Goal: Task Accomplishment & Management: Complete application form

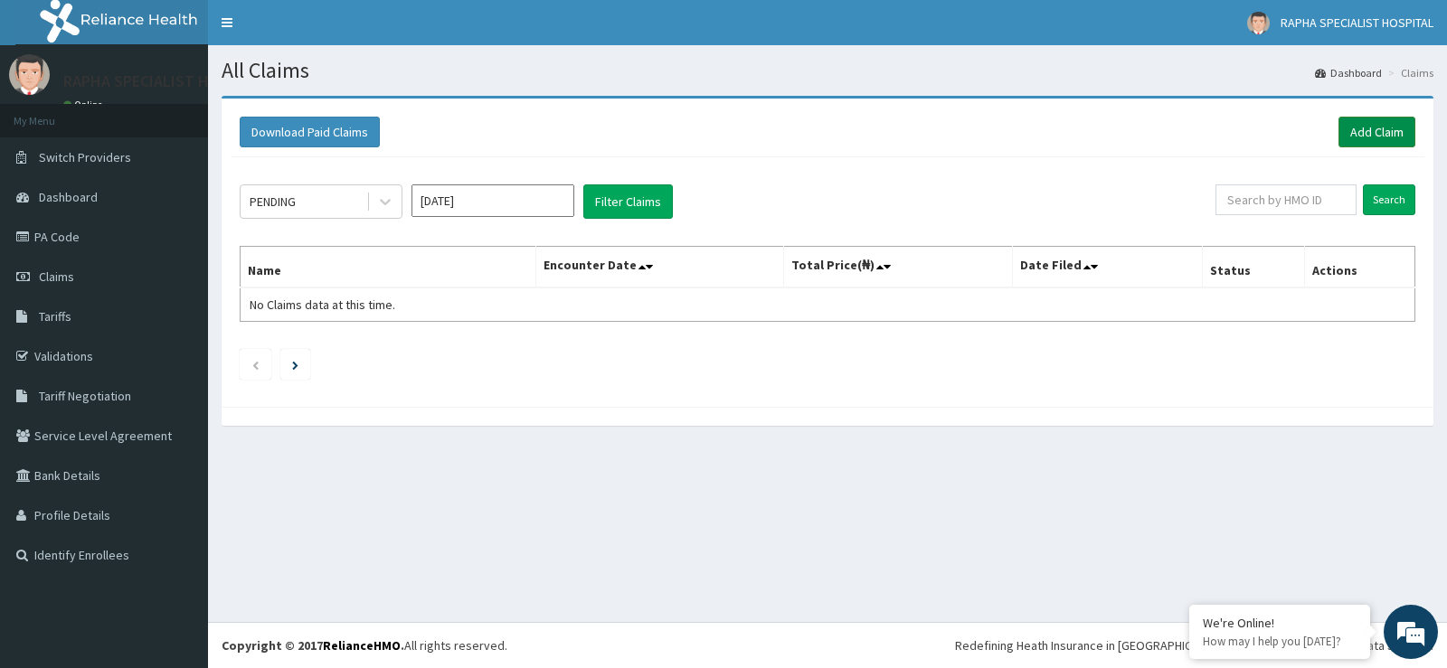
click at [1381, 127] on link "Add Claim" at bounding box center [1376, 132] width 77 height 31
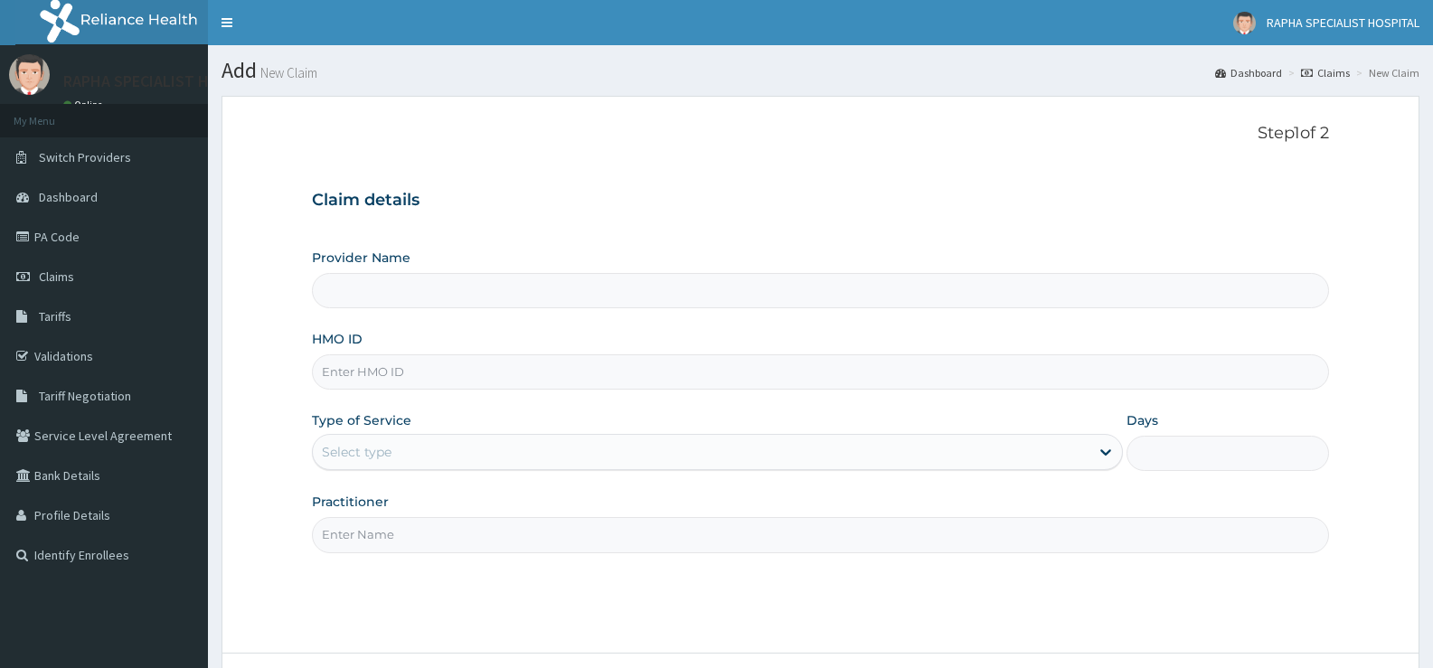
type input "RAPHA SPECIALIST HOSPITAL"
click at [731, 367] on input "HMO ID" at bounding box center [820, 371] width 1017 height 35
type input "ENP/10880/B"
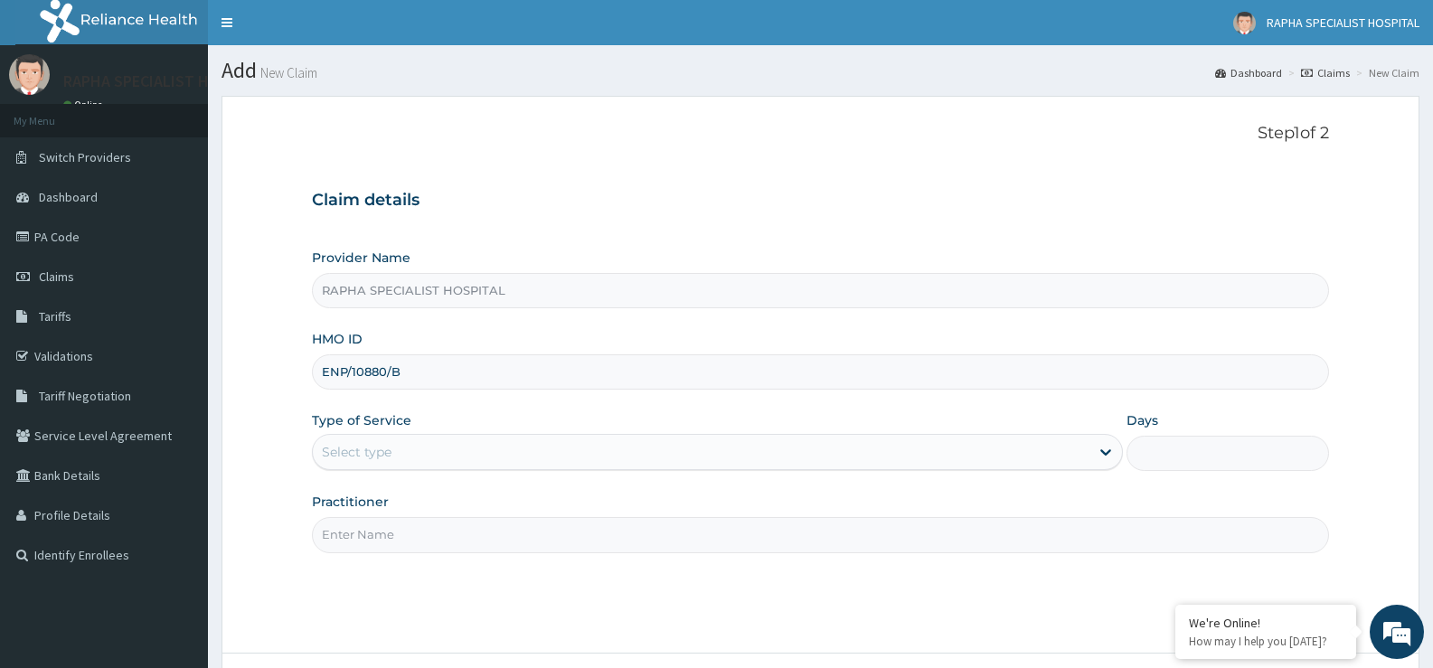
click at [487, 460] on div "Select type" at bounding box center [701, 452] width 776 height 29
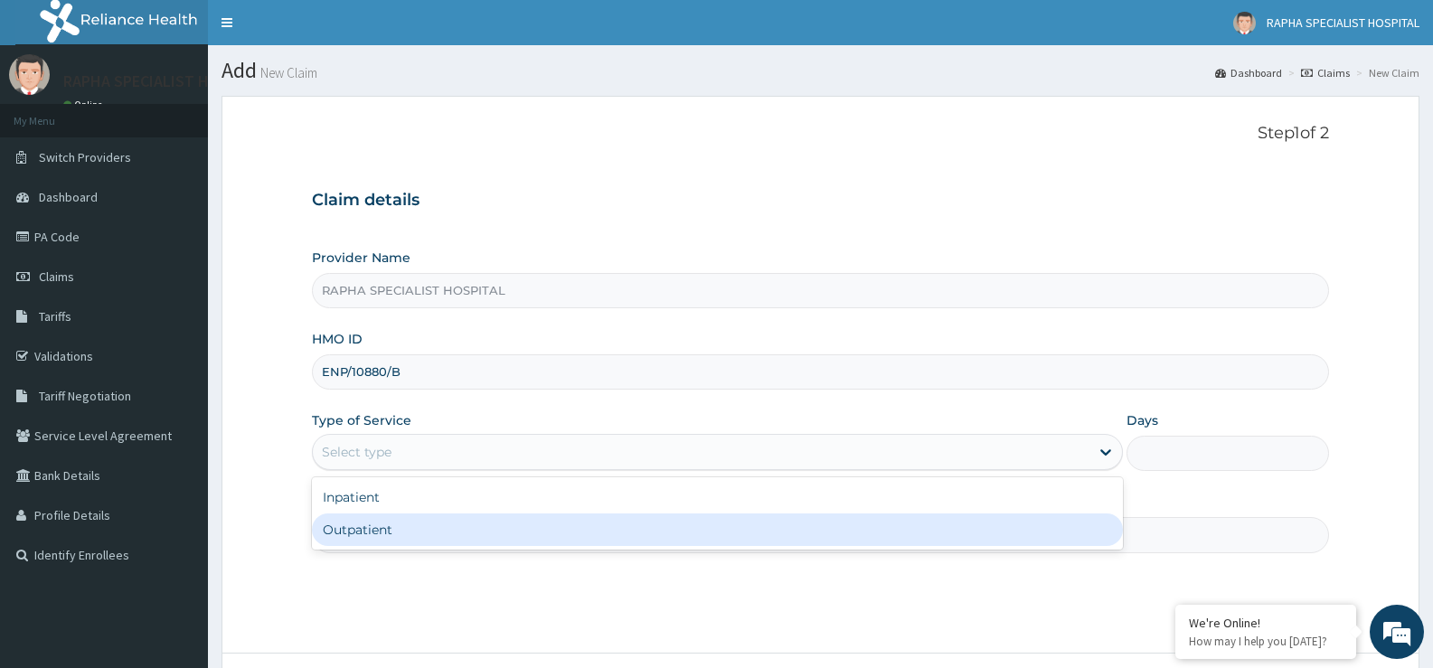
click at [486, 539] on div "Outpatient" at bounding box center [717, 530] width 810 height 33
type input "1"
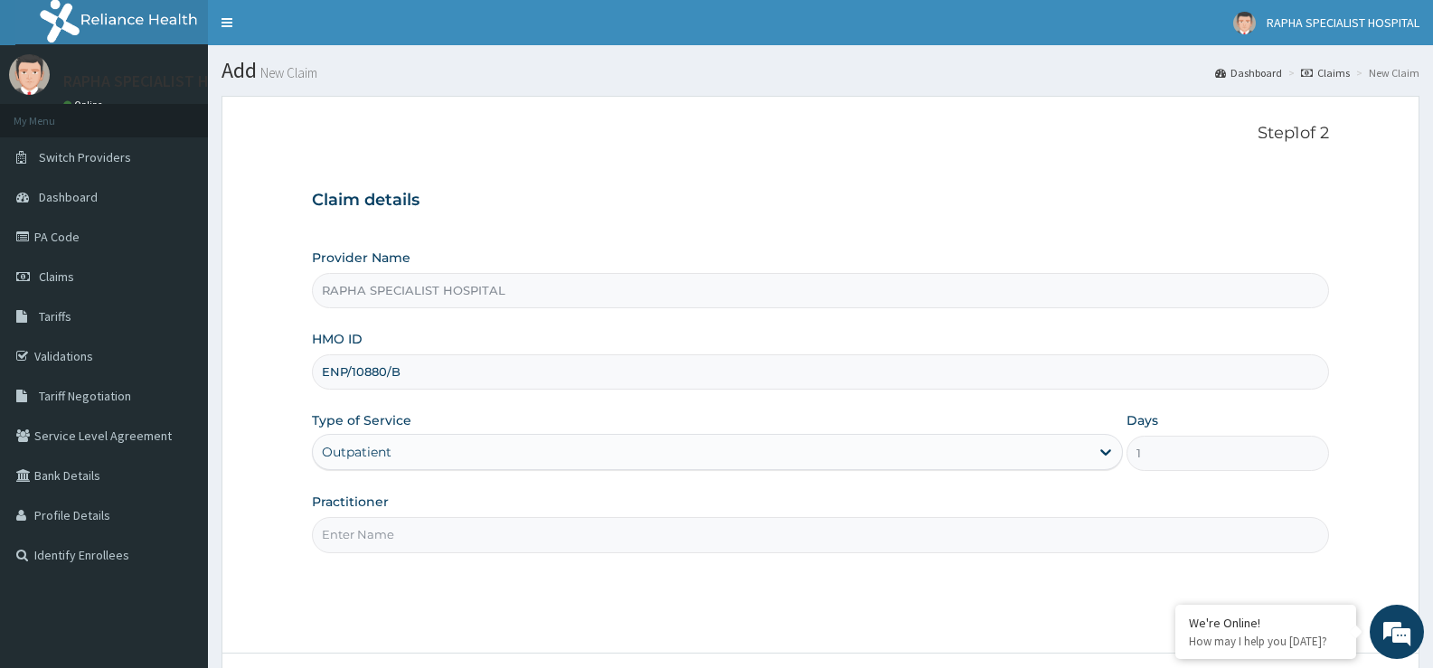
click at [486, 539] on input "Practitioner" at bounding box center [820, 534] width 1017 height 35
type input "DR SAMUEL"
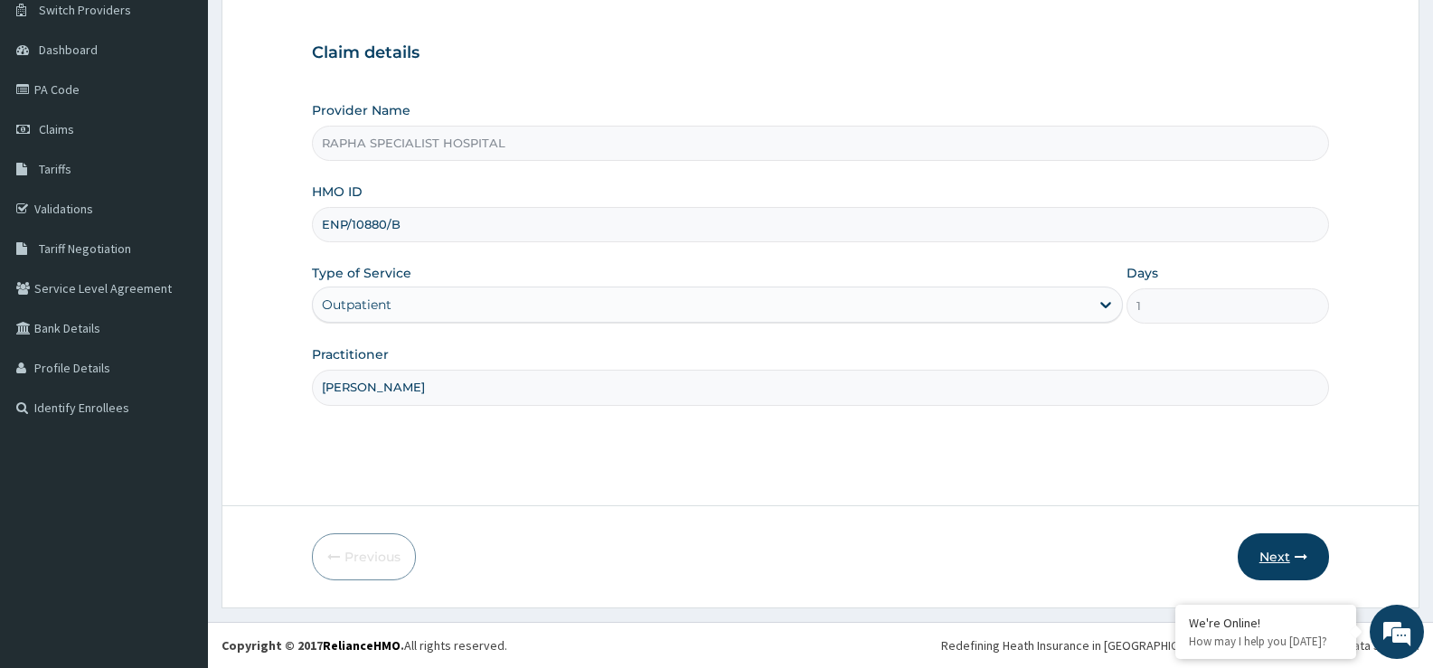
click at [1282, 556] on button "Next" at bounding box center [1283, 557] width 91 height 47
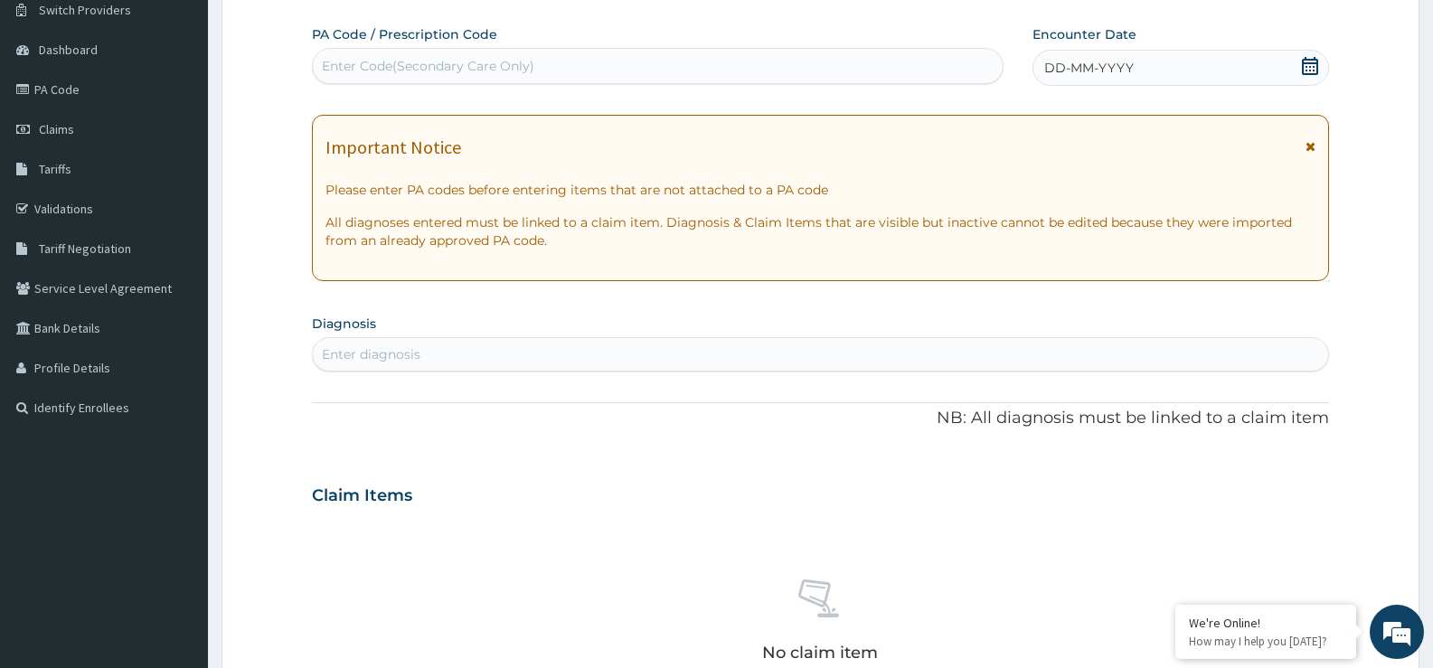
click at [597, 53] on div "Enter Code(Secondary Care Only)" at bounding box center [658, 66] width 690 height 29
type input "PA/CFED4E"
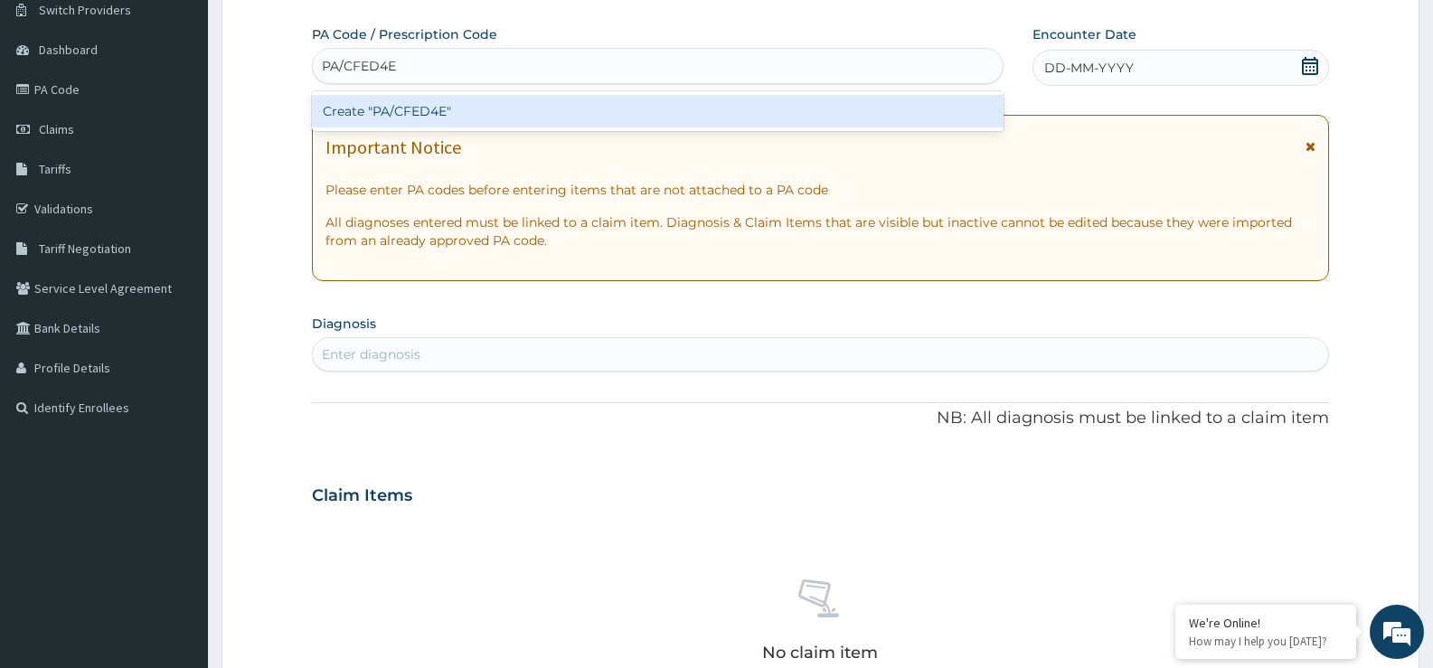
click at [600, 111] on div "Create "PA/CFED4E"" at bounding box center [658, 111] width 692 height 33
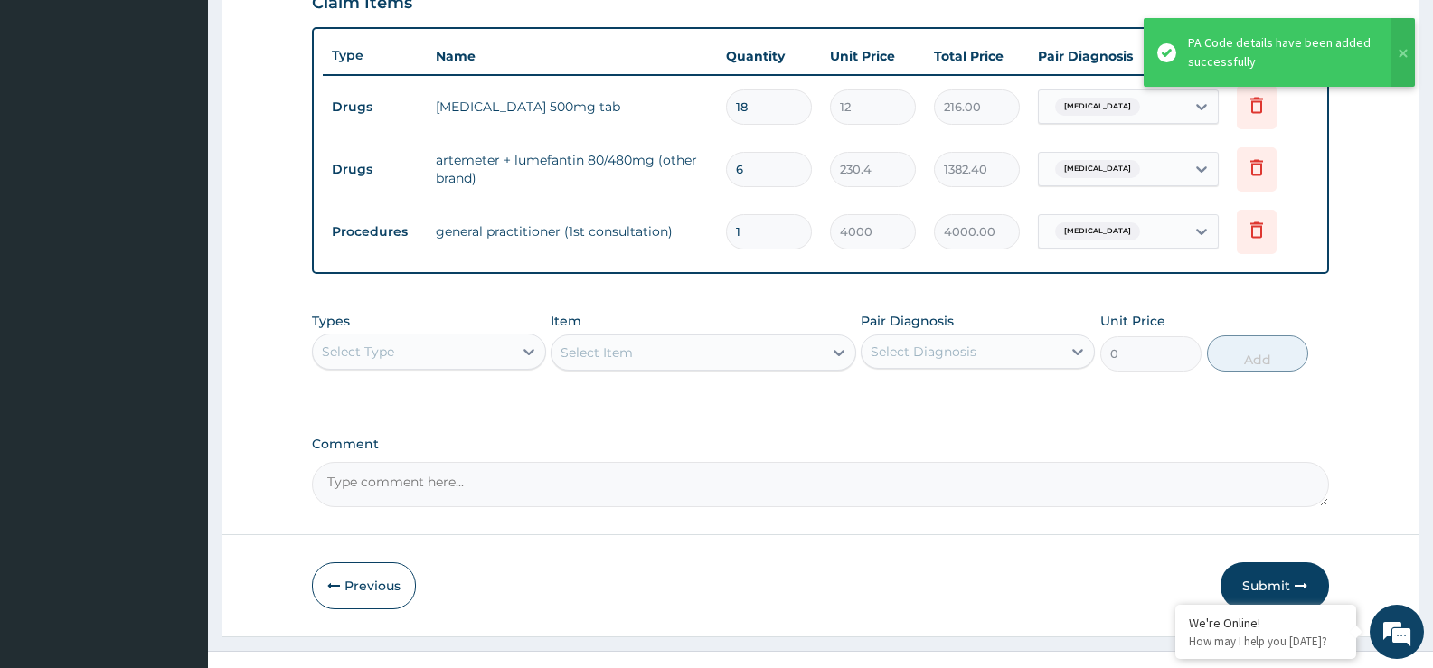
scroll to position [675, 0]
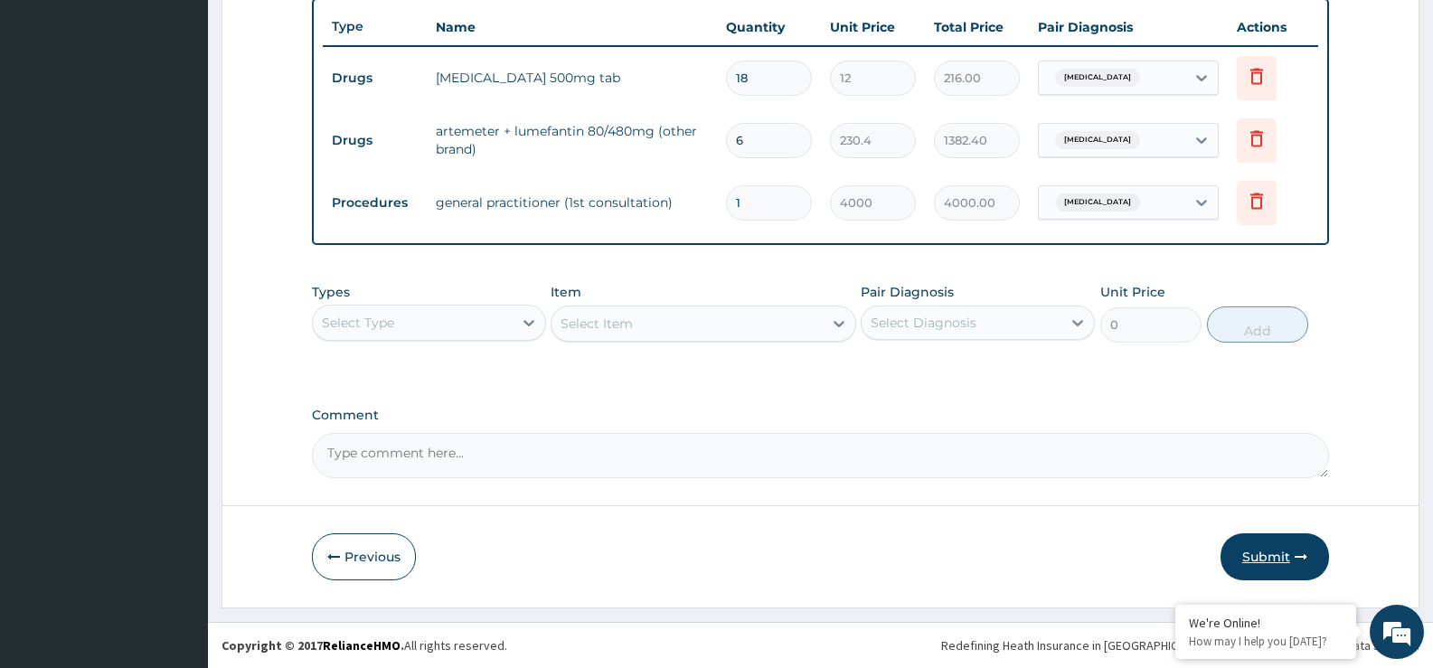
click at [1274, 551] on button "Submit" at bounding box center [1275, 557] width 109 height 47
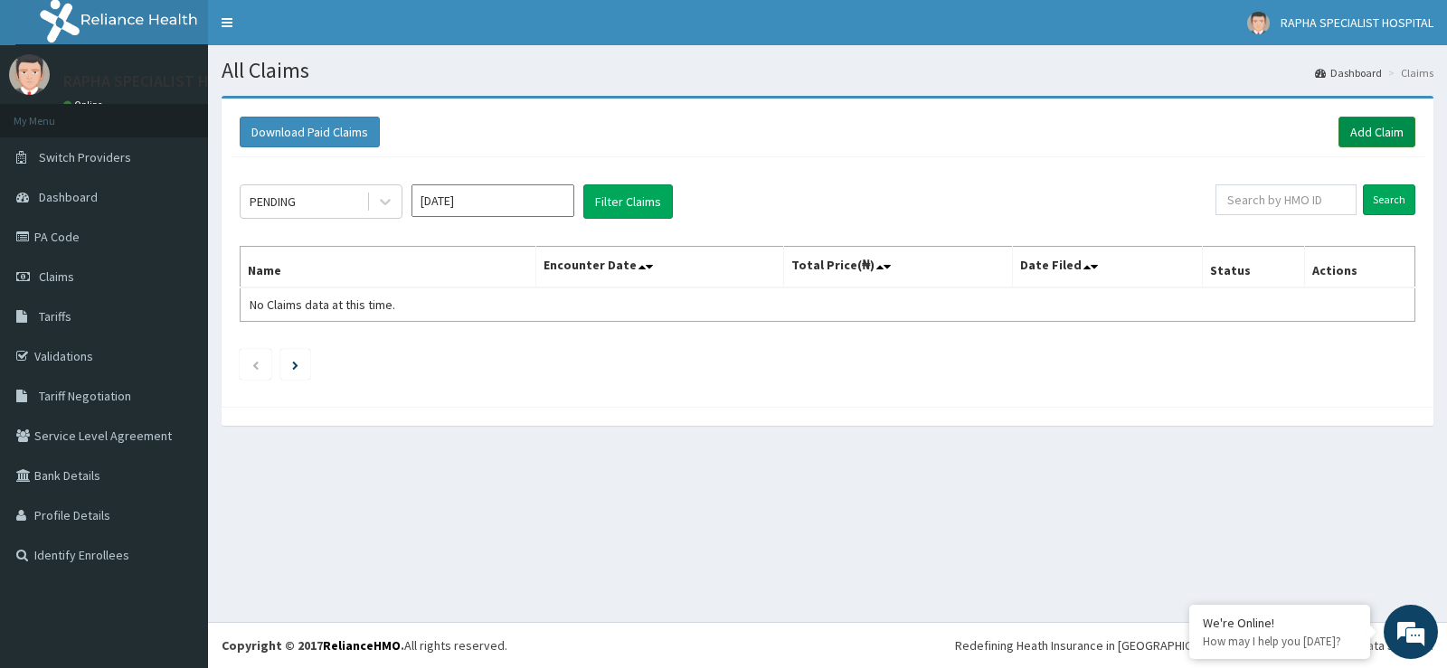
click at [1381, 129] on link "Add Claim" at bounding box center [1376, 132] width 77 height 31
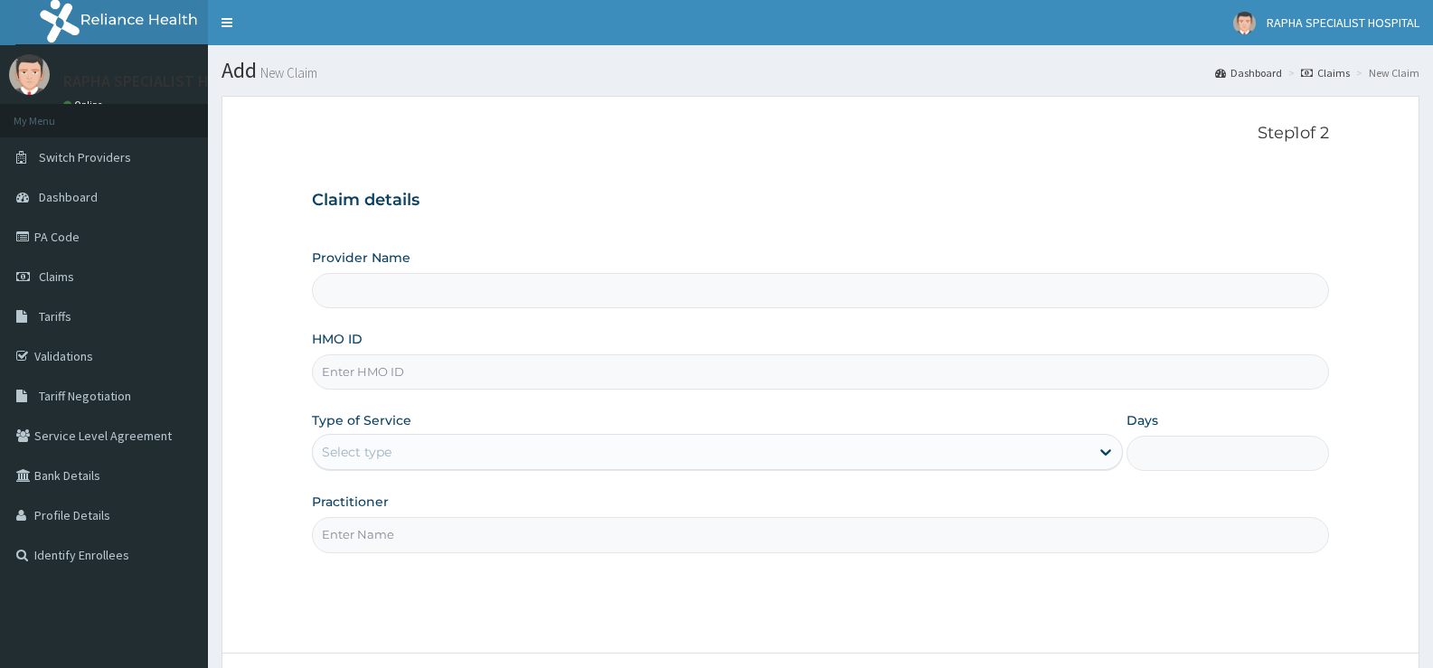
type input "RAPHA SPECIALIST HOSPITAL"
click at [364, 382] on input "HMO ID" at bounding box center [820, 371] width 1017 height 35
type input "NLT/10047/E"
click at [424, 458] on div "Select type" at bounding box center [701, 452] width 776 height 29
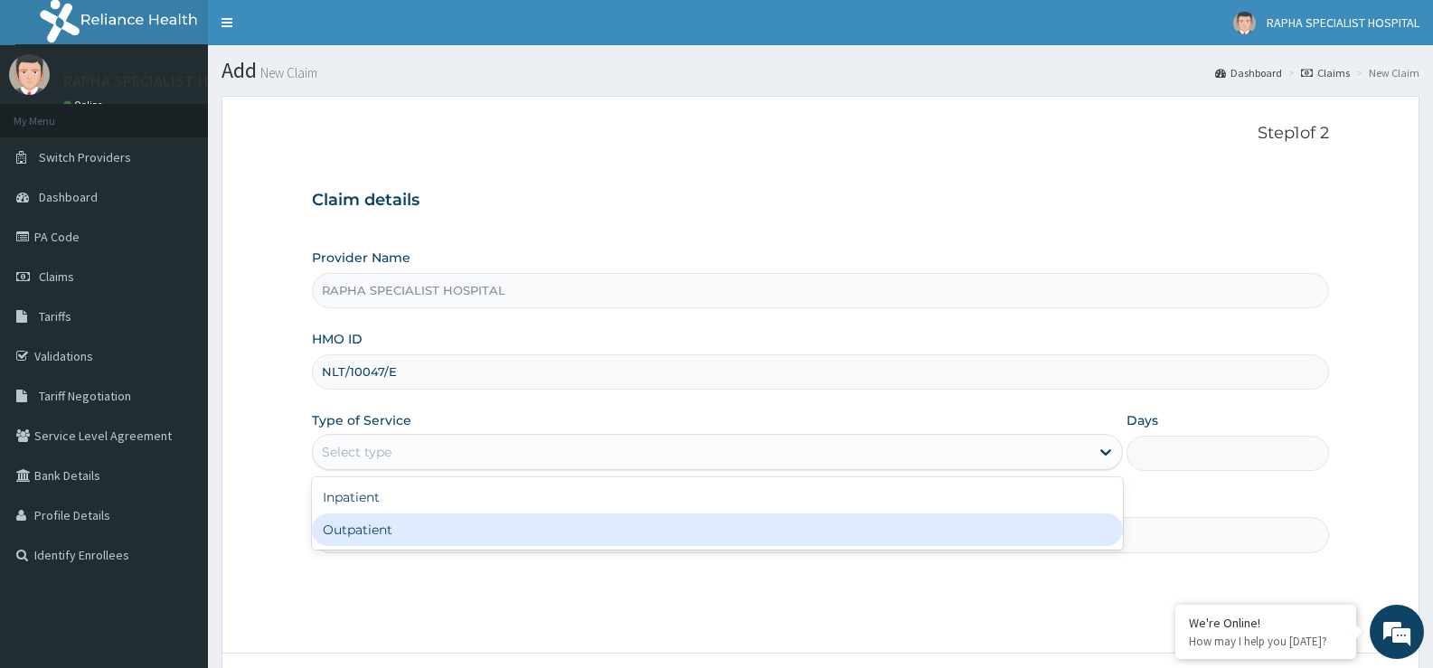
click at [424, 529] on div "Outpatient" at bounding box center [717, 530] width 810 height 33
type input "1"
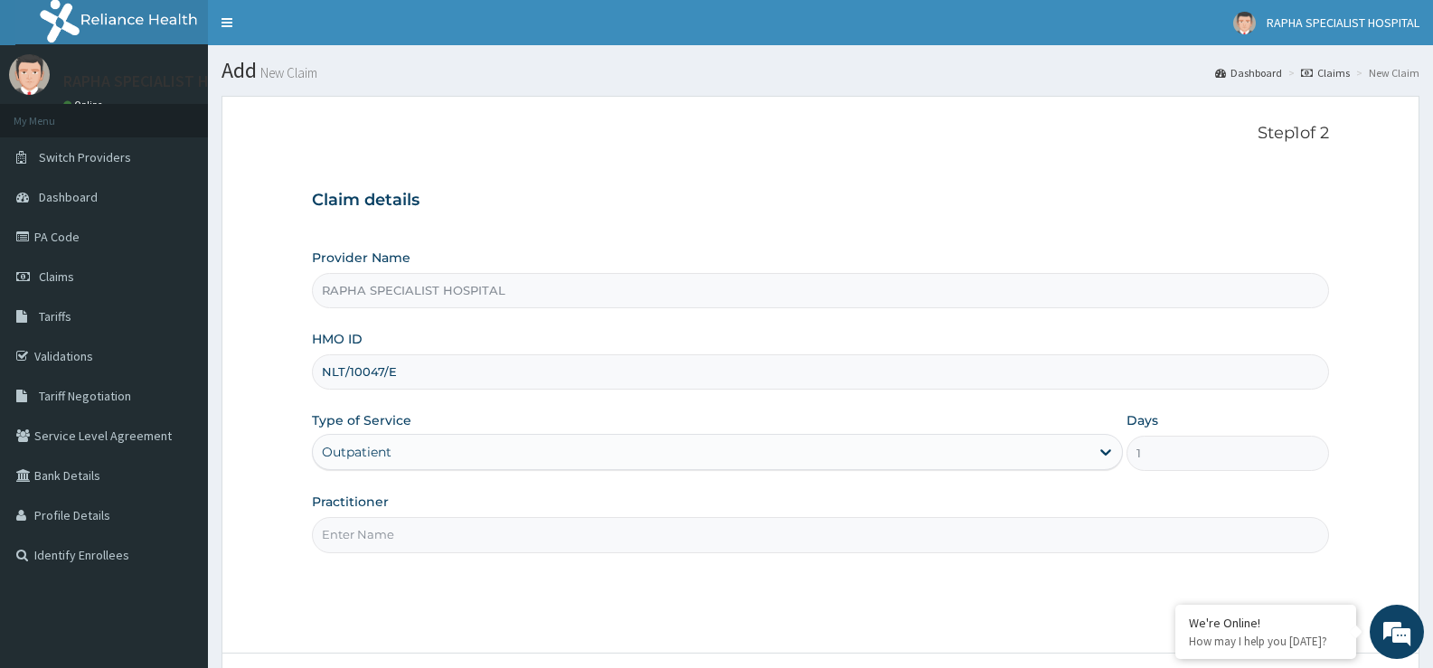
click at [425, 531] on input "Practitioner" at bounding box center [820, 534] width 1017 height 35
type input "[PERSON_NAME]"
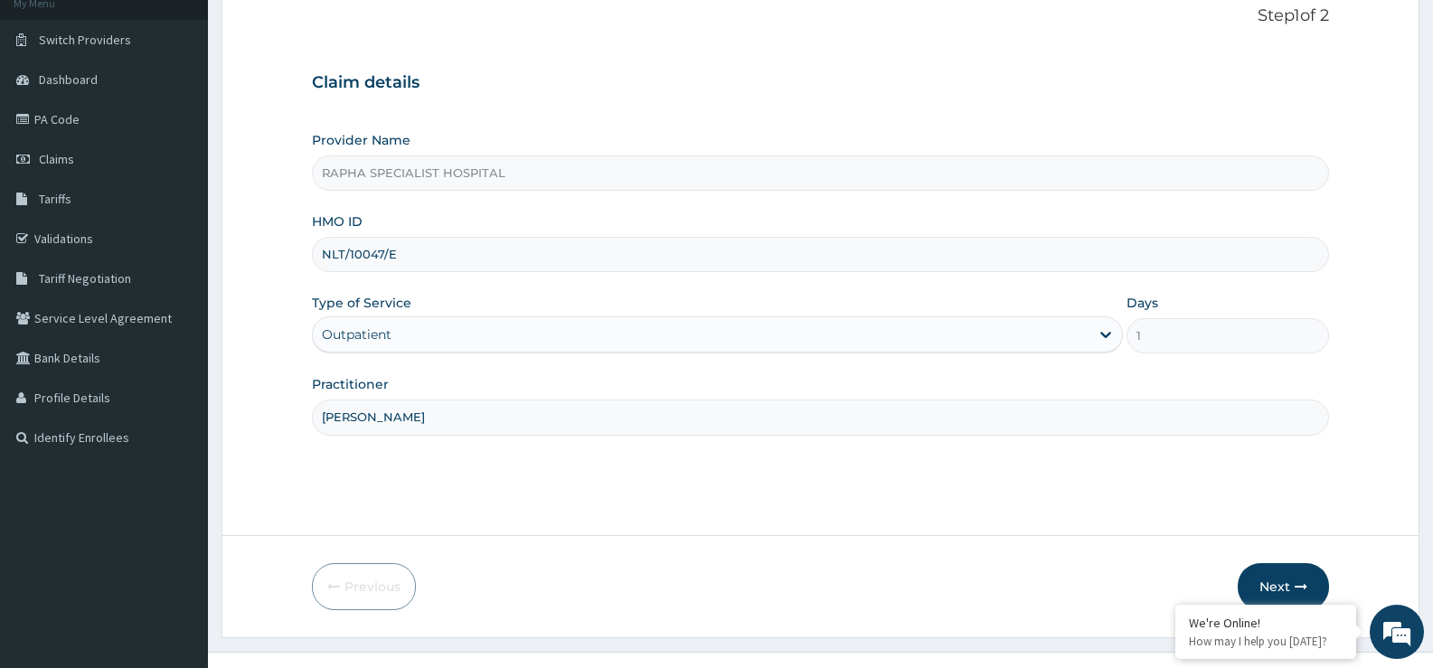
scroll to position [147, 0]
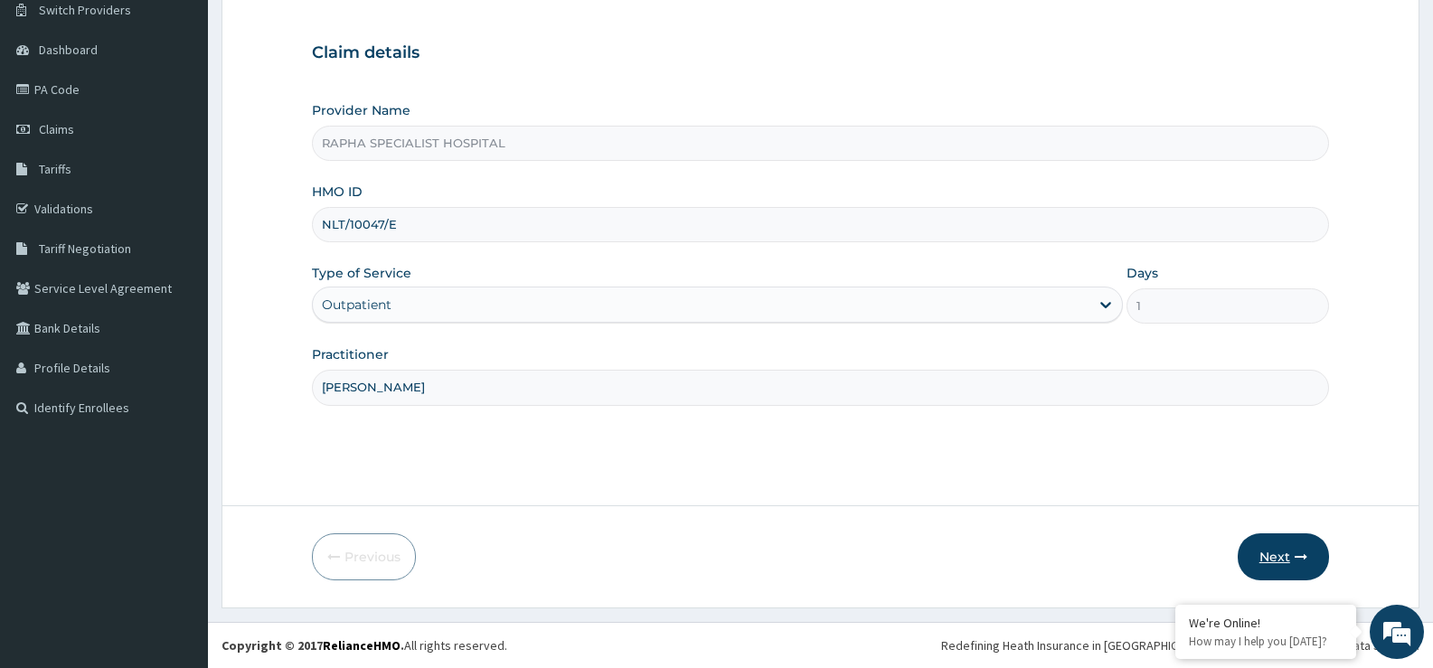
click at [1275, 554] on button "Next" at bounding box center [1283, 557] width 91 height 47
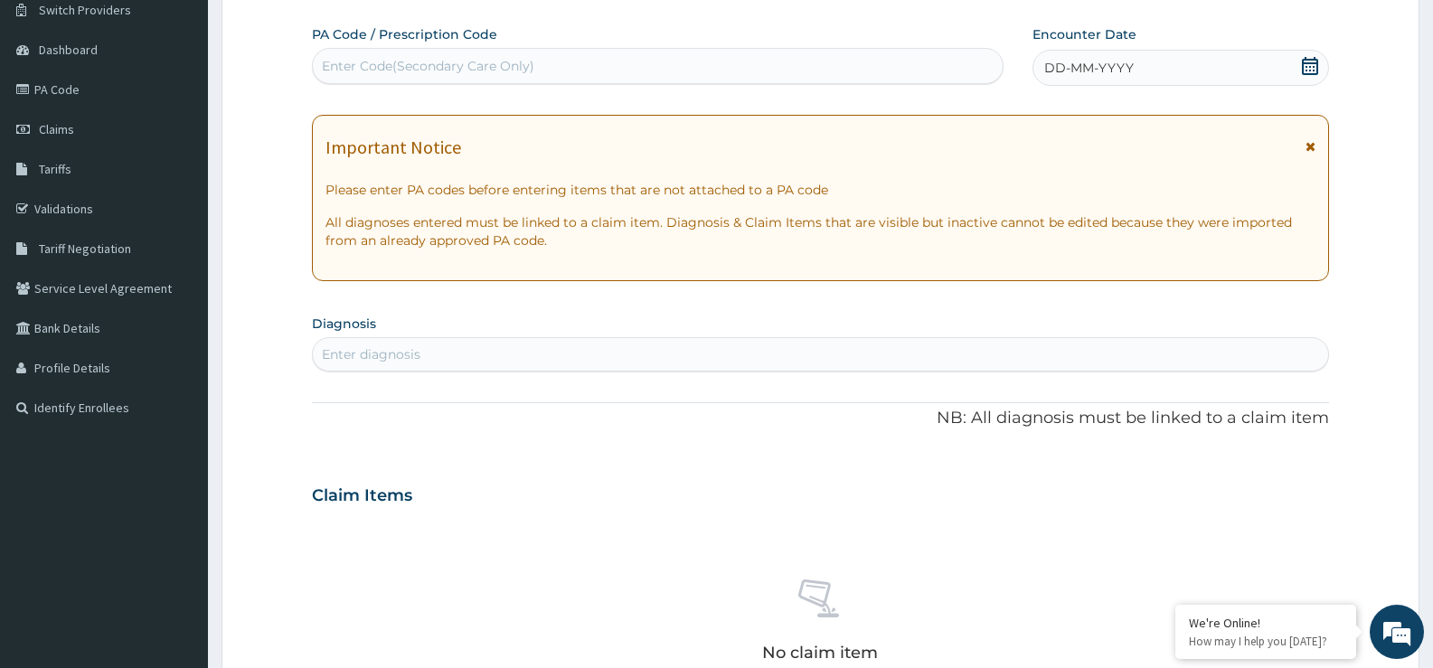
click at [730, 69] on div "Enter Code(Secondary Care Only)" at bounding box center [658, 66] width 690 height 29
type input "PA/F630A1"
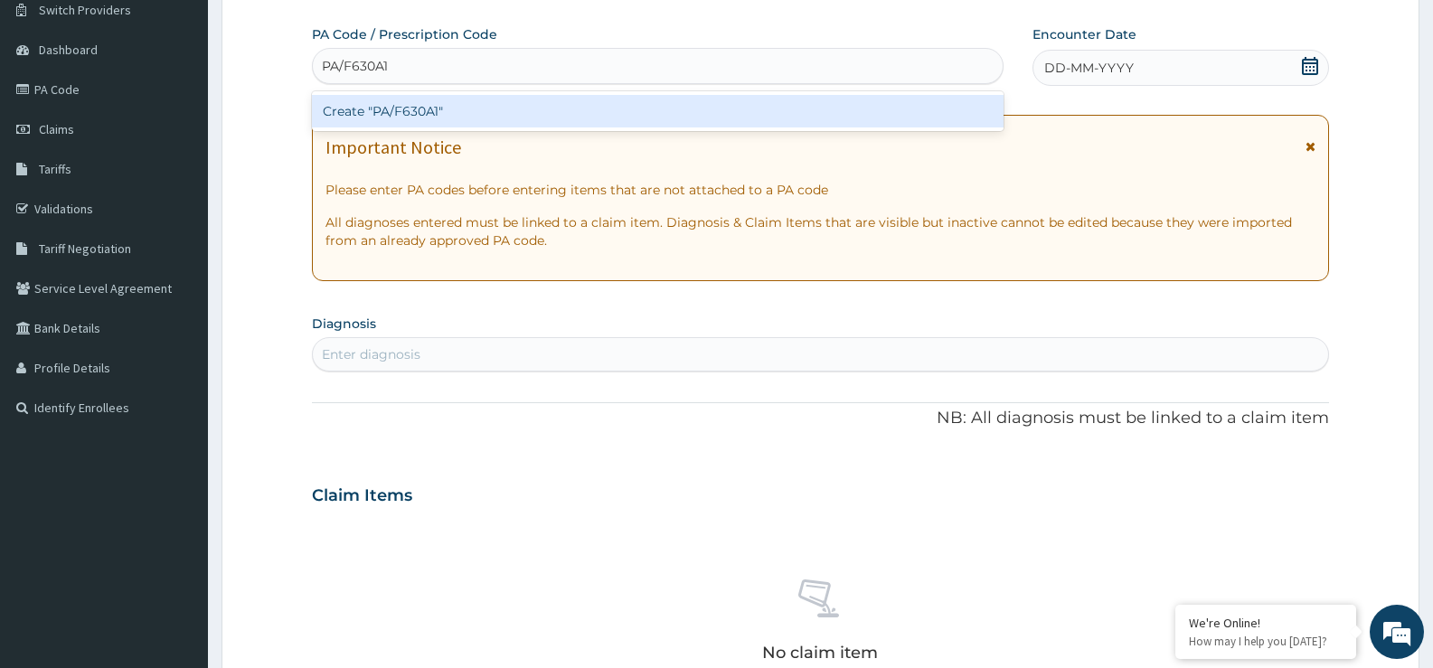
click at [673, 99] on div "Create "PA/F630A1"" at bounding box center [658, 111] width 692 height 33
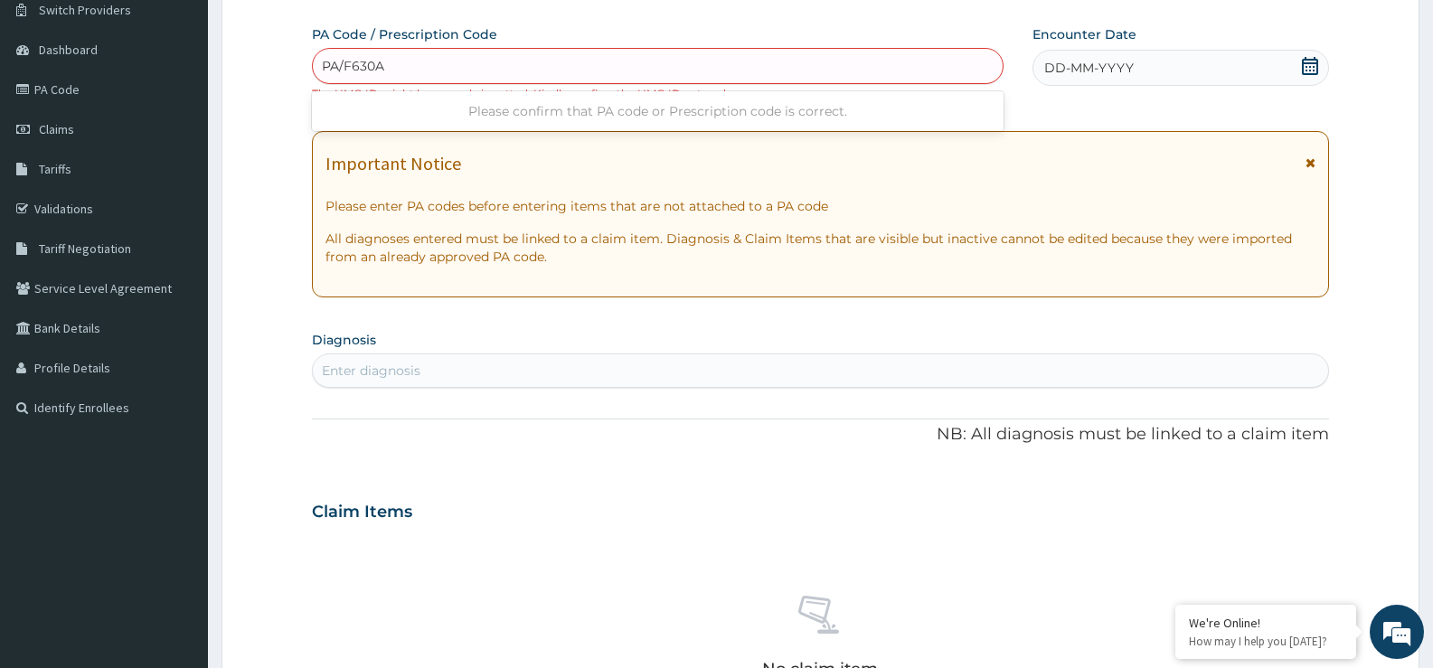
type input "PA/F630A1"
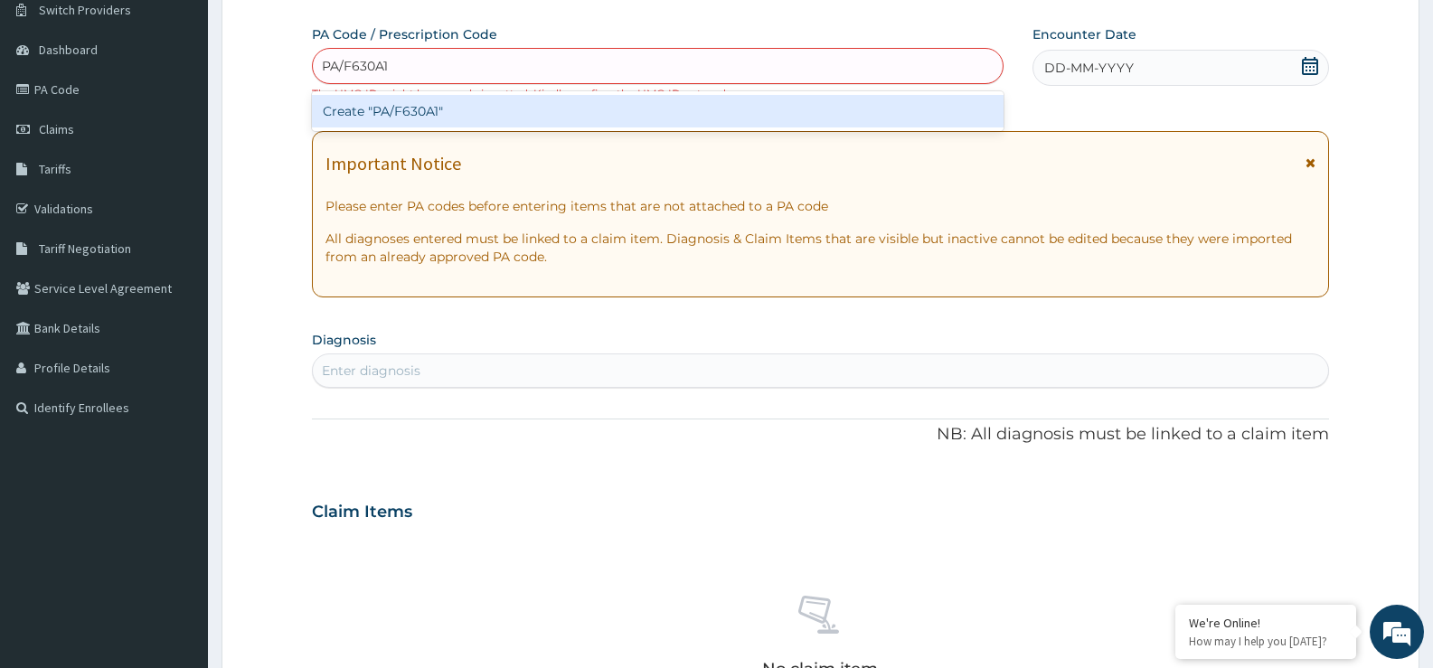
click at [577, 117] on div "Create "PA/F630A1"" at bounding box center [658, 111] width 692 height 33
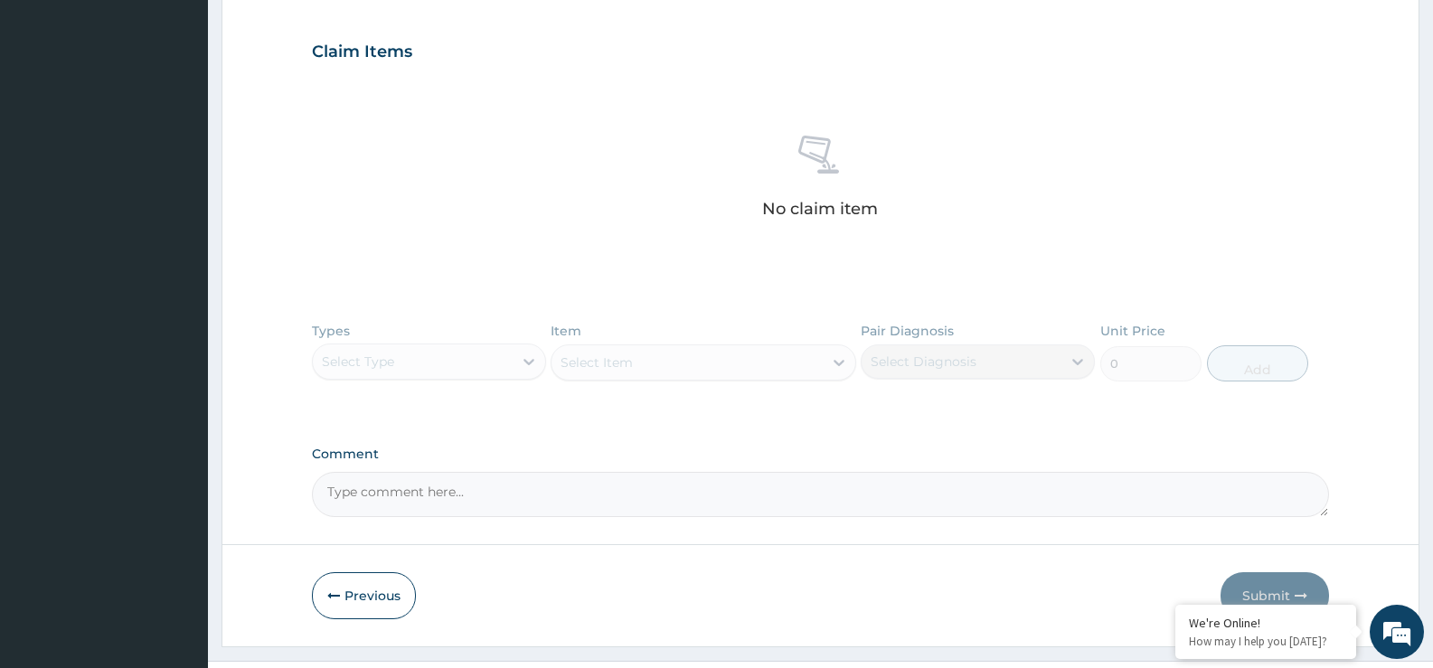
scroll to position [647, 0]
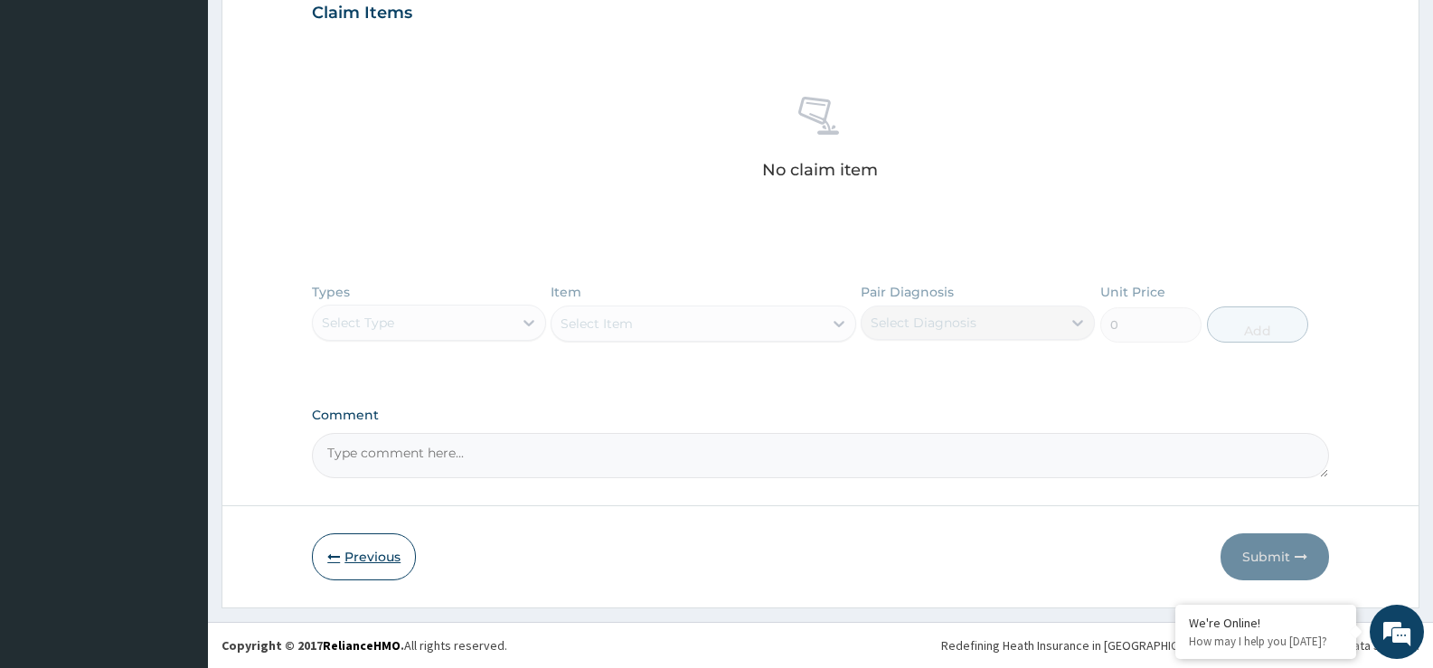
click at [360, 552] on button "Previous" at bounding box center [364, 557] width 104 height 47
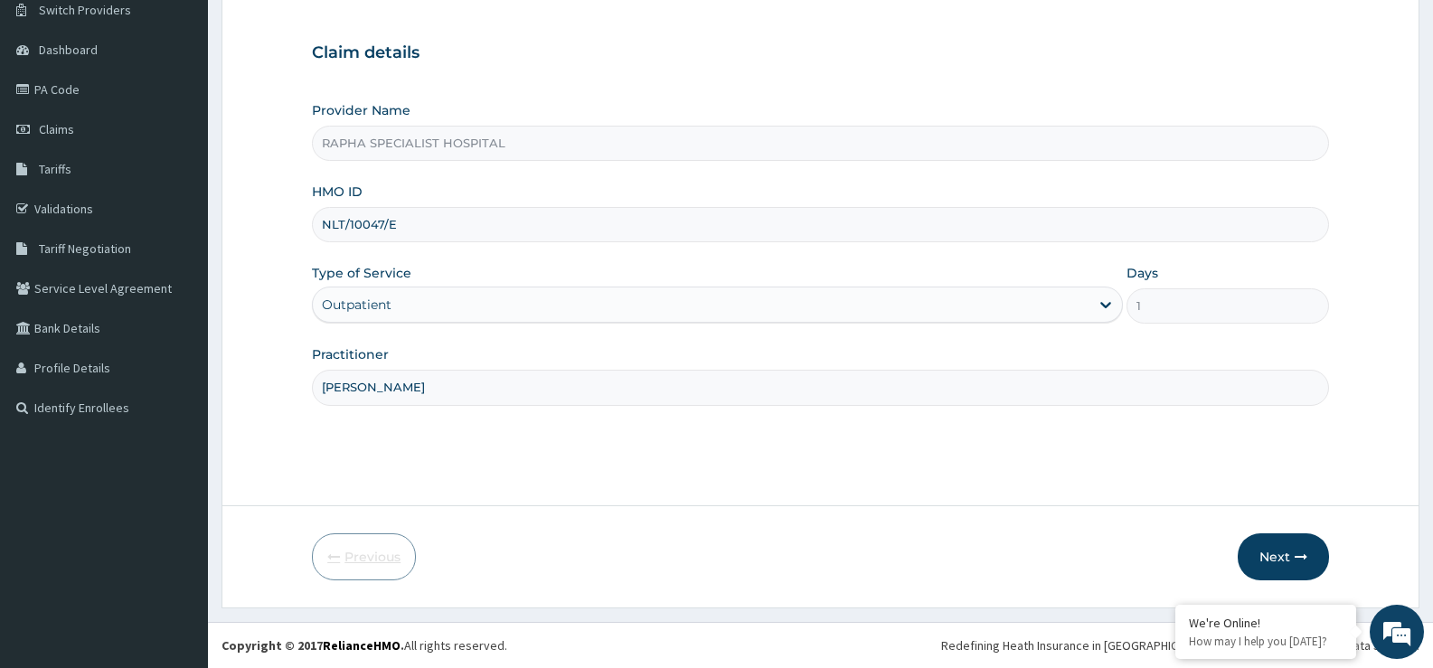
scroll to position [147, 0]
click at [493, 217] on input "NLT/10047/E" at bounding box center [820, 224] width 1017 height 35
type input "nlt/10047/e"
click at [1280, 557] on button "Next" at bounding box center [1283, 557] width 91 height 47
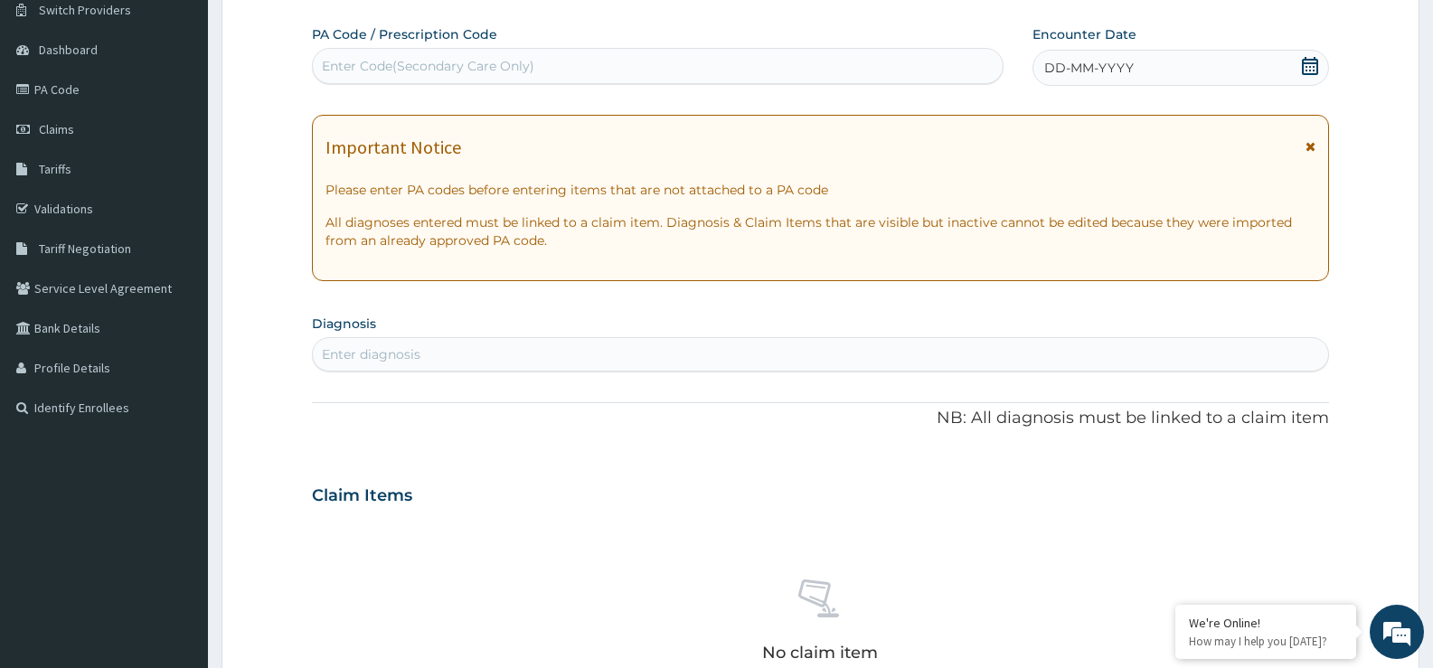
click at [574, 60] on div "Enter Code(Secondary Care Only)" at bounding box center [658, 66] width 690 height 29
type input "PA/F630AI"
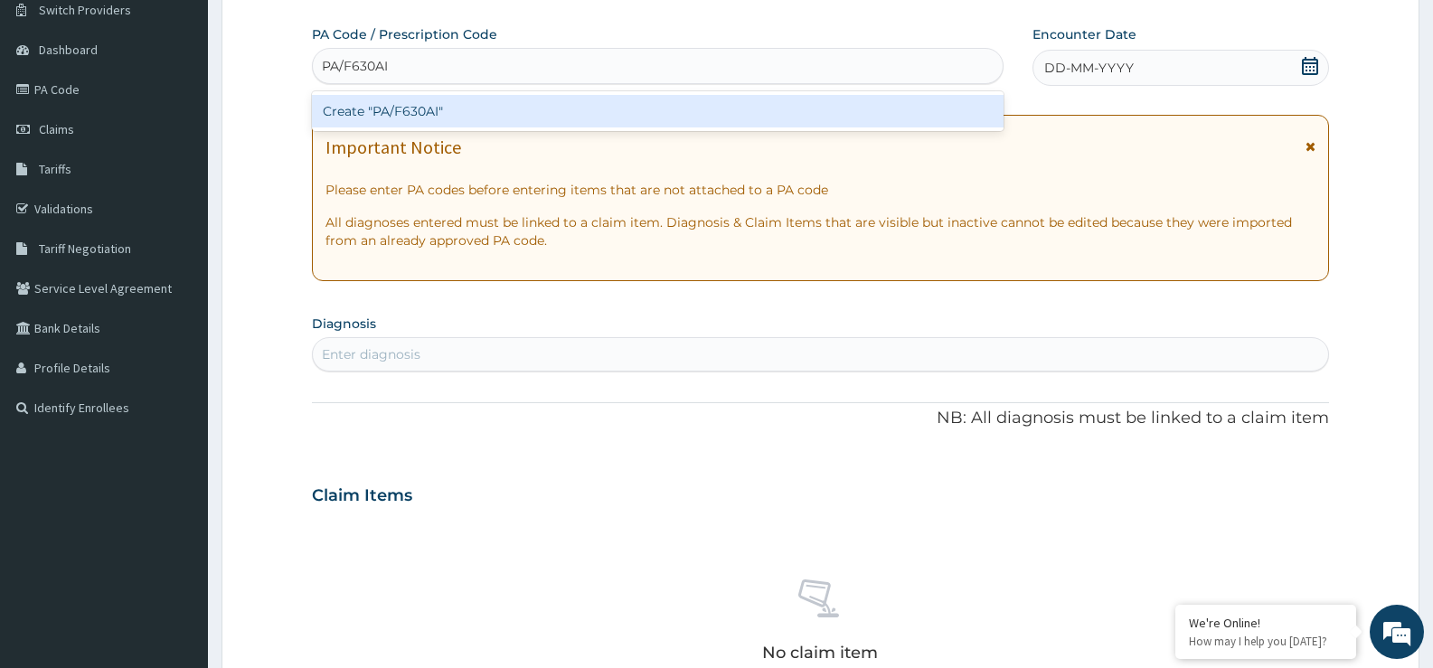
click at [585, 102] on div "Create "PA/F630AI"" at bounding box center [658, 111] width 692 height 33
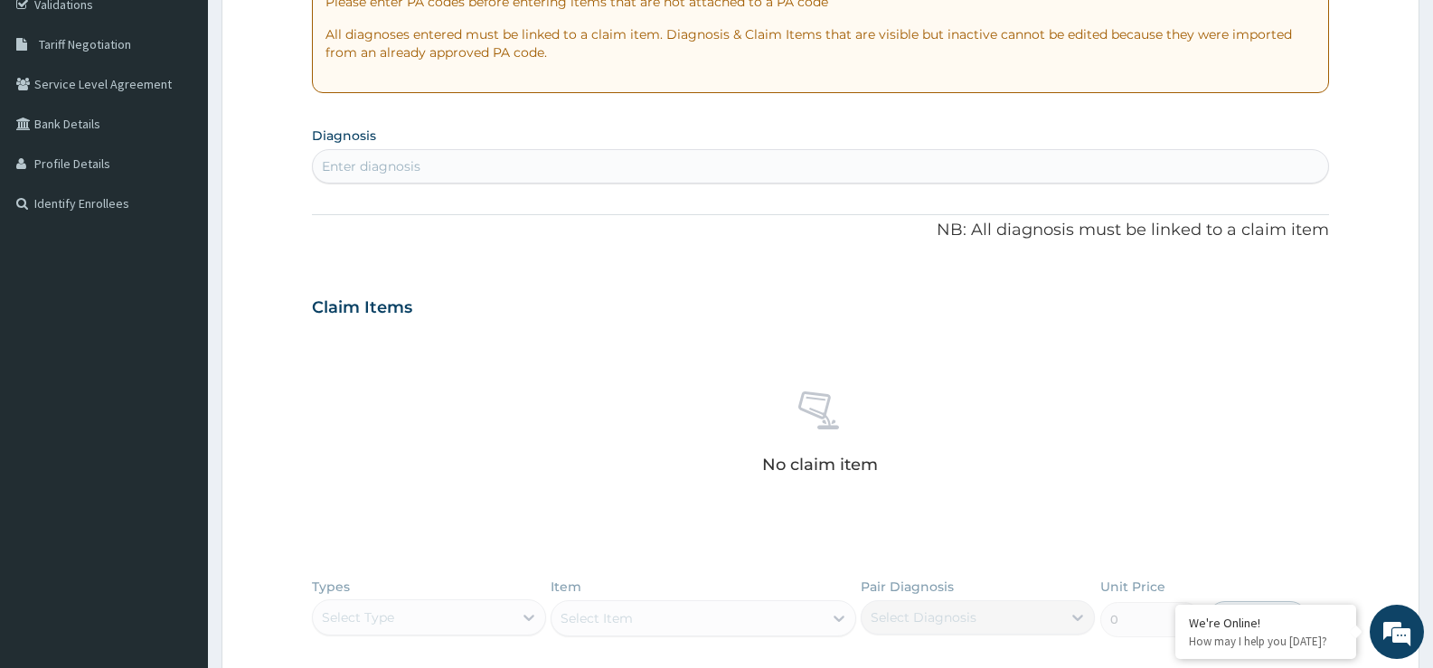
scroll to position [600, 0]
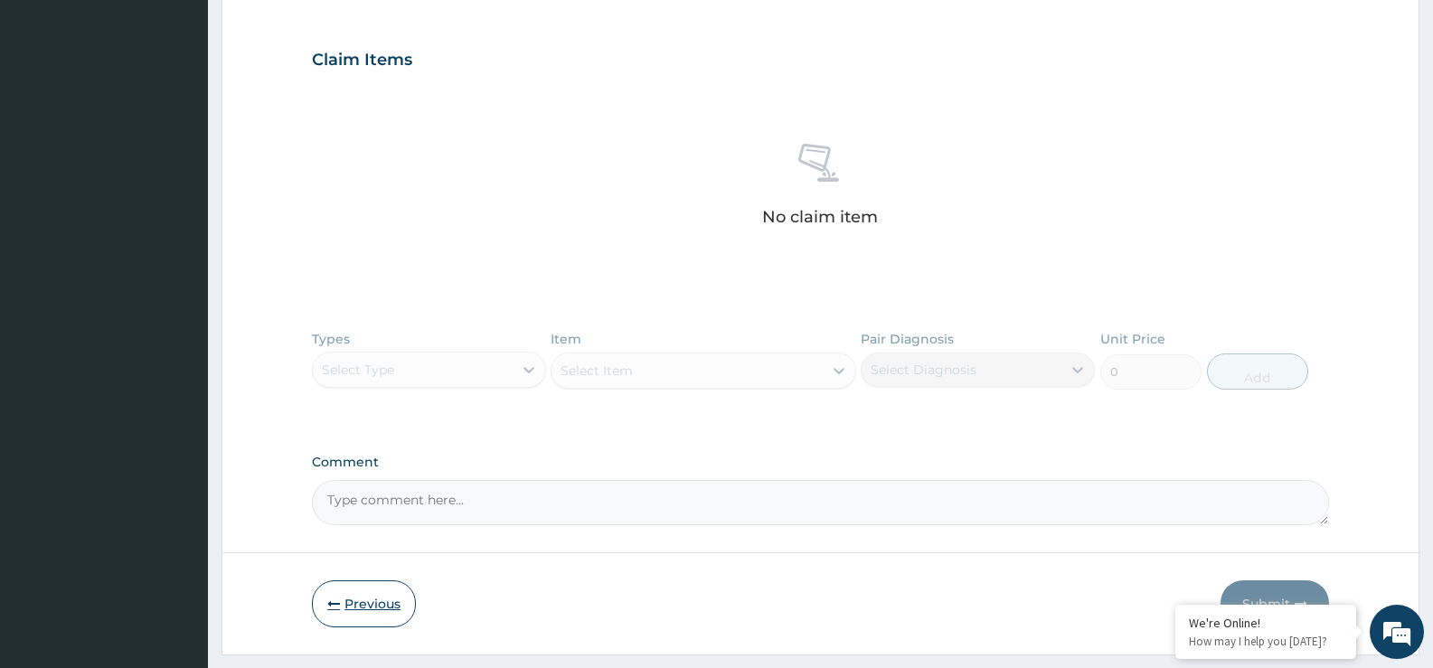
click at [369, 602] on button "Previous" at bounding box center [364, 604] width 104 height 47
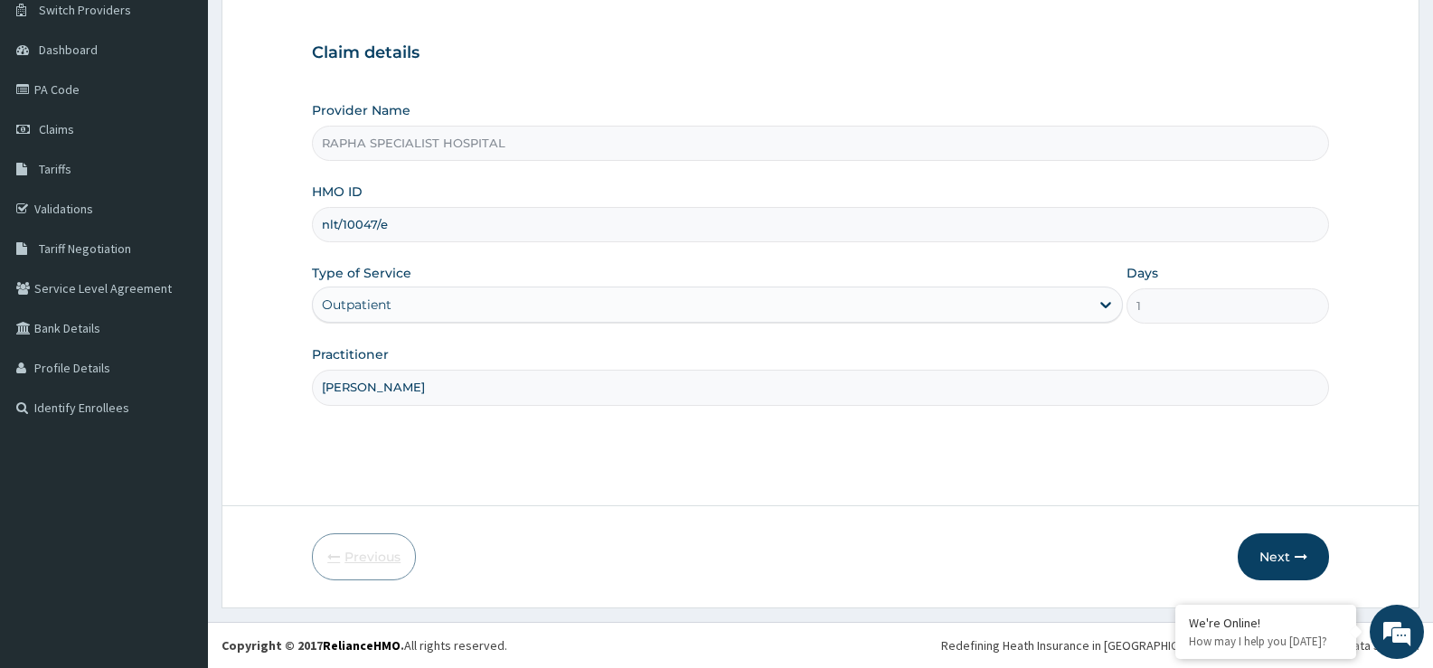
scroll to position [147, 0]
click at [440, 234] on input "nlt/10047/e" at bounding box center [820, 224] width 1017 height 35
type input "nlt/10047/b"
click at [1272, 557] on button "Next" at bounding box center [1283, 557] width 91 height 47
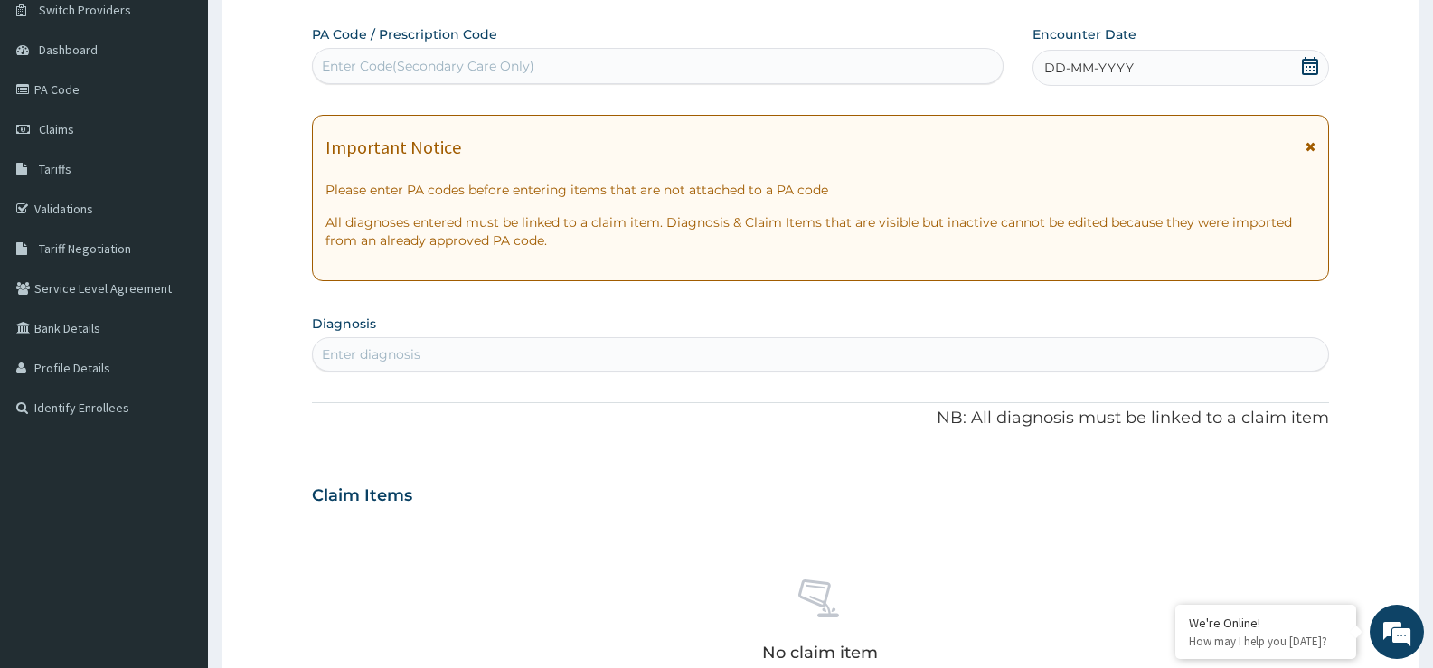
click at [590, 67] on div "Enter Code(Secondary Care Only)" at bounding box center [658, 66] width 690 height 29
type input "PA/2CA9A2"
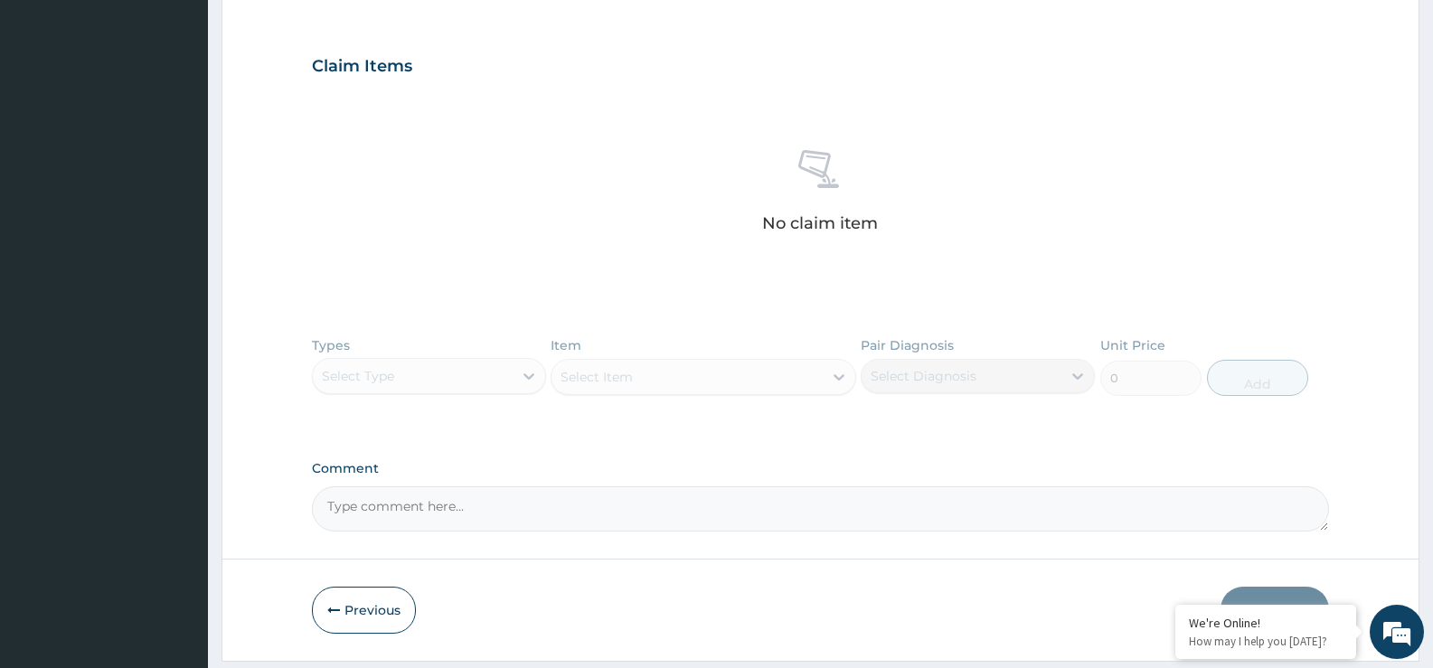
scroll to position [600, 0]
click at [383, 600] on button "Previous" at bounding box center [364, 604] width 104 height 47
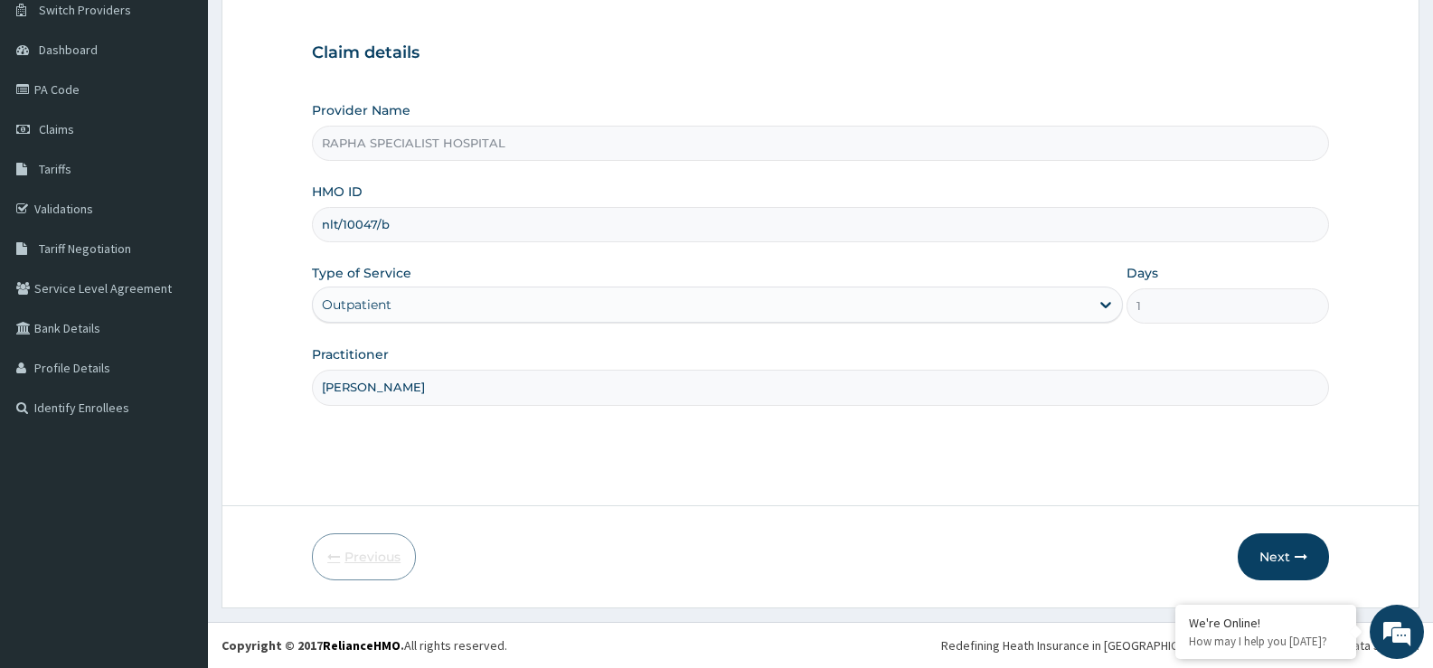
scroll to position [147, 0]
click at [335, 229] on input "nlt/10047/b" at bounding box center [820, 224] width 1017 height 35
type input "ntl/10047/b"
click at [1276, 552] on button "Next" at bounding box center [1283, 557] width 91 height 47
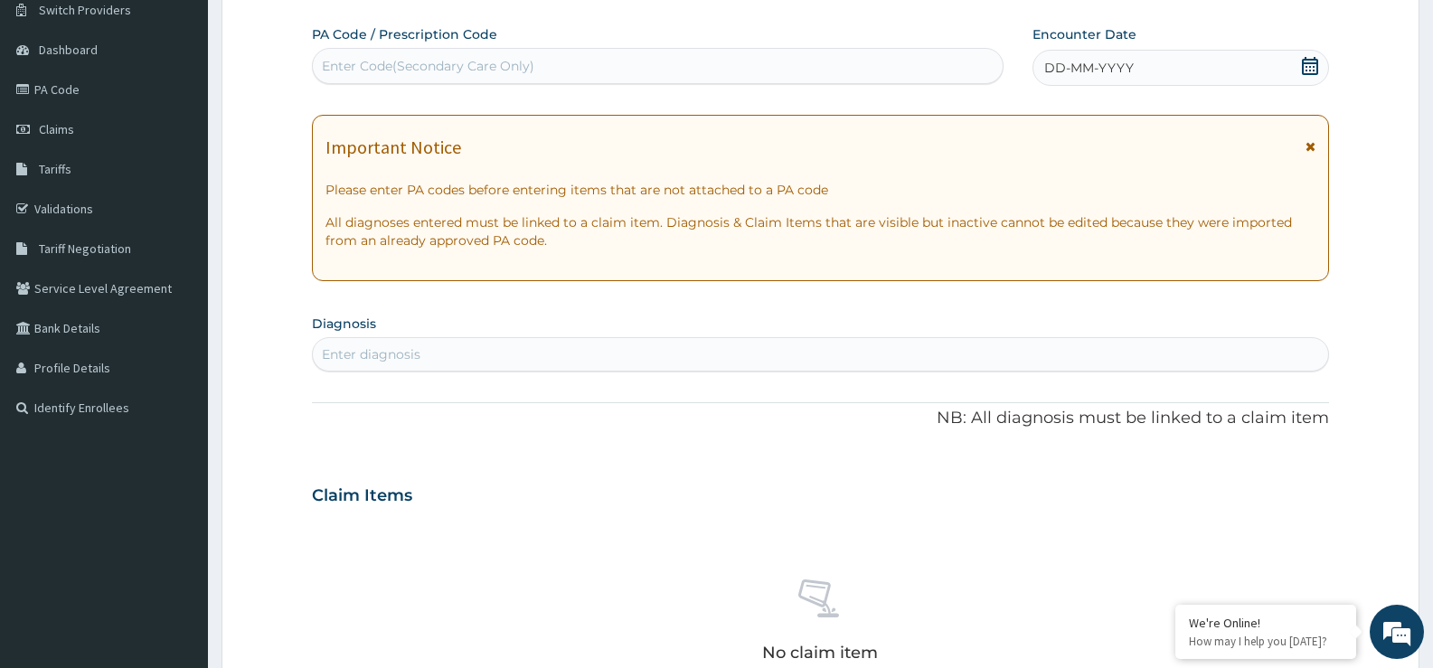
click at [533, 63] on div "Enter Code(Secondary Care Only)" at bounding box center [428, 66] width 212 height 18
type input "PA/2CA9A2"
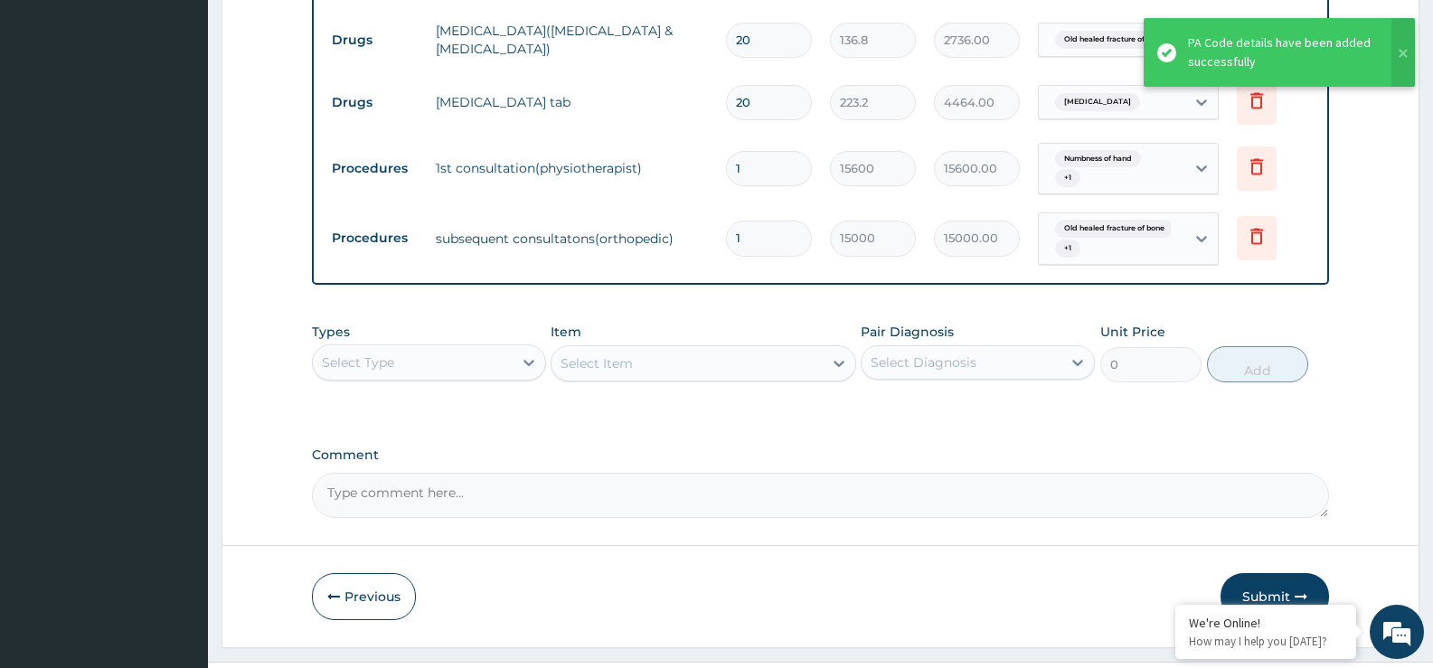
scroll to position [815, 0]
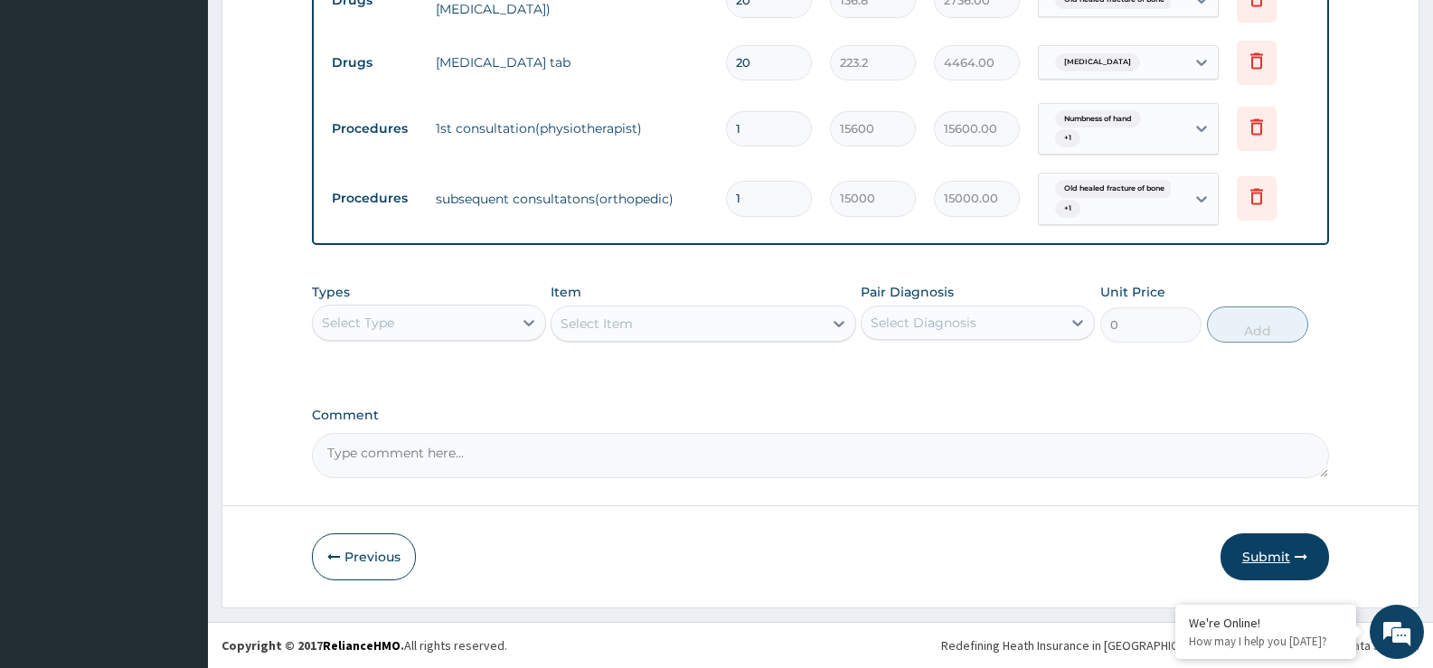
click at [1276, 554] on button "Submit" at bounding box center [1275, 557] width 109 height 47
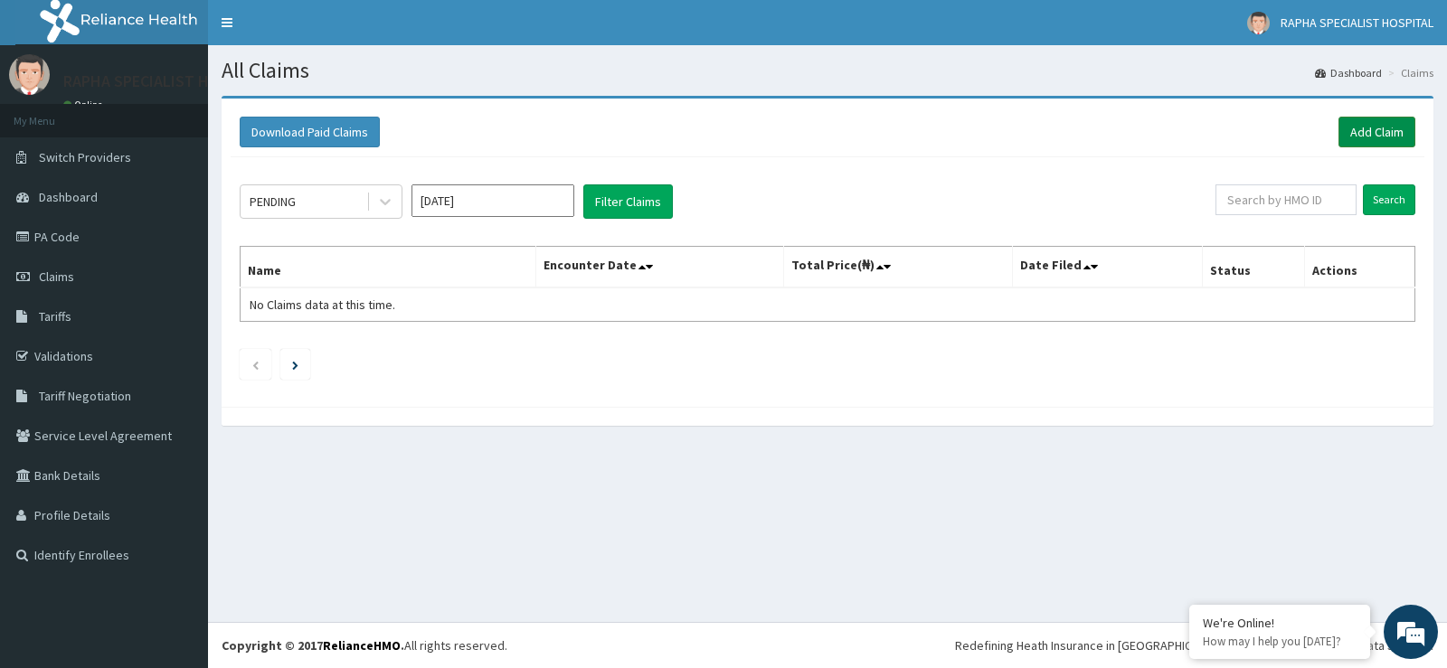
click at [1393, 137] on link "Add Claim" at bounding box center [1376, 132] width 77 height 31
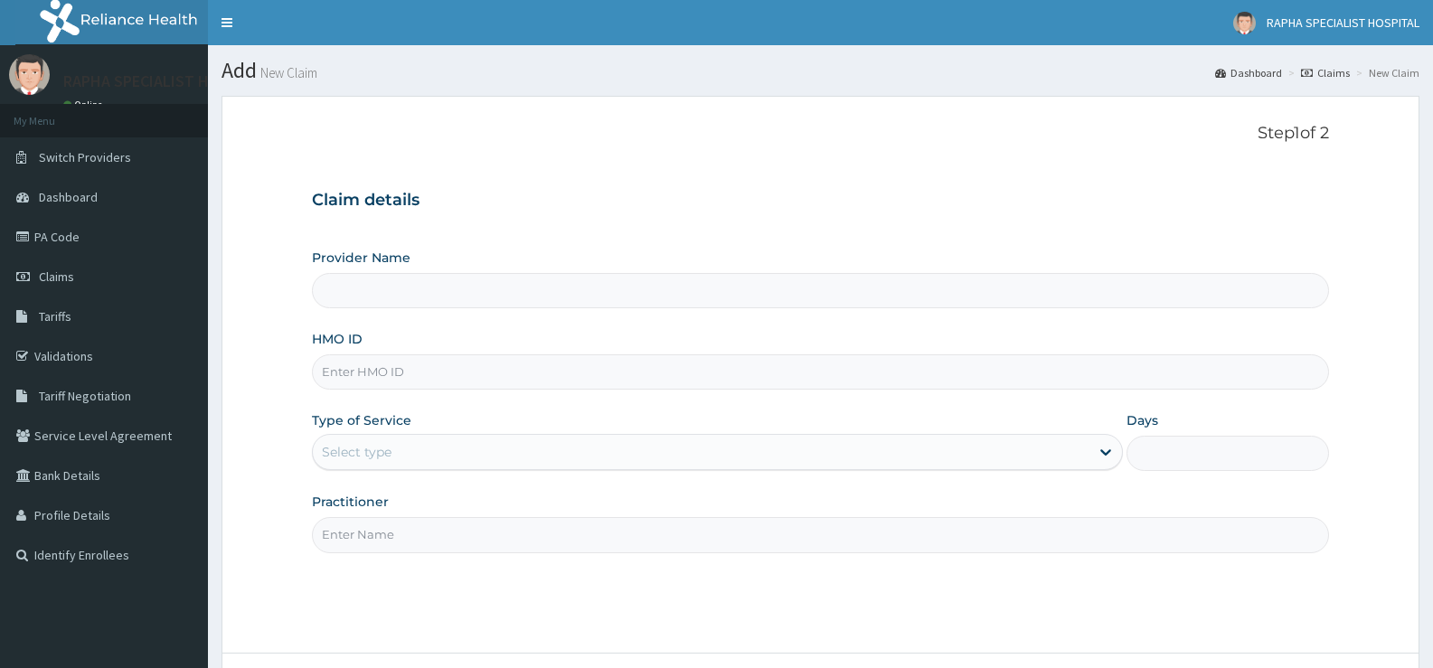
type input "RAPHA SPECIALIST HOSPITAL"
click at [1015, 374] on input "HMO ID" at bounding box center [820, 371] width 1017 height 35
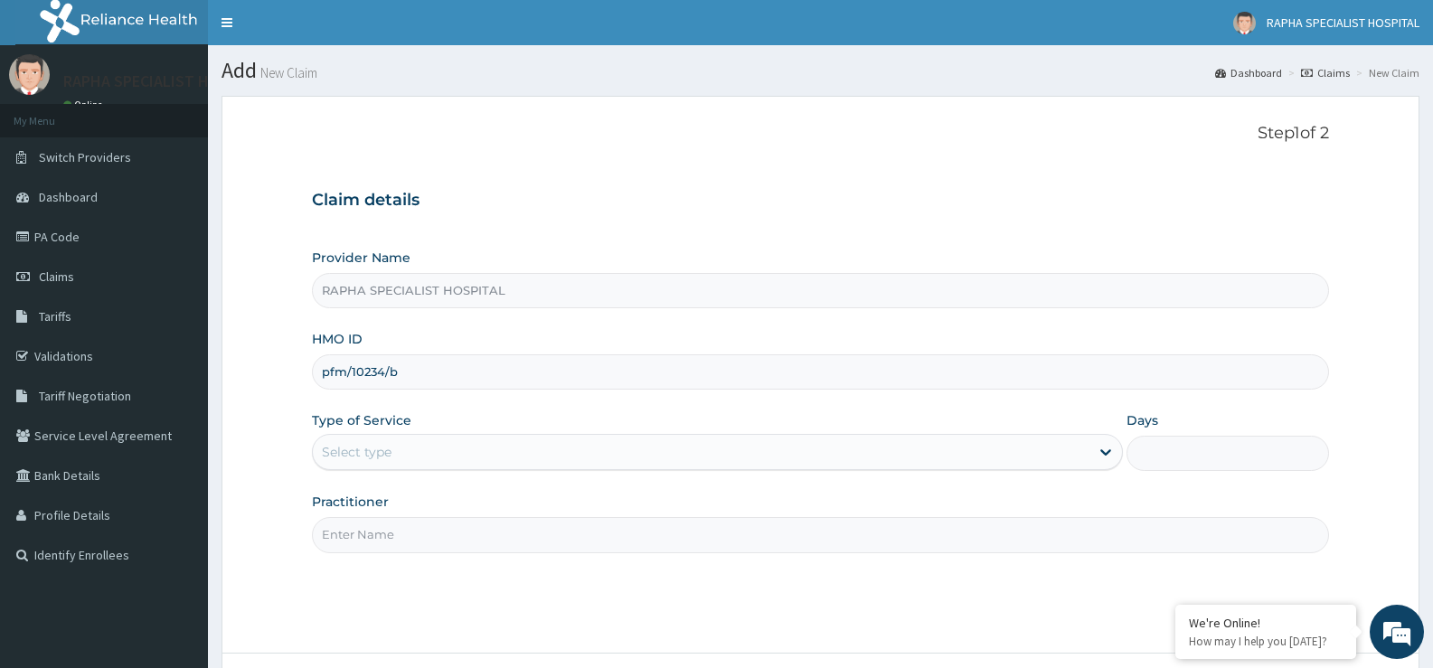
type input "PFM/10234/B"
click at [422, 455] on div "Select type" at bounding box center [701, 452] width 776 height 29
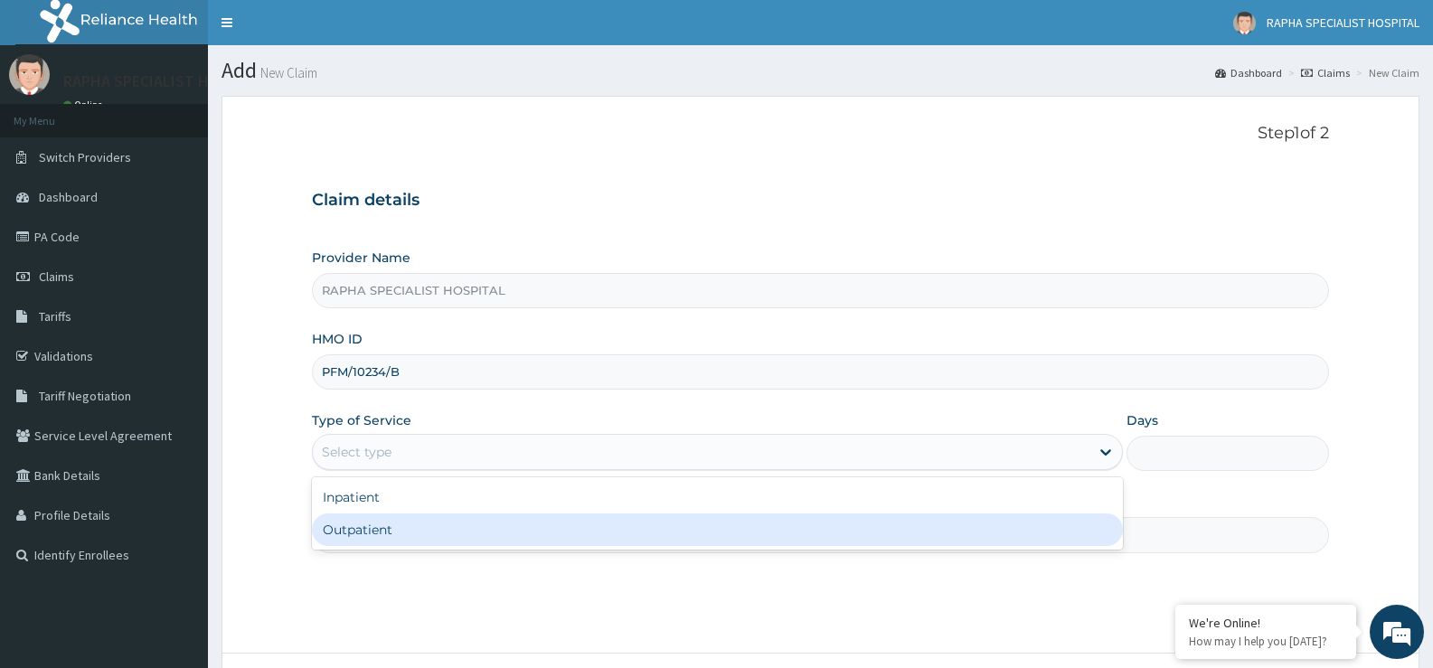
click at [430, 531] on div "Outpatient" at bounding box center [717, 530] width 810 height 33
type input "1"
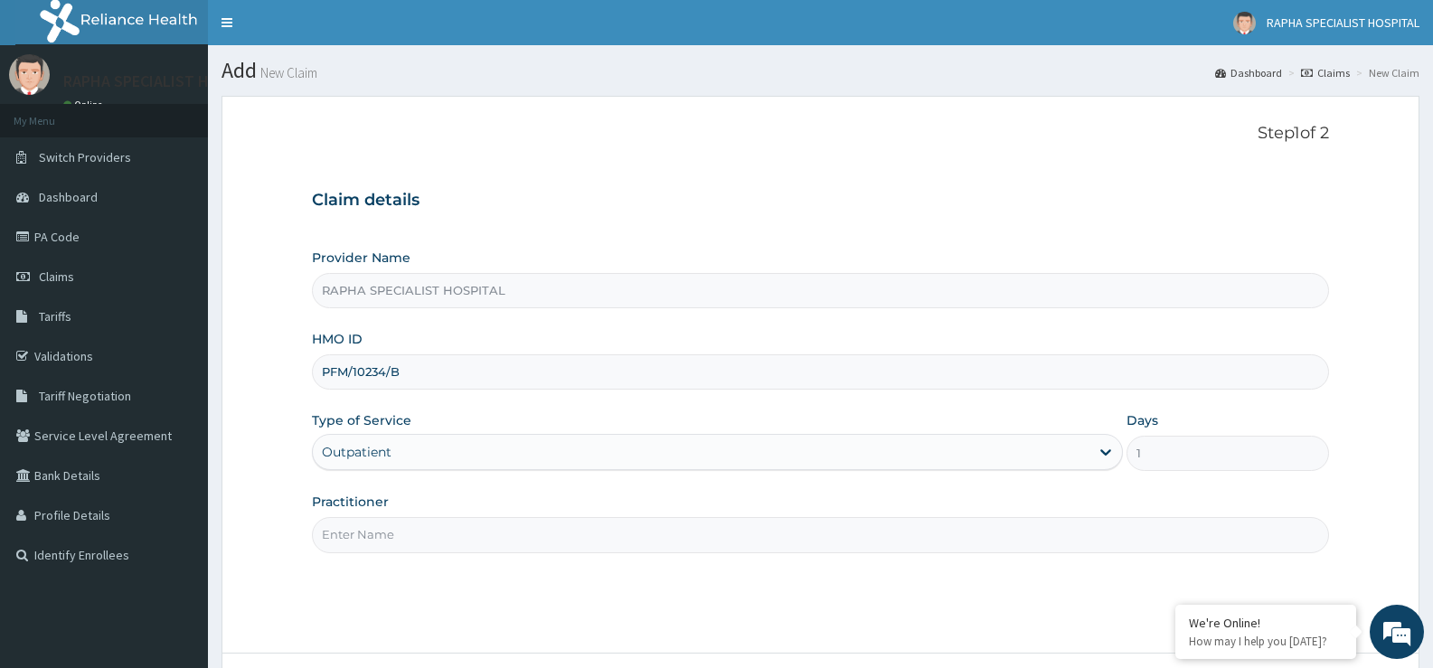
click at [434, 531] on input "Practitioner" at bounding box center [820, 534] width 1017 height 35
type input "dr [PERSON_NAME]"
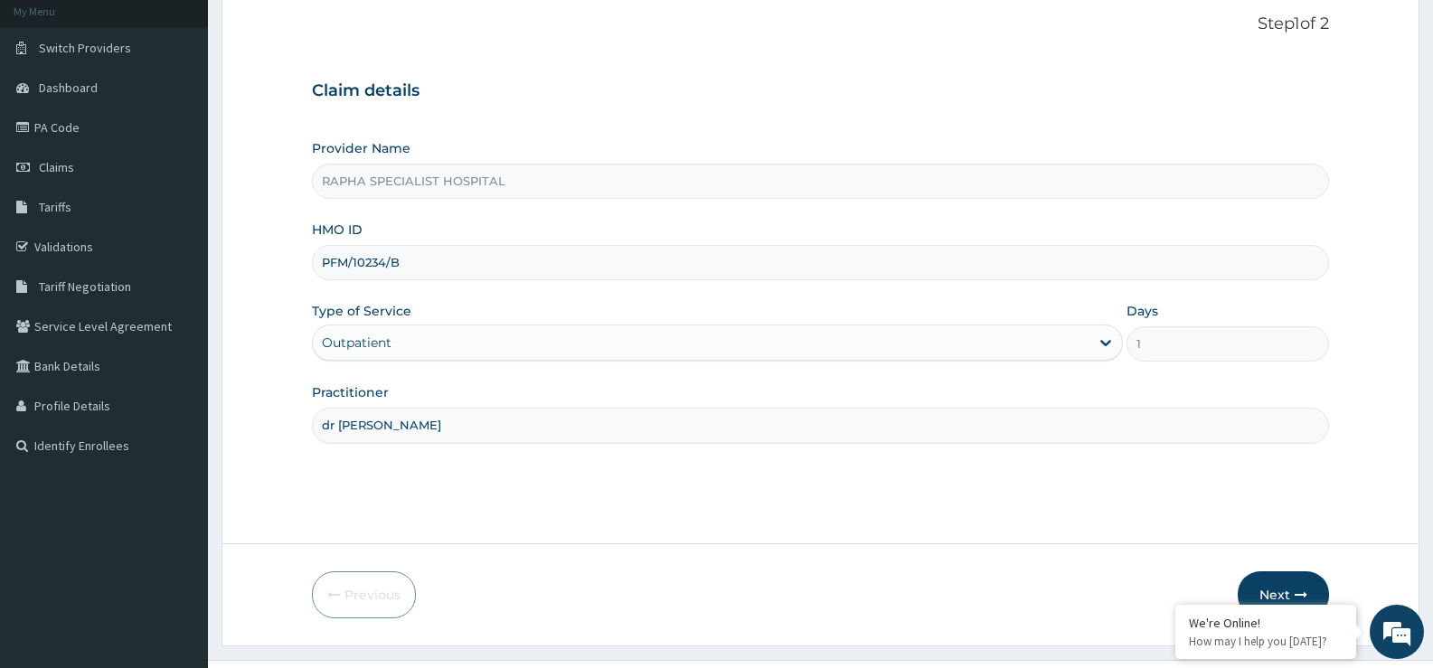
scroll to position [147, 0]
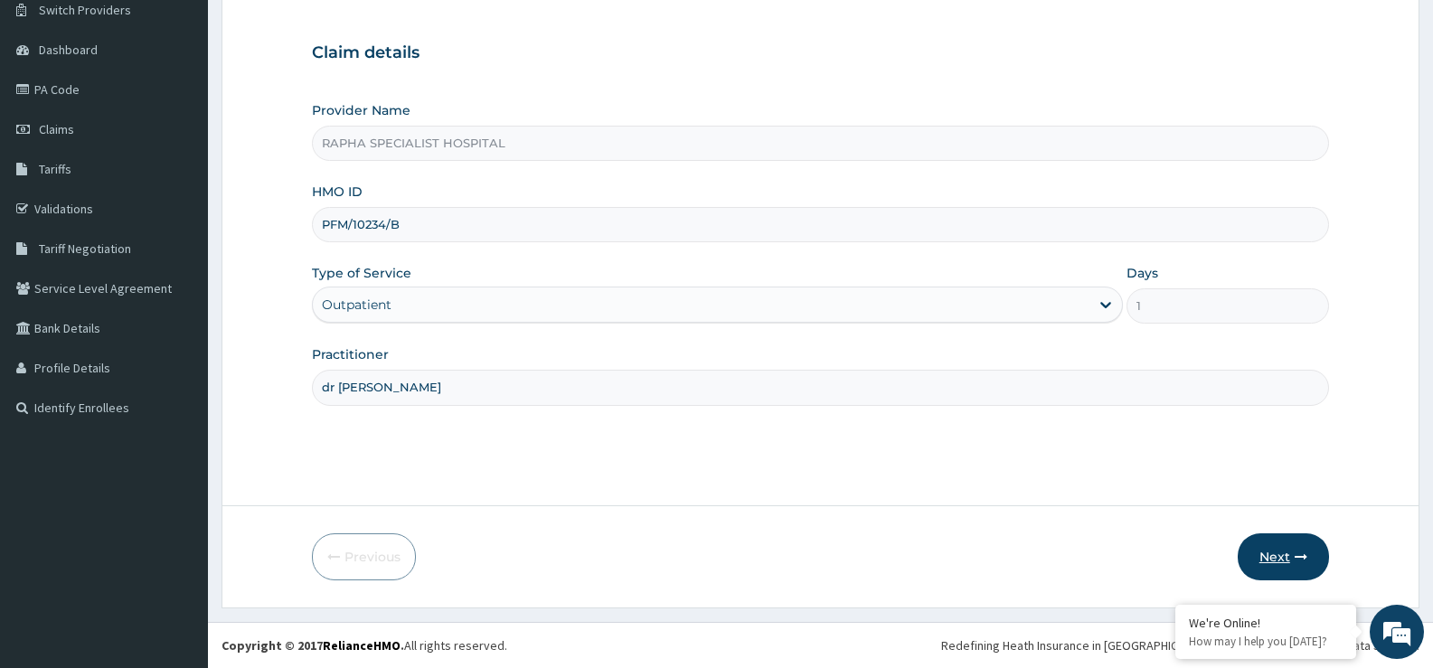
click at [1276, 552] on button "Next" at bounding box center [1283, 557] width 91 height 47
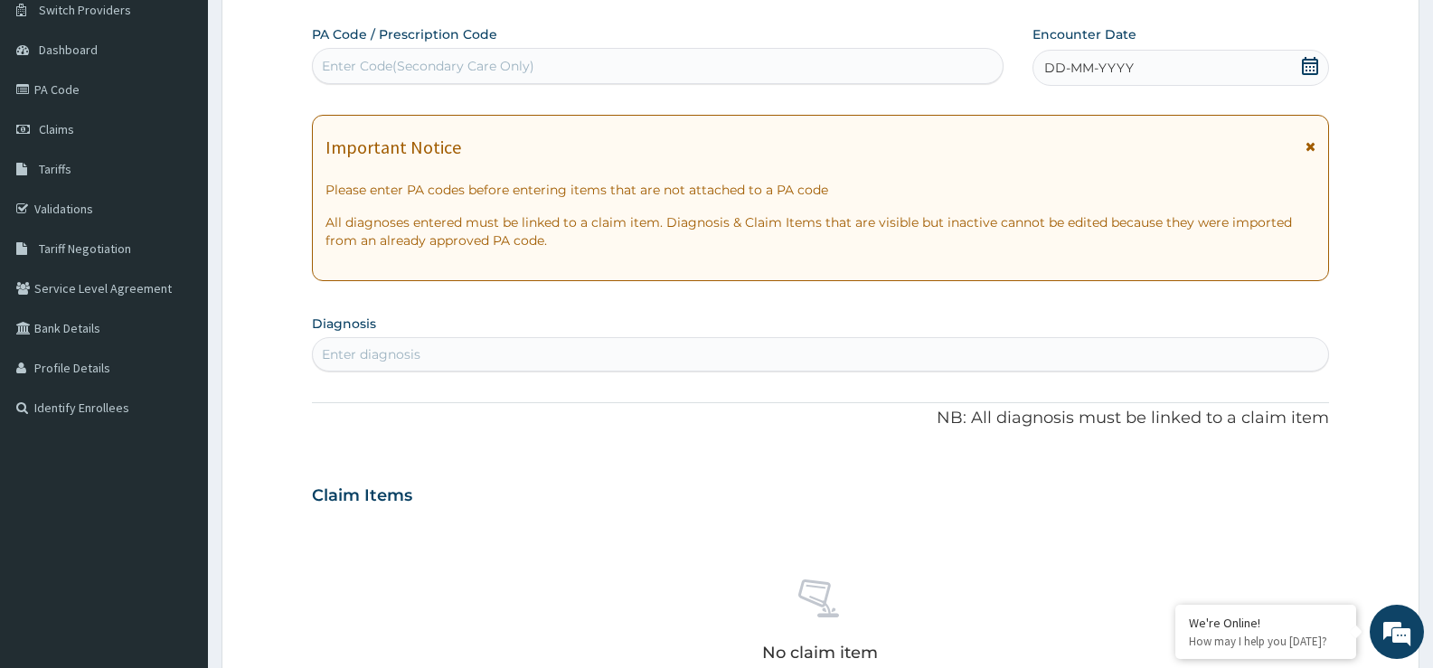
click at [648, 67] on div "Enter Code(Secondary Care Only)" at bounding box center [658, 66] width 690 height 29
type input "PA/563AB4"
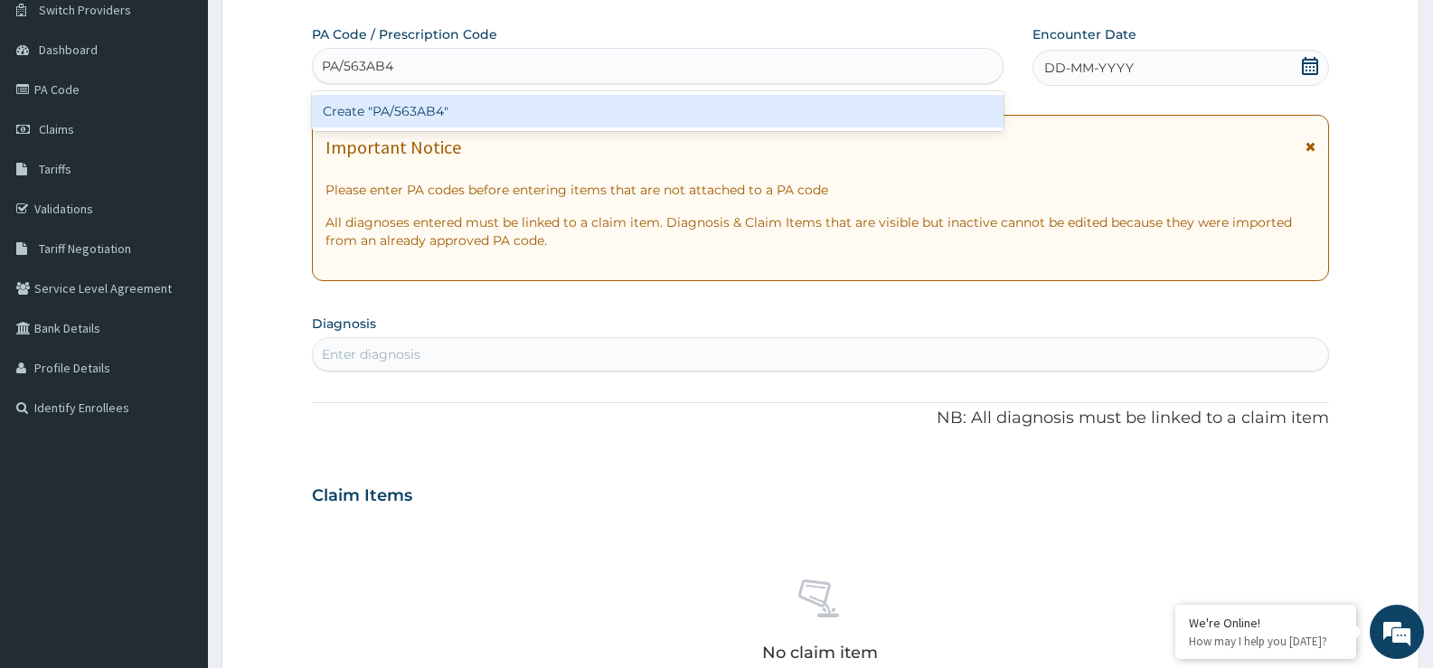
click at [658, 119] on div "Create "PA/563AB4"" at bounding box center [658, 111] width 692 height 33
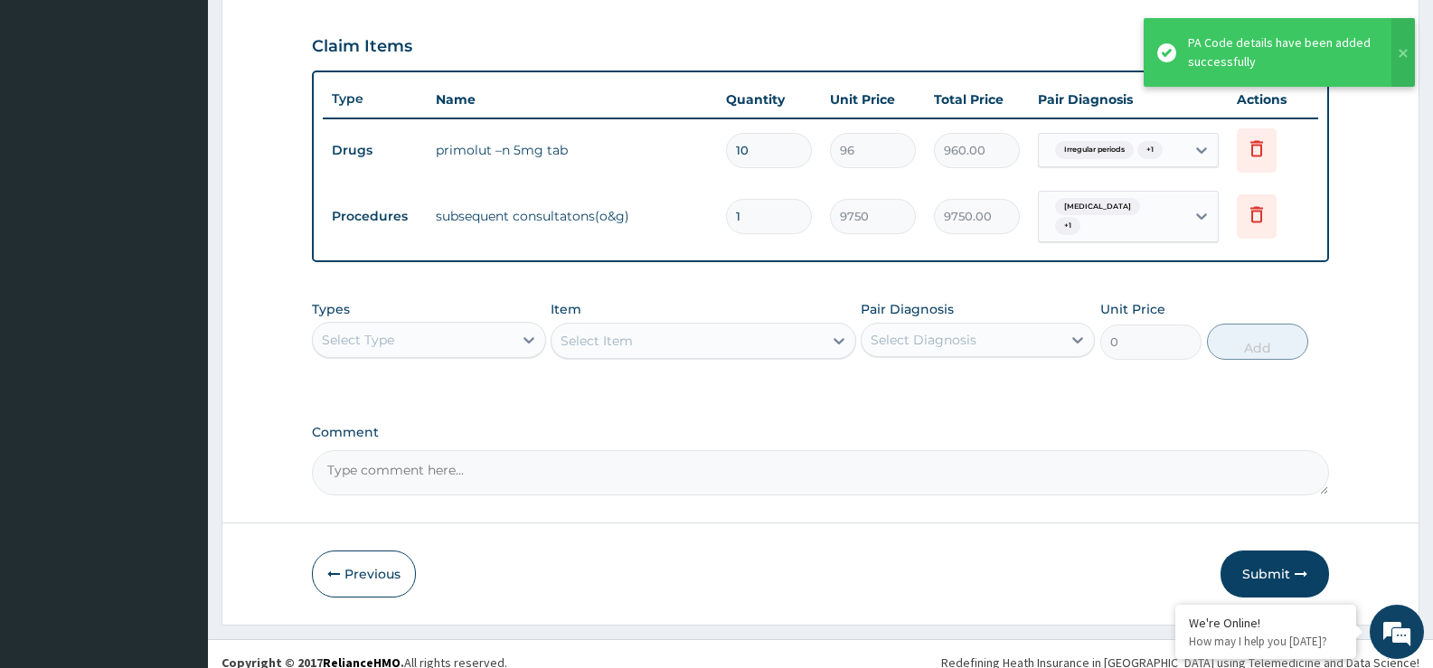
scroll to position [619, 0]
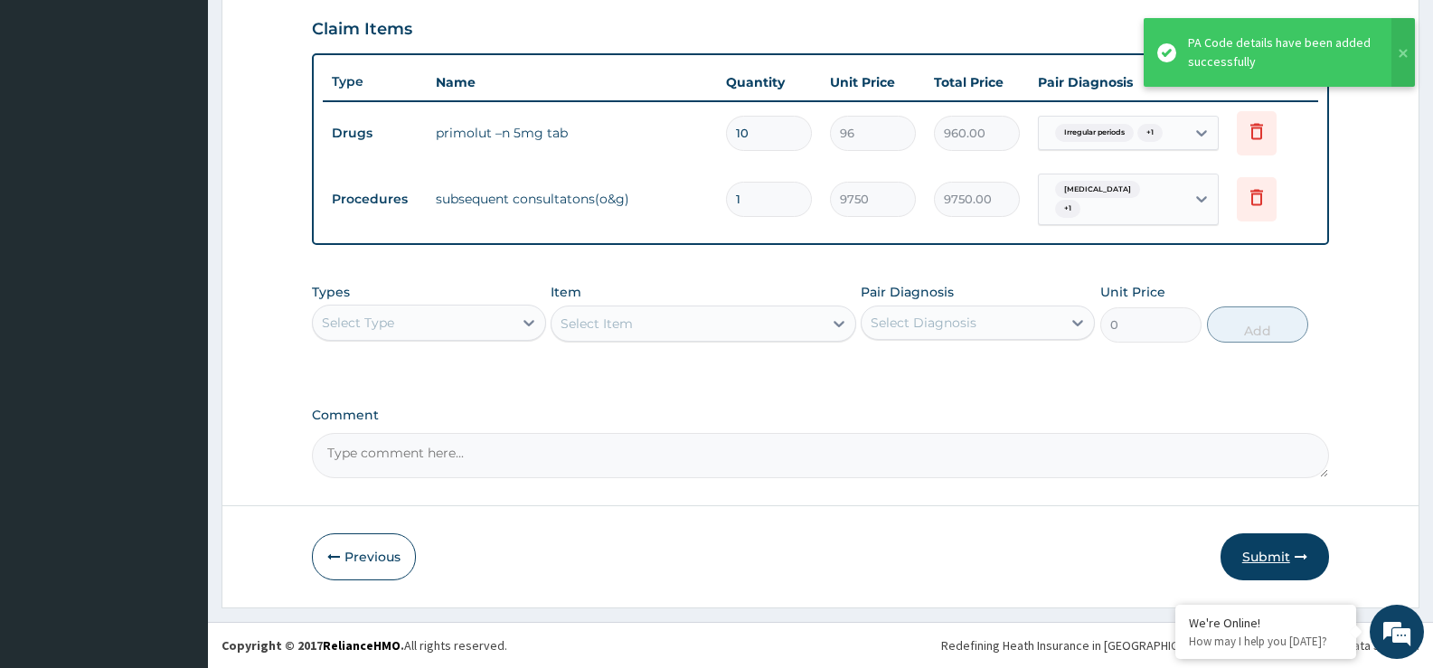
click at [1262, 555] on button "Submit" at bounding box center [1275, 557] width 109 height 47
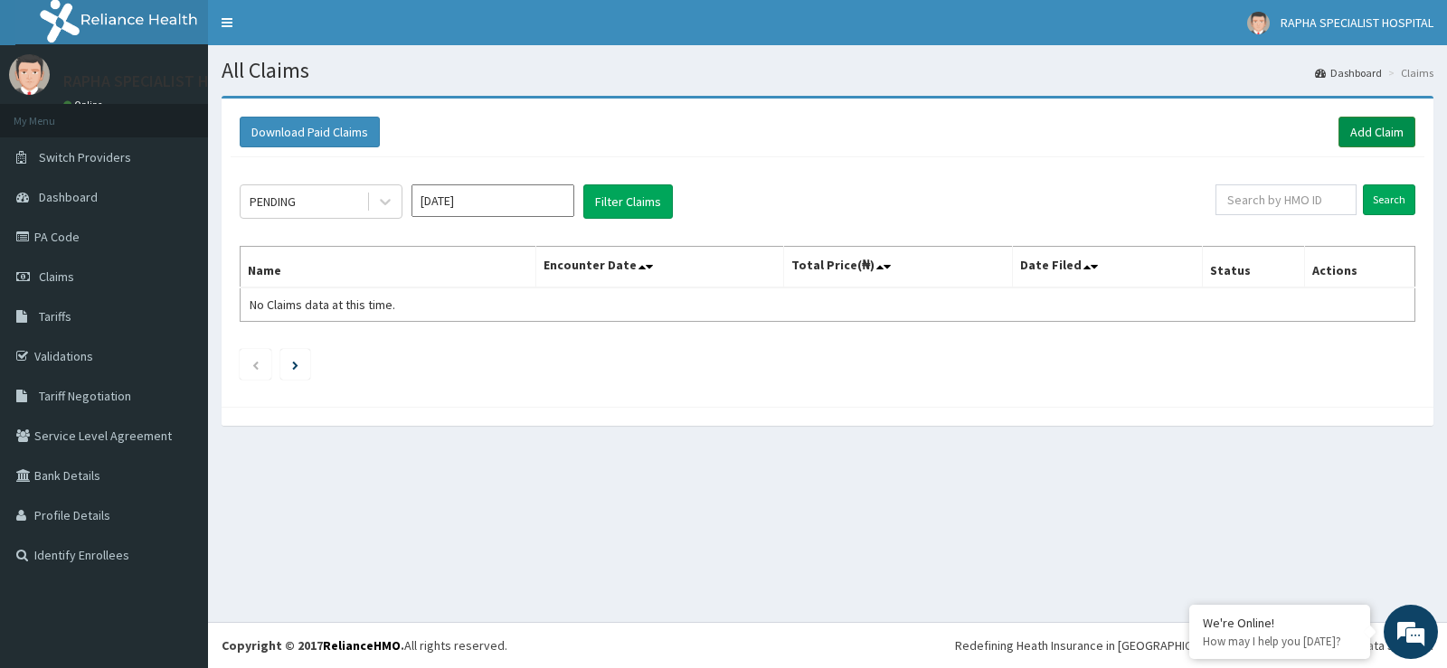
click at [1393, 134] on link "Add Claim" at bounding box center [1376, 132] width 77 height 31
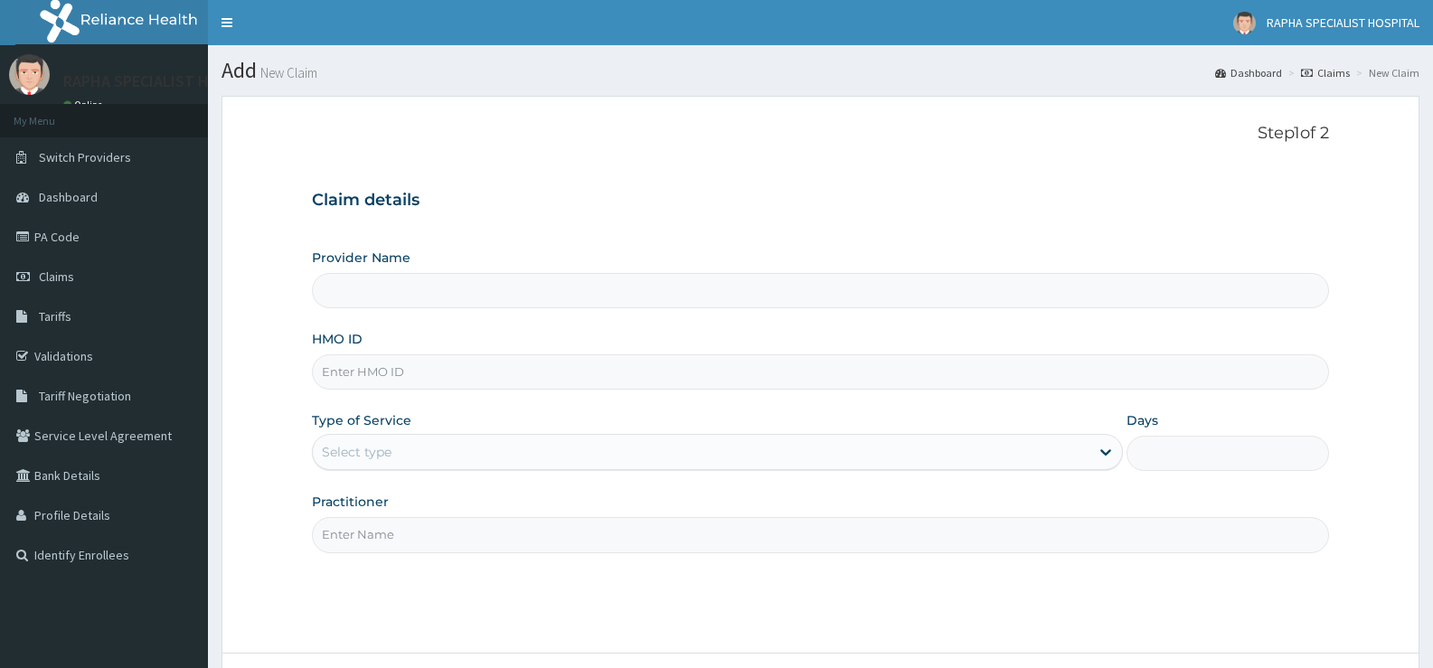
type input "RAPHA SPECIALIST HOSPITAL"
click at [813, 364] on input "HMO ID" at bounding box center [820, 371] width 1017 height 35
type input "TMQ/10185/A"
click at [439, 467] on div "Select type" at bounding box center [701, 452] width 776 height 29
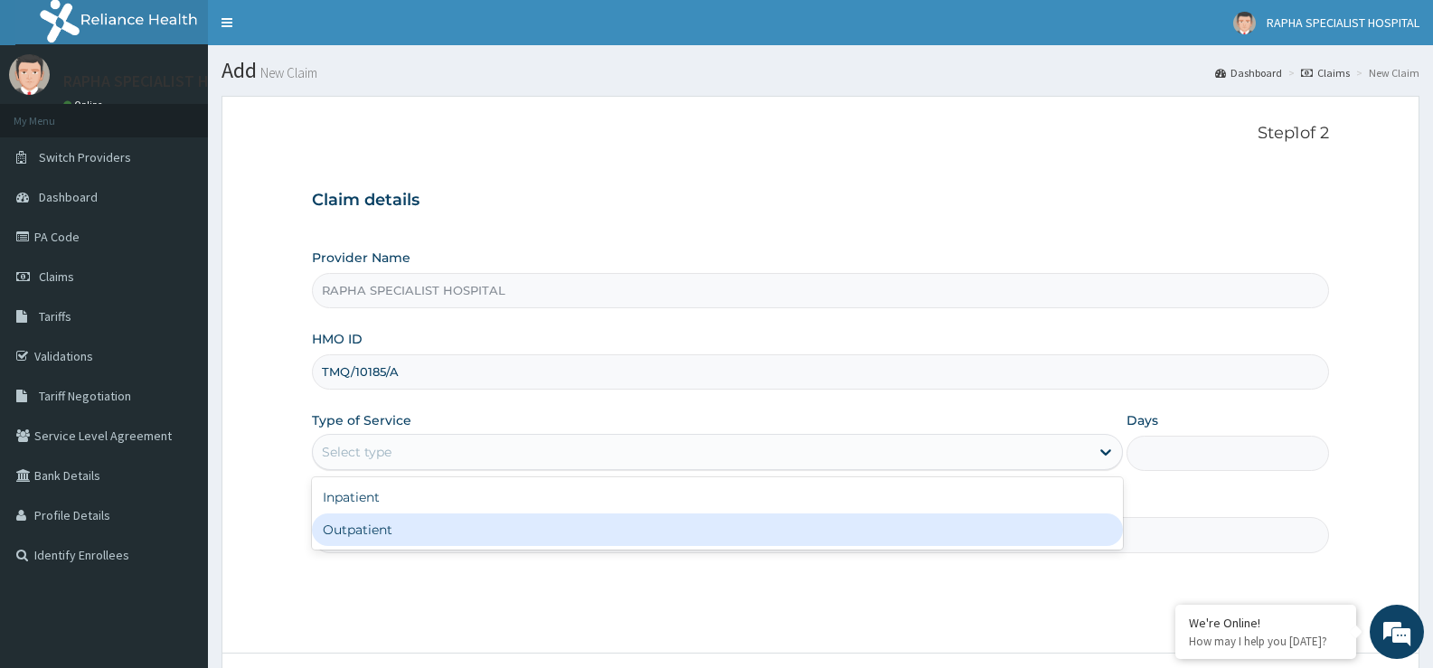
click at [445, 534] on div "Outpatient" at bounding box center [717, 530] width 810 height 33
type input "1"
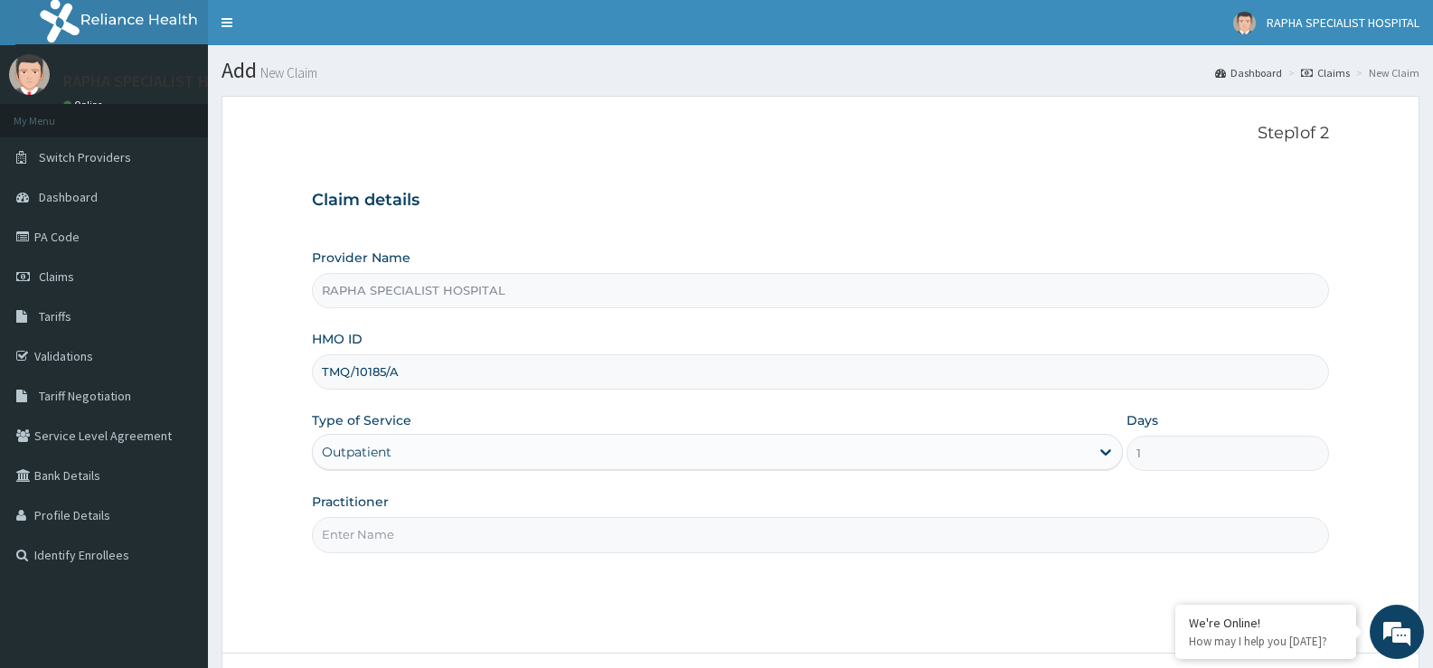
click at [445, 534] on input "Practitioner" at bounding box center [820, 534] width 1017 height 35
type input "DR SAMUEL"
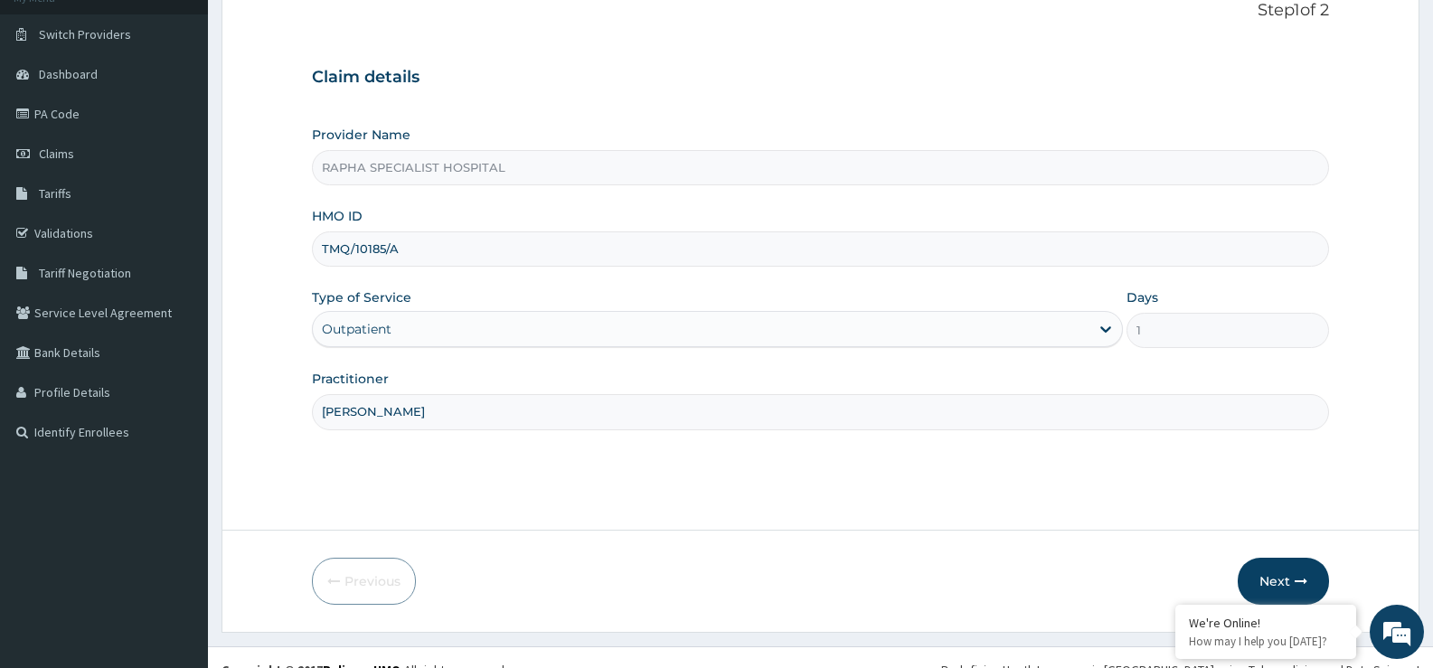
scroll to position [147, 0]
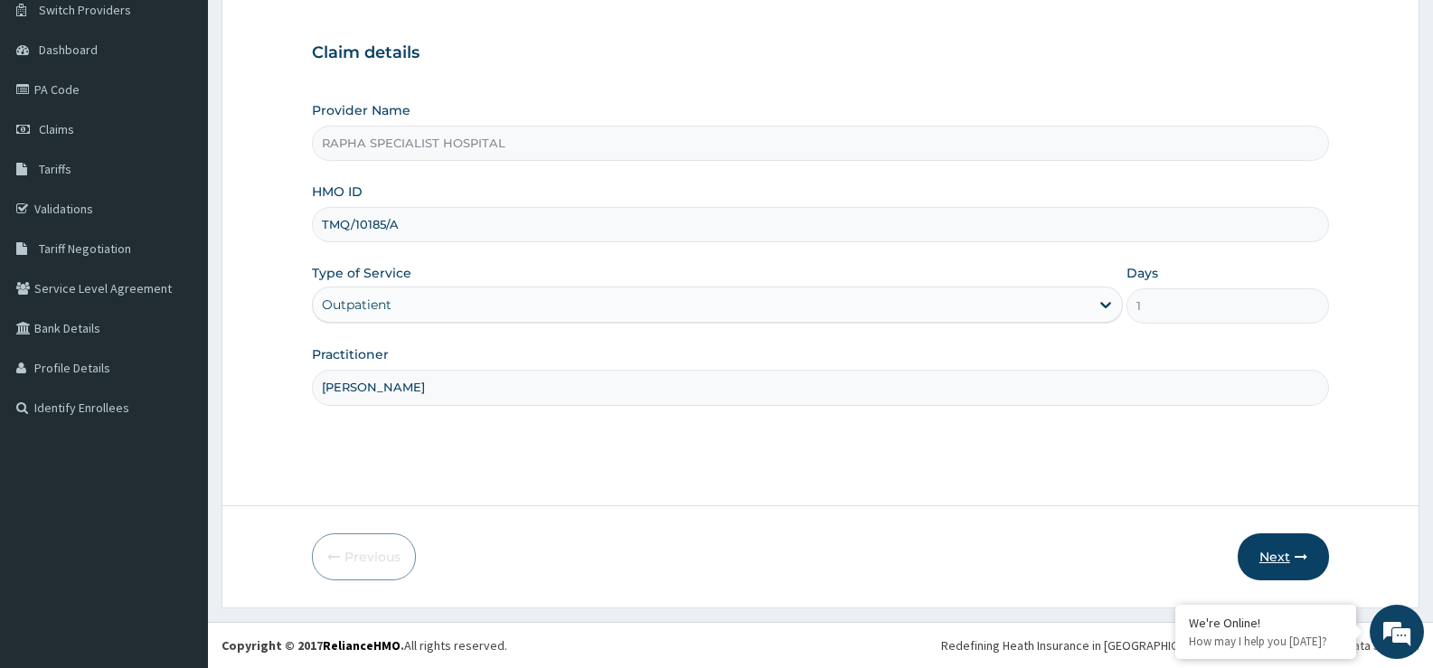
click at [1281, 556] on button "Next" at bounding box center [1283, 557] width 91 height 47
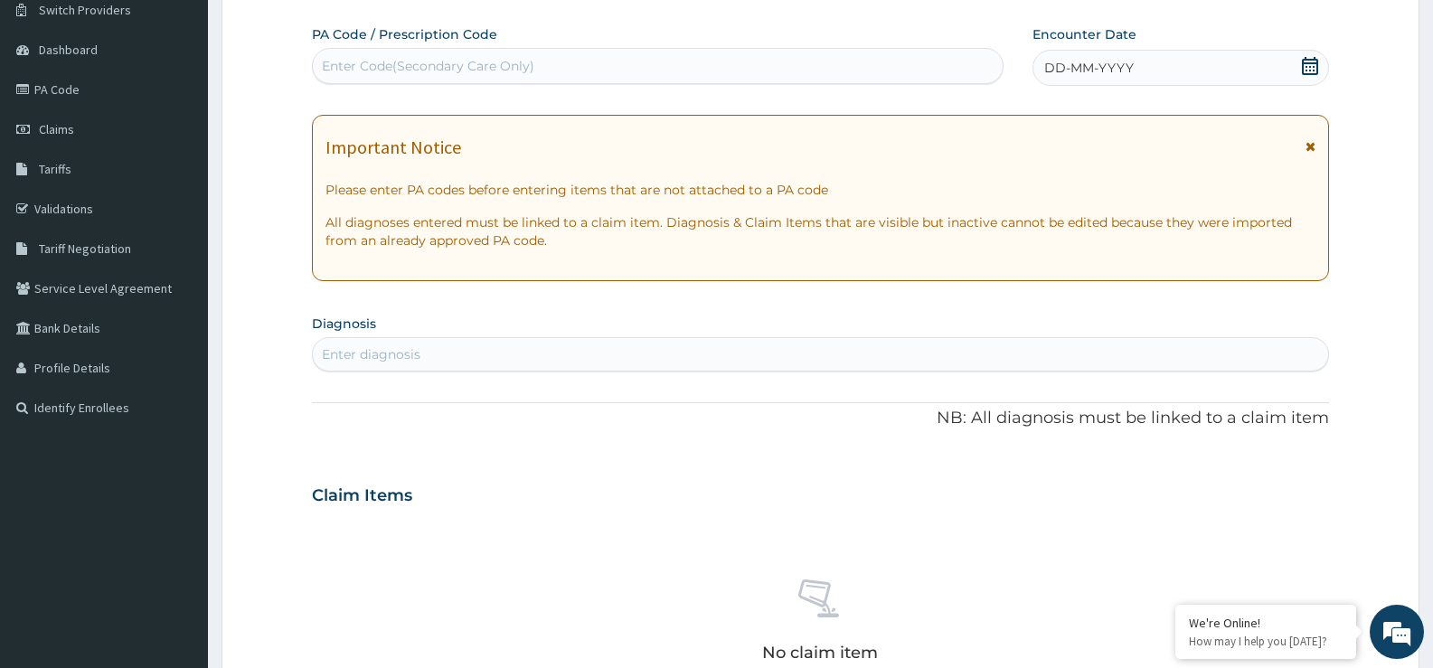
click at [686, 61] on div "Enter Code(Secondary Care Only)" at bounding box center [658, 66] width 690 height 29
type input "PA/9CA15E"
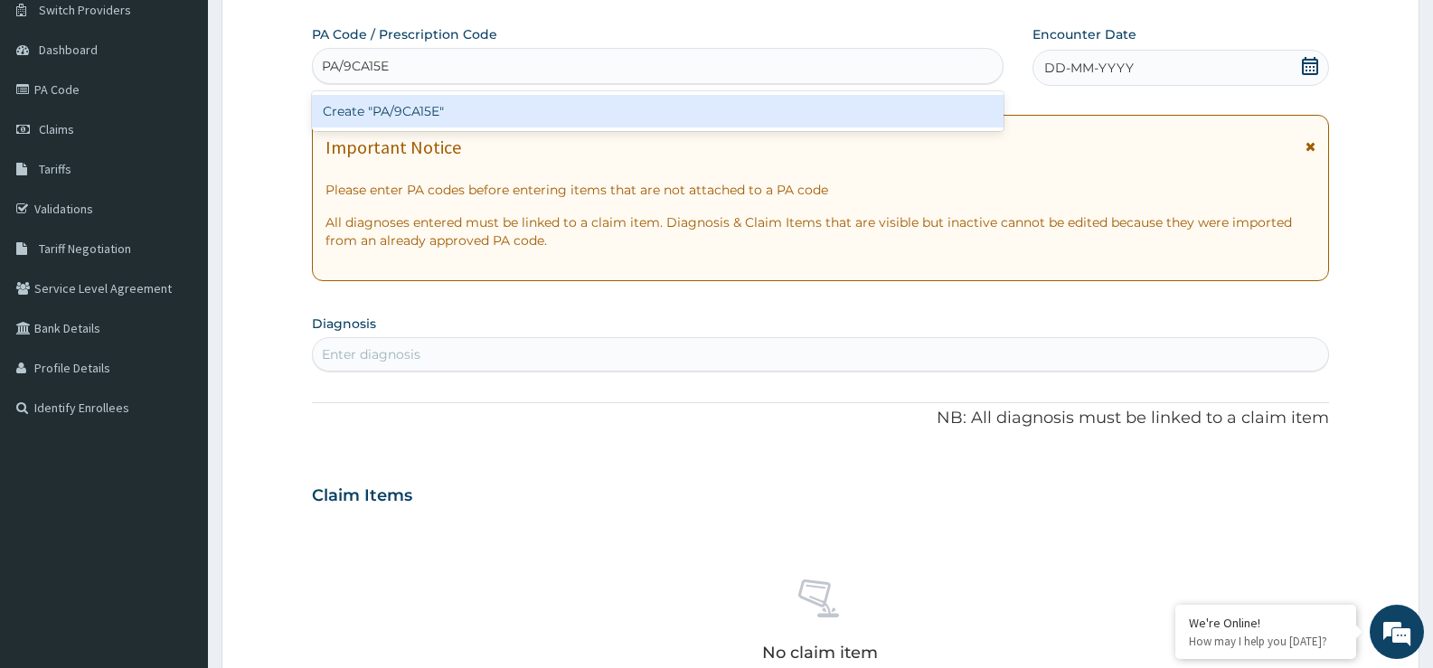
click at [684, 118] on div "Create "PA/9CA15E"" at bounding box center [658, 111] width 692 height 33
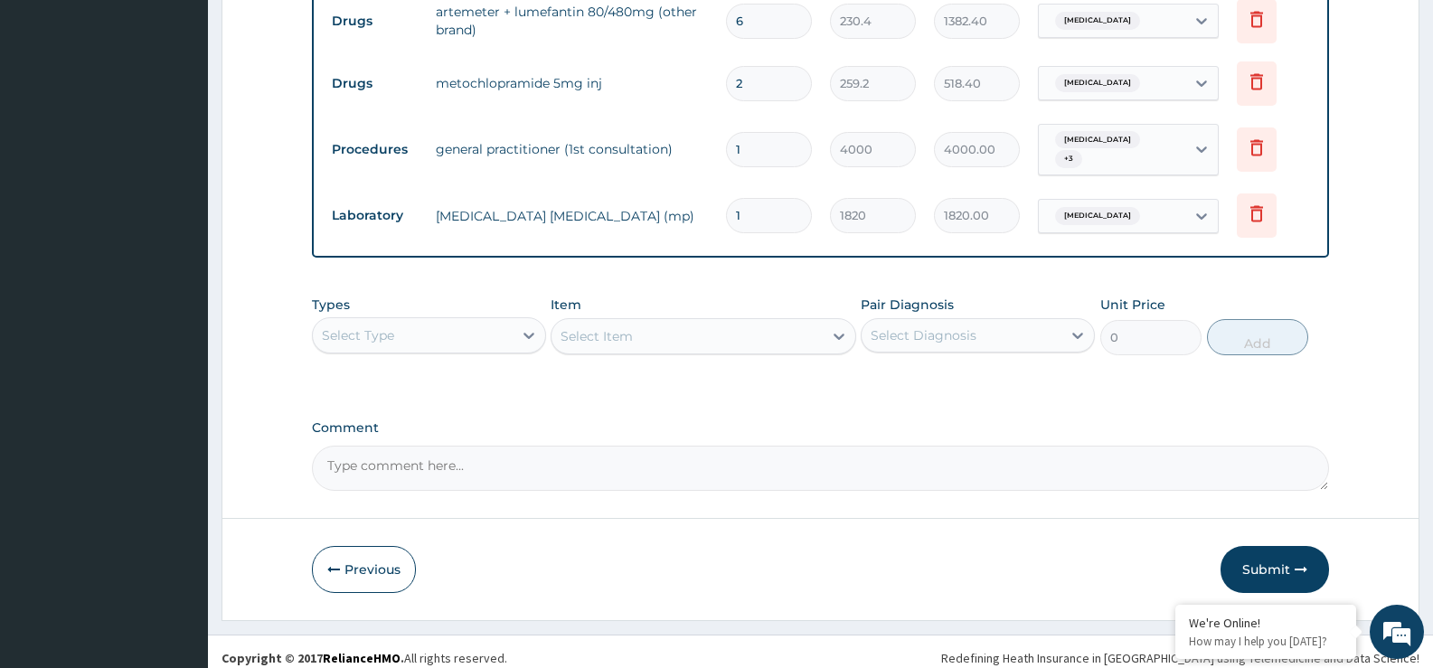
scroll to position [987, 0]
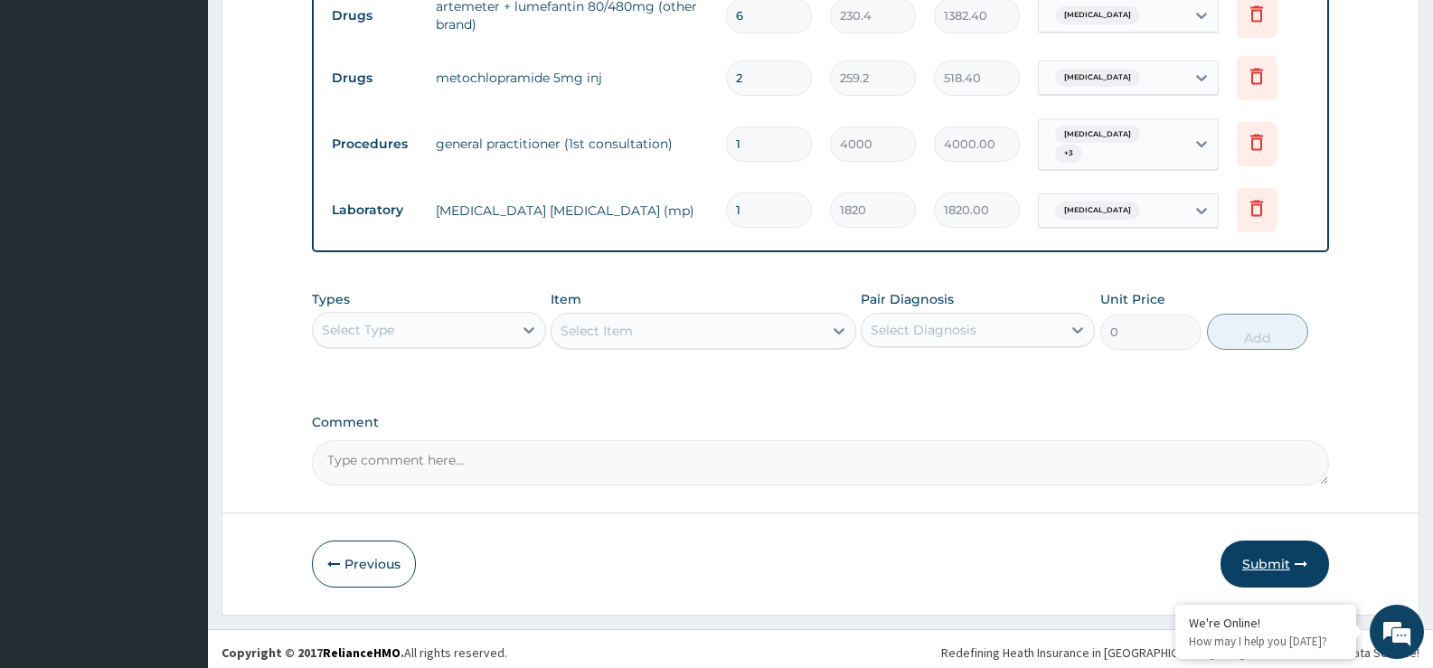
click at [1261, 553] on button "Submit" at bounding box center [1275, 564] width 109 height 47
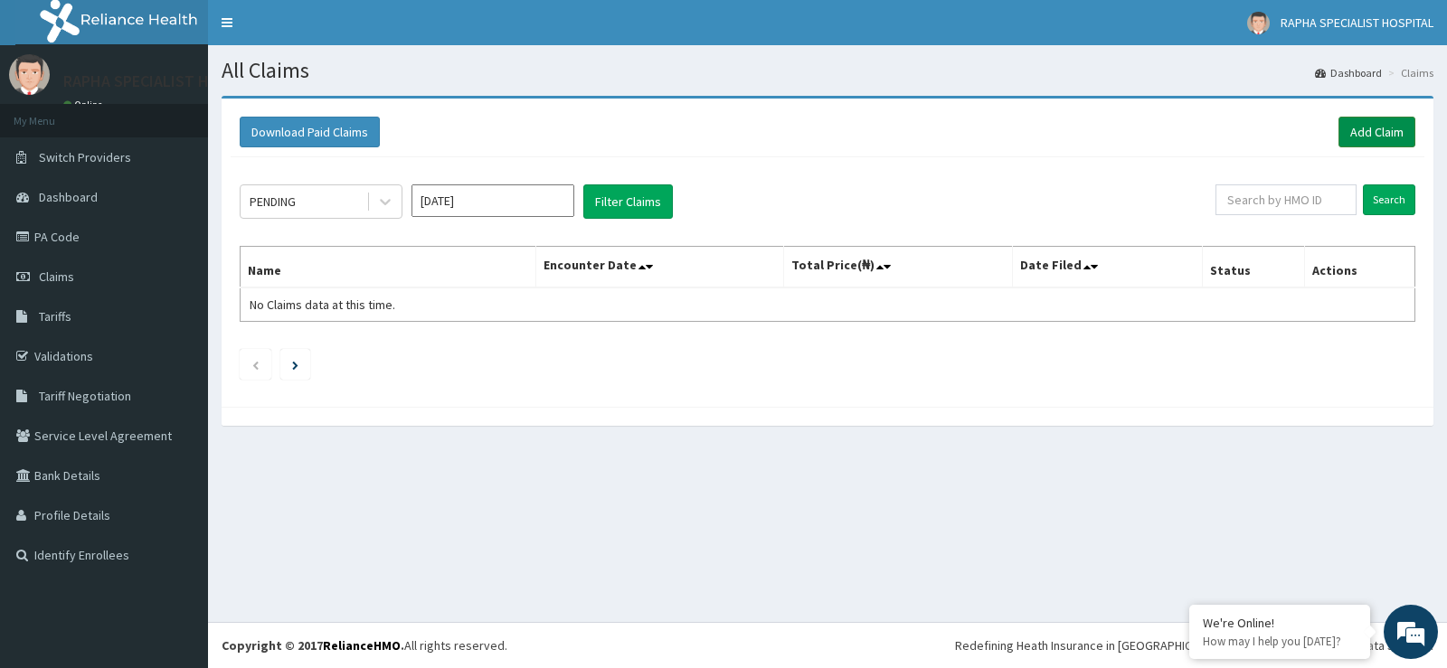
click at [1365, 131] on link "Add Claim" at bounding box center [1376, 132] width 77 height 31
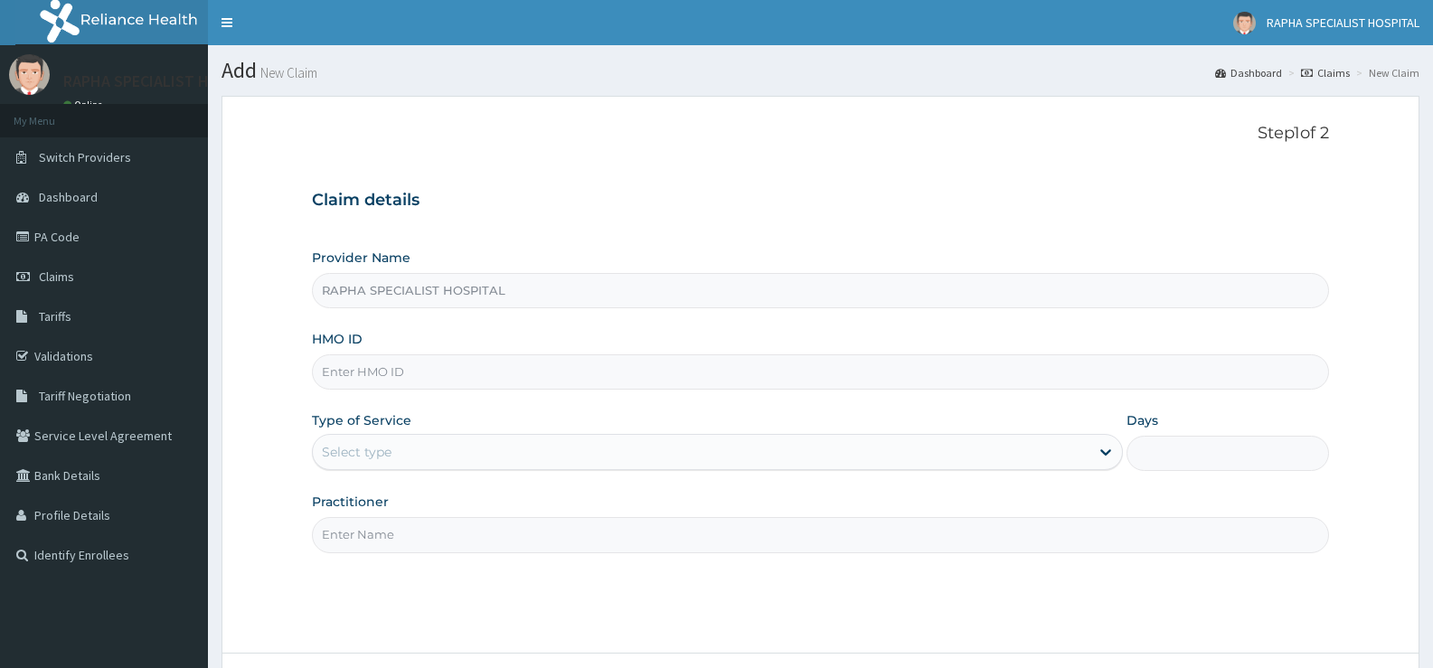
type input "RAPHA SPECIALIST HOSPITAL"
click at [852, 369] on input "HMO ID" at bounding box center [820, 371] width 1017 height 35
type input "IFP/10099/B"
click at [497, 457] on div "Select type" at bounding box center [701, 452] width 776 height 29
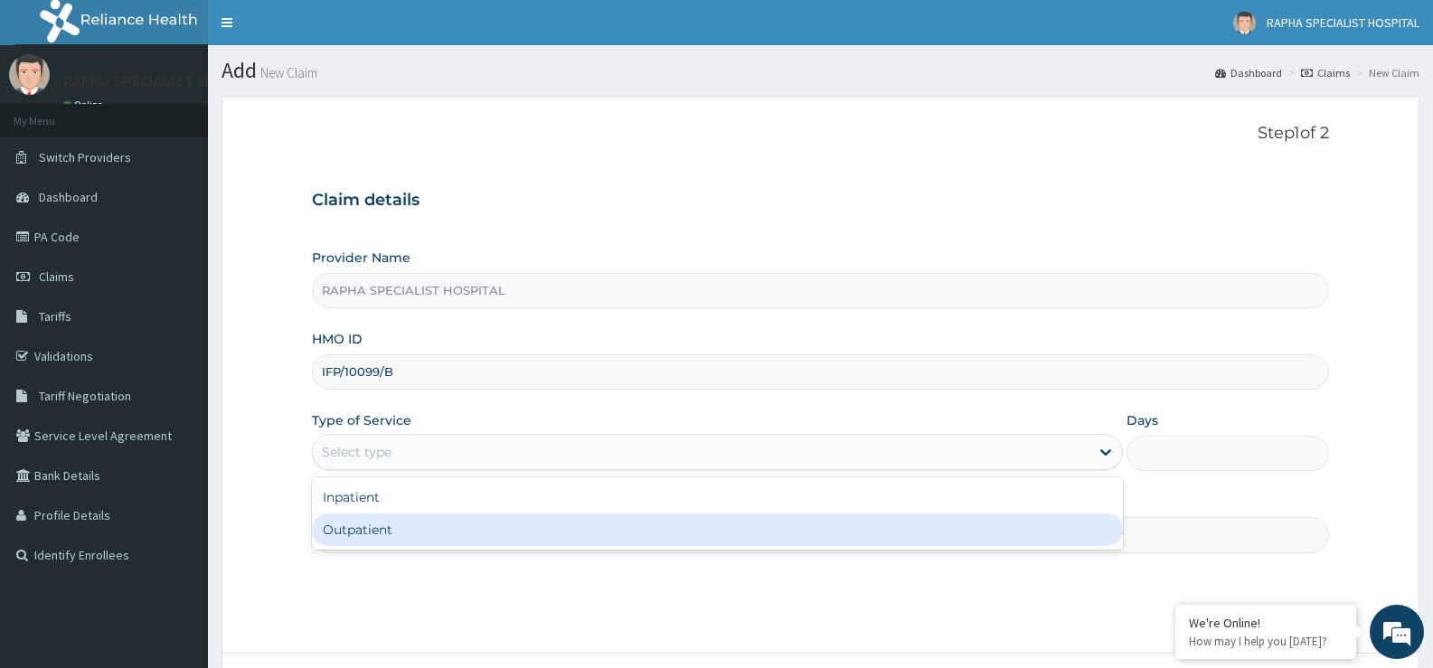
click at [504, 530] on div "Outpatient" at bounding box center [717, 530] width 810 height 33
type input "1"
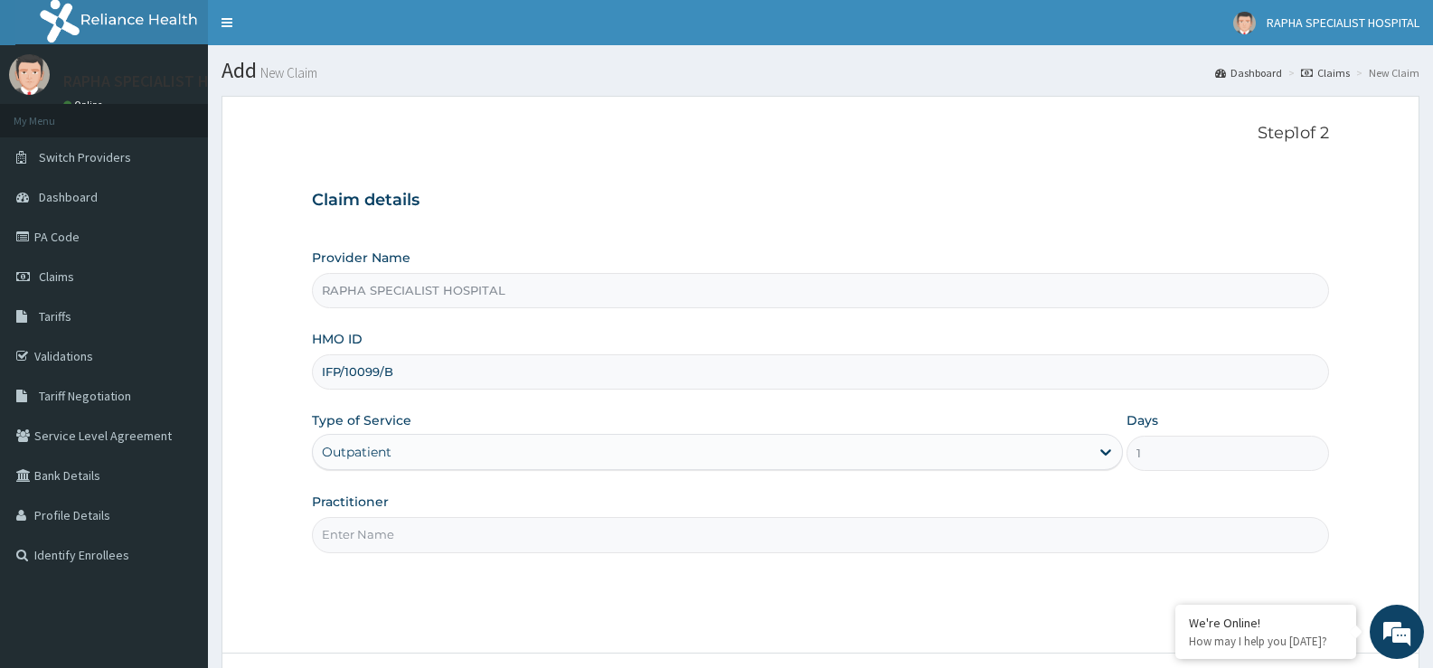
click at [506, 530] on input "Practitioner" at bounding box center [820, 534] width 1017 height 35
type input "[PERSON_NAME]"
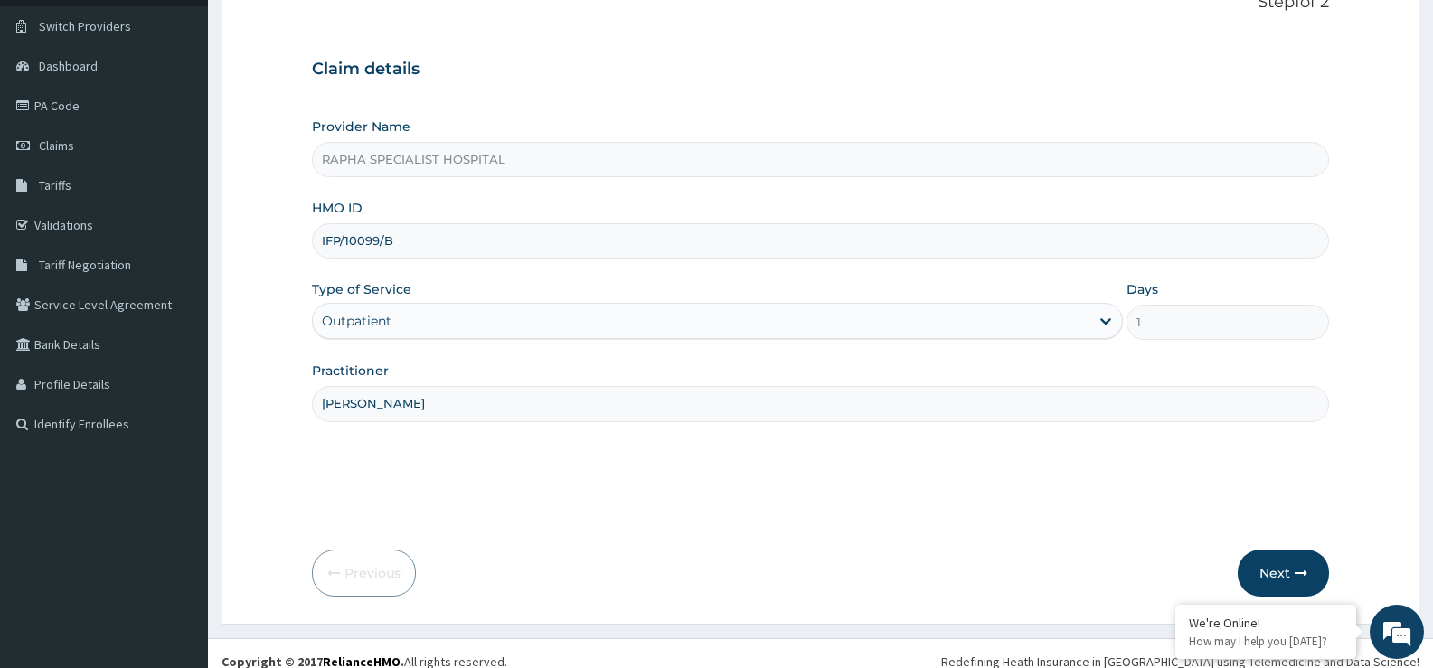
scroll to position [147, 0]
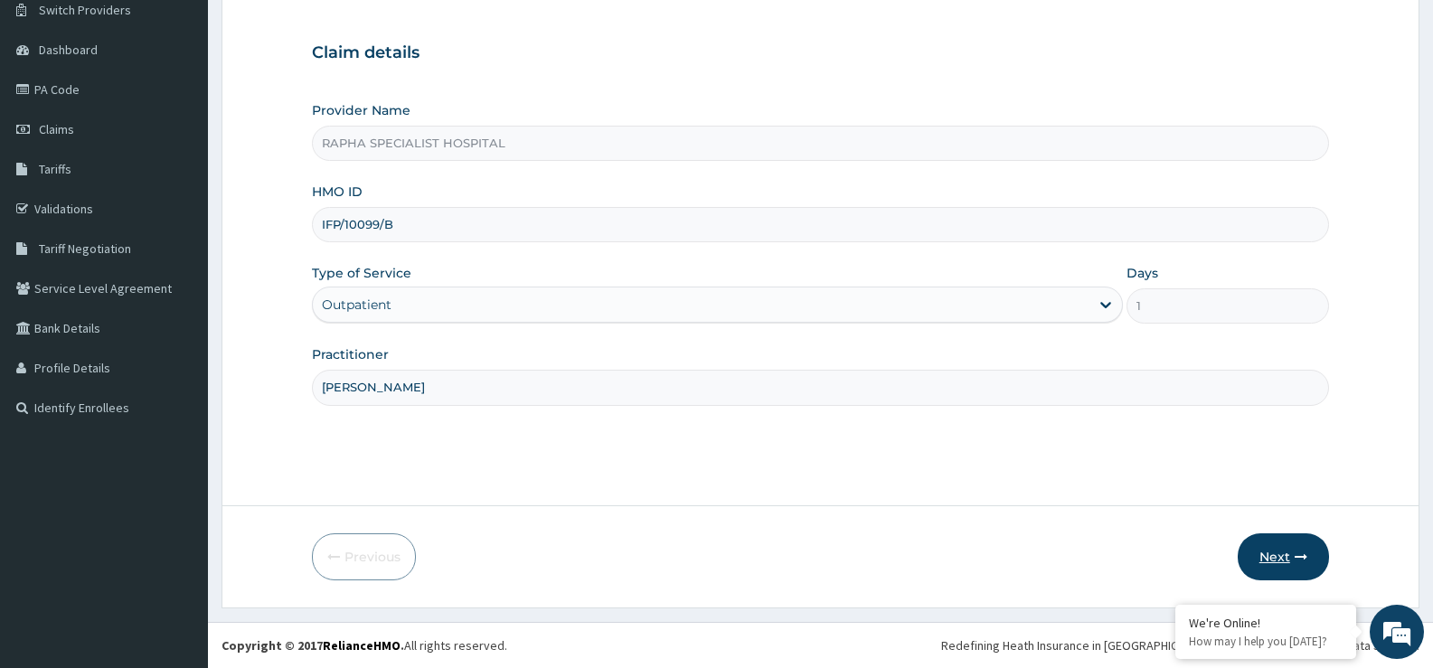
click at [1275, 552] on button "Next" at bounding box center [1283, 557] width 91 height 47
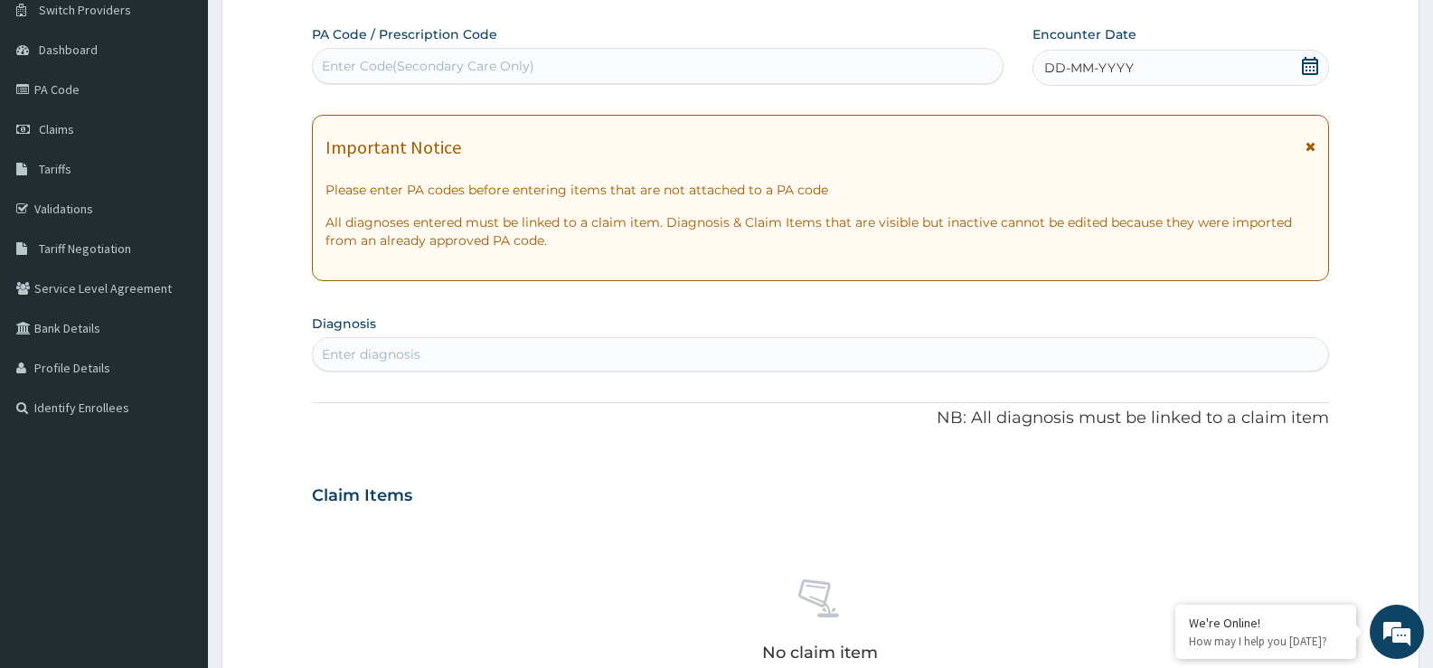
click at [669, 66] on div "Enter Code(Secondary Care Only)" at bounding box center [658, 66] width 690 height 29
type input "PA/68C69A"
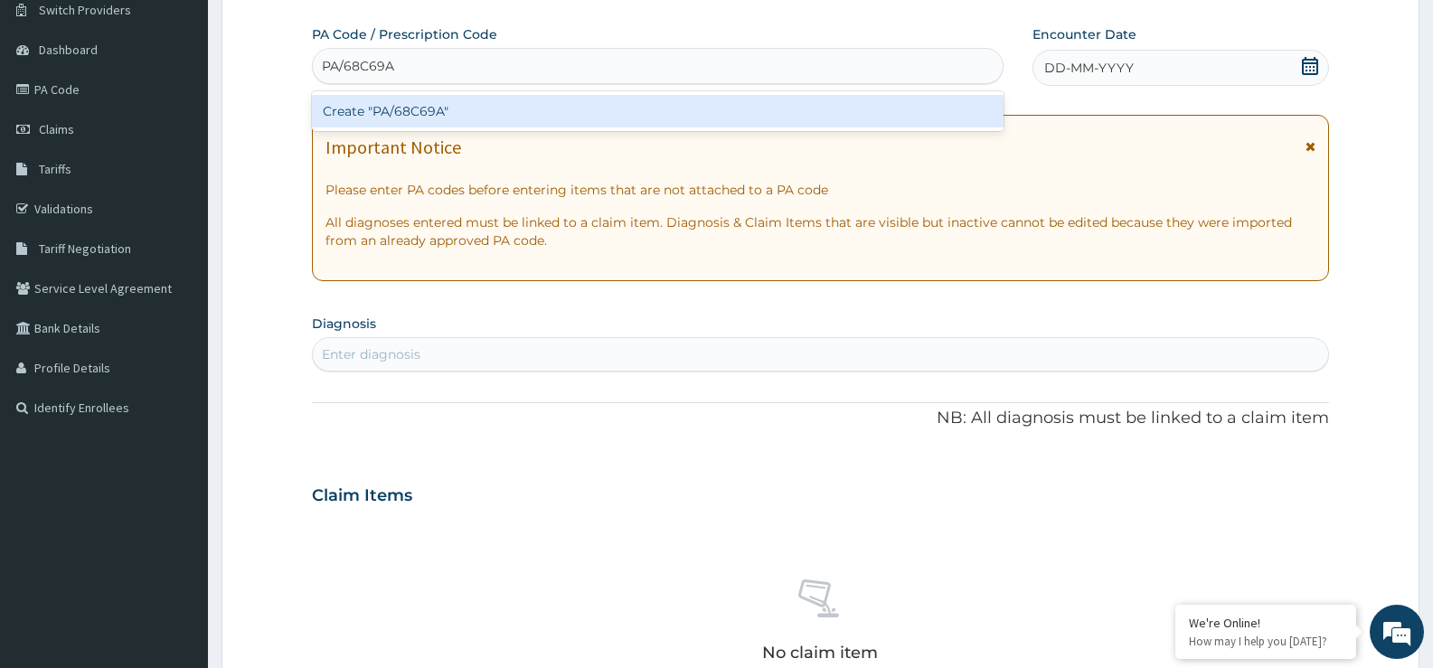
click at [666, 111] on div "Create "PA/68C69A"" at bounding box center [658, 111] width 692 height 33
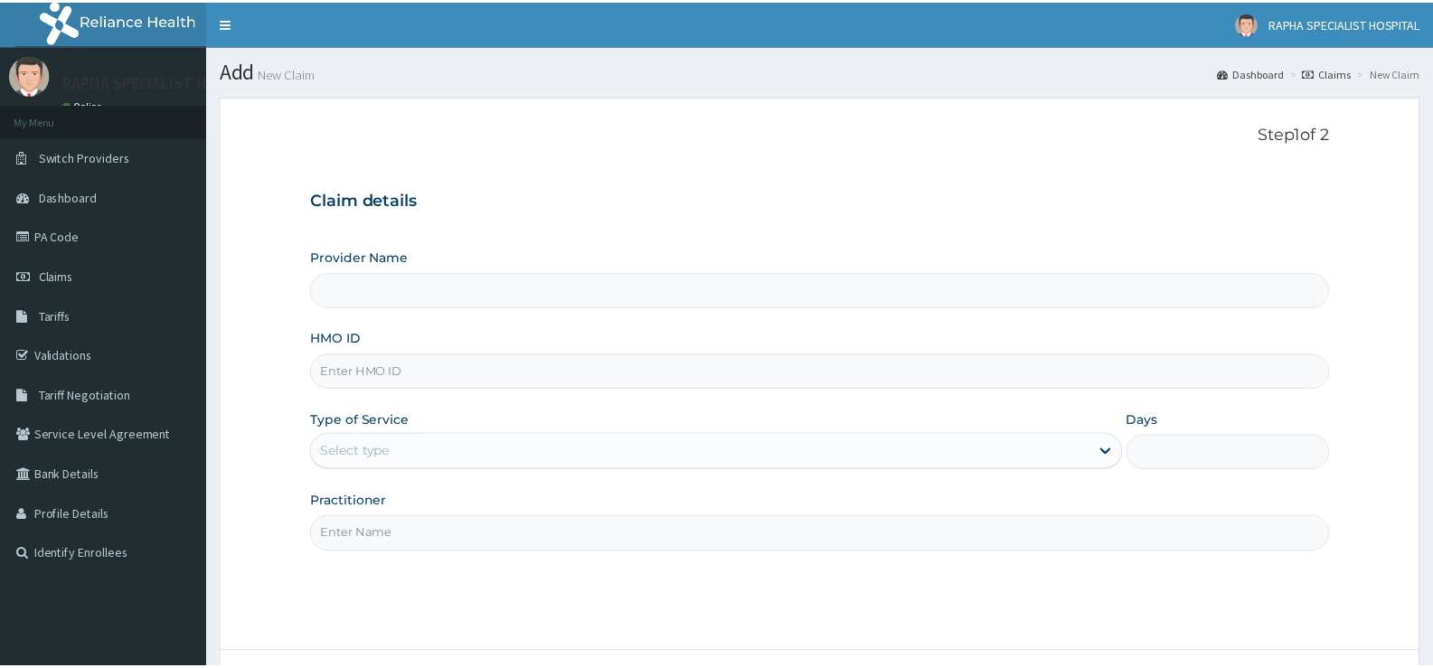
scroll to position [147, 0]
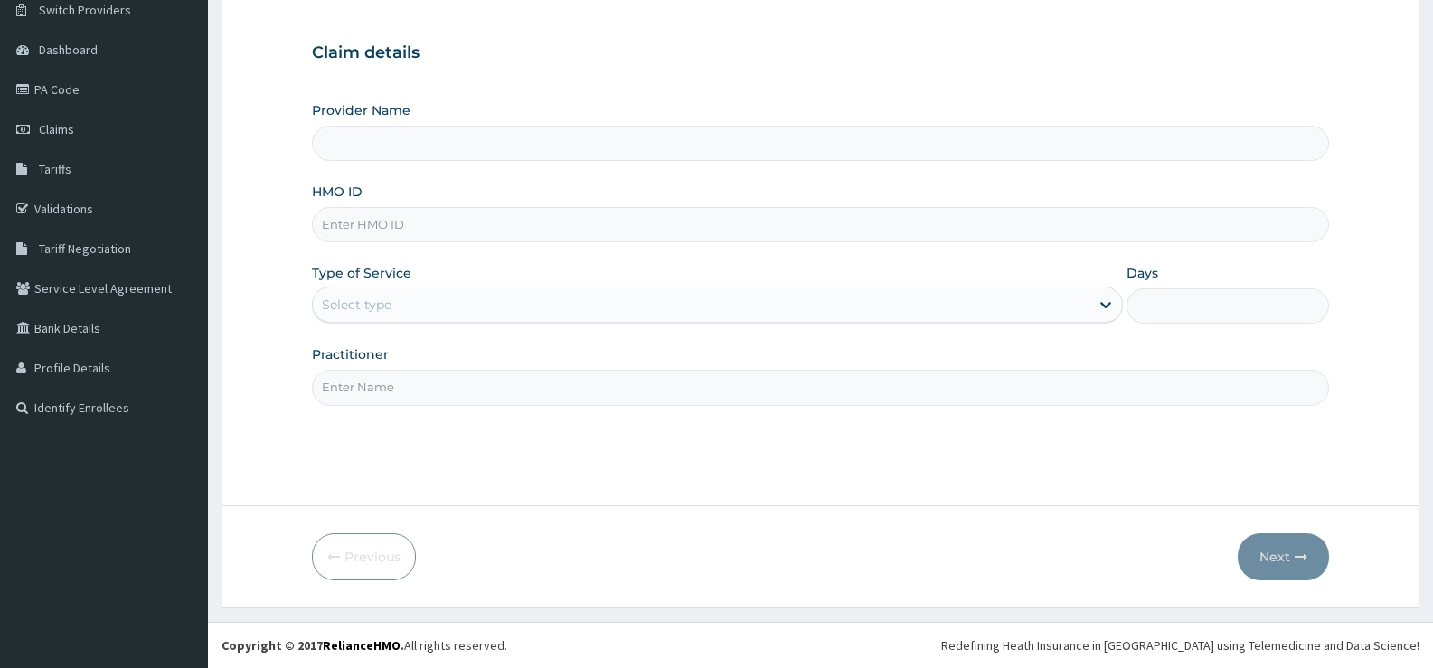
type input "RAPHA SPECIALIST HOSPITAL"
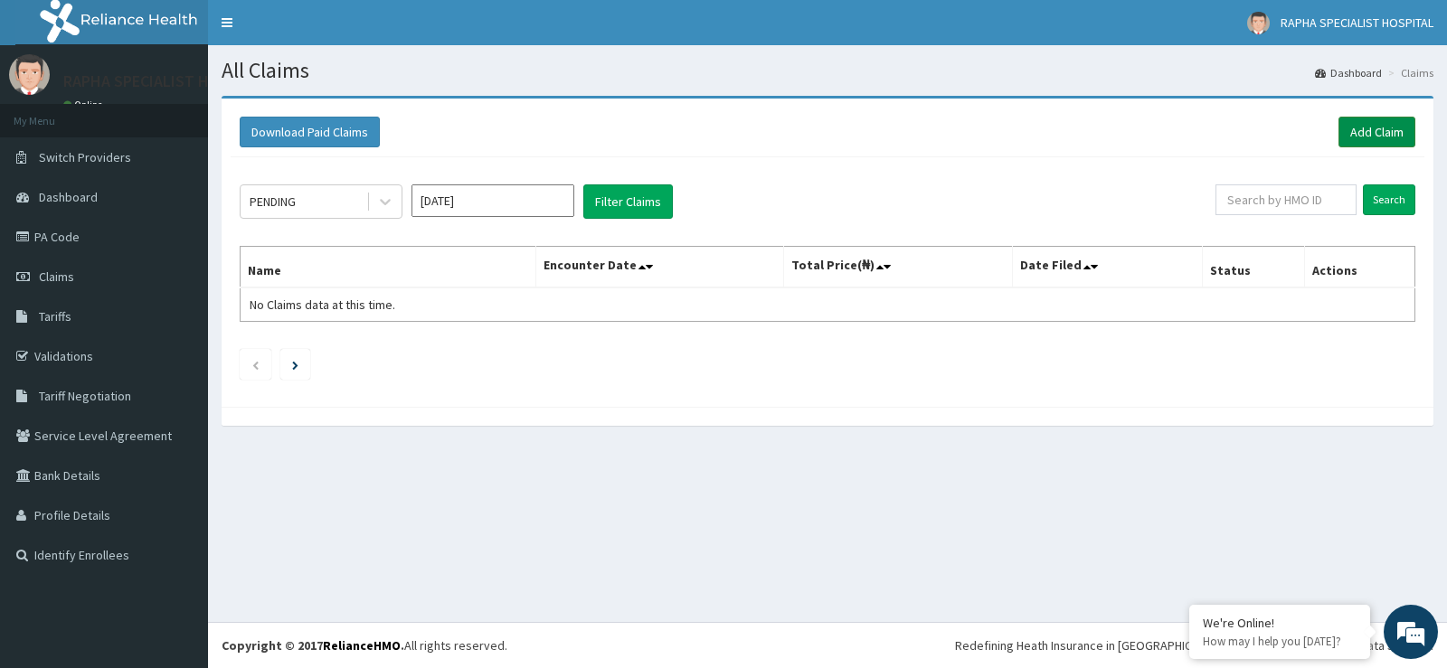
click at [1382, 138] on link "Add Claim" at bounding box center [1376, 132] width 77 height 31
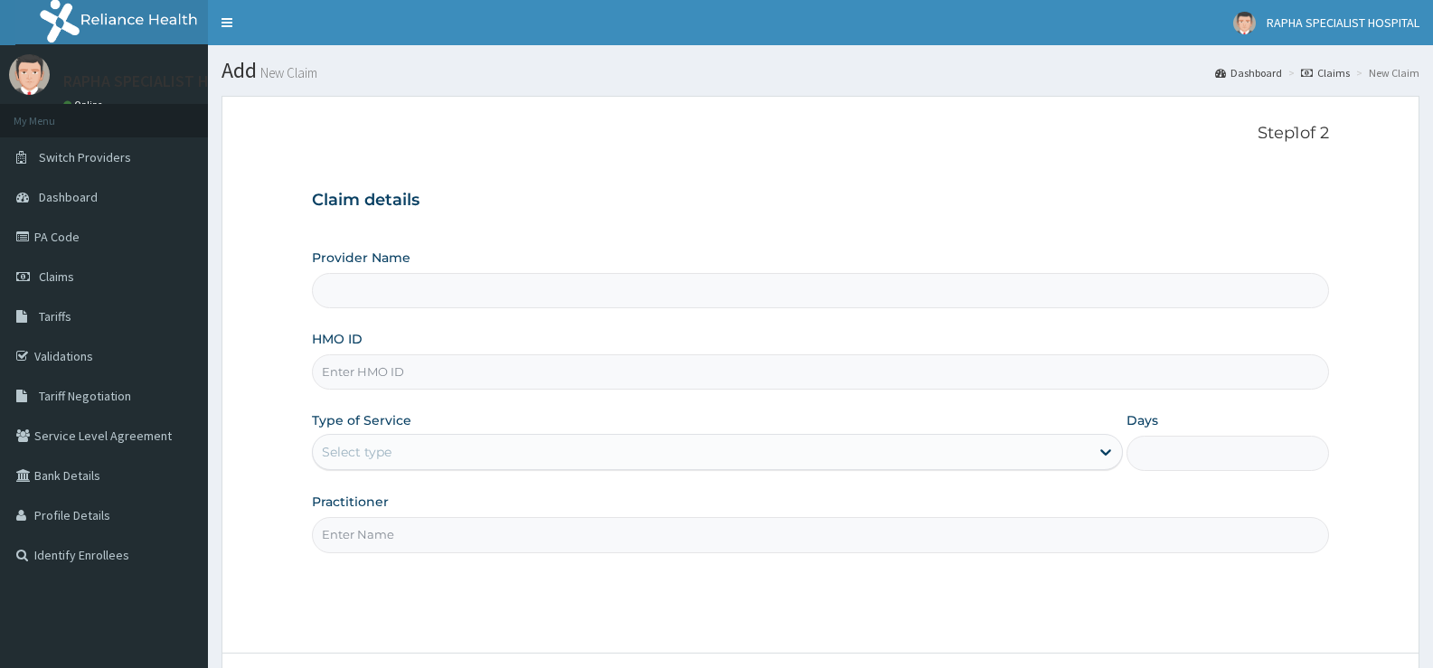
type input "RAPHA SPECIALIST HOSPITAL"
click at [1000, 384] on input "HMO ID" at bounding box center [820, 371] width 1017 height 35
type input "IFP/10099/B"
click at [528, 463] on div "Select type" at bounding box center [701, 452] width 776 height 29
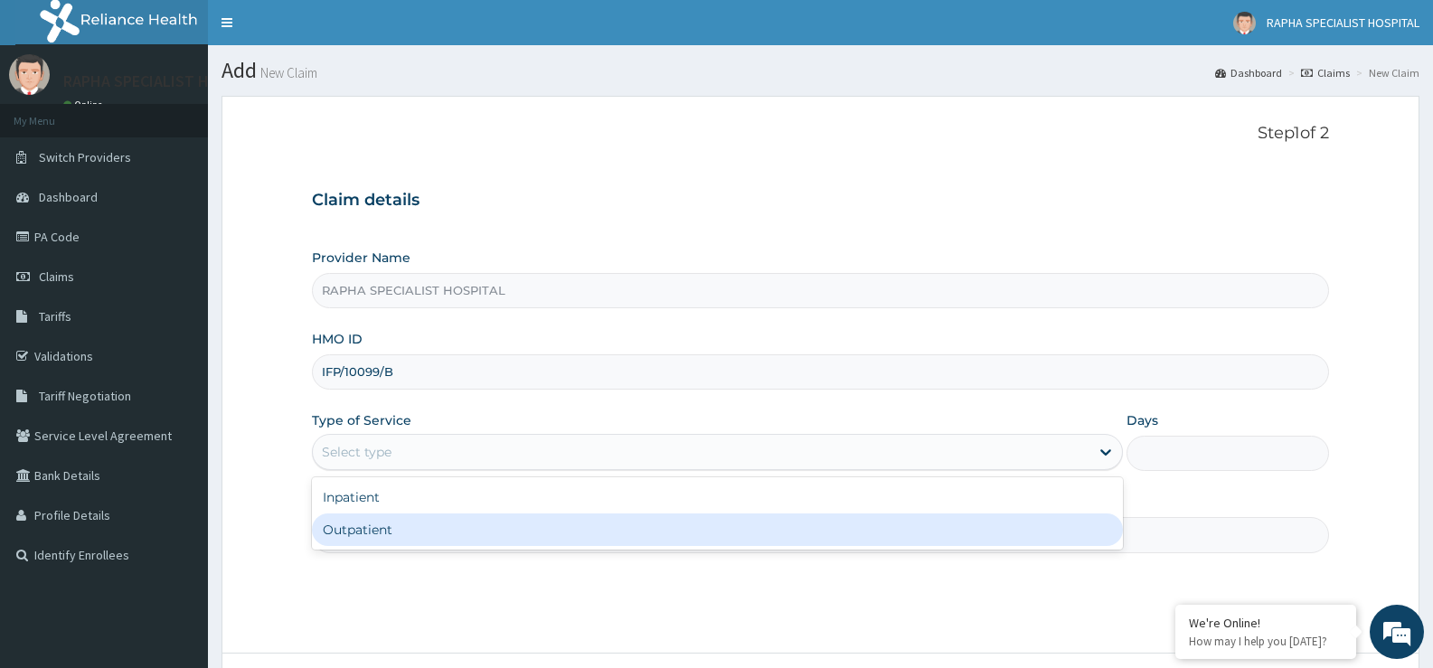
click at [537, 543] on div "Outpatient" at bounding box center [717, 530] width 810 height 33
type input "1"
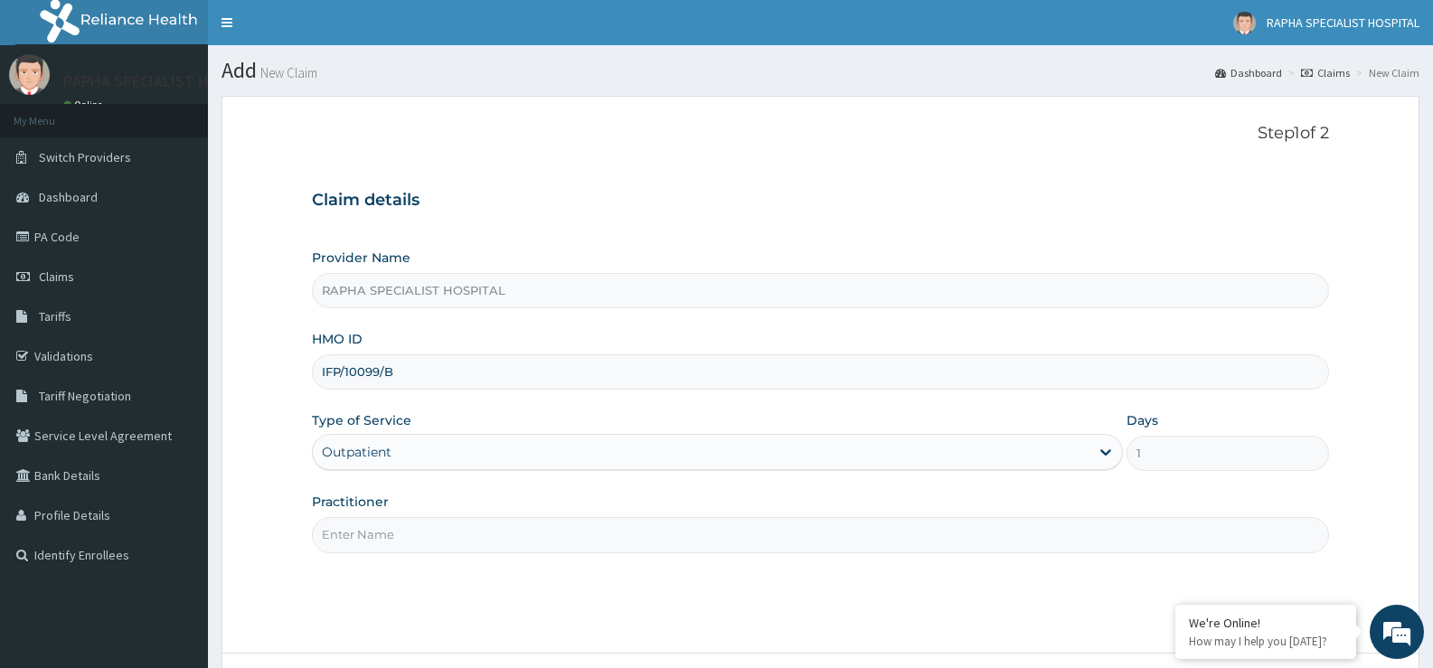
click at [537, 541] on input "Practitioner" at bounding box center [820, 534] width 1017 height 35
type input "DR SAMUEL"
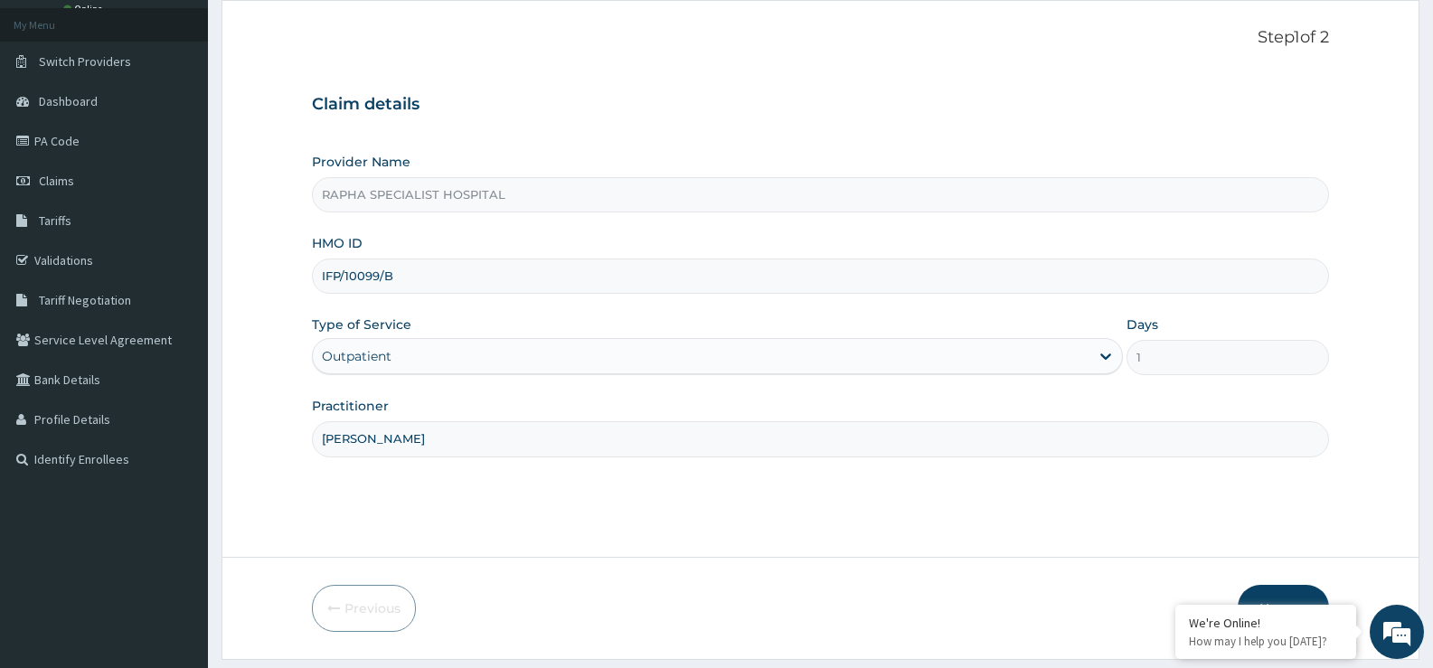
scroll to position [147, 0]
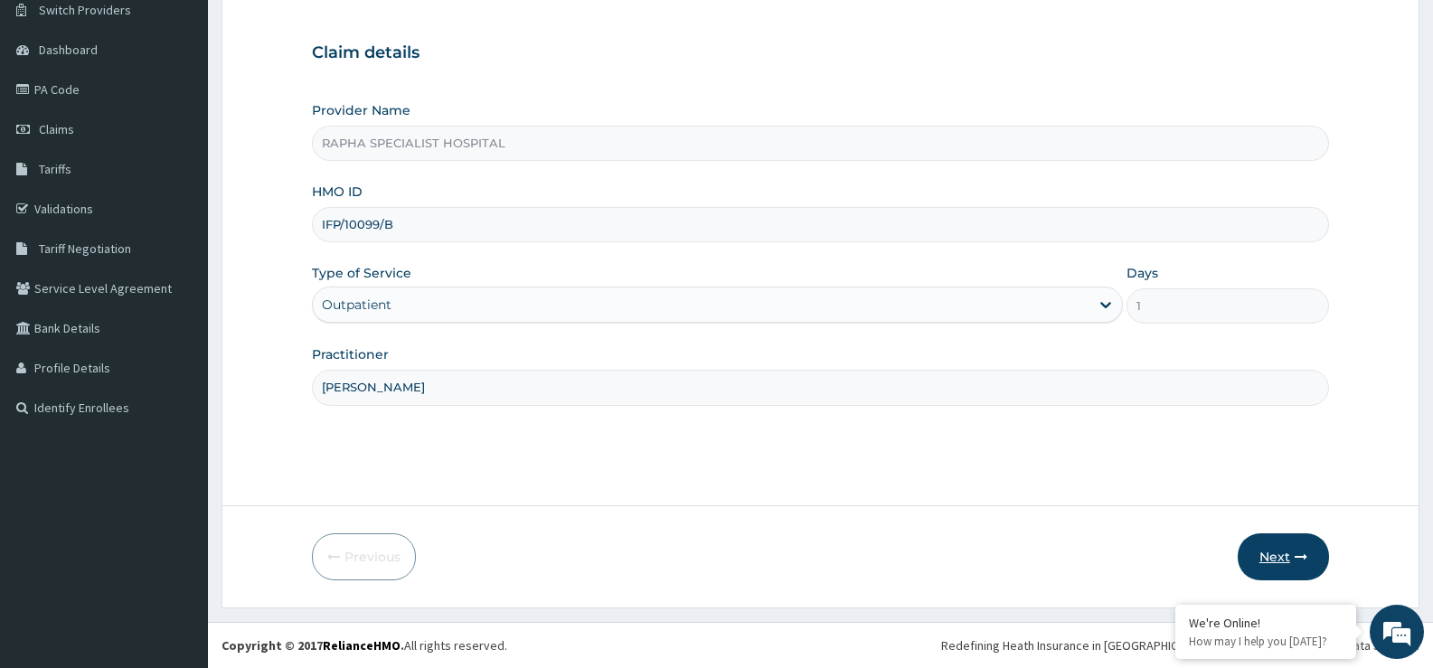
click at [1276, 559] on button "Next" at bounding box center [1283, 557] width 91 height 47
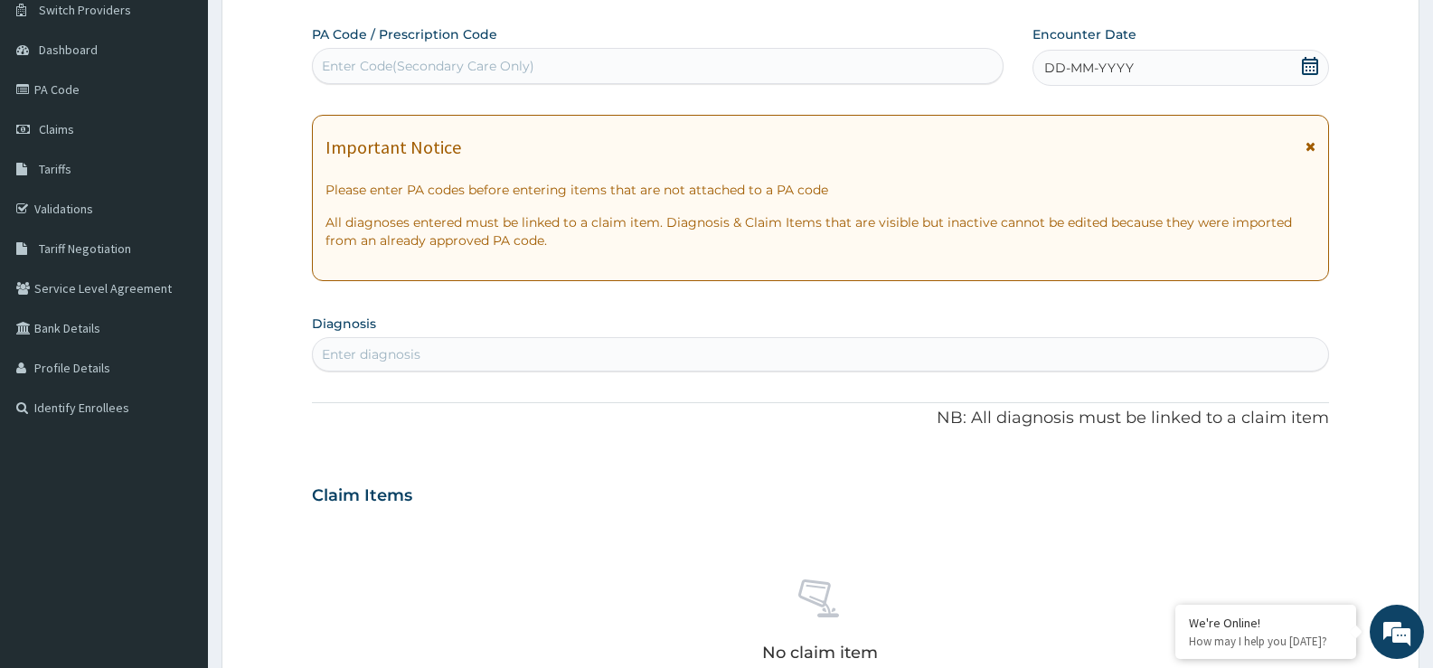
click at [676, 71] on div "Enter Code(Secondary Care Only)" at bounding box center [658, 66] width 690 height 29
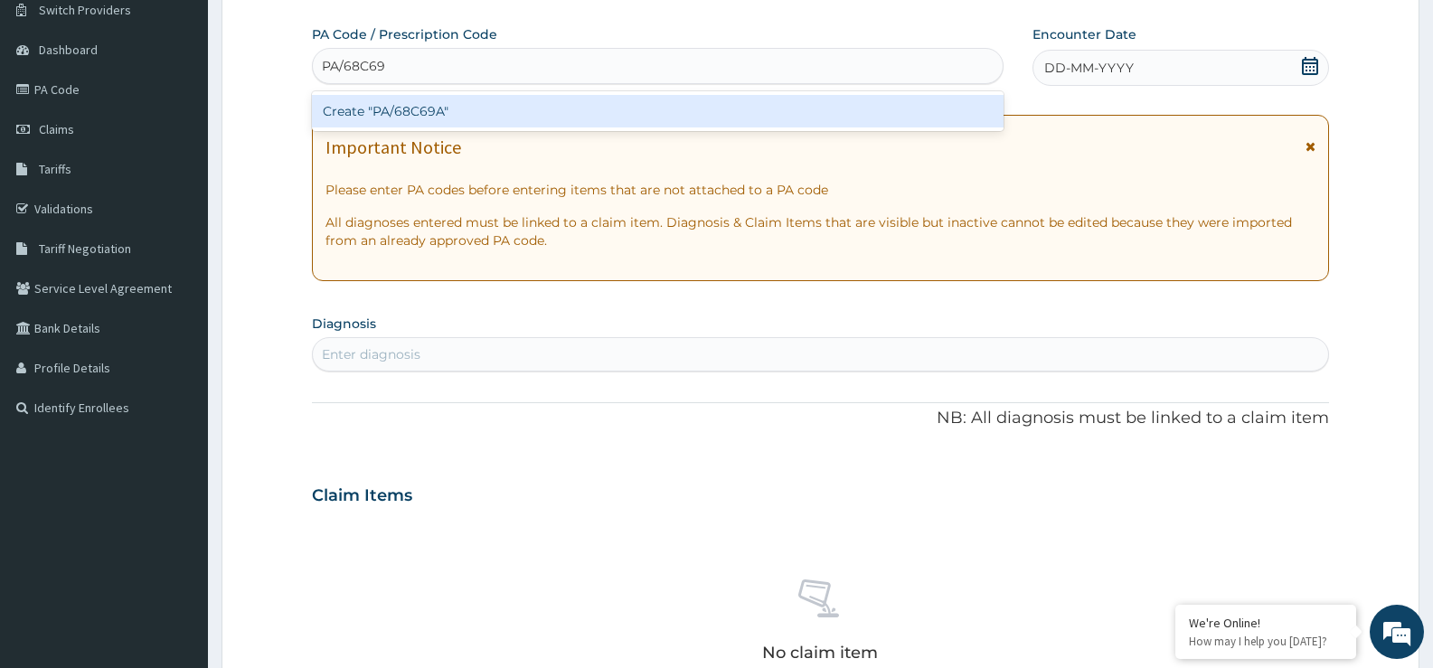
type input "PA/68C69A"
click at [689, 102] on div "Create "PA/68C69A"" at bounding box center [658, 111] width 692 height 33
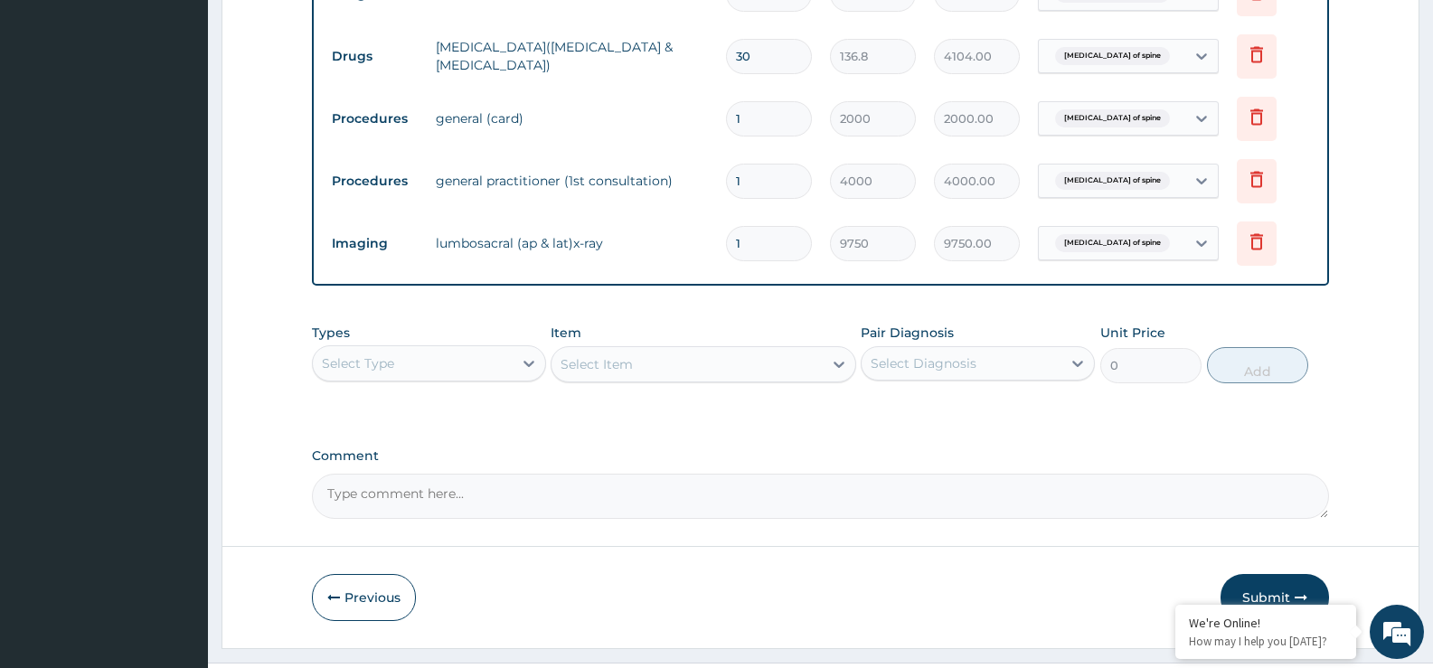
scroll to position [924, 0]
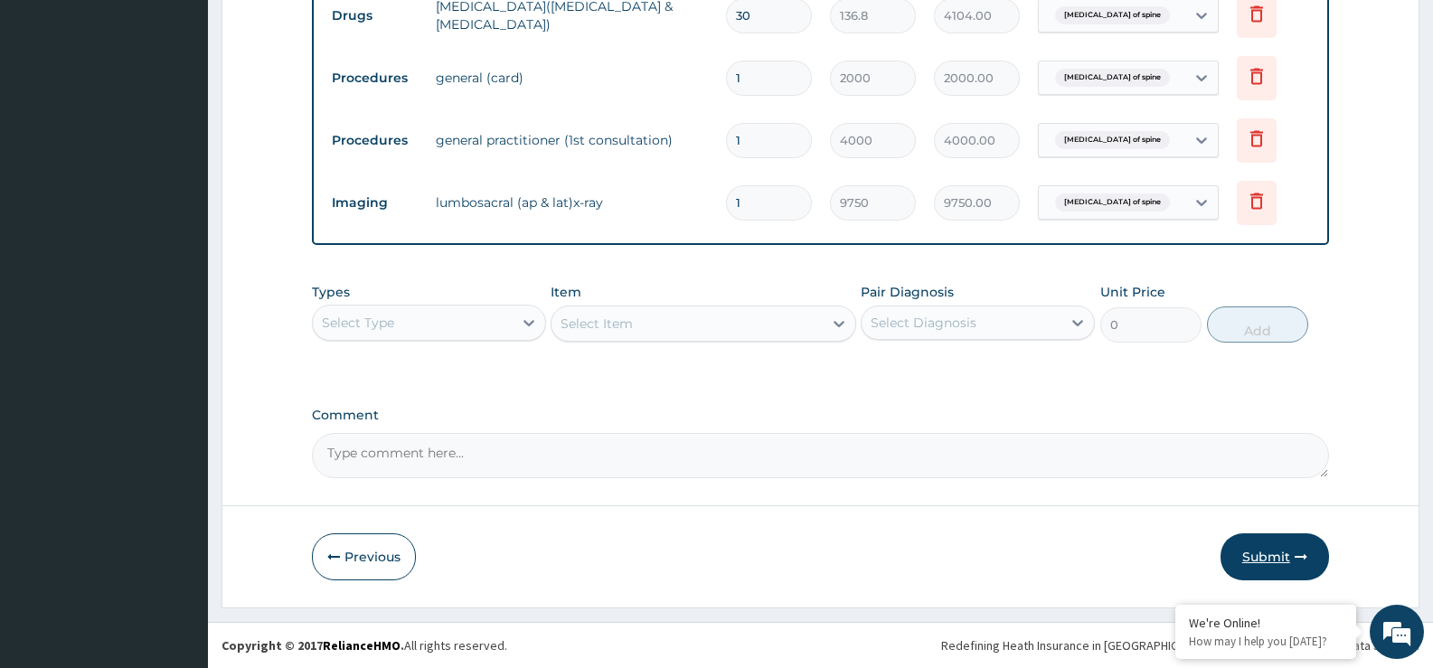
click at [1275, 550] on button "Submit" at bounding box center [1275, 557] width 109 height 47
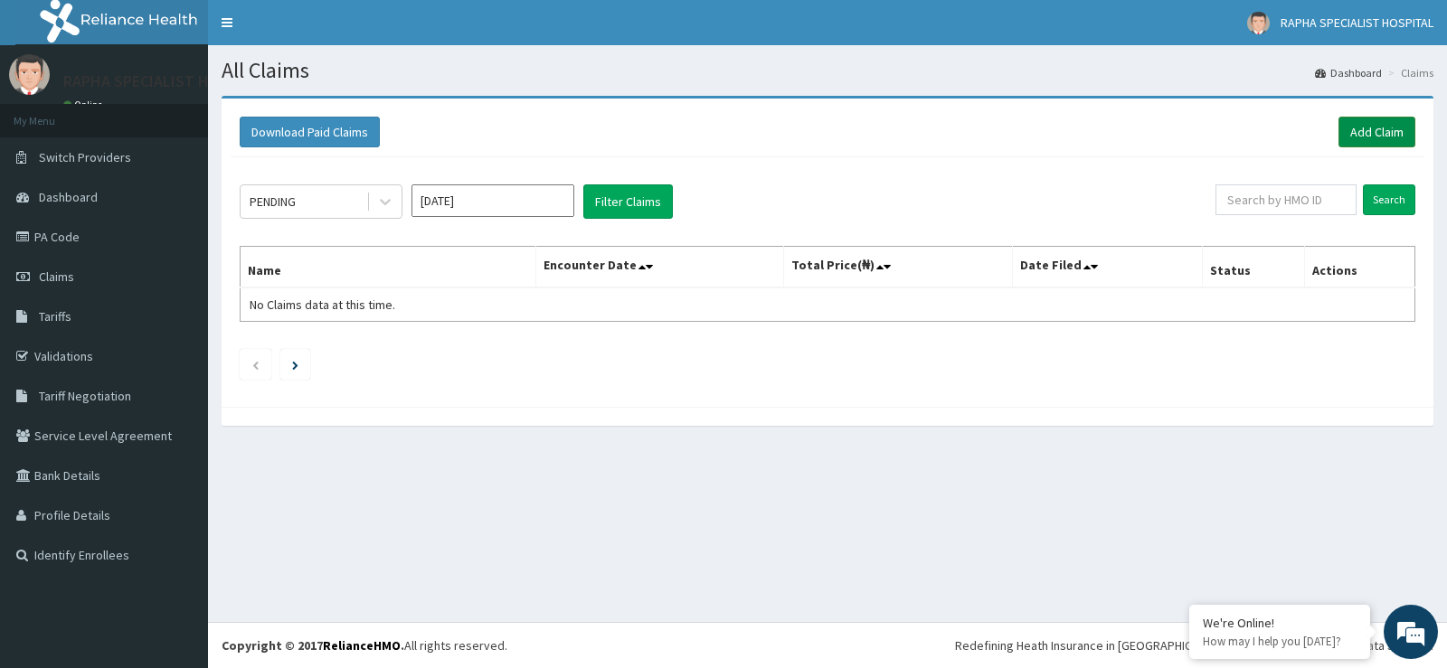
click at [1376, 132] on link "Add Claim" at bounding box center [1376, 132] width 77 height 31
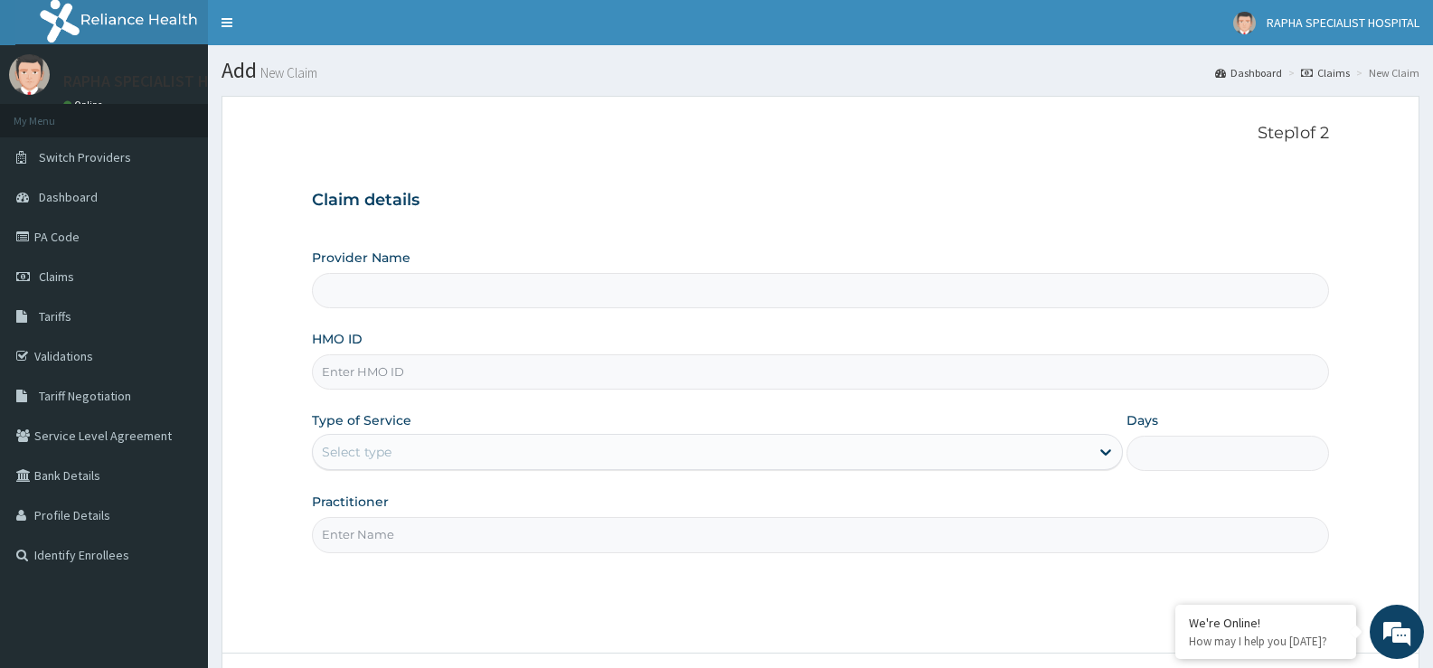
type input "RAPHA SPECIALIST HOSPITAL"
click at [864, 380] on input "HMO ID" at bounding box center [820, 371] width 1017 height 35
type input "PPY/10501/A"
click at [464, 454] on div "Select type" at bounding box center [701, 452] width 776 height 29
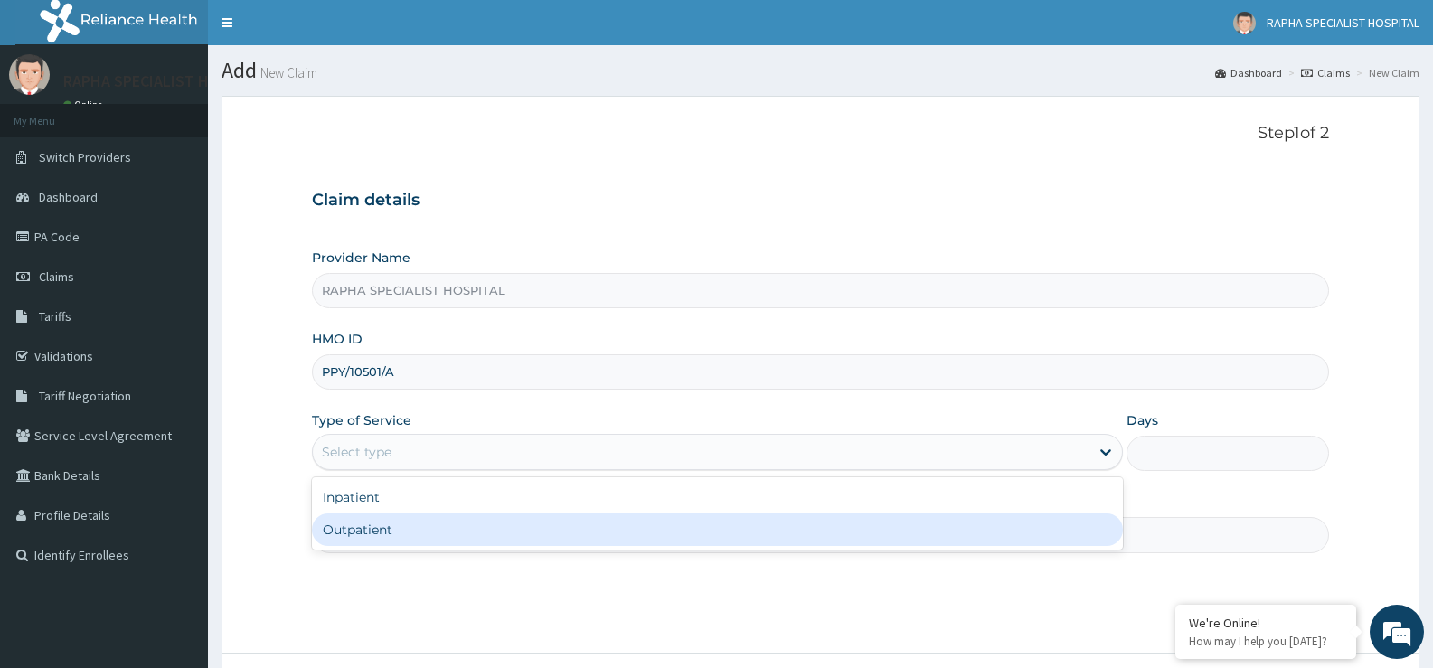
click at [462, 532] on div "Outpatient" at bounding box center [717, 530] width 810 height 33
type input "1"
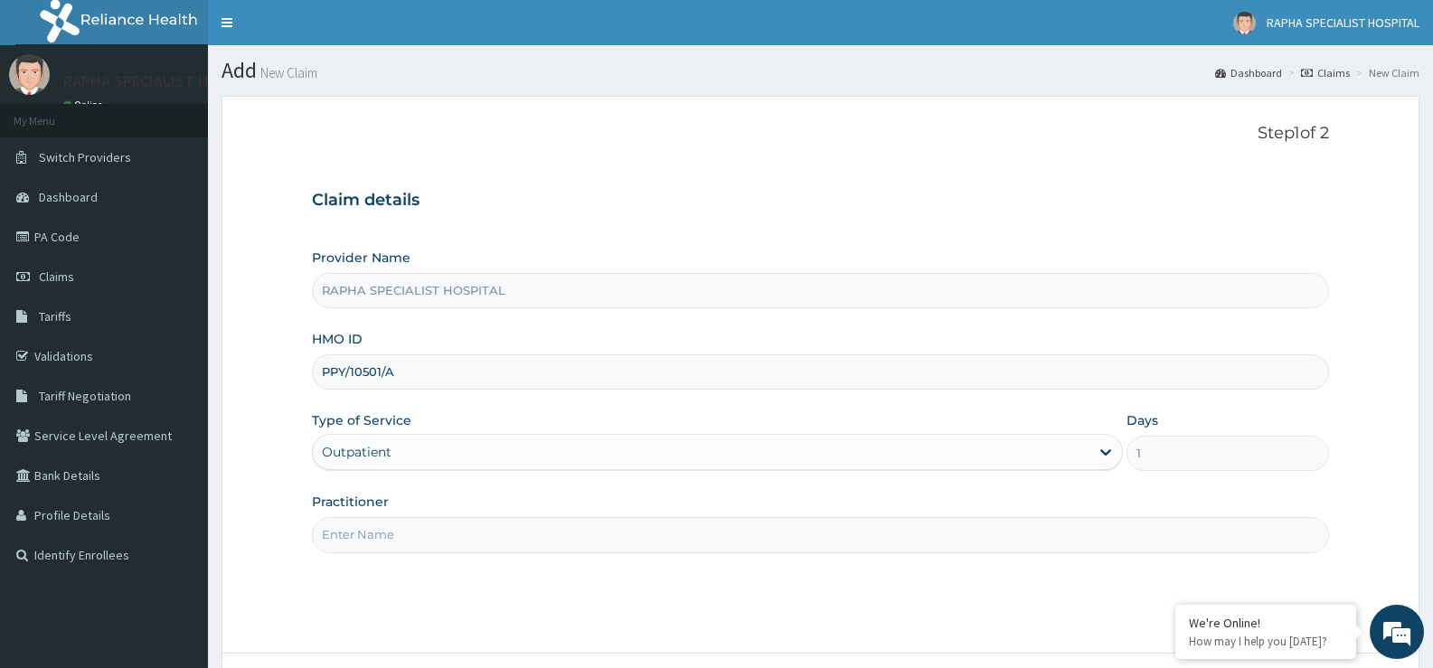
click at [461, 531] on input "Practitioner" at bounding box center [820, 534] width 1017 height 35
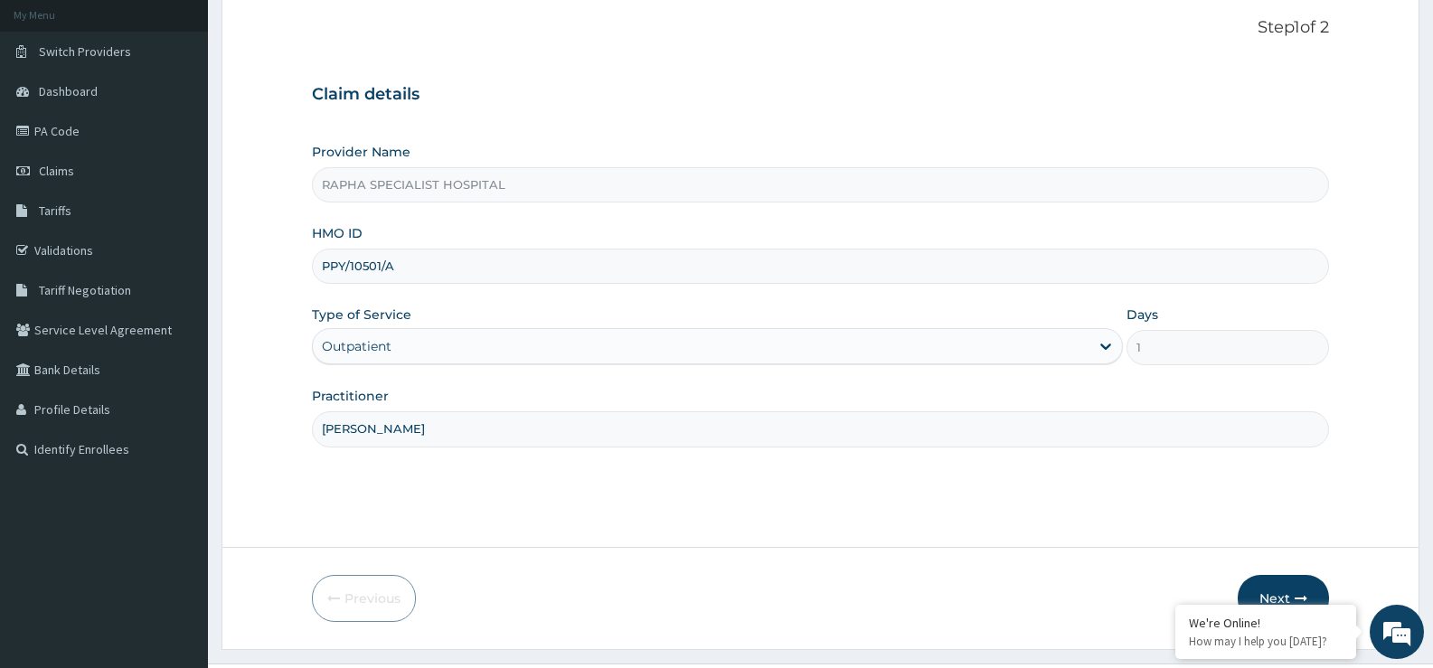
scroll to position [147, 0]
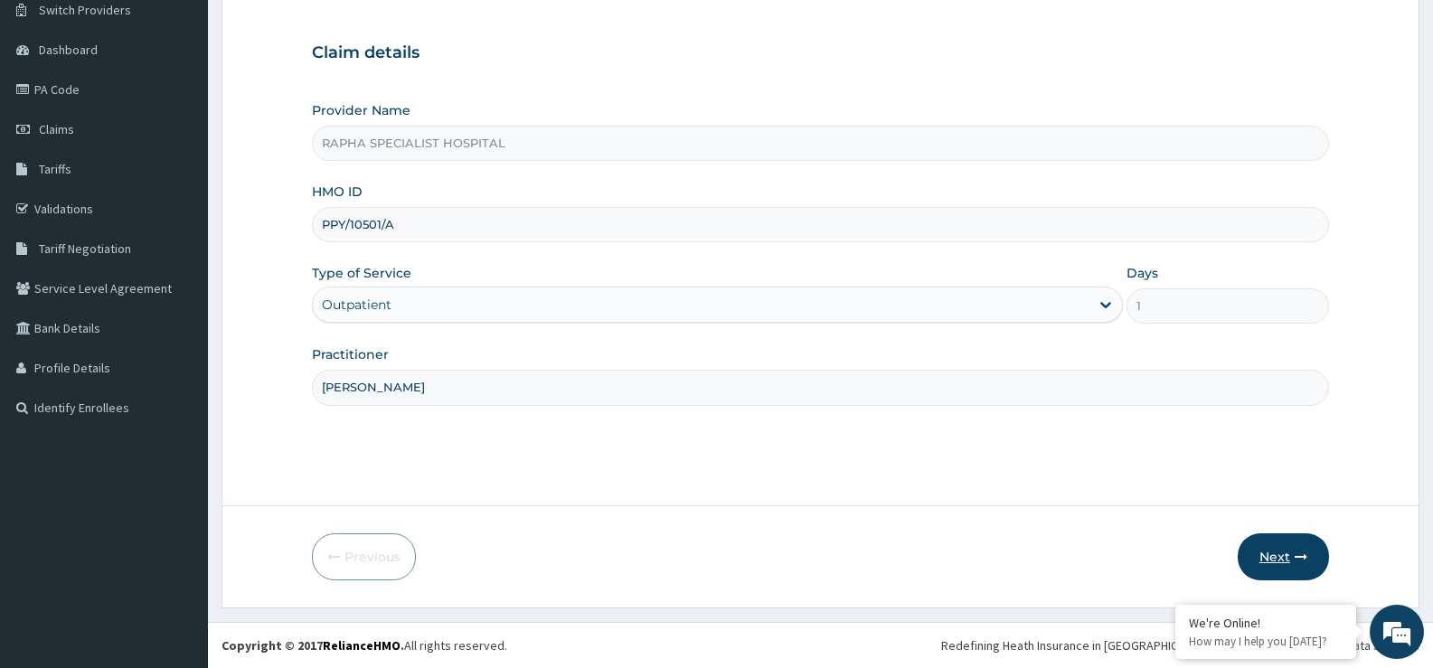
type input "[PERSON_NAME]"
click at [1276, 551] on button "Next" at bounding box center [1283, 557] width 91 height 47
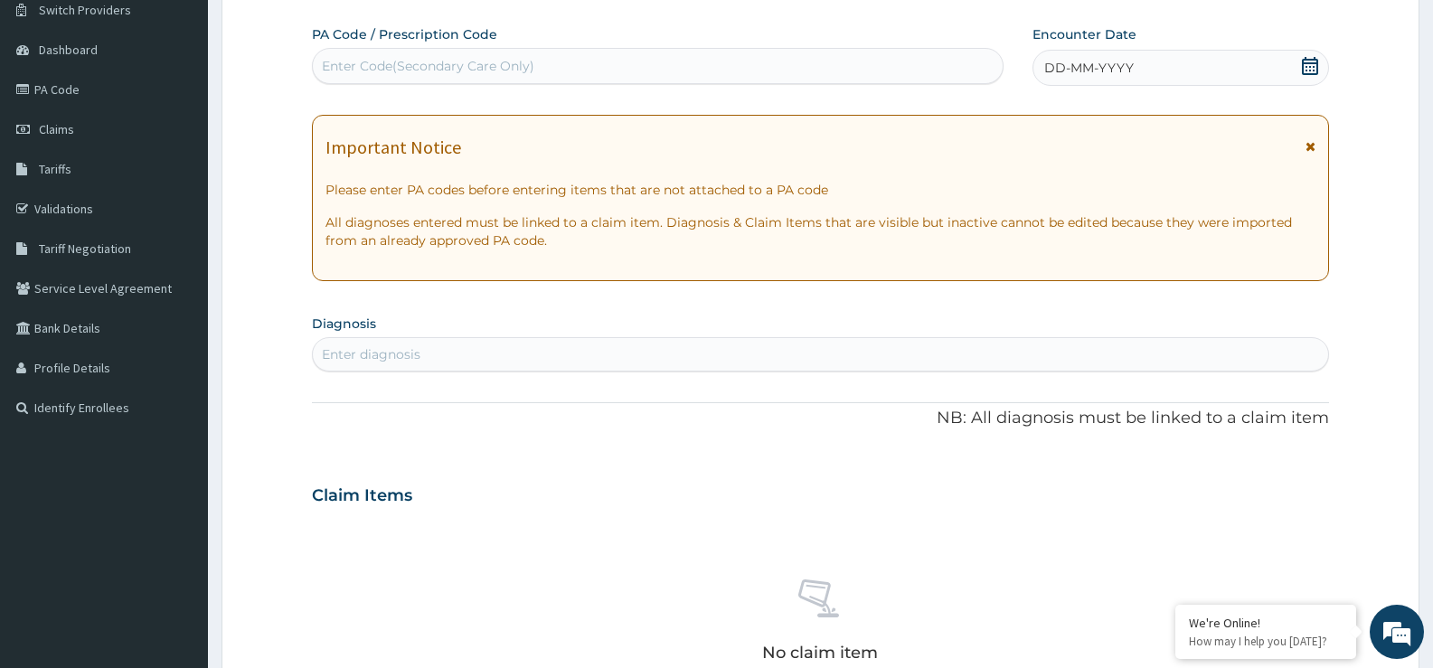
click at [772, 74] on div "Enter Code(Secondary Care Only)" at bounding box center [658, 66] width 690 height 29
click at [345, 66] on input "PA5BBF14" at bounding box center [355, 66] width 67 height 18
click at [333, 66] on input "PA5BBF14" at bounding box center [355, 66] width 67 height 18
click at [338, 69] on input "PA5BBF14" at bounding box center [355, 66] width 67 height 18
type input "PA/5BBF14"
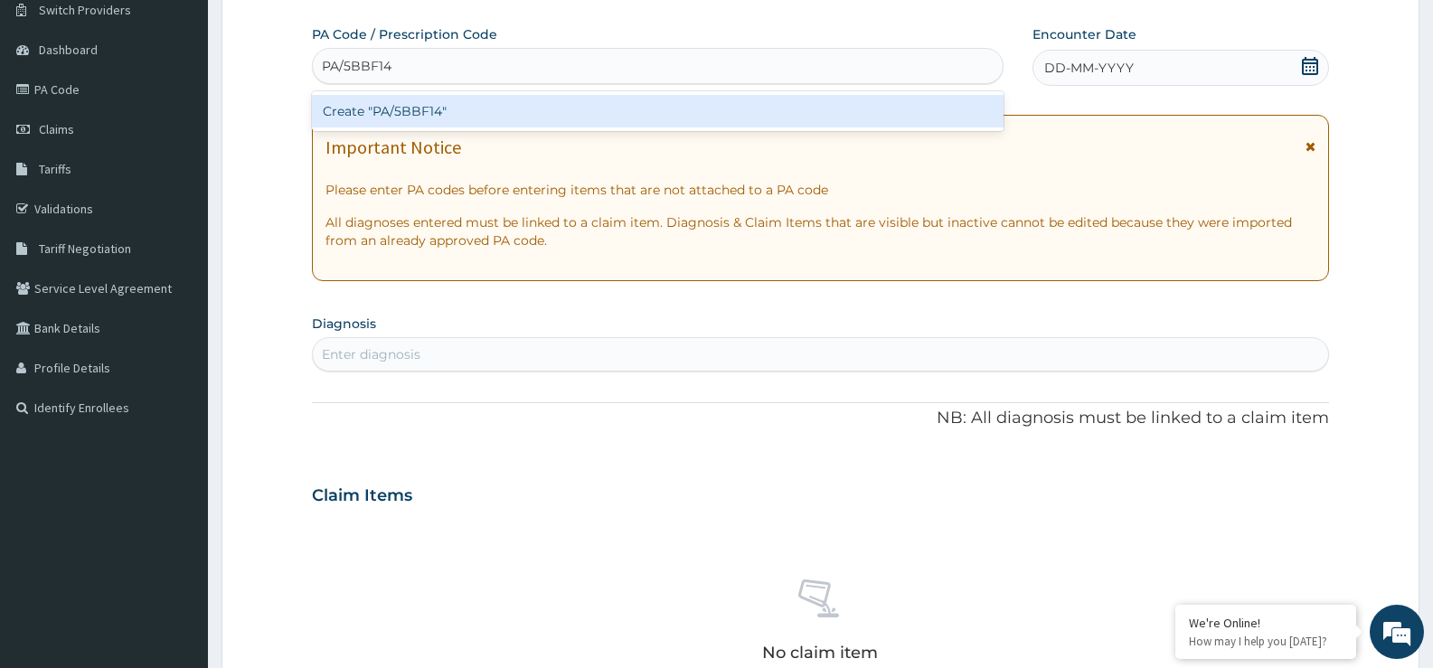
click at [400, 99] on div "Create "PA/5BBF14"" at bounding box center [658, 111] width 692 height 33
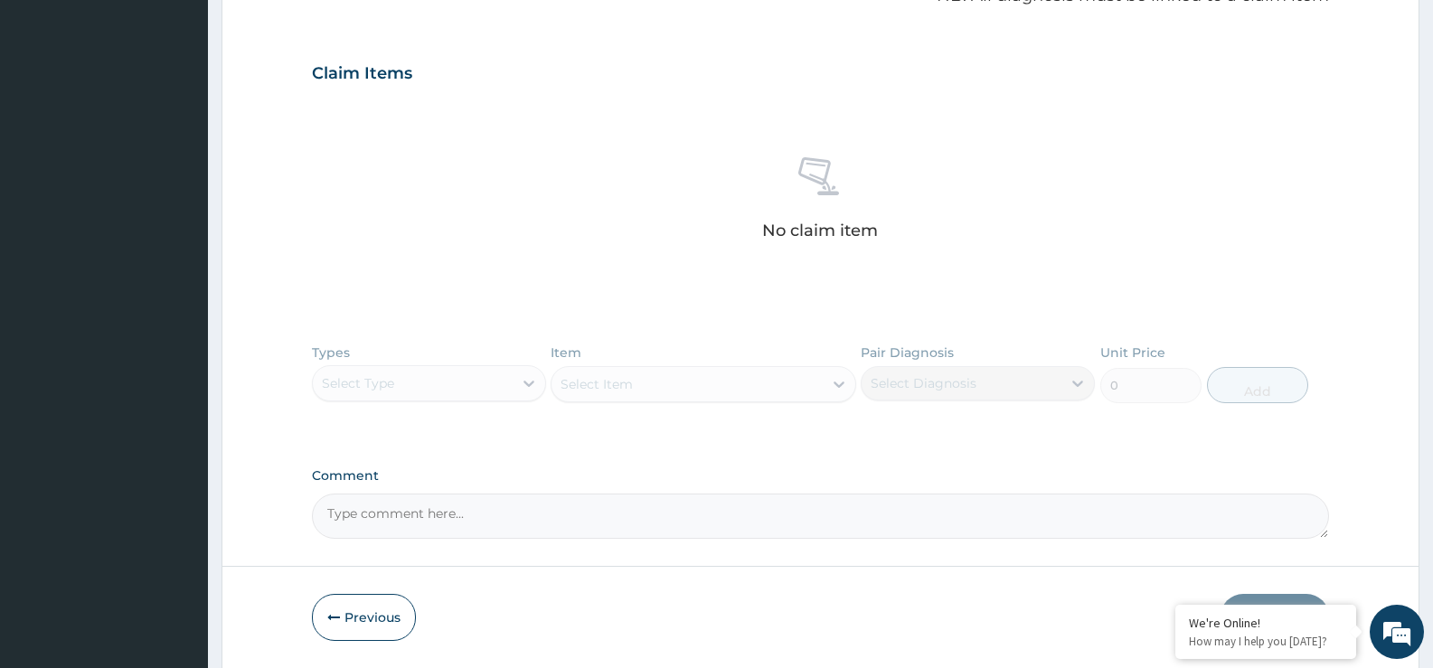
scroll to position [600, 0]
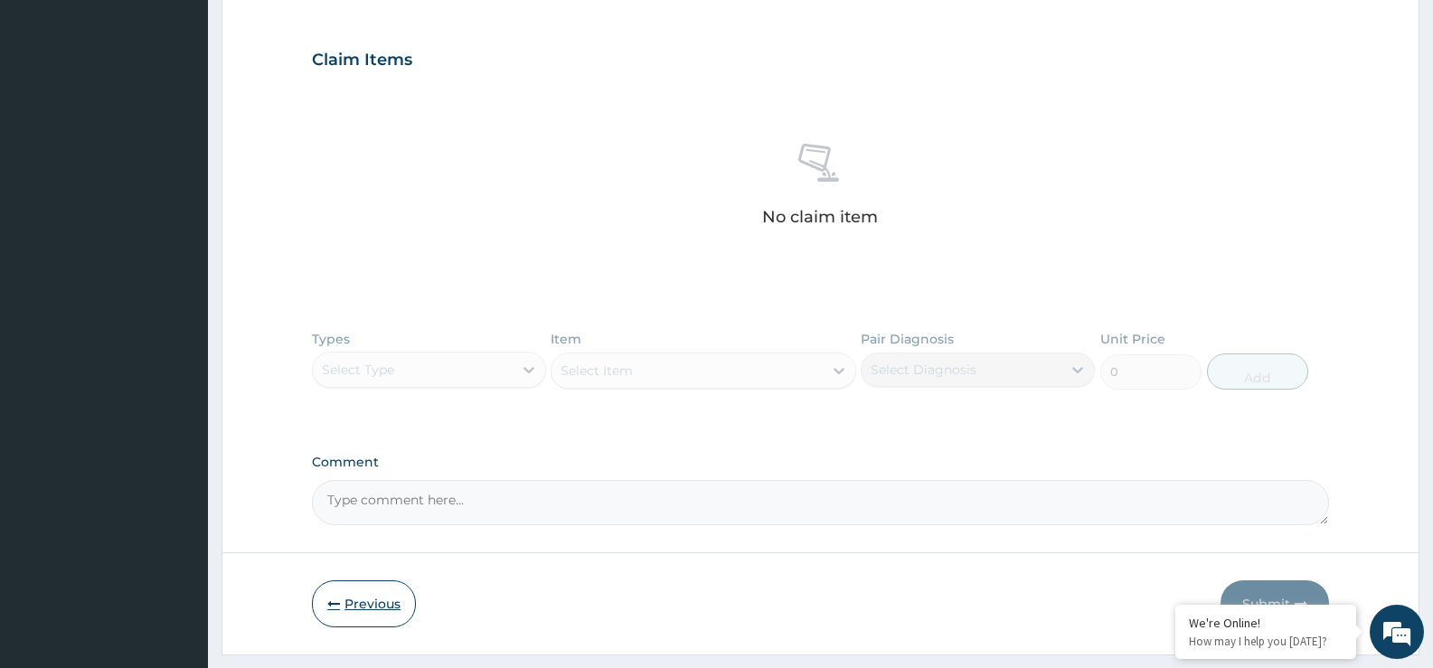
click at [379, 597] on button "Previous" at bounding box center [364, 604] width 104 height 47
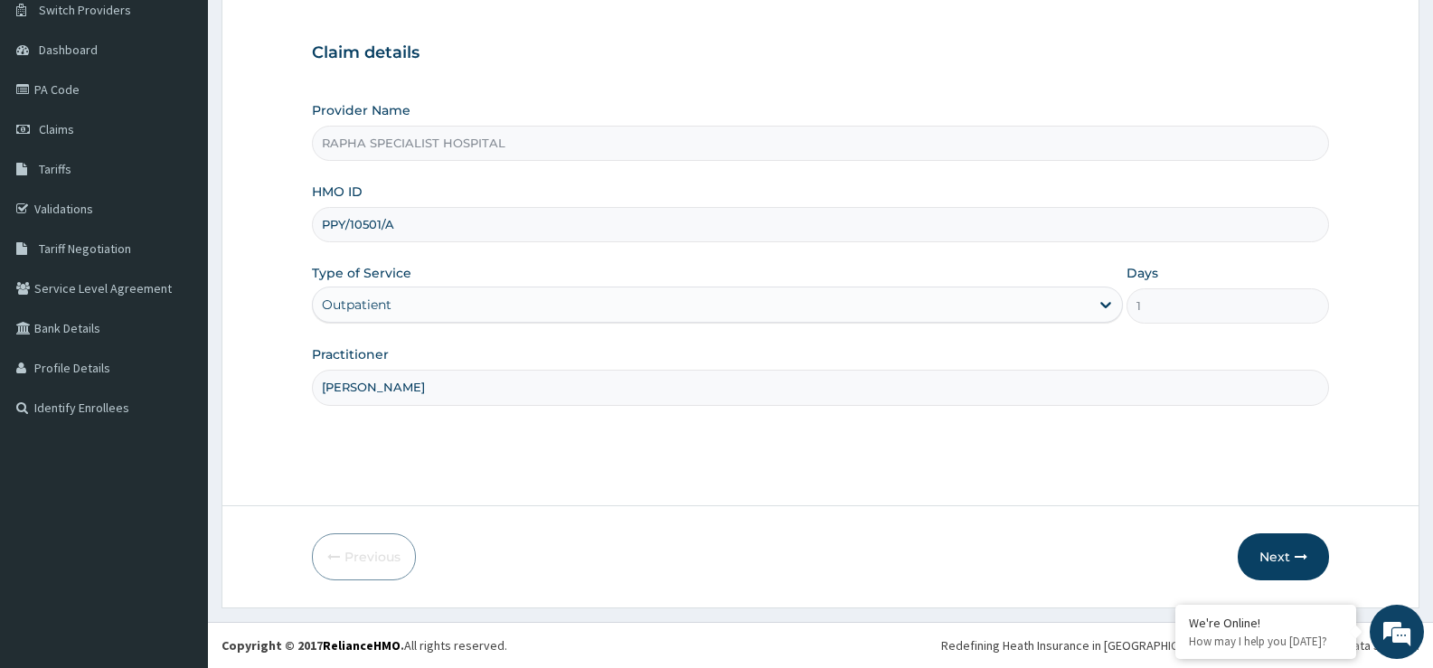
click at [418, 226] on input "PPY/10501/A" at bounding box center [820, 224] width 1017 height 35
type input "ppy/10501/b"
click at [1283, 551] on button "Next" at bounding box center [1283, 557] width 91 height 47
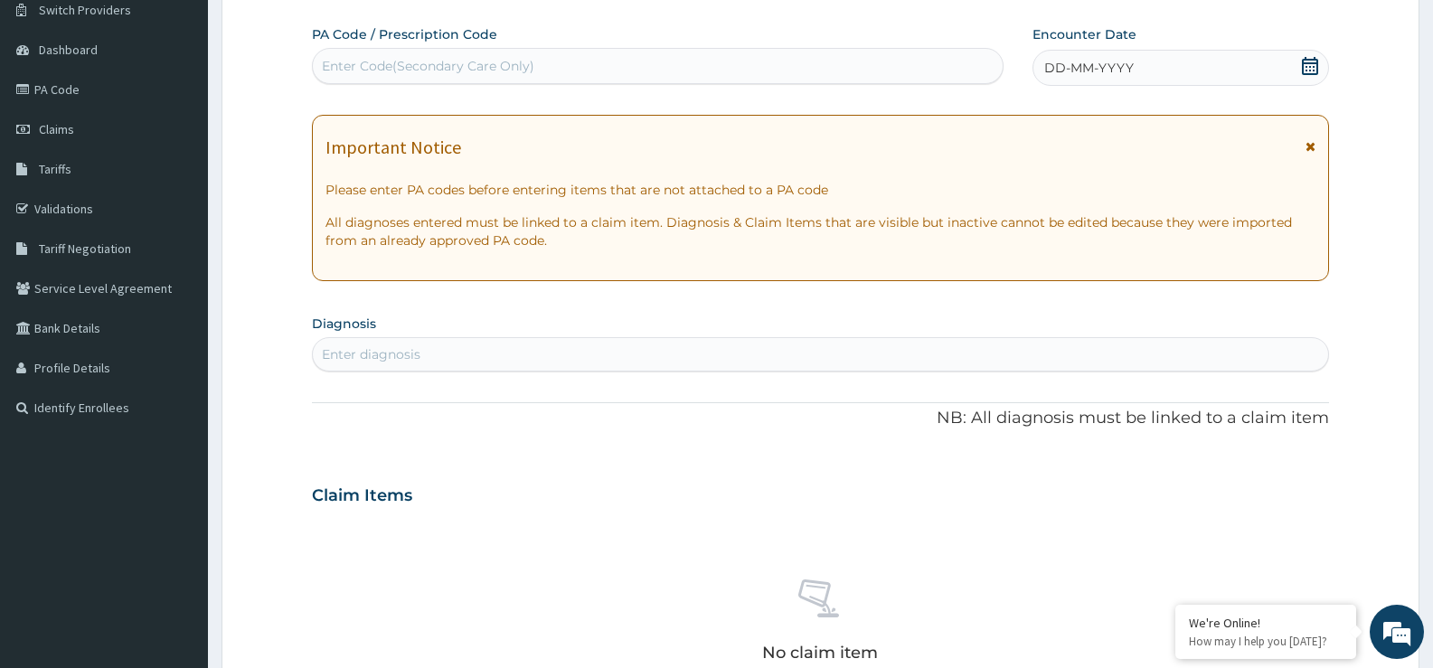
click at [604, 75] on div "Enter Code(Secondary Care Only)" at bounding box center [658, 66] width 690 height 29
type input "PA/5BBF14"
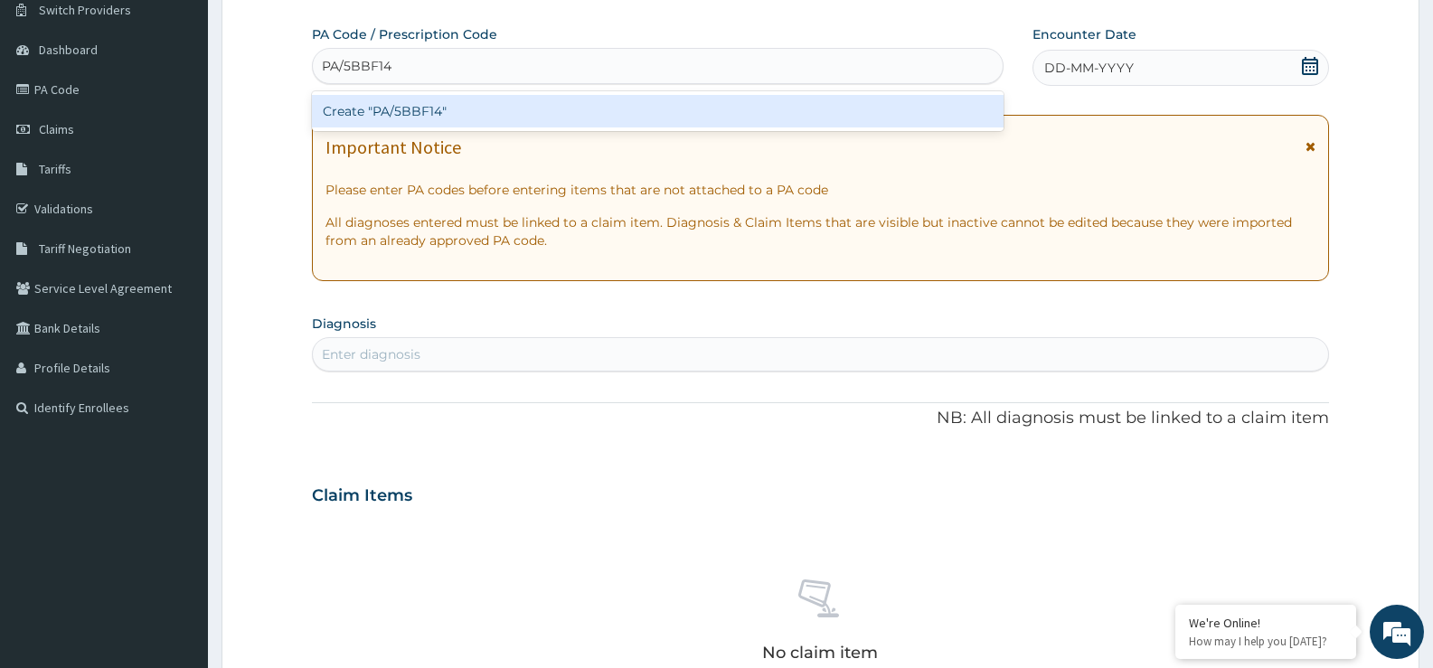
click at [593, 112] on div "Create "PA/5BBF14"" at bounding box center [658, 111] width 692 height 33
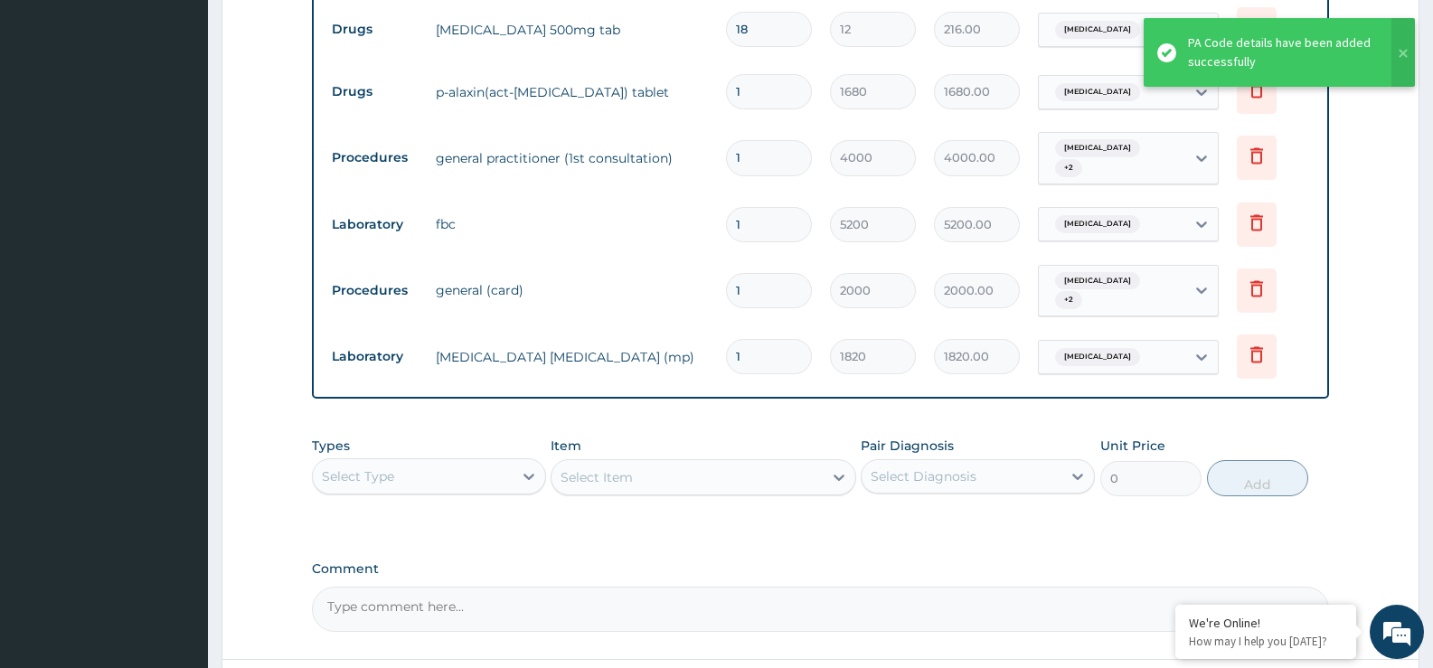
scroll to position [924, 0]
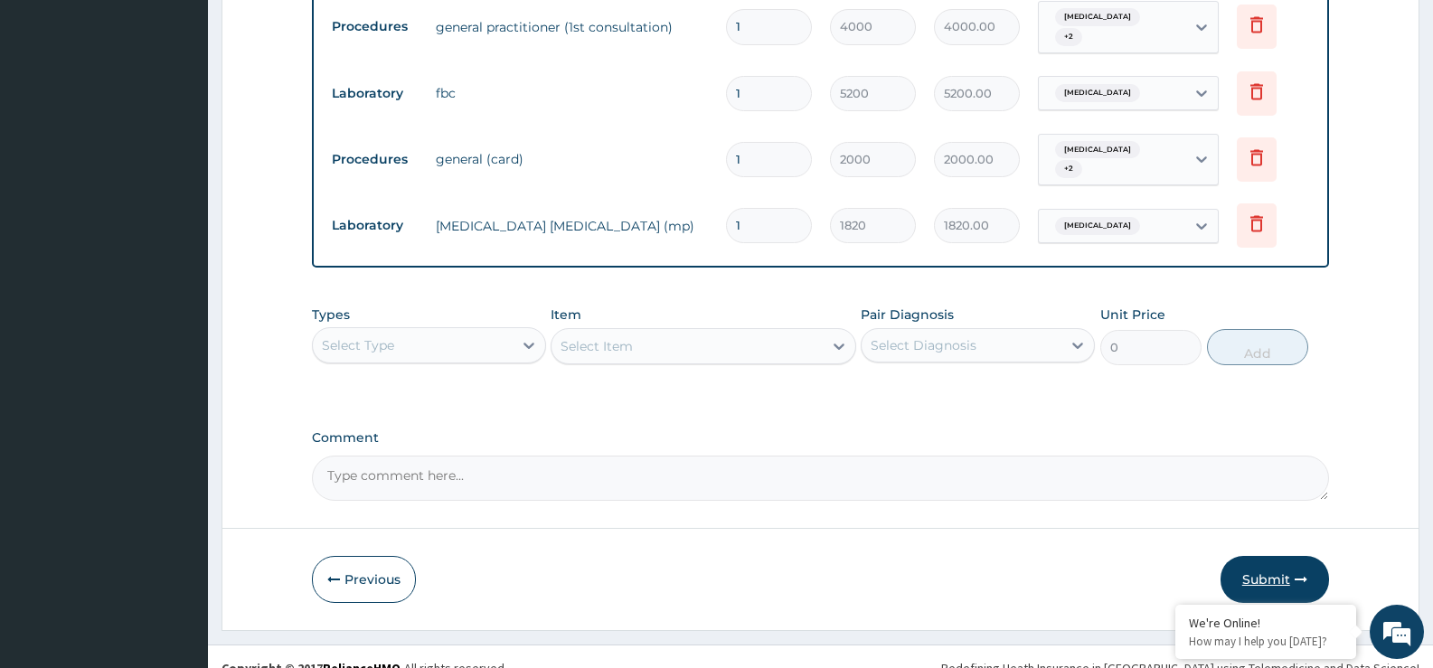
click at [1268, 556] on button "Submit" at bounding box center [1275, 579] width 109 height 47
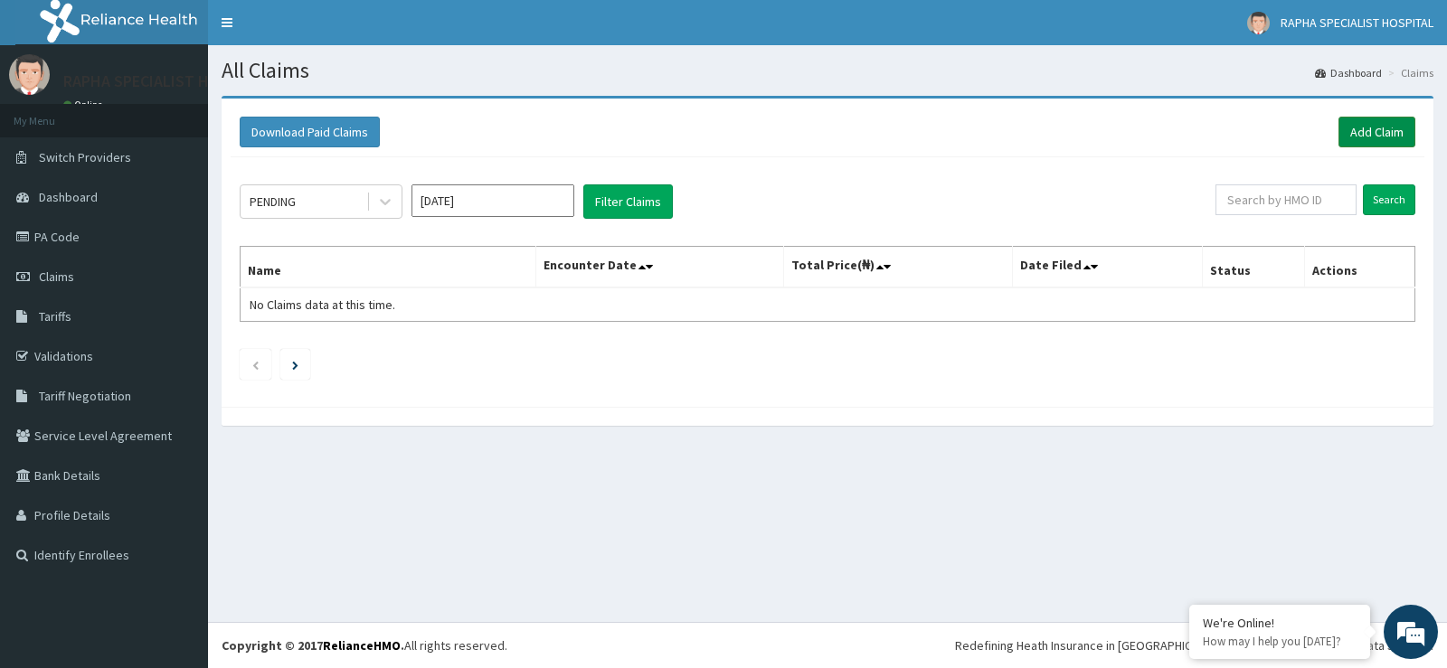
click at [1367, 123] on link "Add Claim" at bounding box center [1376, 132] width 77 height 31
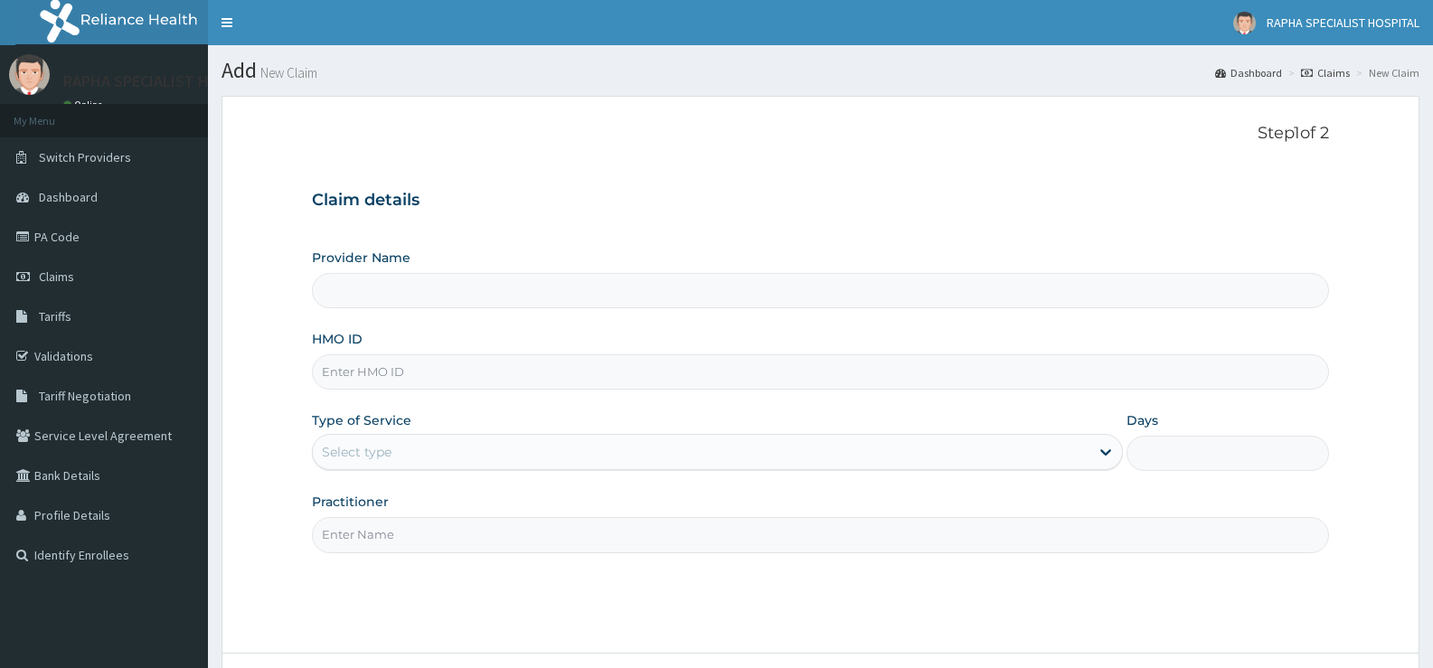
type input "RAPHA SPECIALIST HOSPITAL"
click at [963, 377] on input "HMO ID" at bounding box center [820, 371] width 1017 height 35
click at [964, 376] on input "HMO ID" at bounding box center [820, 371] width 1017 height 35
type input "PPY/10501/A"
click at [490, 446] on div "Select type" at bounding box center [701, 452] width 776 height 29
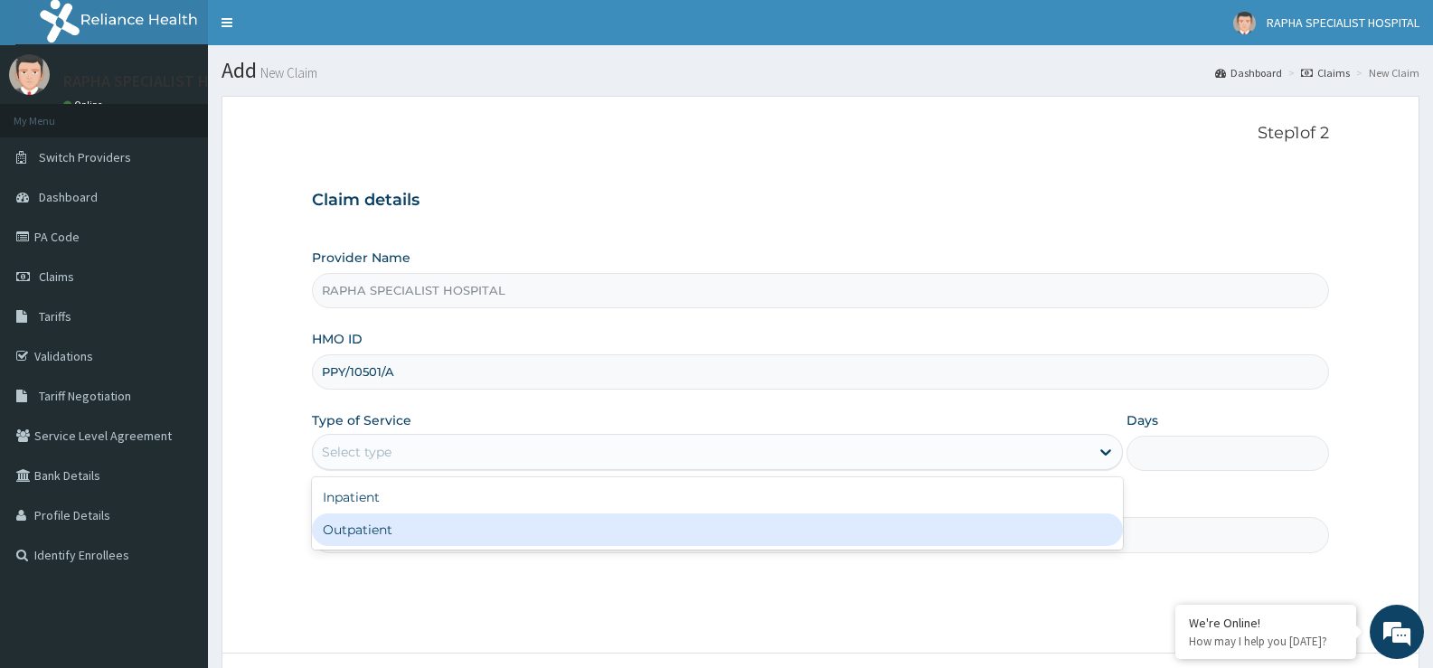
click at [491, 524] on div "Outpatient" at bounding box center [717, 530] width 810 height 33
type input "1"
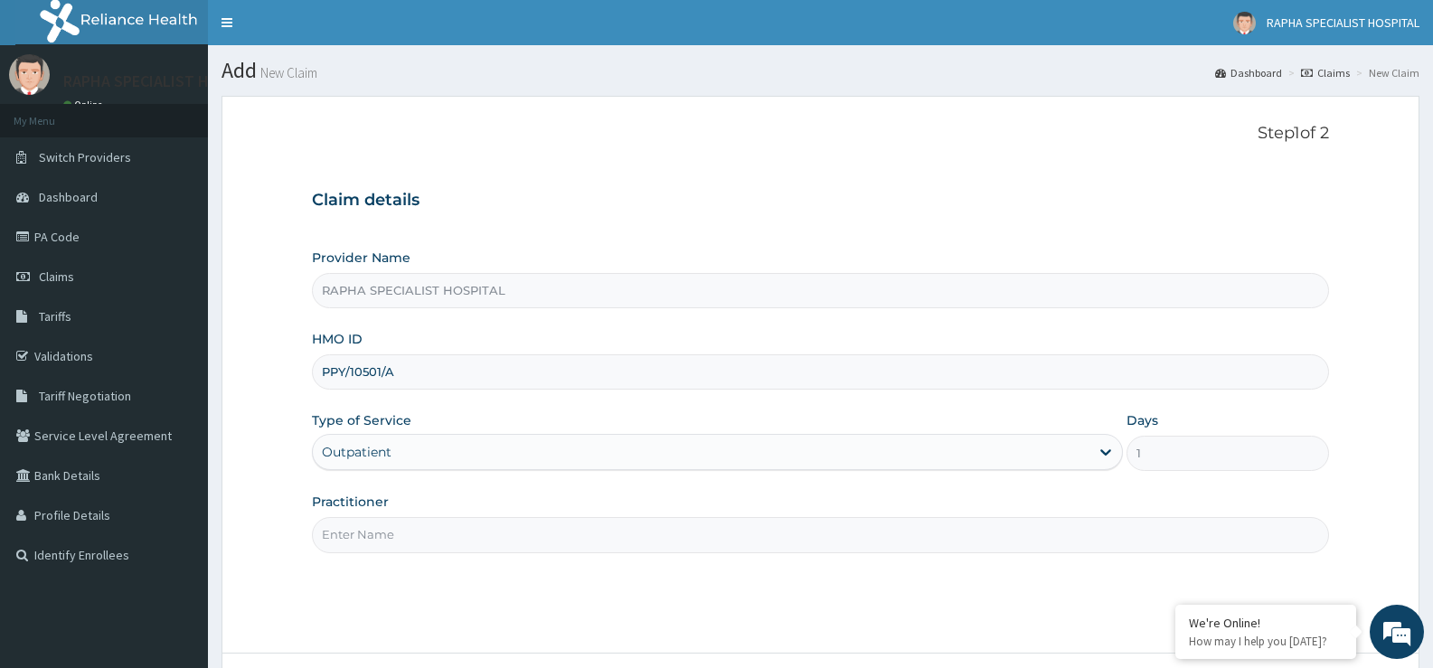
click at [491, 528] on input "Practitioner" at bounding box center [820, 534] width 1017 height 35
type input "DR SAMUEL"
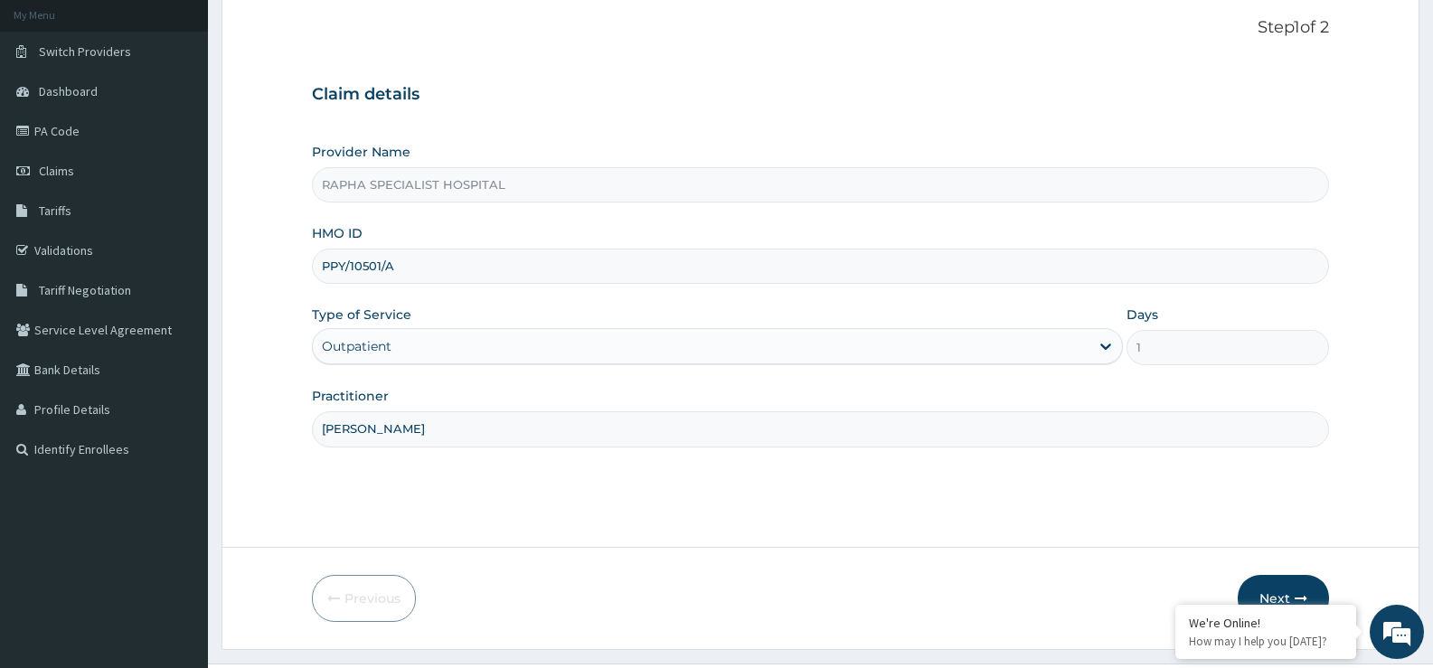
scroll to position [147, 0]
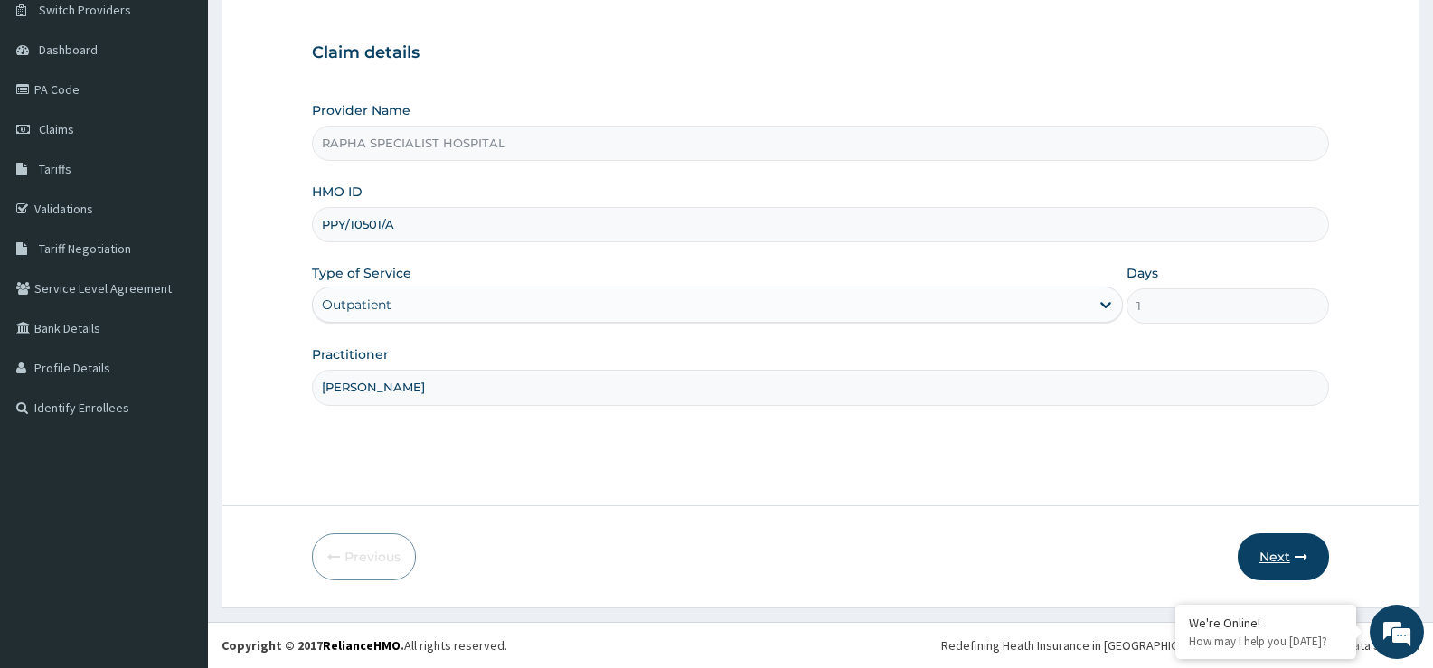
click at [1281, 555] on button "Next" at bounding box center [1283, 557] width 91 height 47
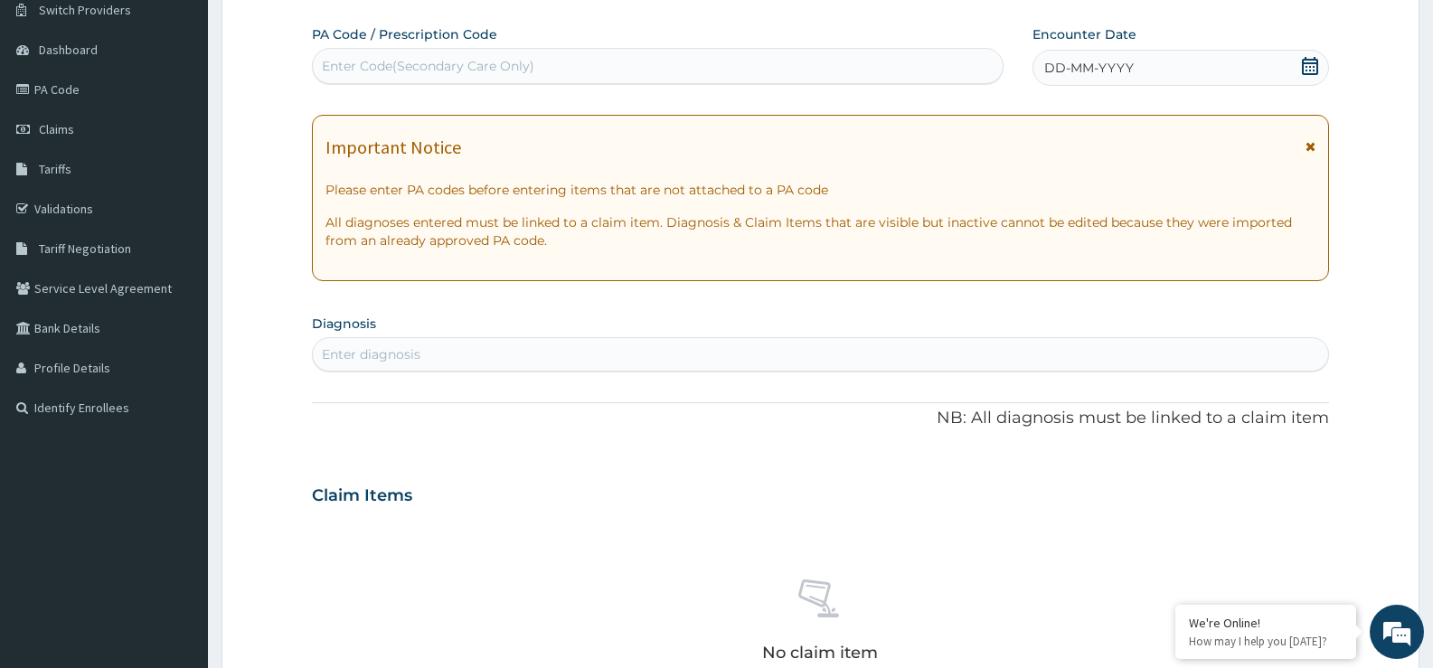
click at [635, 61] on div "Enter Code(Secondary Care Only)" at bounding box center [658, 66] width 690 height 29
type input "PA/AF2AE9"
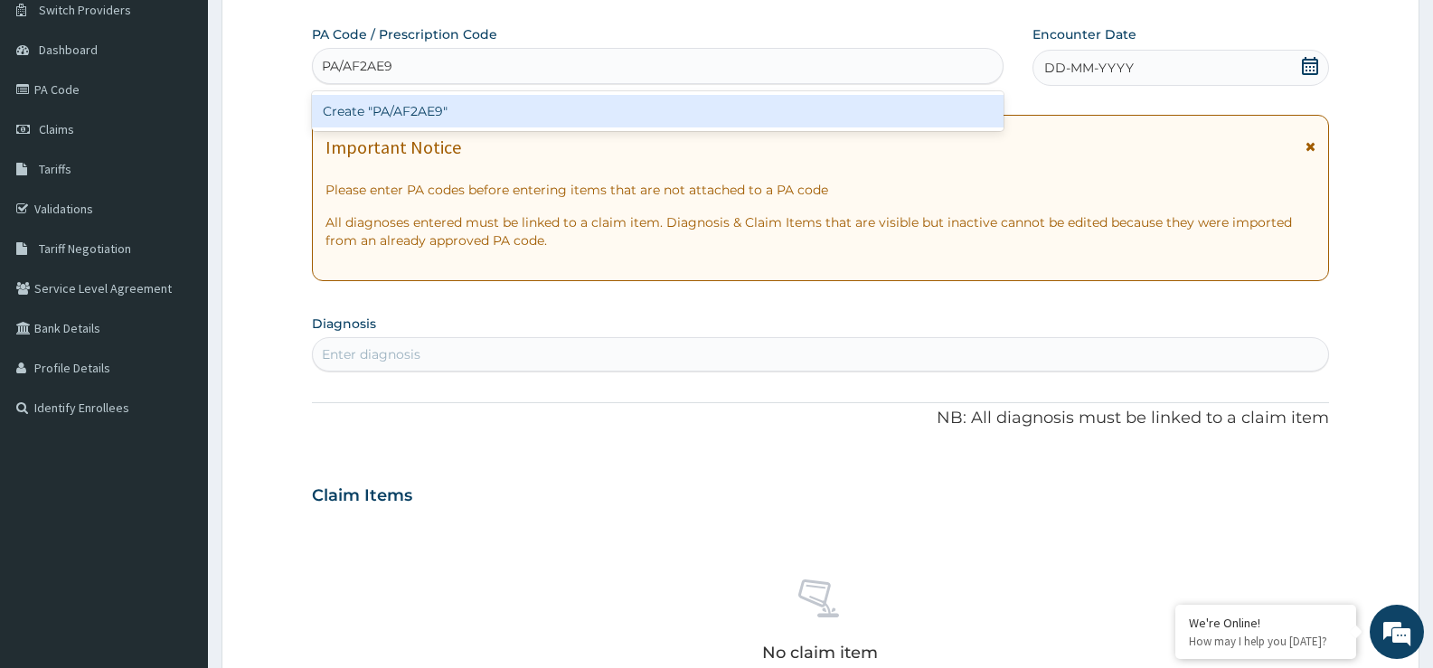
click at [648, 110] on div "Create "PA/AF2AE9"" at bounding box center [658, 111] width 692 height 33
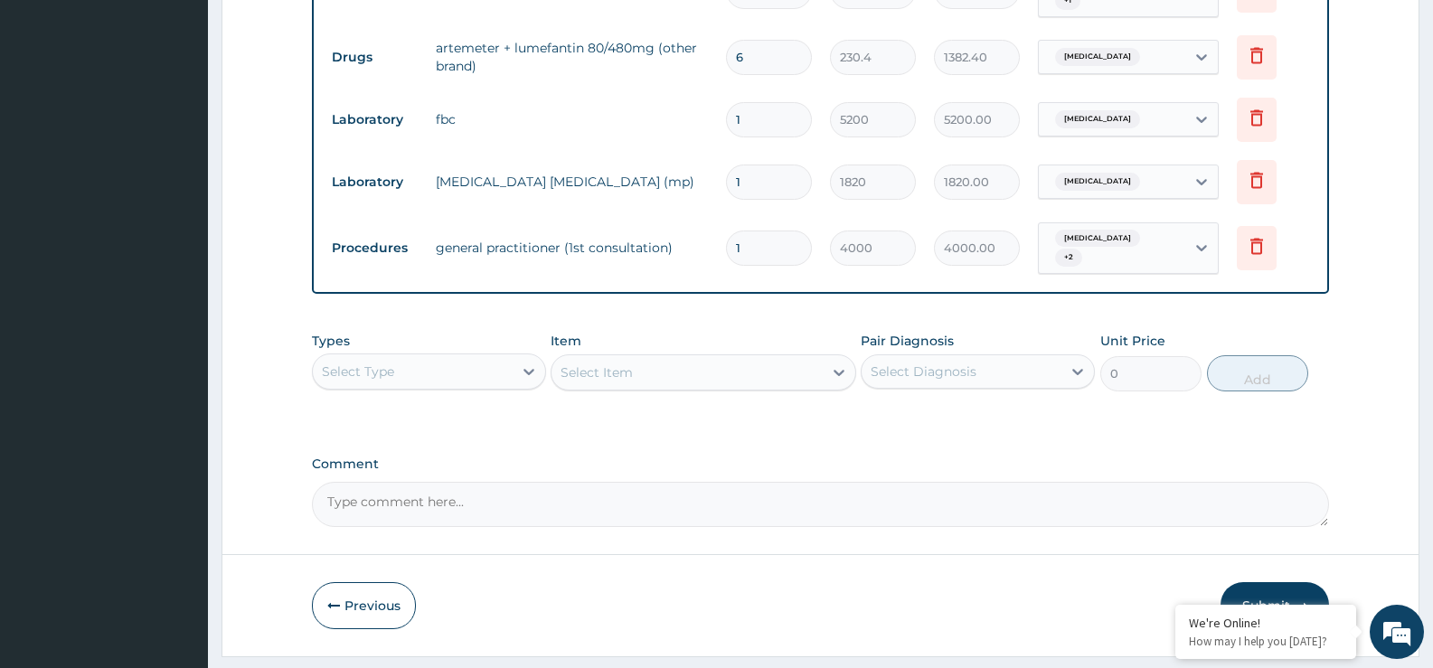
scroll to position [862, 0]
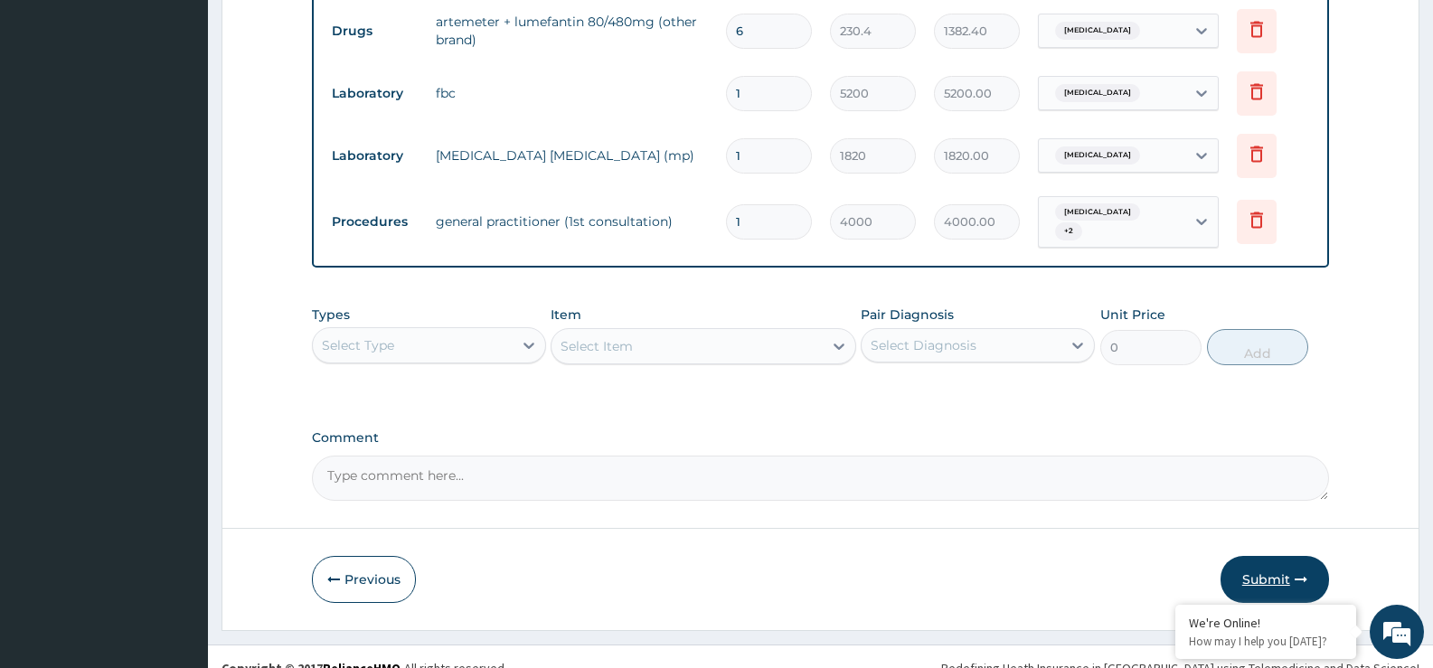
click at [1280, 556] on button "Submit" at bounding box center [1275, 579] width 109 height 47
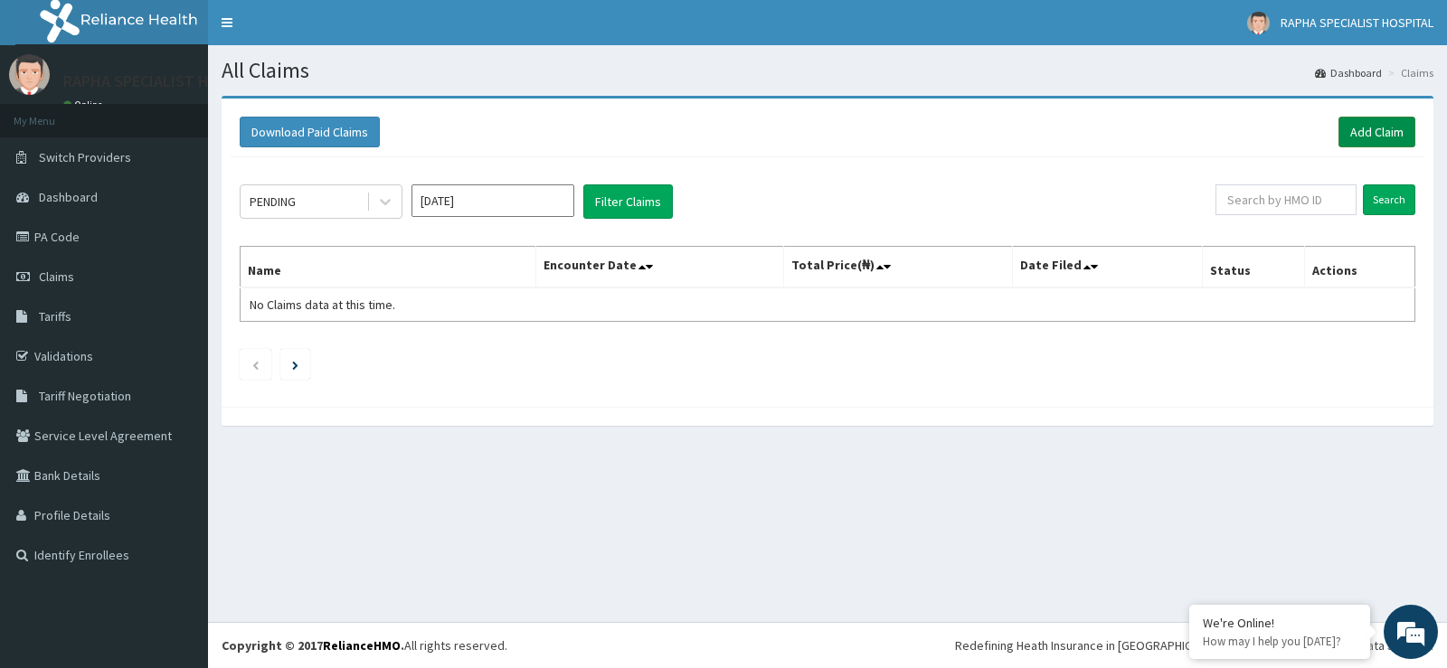
click at [1379, 127] on link "Add Claim" at bounding box center [1376, 132] width 77 height 31
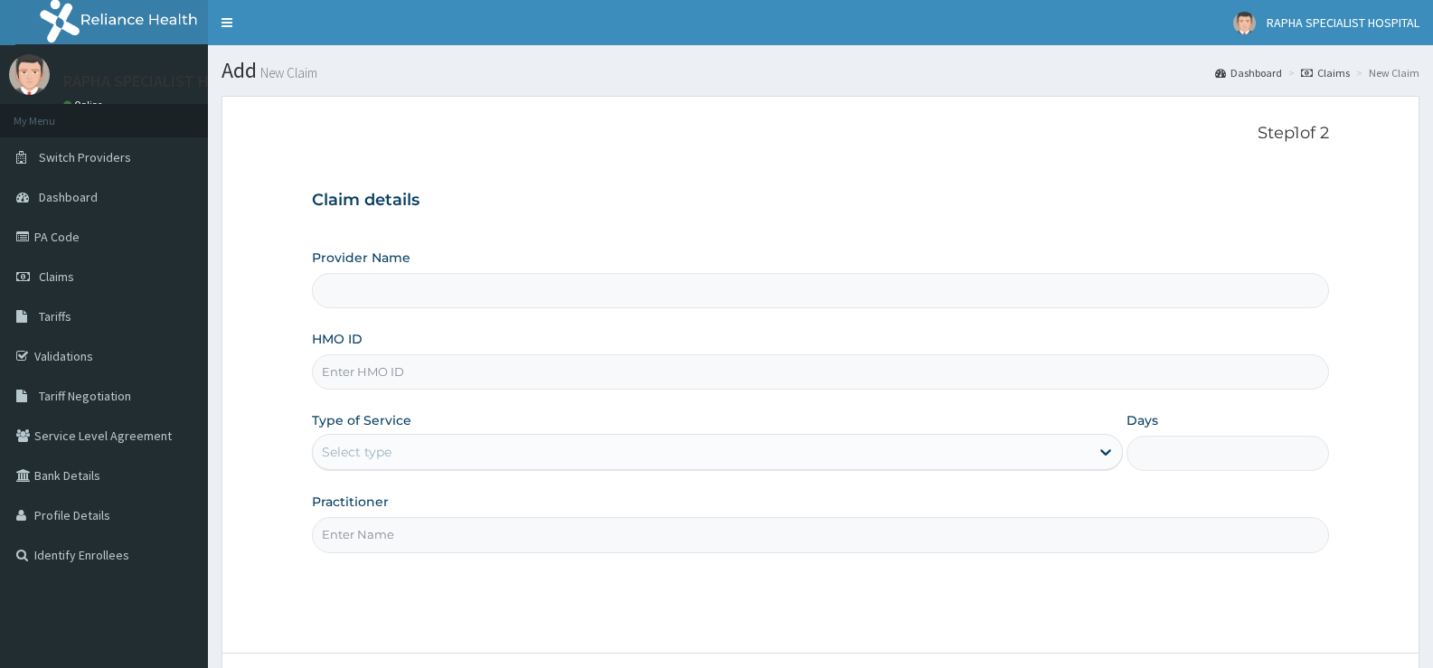
type input "RAPHA SPECIALIST HOSPITAL"
drag, startPoint x: 958, startPoint y: 362, endPoint x: 965, endPoint y: 372, distance: 12.3
click at [960, 365] on input "HMO ID" at bounding box center [820, 371] width 1017 height 35
type input "TRP/10039/A"
click at [491, 458] on div "Select type" at bounding box center [701, 452] width 776 height 29
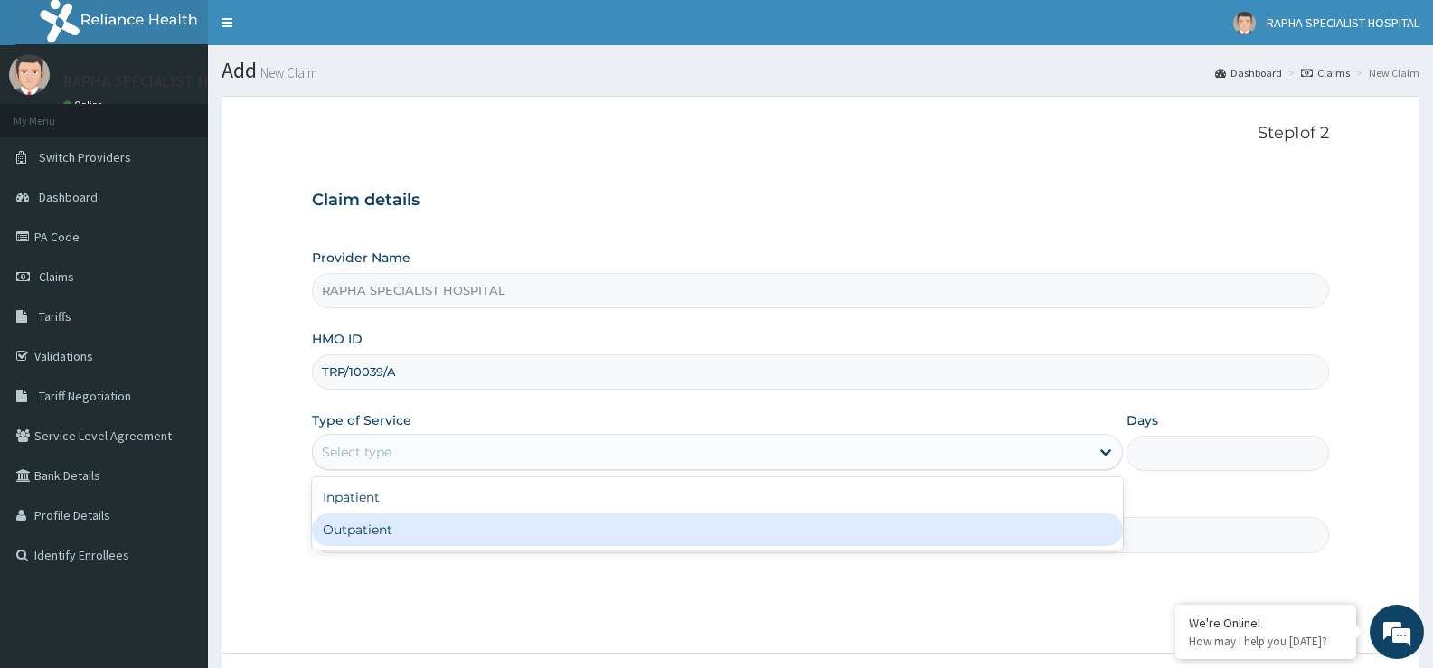
click at [489, 533] on div "Outpatient" at bounding box center [717, 530] width 810 height 33
type input "1"
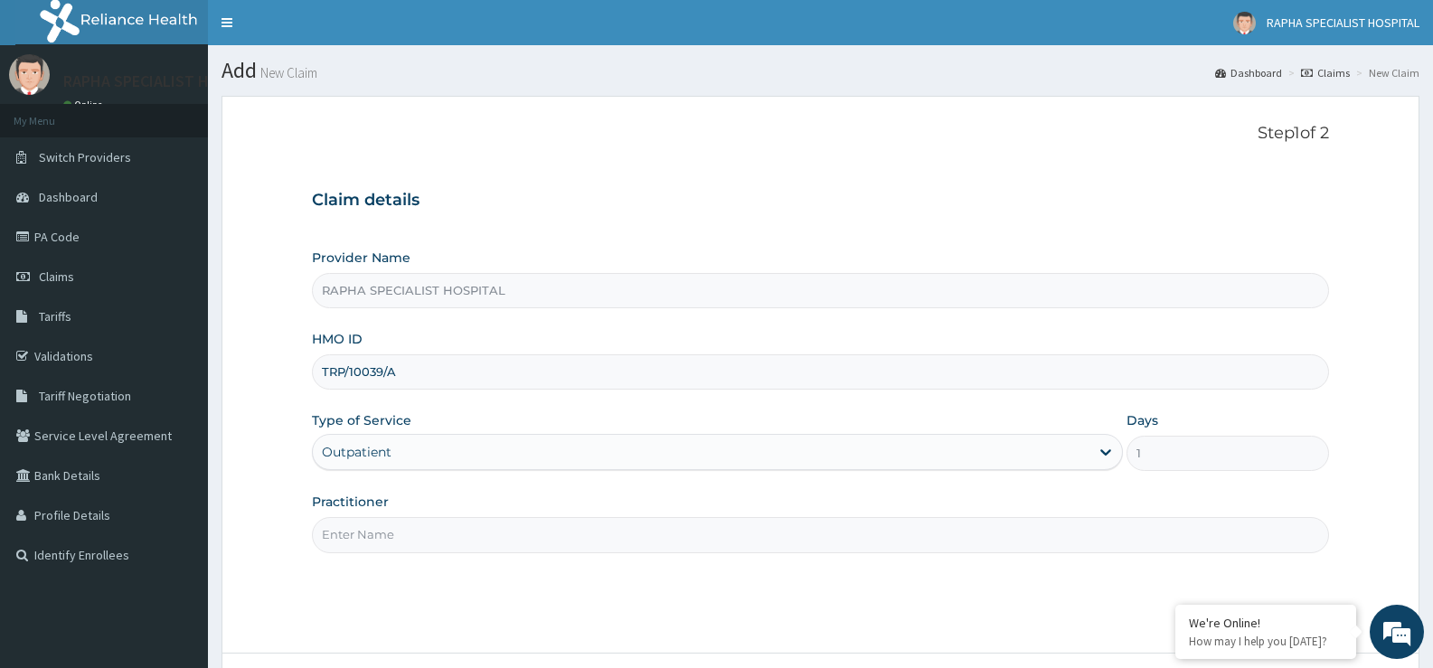
click at [489, 531] on input "Practitioner" at bounding box center [820, 534] width 1017 height 35
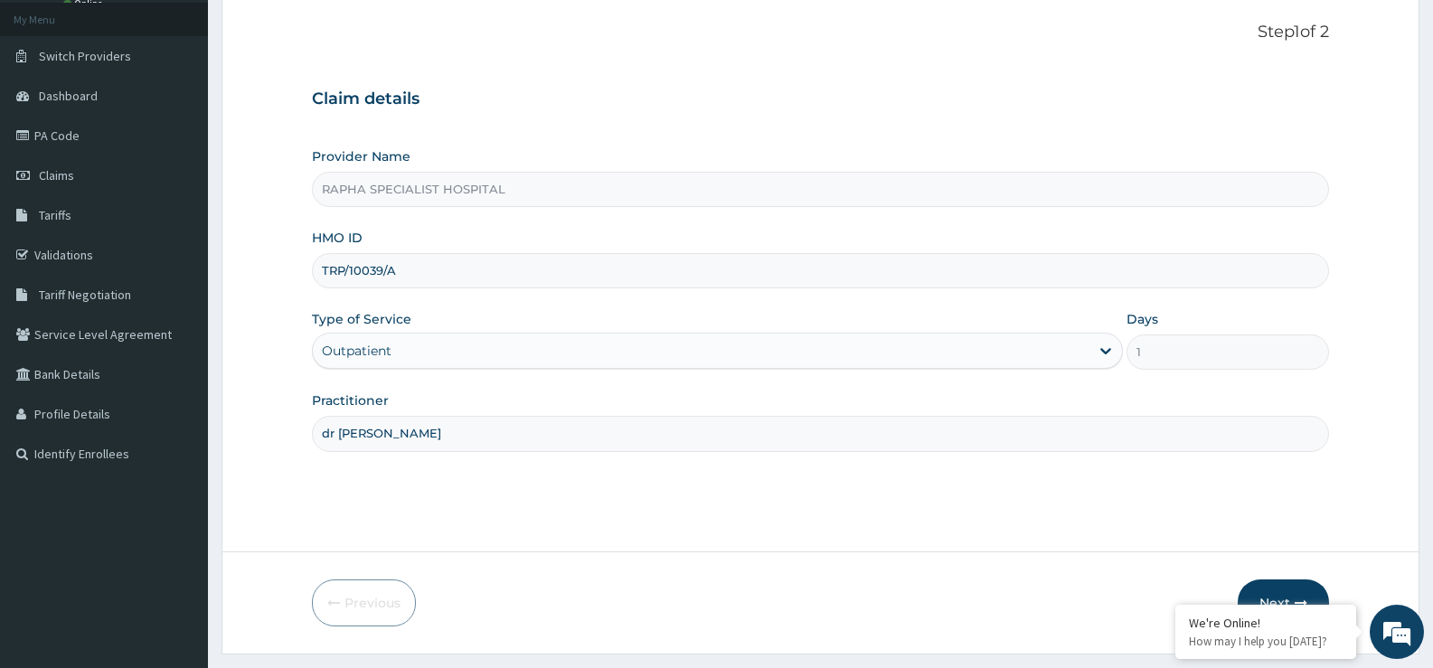
scroll to position [147, 0]
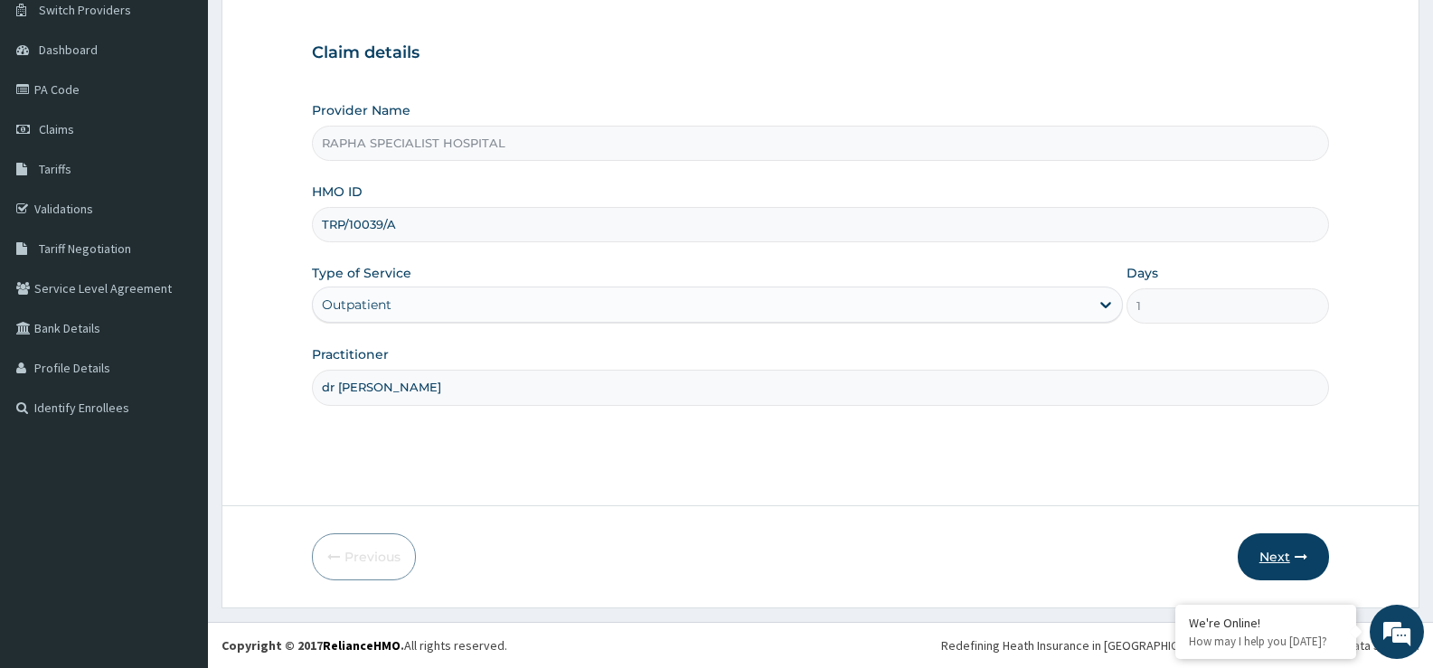
type input "dr makama"
click at [1274, 551] on button "Next" at bounding box center [1283, 557] width 91 height 47
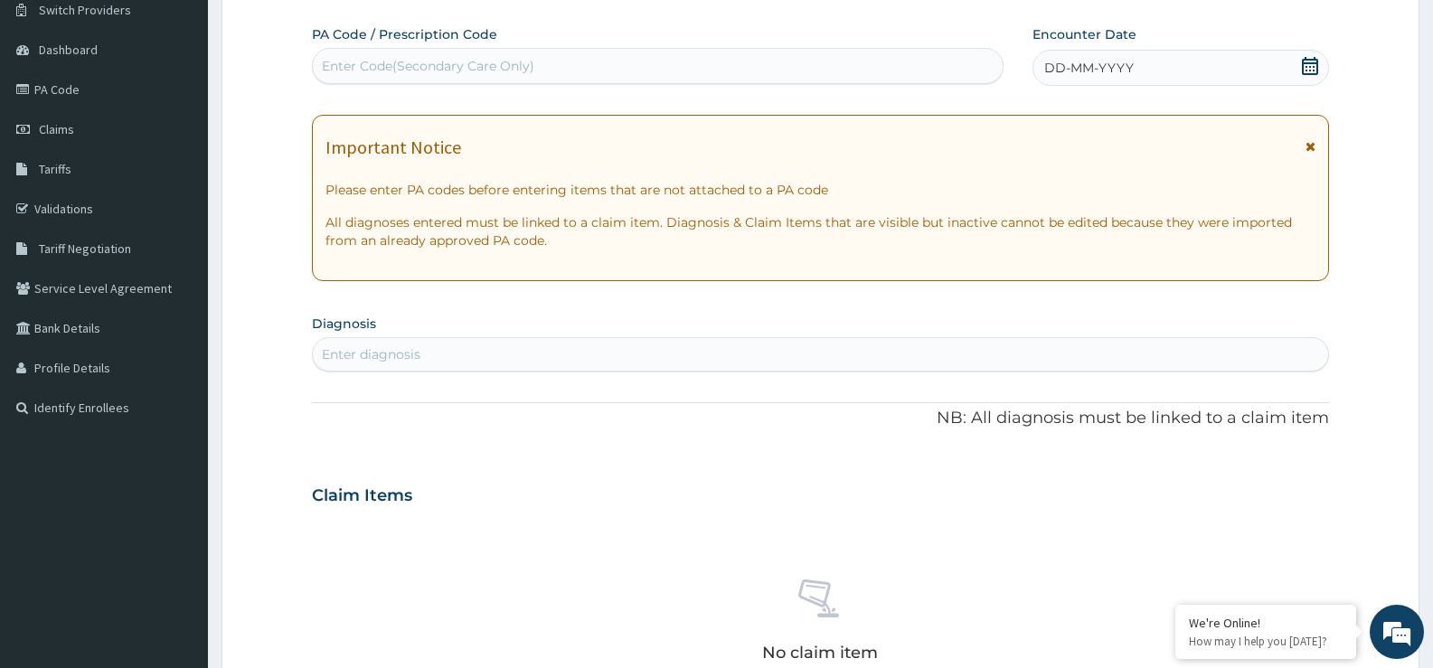
click at [707, 66] on div "Enter Code(Secondary Care Only)" at bounding box center [658, 66] width 690 height 29
type input "PA/DE55FB"
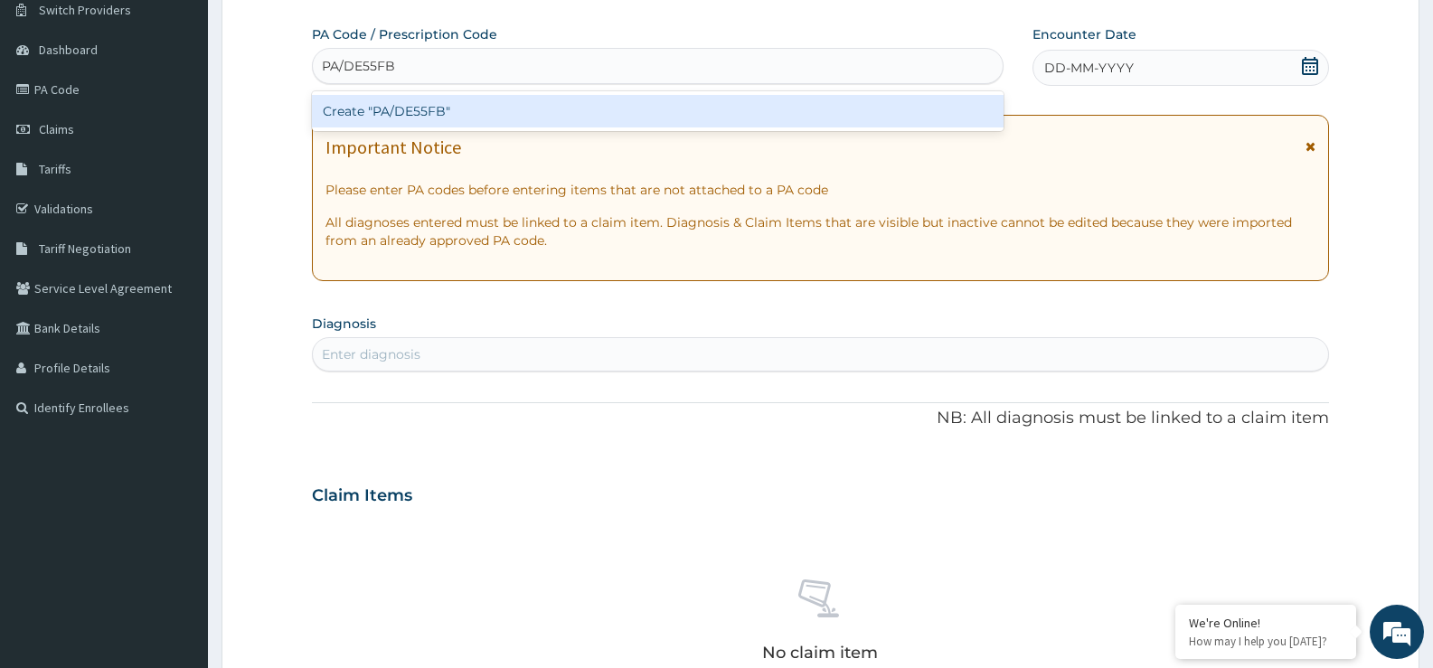
click at [711, 108] on div "Create "PA/DE55FB"" at bounding box center [658, 111] width 692 height 33
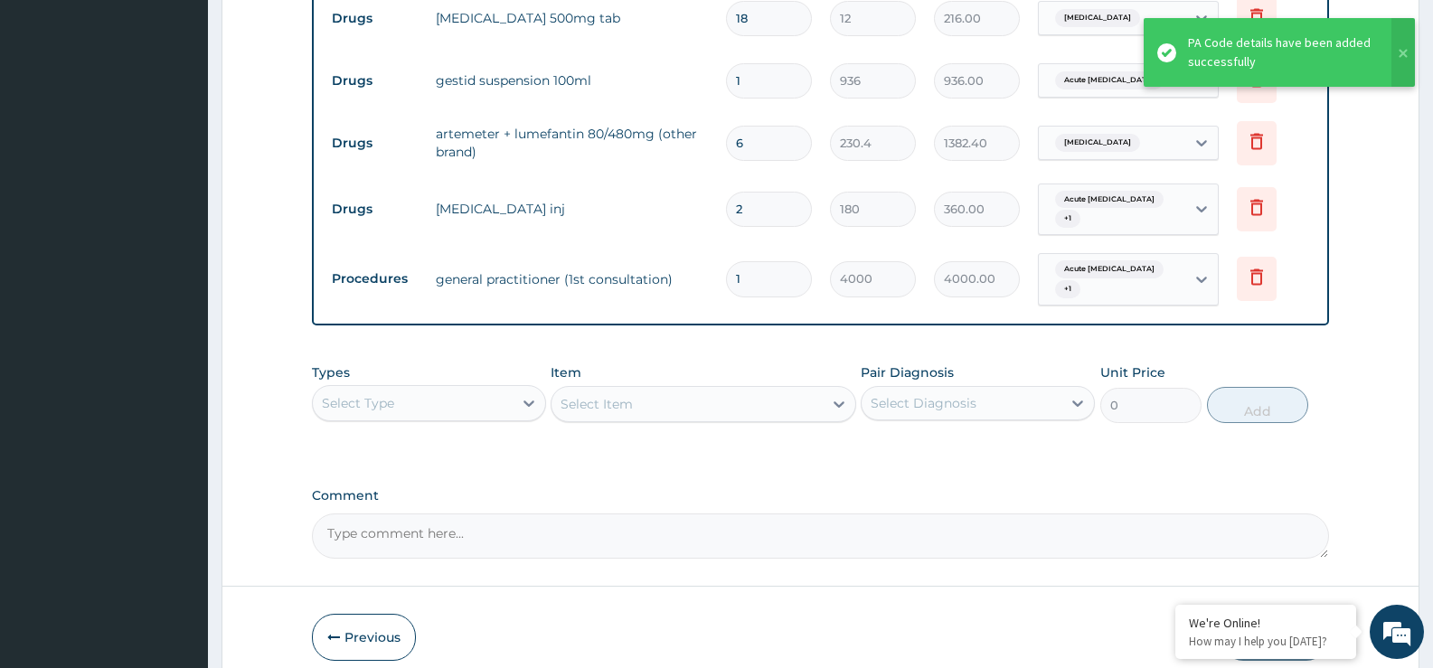
scroll to position [940, 0]
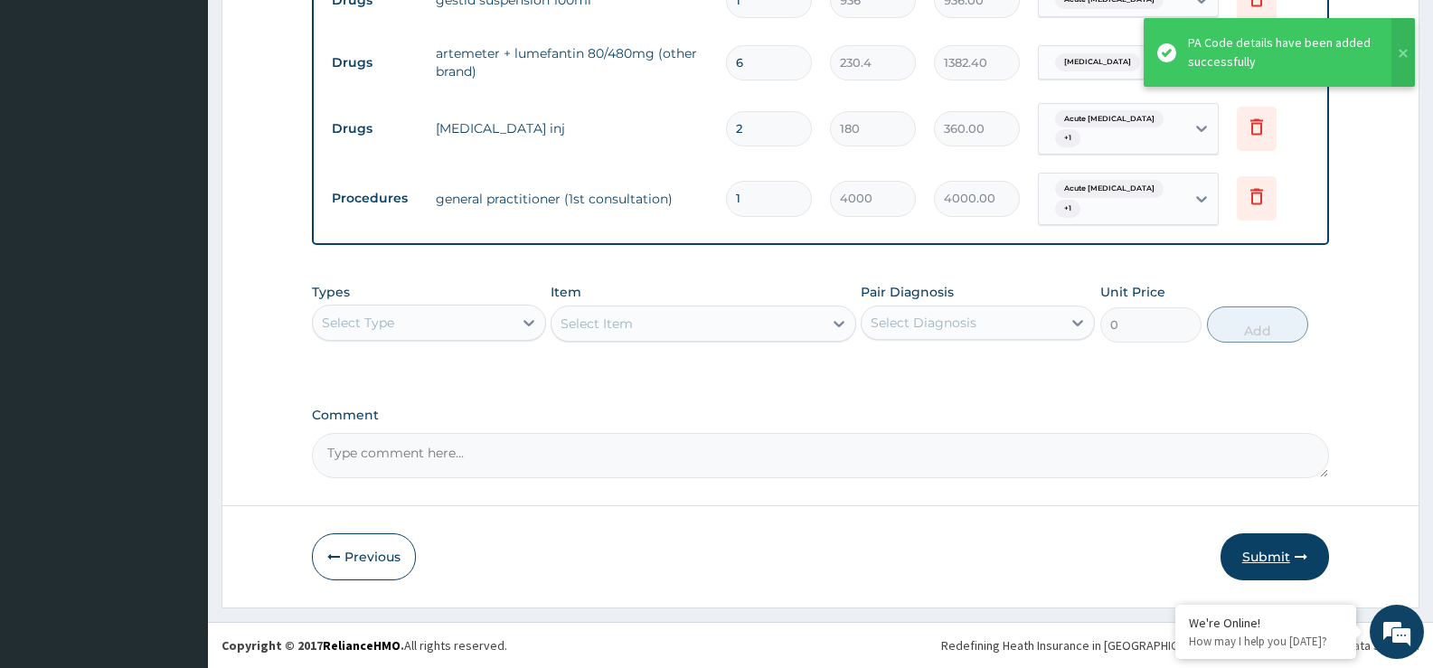
click at [1269, 552] on button "Submit" at bounding box center [1275, 557] width 109 height 47
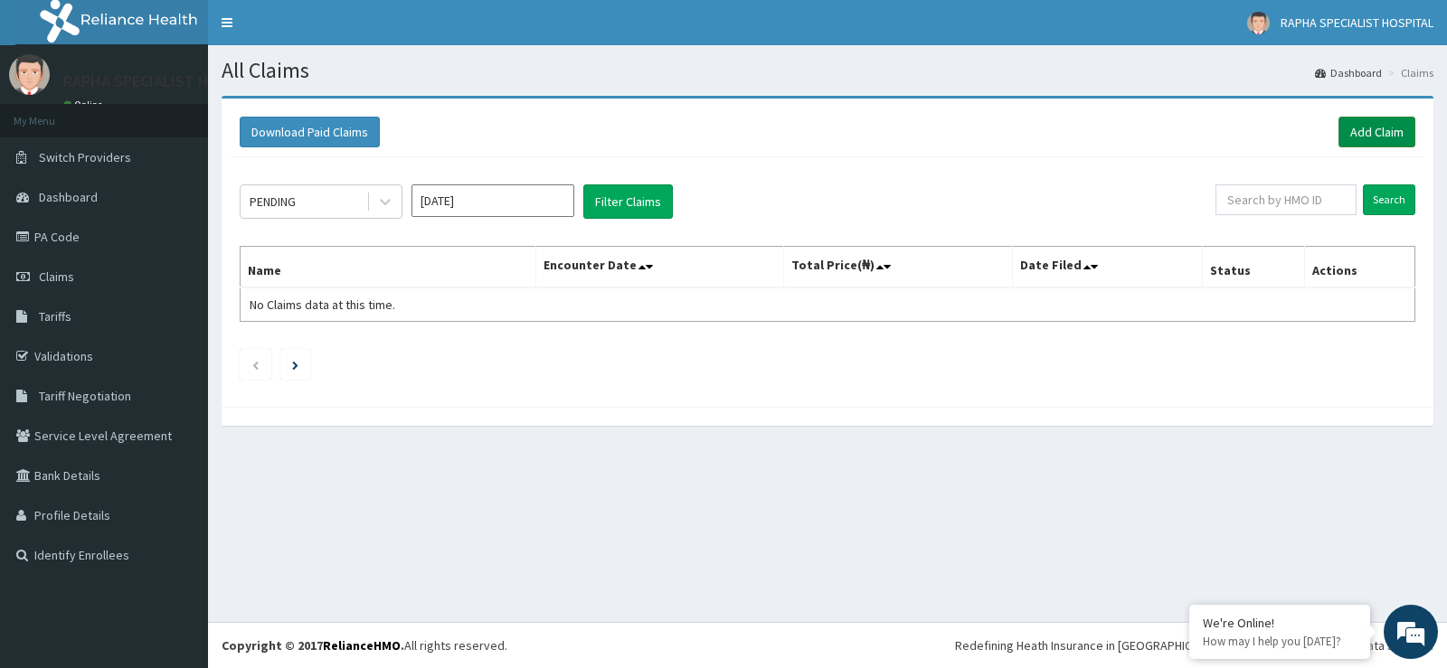
click at [1365, 132] on link "Add Claim" at bounding box center [1376, 132] width 77 height 31
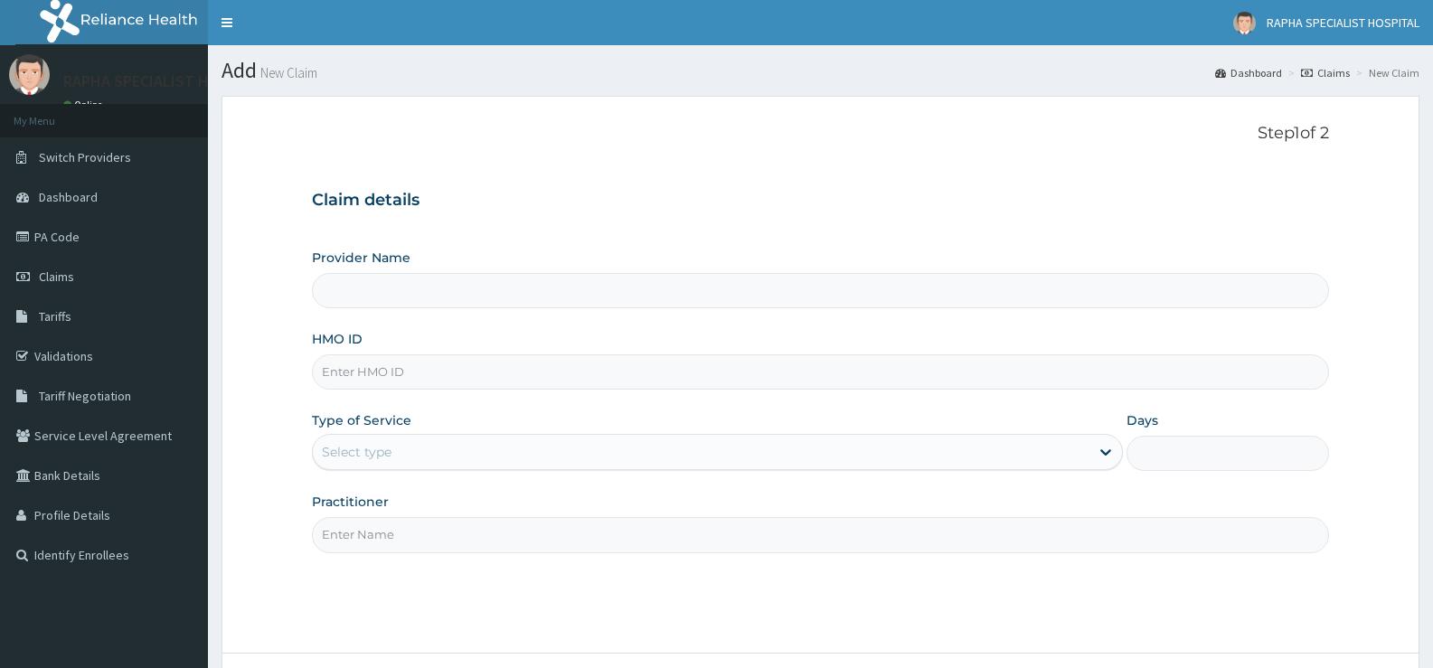
type input "RAPHA SPECIALIST HOSPITAL"
click at [816, 384] on input "HMO ID" at bounding box center [820, 371] width 1017 height 35
type input "MUL/10141/A"
click at [440, 451] on div "Select type" at bounding box center [701, 452] width 776 height 29
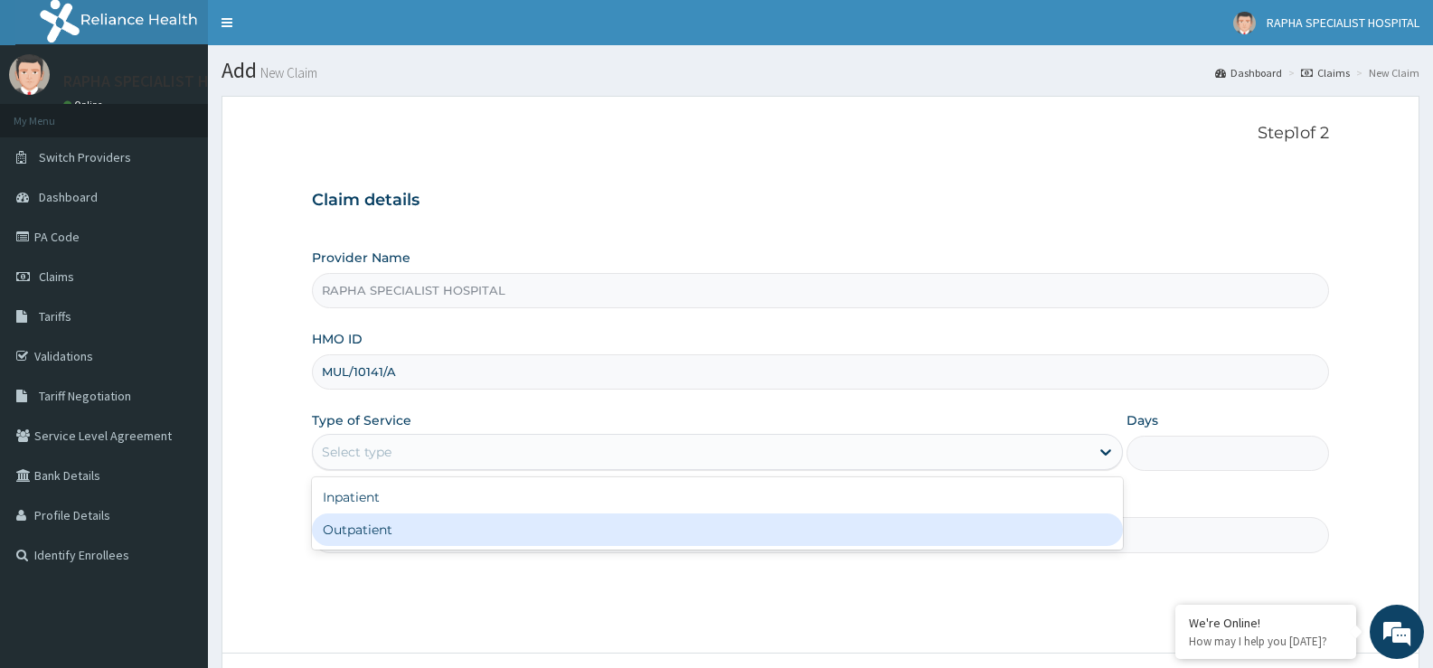
click at [463, 536] on div "Outpatient" at bounding box center [717, 530] width 810 height 33
type input "1"
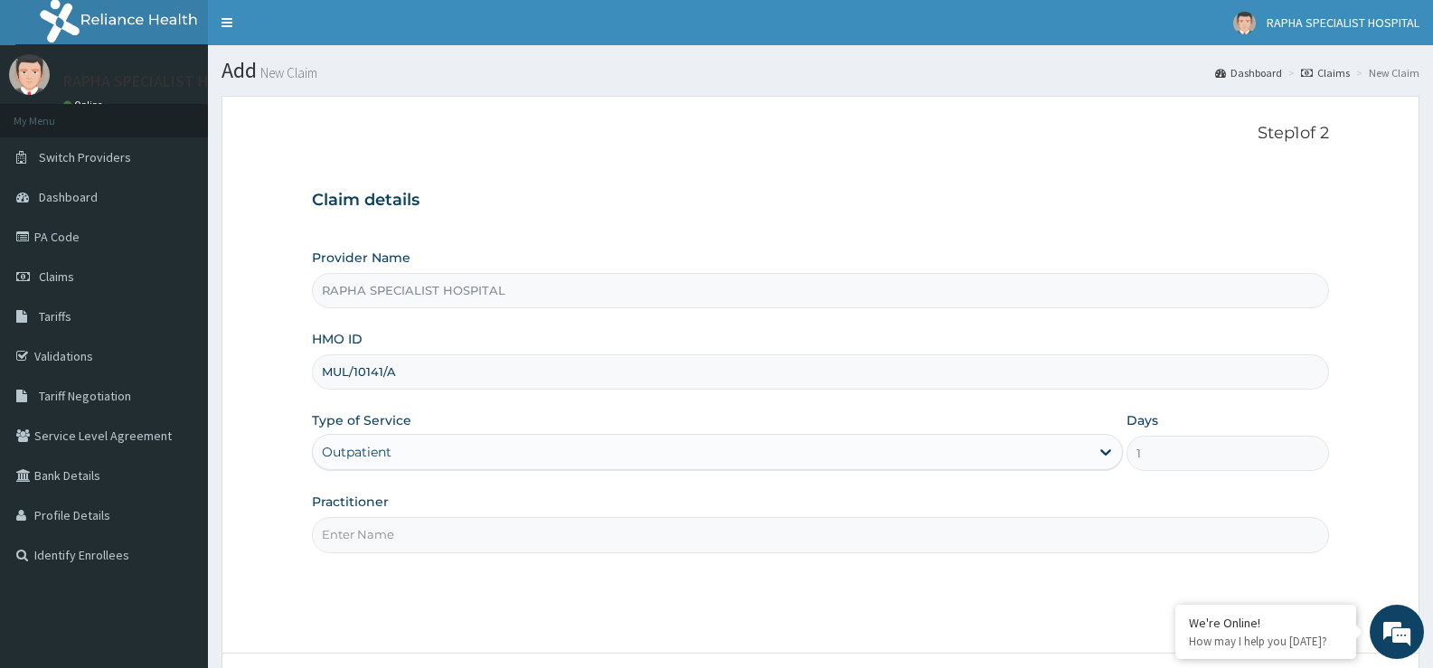
click at [483, 537] on input "Practitioner" at bounding box center [820, 534] width 1017 height 35
type input "[PERSON_NAME]"
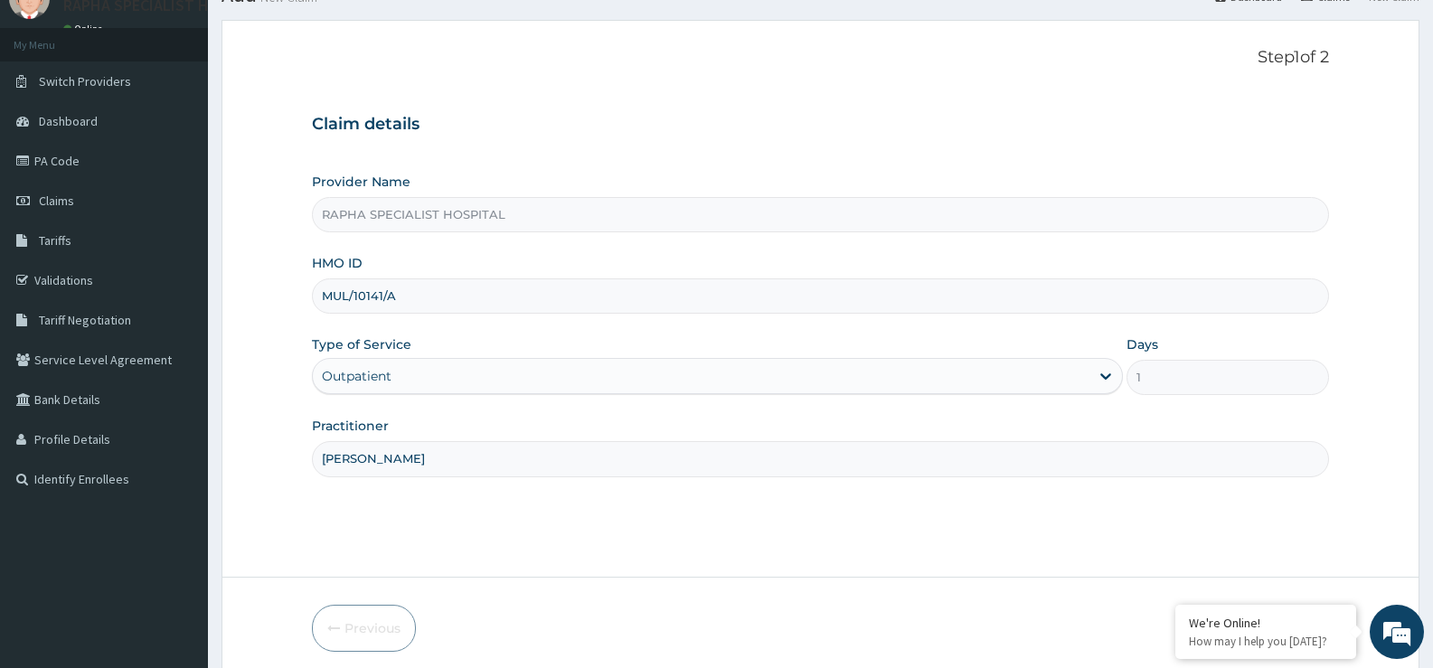
scroll to position [147, 0]
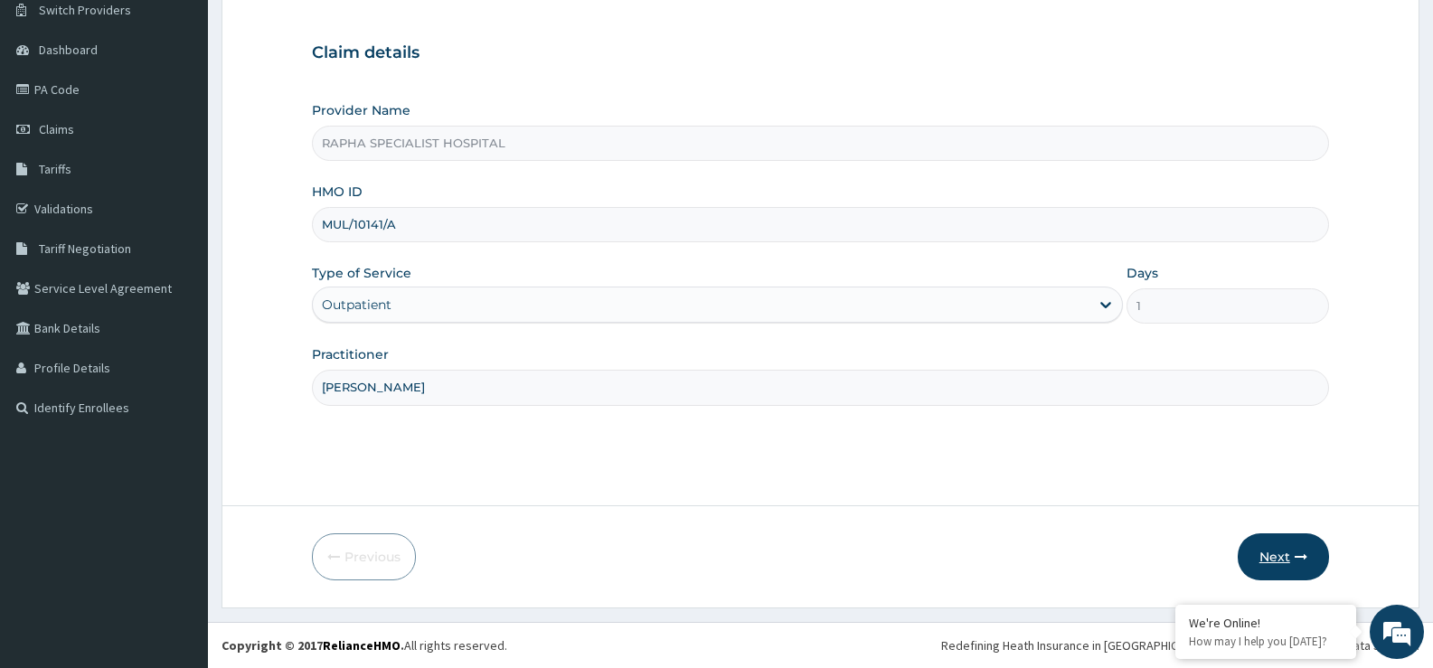
click at [1273, 547] on button "Next" at bounding box center [1283, 557] width 91 height 47
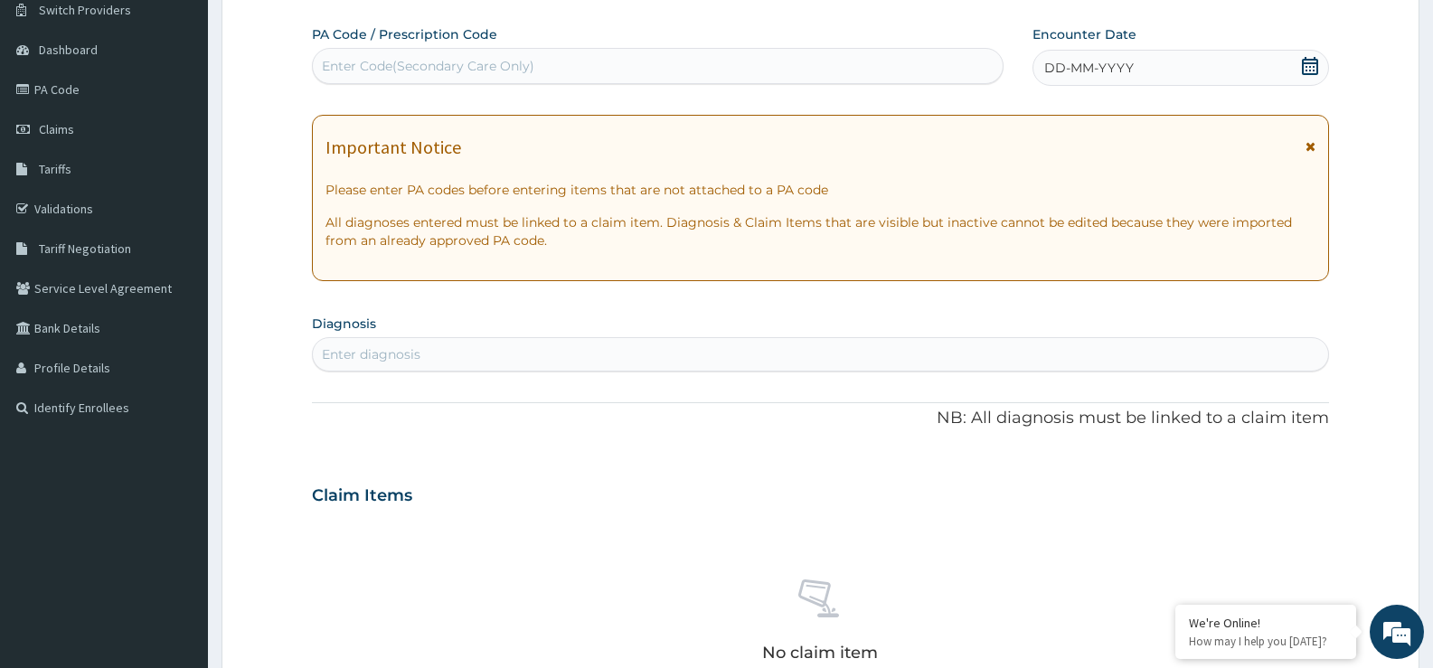
click at [678, 70] on div "Enter Code(Secondary Care Only)" at bounding box center [658, 66] width 690 height 29
type input "PA/0728A8"
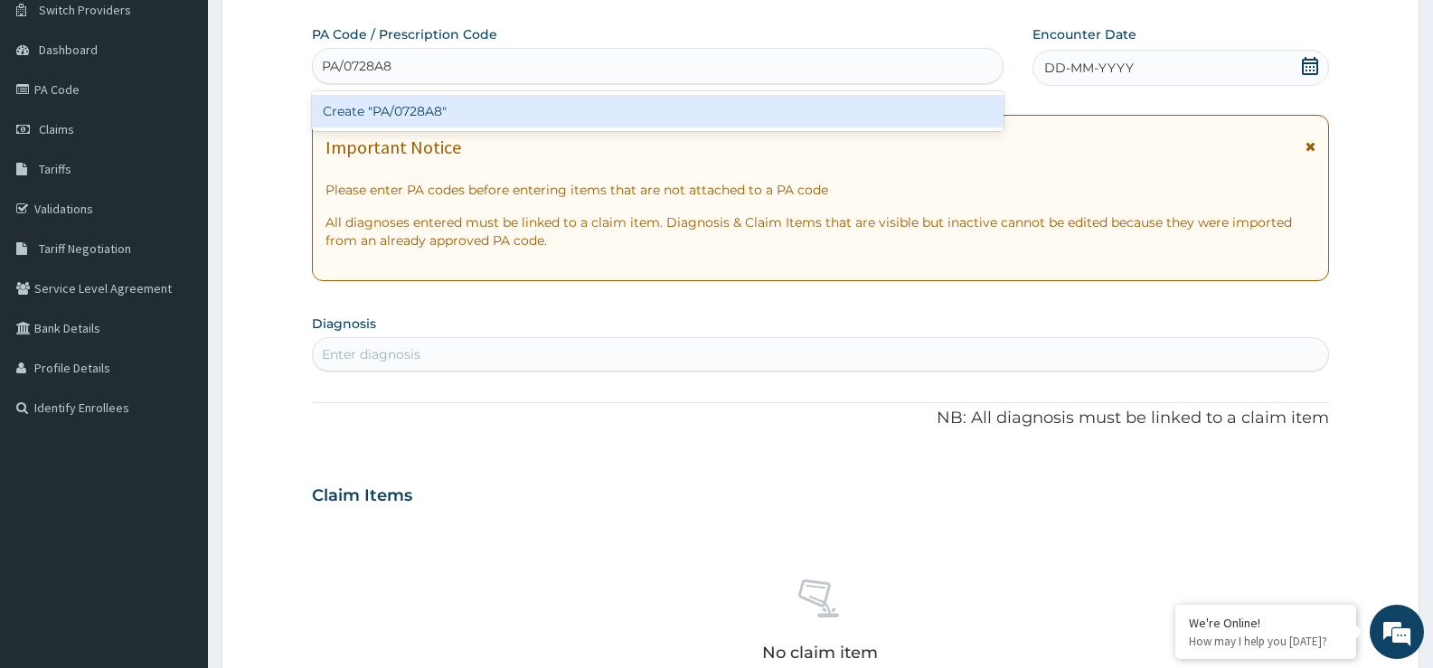
click at [475, 127] on div "Create "PA/0728A8"" at bounding box center [658, 111] width 692 height 33
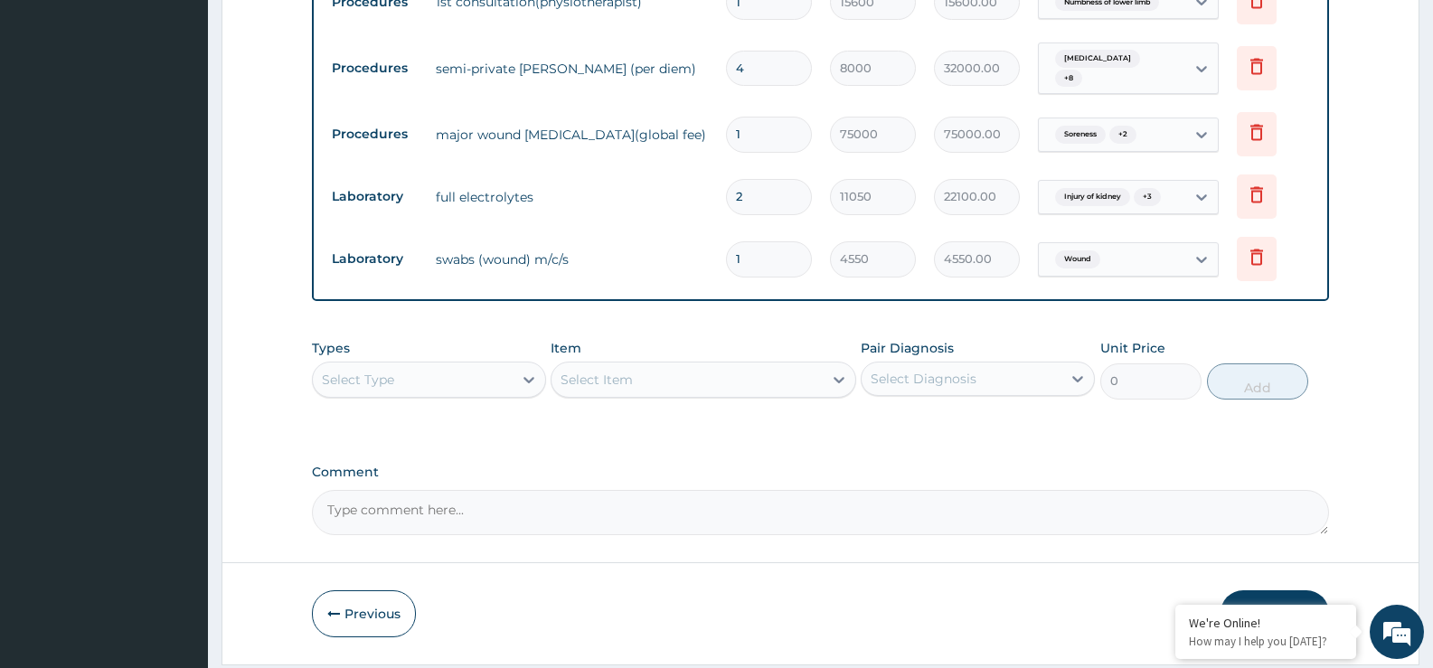
scroll to position [1582, 0]
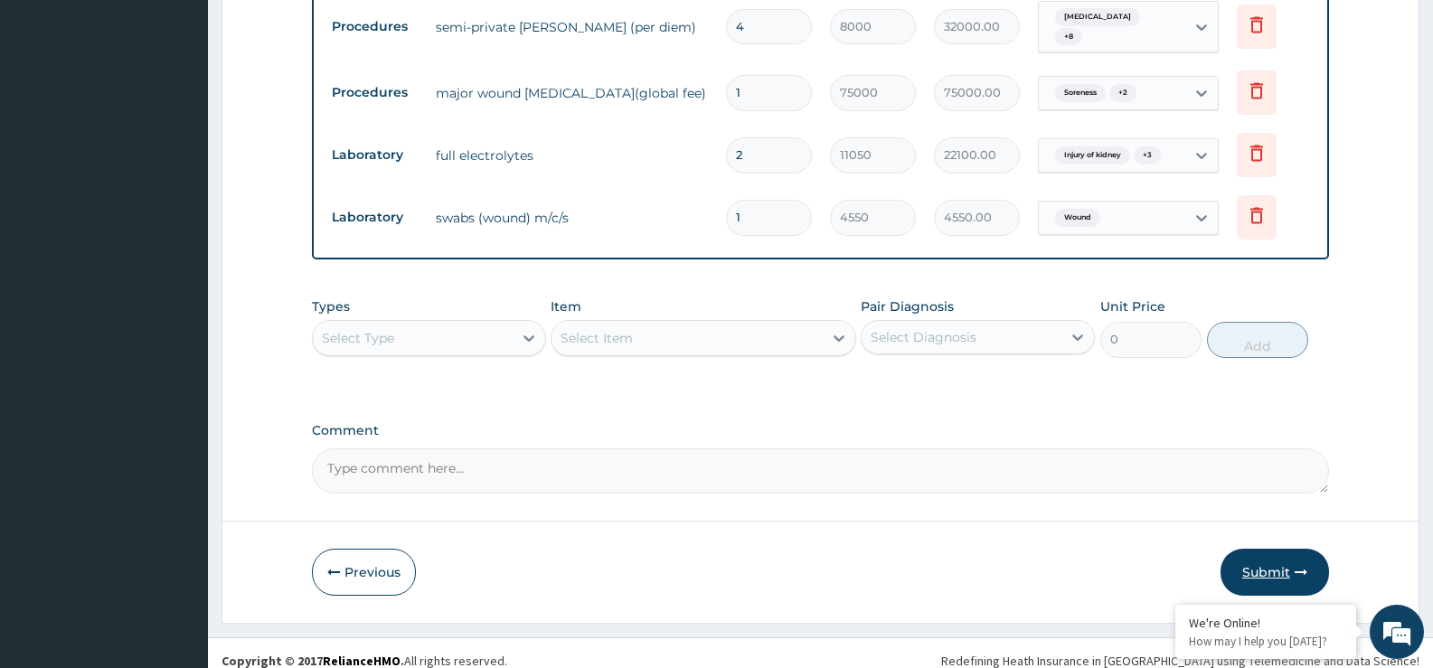
click at [1271, 550] on button "Submit" at bounding box center [1275, 572] width 109 height 47
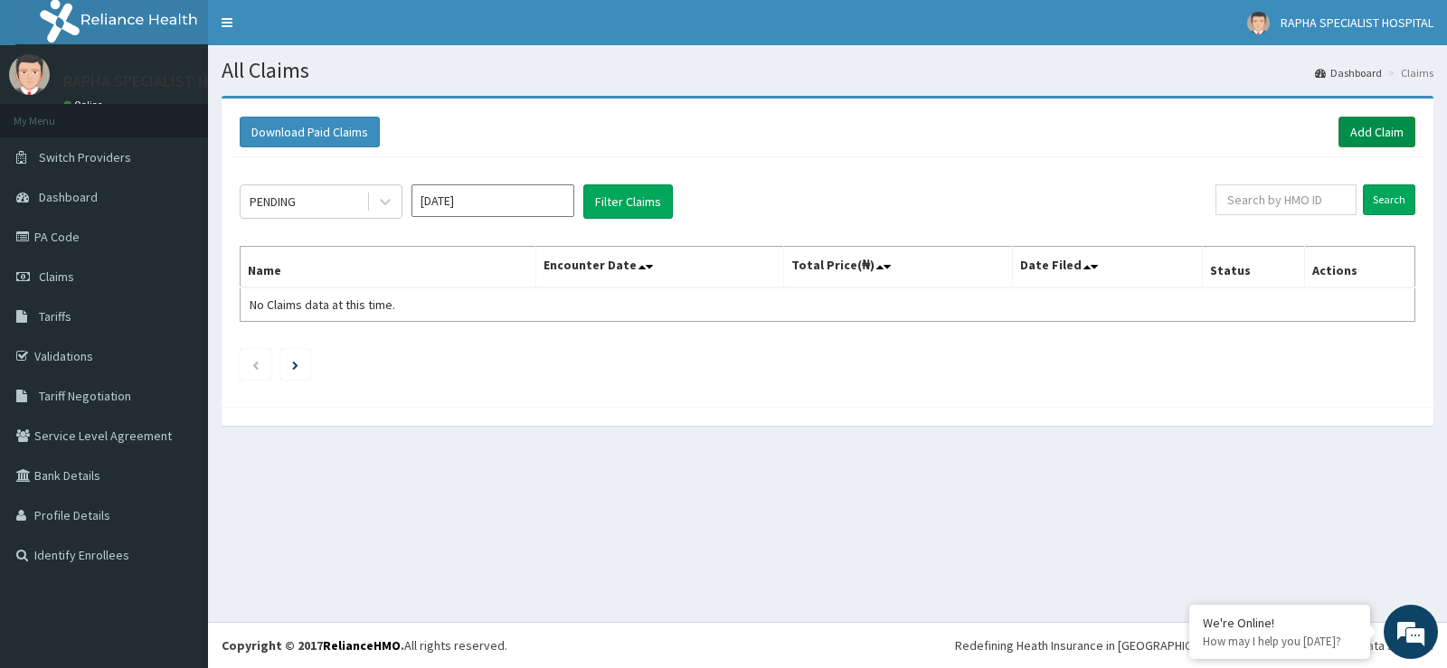
click at [1355, 125] on link "Add Claim" at bounding box center [1376, 132] width 77 height 31
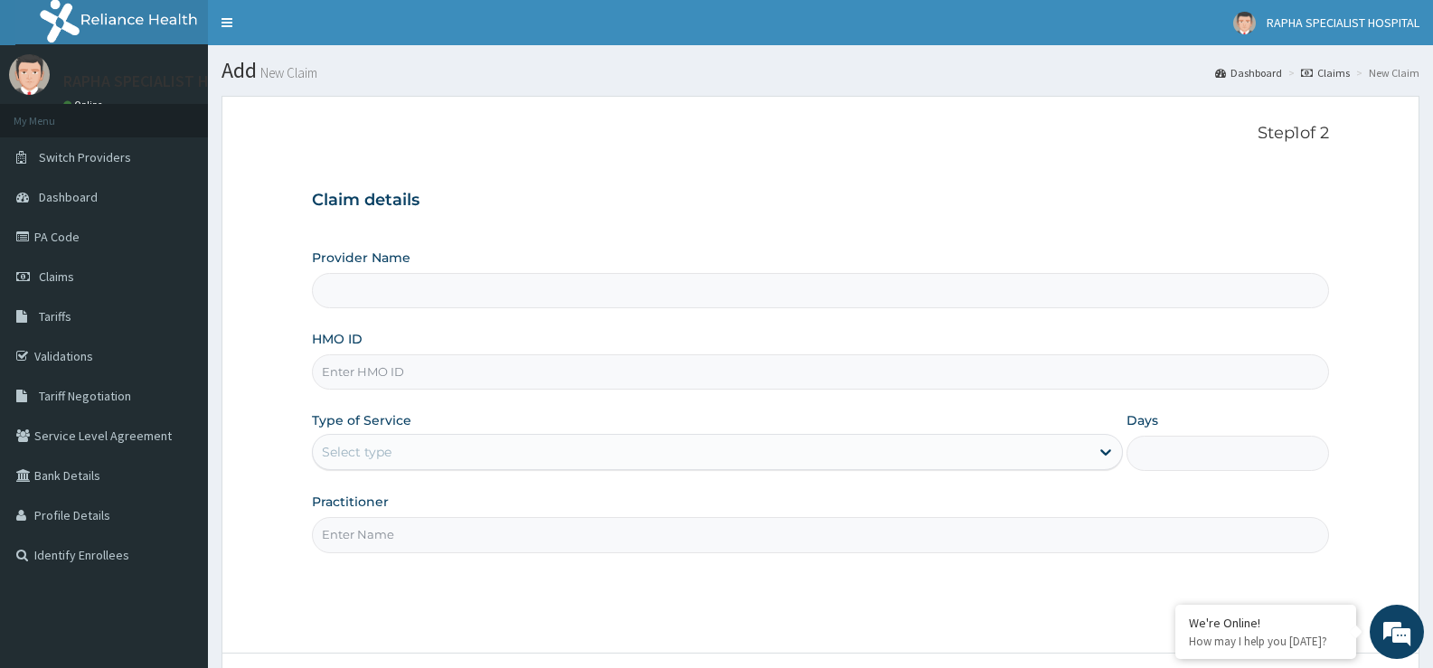
type input "RAPHA SPECIALIST HOSPITAL"
click at [719, 374] on input "HMO ID" at bounding box center [820, 371] width 1017 height 35
type input "MUL/10141/A"
click at [470, 455] on div "Select type" at bounding box center [701, 452] width 776 height 29
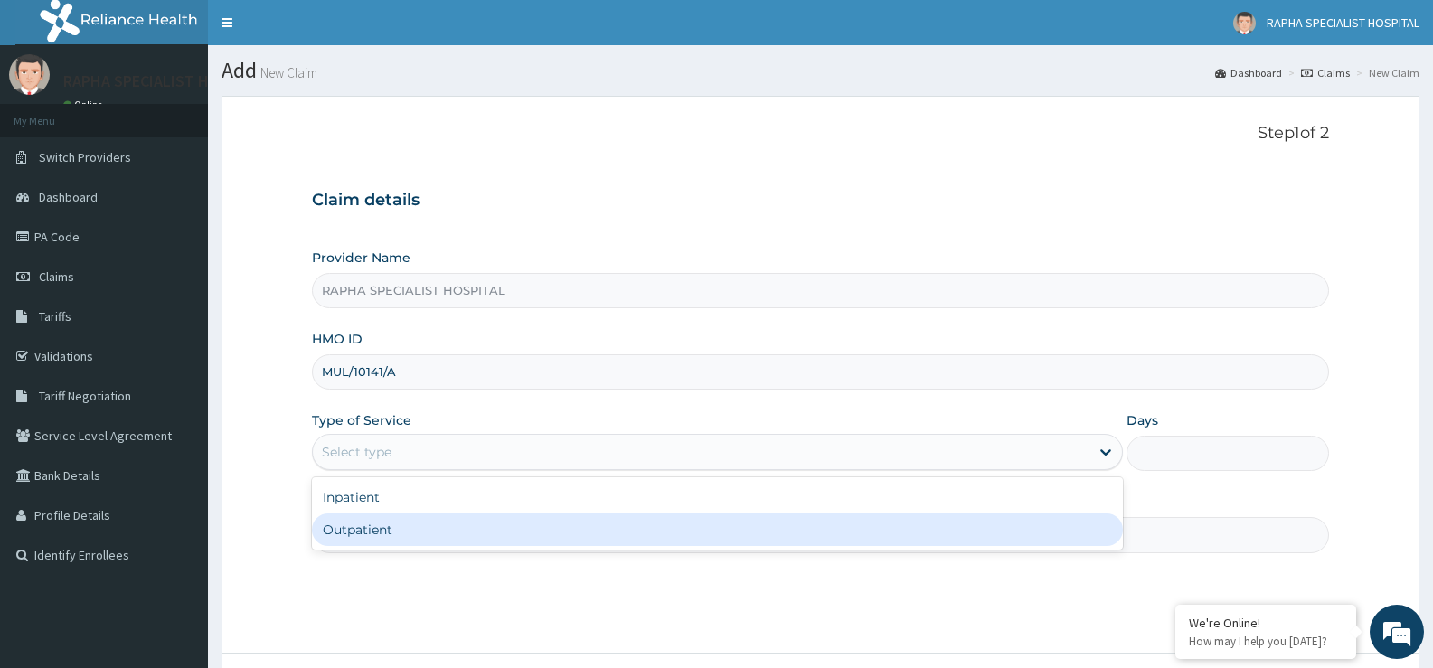
click at [523, 533] on div "Outpatient" at bounding box center [717, 530] width 810 height 33
type input "1"
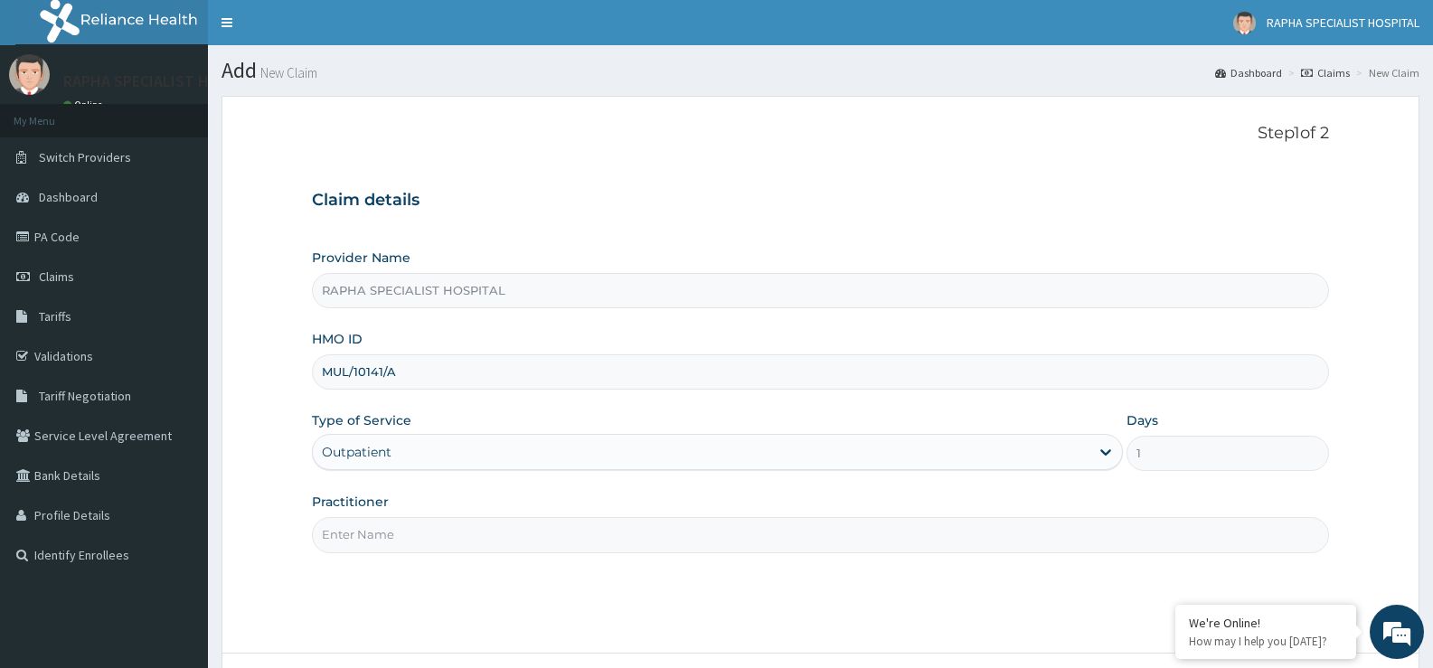
click at [524, 532] on input "Practitioner" at bounding box center [820, 534] width 1017 height 35
type input "DR SAMUEL"
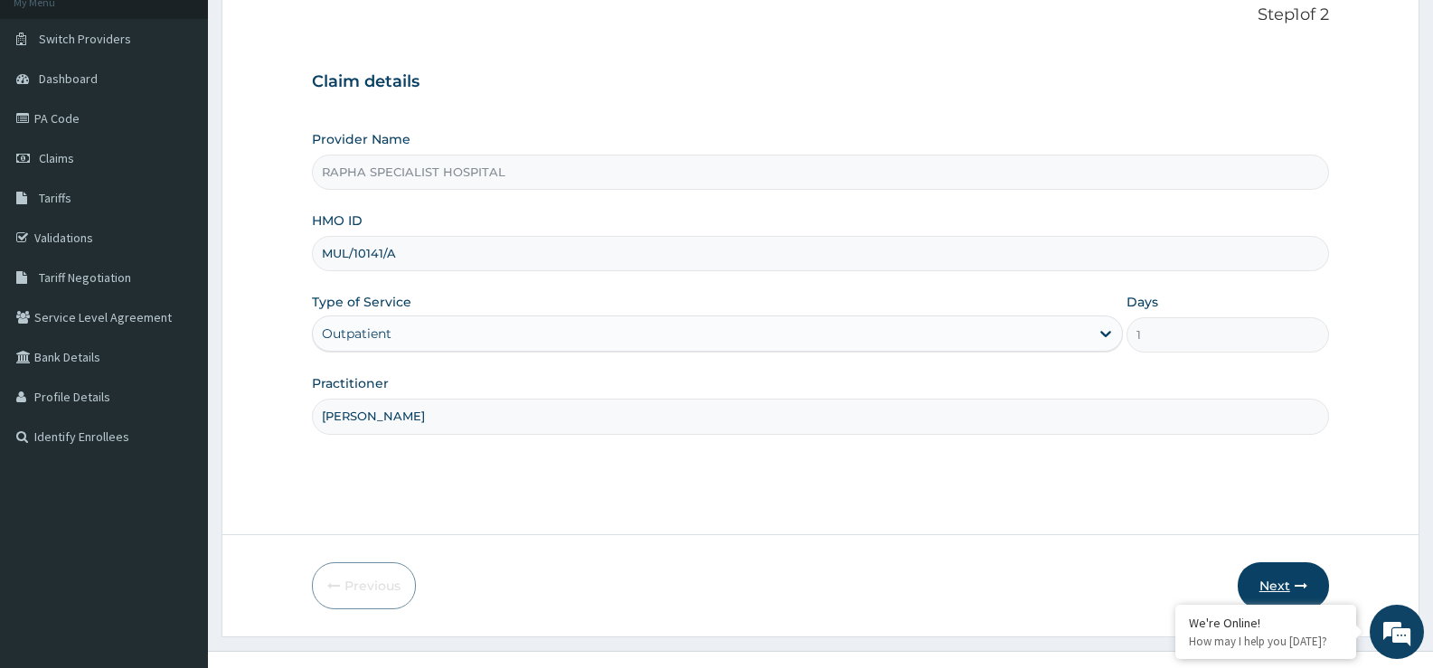
scroll to position [147, 0]
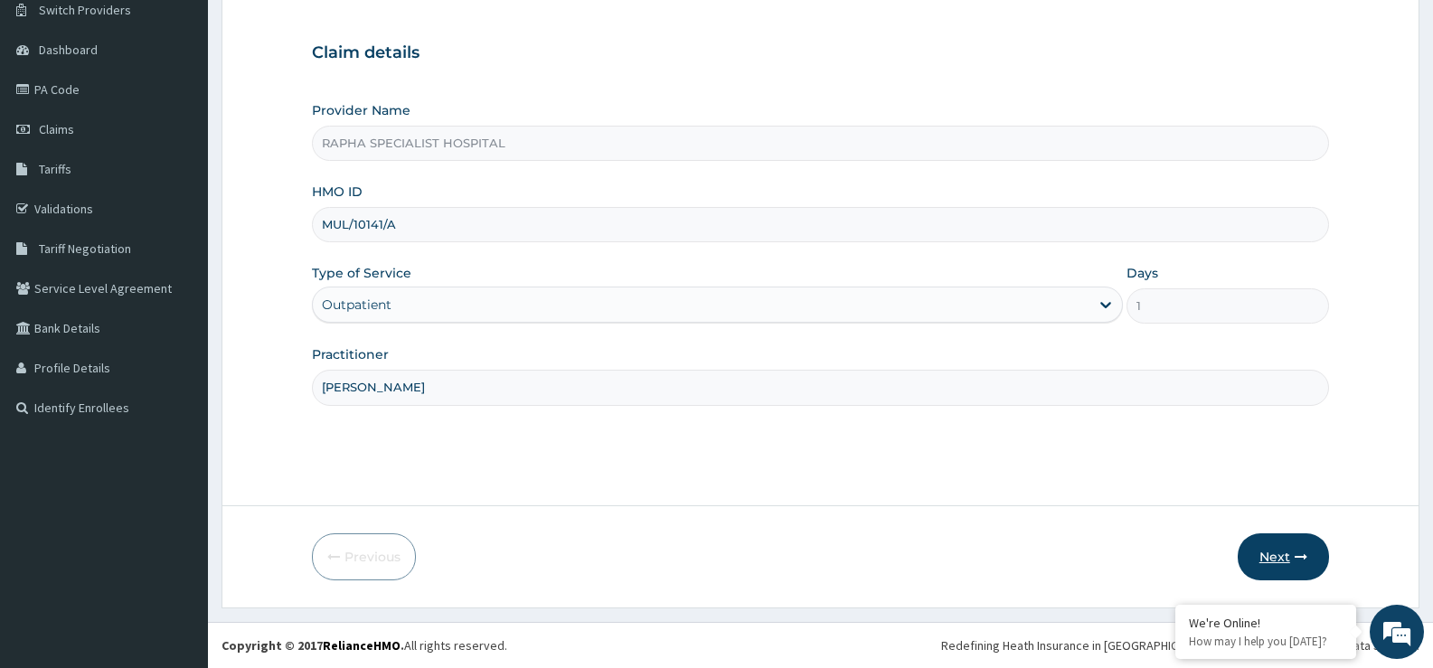
click at [1280, 553] on button "Next" at bounding box center [1283, 557] width 91 height 47
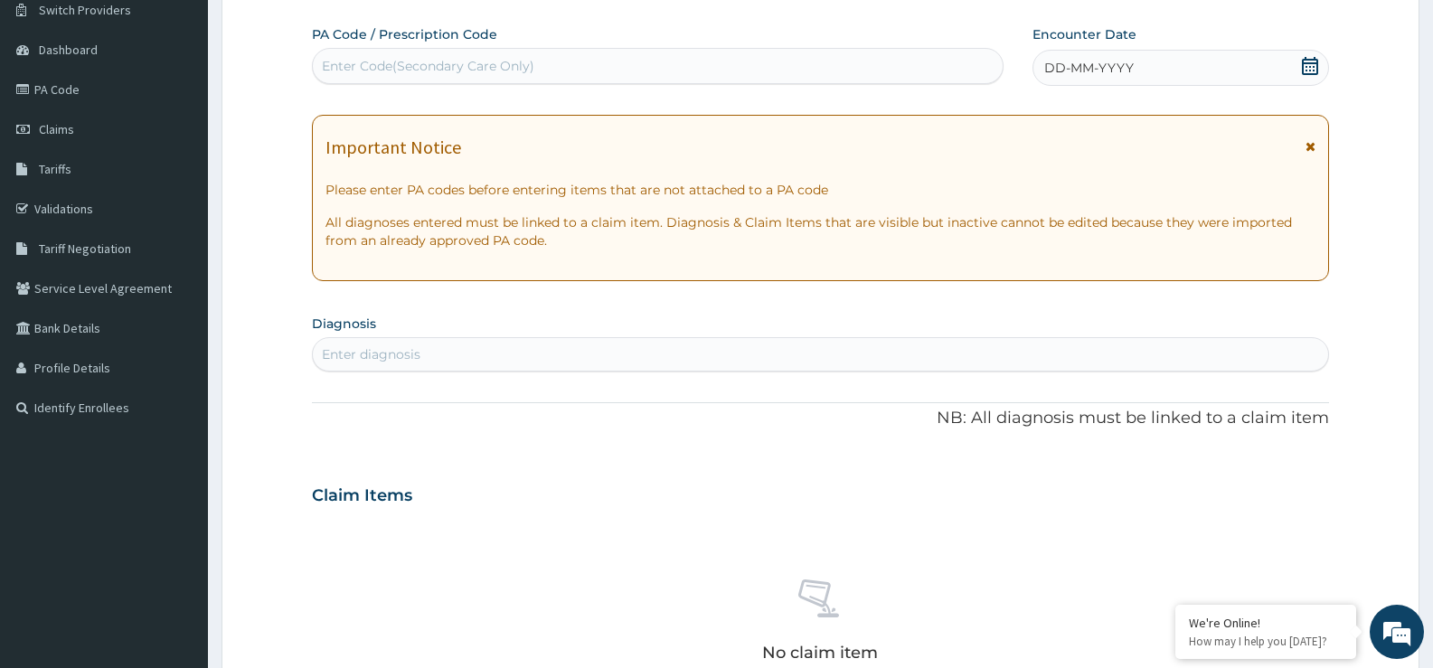
click at [775, 72] on div "Enter Code(Secondary Care Only)" at bounding box center [658, 66] width 690 height 29
type input "PA/FB1EB5"
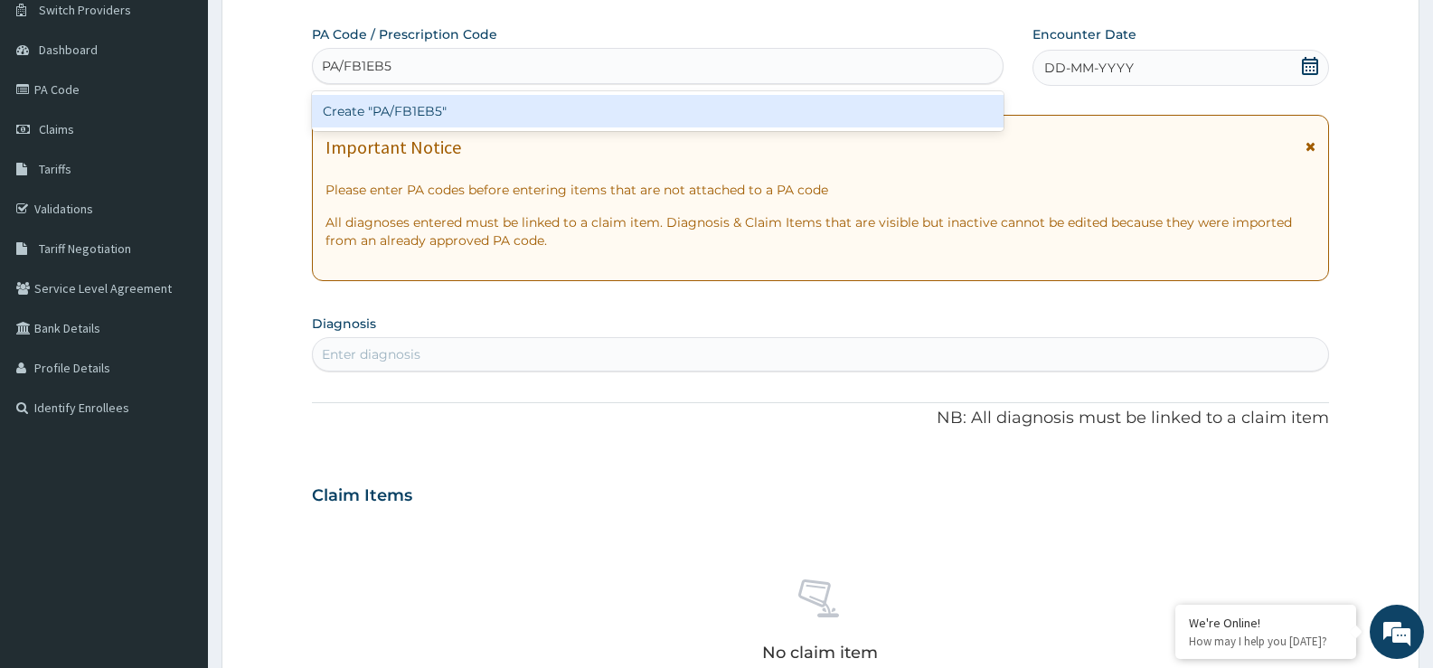
click at [755, 100] on div "Create "PA/FB1EB5"" at bounding box center [658, 111] width 692 height 33
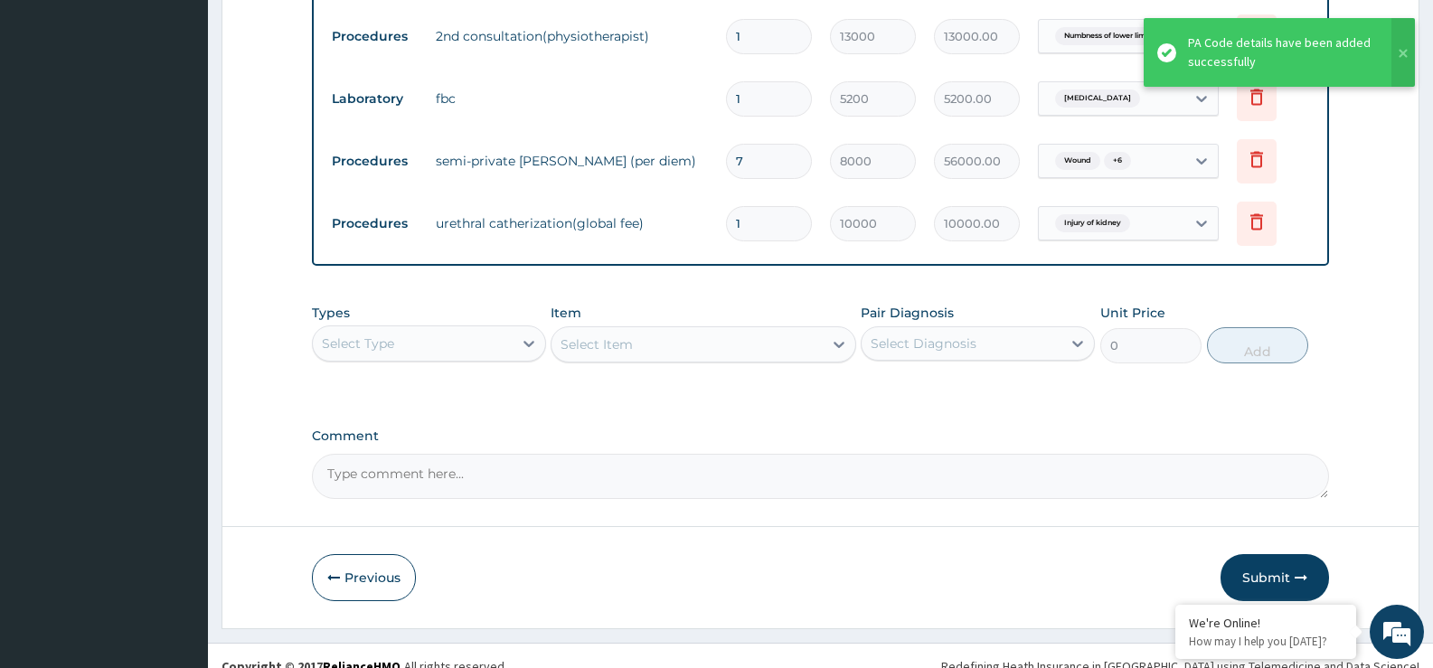
scroll to position [1049, 0]
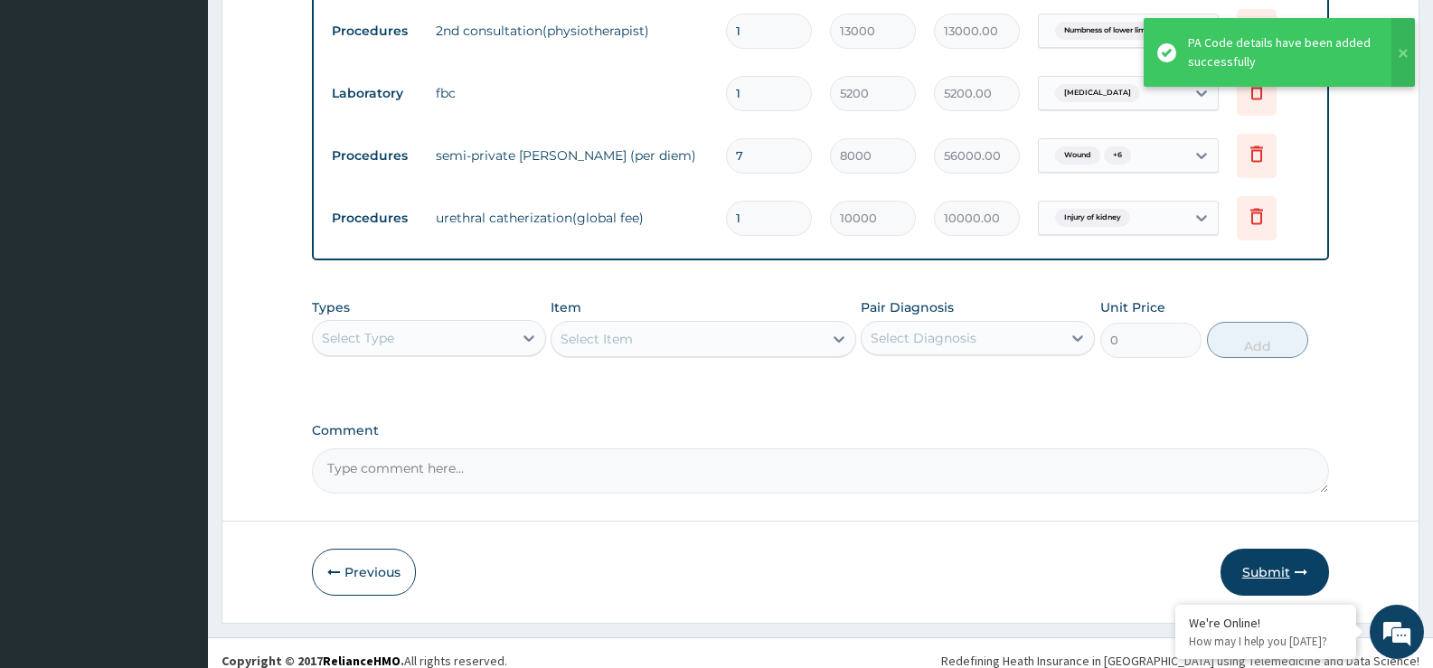
click at [1264, 554] on button "Submit" at bounding box center [1275, 572] width 109 height 47
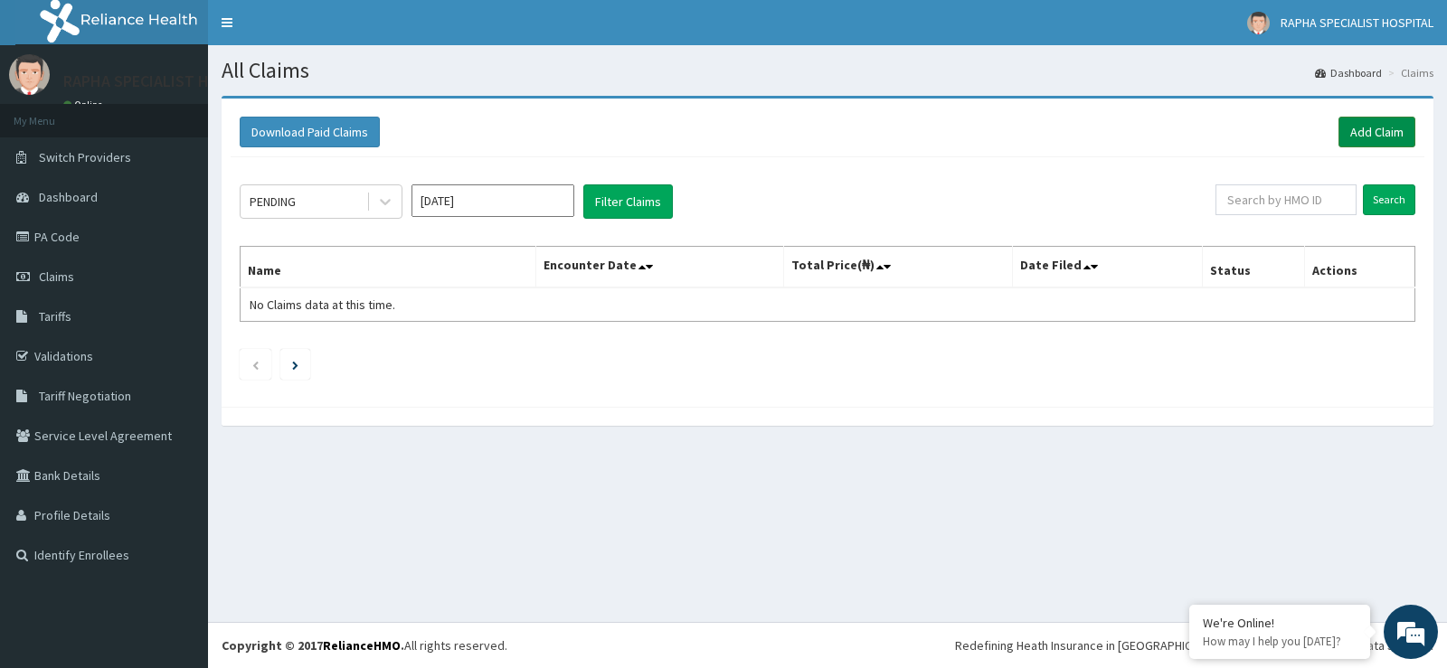
click at [1388, 128] on link "Add Claim" at bounding box center [1376, 132] width 77 height 31
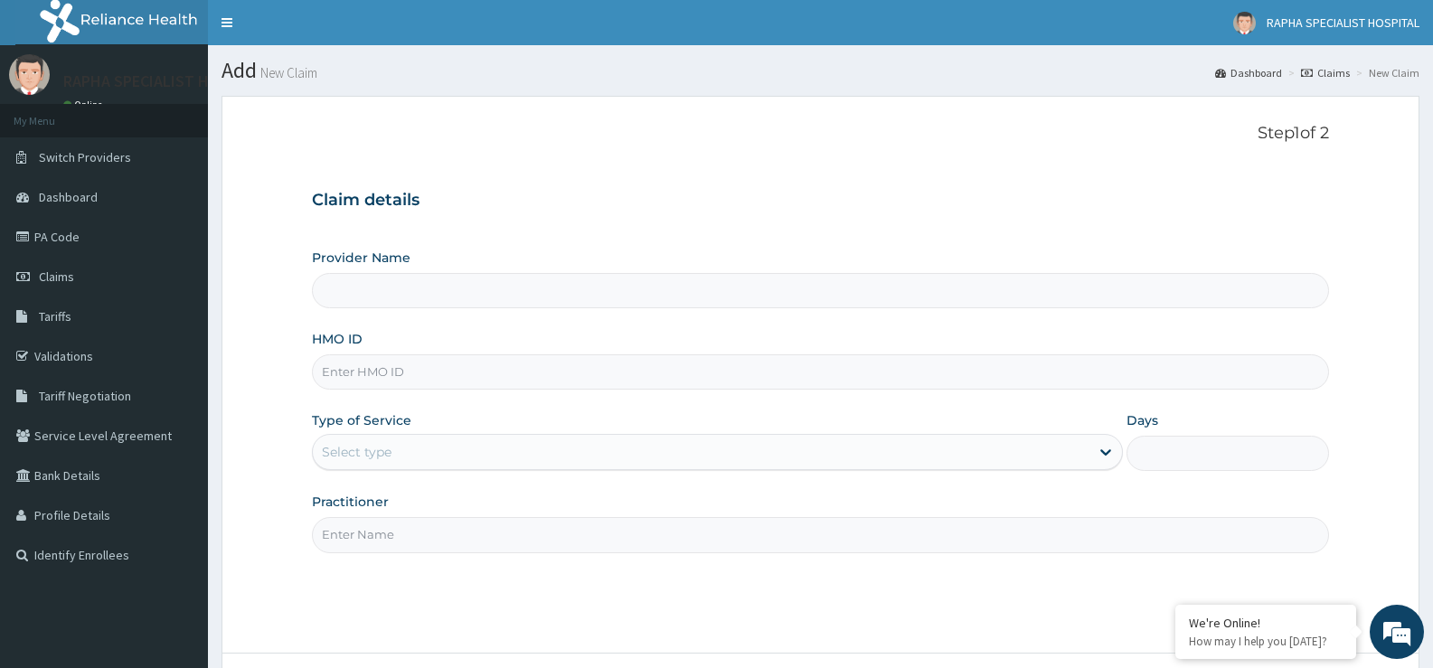
type input "RAPHA SPECIALIST HOSPITAL"
click at [968, 368] on input "HMO ID" at bounding box center [820, 371] width 1017 height 35
type input "MUL/10141/A"
click at [510, 458] on div "Select type" at bounding box center [701, 452] width 776 height 29
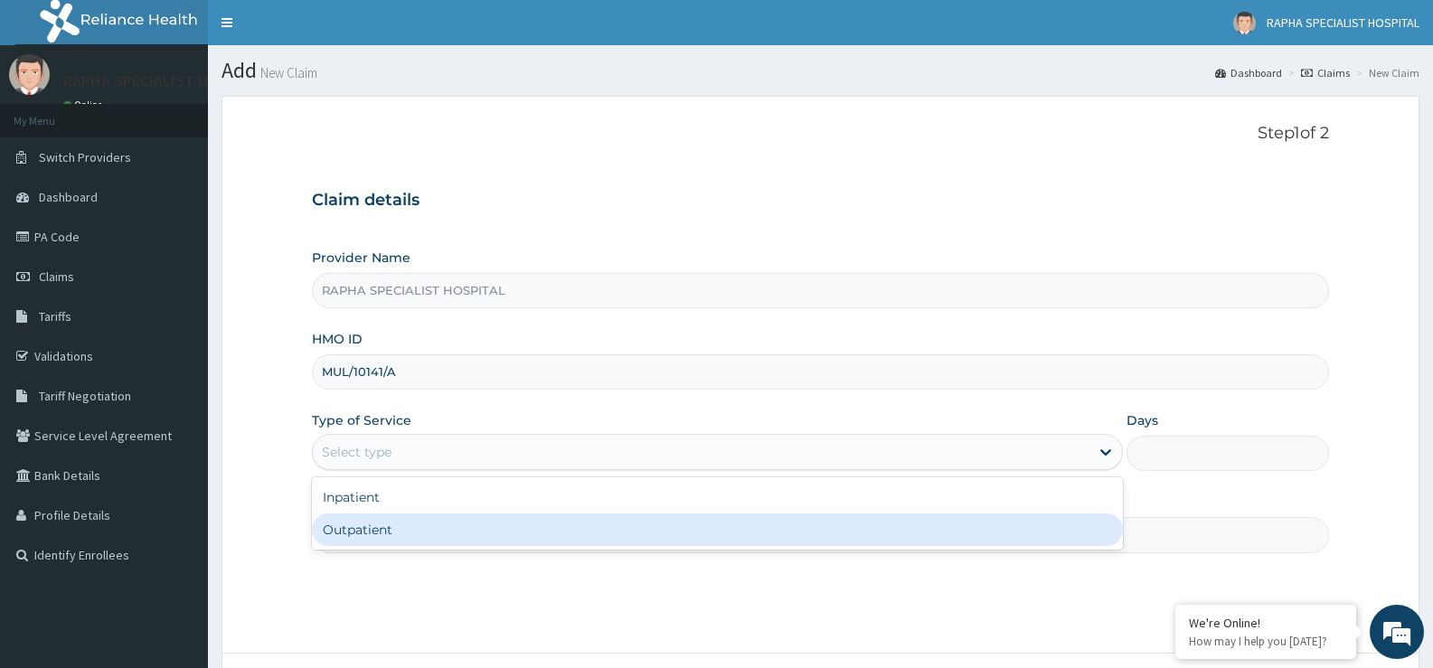
click at [541, 547] on div "Inpatient Outpatient" at bounding box center [717, 513] width 810 height 72
click at [542, 540] on div "Outpatient" at bounding box center [717, 530] width 810 height 33
type input "1"
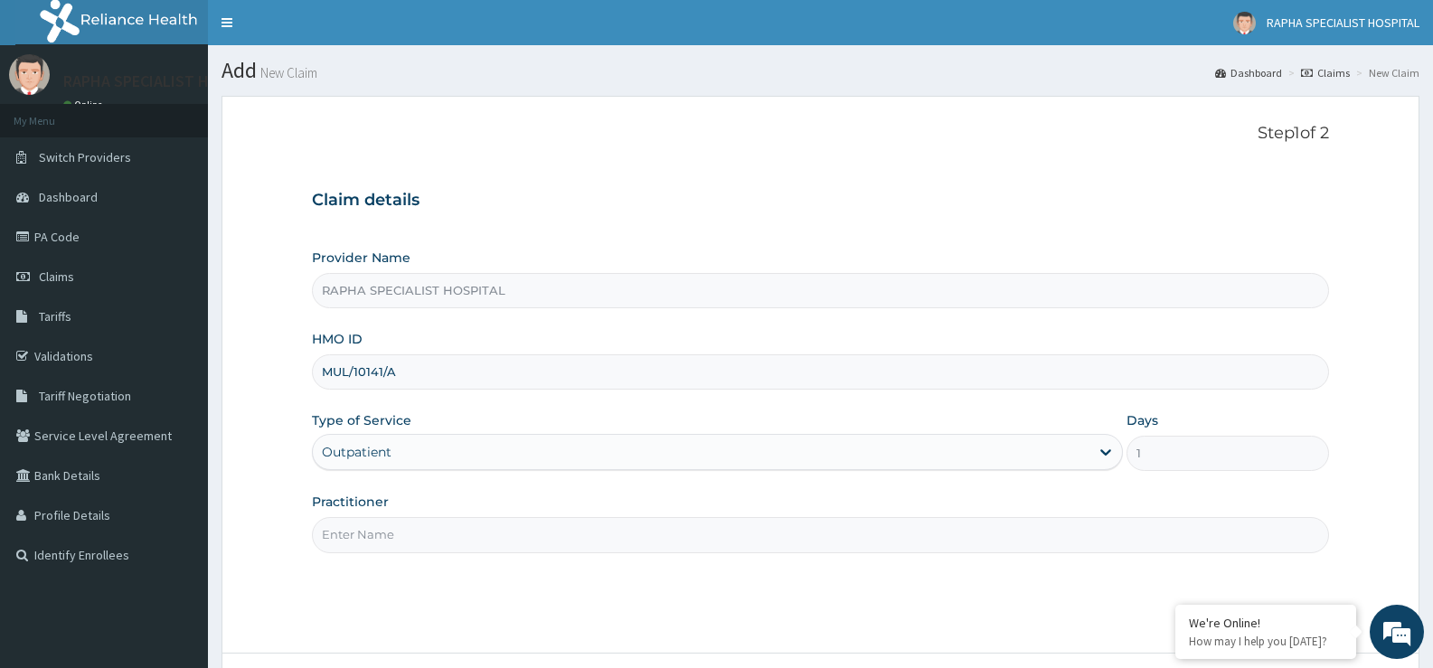
click at [542, 540] on input "Practitioner" at bounding box center [820, 534] width 1017 height 35
type input "[PERSON_NAME]"
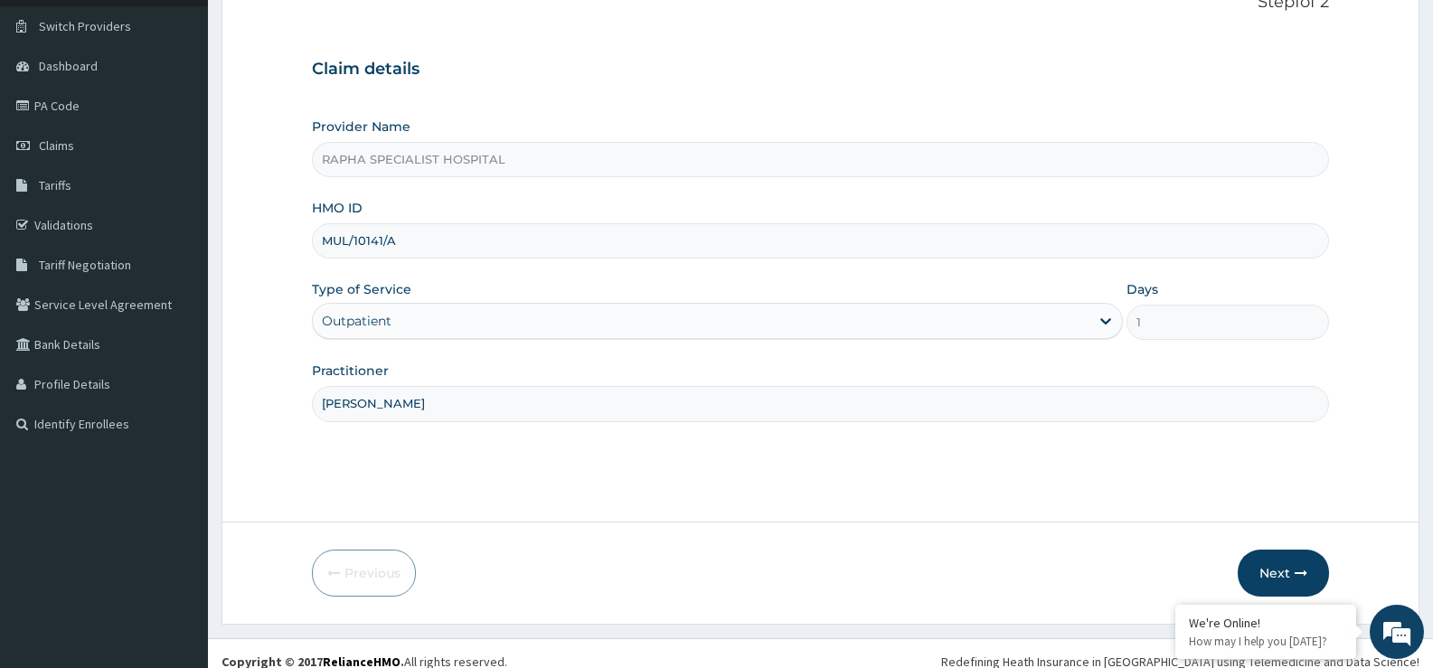
scroll to position [147, 0]
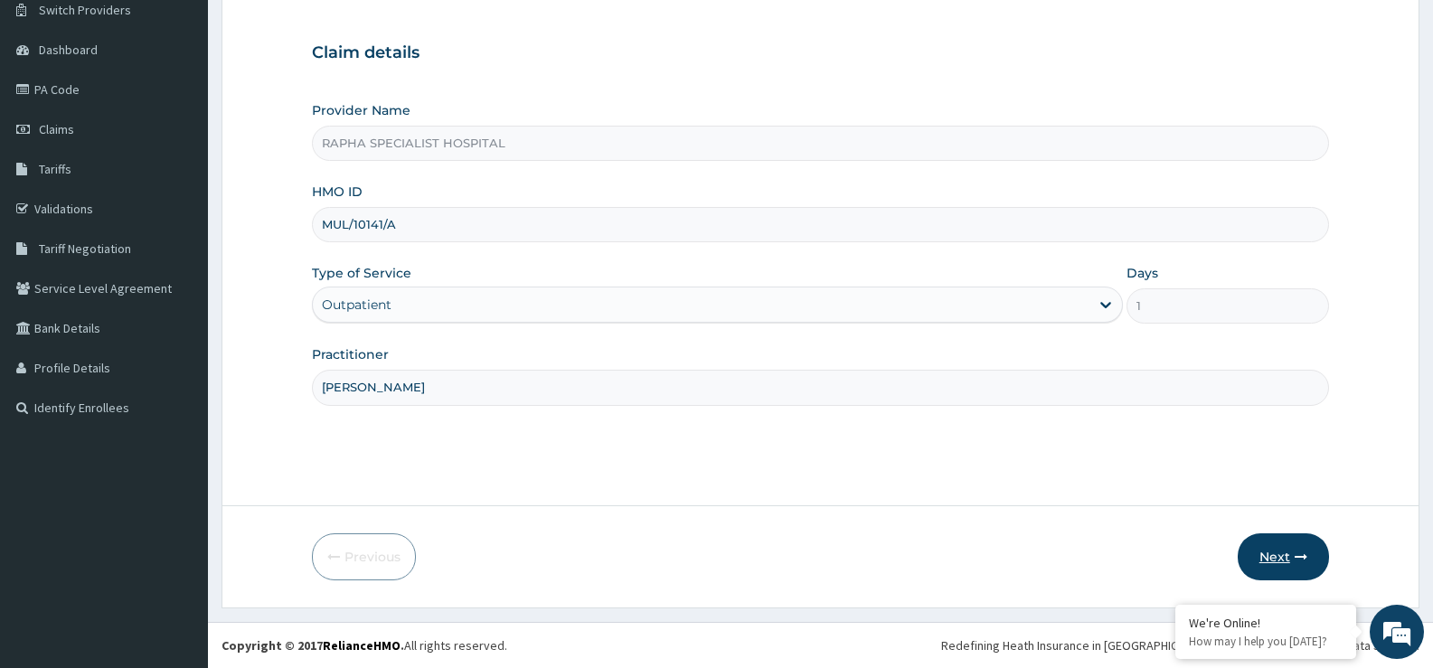
click at [1275, 550] on button "Next" at bounding box center [1283, 557] width 91 height 47
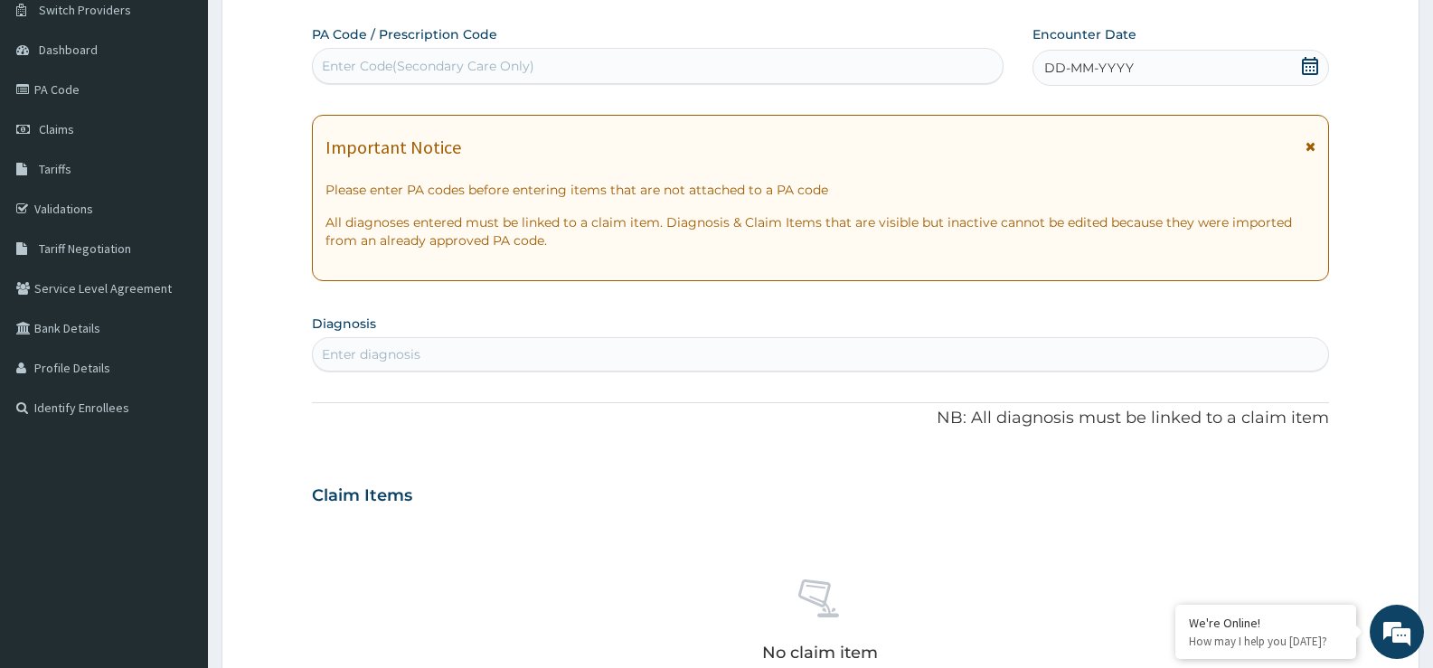
click at [685, 69] on div "Enter Code(Secondary Care Only)" at bounding box center [658, 66] width 690 height 29
type input "PA/EE511E"
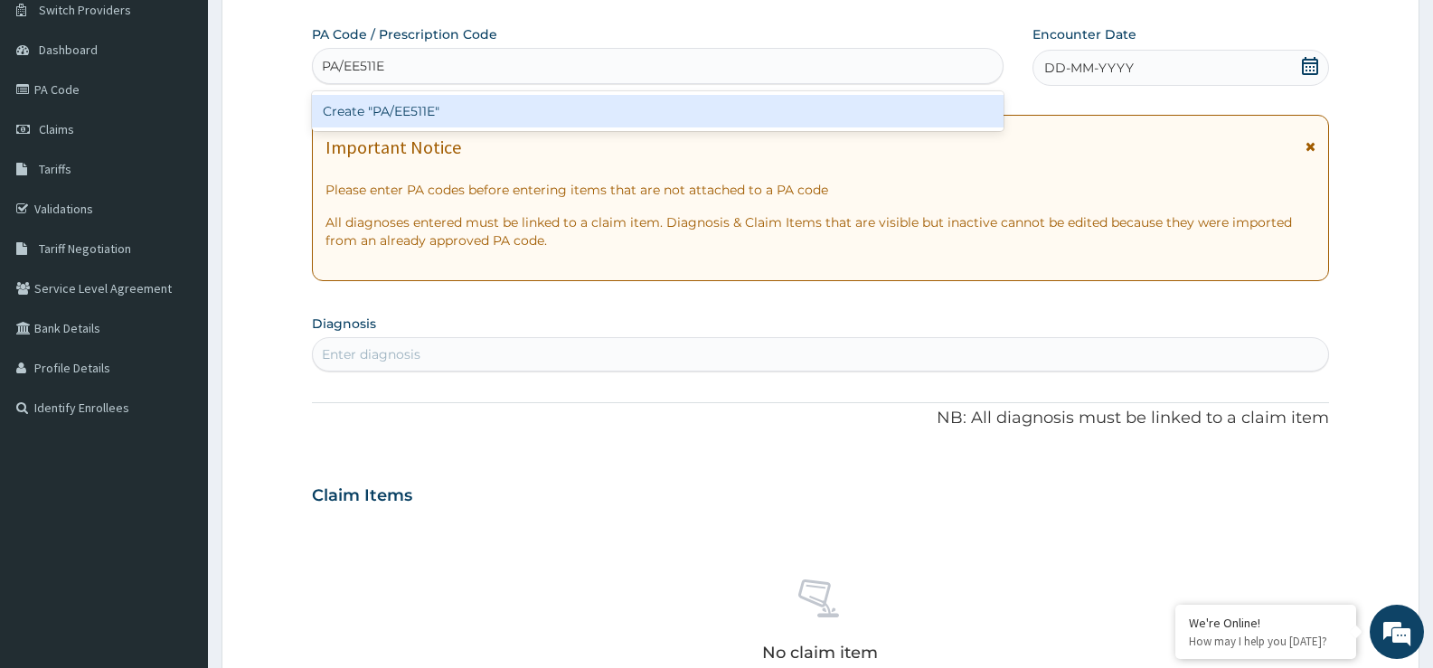
click at [693, 103] on div "Create "PA/EE511E"" at bounding box center [658, 111] width 692 height 33
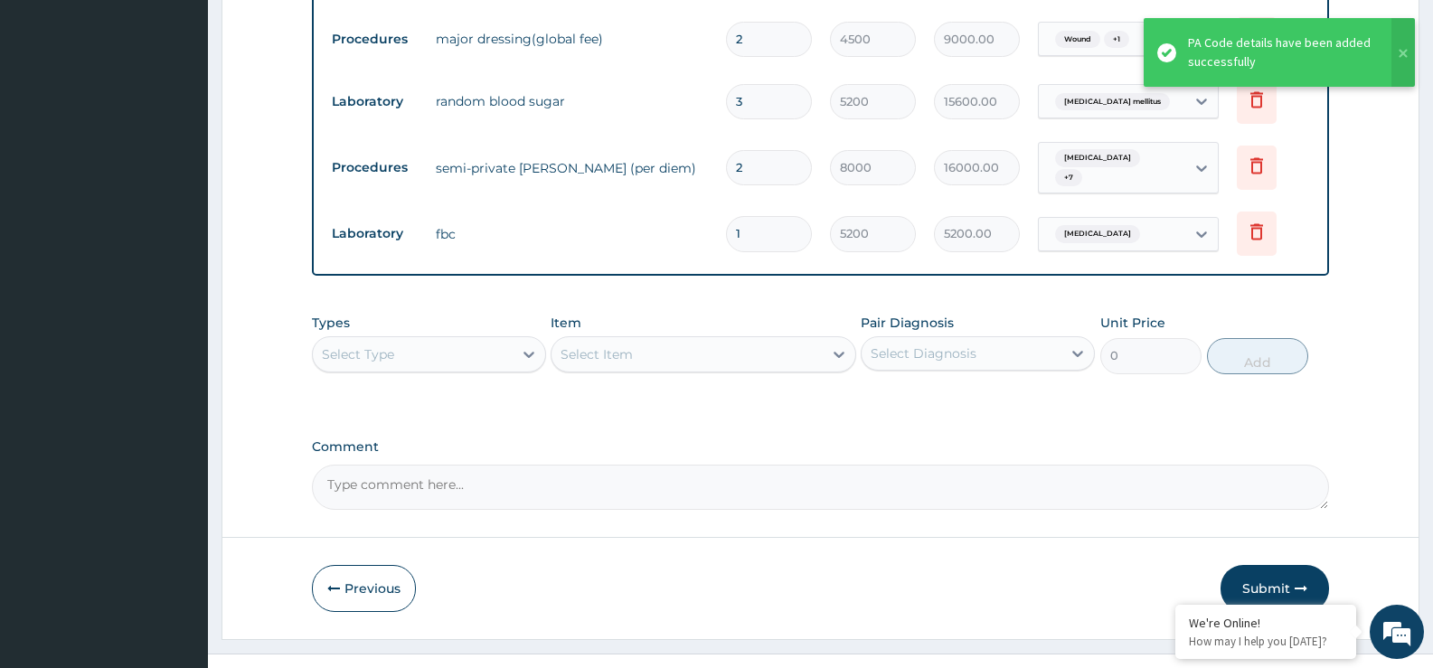
scroll to position [1208, 0]
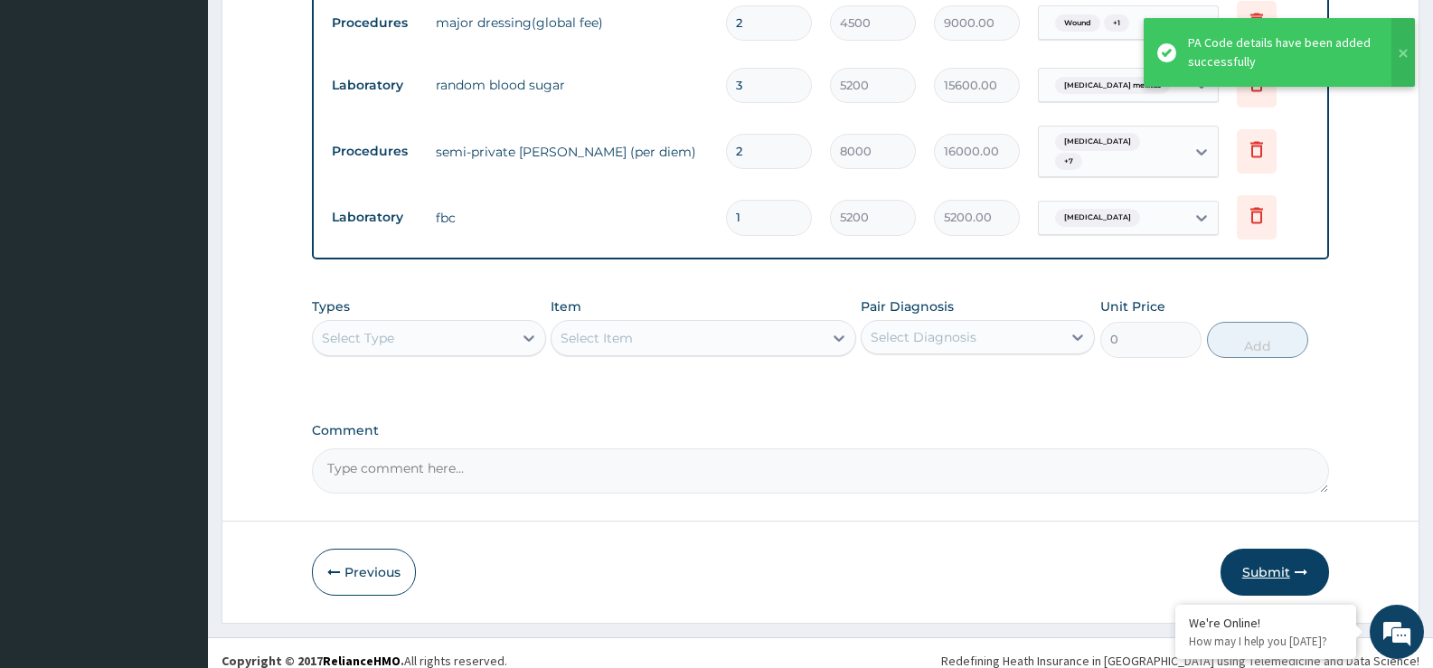
click at [1268, 549] on button "Submit" at bounding box center [1275, 572] width 109 height 47
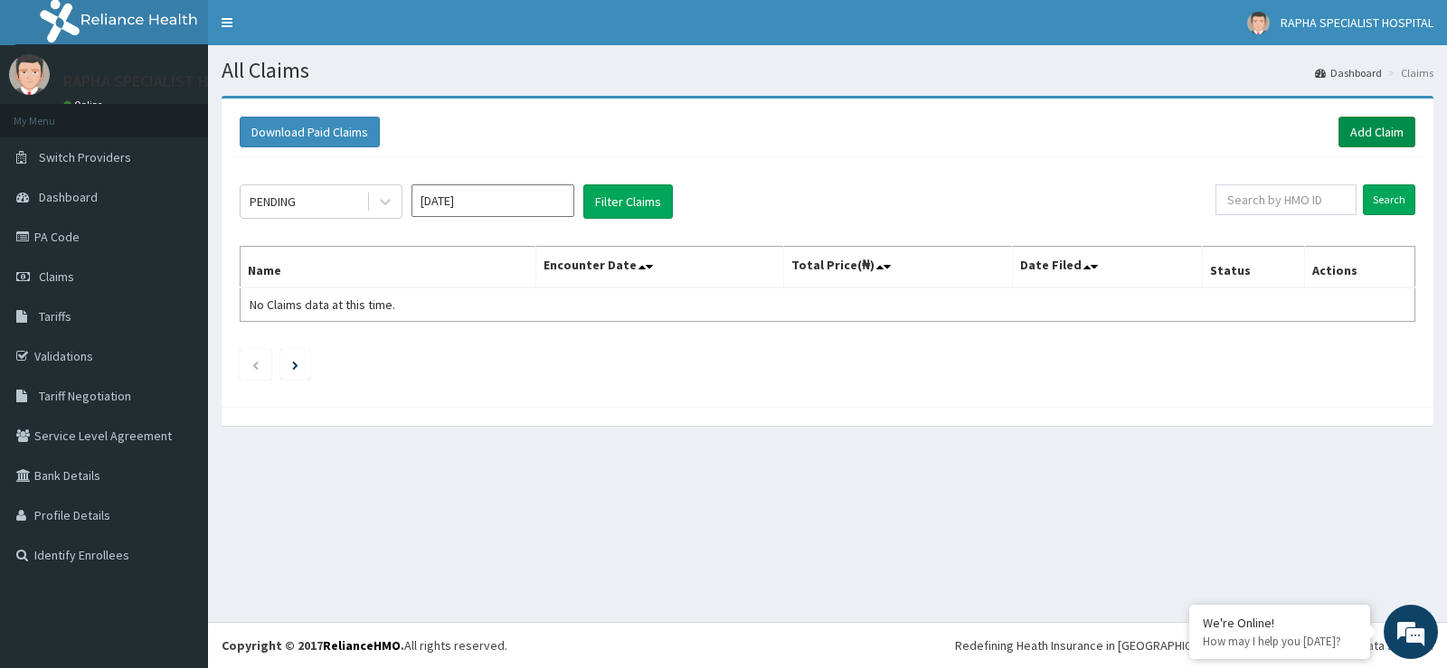
click at [1392, 127] on link "Add Claim" at bounding box center [1376, 132] width 77 height 31
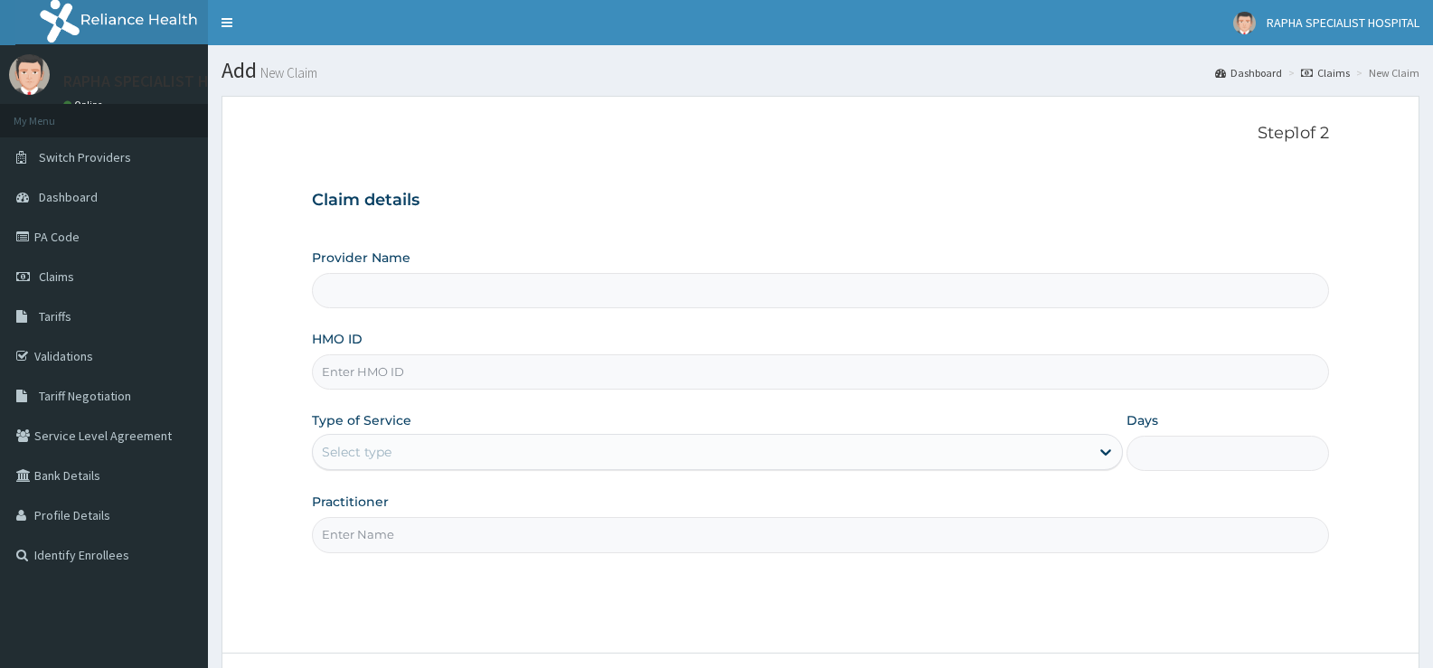
type input "RAPHA SPECIALIST HOSPITAL"
click at [873, 384] on input "HMO ID" at bounding box center [820, 371] width 1017 height 35
type input "MUL/10141/A"
click at [454, 449] on div "Select type" at bounding box center [701, 452] width 776 height 29
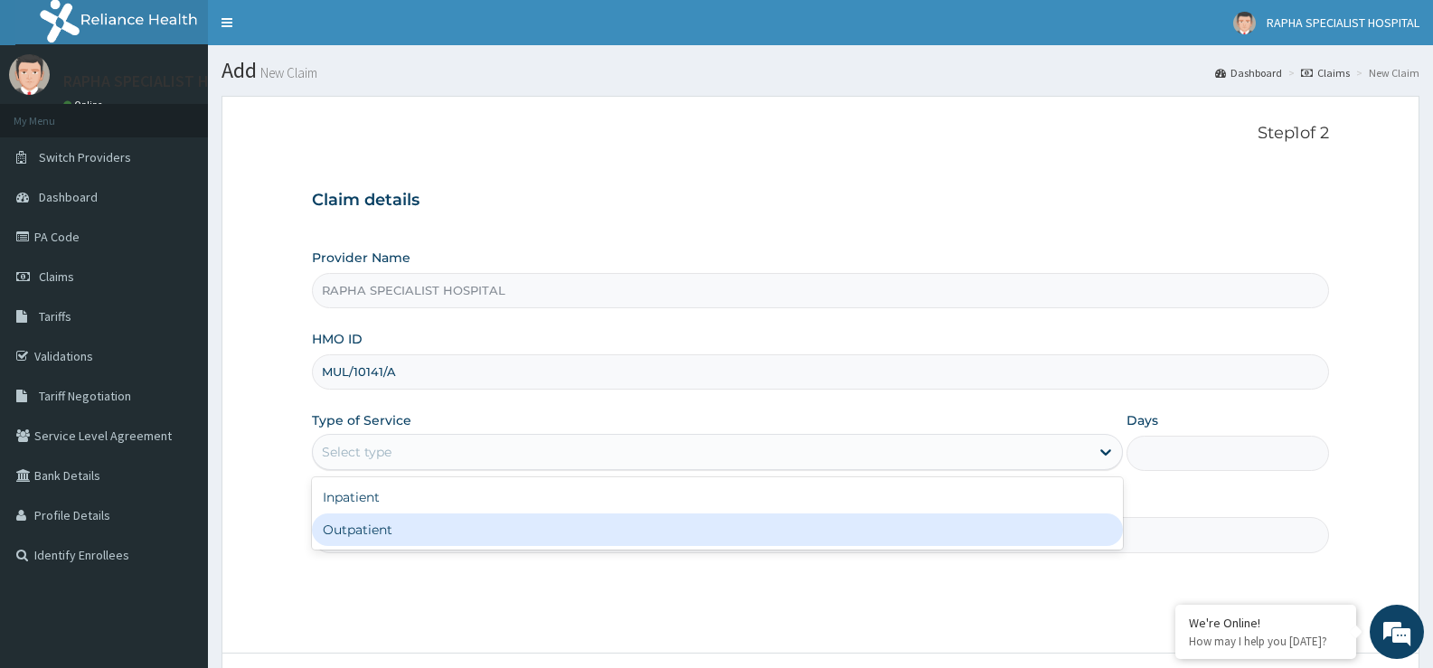
click at [484, 535] on div "Outpatient" at bounding box center [717, 530] width 810 height 33
type input "1"
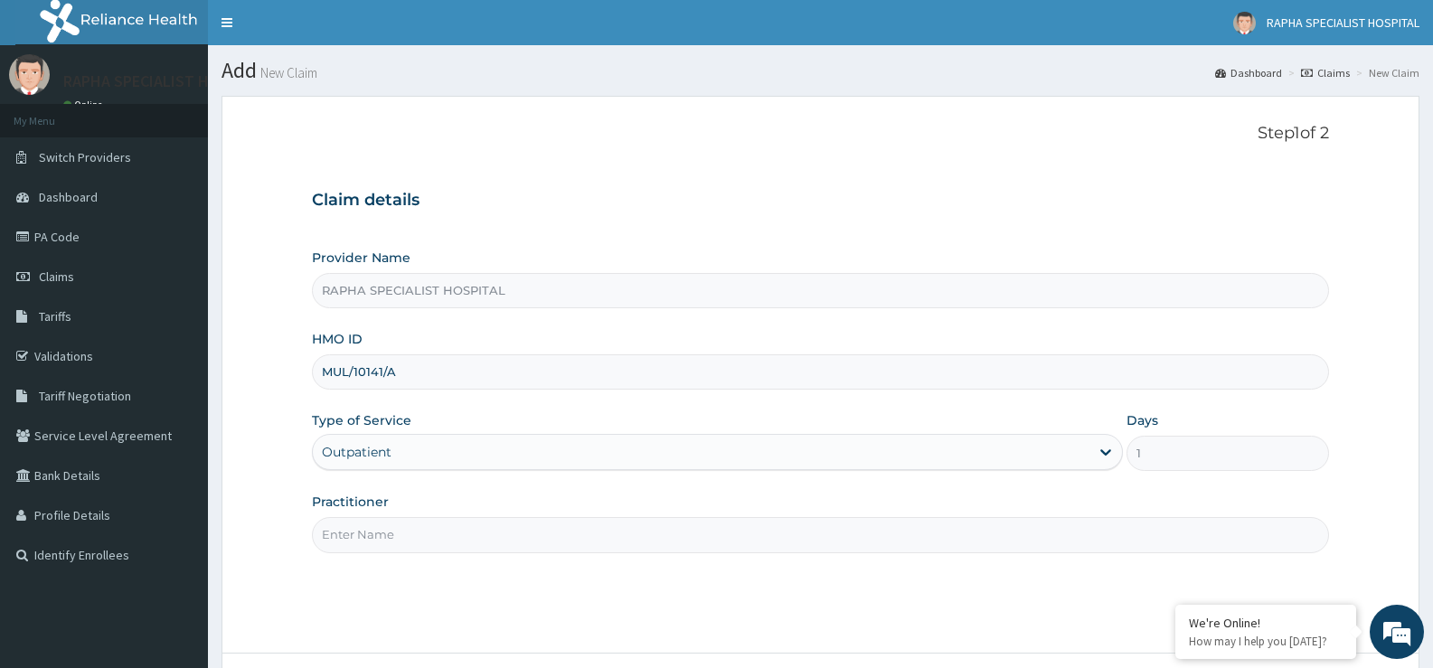
click at [484, 535] on input "Practitioner" at bounding box center [820, 534] width 1017 height 35
type input "DR SAMUEL"
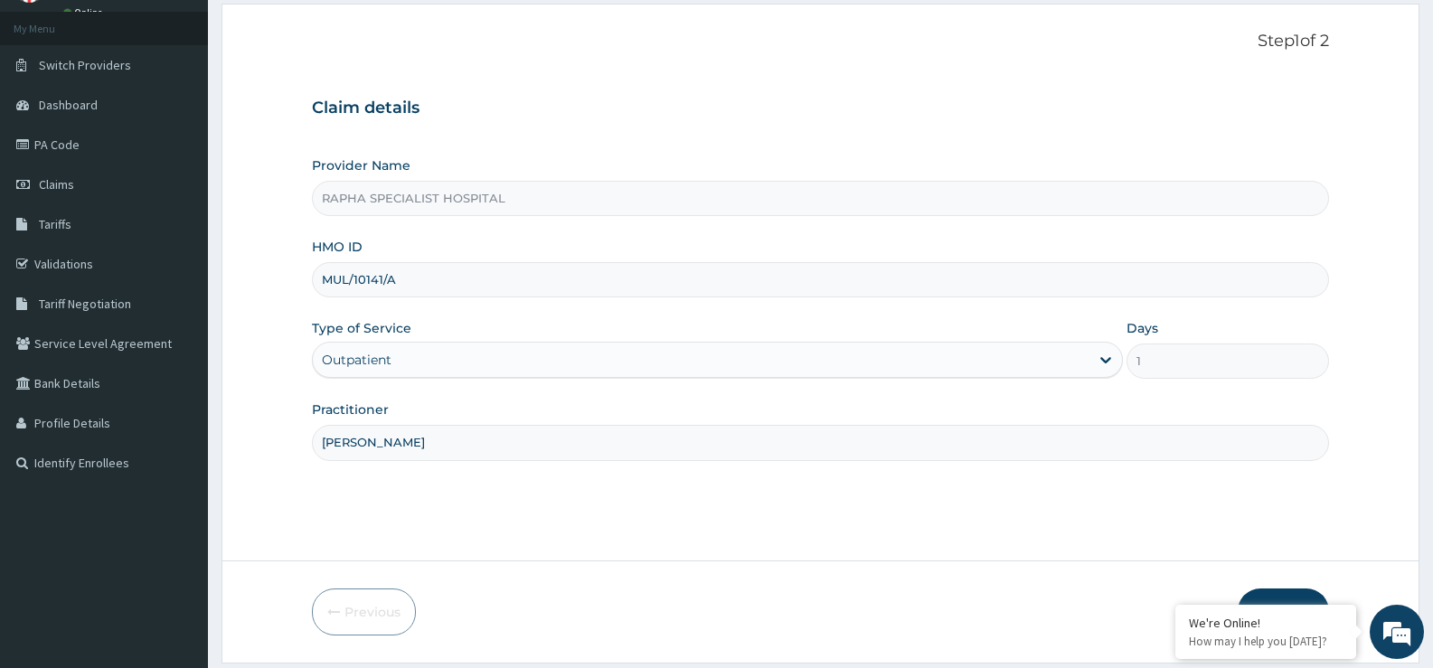
scroll to position [147, 0]
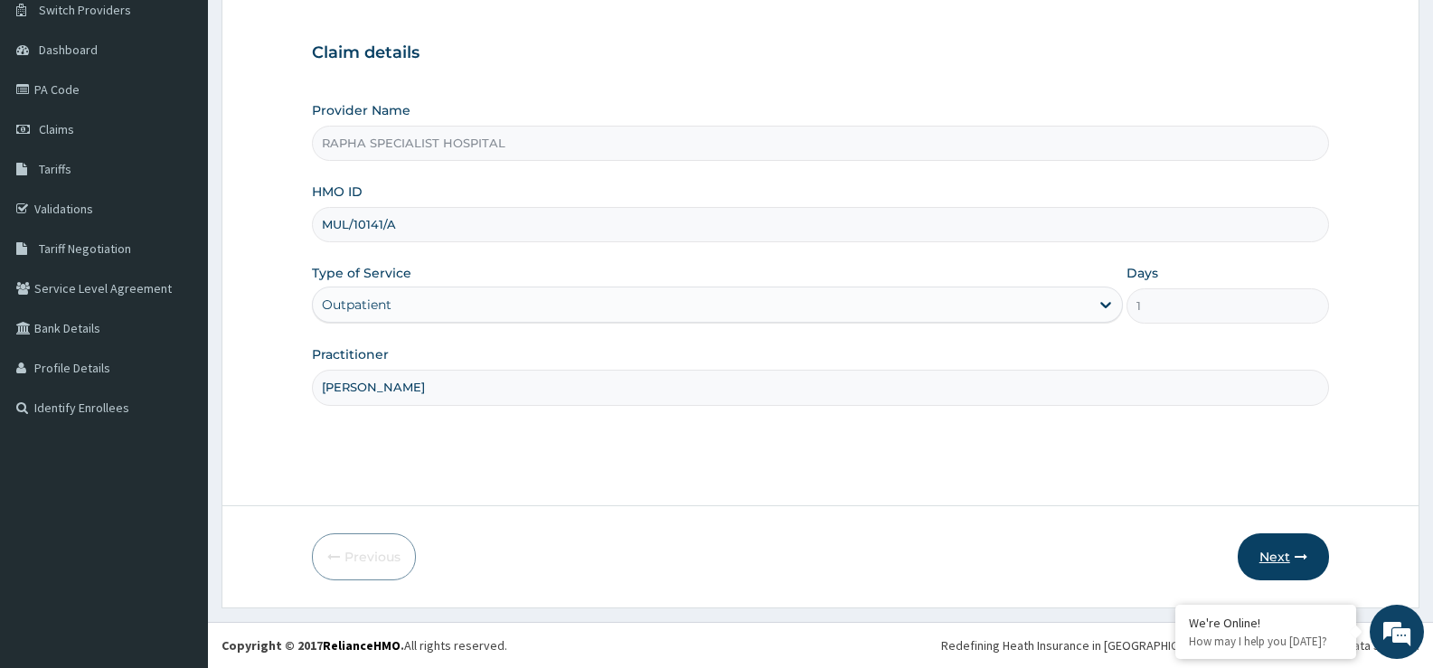
click at [1272, 553] on button "Next" at bounding box center [1283, 557] width 91 height 47
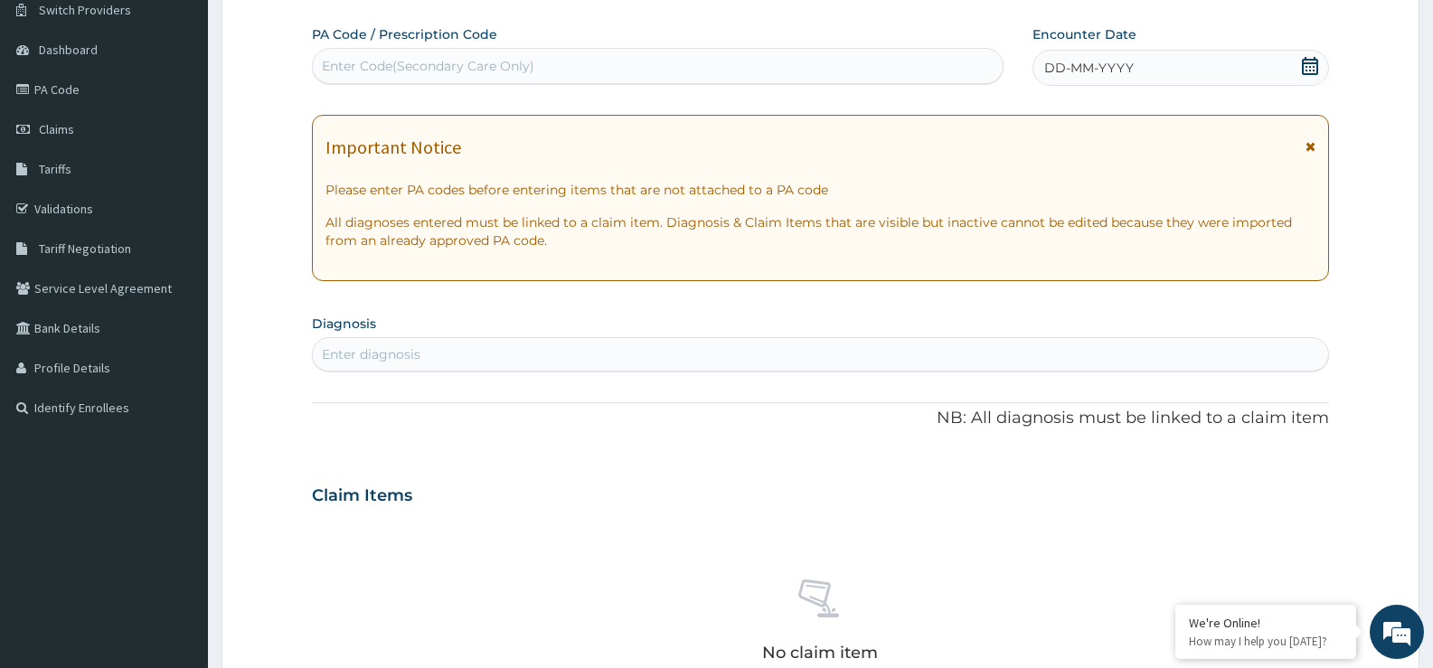
click at [657, 66] on div "Enter Code(Secondary Care Only)" at bounding box center [658, 66] width 690 height 29
type input "PA/B4B71A"
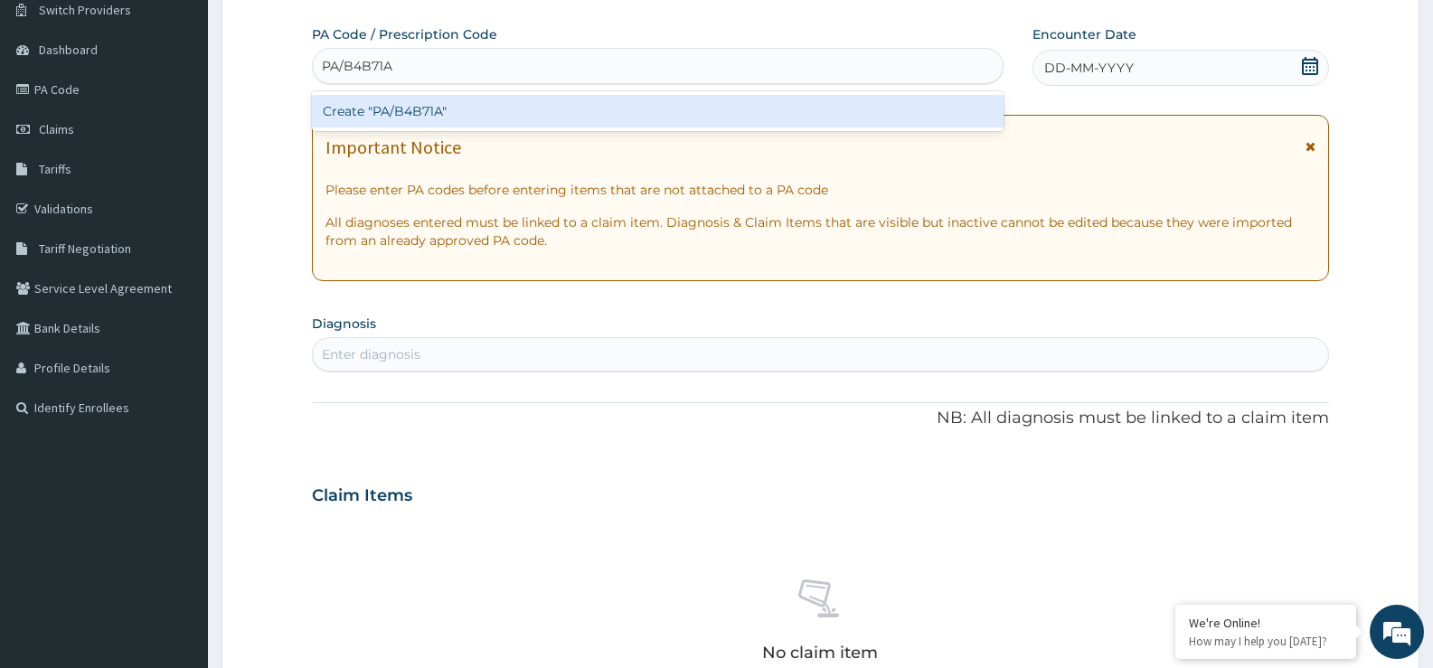
click at [548, 105] on div "Create "PA/B4B71A"" at bounding box center [658, 111] width 692 height 33
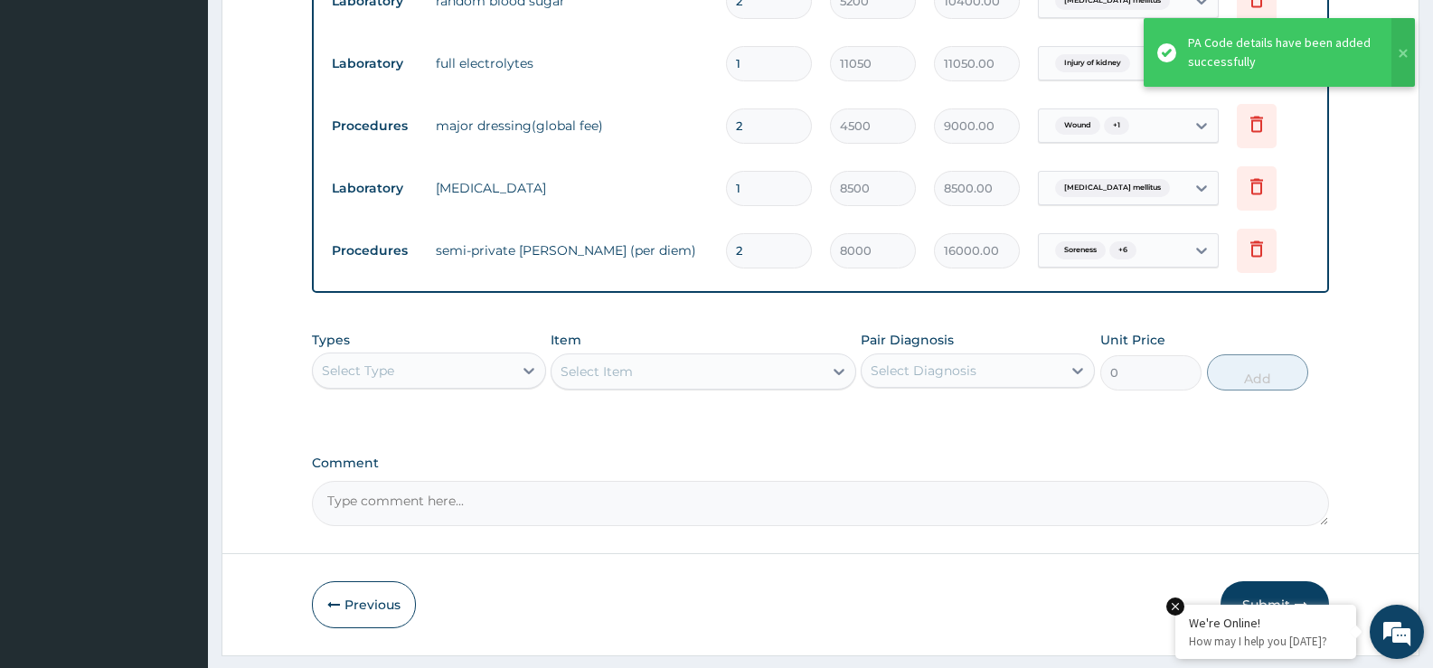
scroll to position [924, 0]
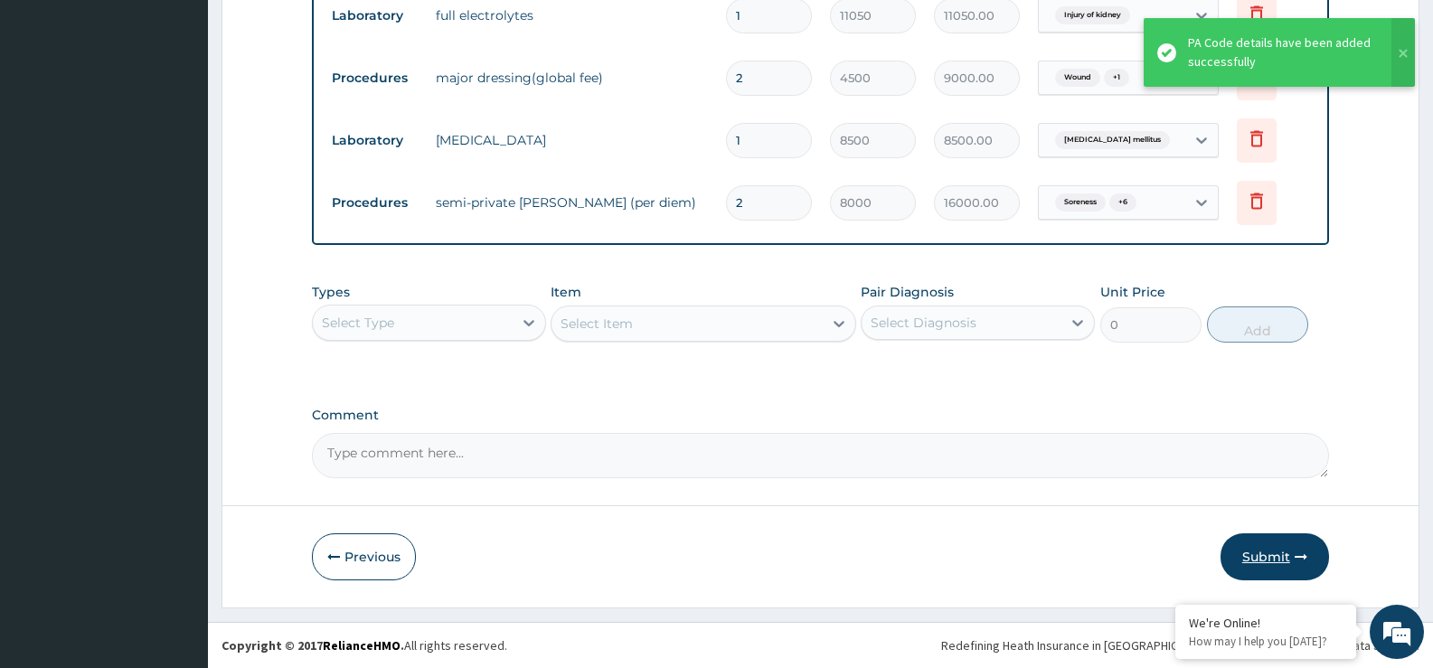
click at [1272, 550] on button "Submit" at bounding box center [1275, 557] width 109 height 47
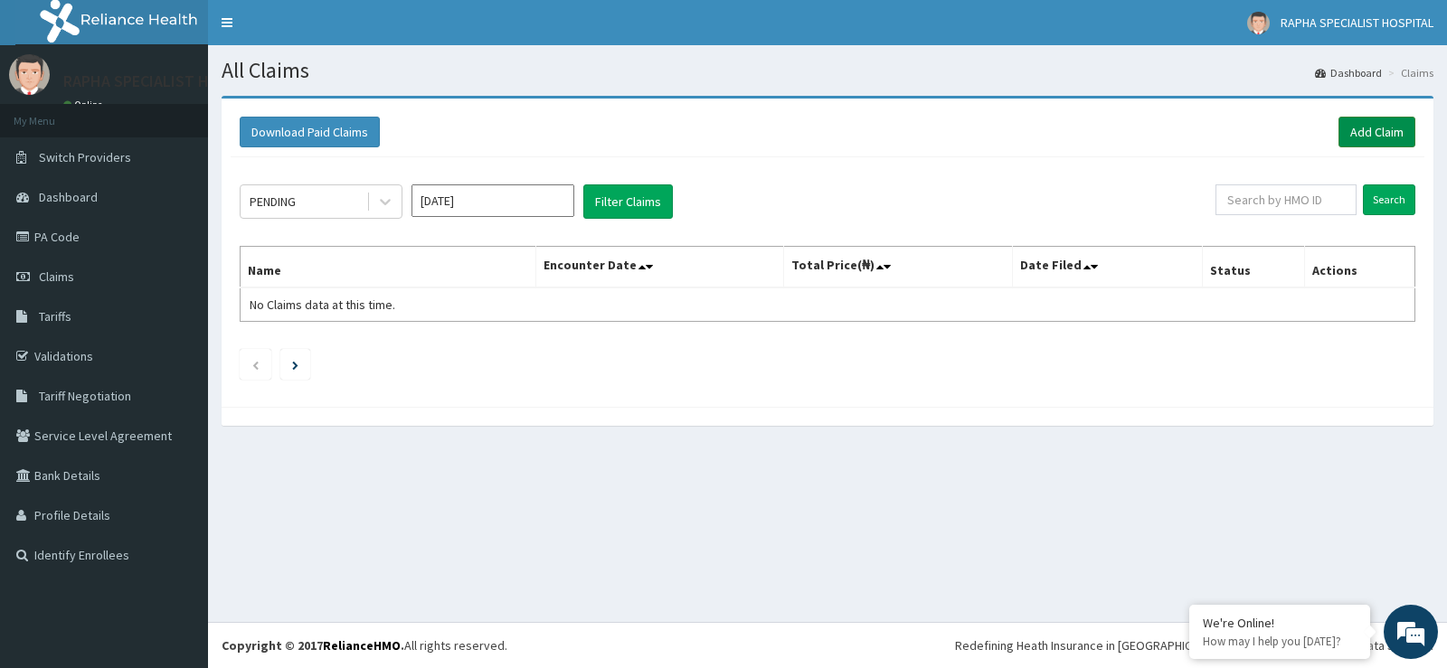
click at [1369, 133] on link "Add Claim" at bounding box center [1376, 132] width 77 height 31
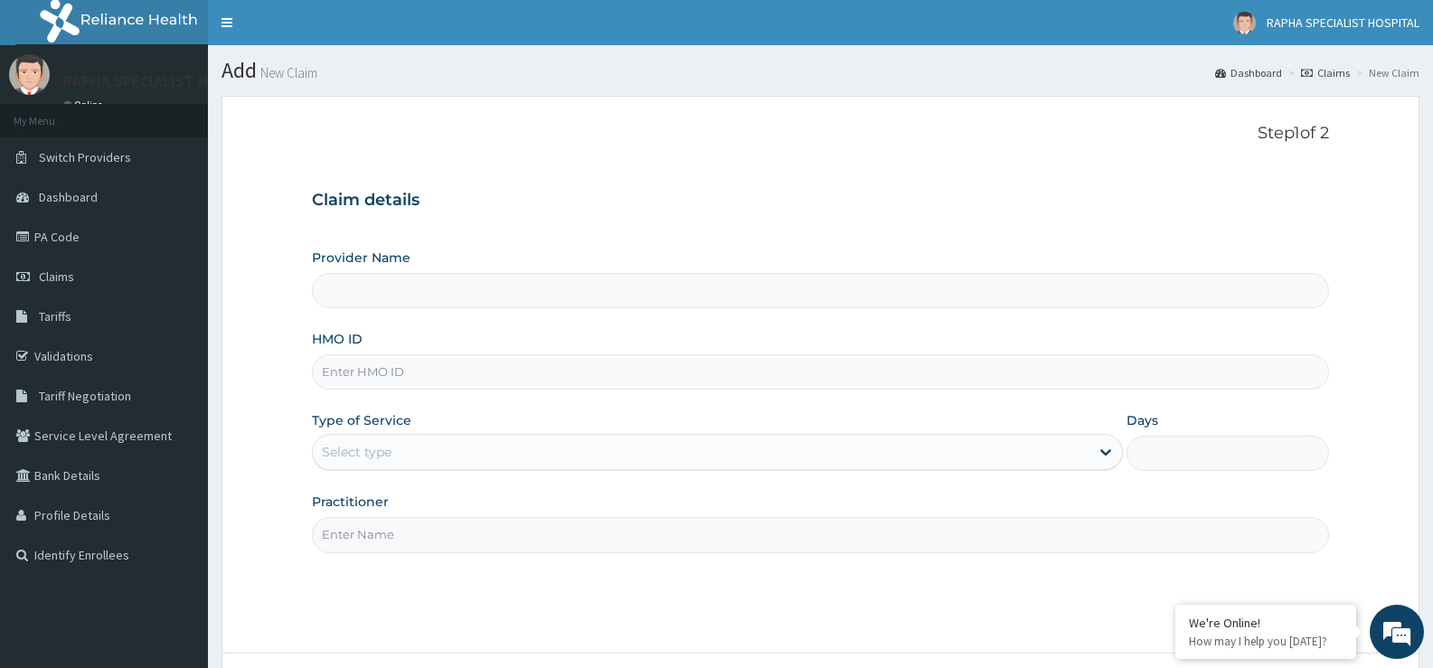
type input "RAPHA SPECIALIST HOSPITAL"
click at [835, 362] on input "HMO ID" at bounding box center [820, 371] width 1017 height 35
type input "KSB/10980/B"
click at [479, 466] on div "Select type" at bounding box center [701, 452] width 776 height 29
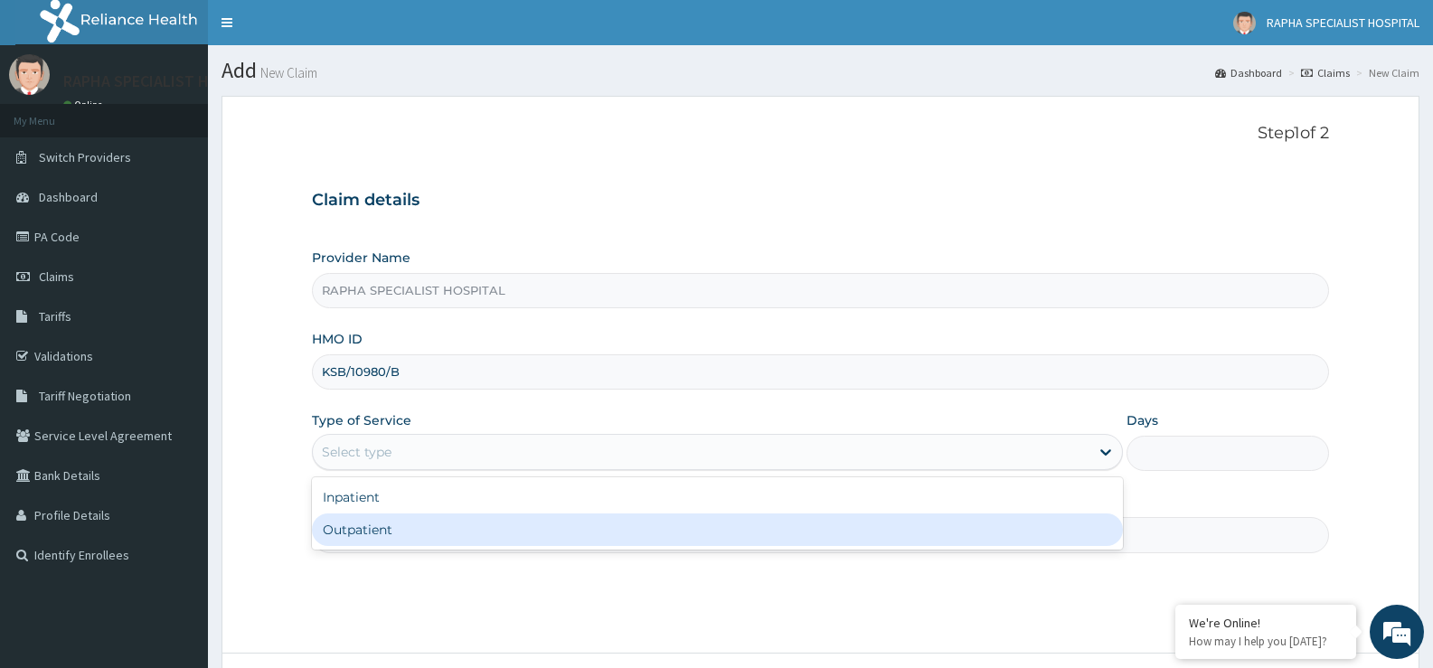
click at [486, 544] on div "Outpatient" at bounding box center [717, 530] width 810 height 33
type input "1"
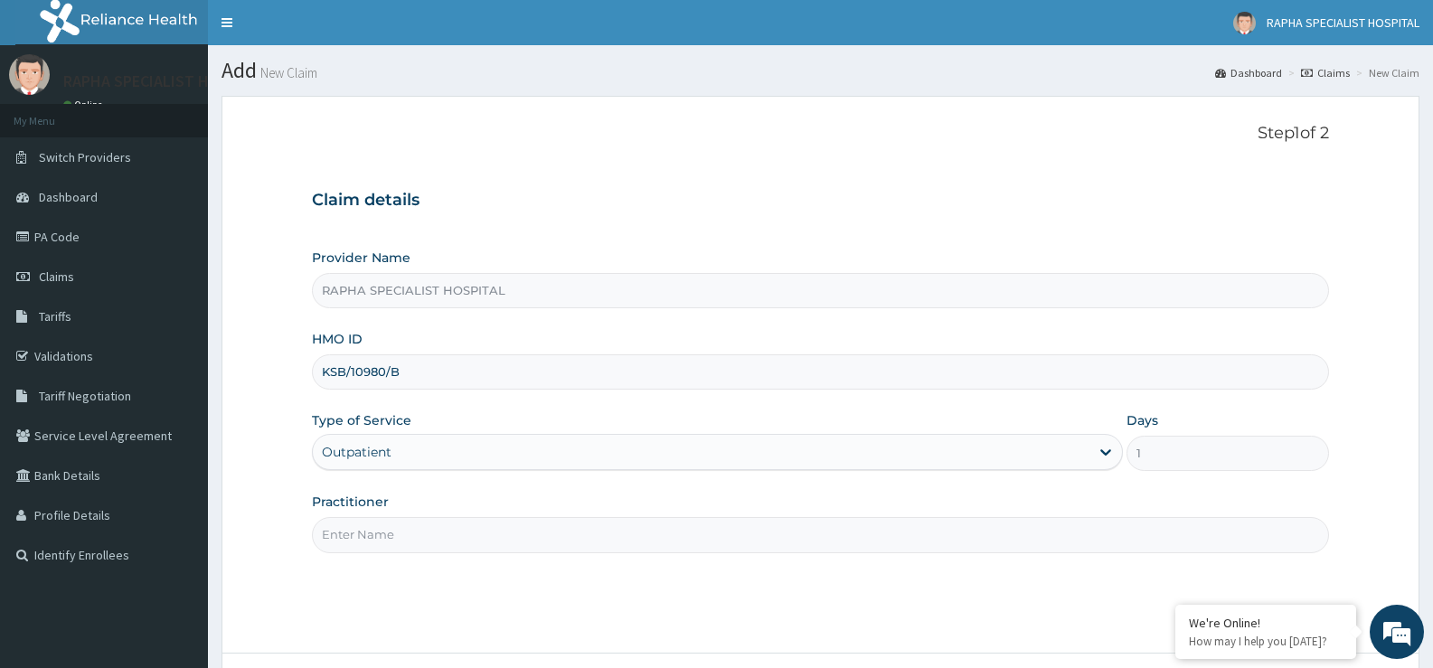
click at [487, 539] on input "Practitioner" at bounding box center [820, 534] width 1017 height 35
type input "dr makama"
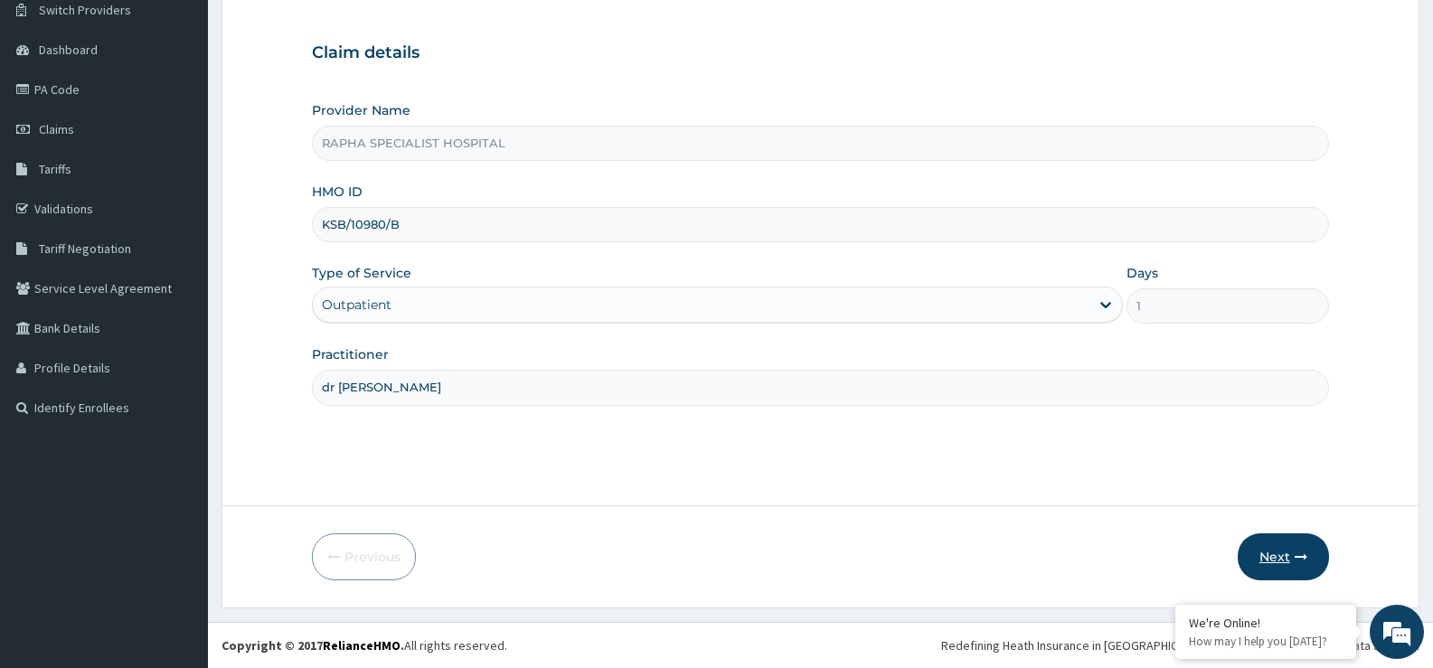
click at [1276, 556] on button "Next" at bounding box center [1283, 557] width 91 height 47
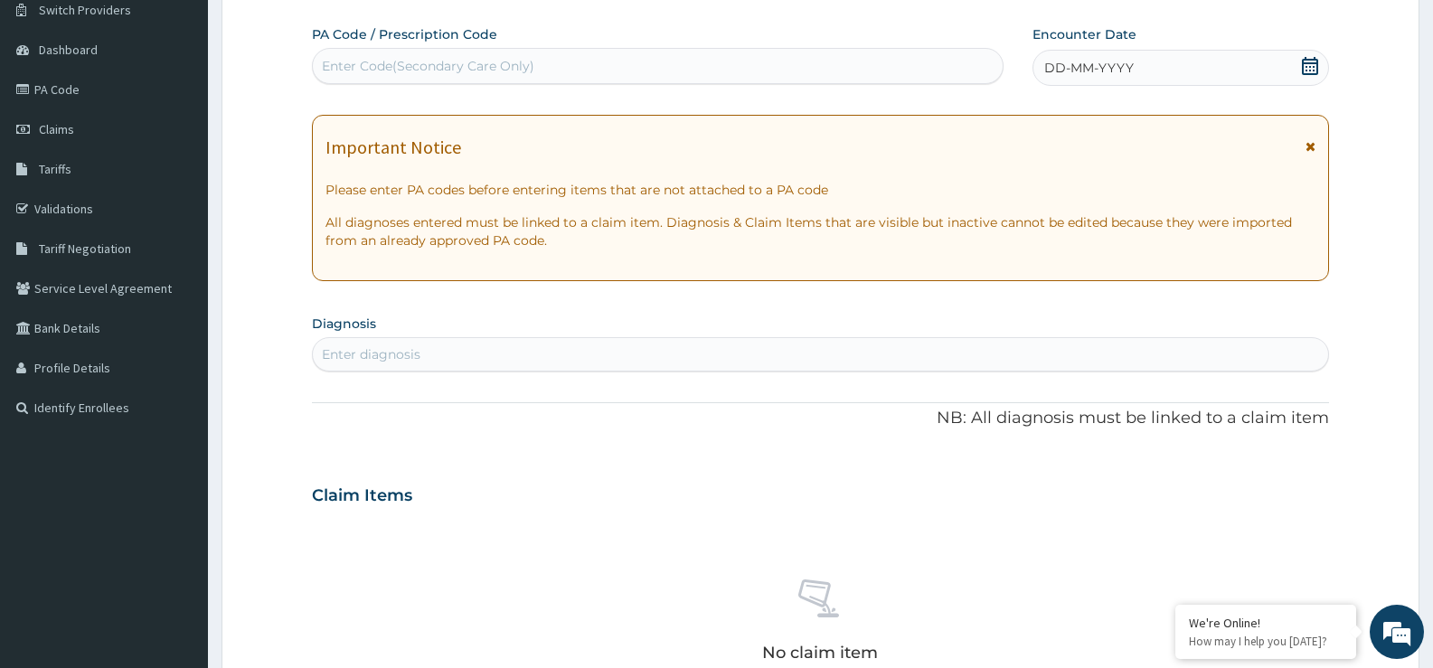
click at [770, 52] on div "Enter Code(Secondary Care Only)" at bounding box center [658, 66] width 690 height 29
type input "PA/483257"
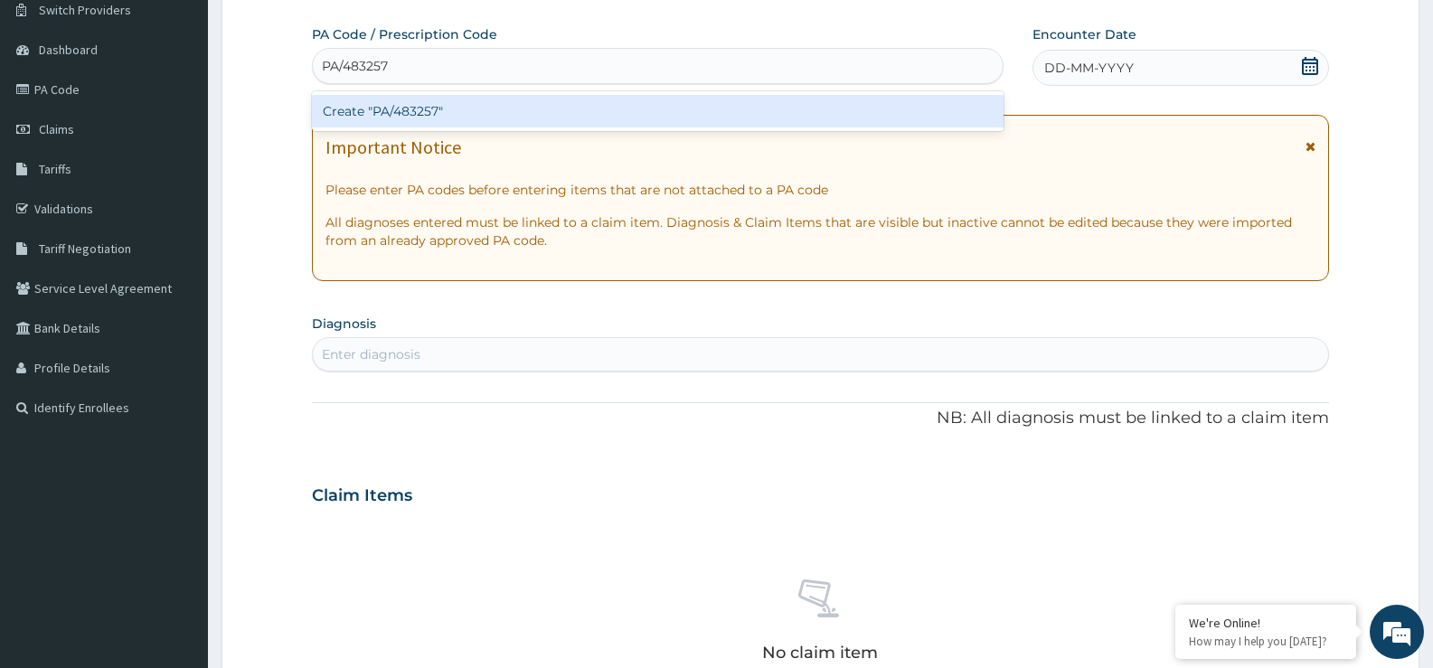
click at [807, 99] on div "Create "PA/483257"" at bounding box center [658, 111] width 692 height 33
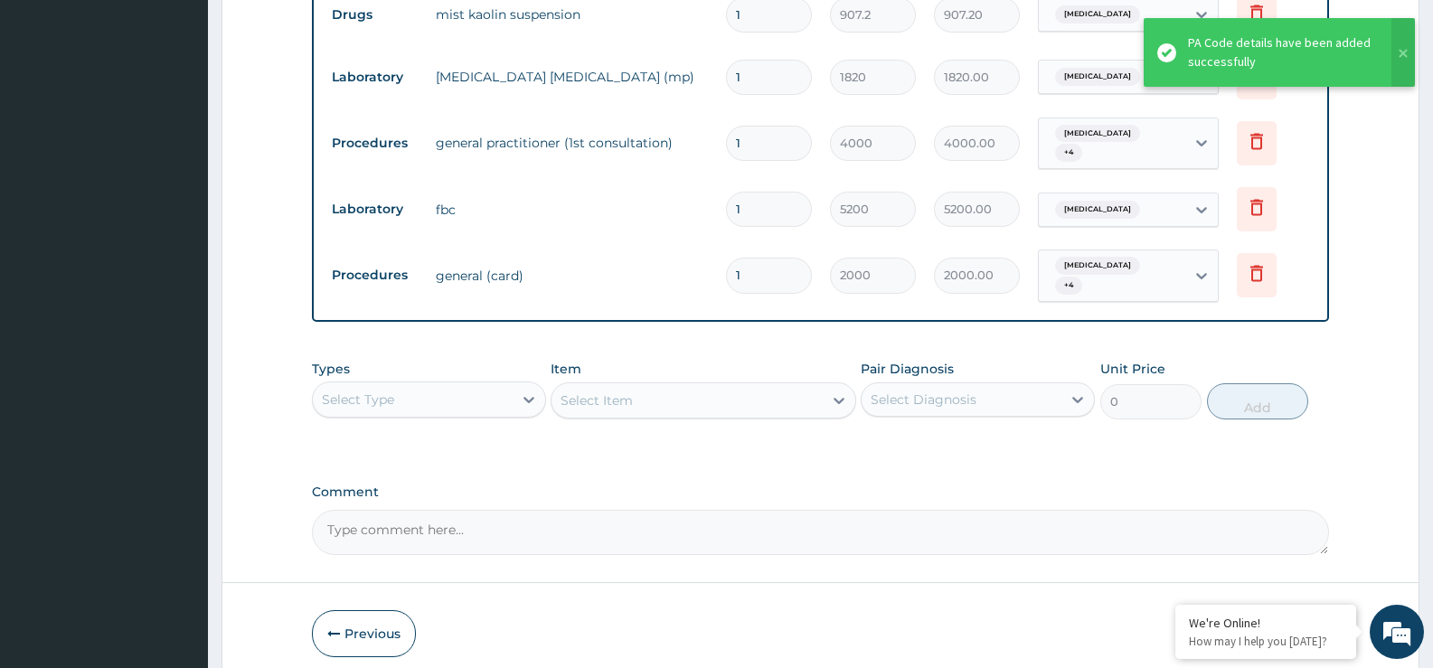
scroll to position [1111, 0]
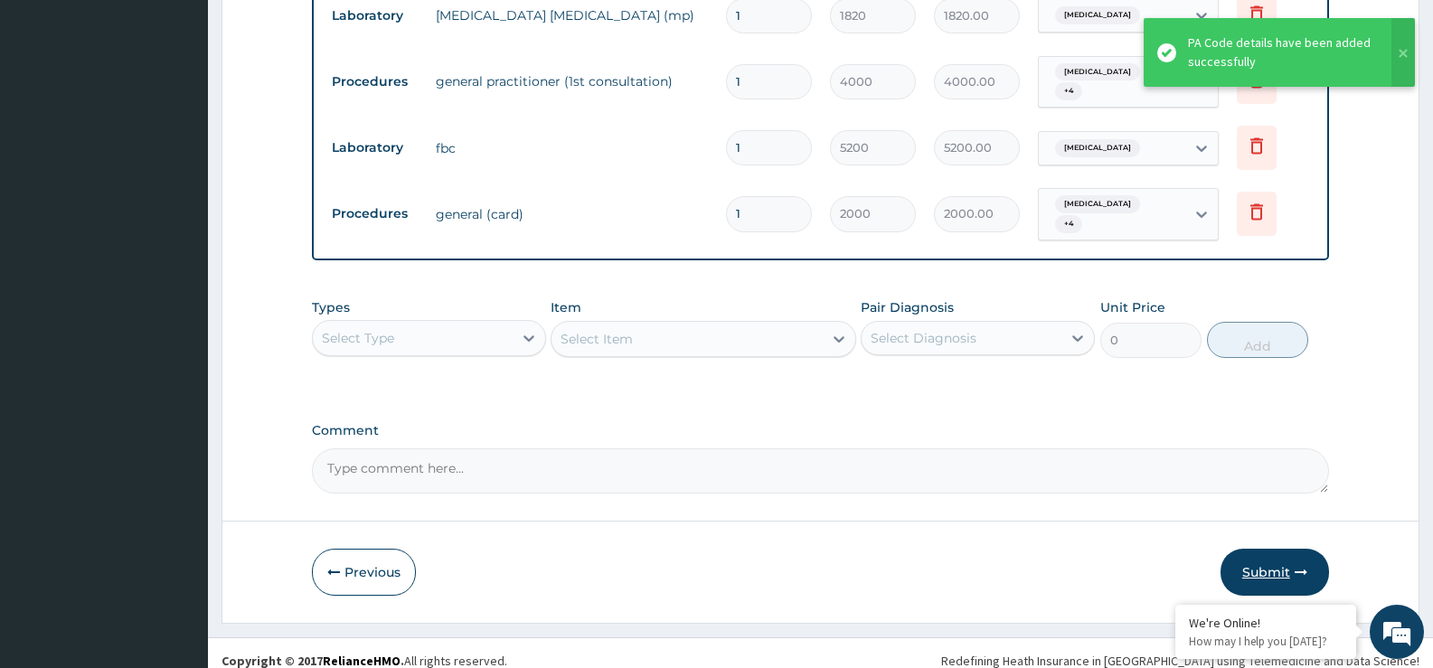
click at [1261, 549] on button "Submit" at bounding box center [1275, 572] width 109 height 47
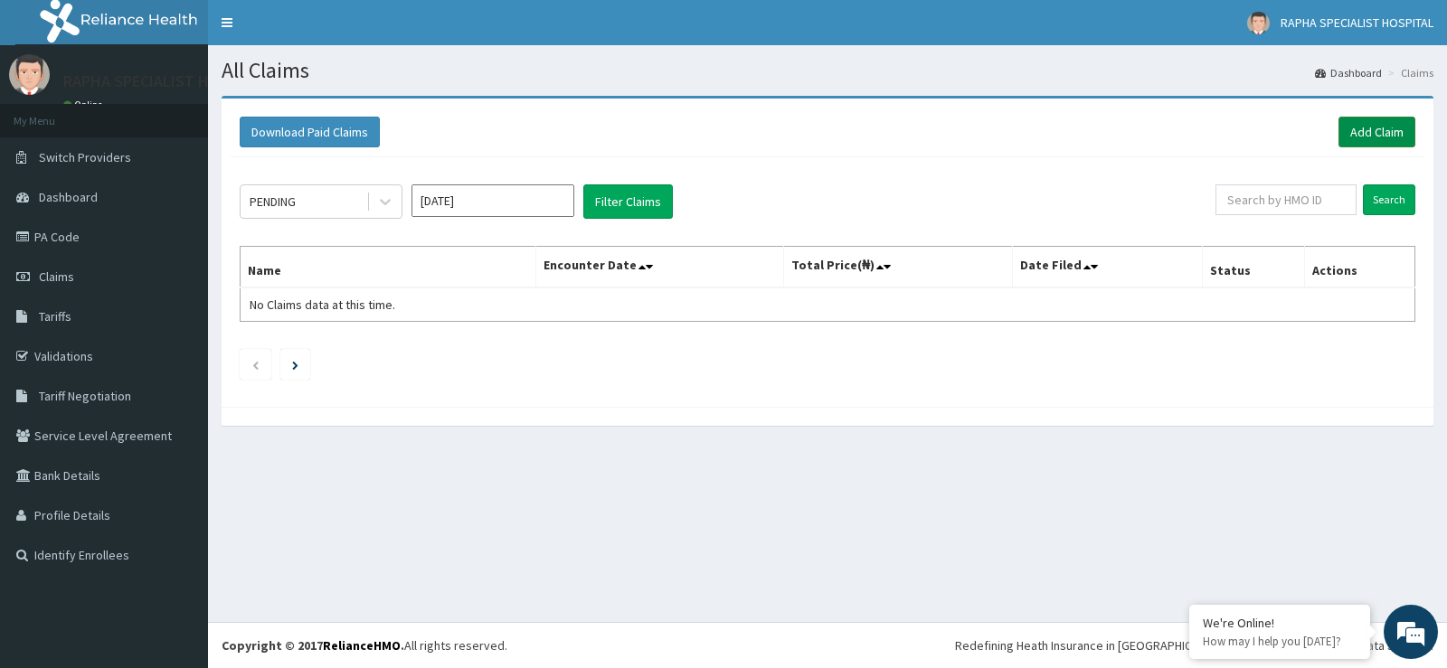
click at [1384, 123] on link "Add Claim" at bounding box center [1376, 132] width 77 height 31
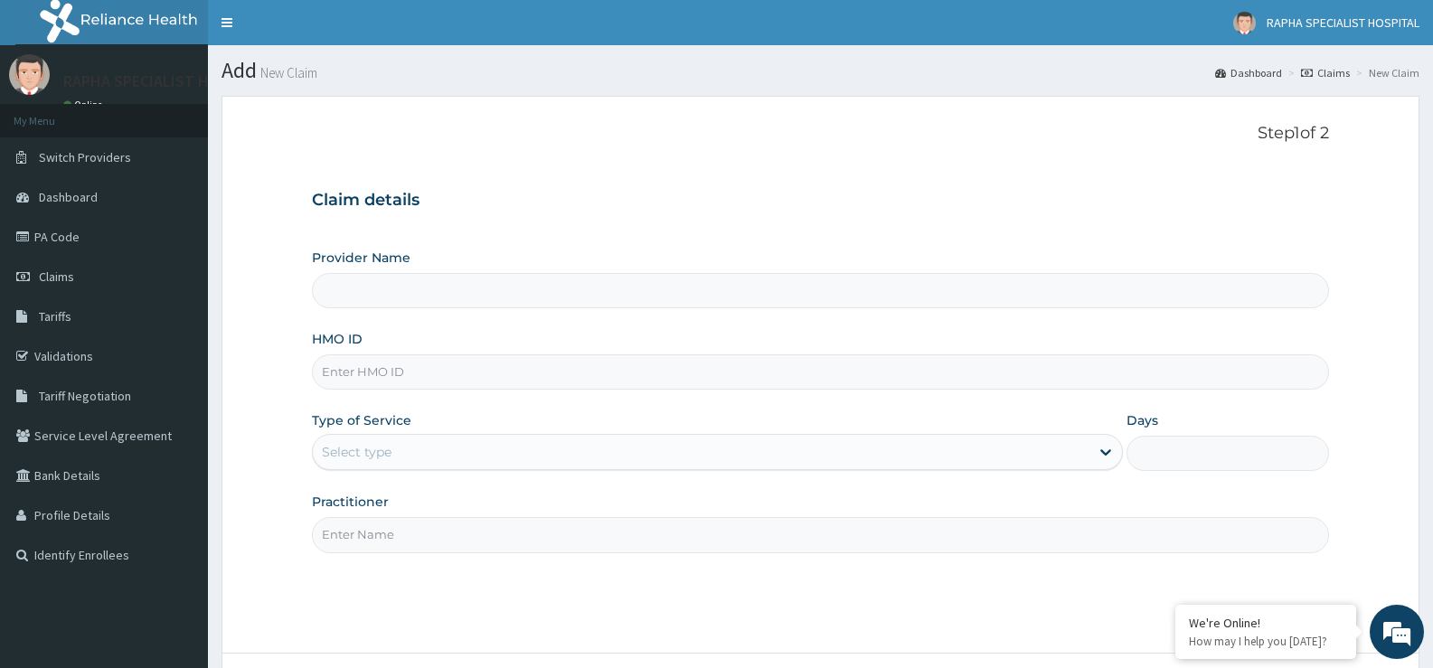
type input "RAPHA SPECIALIST HOSPITAL"
click at [892, 370] on input "HMO ID" at bounding box center [820, 371] width 1017 height 35
type input "ENP/11747/B"
click at [599, 455] on div "Select type" at bounding box center [701, 452] width 776 height 29
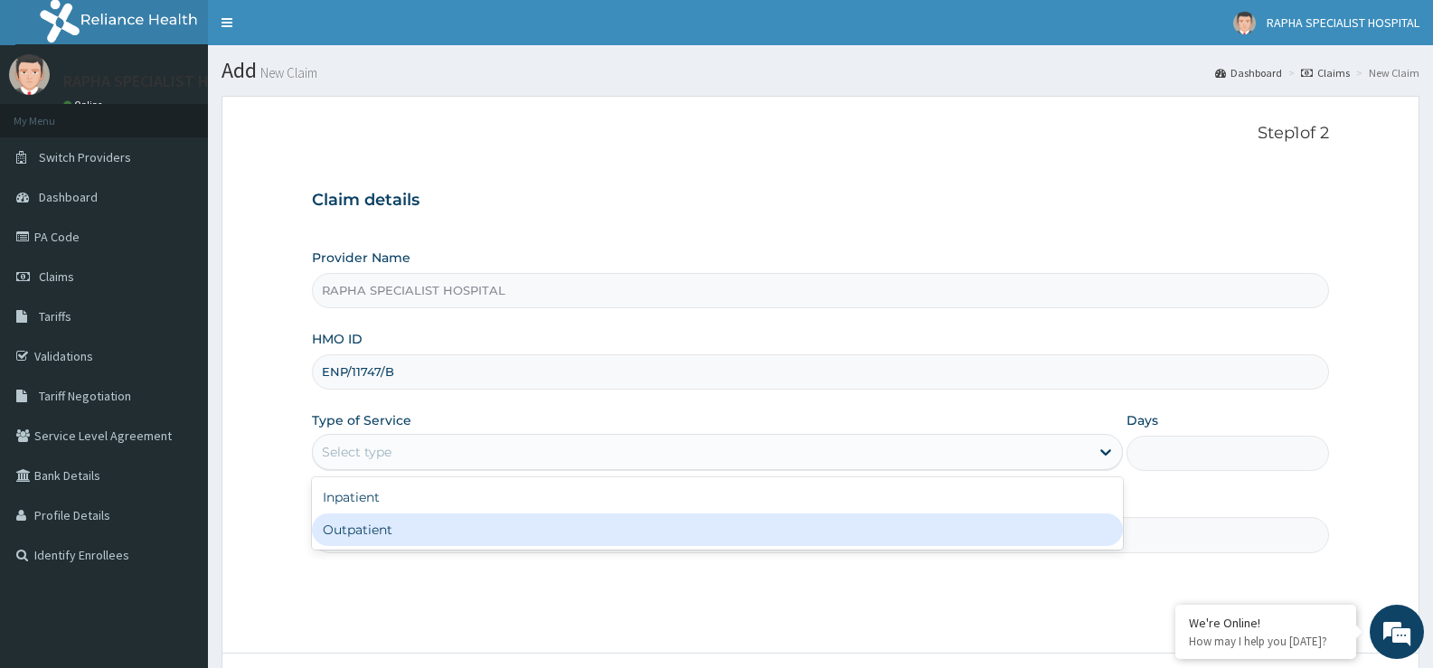
click at [594, 533] on div "Outpatient" at bounding box center [717, 530] width 810 height 33
type input "1"
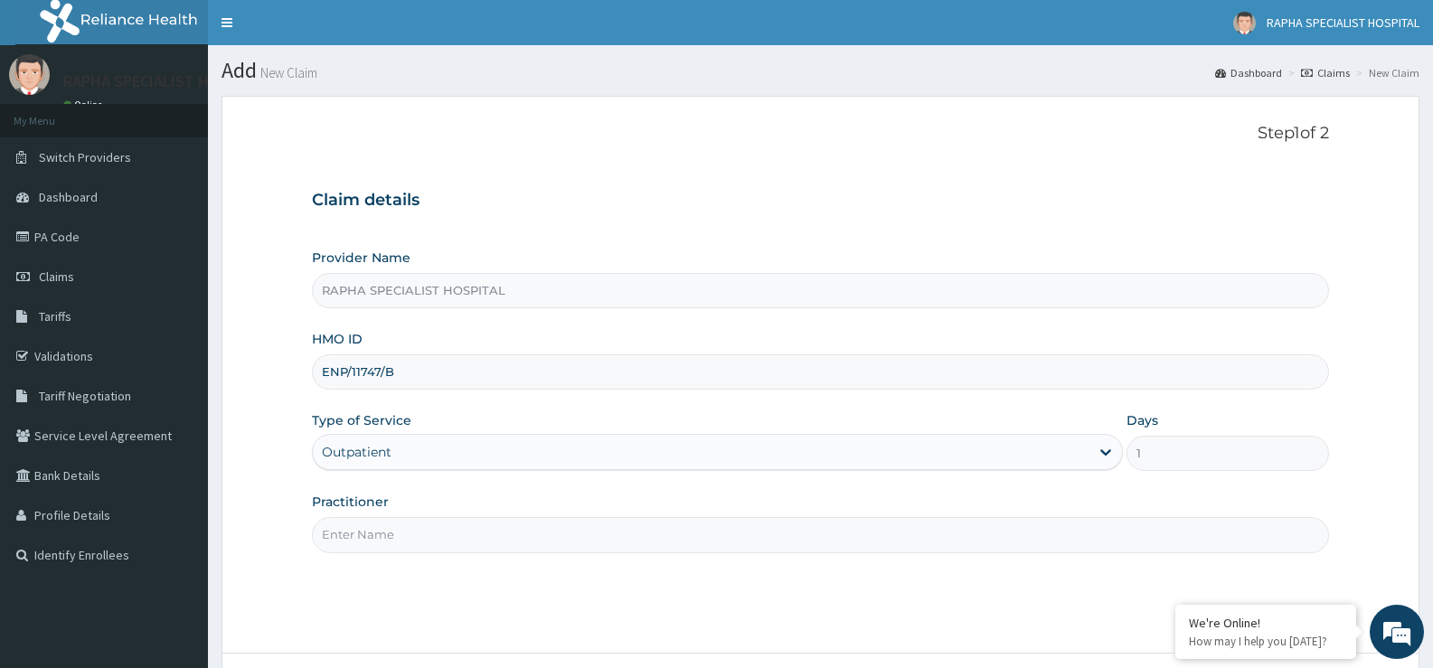
click at [595, 541] on input "Practitioner" at bounding box center [820, 534] width 1017 height 35
type input "DR SAMUEL"
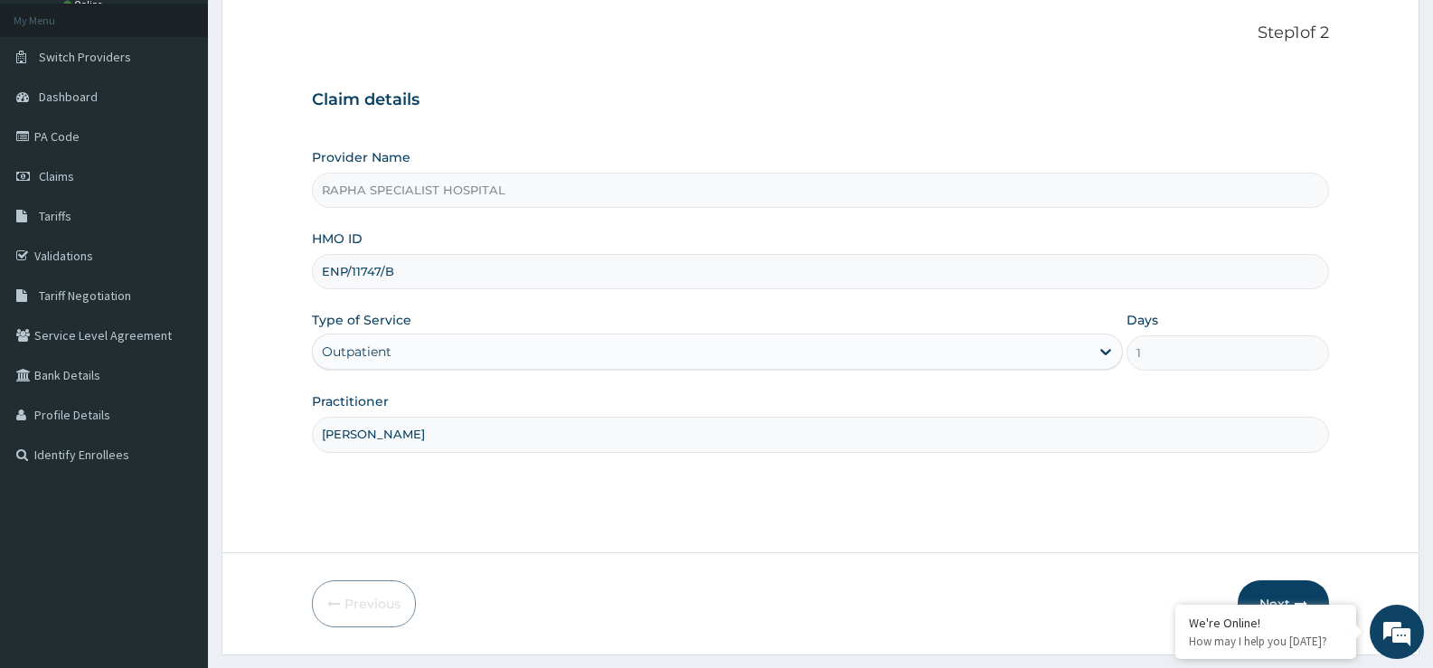
scroll to position [147, 0]
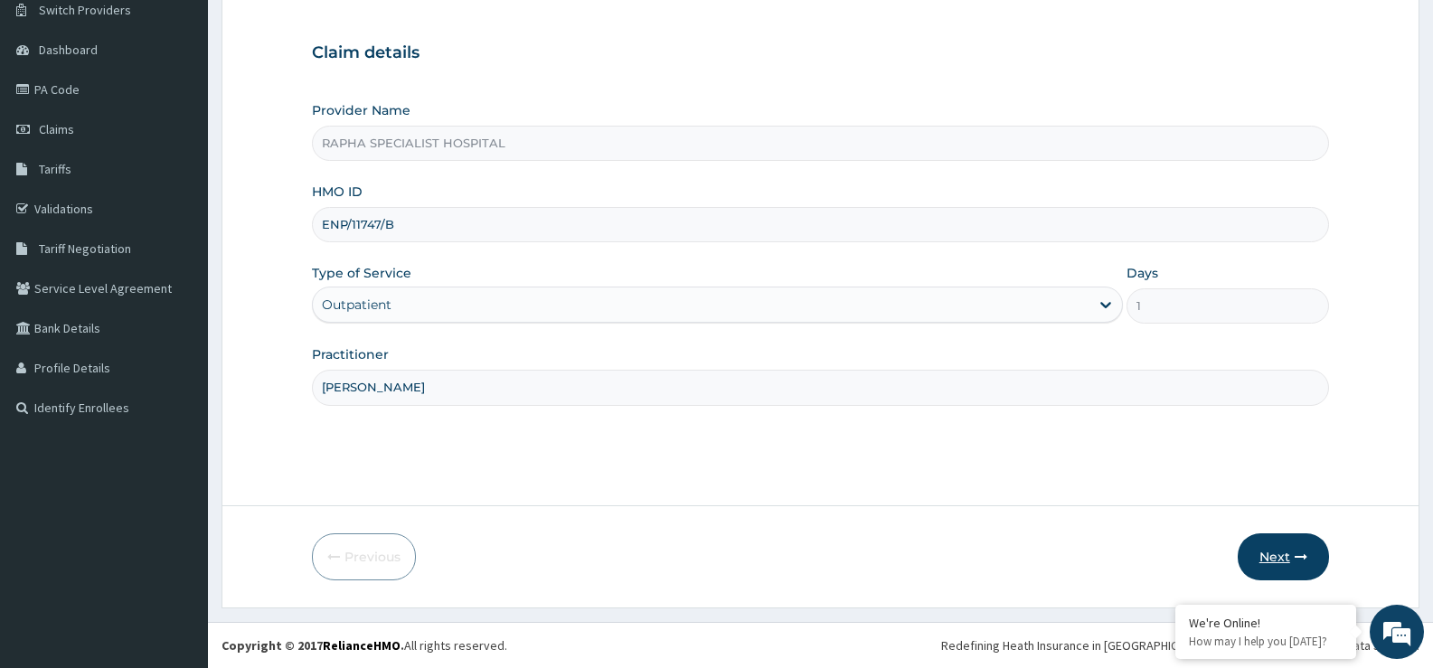
click at [1270, 560] on button "Next" at bounding box center [1283, 557] width 91 height 47
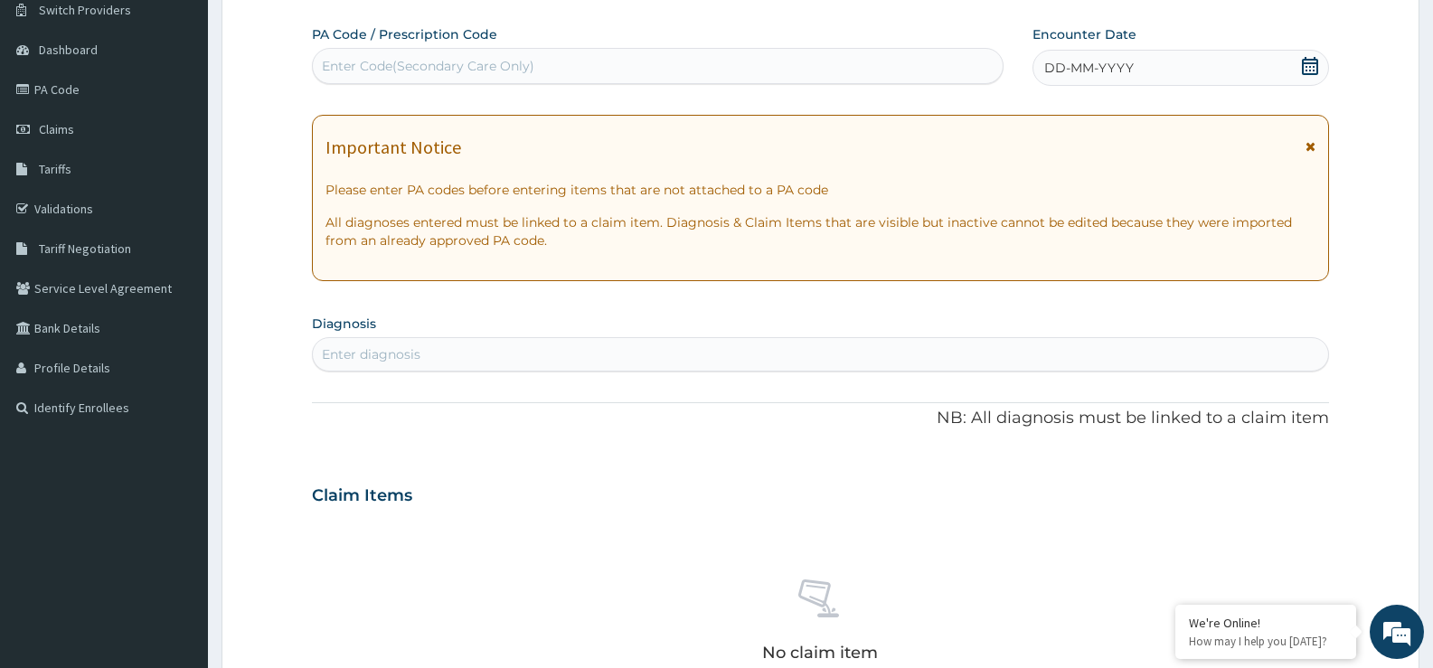
click at [668, 56] on div "Enter Code(Secondary Care Only)" at bounding box center [658, 66] width 690 height 29
type input "PA/0128B9"
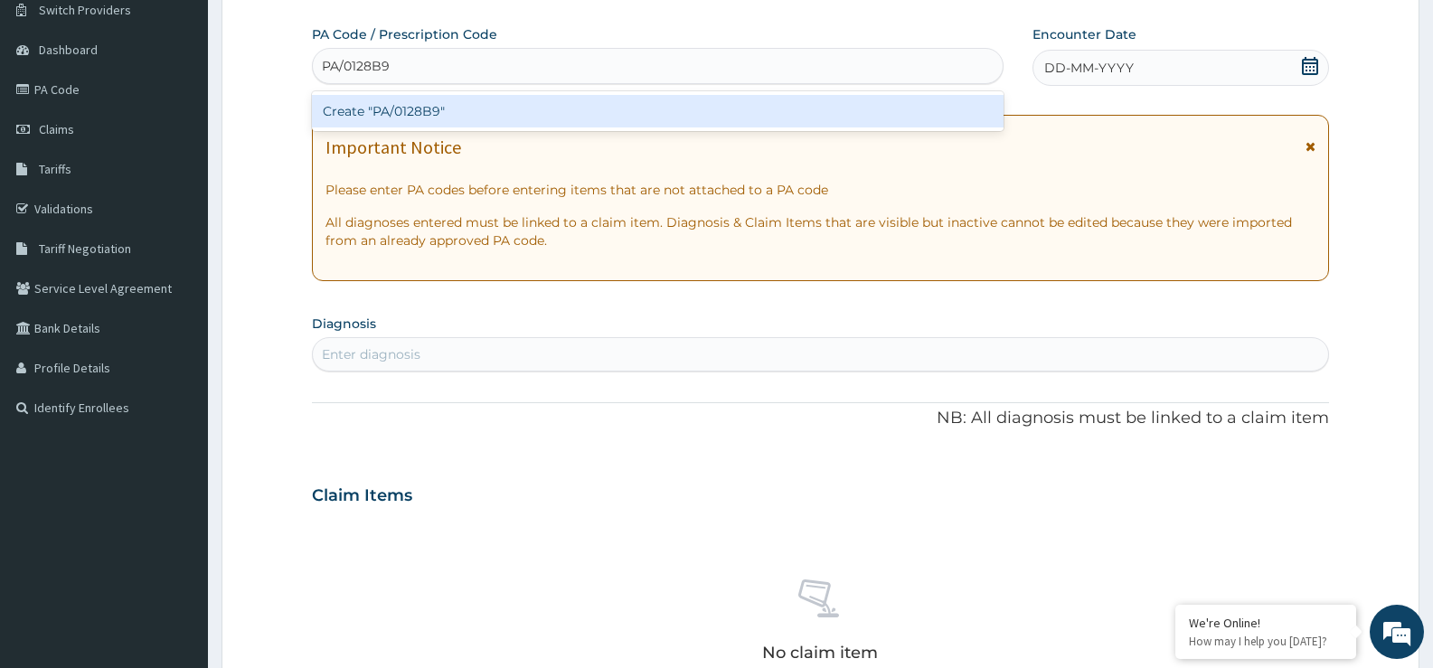
click at [649, 118] on div "Create "PA/0128B9"" at bounding box center [658, 111] width 692 height 33
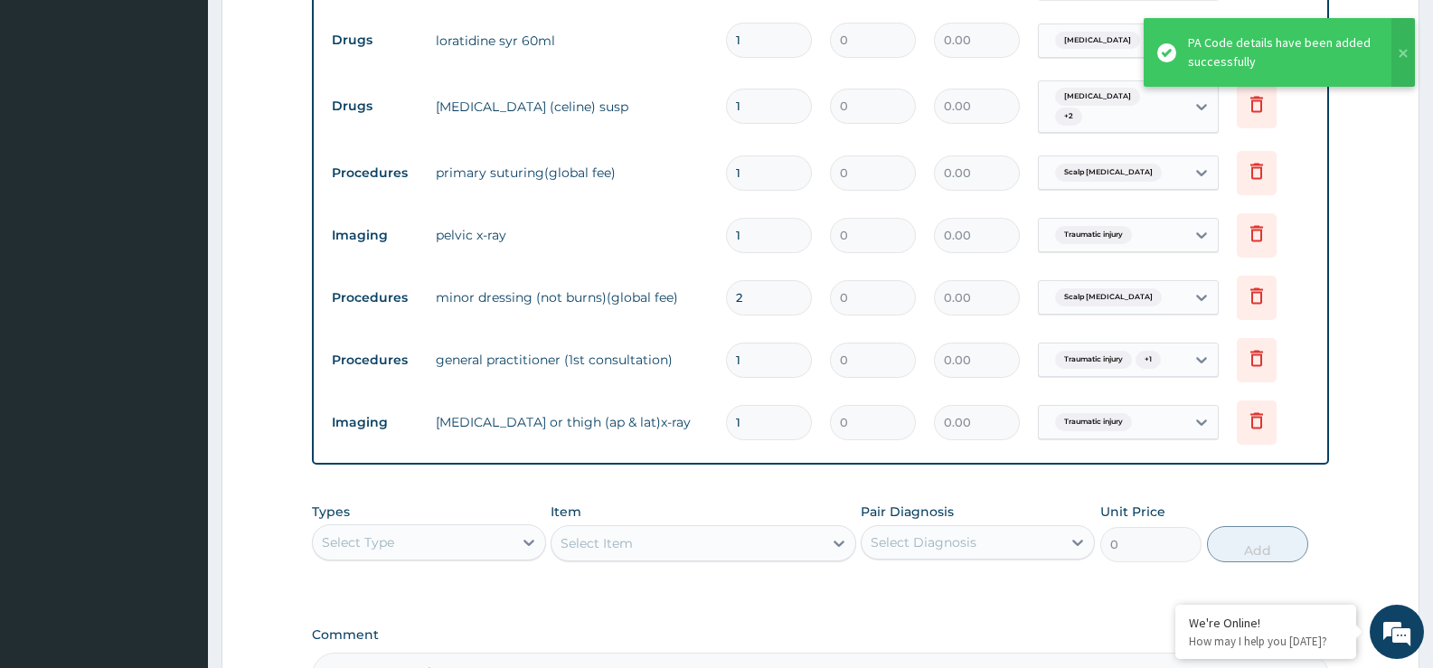
scroll to position [1325, 0]
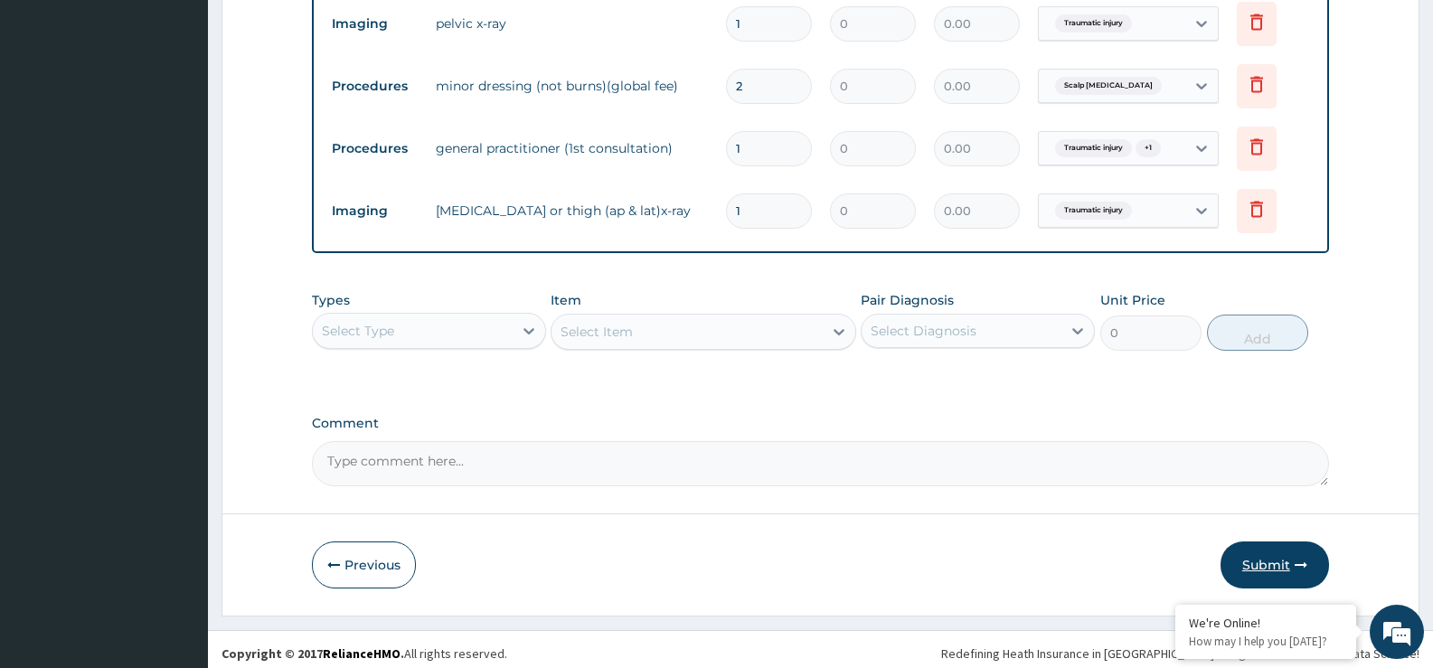
click at [1271, 555] on button "Submit" at bounding box center [1275, 565] width 109 height 47
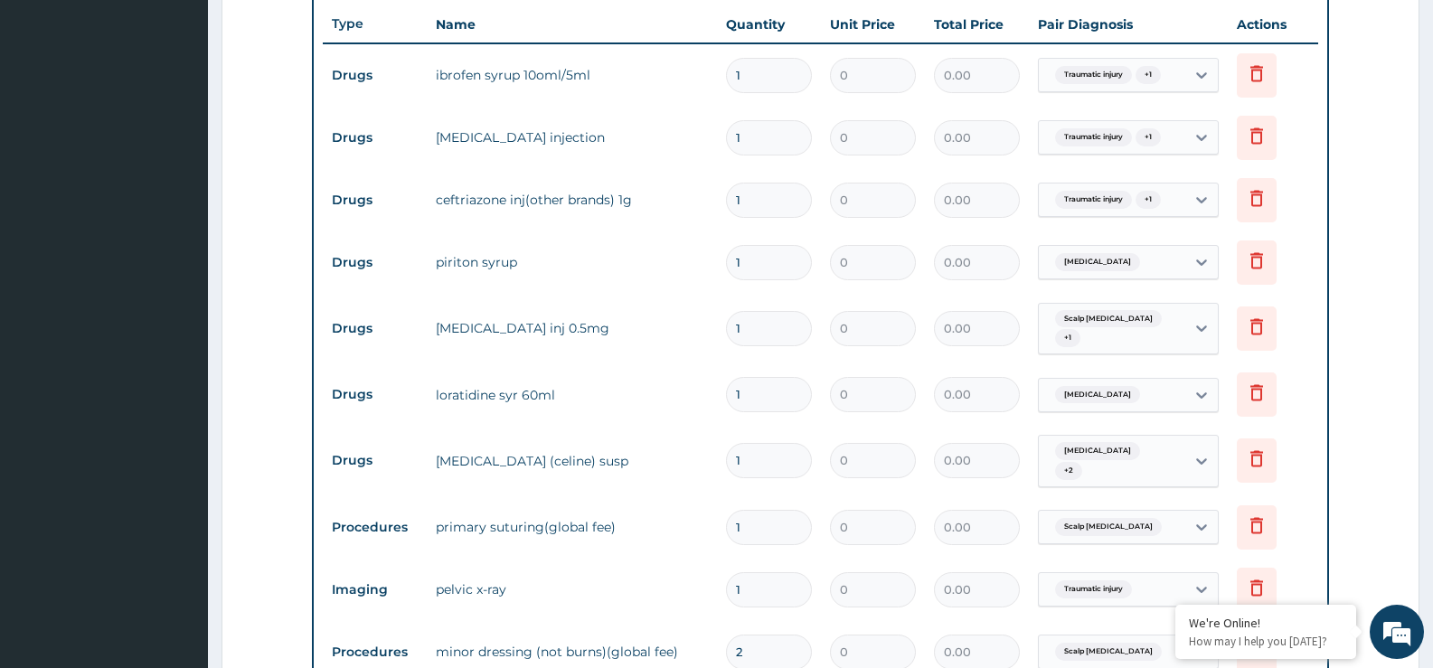
scroll to position [782, 0]
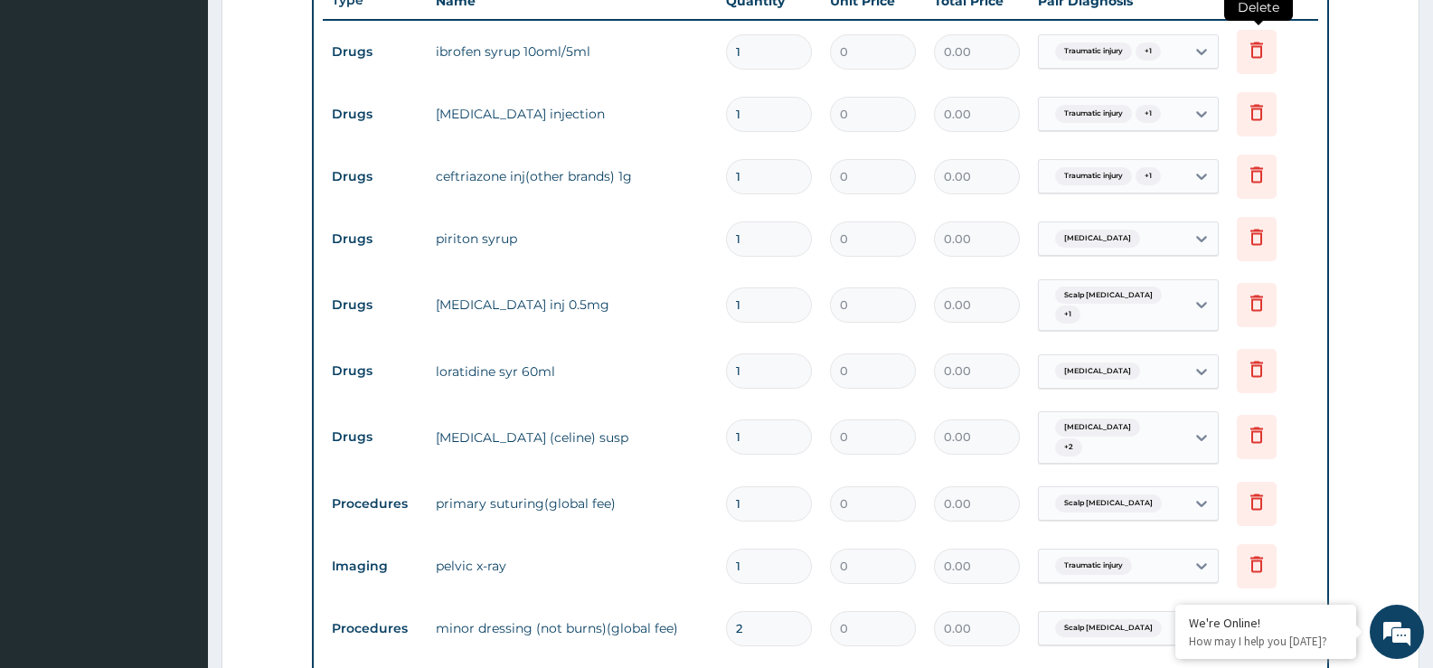
click at [1260, 52] on icon at bounding box center [1257, 50] width 22 height 22
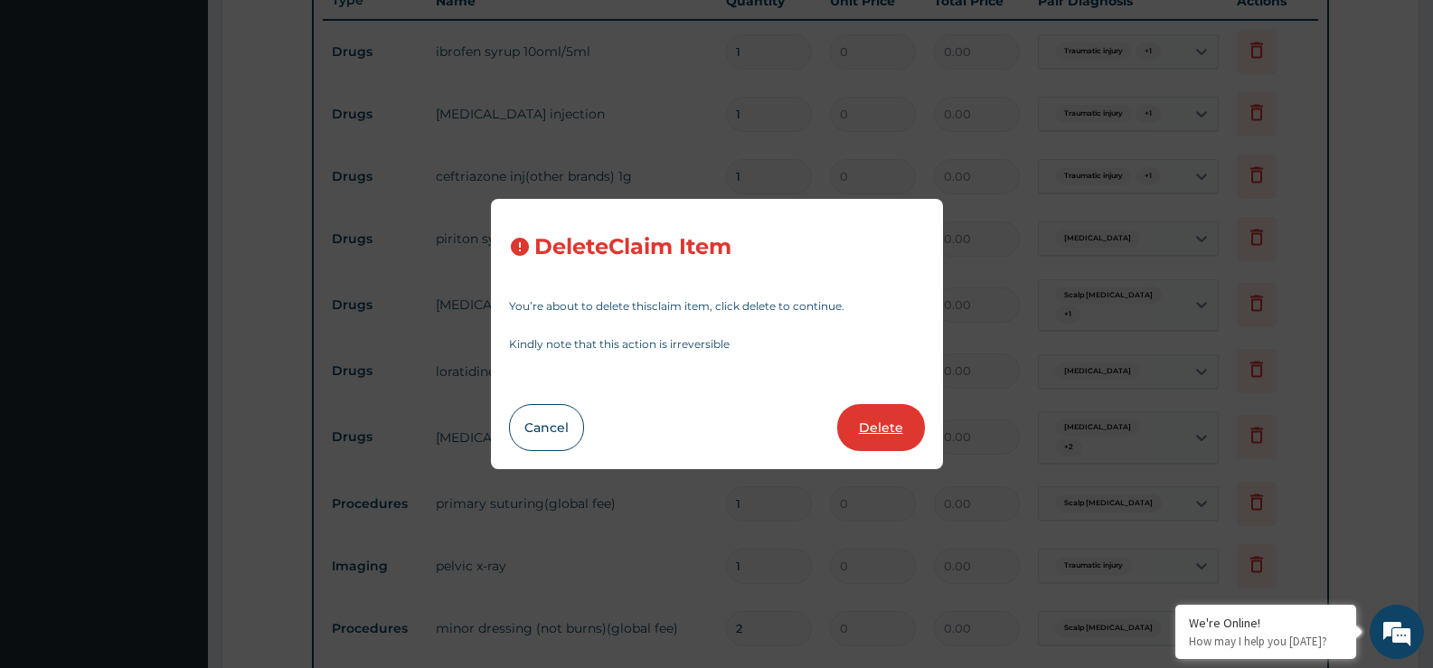
click at [875, 420] on button "Delete" at bounding box center [881, 427] width 88 height 47
type input "2"
type input "1"
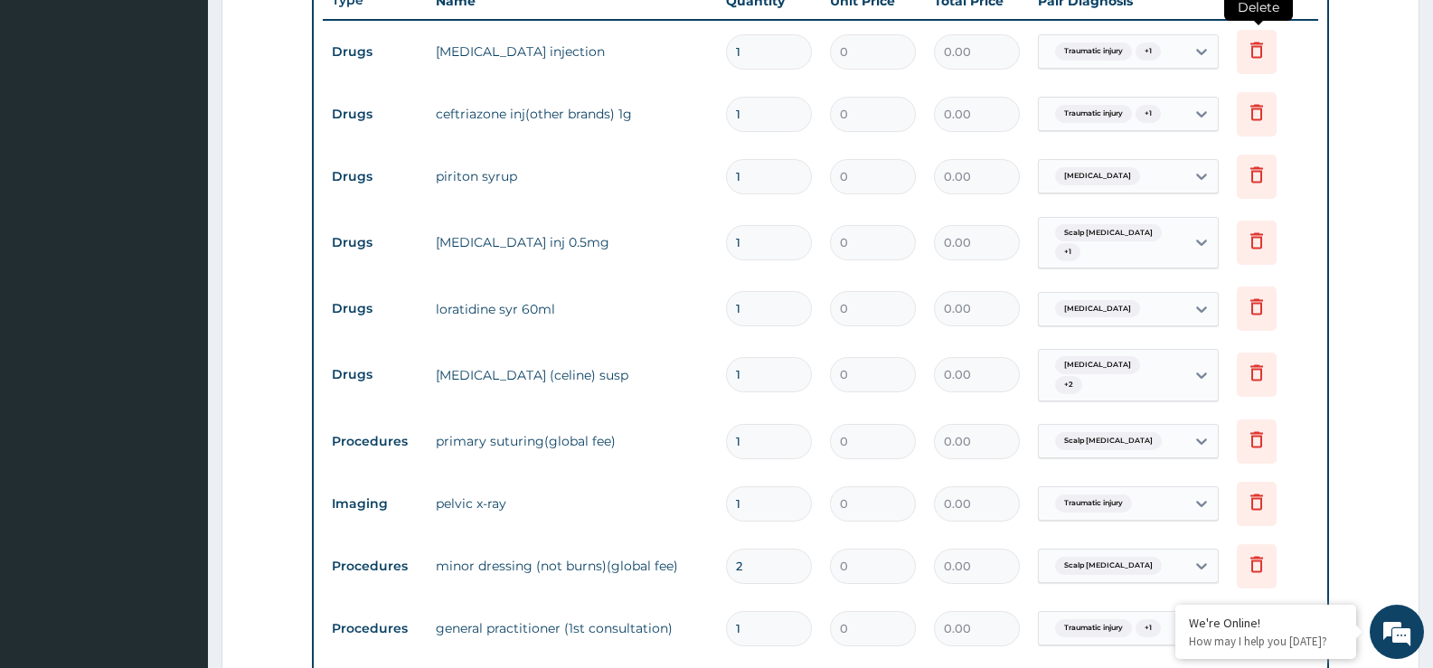
click at [1252, 60] on icon at bounding box center [1257, 50] width 22 height 22
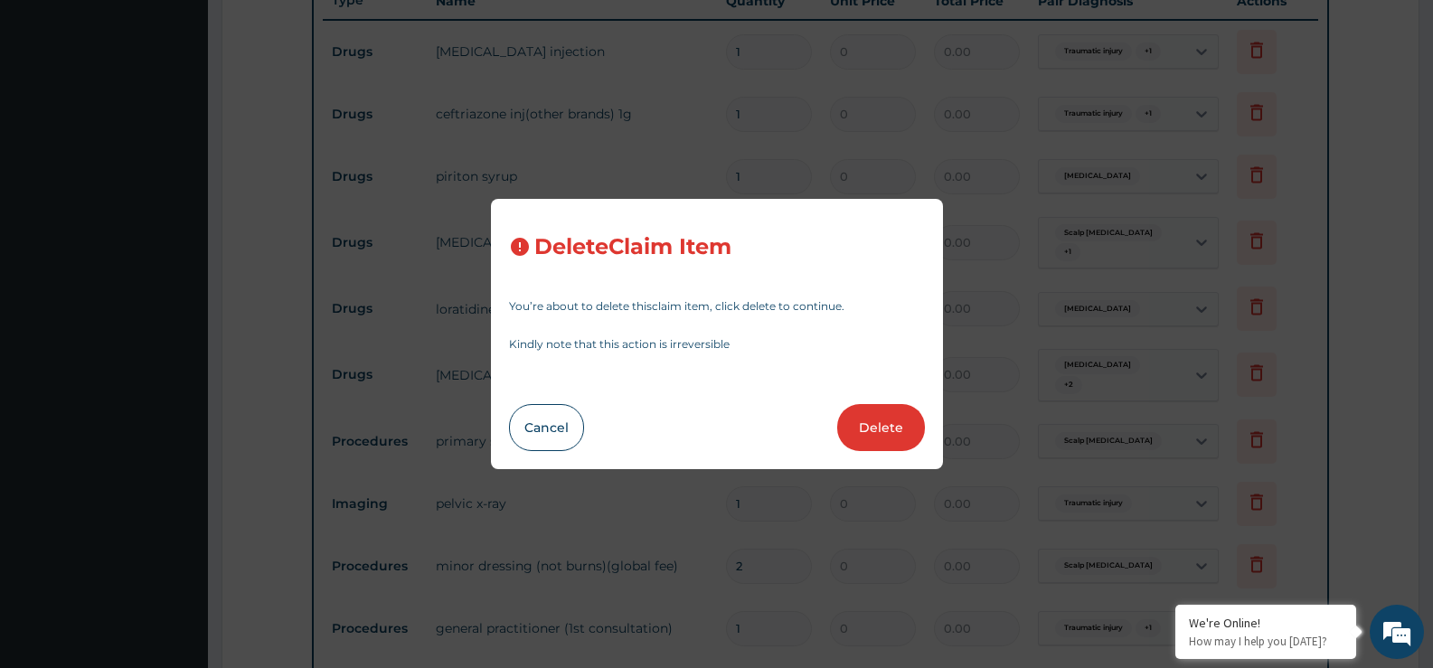
drag, startPoint x: 871, startPoint y: 422, endPoint x: 998, endPoint y: 332, distance: 156.3
click at [872, 422] on button "Delete" at bounding box center [881, 427] width 88 height 47
type input "2"
type input "1"
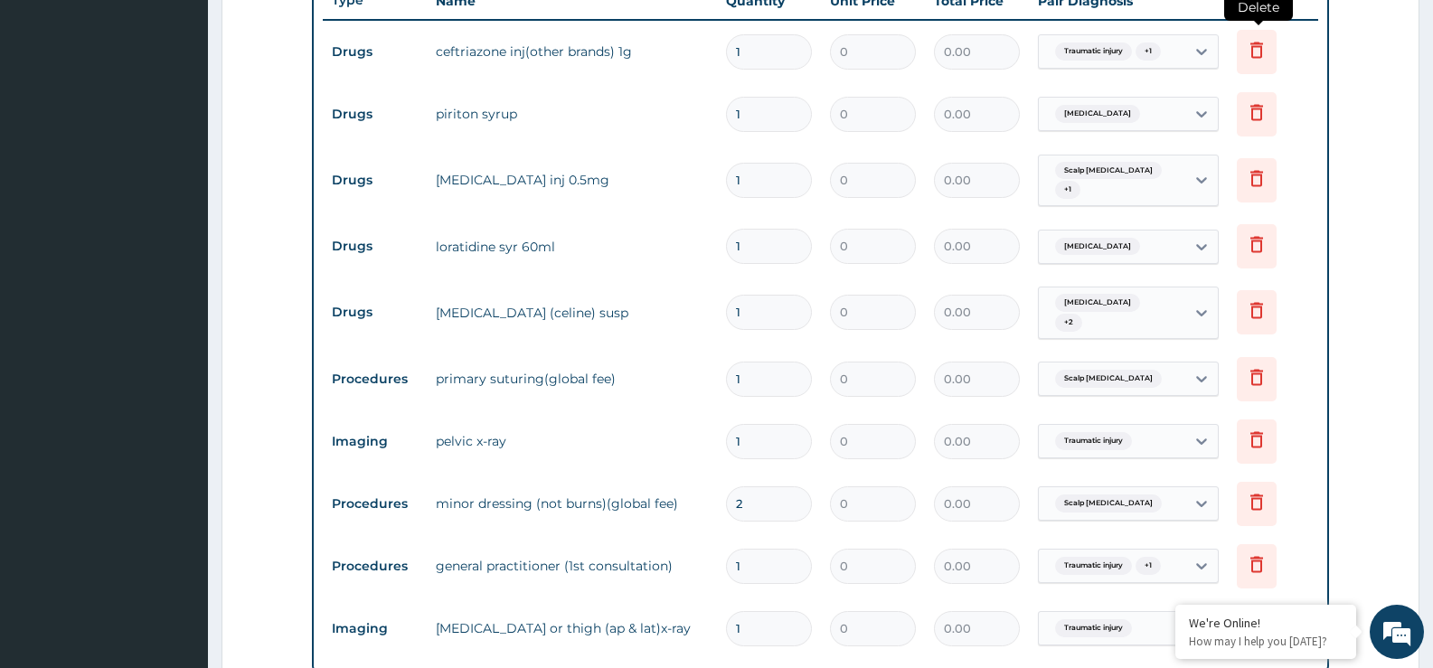
click at [1263, 48] on icon at bounding box center [1257, 50] width 22 height 22
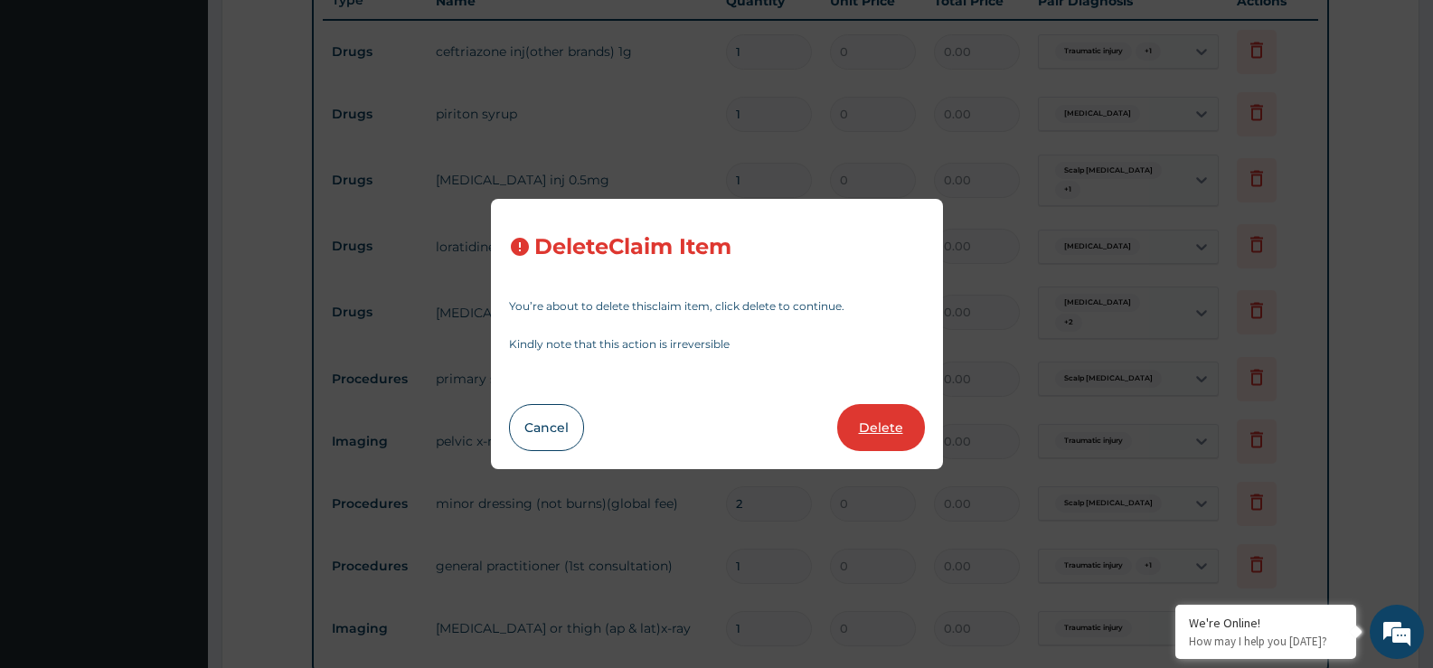
click at [864, 419] on button "Delete" at bounding box center [881, 427] width 88 height 47
type input "2"
type input "1"
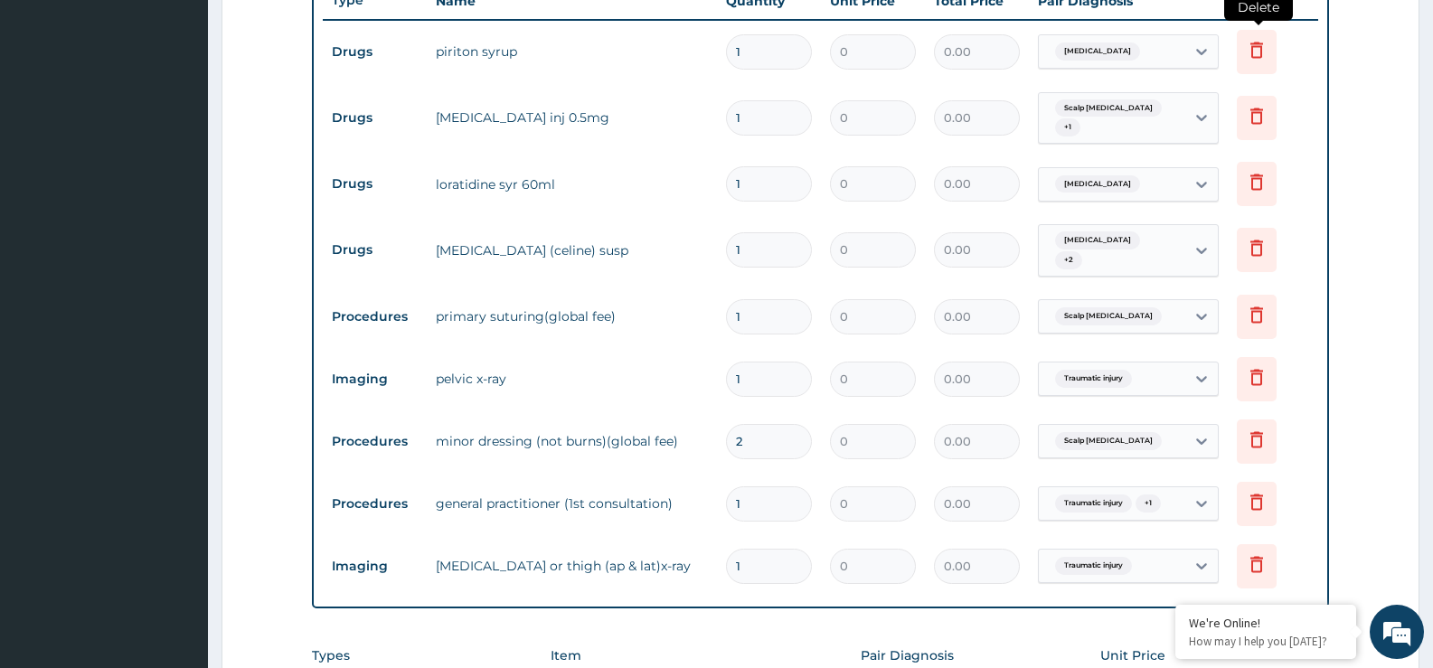
click at [1258, 56] on icon at bounding box center [1257, 50] width 22 height 22
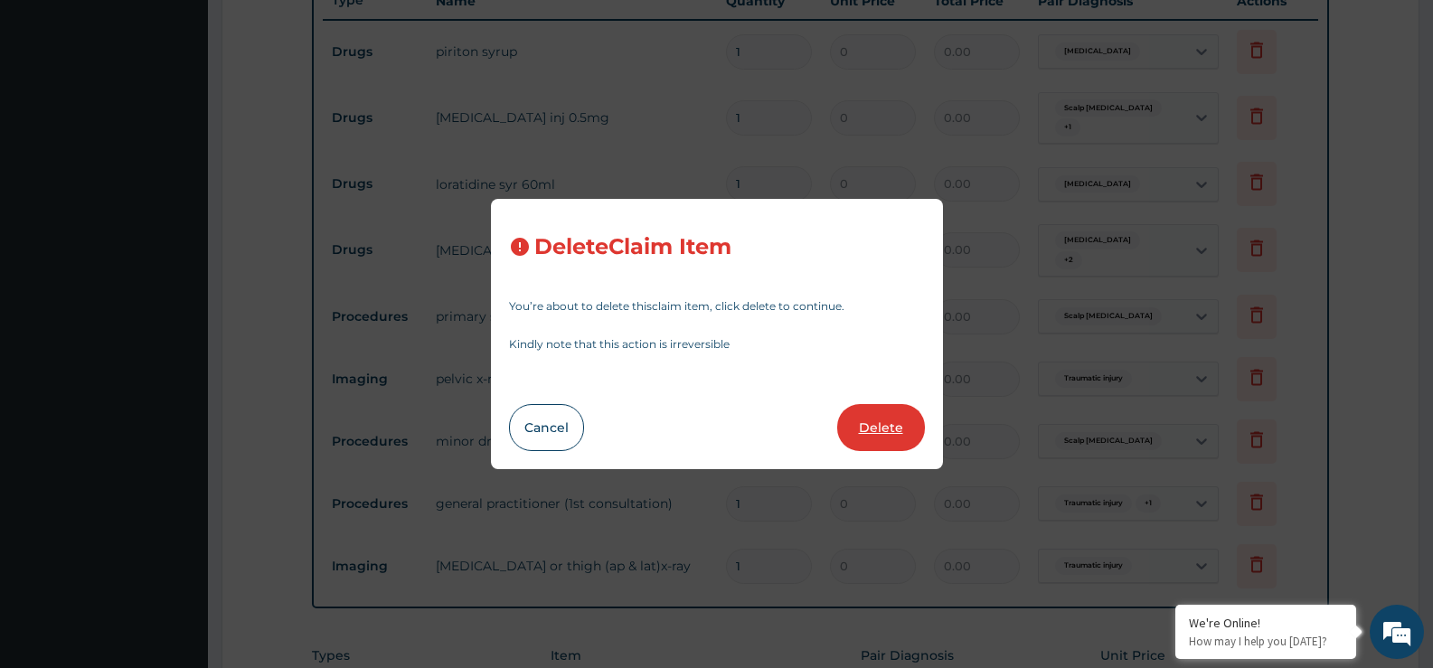
click at [876, 436] on button "Delete" at bounding box center [881, 427] width 88 height 47
type input "2"
type input "1"
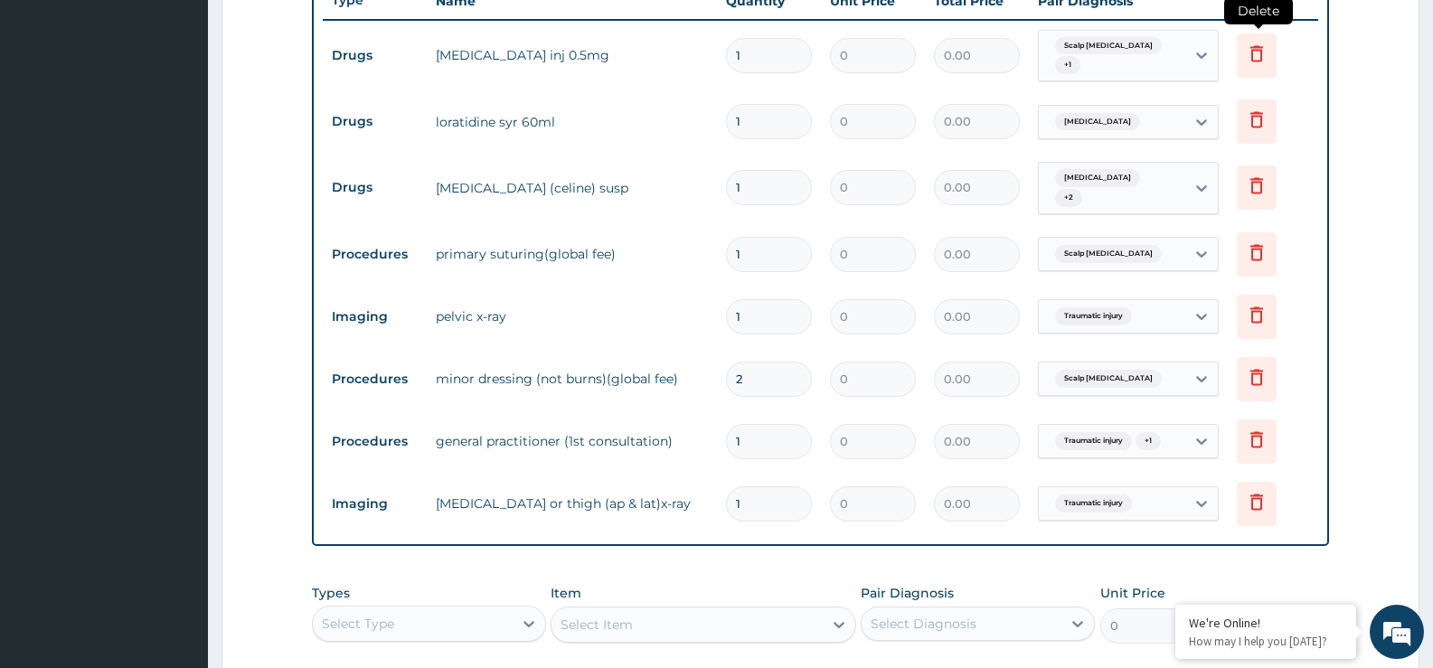
click at [1262, 62] on icon at bounding box center [1257, 55] width 40 height 44
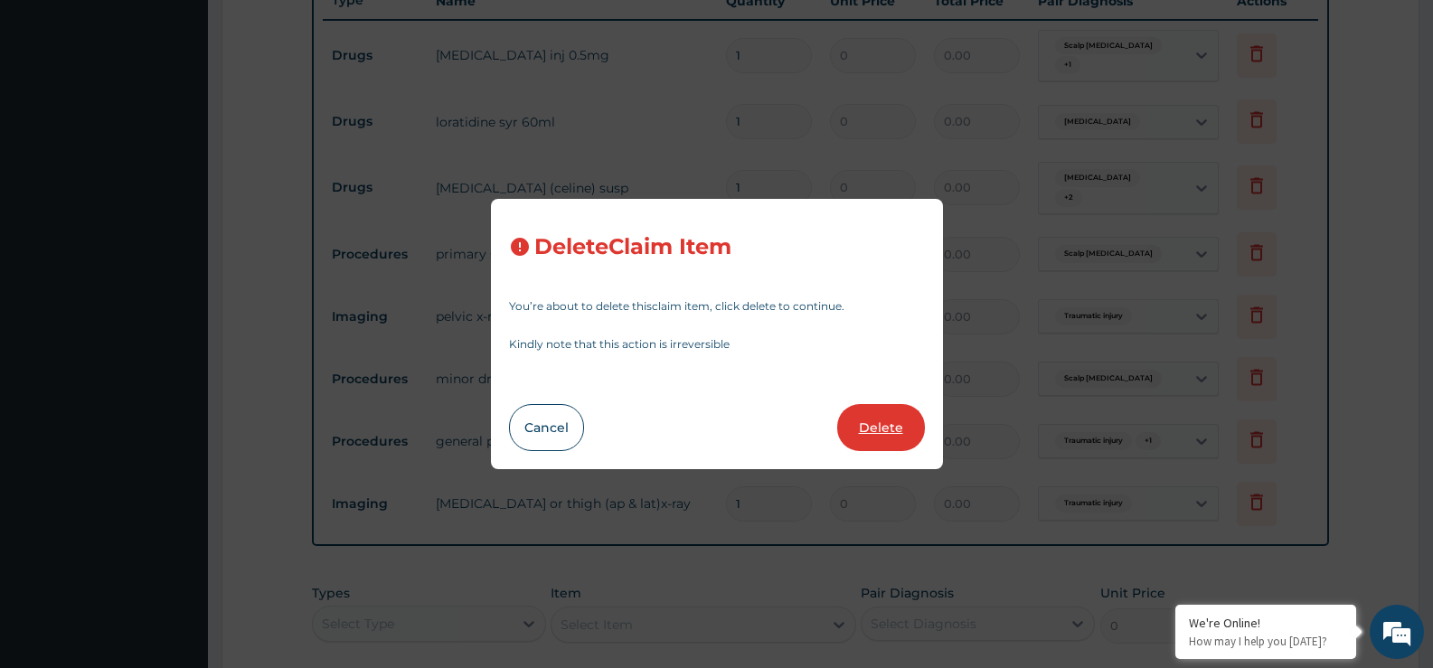
click at [886, 420] on button "Delete" at bounding box center [881, 427] width 88 height 47
type input "2"
type input "1"
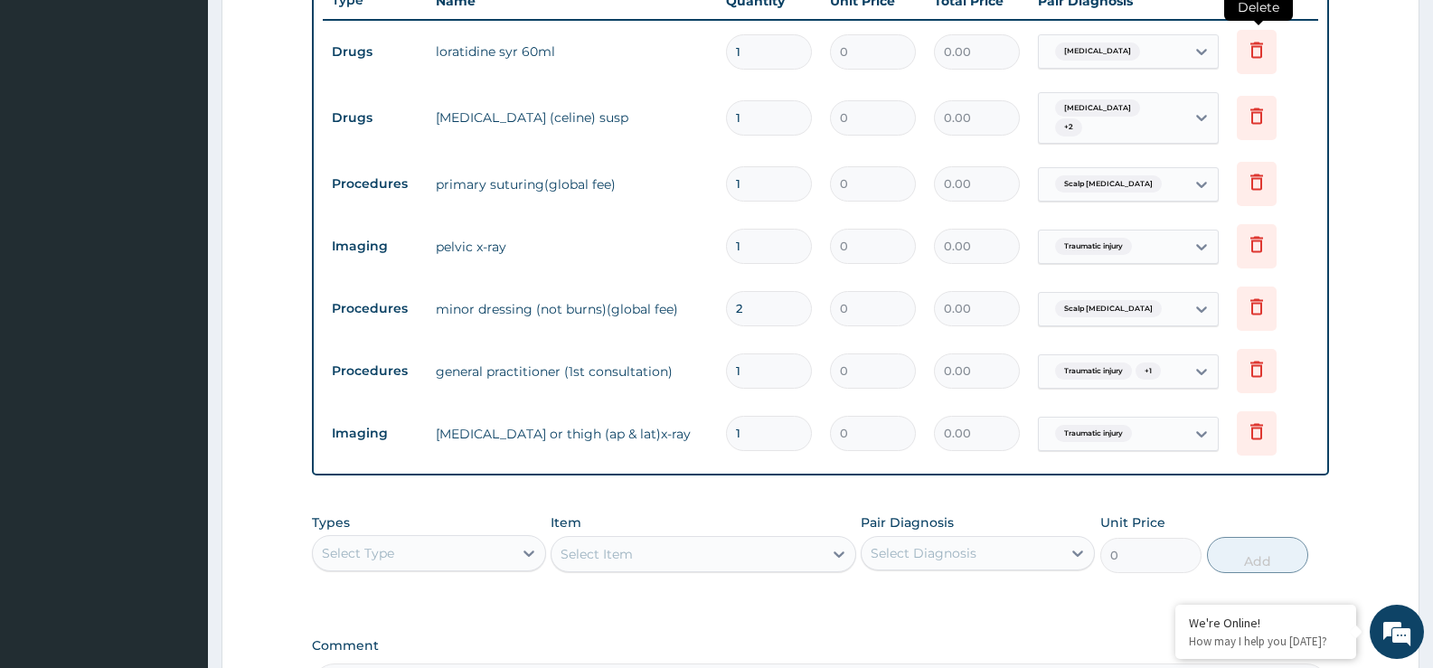
click at [1254, 52] on icon at bounding box center [1257, 50] width 22 height 22
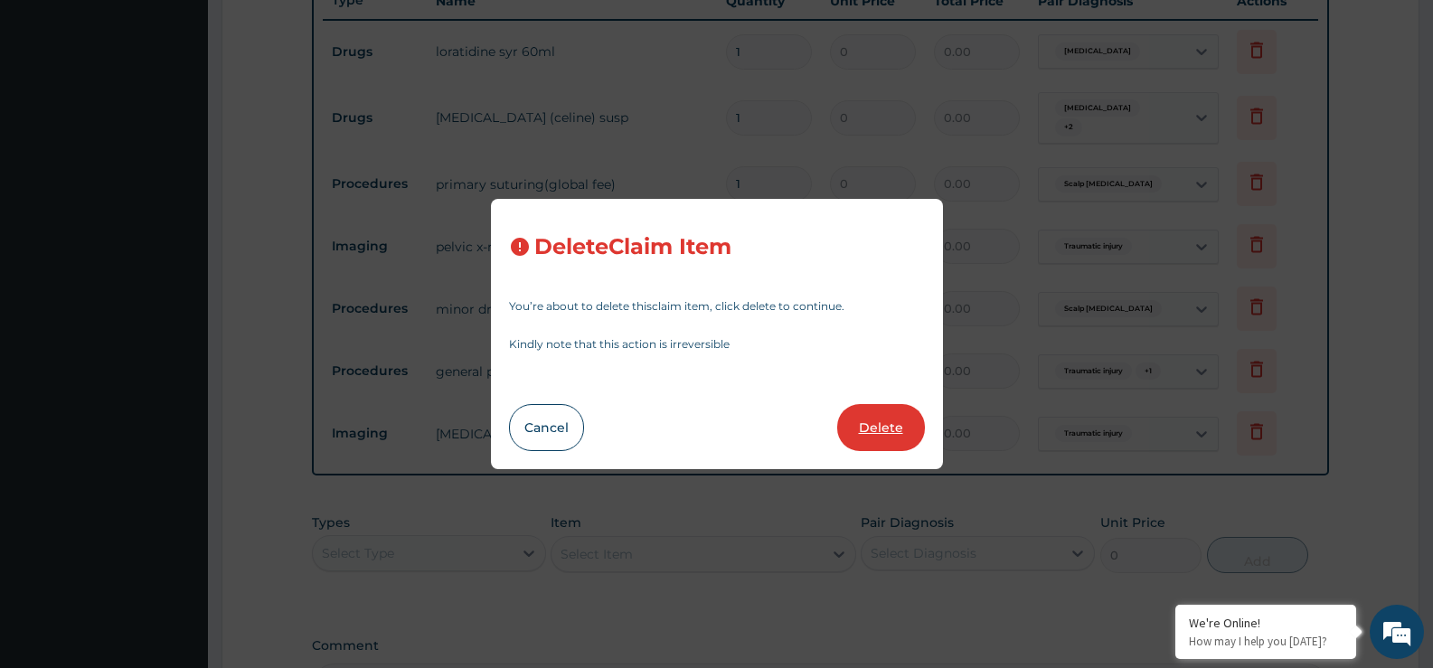
click at [897, 423] on button "Delete" at bounding box center [881, 427] width 88 height 47
type input "2"
type input "1"
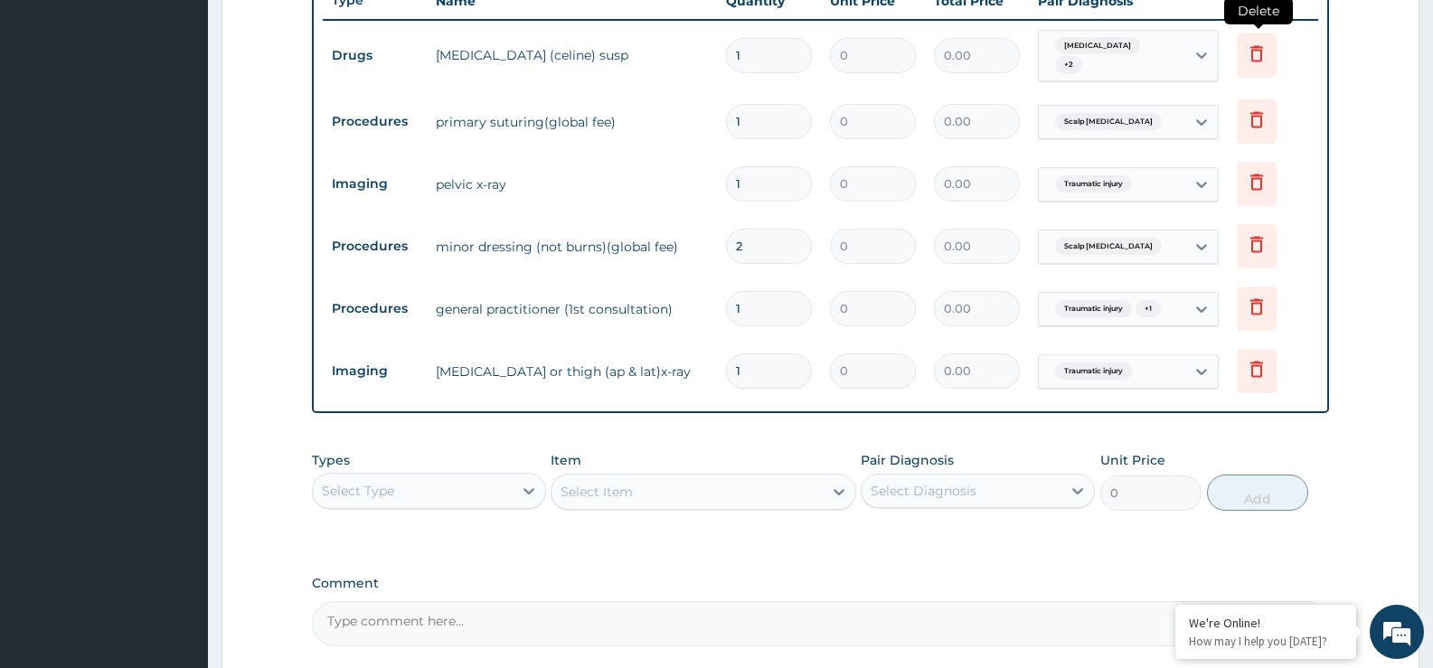
click at [1255, 60] on icon at bounding box center [1257, 53] width 22 height 22
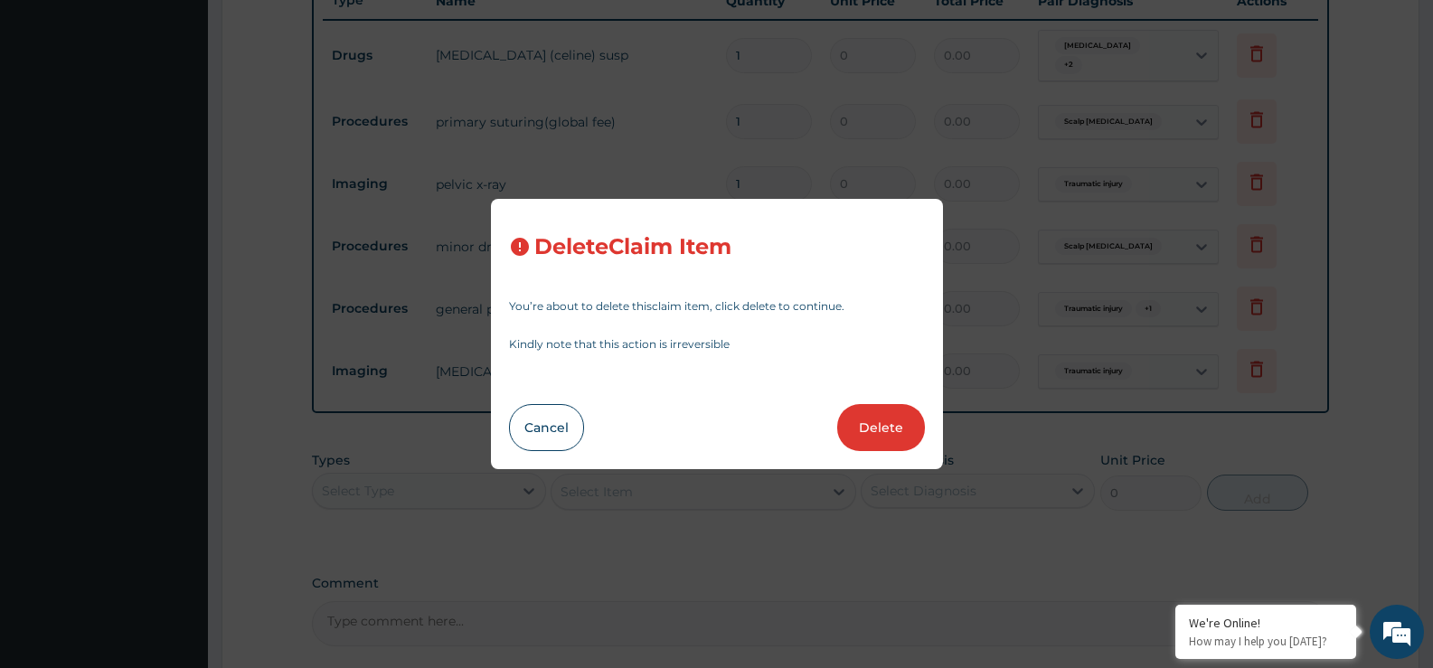
drag, startPoint x: 899, startPoint y: 429, endPoint x: 1020, endPoint y: 303, distance: 174.6
click at [898, 429] on button "Delete" at bounding box center [881, 427] width 88 height 47
type input "2"
type input "1"
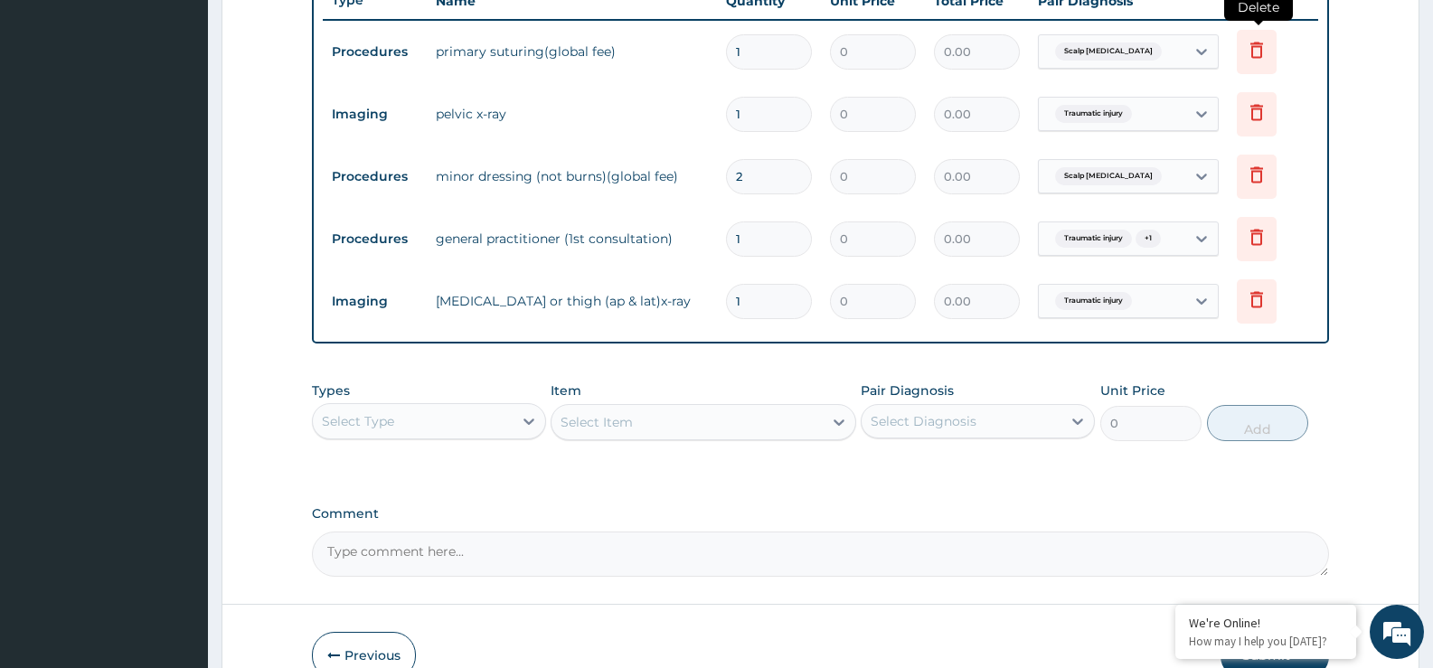
click at [1255, 46] on icon at bounding box center [1257, 50] width 13 height 16
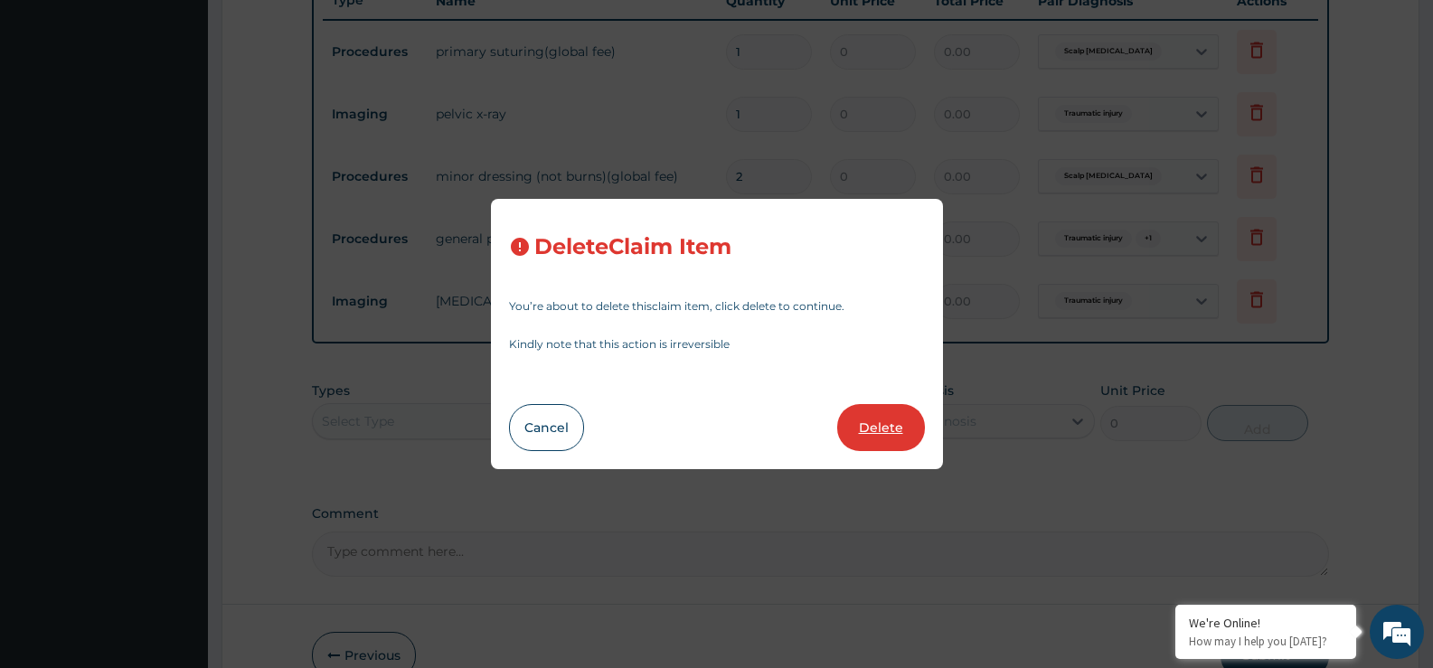
click at [890, 425] on button "Delete" at bounding box center [881, 427] width 88 height 47
type input "2"
type input "1"
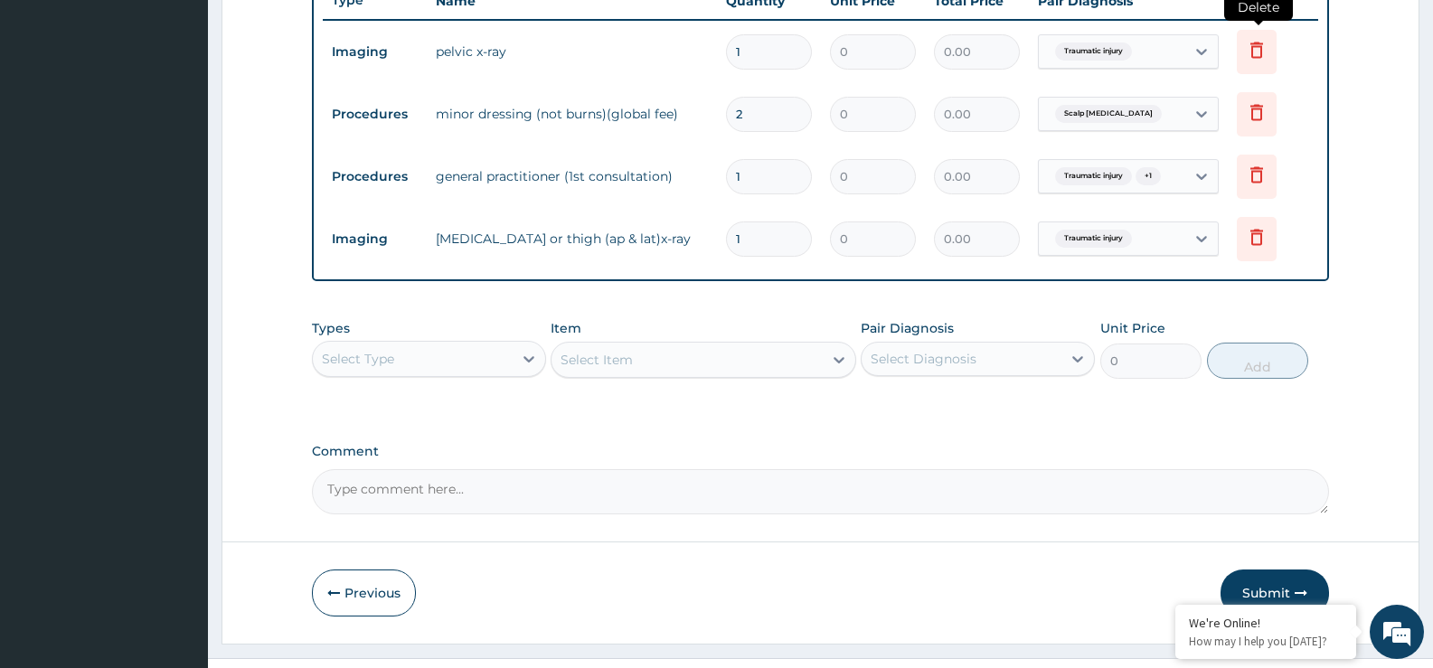
click at [1261, 49] on icon at bounding box center [1257, 50] width 13 height 16
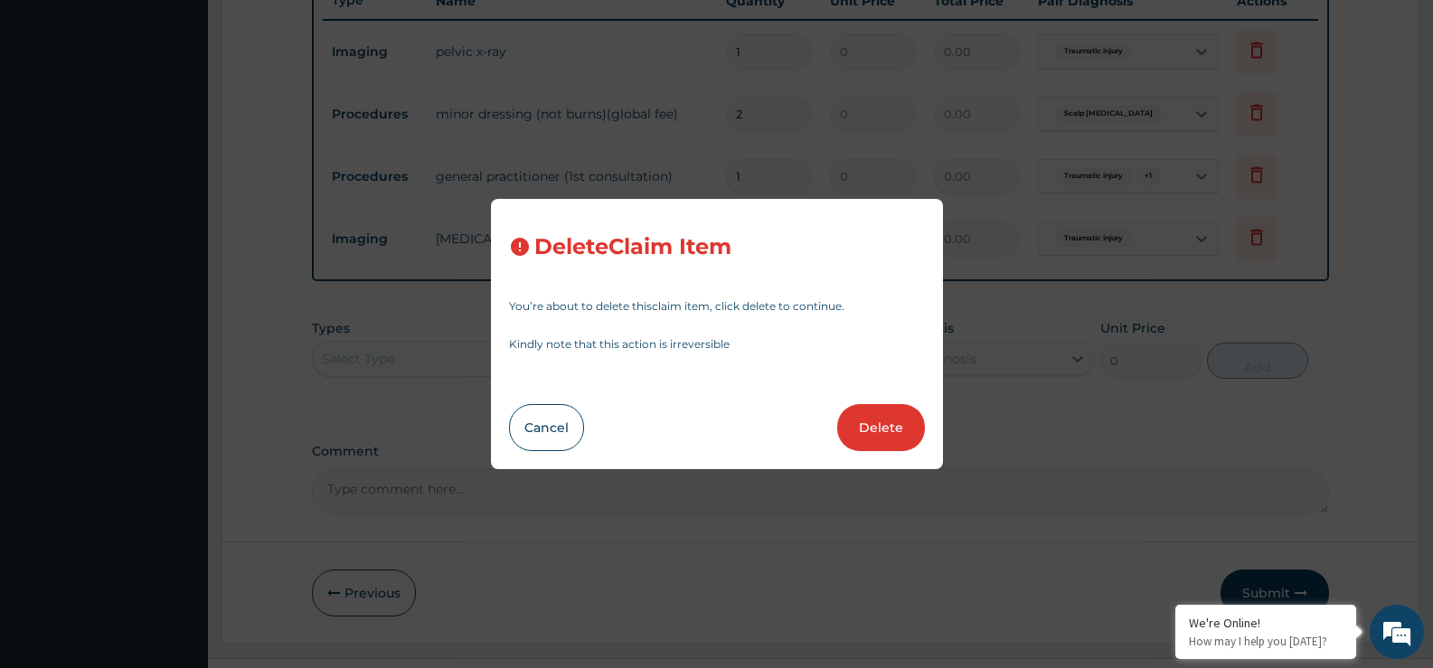
drag, startPoint x: 868, startPoint y: 423, endPoint x: 882, endPoint y: 399, distance: 27.9
click at [868, 421] on button "Delete" at bounding box center [881, 427] width 88 height 47
type input "2"
type input "1"
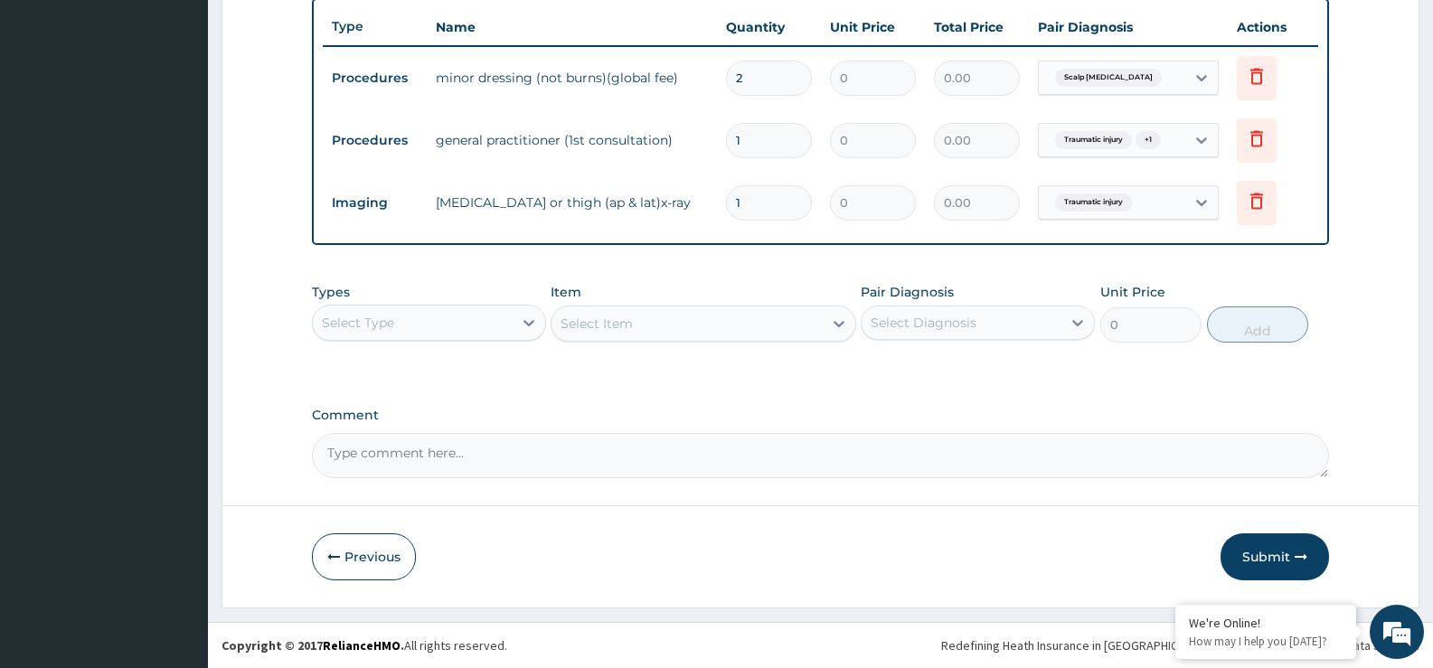
scroll to position [756, 0]
click at [1261, 84] on span "Delete" at bounding box center [1258, 95] width 69 height 27
click at [1258, 65] on icon at bounding box center [1257, 76] width 22 height 22
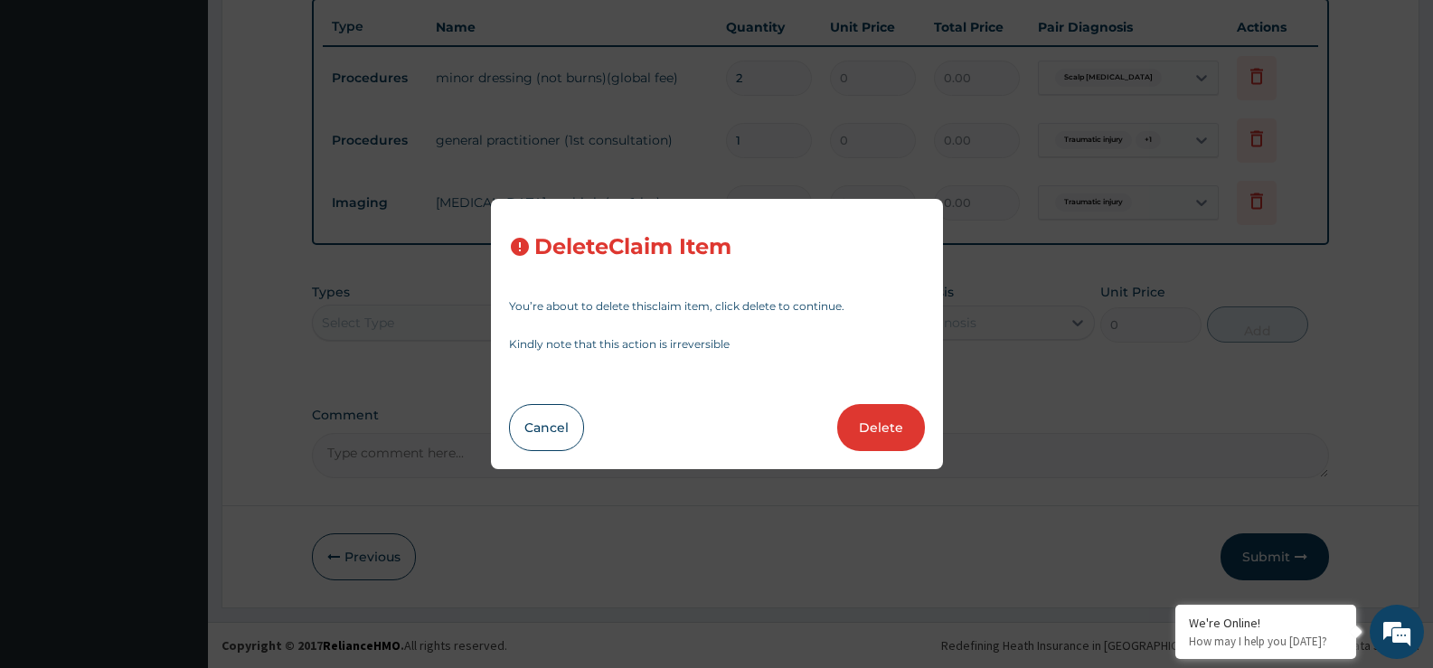
click at [901, 419] on button "Delete" at bounding box center [881, 427] width 88 height 47
type input "1"
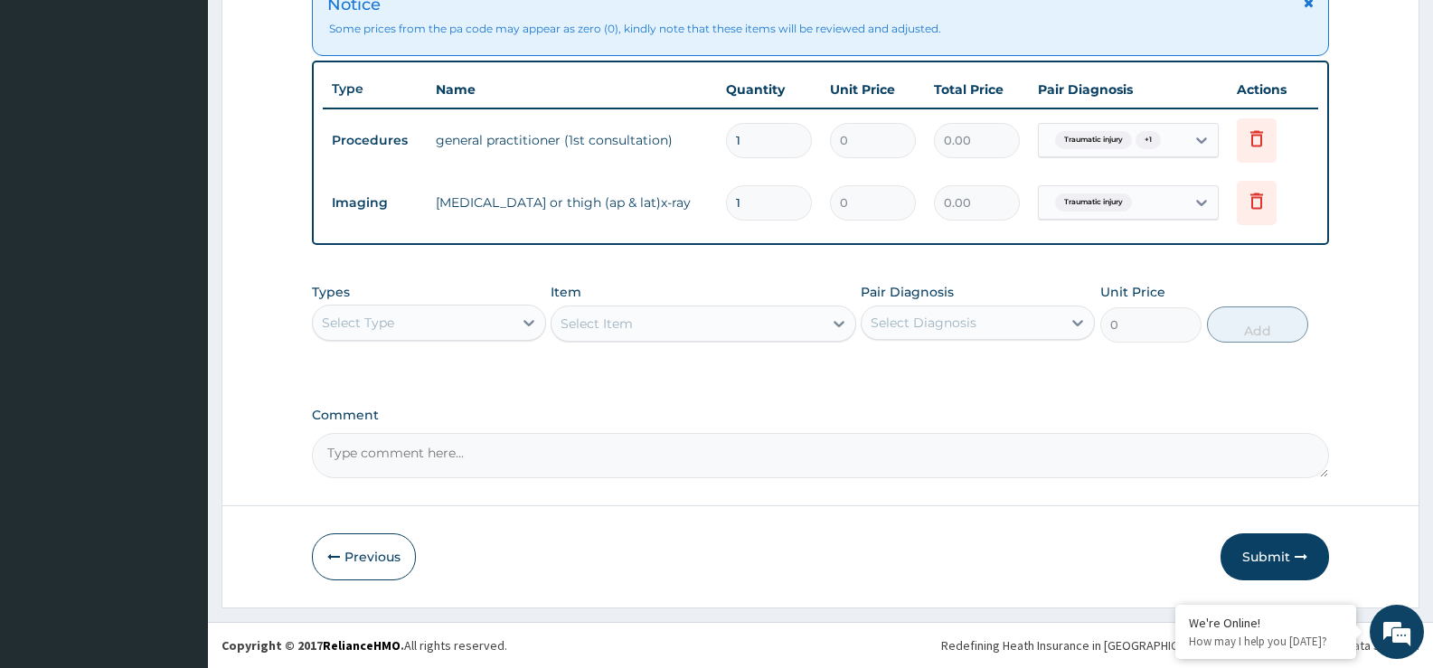
scroll to position [694, 0]
click at [1254, 136] on icon at bounding box center [1257, 138] width 13 height 16
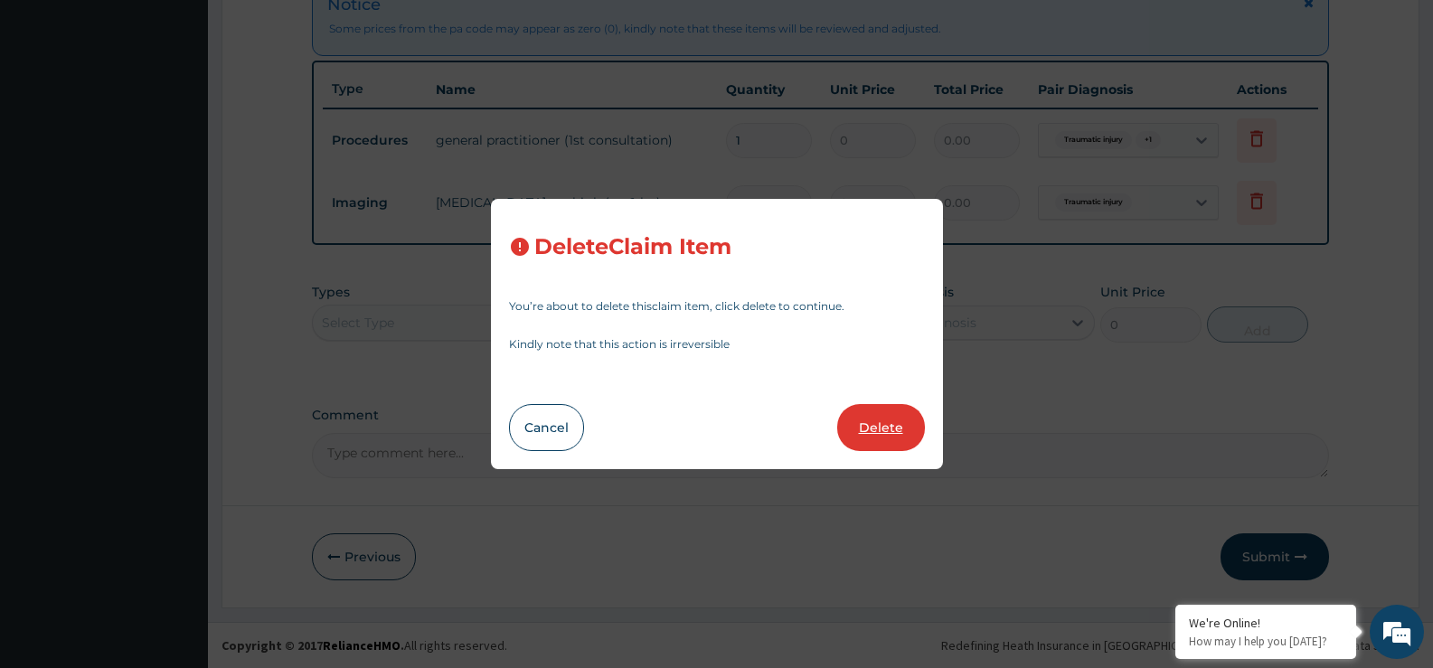
click at [892, 425] on button "Delete" at bounding box center [881, 427] width 88 height 47
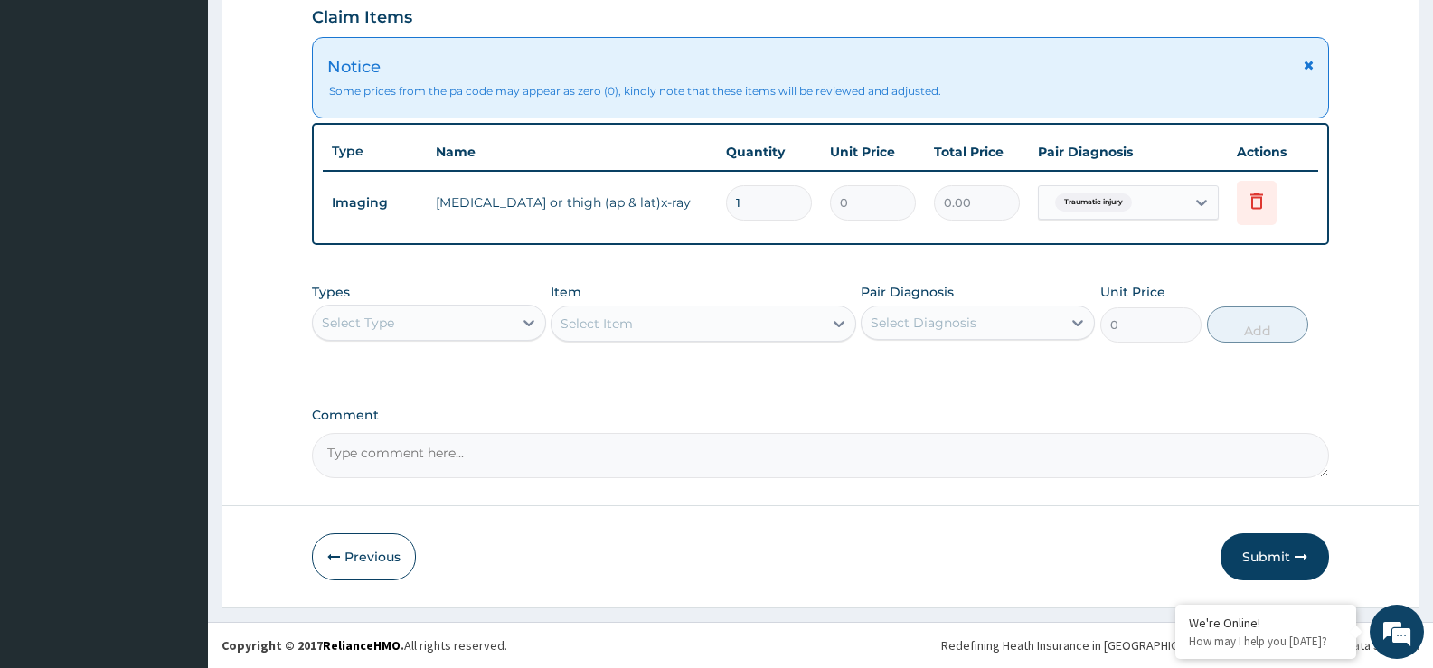
scroll to position [631, 0]
click at [1263, 195] on icon at bounding box center [1257, 201] width 22 height 22
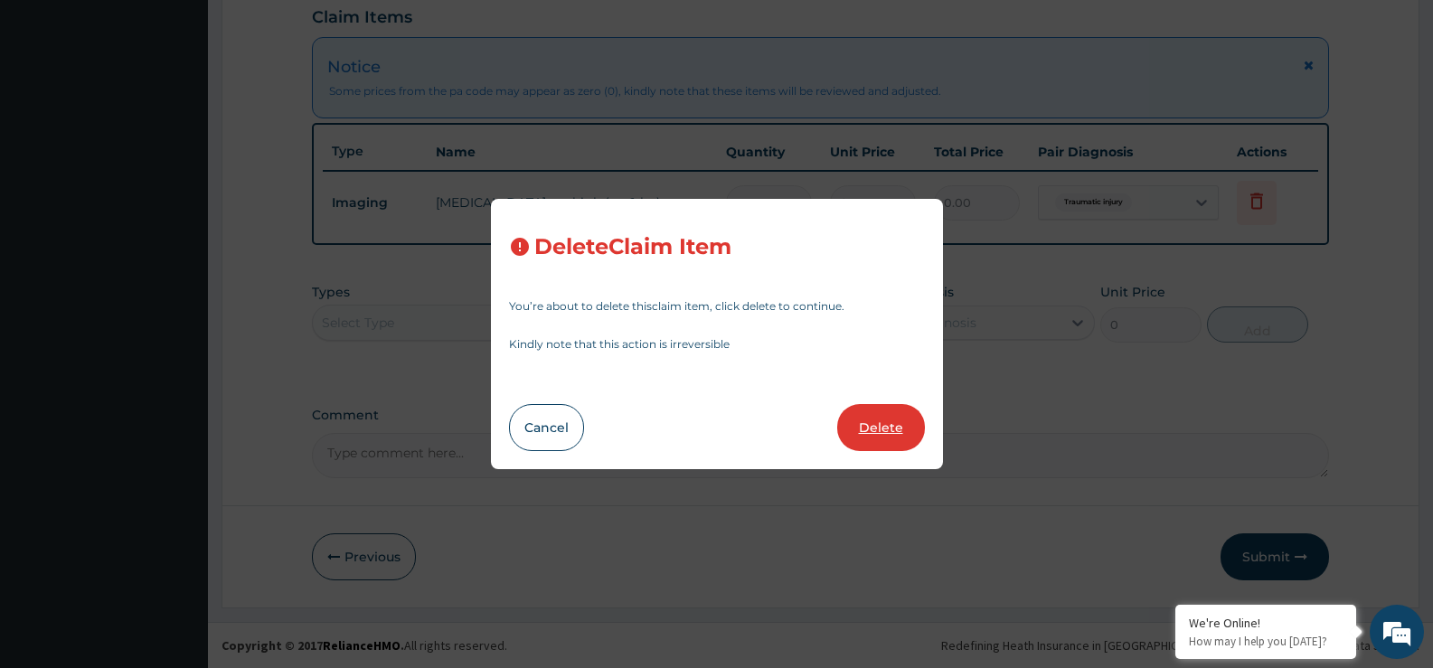
click at [903, 419] on button "Delete" at bounding box center [881, 427] width 88 height 47
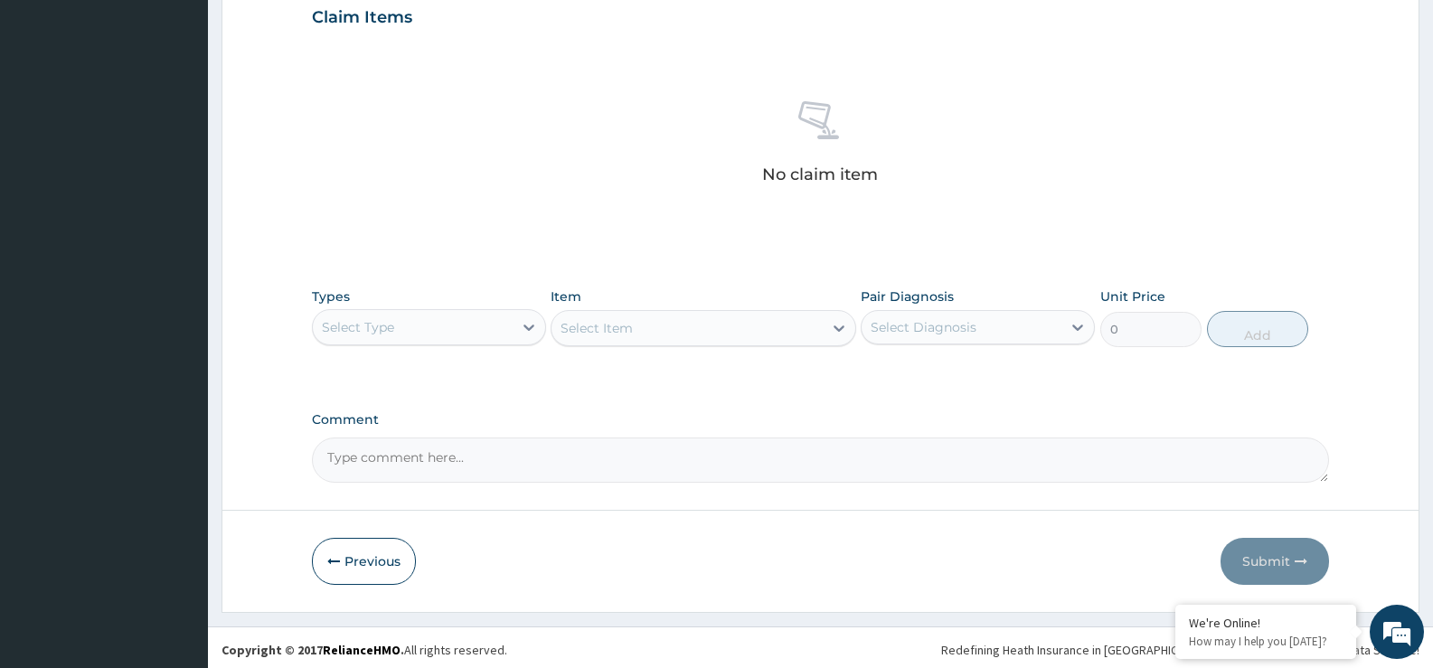
click at [458, 334] on div "Select Type" at bounding box center [413, 327] width 200 height 29
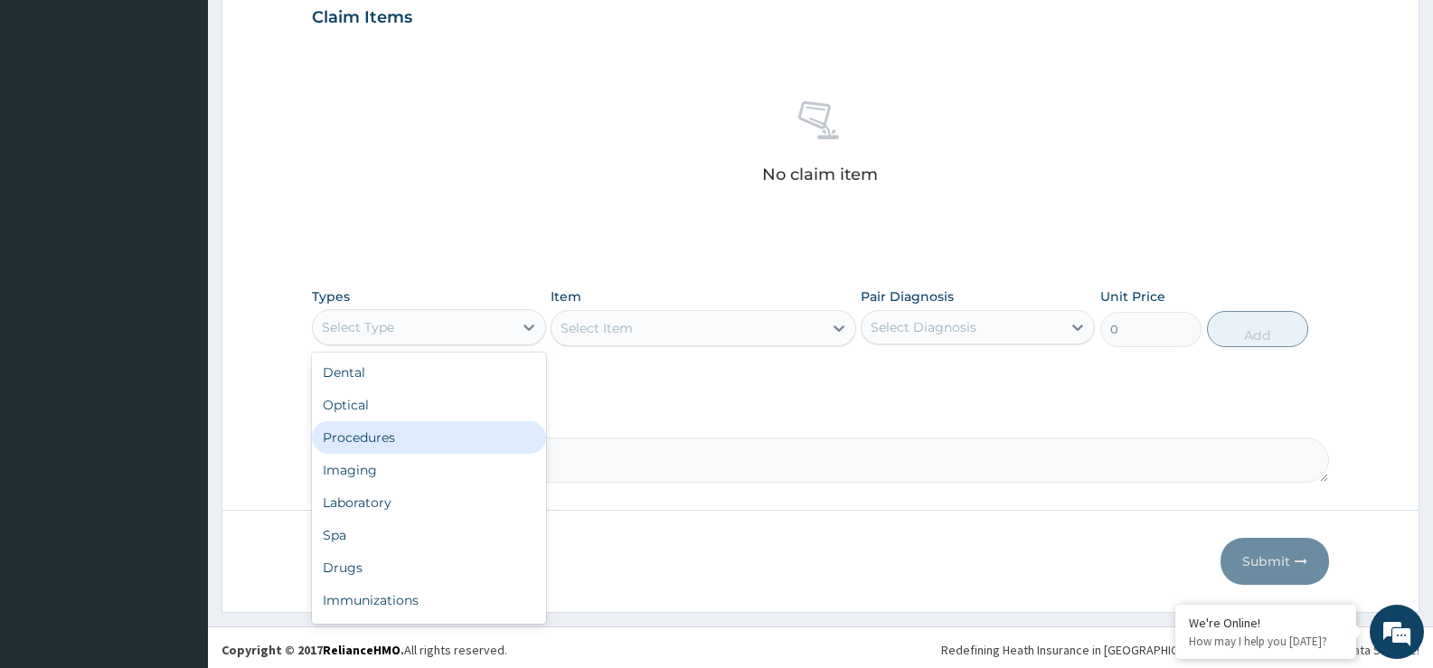
click at [449, 450] on div "Procedures" at bounding box center [429, 437] width 234 height 33
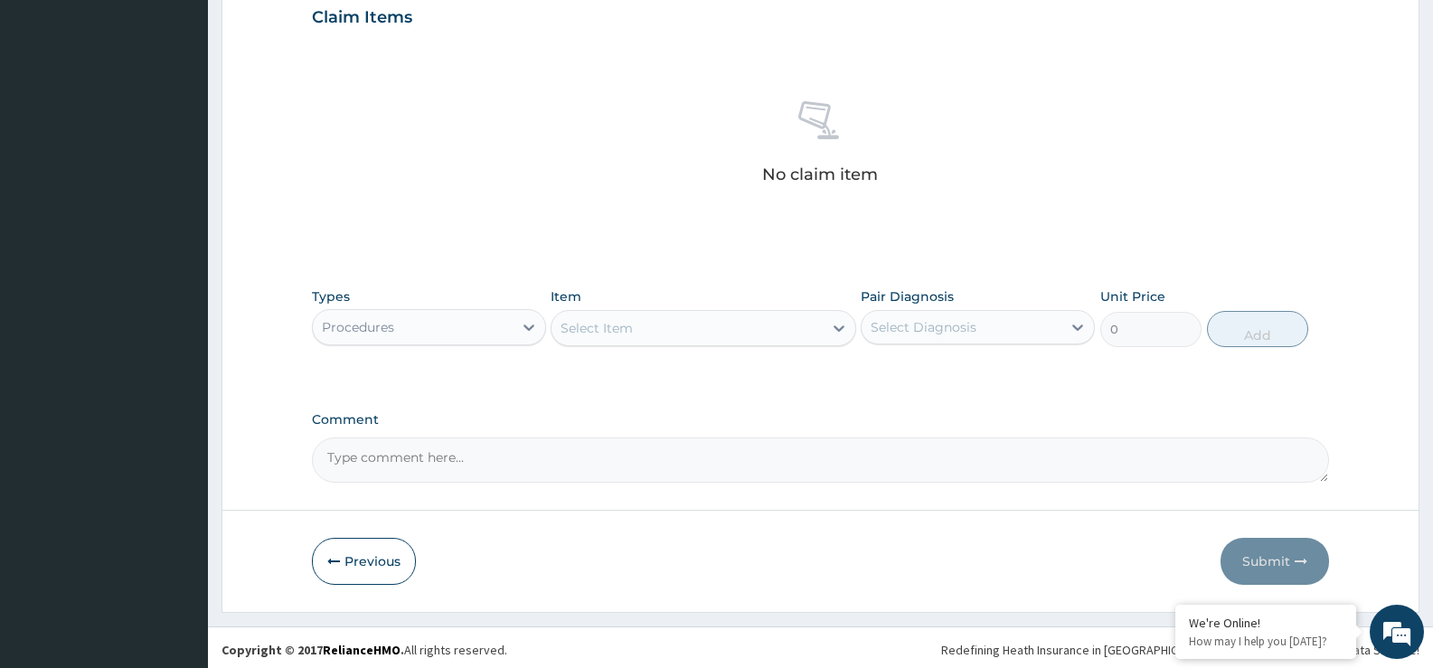
click at [627, 330] on div "Select Item" at bounding box center [597, 328] width 72 height 18
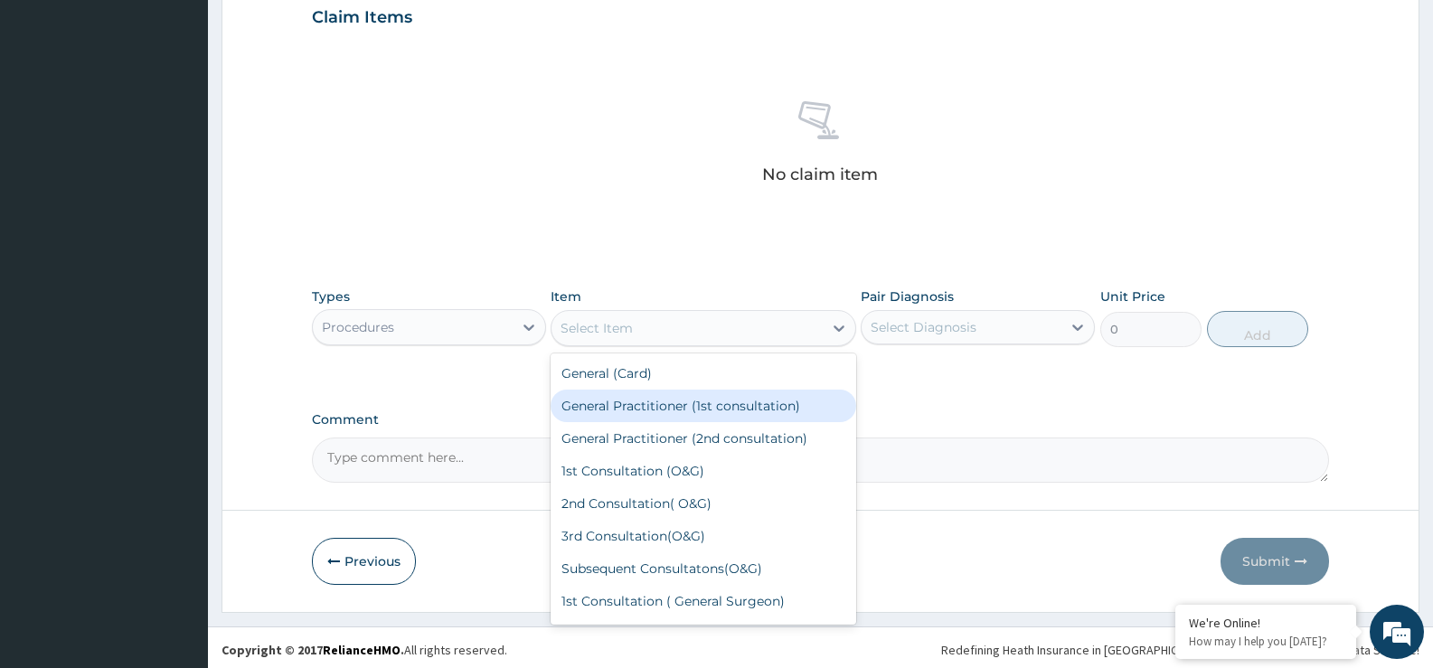
click at [657, 411] on div "General Practitioner (1st consultation)" at bounding box center [703, 406] width 305 height 33
type input "4000"
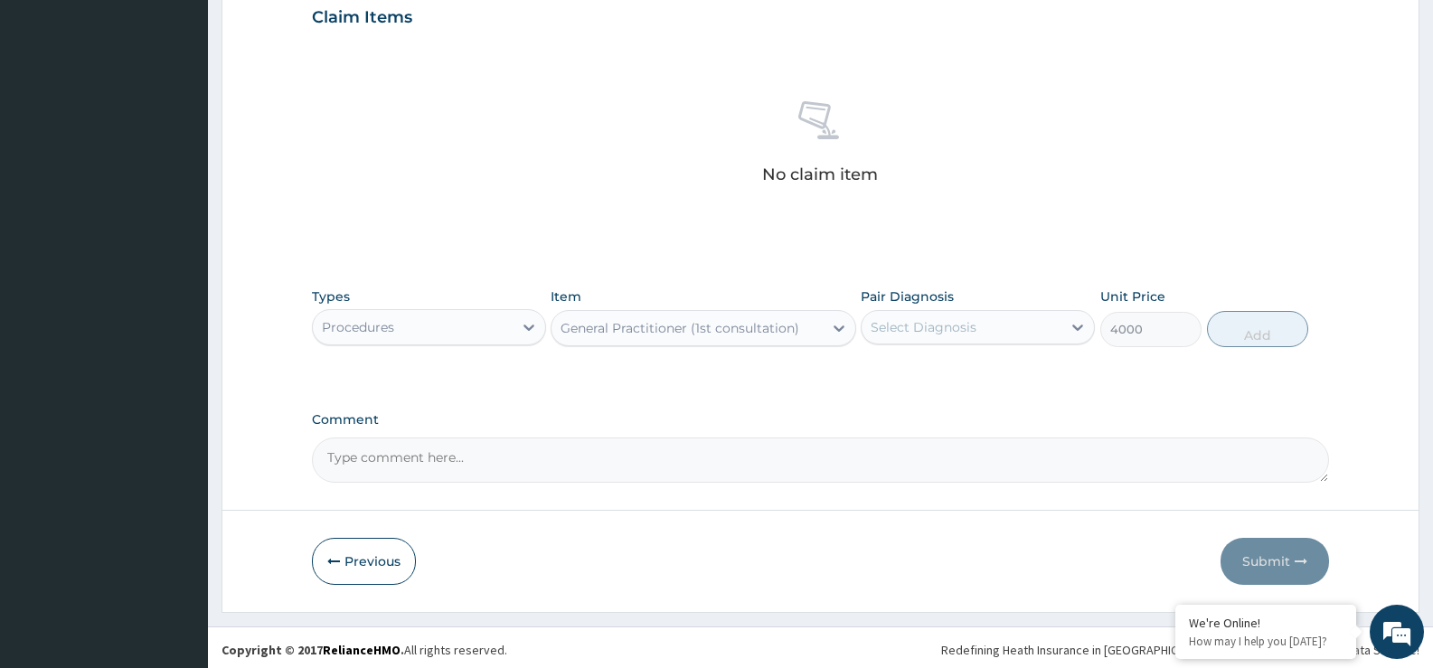
click at [921, 335] on div "Select Diagnosis" at bounding box center [924, 327] width 106 height 18
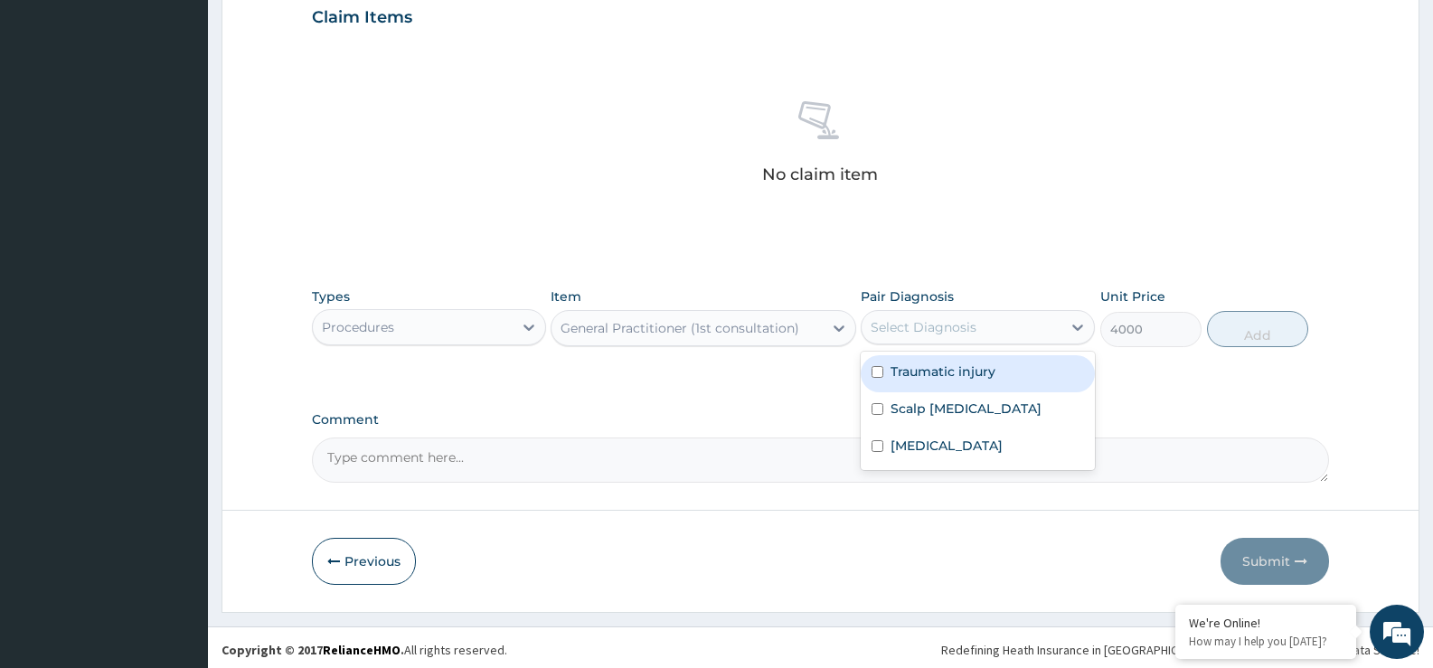
click at [949, 378] on label "Traumatic injury" at bounding box center [943, 372] width 105 height 18
checkbox input "true"
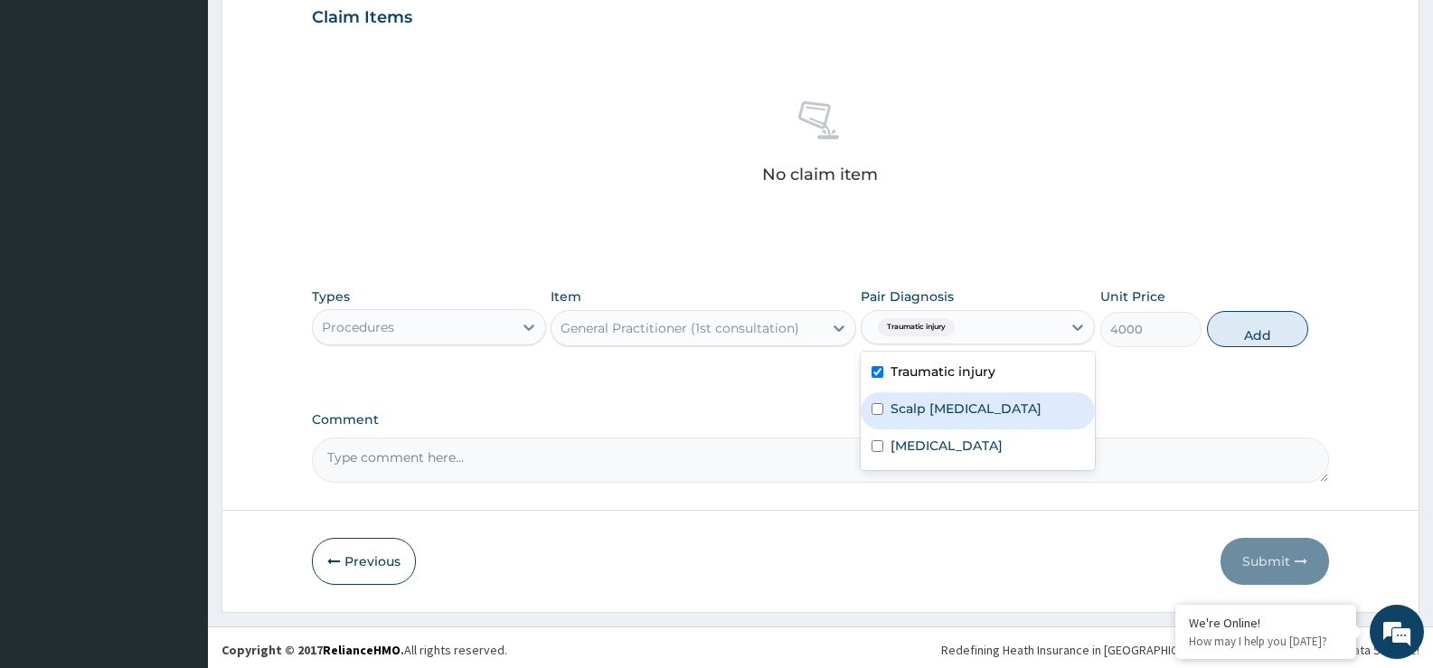
click at [914, 413] on label "Scalp laceration" at bounding box center [966, 409] width 151 height 18
checkbox input "true"
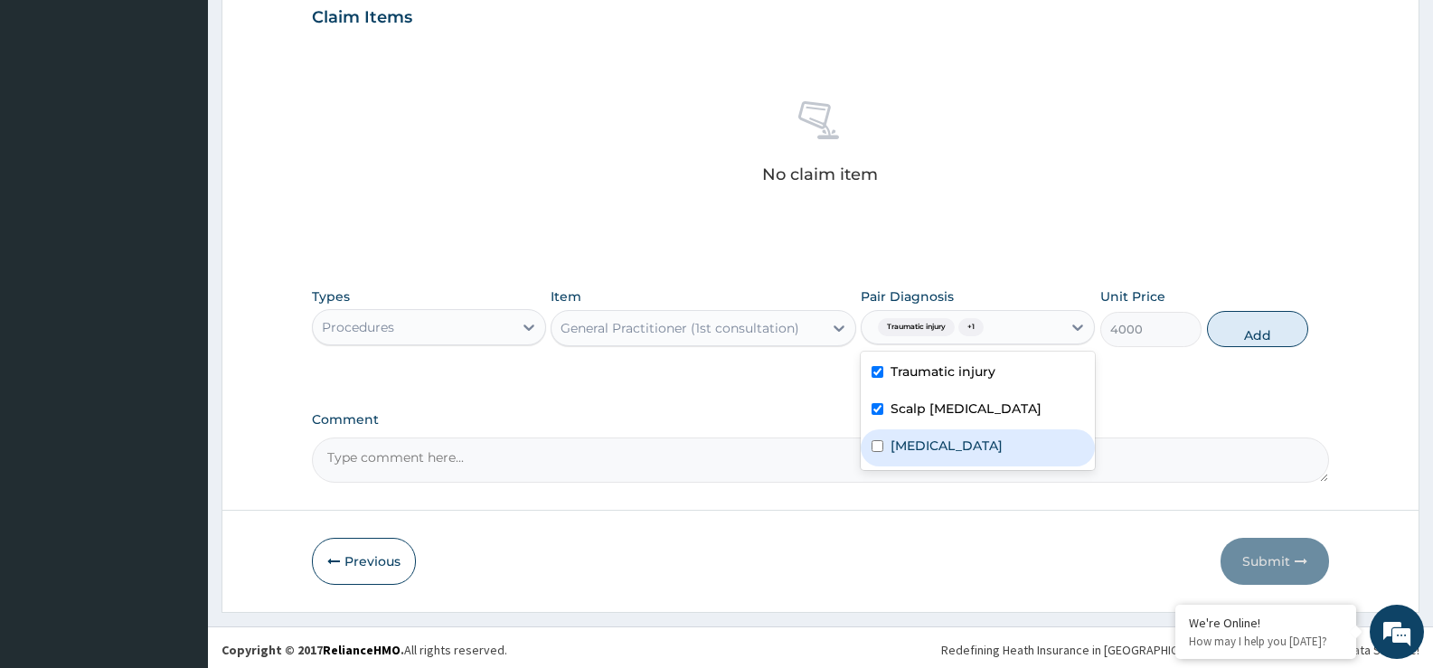
click at [920, 453] on label "Upper respiratory infection" at bounding box center [947, 446] width 112 height 18
checkbox input "true"
click at [1264, 337] on button "Add" at bounding box center [1257, 329] width 101 height 36
type input "0"
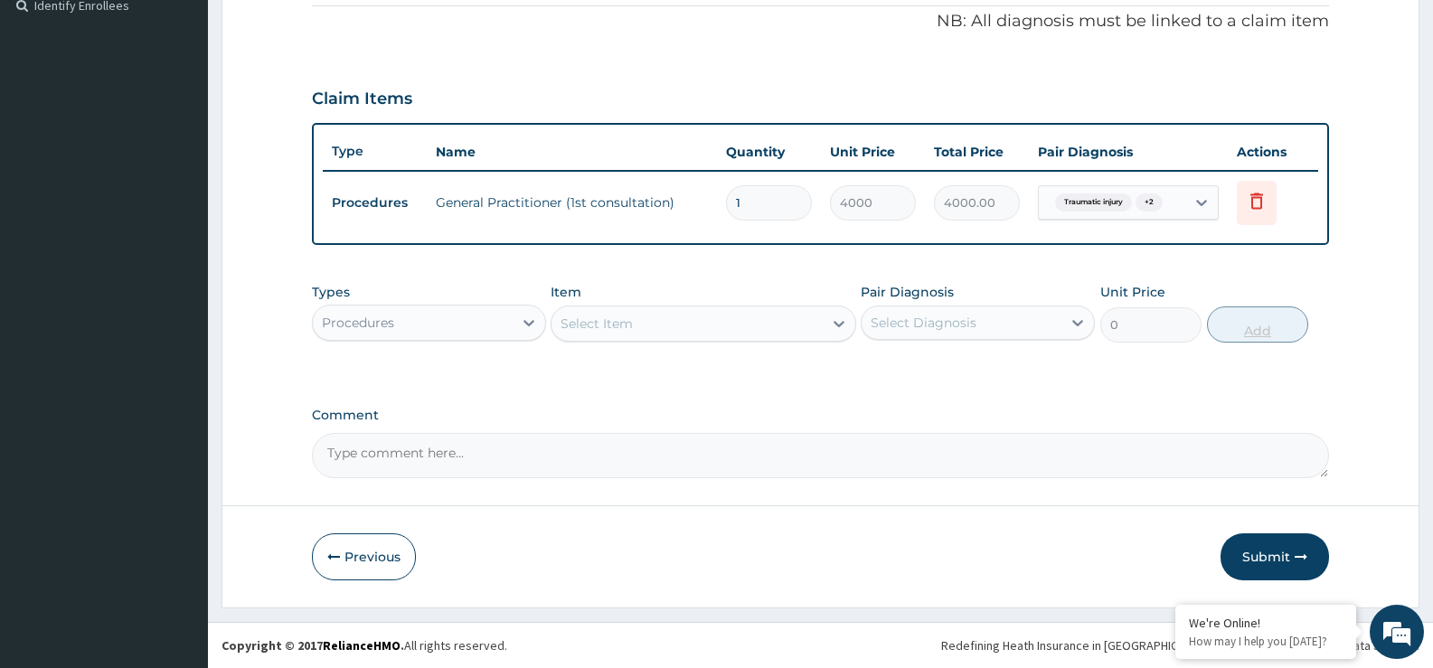
scroll to position [550, 0]
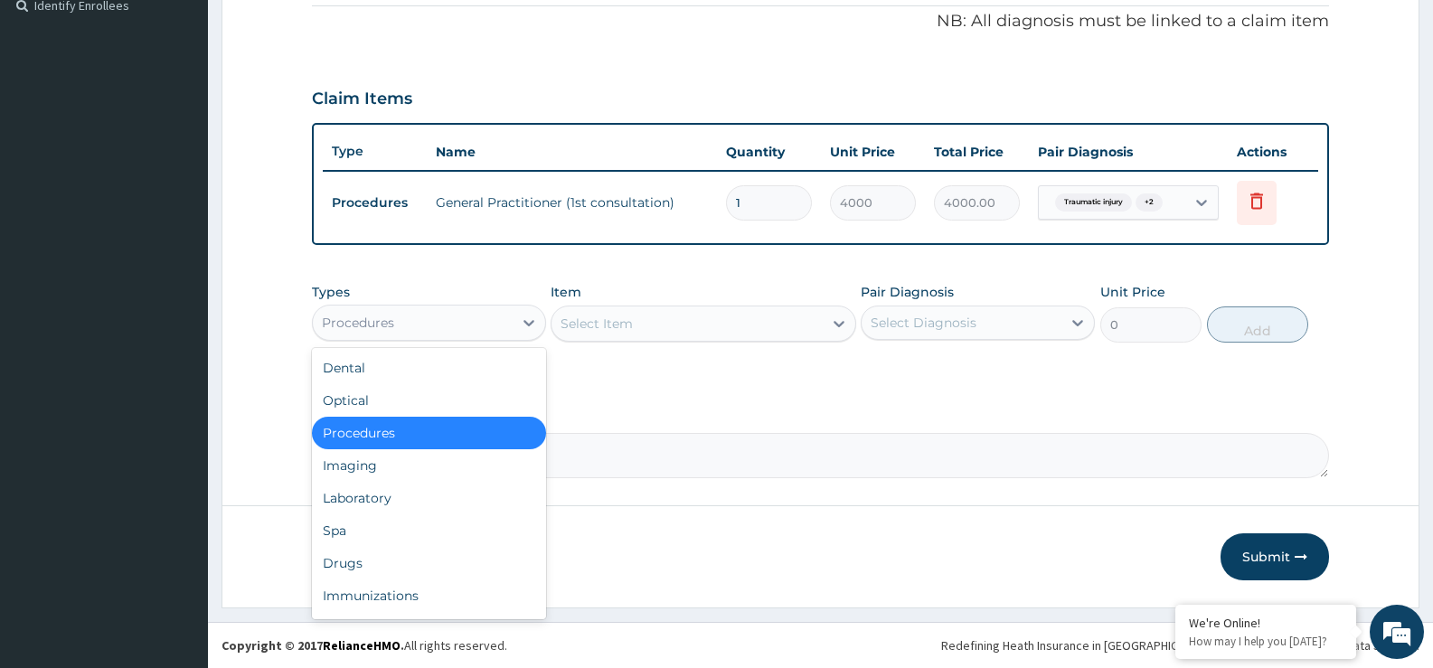
click at [500, 325] on div "Procedures" at bounding box center [413, 322] width 200 height 29
click at [450, 458] on div "Imaging" at bounding box center [429, 465] width 234 height 33
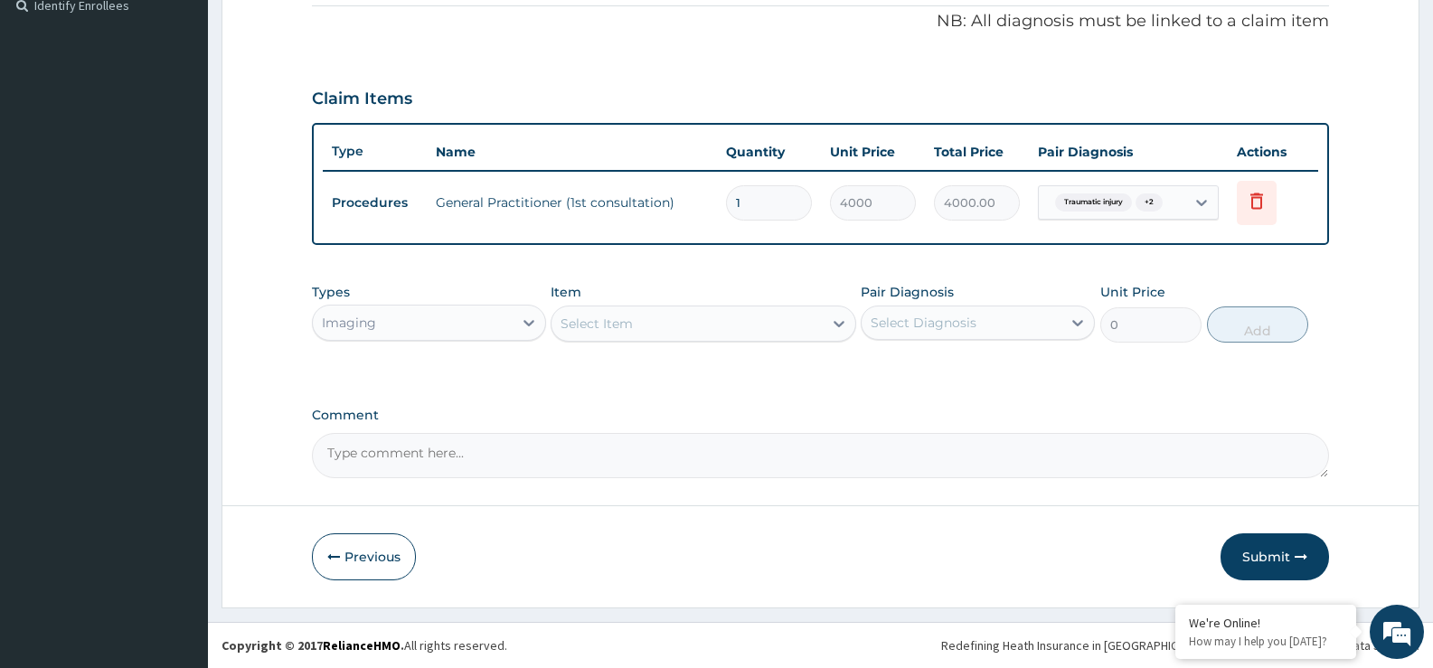
click at [679, 333] on div "Select Item" at bounding box center [687, 323] width 270 height 29
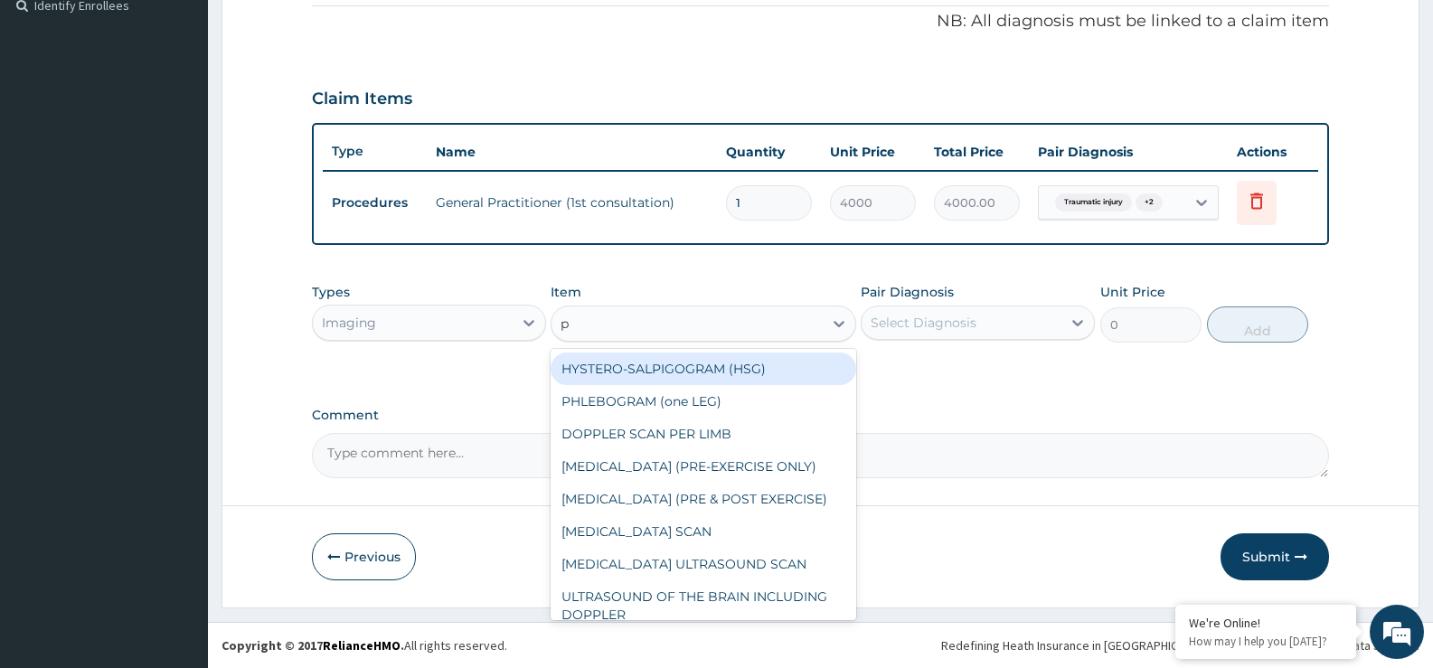
type input "pe"
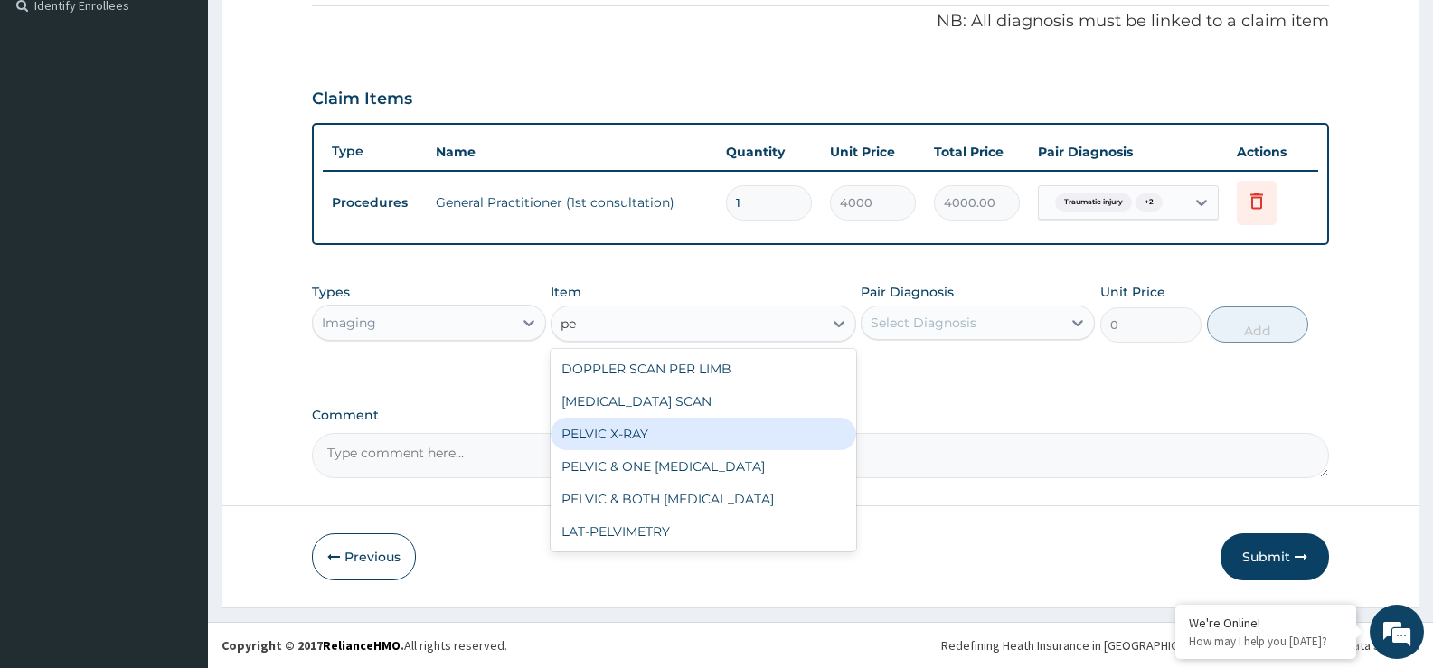
click at [634, 444] on div "PELVIC X-RAY" at bounding box center [703, 434] width 305 height 33
type input "6500"
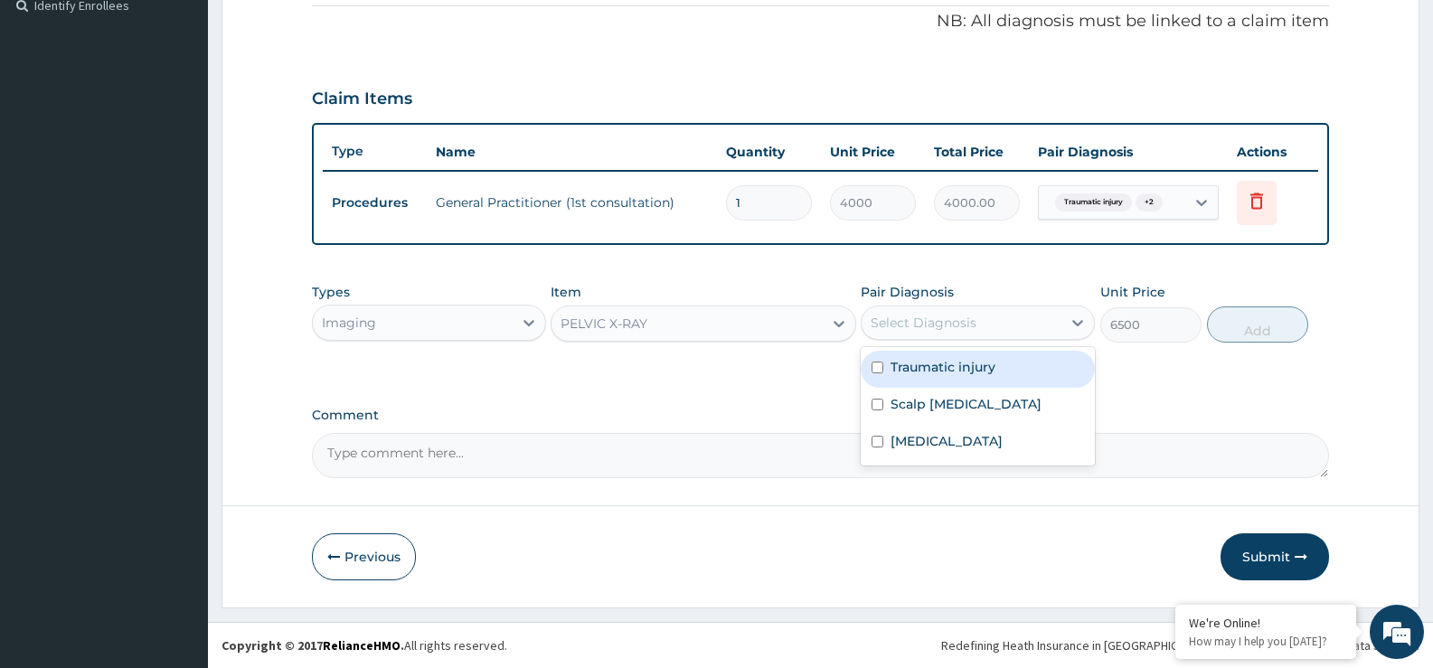
click at [935, 315] on div "Select Diagnosis" at bounding box center [924, 323] width 106 height 18
click at [938, 365] on label "Traumatic injury" at bounding box center [943, 367] width 105 height 18
checkbox input "true"
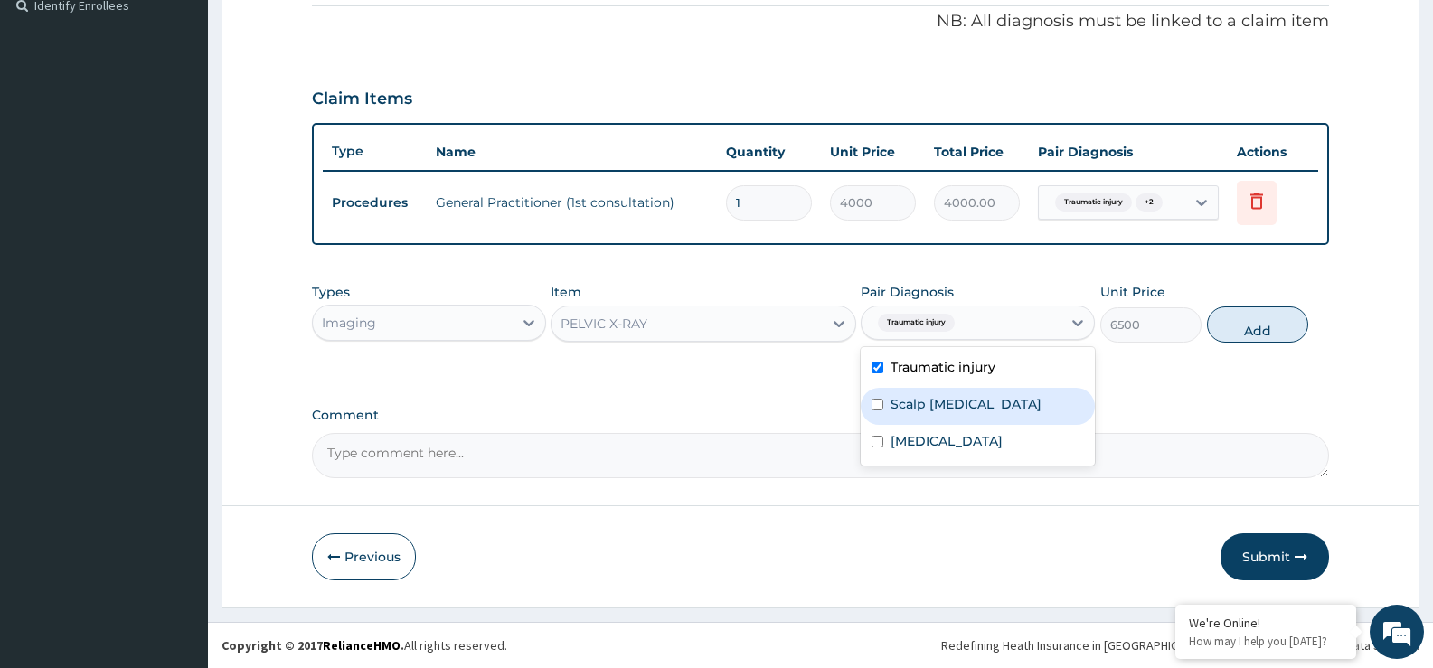
drag, startPoint x: 942, startPoint y: 411, endPoint x: 1027, endPoint y: 387, distance: 88.4
click at [947, 411] on label "Scalp laceration" at bounding box center [966, 404] width 151 height 18
checkbox input "true"
click at [1247, 326] on button "Add" at bounding box center [1257, 325] width 101 height 36
type input "0"
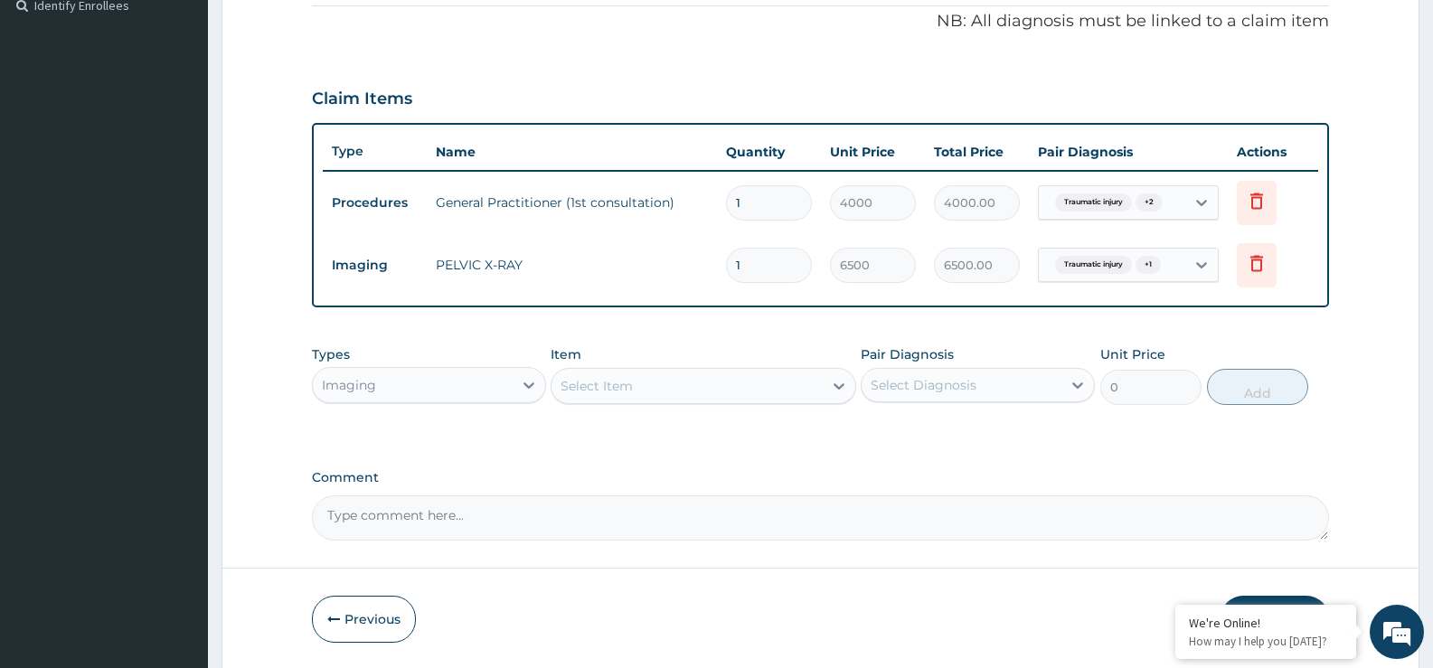
click at [760, 389] on div "Select Item" at bounding box center [687, 386] width 270 height 29
type input "fem"
drag, startPoint x: 760, startPoint y: 429, endPoint x: 836, endPoint y: 412, distance: 77.7
click at [762, 429] on div "FEMUR or THIGH (AP & LAT)X-RAY" at bounding box center [703, 431] width 305 height 33
type input "9750"
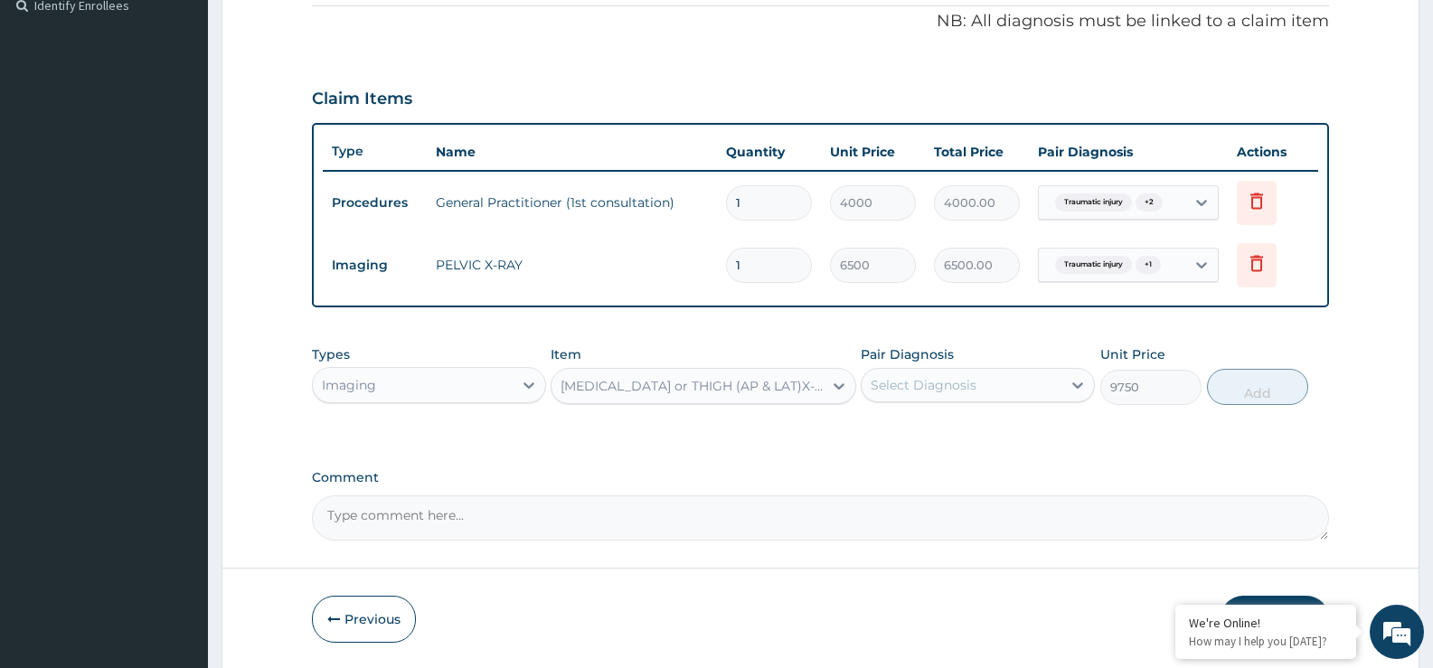
click at [908, 386] on div "Select Diagnosis" at bounding box center [924, 385] width 106 height 18
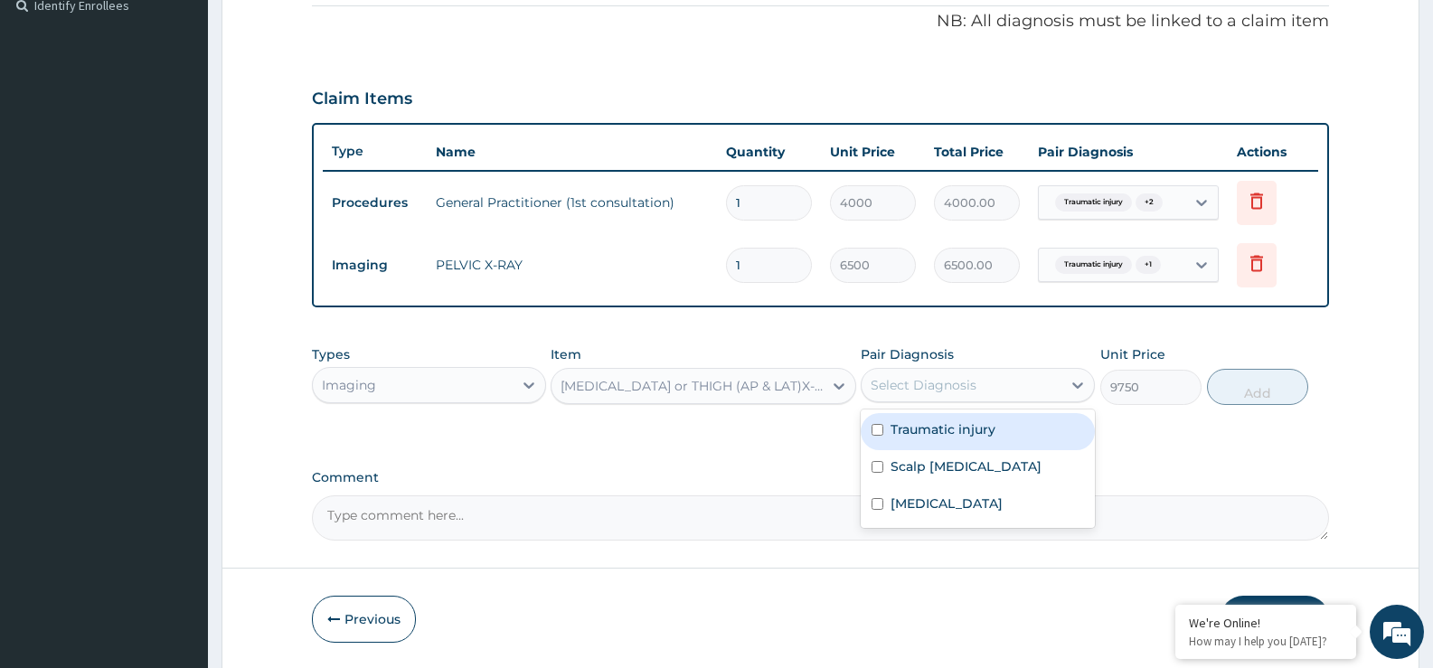
click at [936, 434] on label "Traumatic injury" at bounding box center [943, 429] width 105 height 18
checkbox input "true"
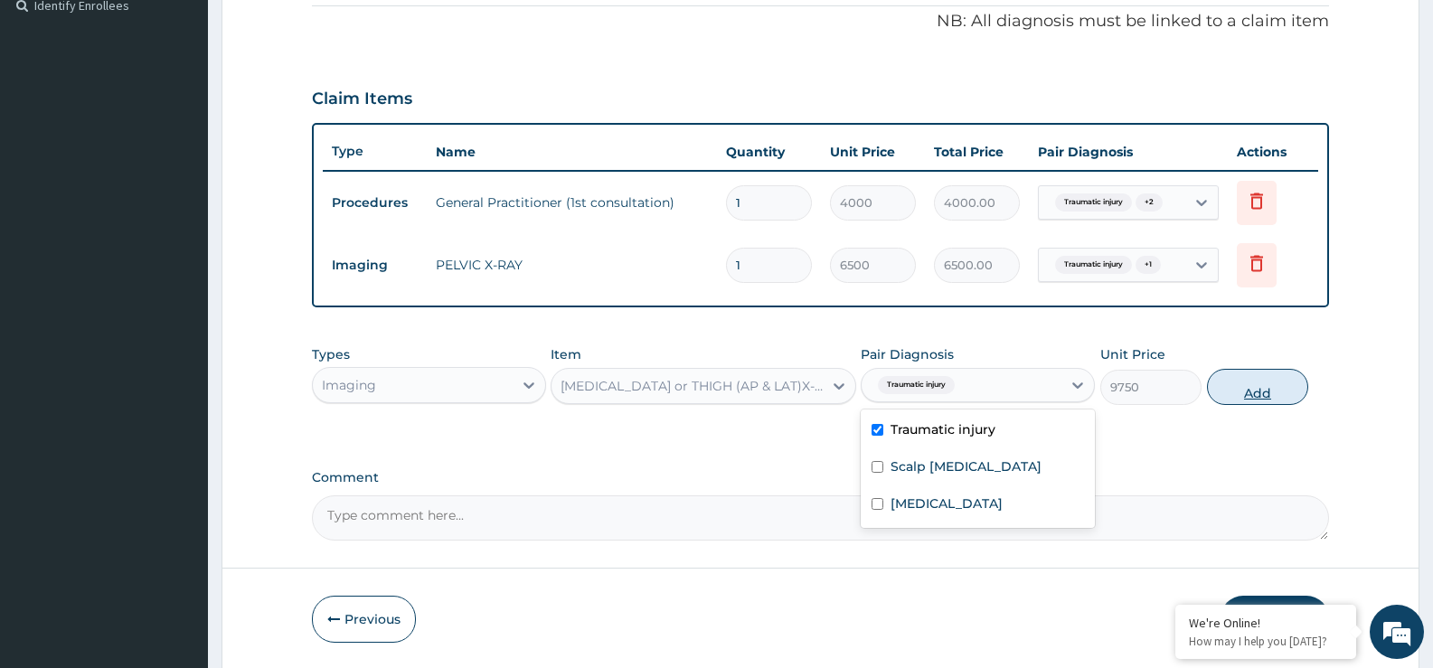
click at [1246, 402] on button "Add" at bounding box center [1257, 387] width 101 height 36
type input "0"
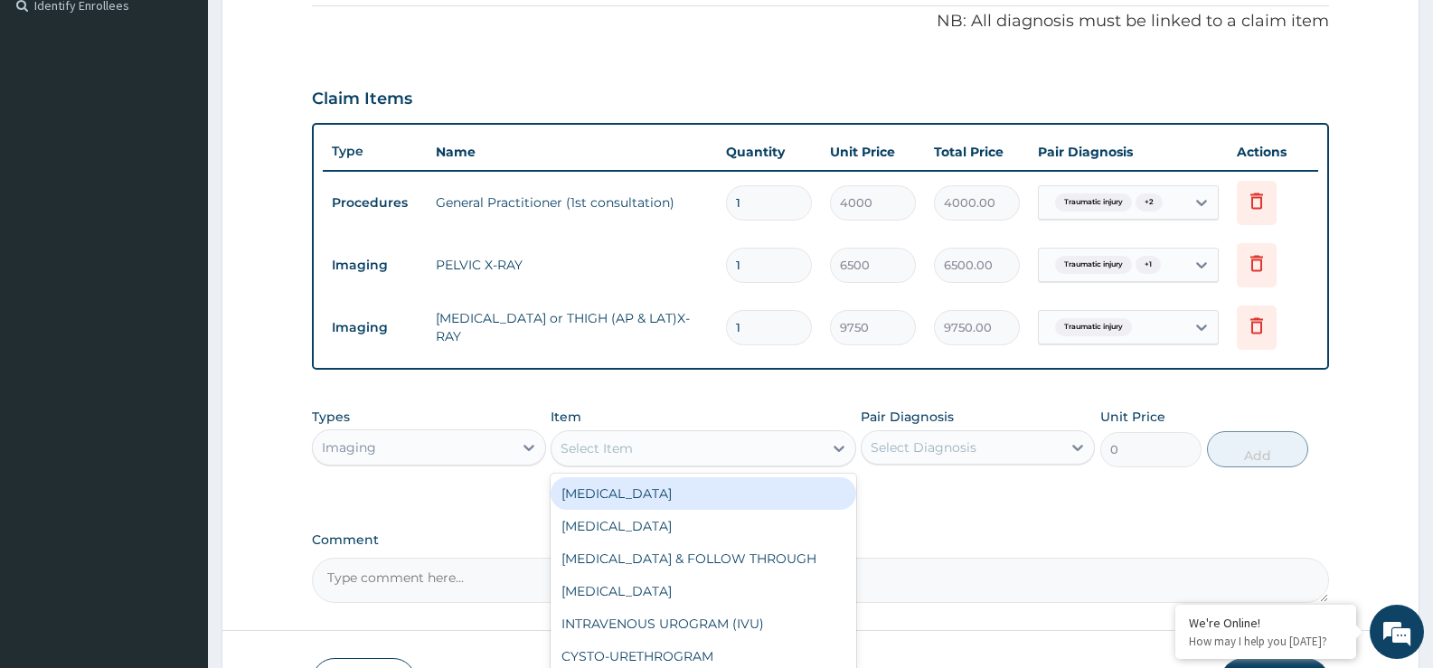
click at [677, 453] on div "Select Item" at bounding box center [687, 448] width 270 height 29
click at [515, 445] on div at bounding box center [529, 447] width 33 height 33
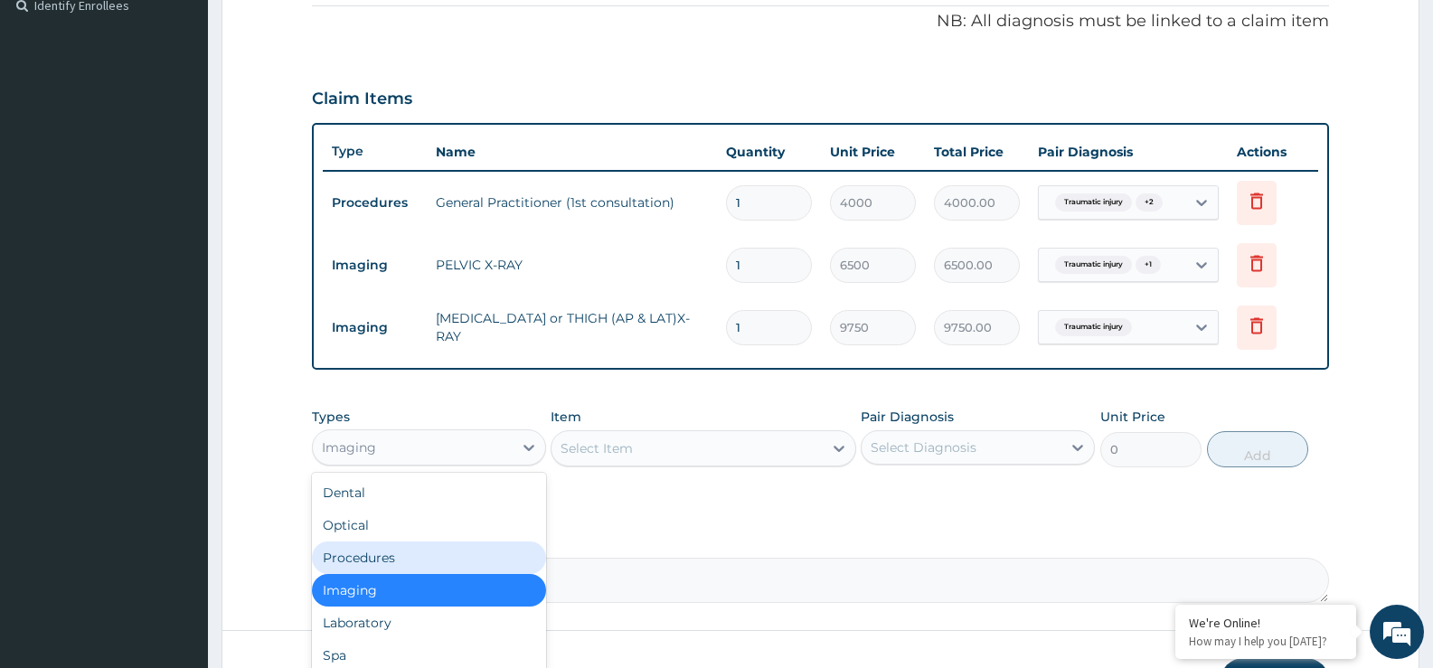
click at [474, 558] on div "Procedures" at bounding box center [429, 558] width 234 height 33
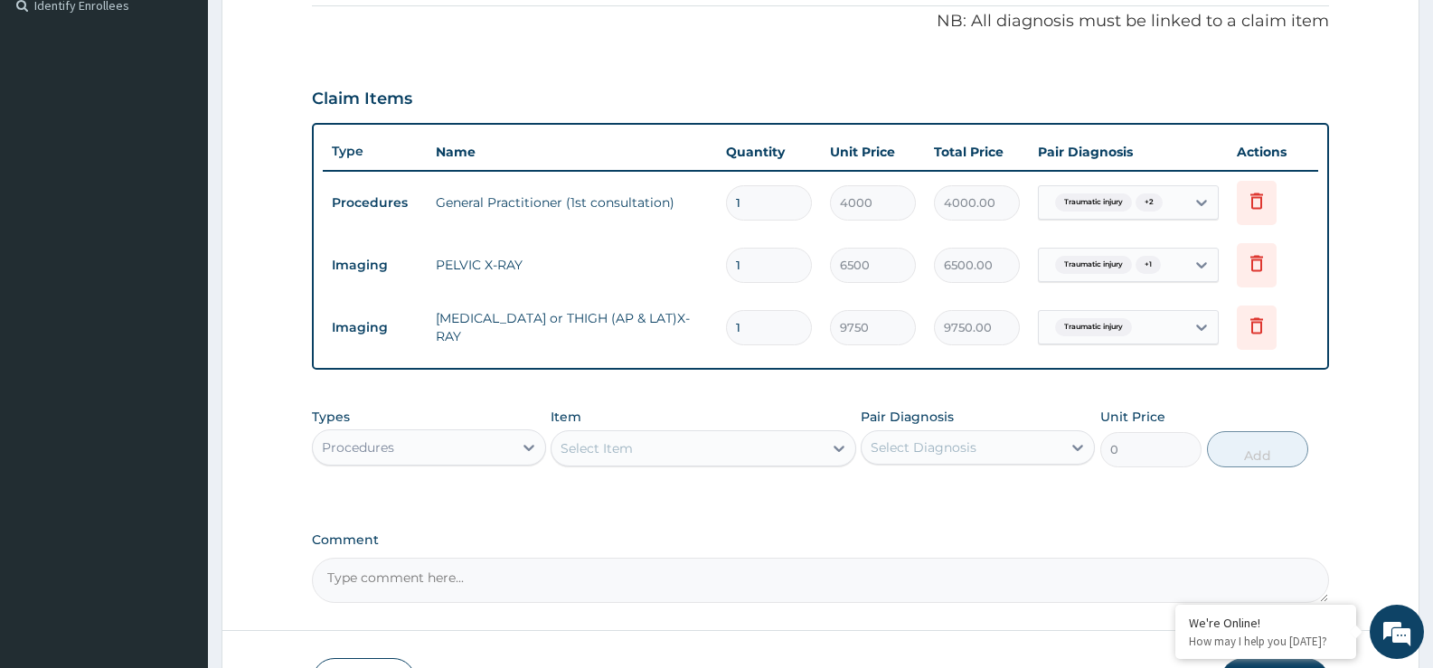
click at [667, 449] on div "Select Item" at bounding box center [687, 448] width 270 height 29
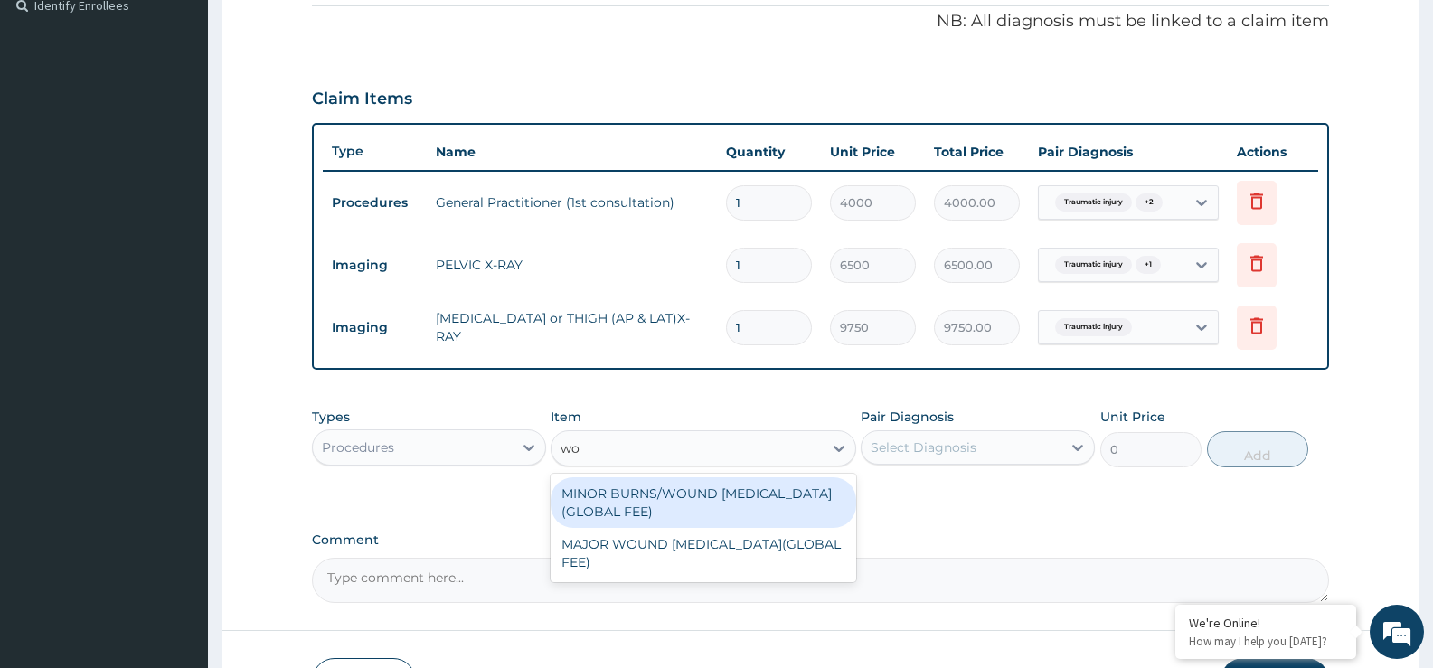
type input "w"
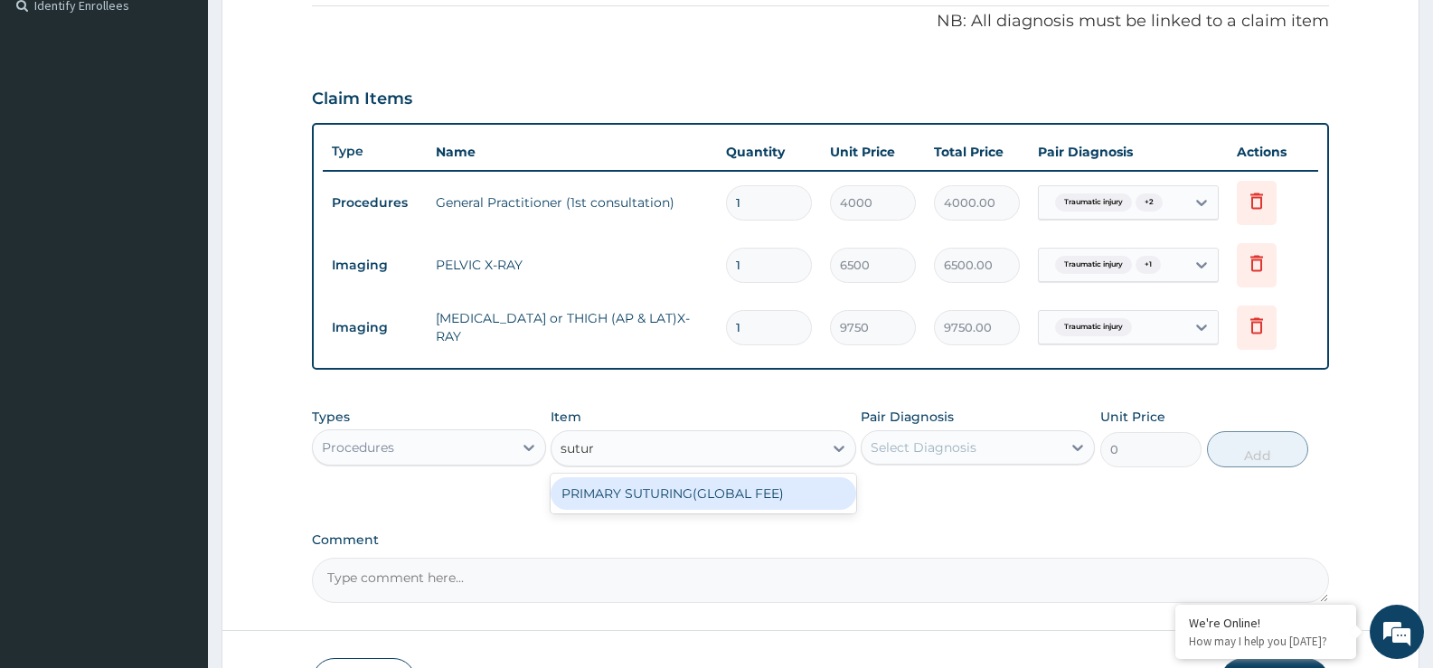
type input "suturi"
click at [674, 491] on div "PRIMARY SUTURING(GLOBAL FEE)" at bounding box center [703, 493] width 305 height 33
type input "50000"
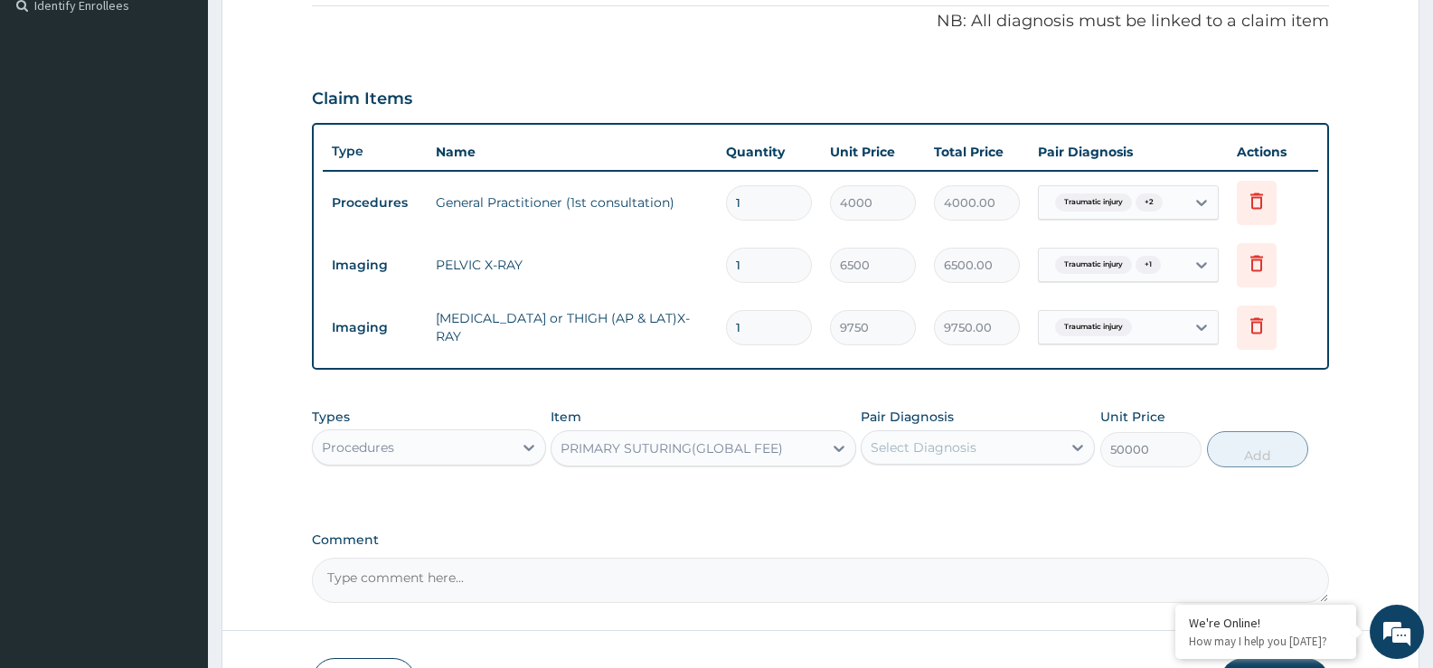
click at [897, 445] on div "Select Diagnosis" at bounding box center [924, 448] width 106 height 18
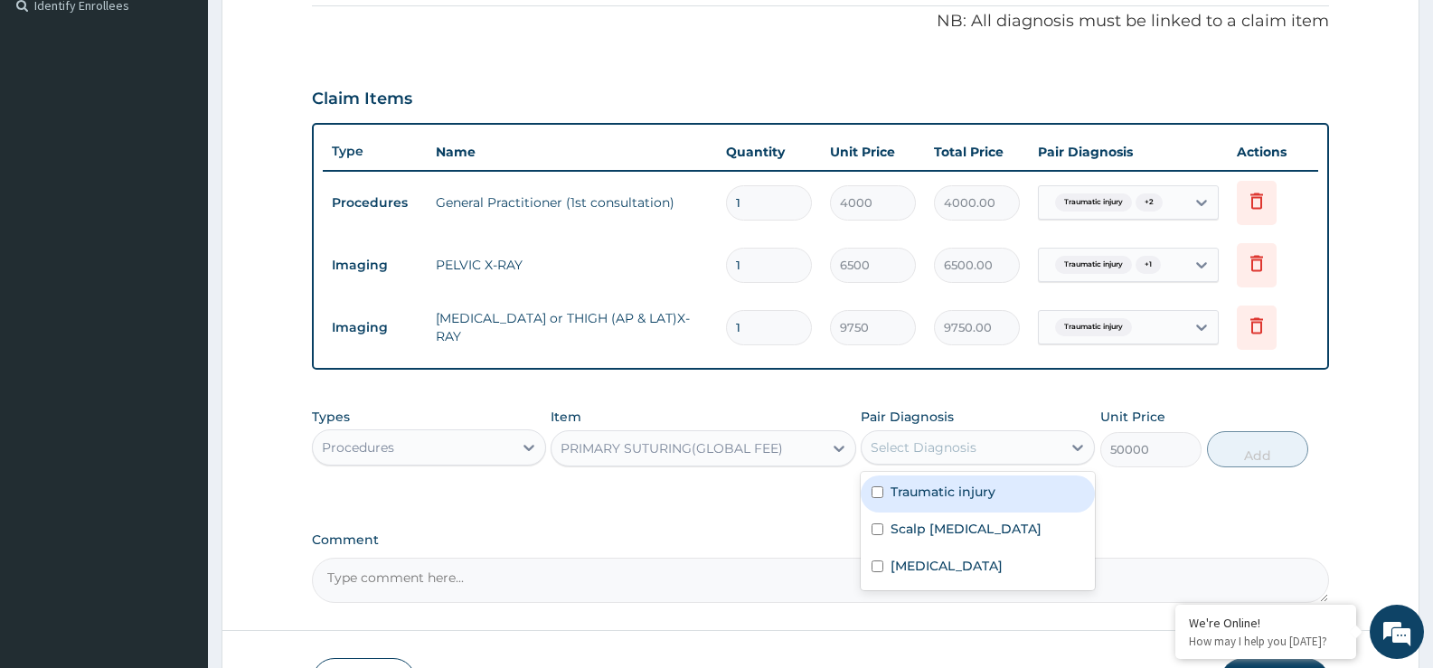
click at [935, 485] on label "Traumatic injury" at bounding box center [943, 492] width 105 height 18
checkbox input "true"
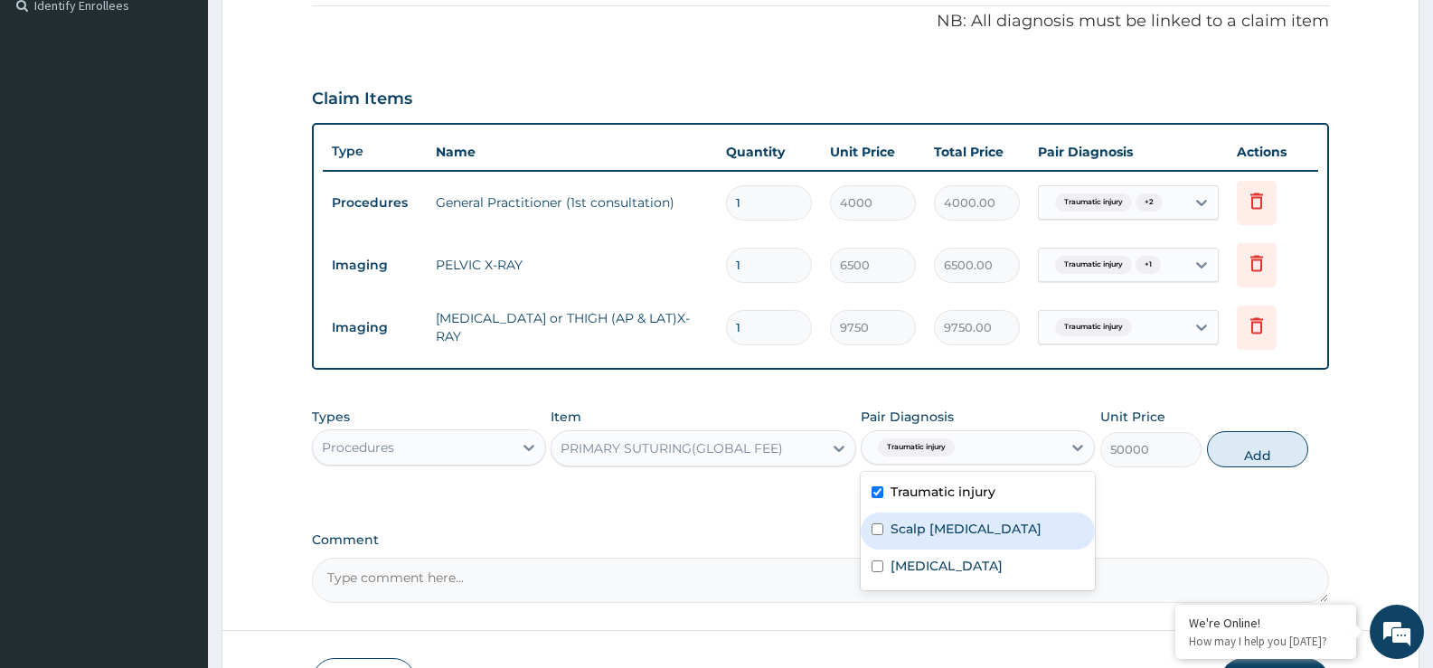
click at [967, 535] on label "Scalp laceration" at bounding box center [966, 529] width 151 height 18
checkbox input "true"
click at [1258, 458] on button "Add" at bounding box center [1257, 449] width 101 height 36
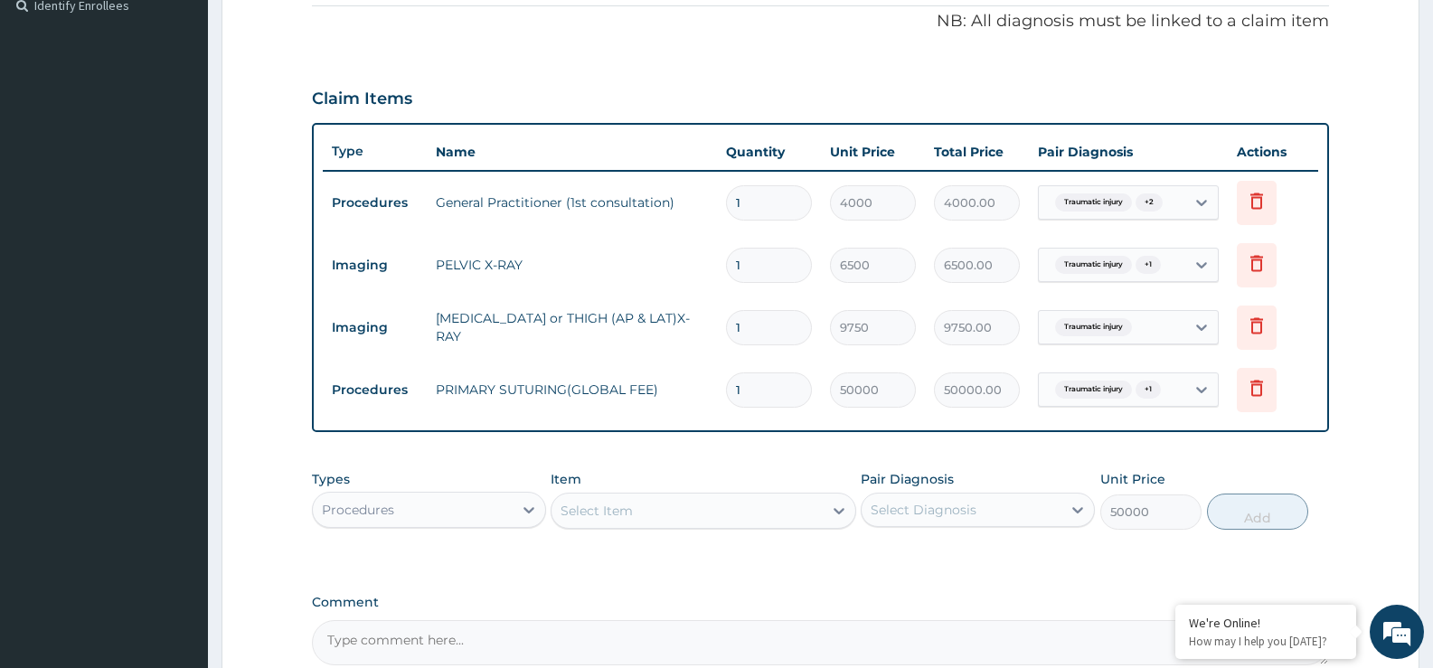
type input "0"
click at [635, 518] on div "Select Item" at bounding box center [687, 510] width 270 height 29
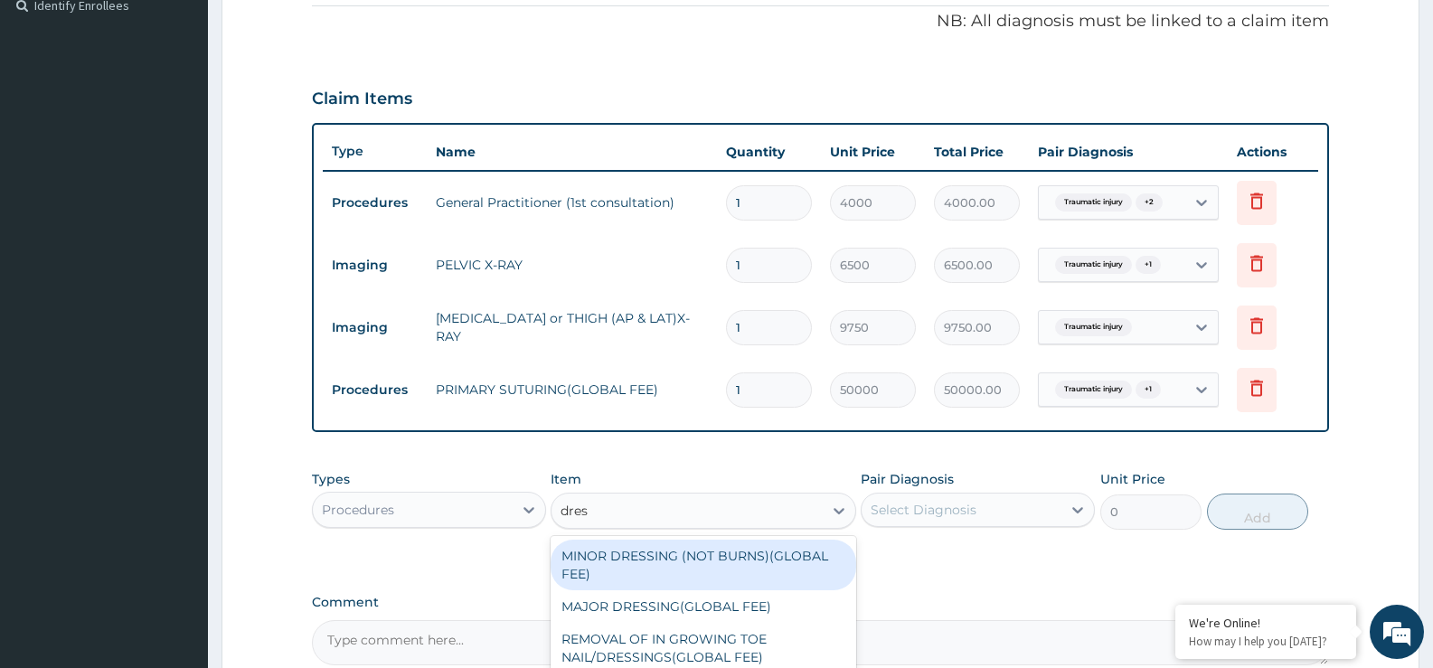
type input "dress"
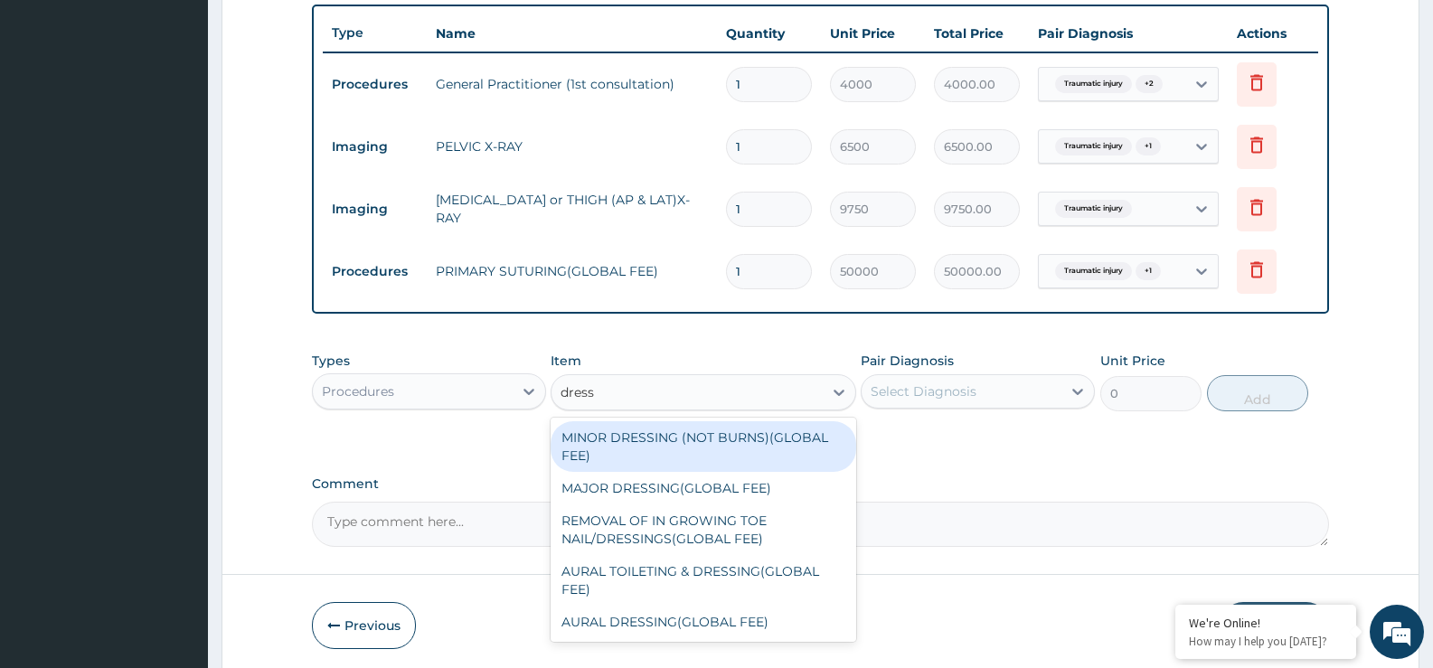
scroll to position [731, 0]
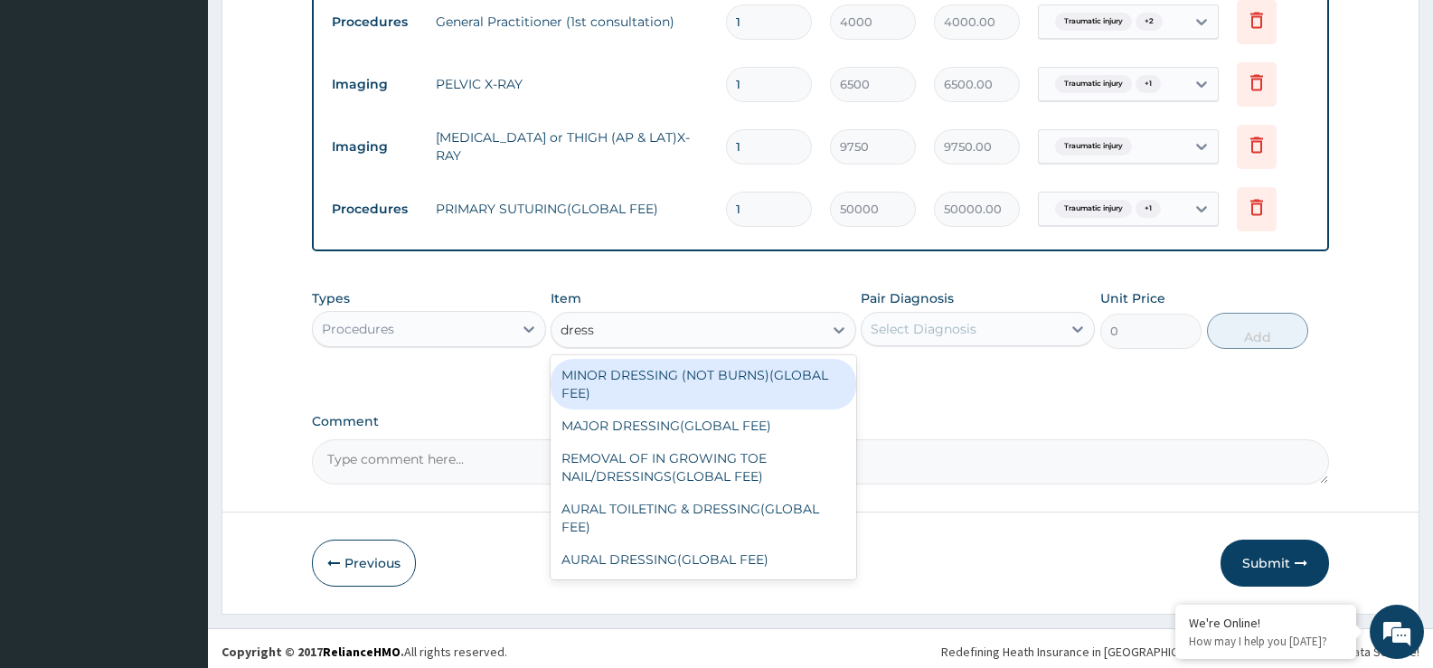
click at [736, 392] on div "MINOR DRESSING (NOT BURNS)(GLOBAL FEE)" at bounding box center [703, 384] width 305 height 51
type input "2500"
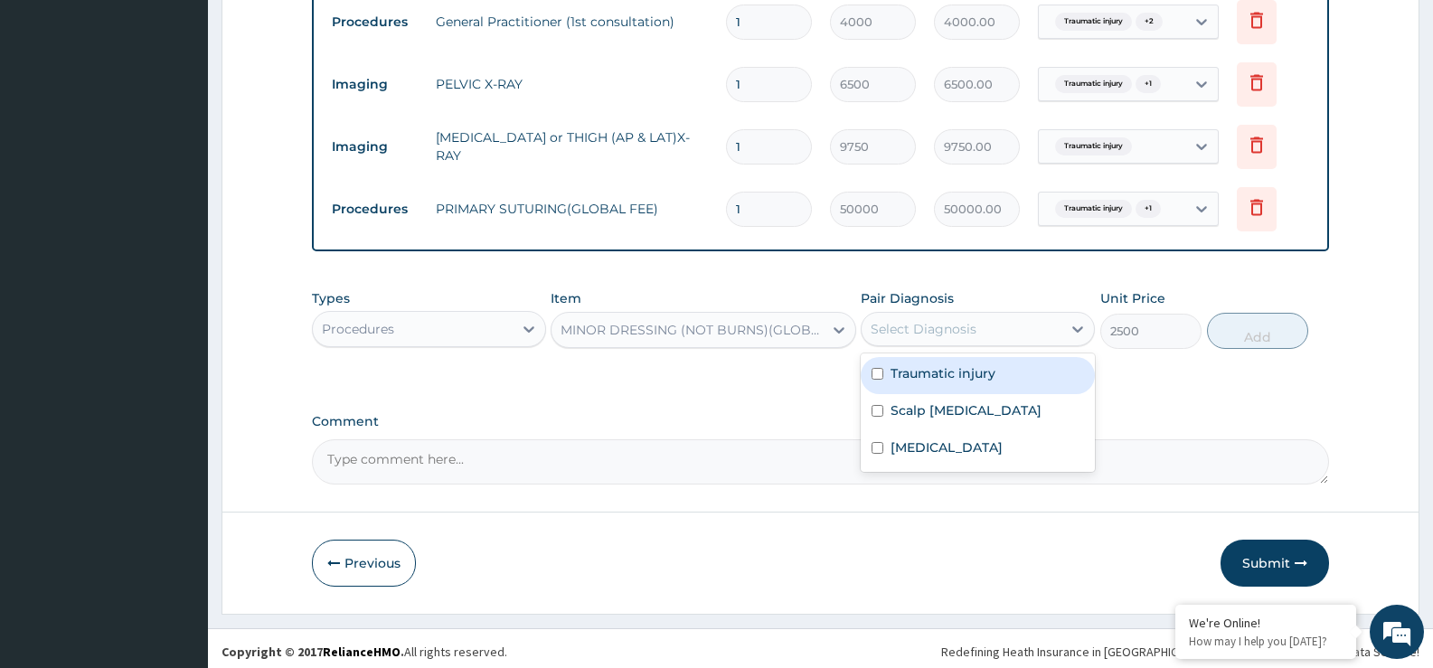
click at [946, 337] on div "Select Diagnosis" at bounding box center [924, 329] width 106 height 18
click at [955, 375] on label "Traumatic injury" at bounding box center [943, 373] width 105 height 18
checkbox input "true"
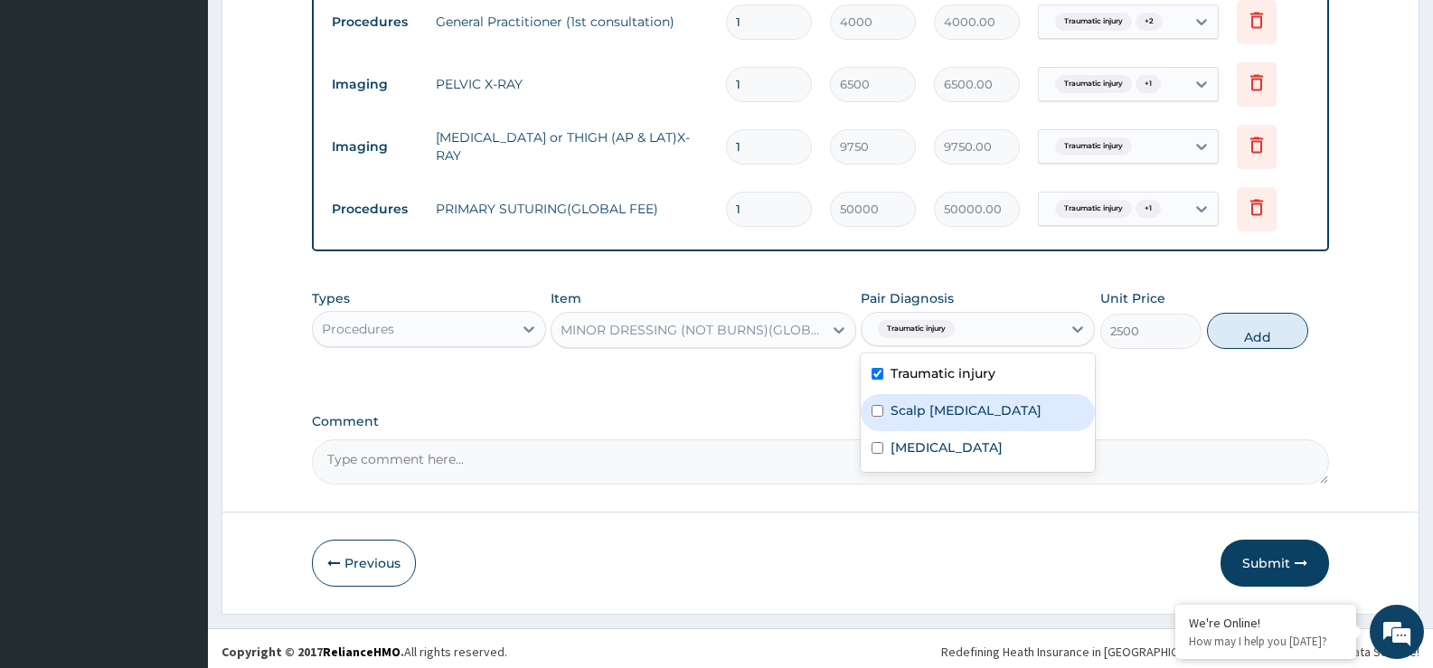
click at [1024, 416] on div "Scalp laceration" at bounding box center [978, 412] width 234 height 37
checkbox input "true"
click at [1260, 336] on button "Add" at bounding box center [1257, 331] width 101 height 36
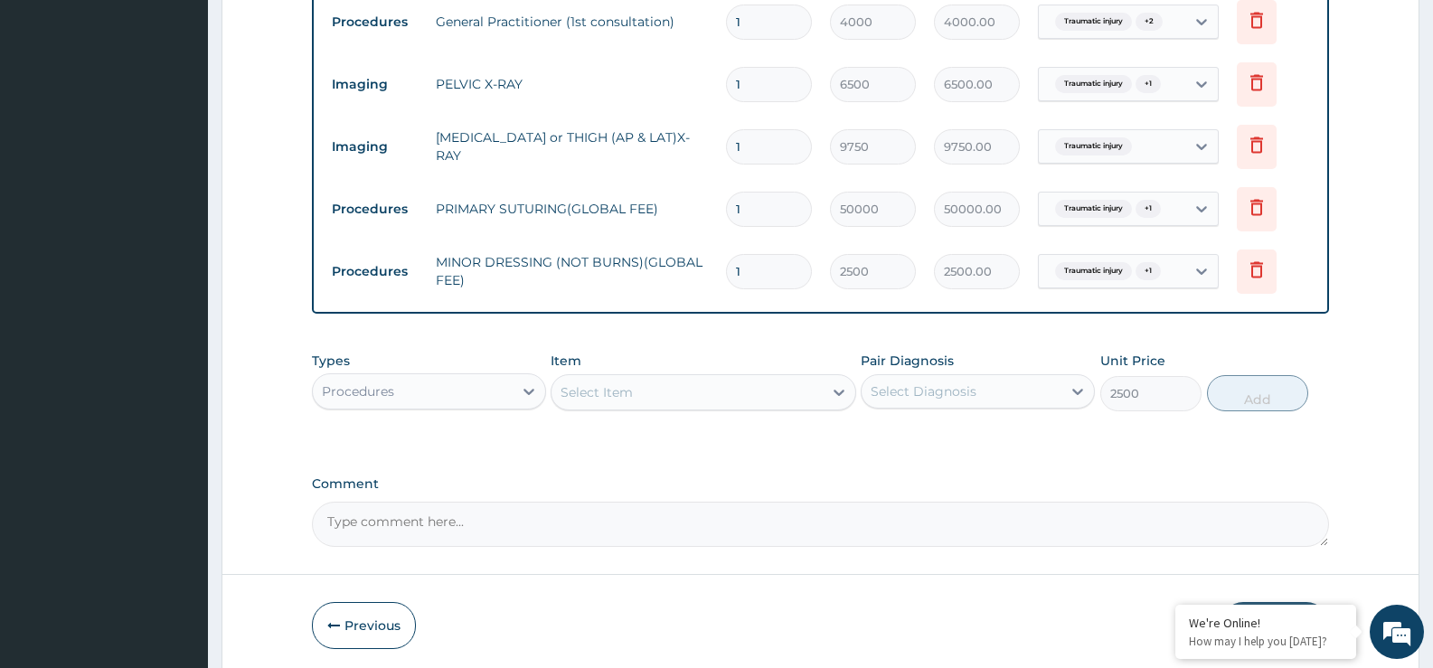
type input "0"
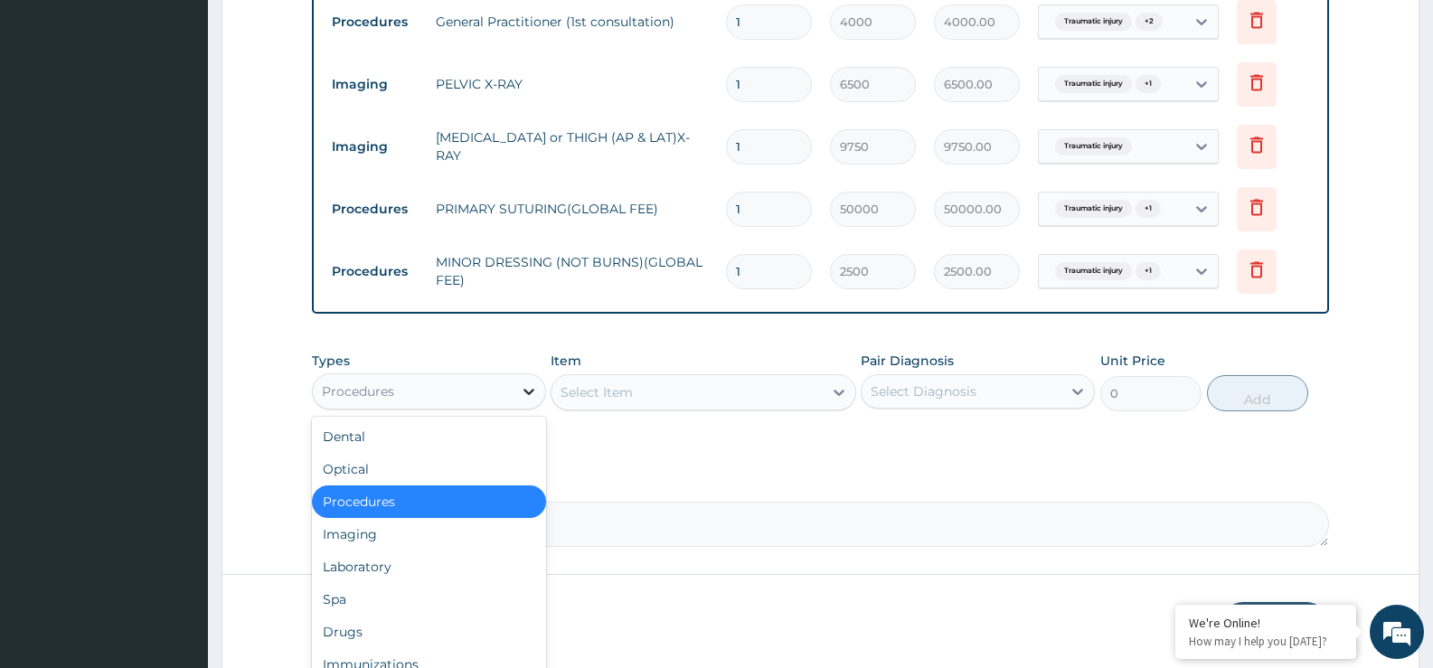
click at [514, 400] on div at bounding box center [529, 391] width 33 height 33
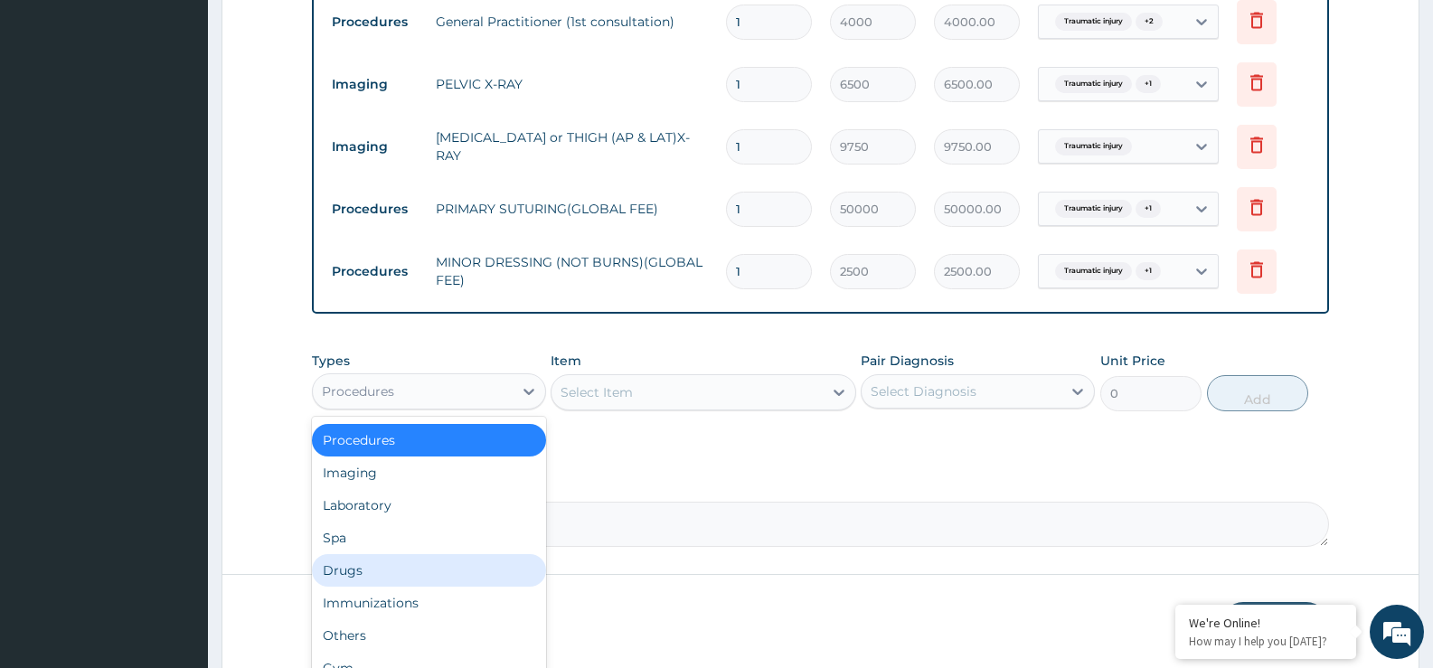
click at [451, 566] on div "Drugs" at bounding box center [429, 570] width 234 height 33
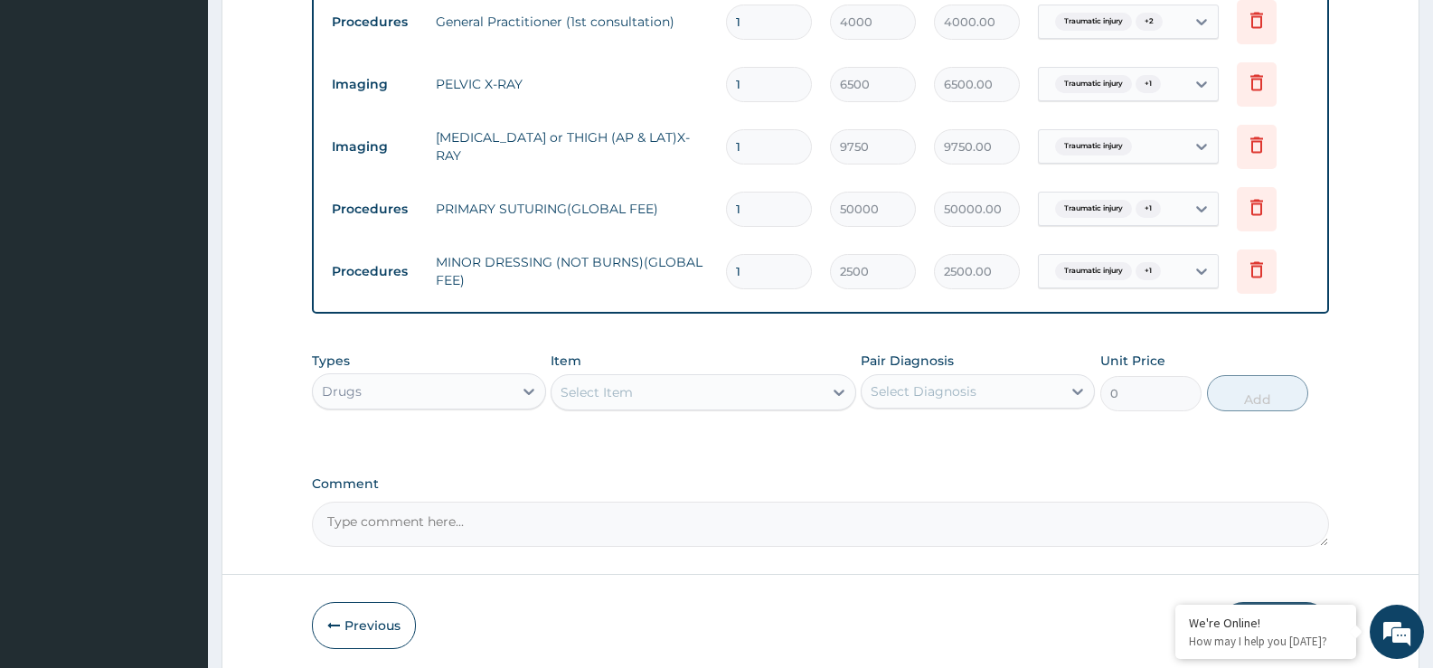
click at [678, 400] on div "Select Item" at bounding box center [687, 392] width 270 height 29
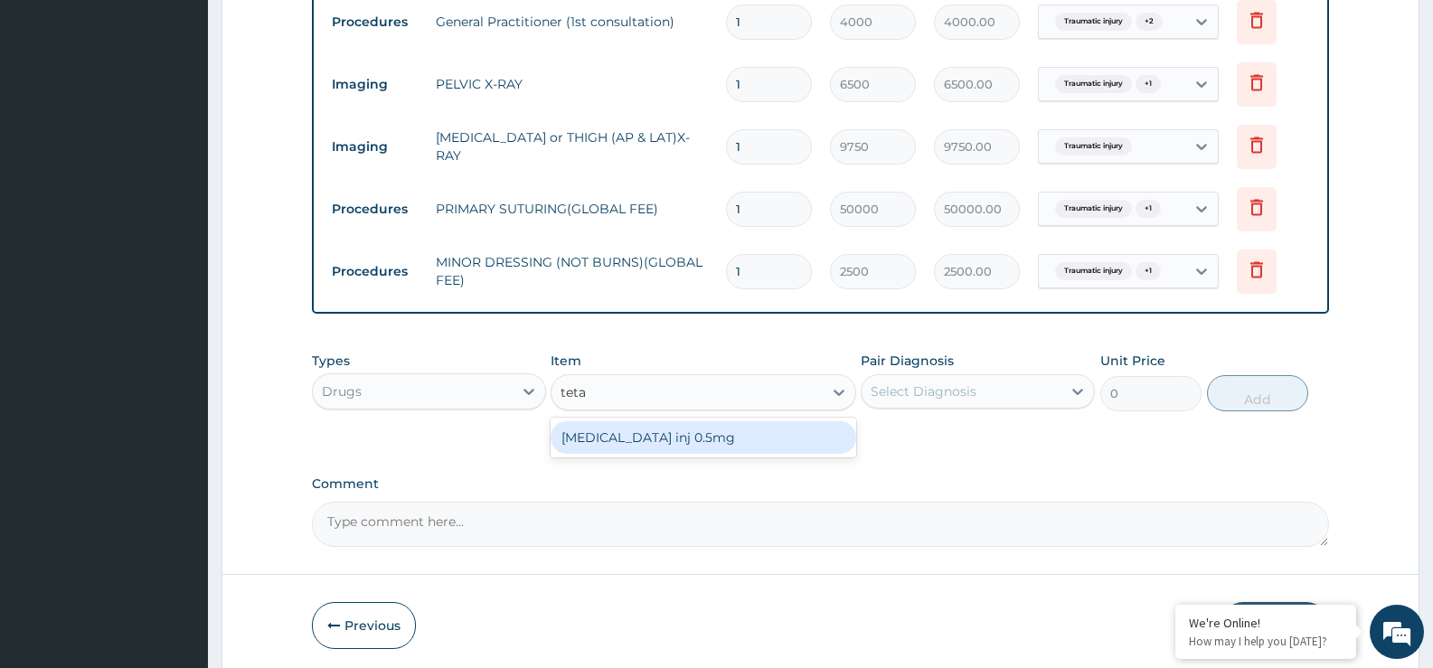
type input "tetan"
drag, startPoint x: 689, startPoint y: 440, endPoint x: 856, endPoint y: 420, distance: 168.5
click at [690, 440] on div "Tetanus toxoid inj 0.5mg" at bounding box center [703, 437] width 305 height 33
type input "420"
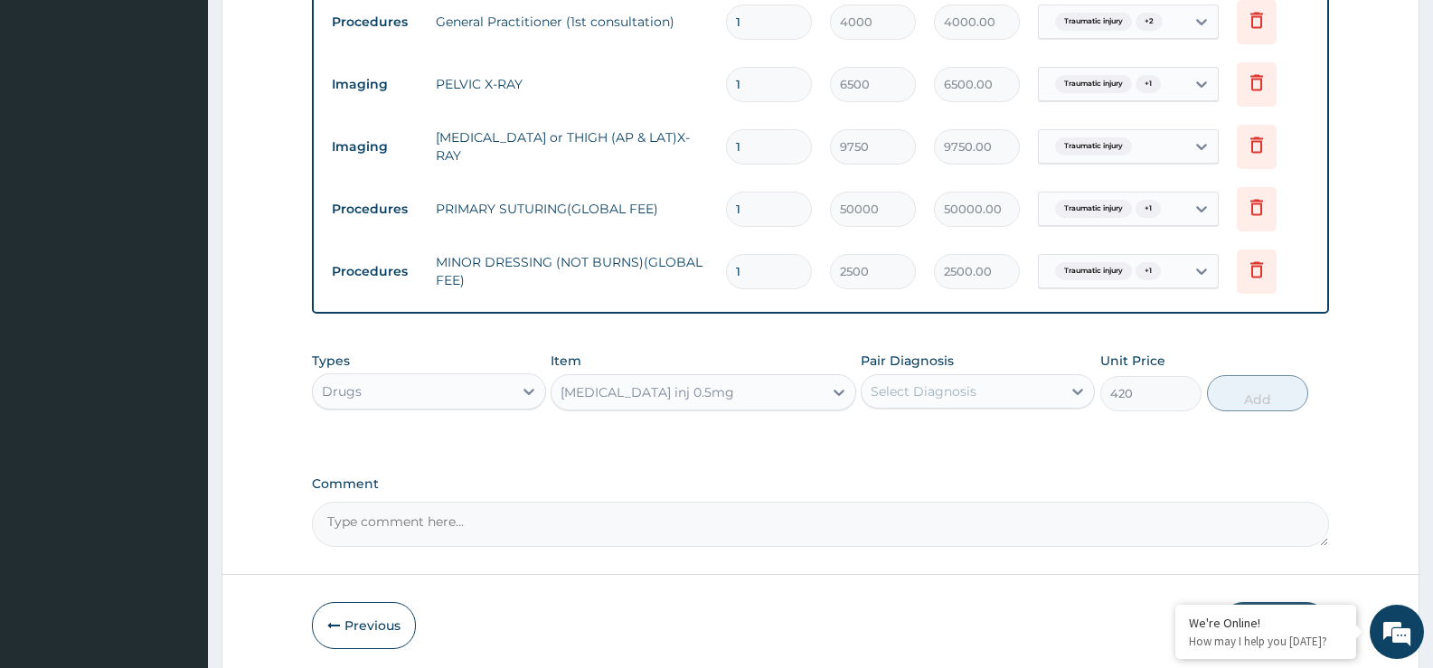
click at [941, 393] on div "Select Diagnosis" at bounding box center [924, 391] width 106 height 18
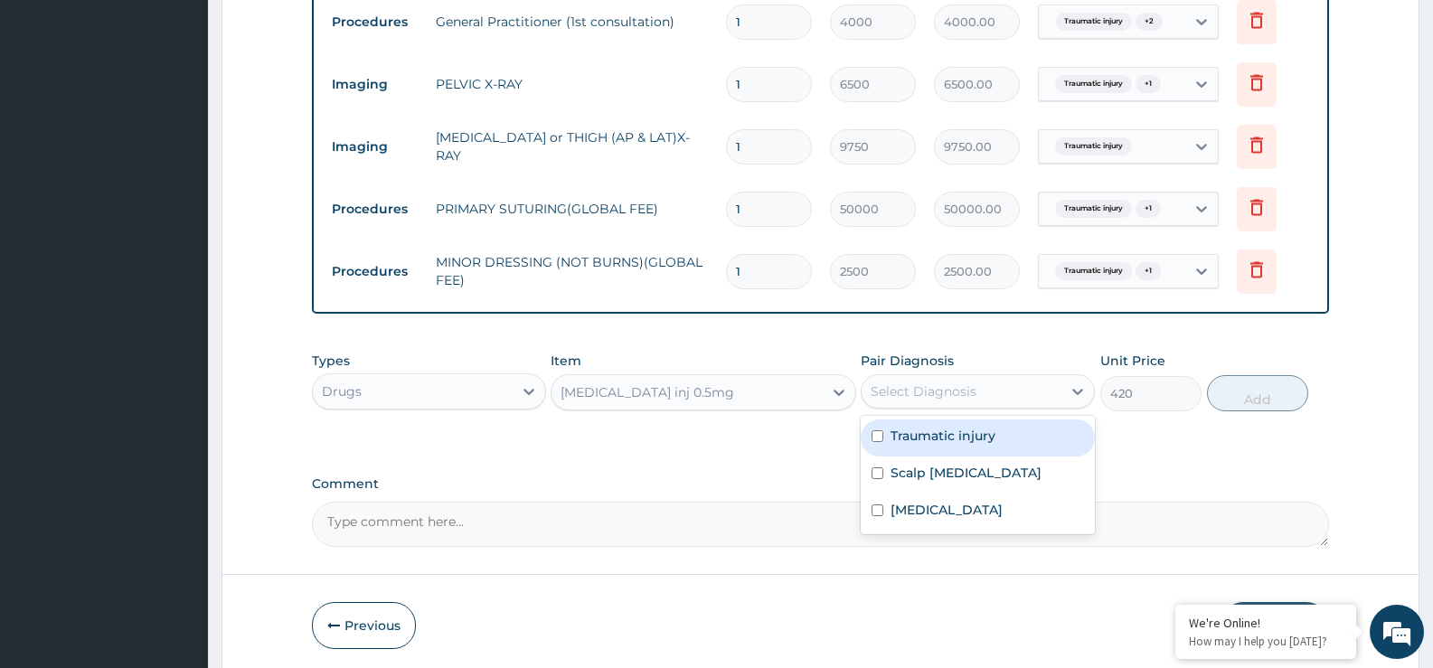
click at [960, 438] on label "Traumatic injury" at bounding box center [943, 436] width 105 height 18
checkbox input "true"
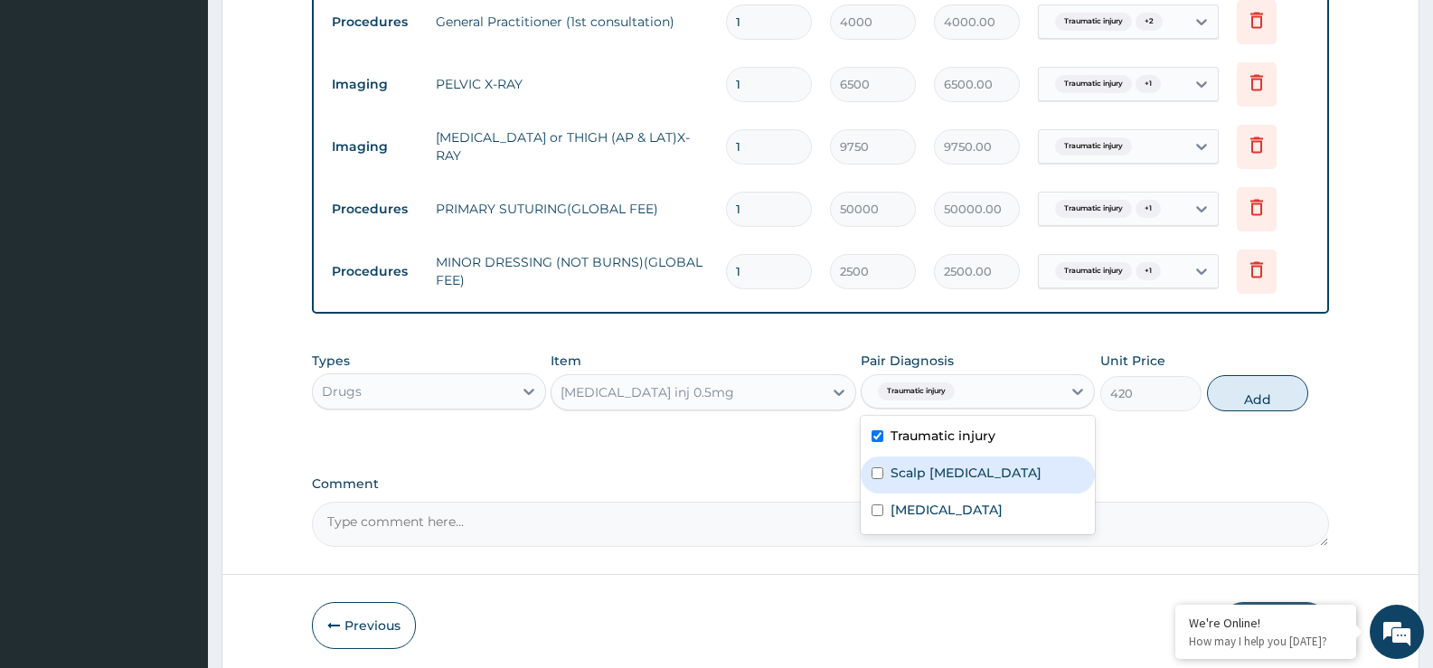
click at [1012, 470] on div "Scalp laceration" at bounding box center [978, 475] width 234 height 37
checkbox input "true"
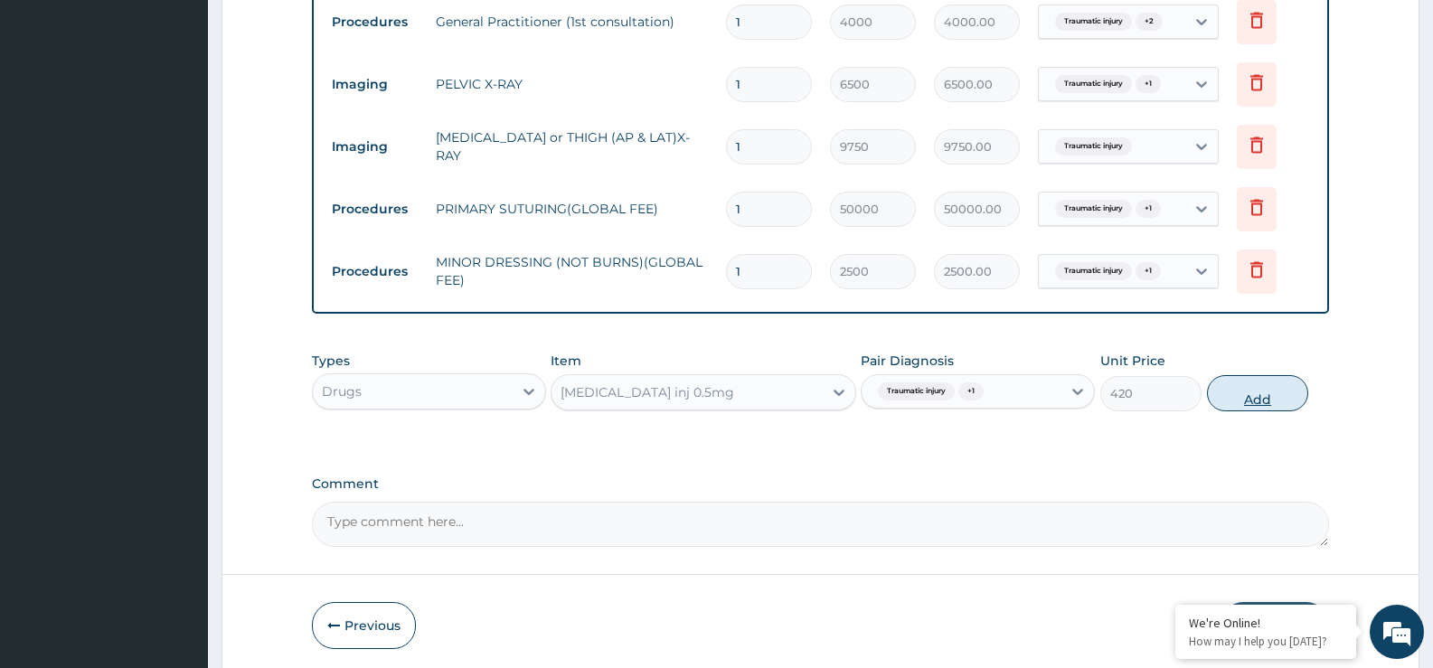
click at [1245, 396] on button "Add" at bounding box center [1257, 393] width 101 height 36
type input "0"
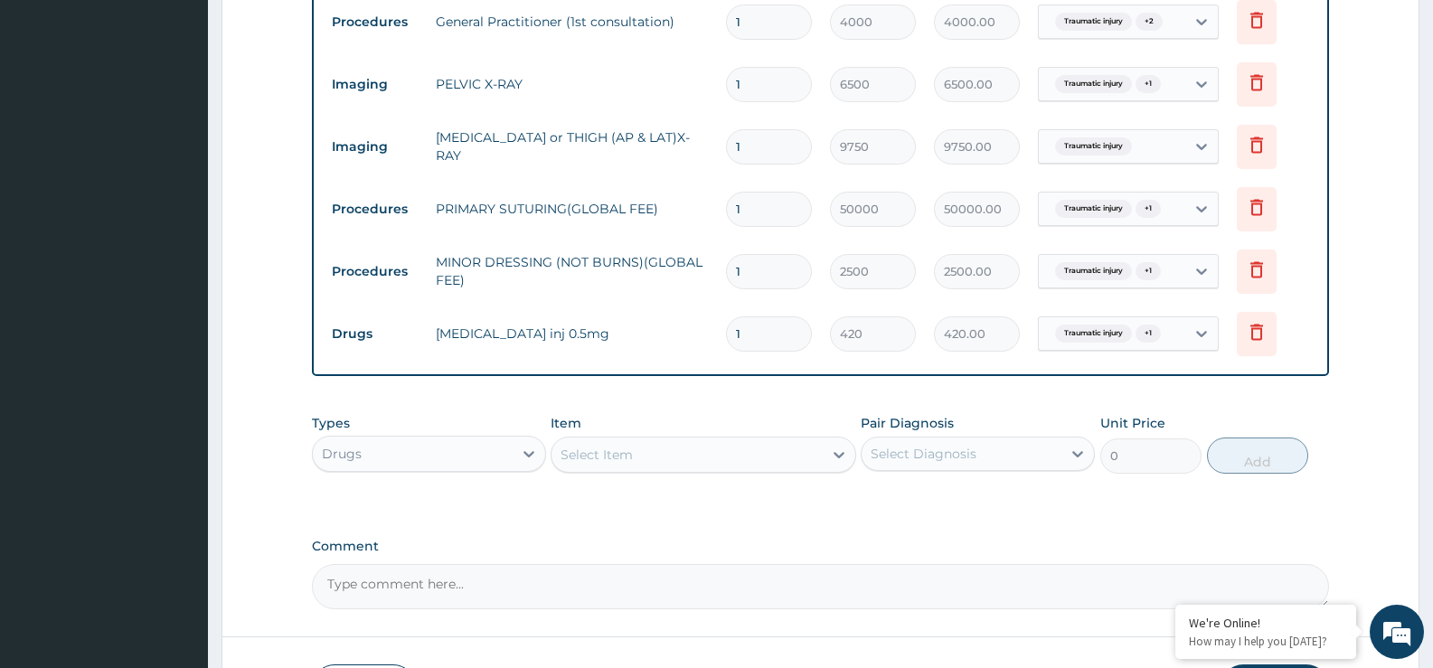
drag, startPoint x: 669, startPoint y: 457, endPoint x: 670, endPoint y: 447, distance: 10.0
click at [670, 457] on div "Select Item" at bounding box center [687, 454] width 270 height 29
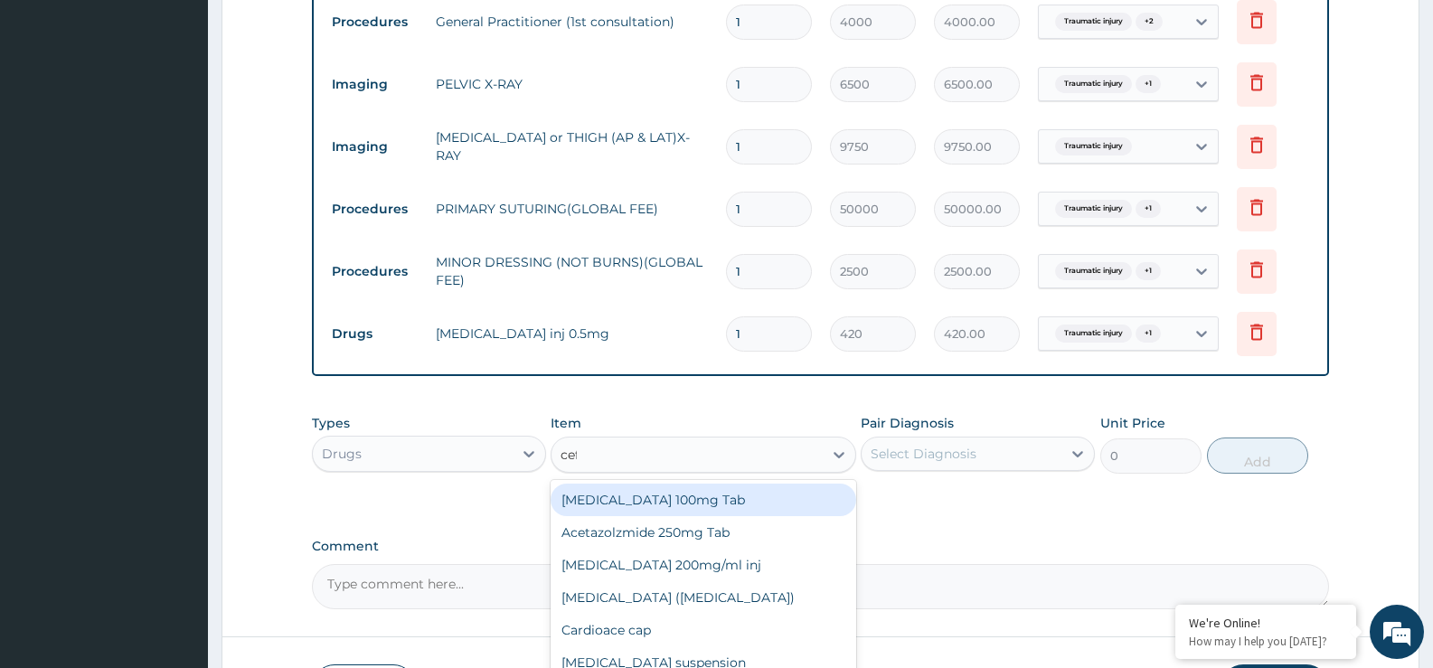
type input "ceft"
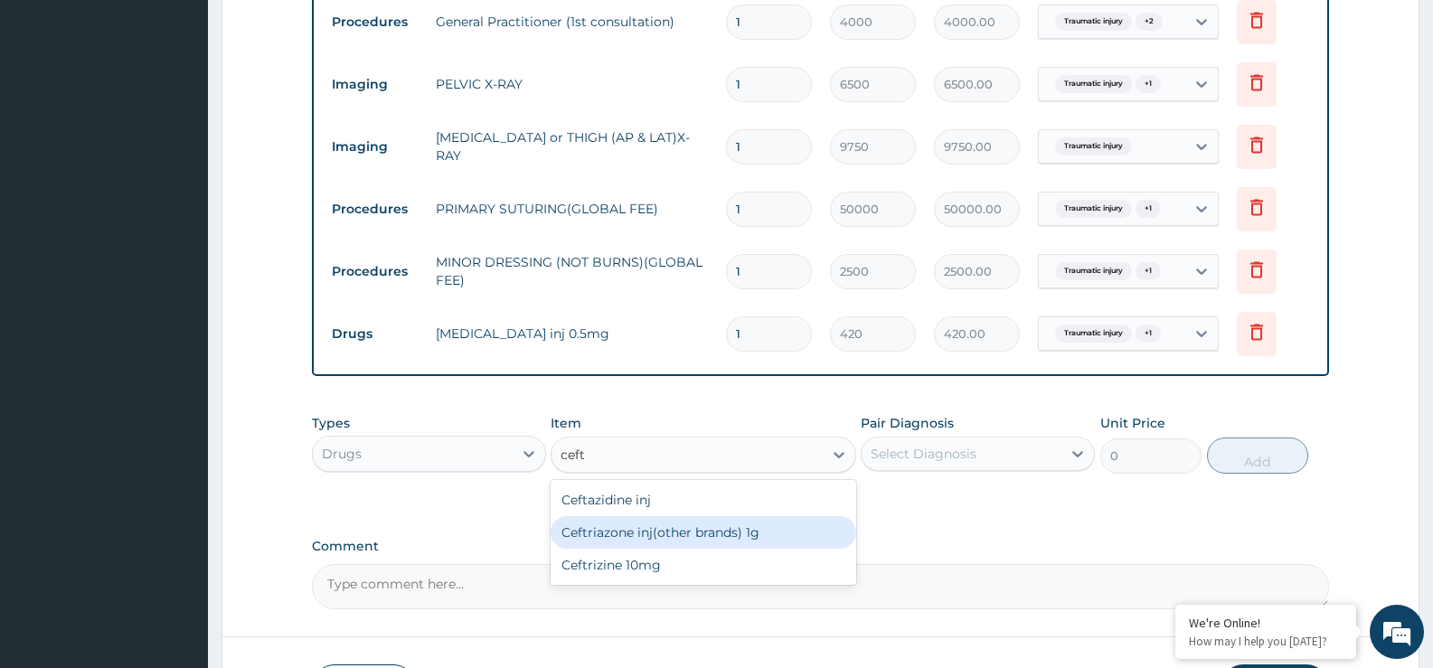
click at [701, 546] on div "Ceftriazone inj(other brands) 1g" at bounding box center [703, 532] width 305 height 33
type input "2016"
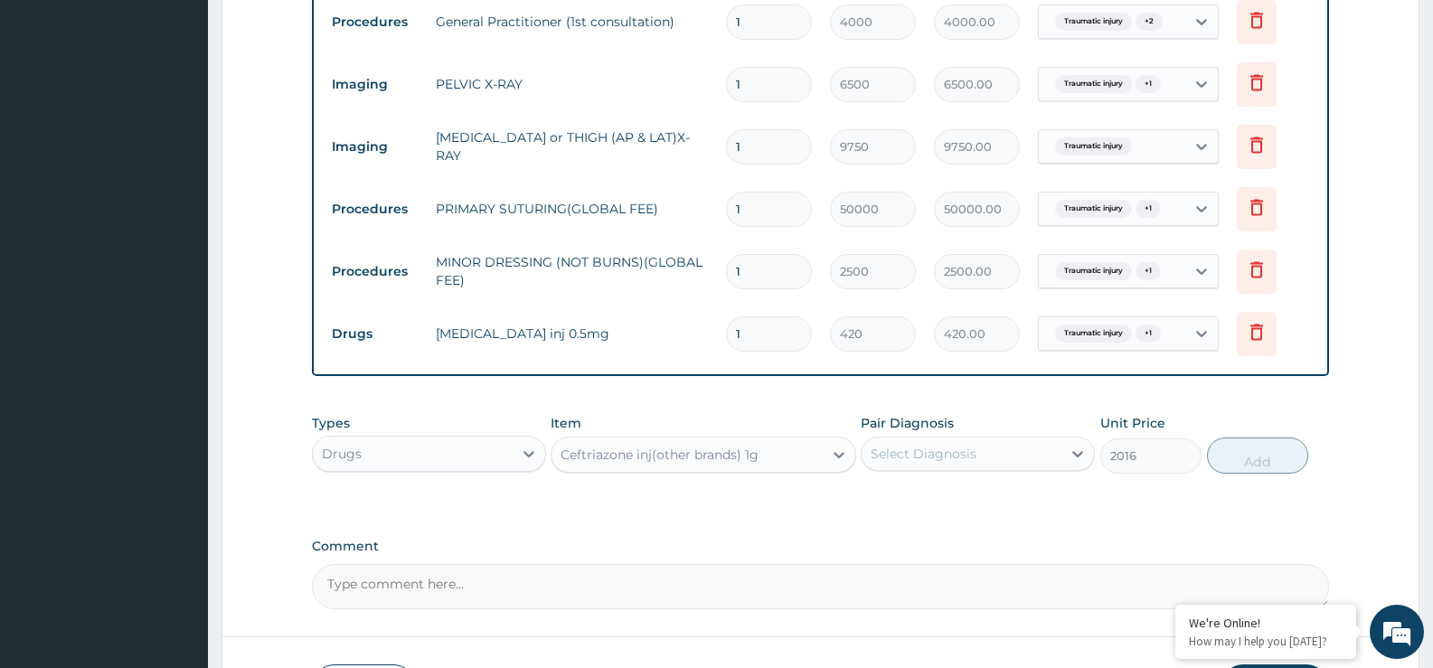
click at [917, 464] on div "Select Diagnosis" at bounding box center [962, 453] width 200 height 29
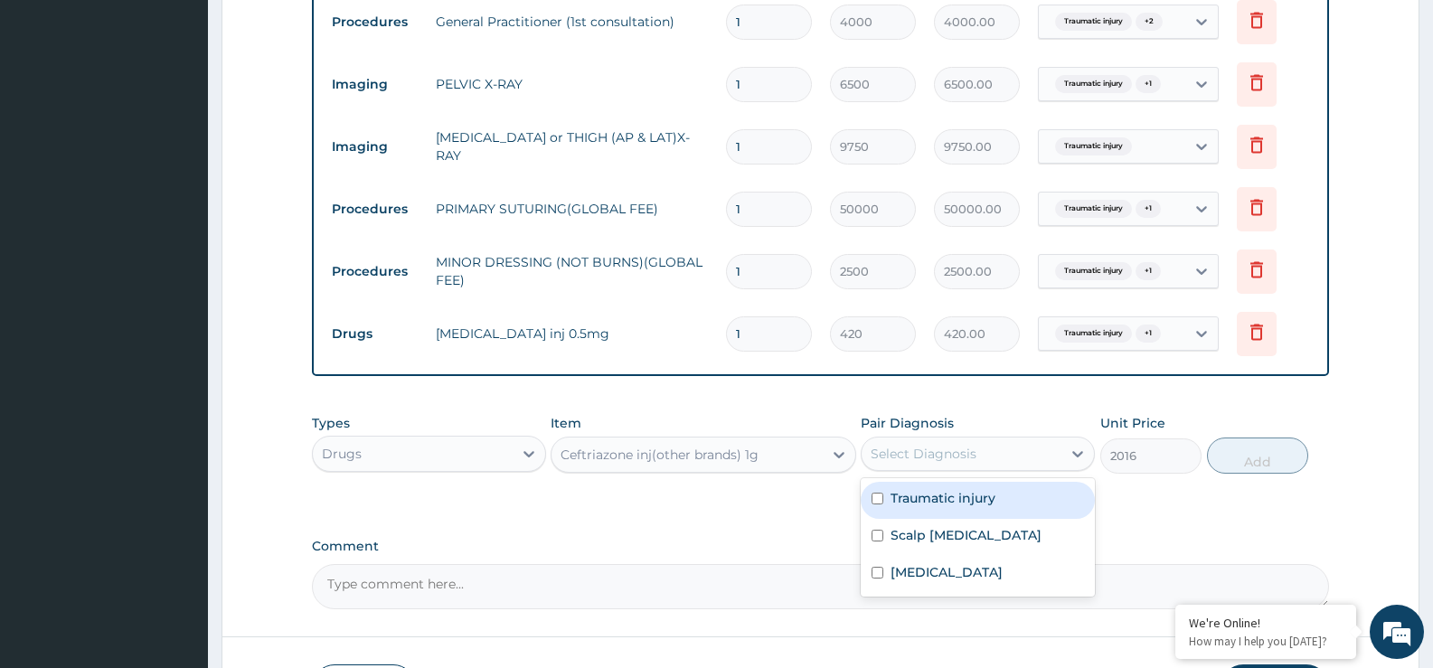
click at [955, 502] on label "Traumatic injury" at bounding box center [943, 498] width 105 height 18
checkbox input "true"
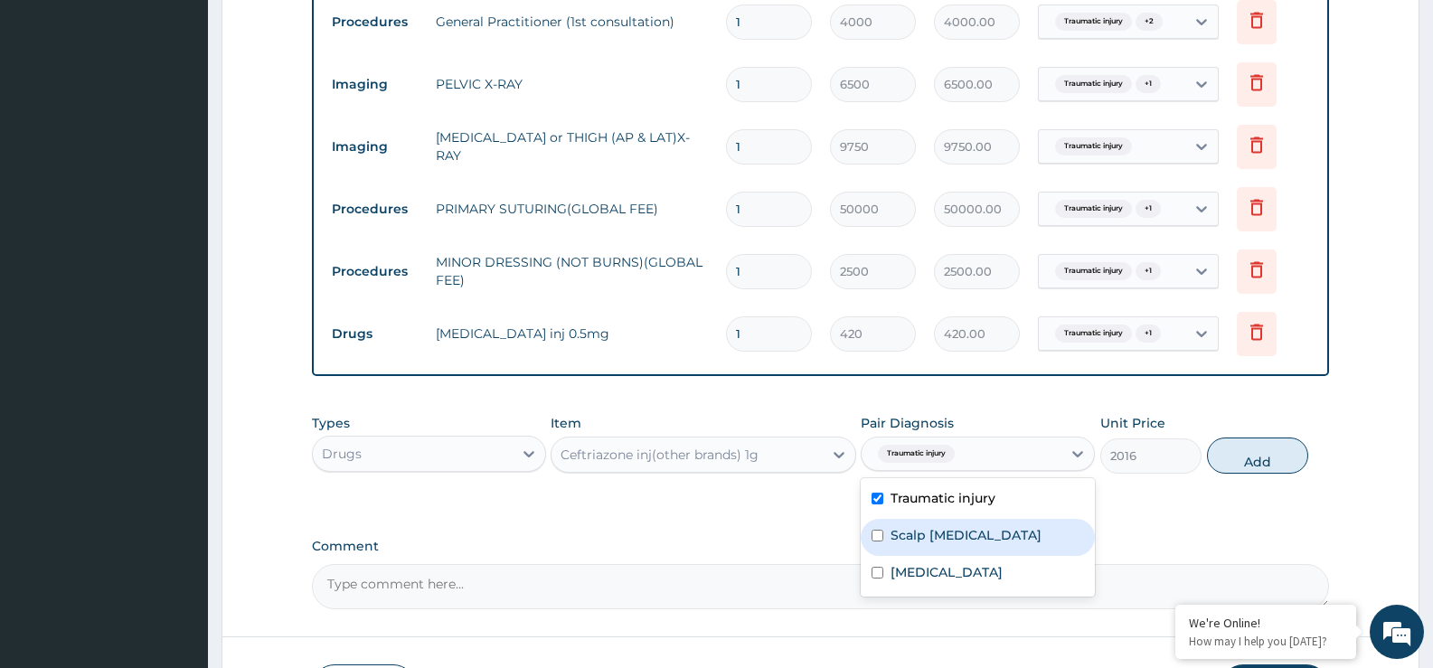
click at [958, 533] on label "Scalp laceration" at bounding box center [966, 535] width 151 height 18
checkbox input "true"
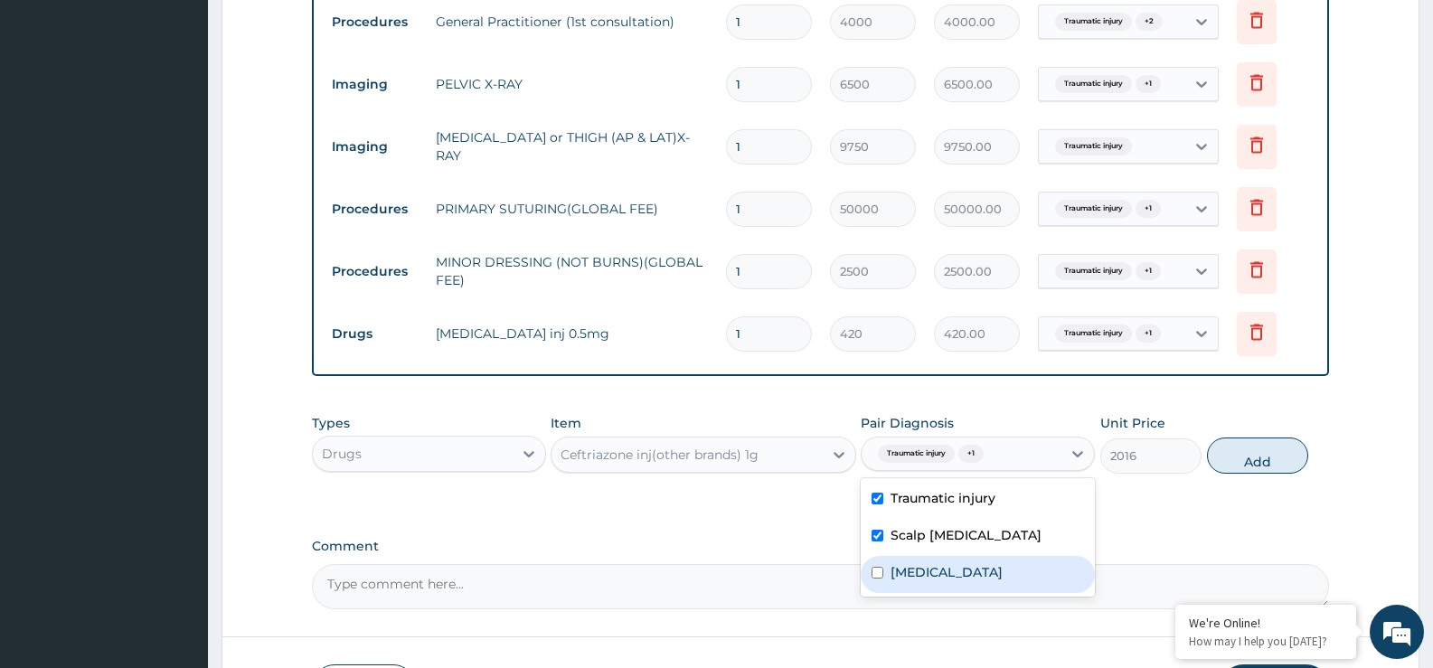
drag, startPoint x: 969, startPoint y: 581, endPoint x: 1034, endPoint y: 535, distance: 79.0
click at [970, 578] on div "Upper respiratory infection" at bounding box center [978, 574] width 234 height 37
checkbox input "true"
drag, startPoint x: 1236, startPoint y: 459, endPoint x: 1160, endPoint y: 467, distance: 76.3
click at [1238, 458] on button "Add" at bounding box center [1257, 456] width 101 height 36
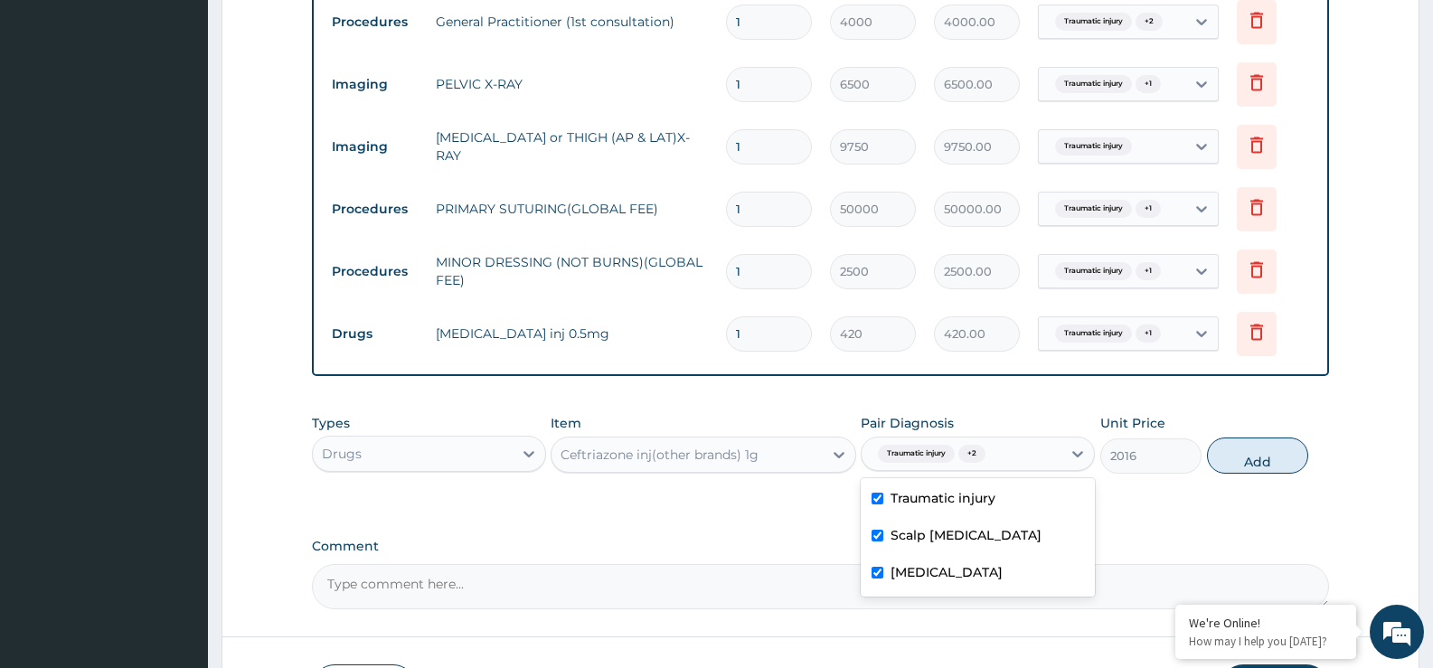
type input "0"
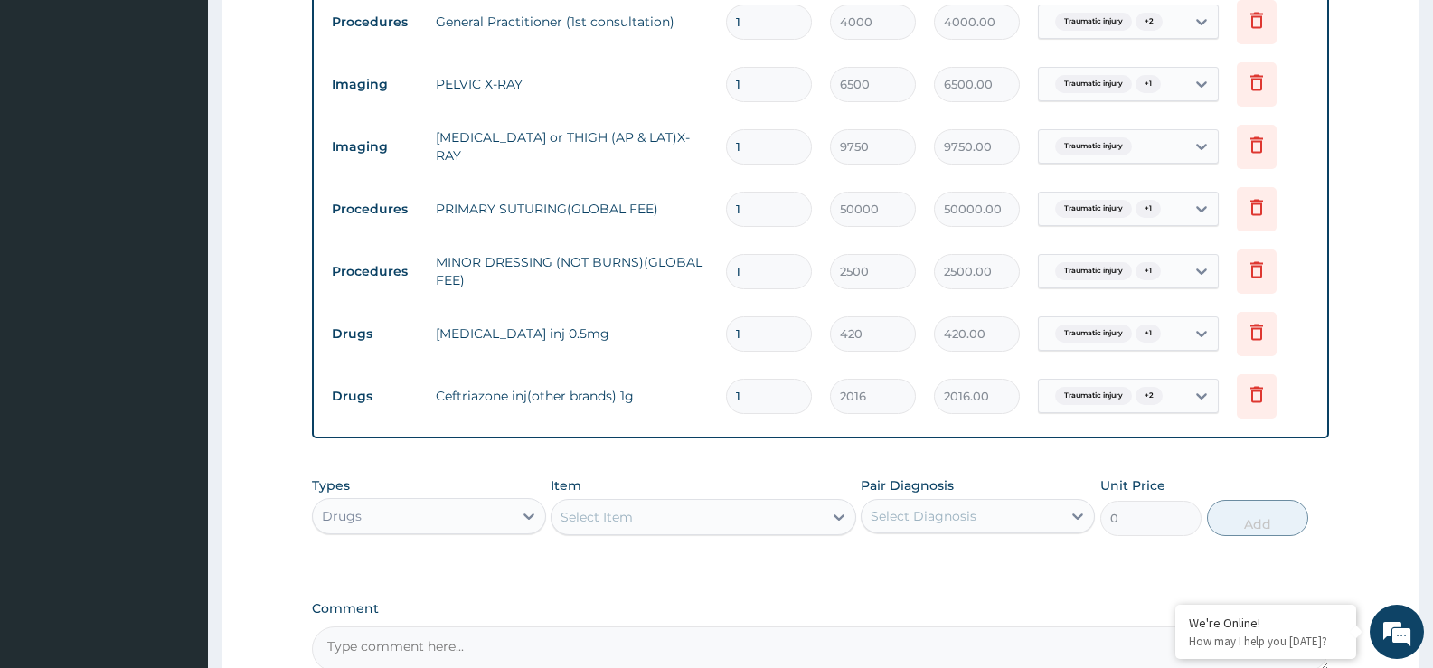
click at [626, 519] on div "Select Item" at bounding box center [597, 517] width 72 height 18
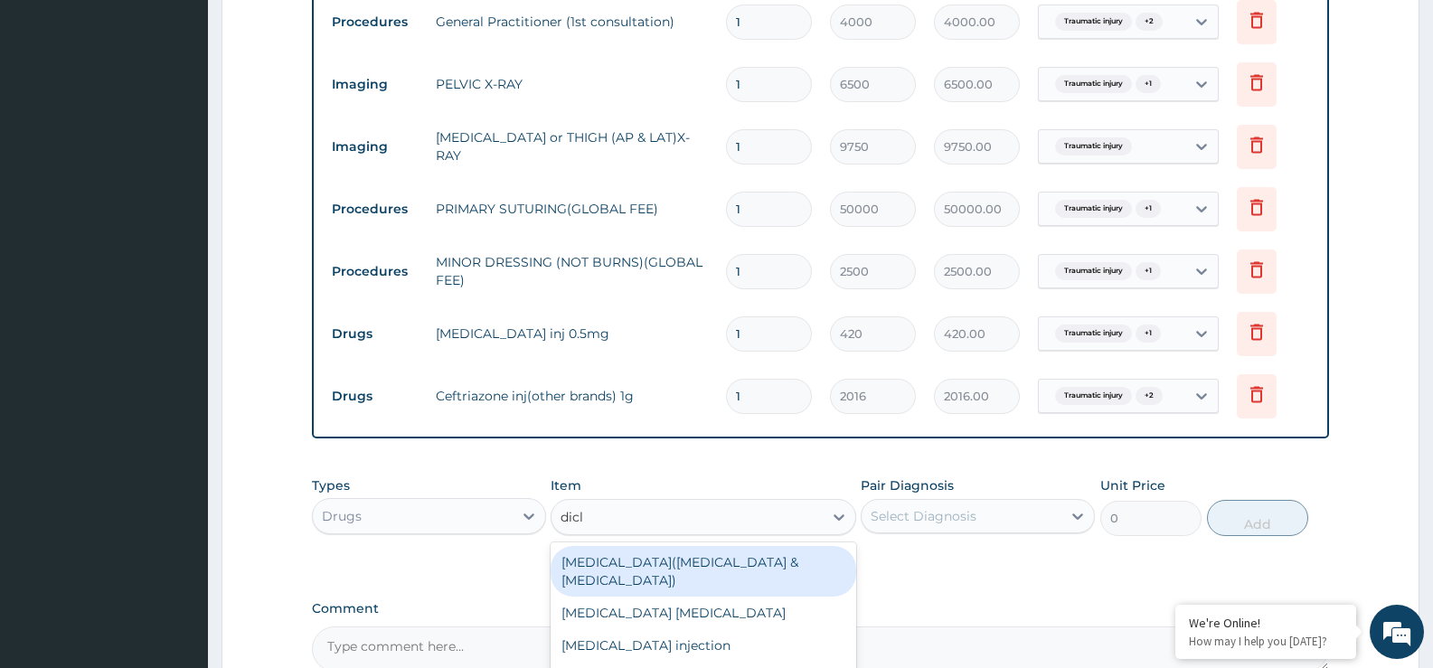
type input "diclo"
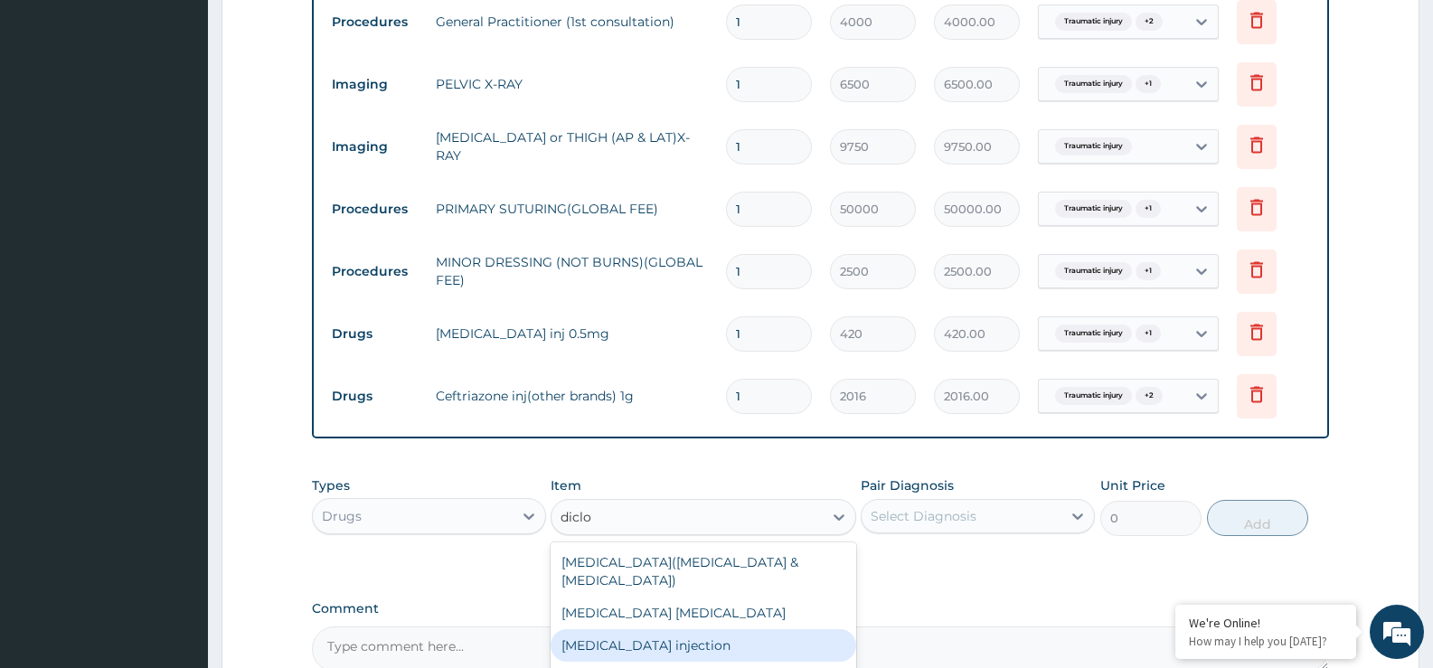
click at [652, 631] on div "Diclofenac injection" at bounding box center [703, 645] width 305 height 33
type input "288"
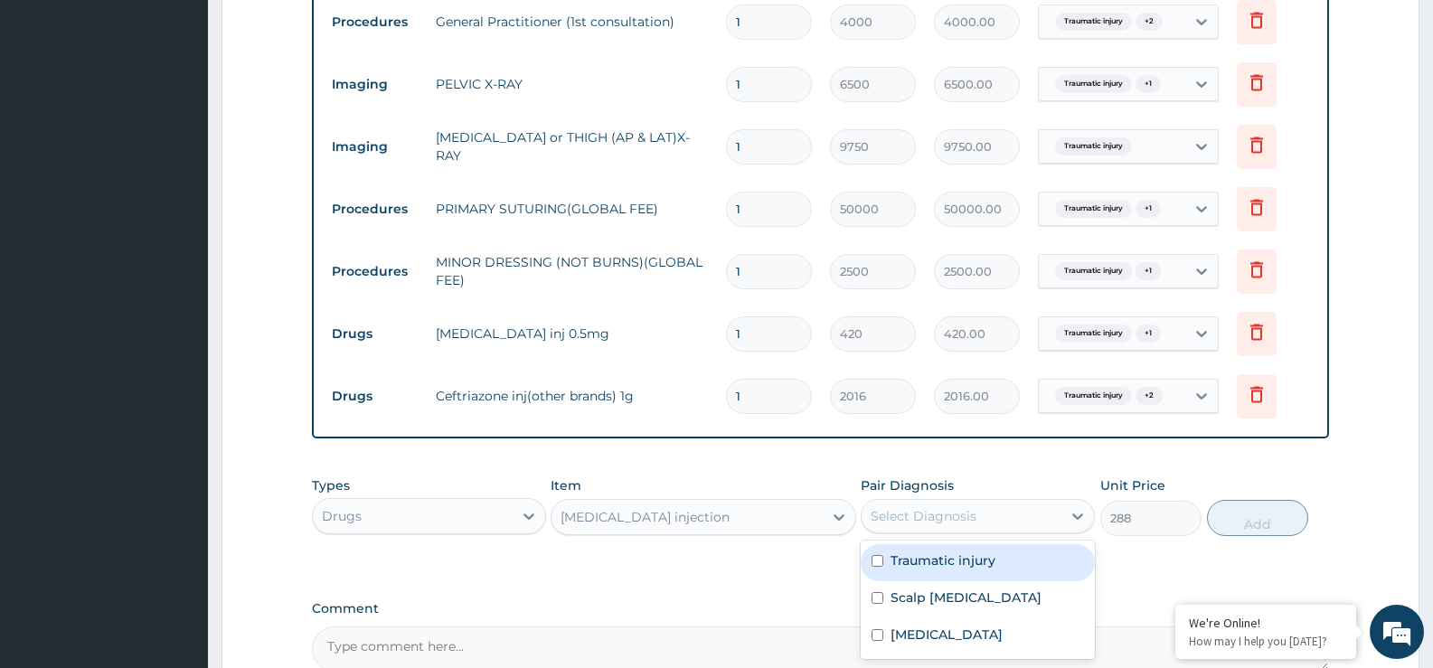
click at [933, 514] on div "Select Diagnosis" at bounding box center [924, 516] width 106 height 18
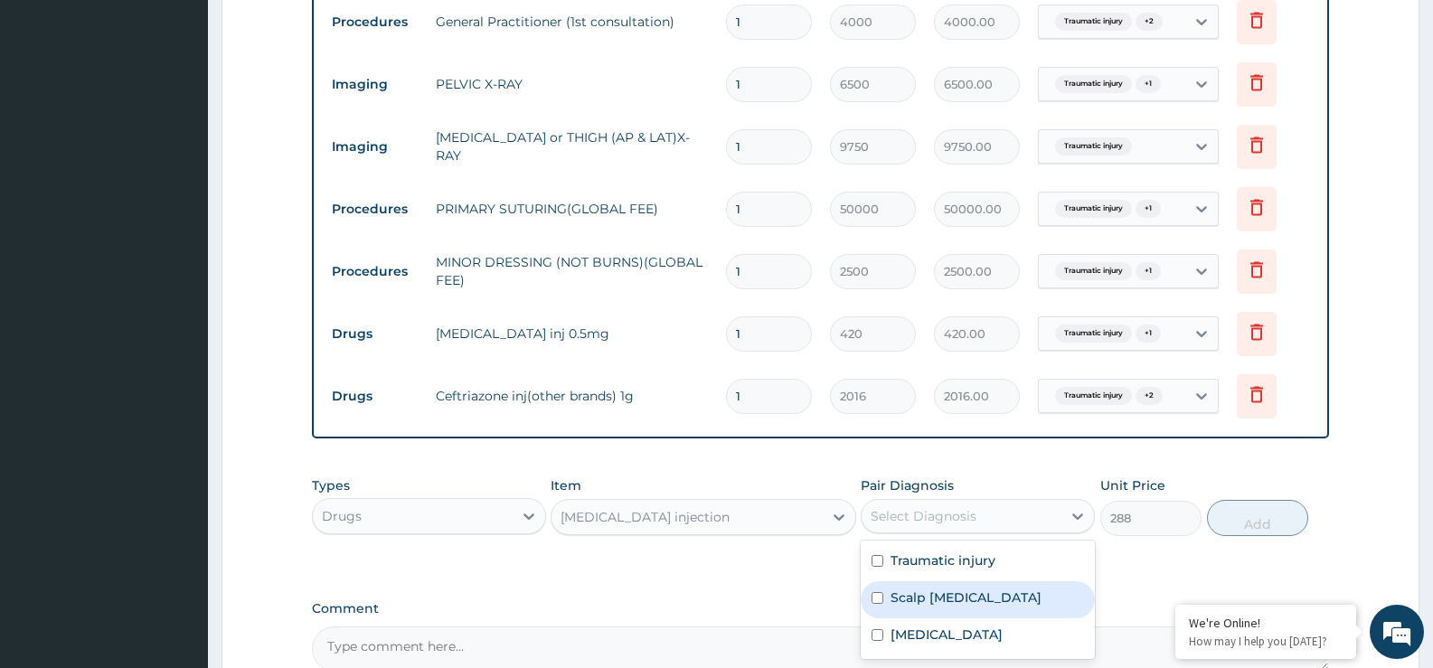
click at [939, 589] on label "Scalp laceration" at bounding box center [966, 598] width 151 height 18
checkbox input "true"
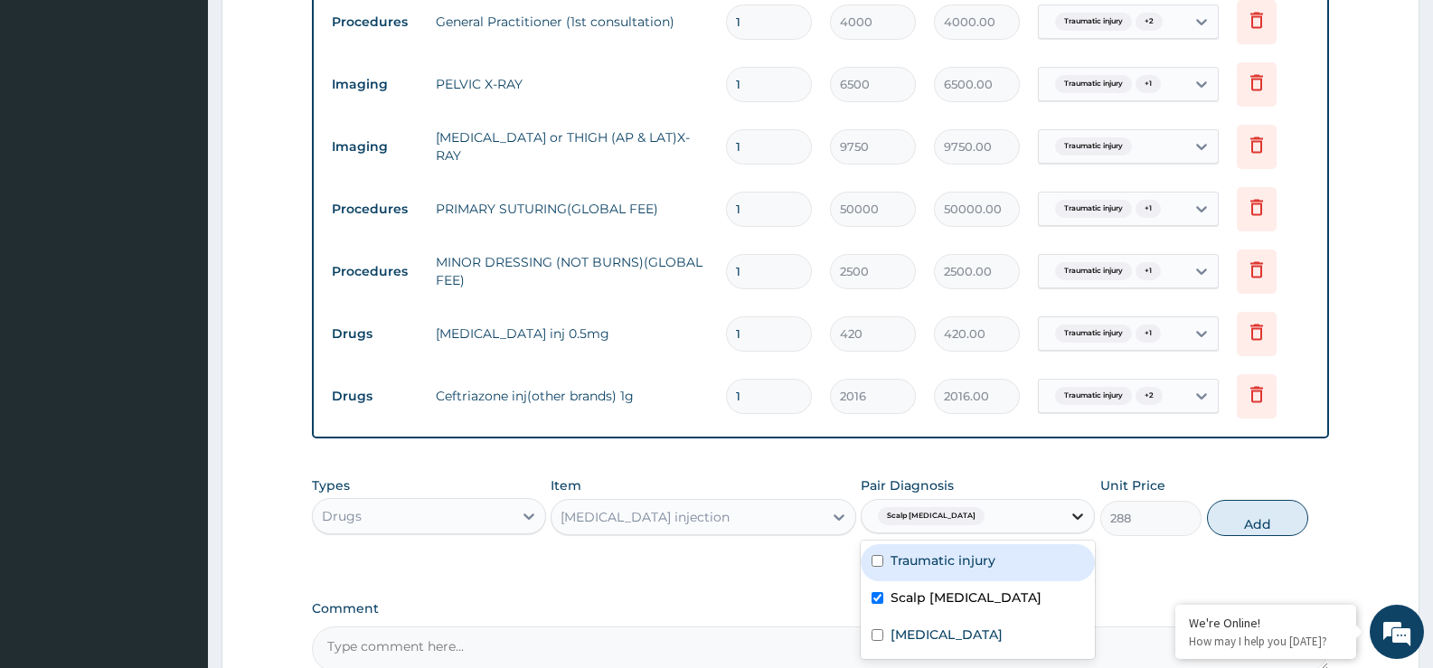
drag, startPoint x: 943, startPoint y: 561, endPoint x: 1078, endPoint y: 531, distance: 138.0
click at [944, 561] on label "Traumatic injury" at bounding box center [943, 561] width 105 height 18
checkbox input "true"
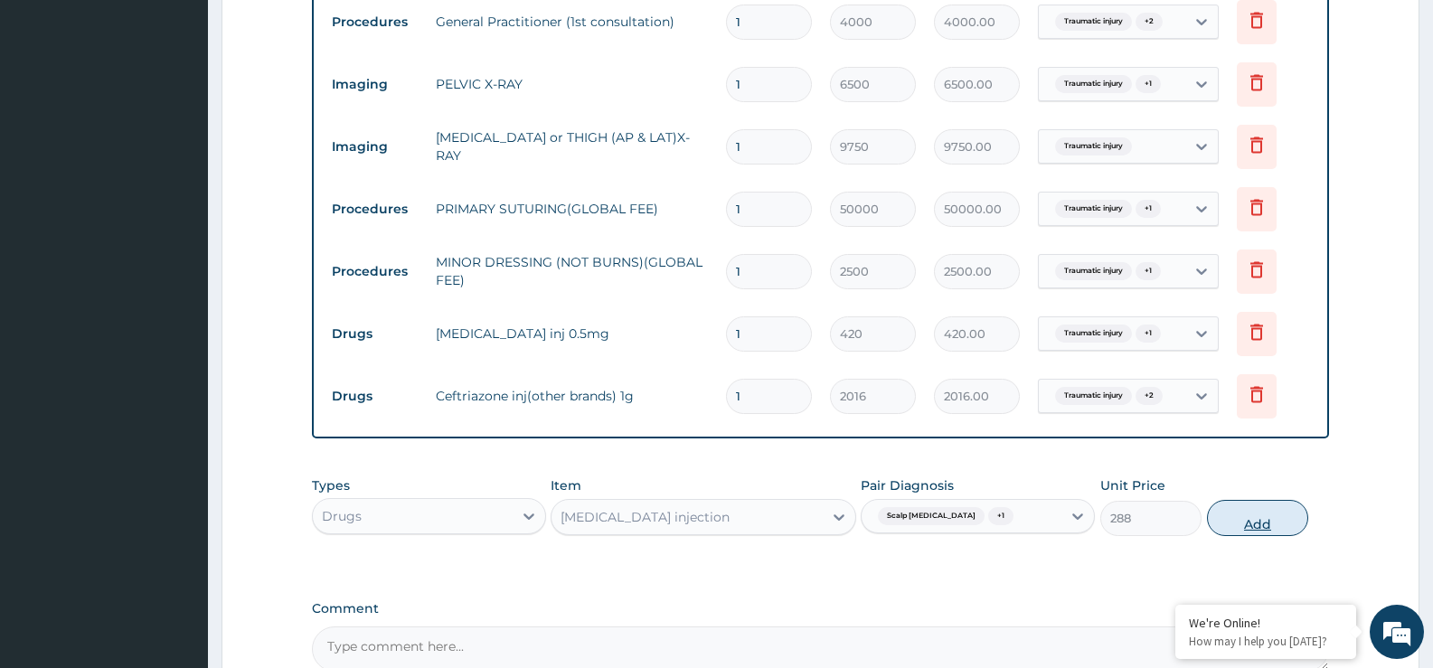
click at [1251, 513] on button "Add" at bounding box center [1257, 518] width 101 height 36
type input "0"
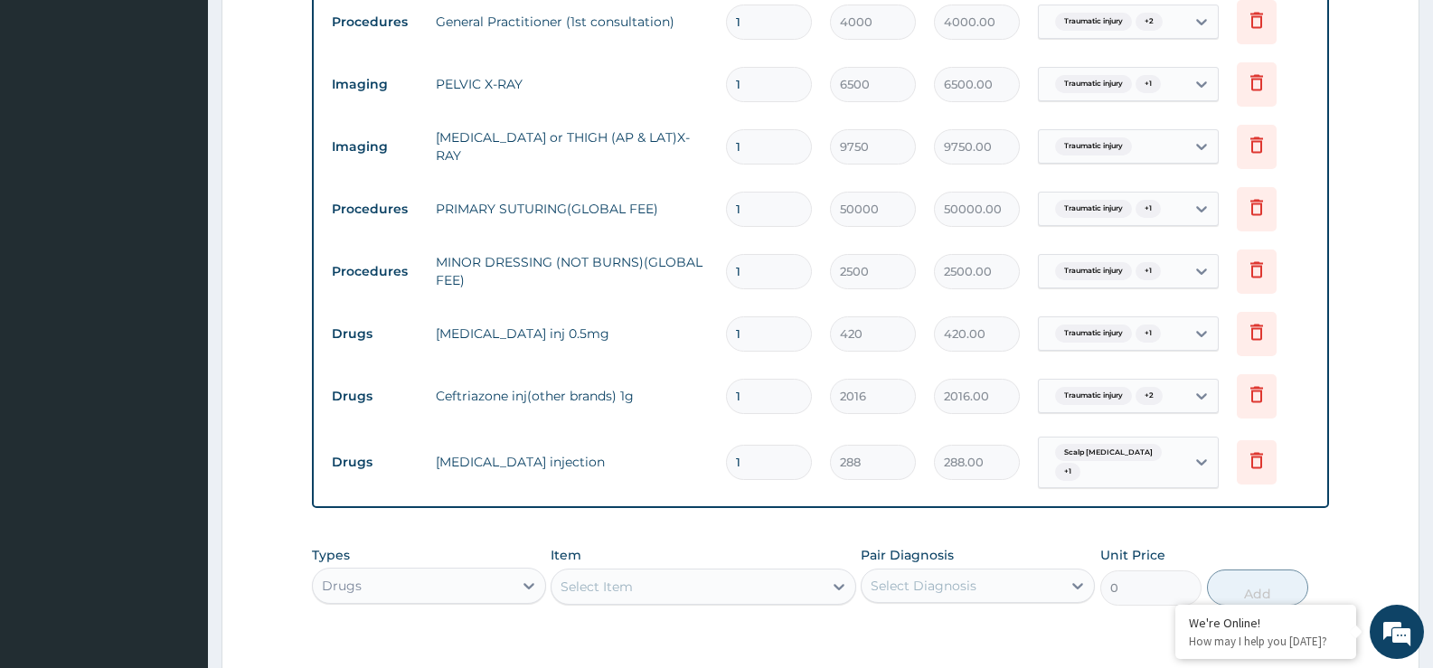
click at [656, 579] on div "Select Item" at bounding box center [687, 586] width 270 height 29
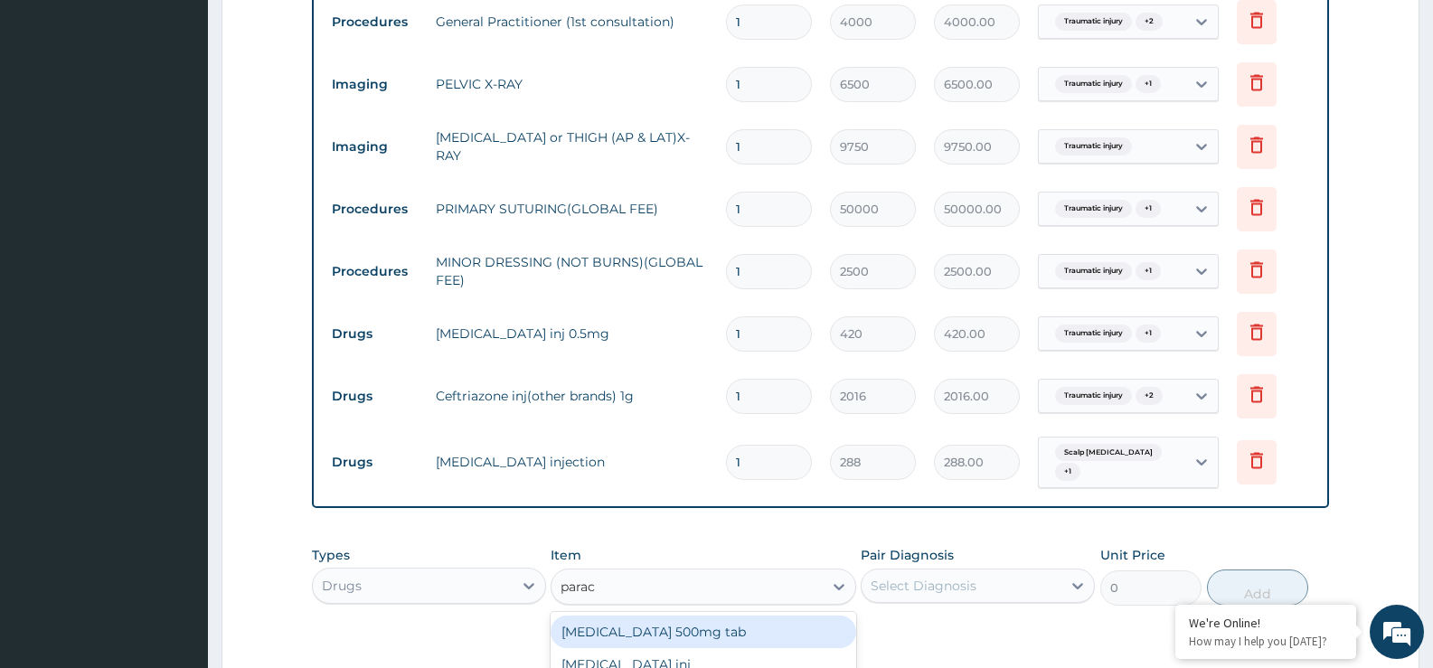
type input "parace"
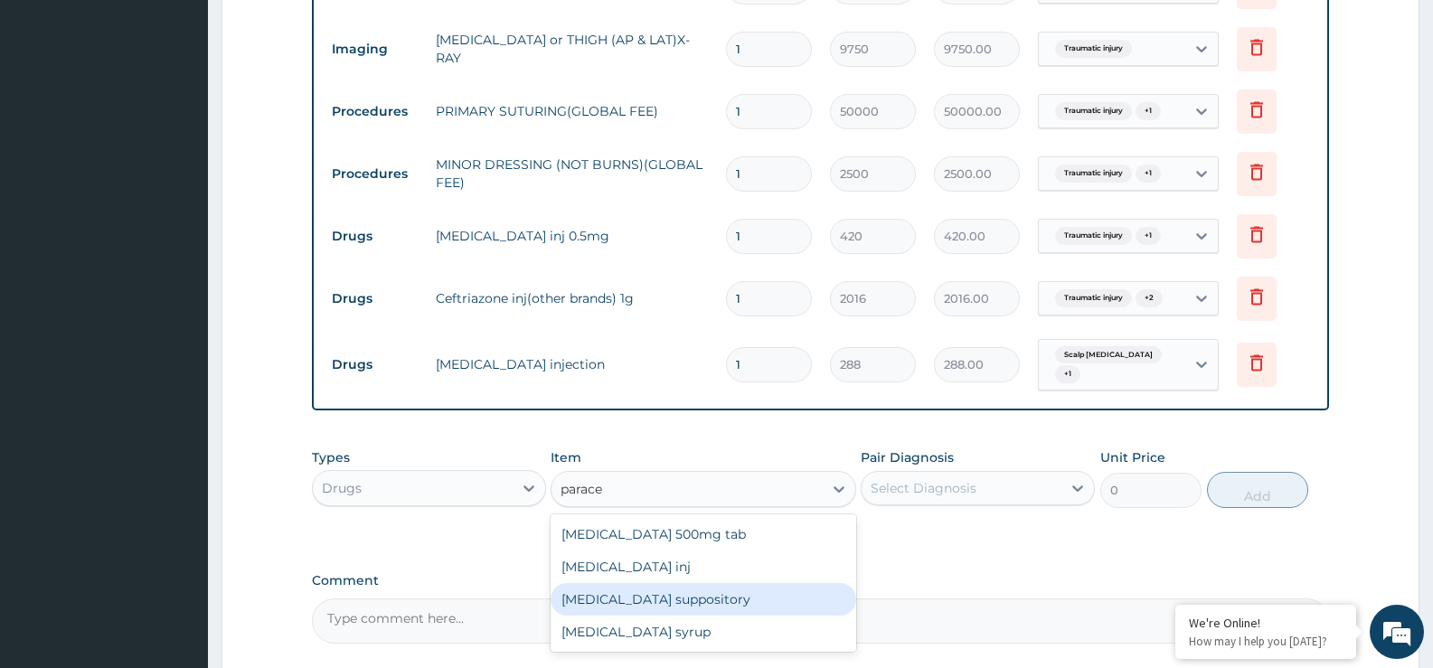
scroll to position [987, 0]
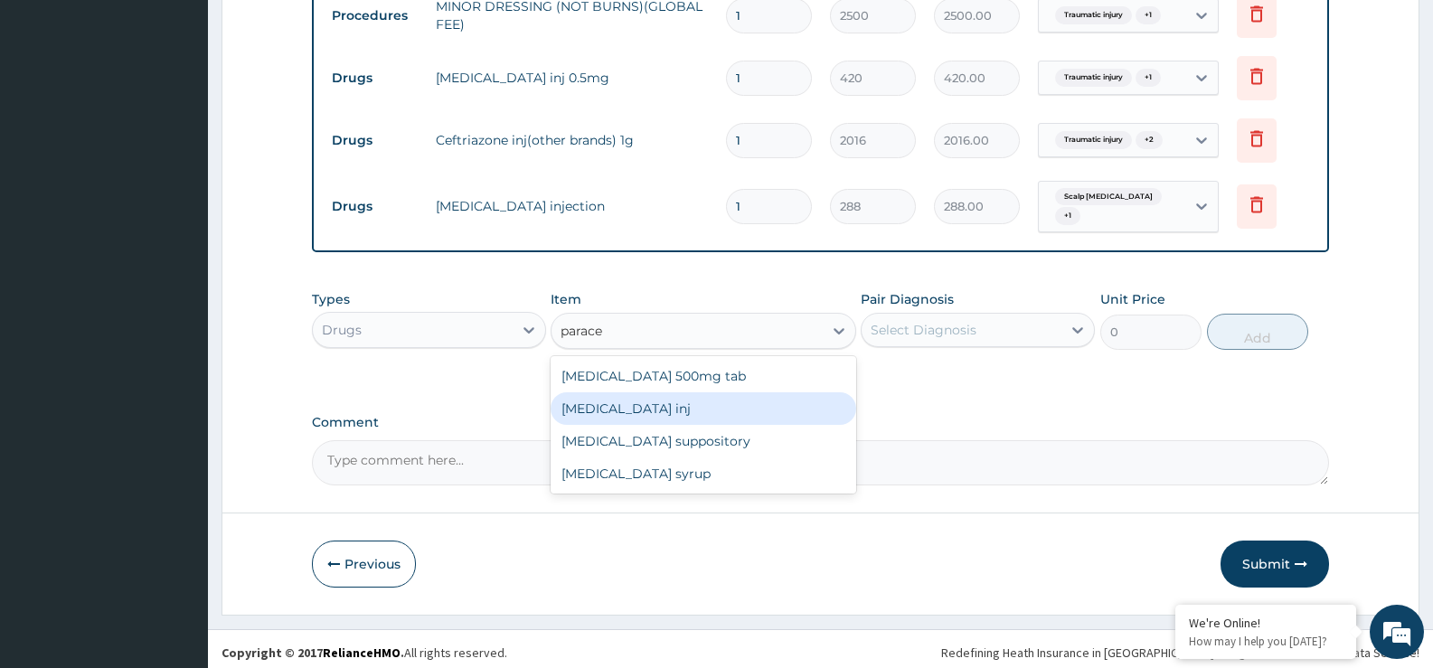
click at [675, 395] on div "Paracetamol inj" at bounding box center [703, 408] width 305 height 33
type input "180"
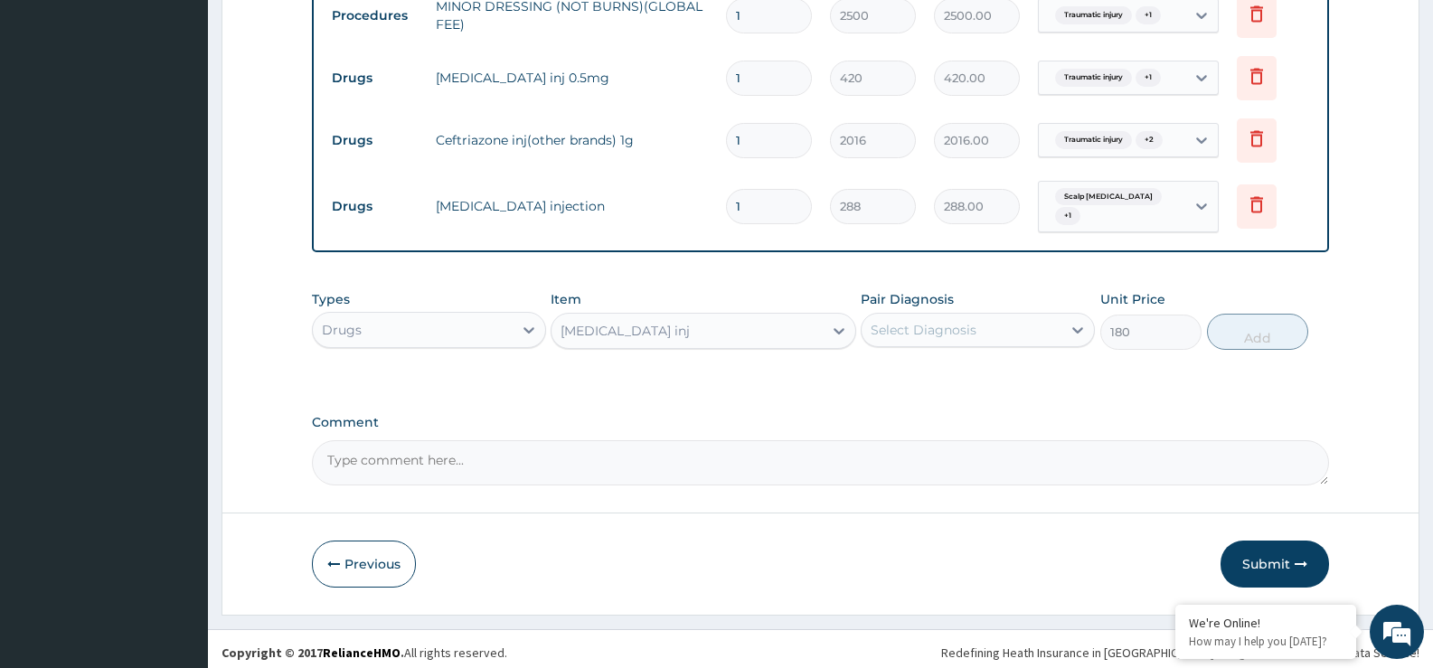
click at [907, 324] on div "Select Diagnosis" at bounding box center [924, 330] width 106 height 18
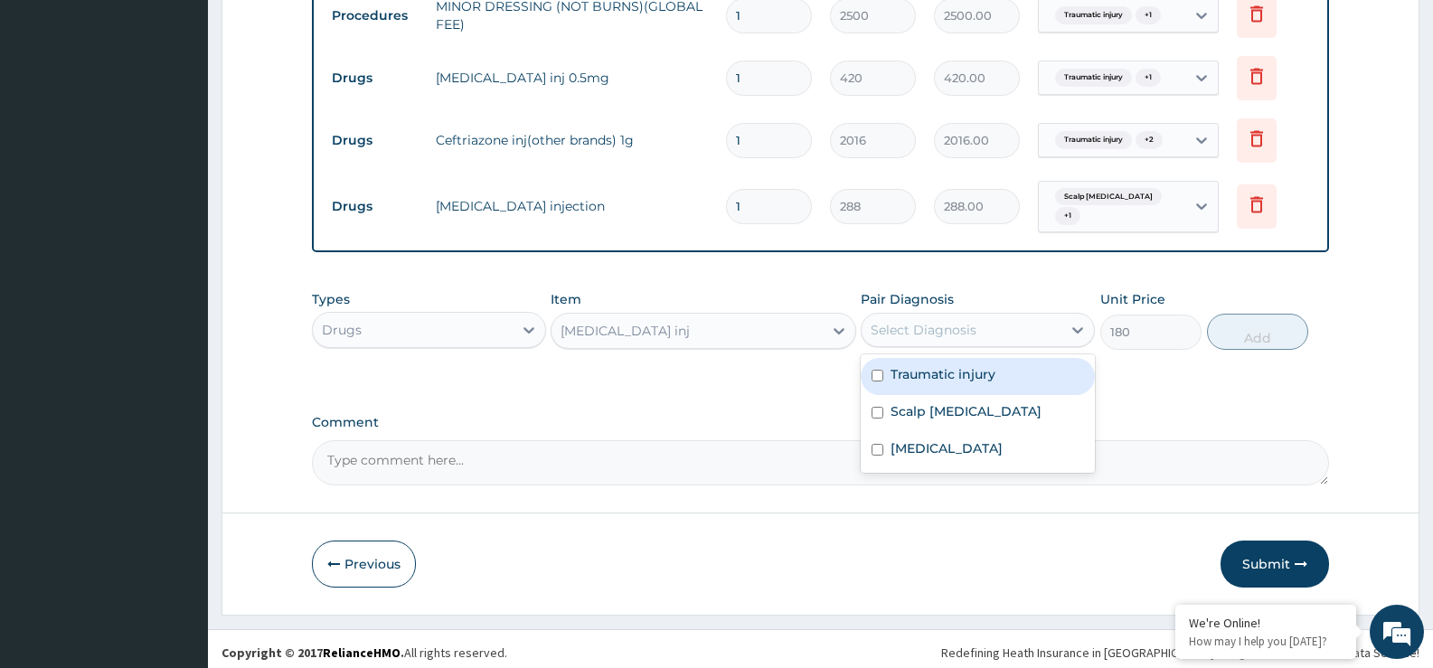
click at [936, 376] on div "Traumatic injury" at bounding box center [978, 376] width 234 height 37
checkbox input "true"
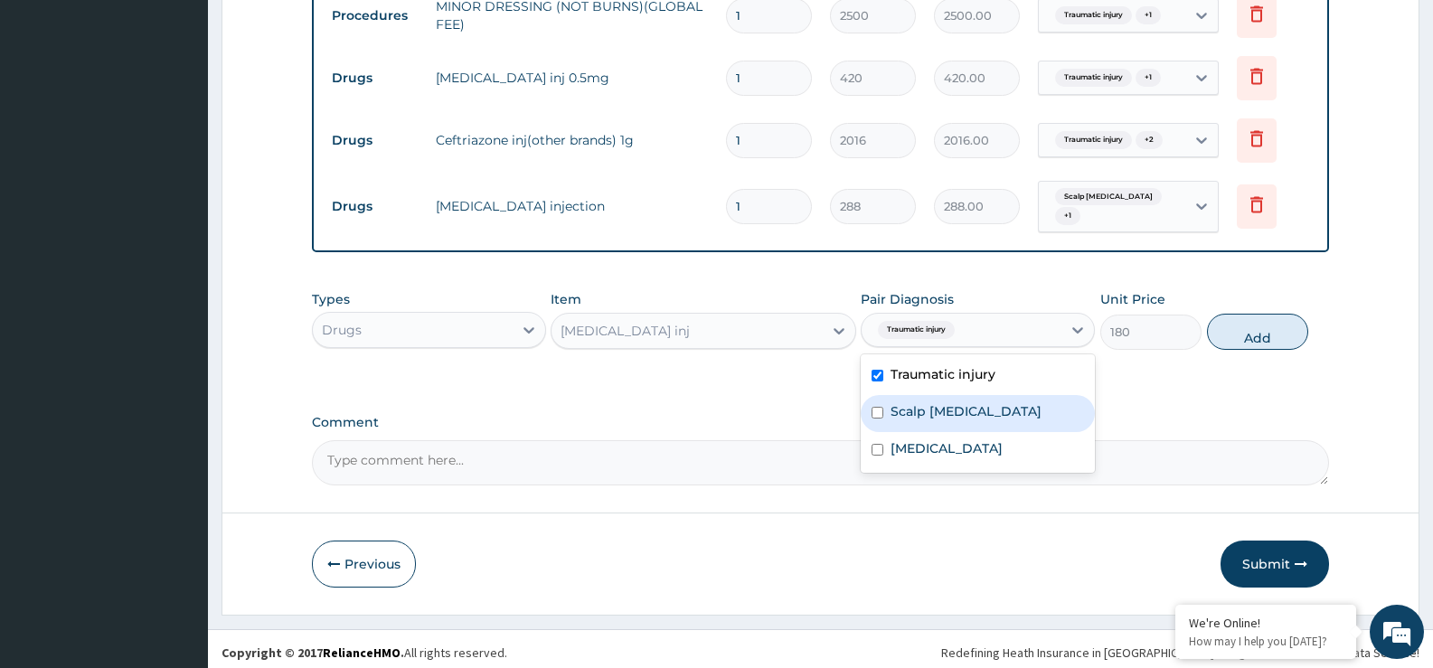
click at [940, 402] on label "Scalp laceration" at bounding box center [966, 411] width 151 height 18
checkbox input "true"
click at [1253, 327] on button "Add" at bounding box center [1257, 332] width 101 height 36
type input "0"
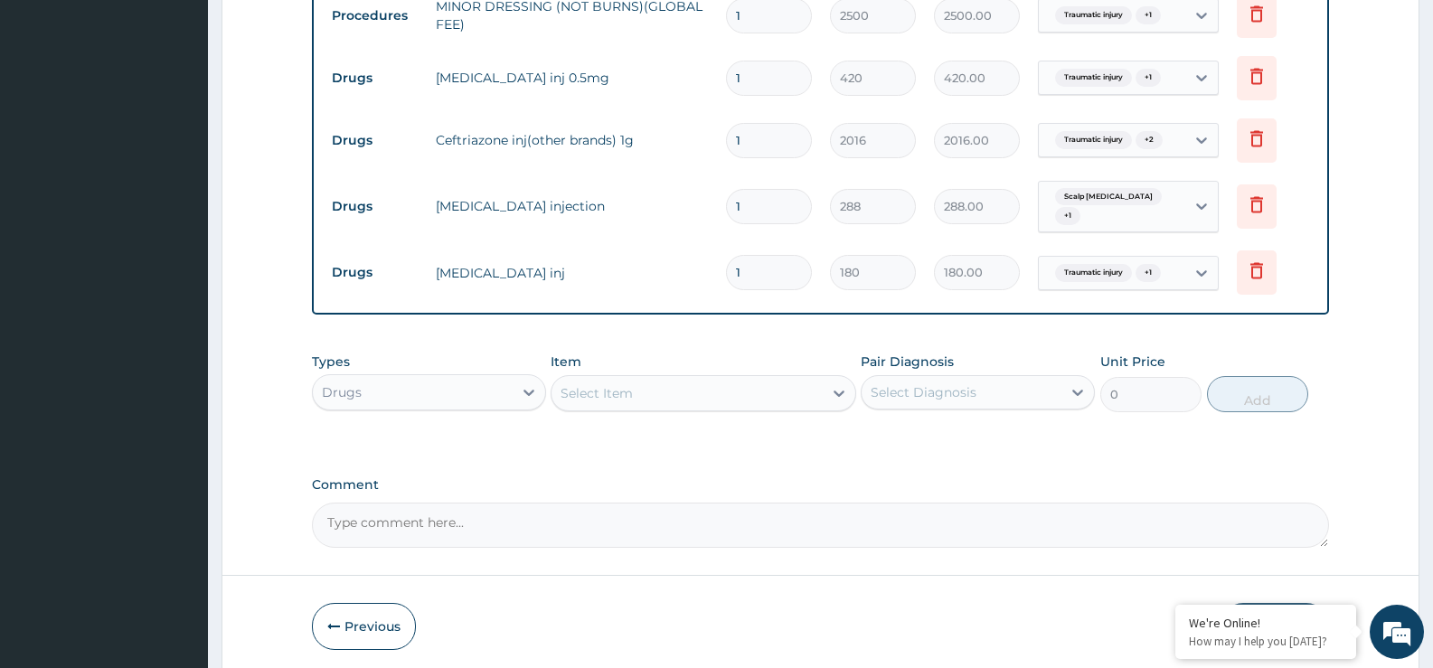
click at [728, 390] on div "Select Item" at bounding box center [687, 393] width 270 height 29
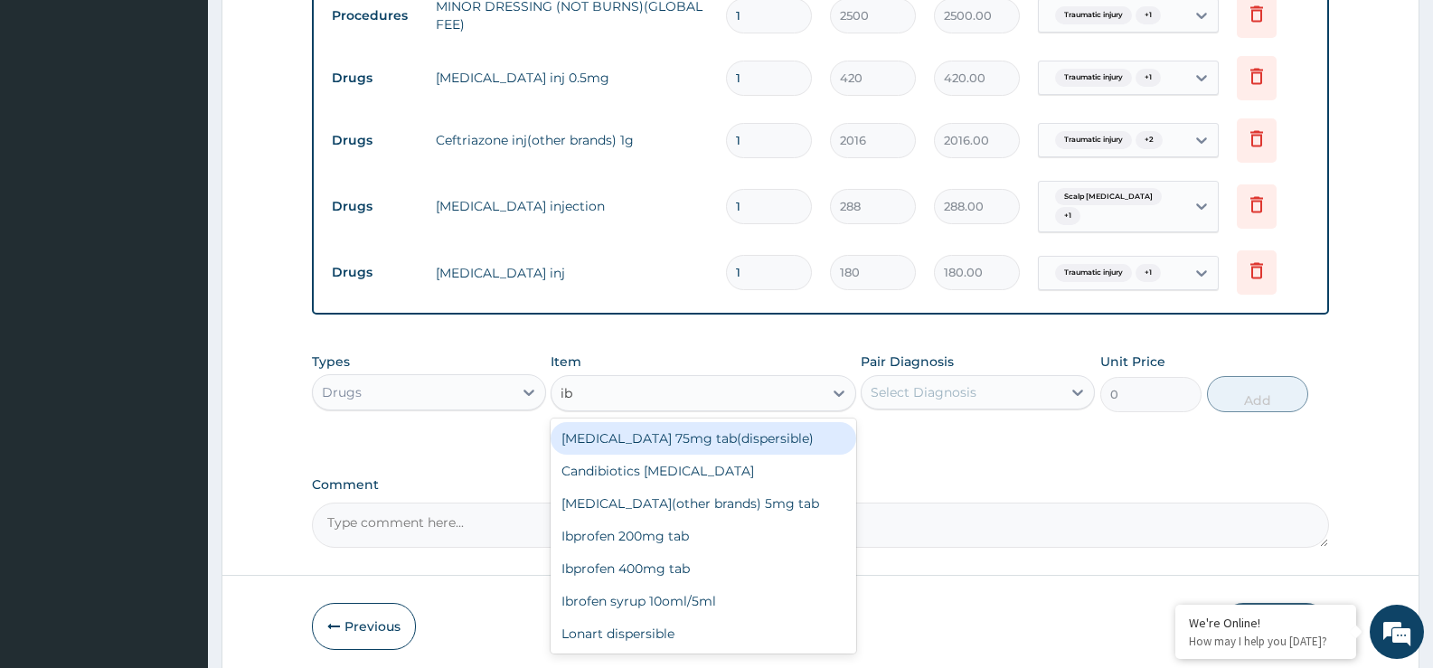
type input "i"
type input "cefi"
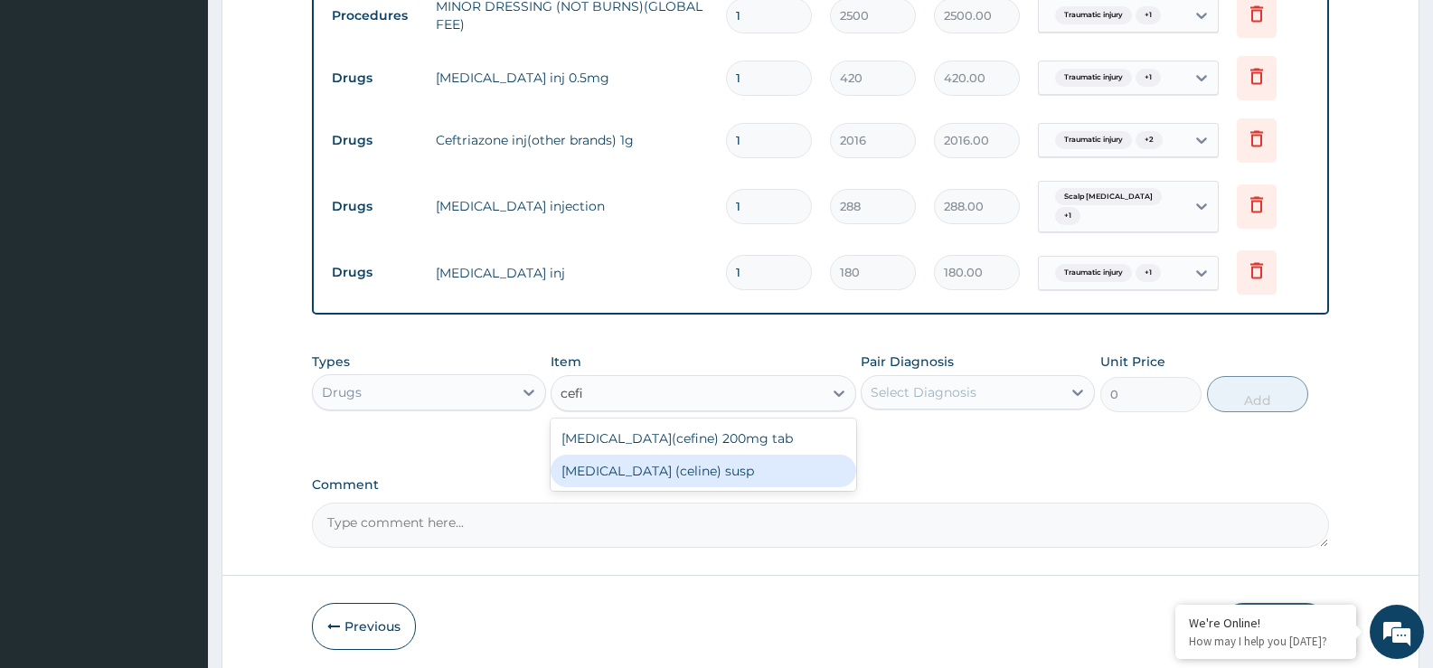
click at [703, 468] on div "Cefixime (celine) susp" at bounding box center [703, 471] width 305 height 33
type input "3456"
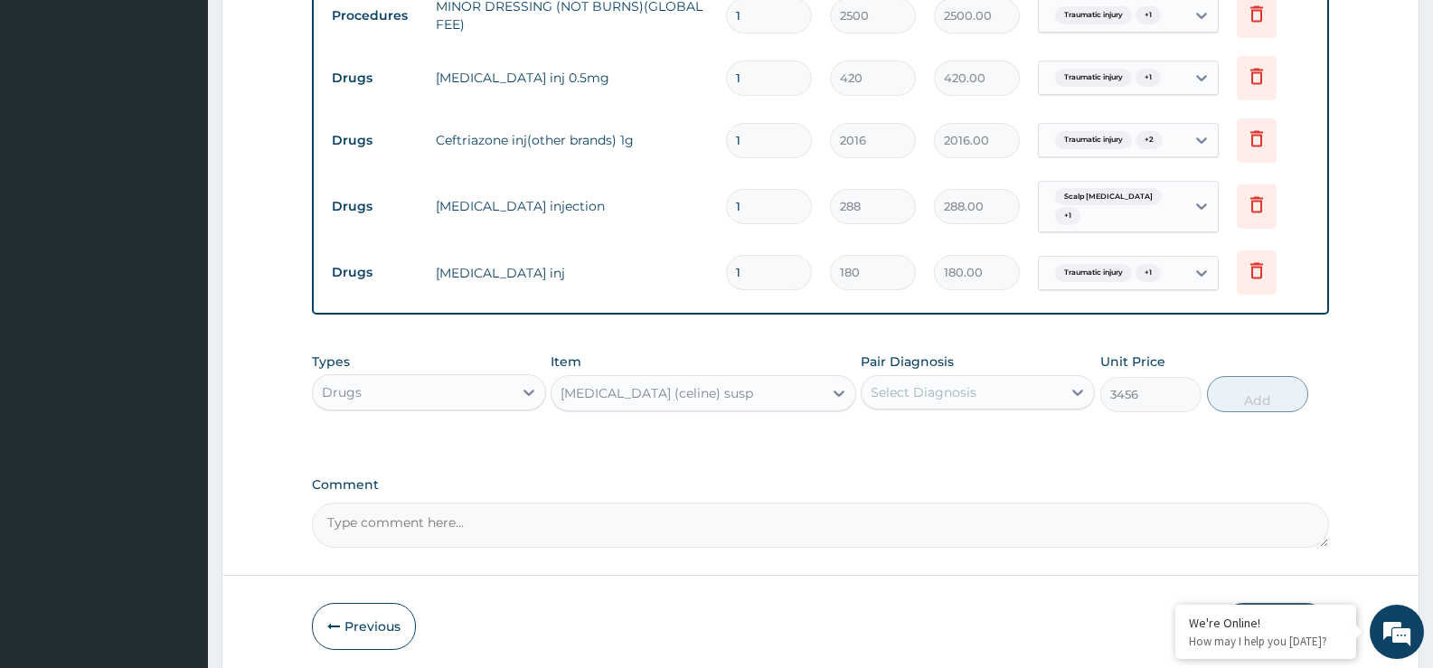
click at [876, 387] on div "Select Diagnosis" at bounding box center [924, 392] width 106 height 18
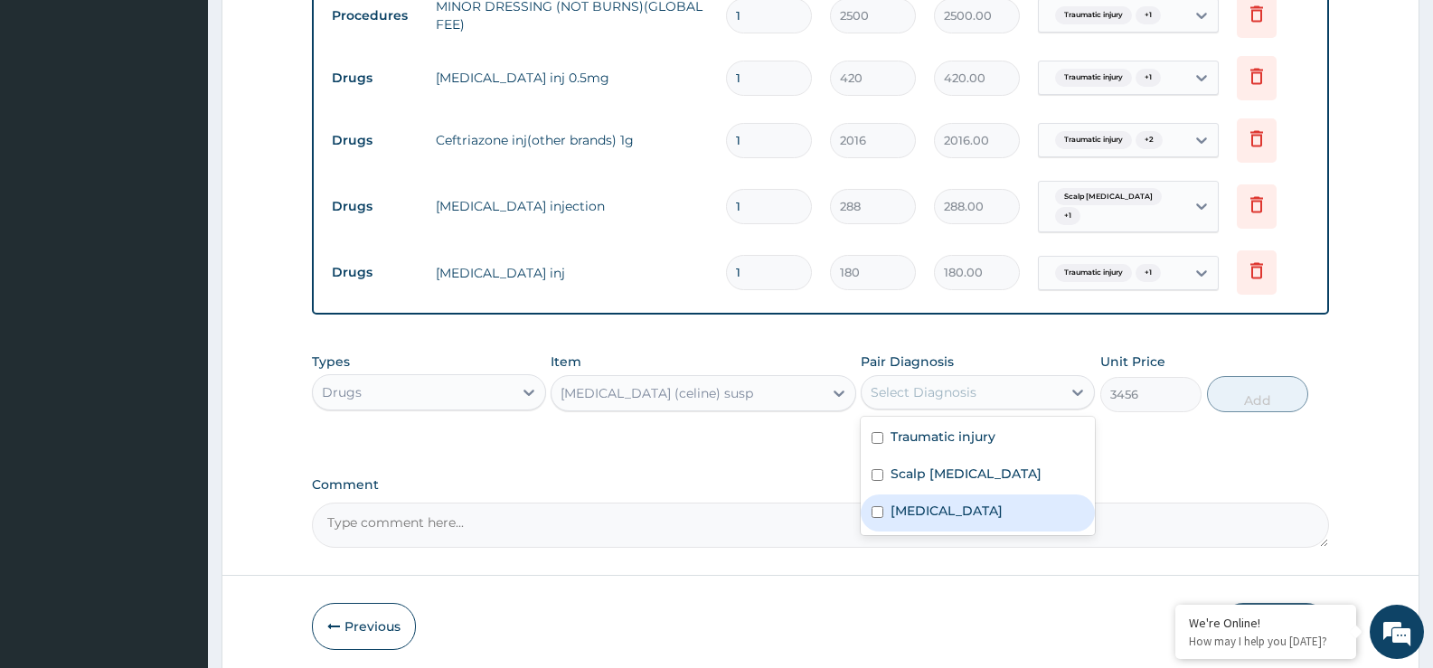
click at [933, 506] on label "Upper respiratory infection" at bounding box center [947, 511] width 112 height 18
checkbox input "true"
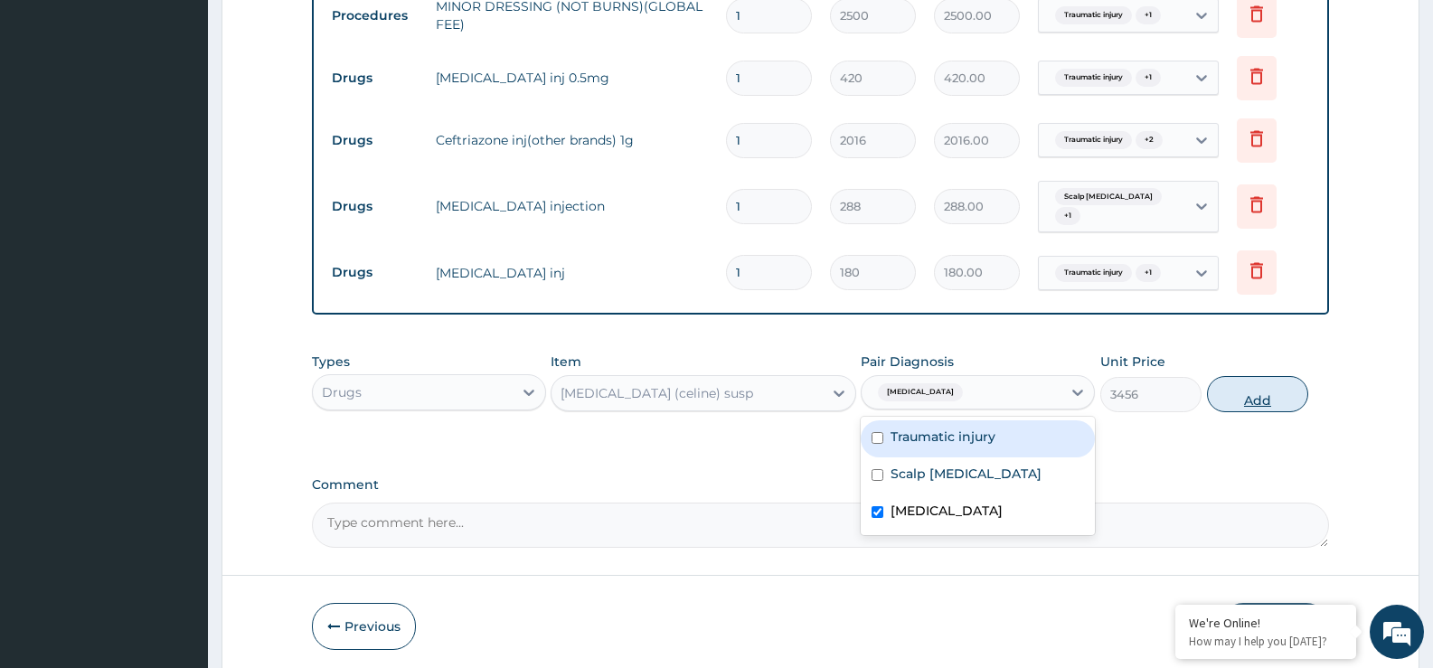
click at [1238, 384] on button "Add" at bounding box center [1257, 394] width 101 height 36
type input "0"
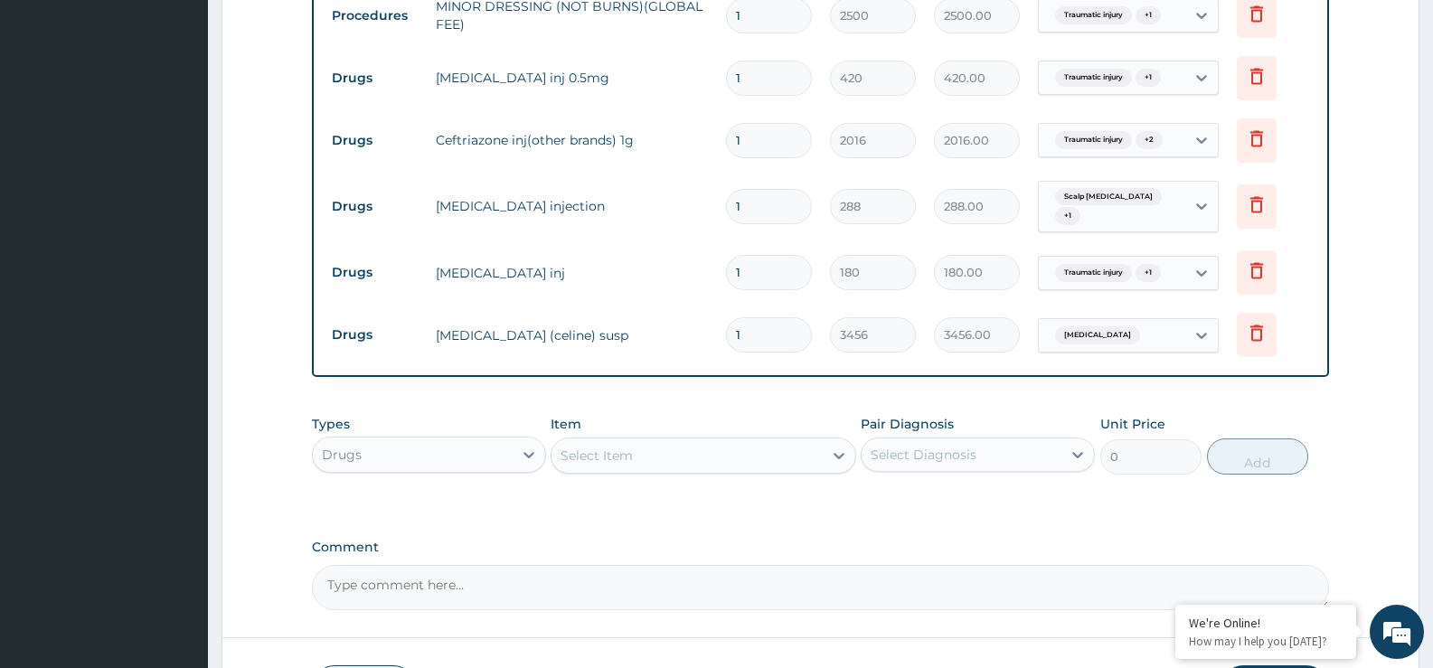
click at [707, 451] on div "Select Item" at bounding box center [687, 455] width 270 height 29
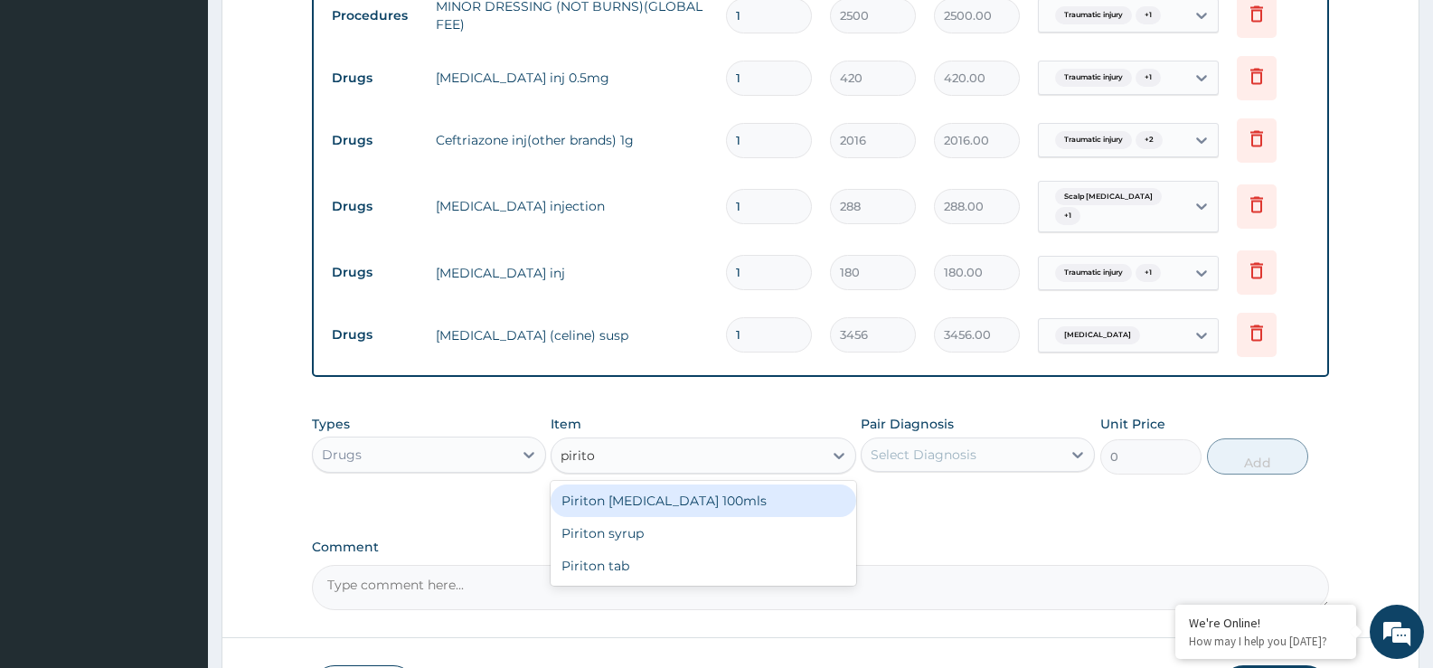
type input "piriton"
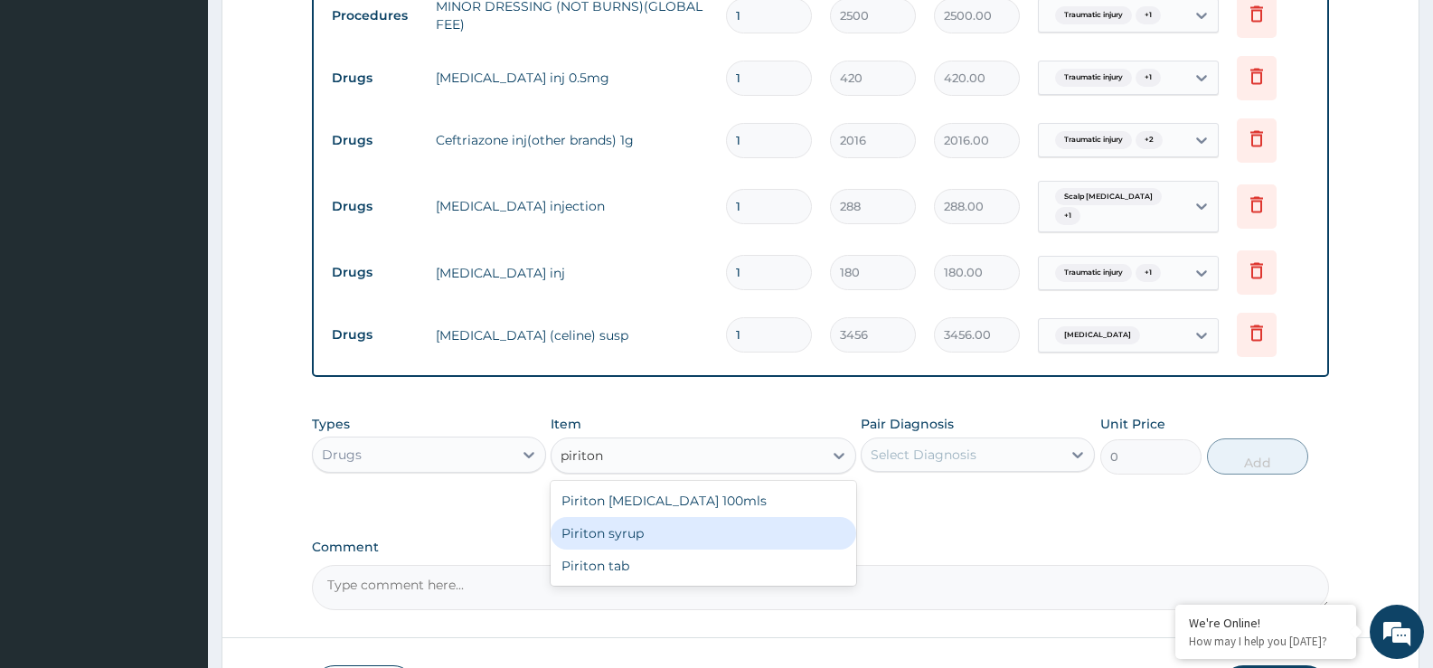
click at [666, 528] on div "Piriton syrup" at bounding box center [703, 533] width 305 height 33
type input "480"
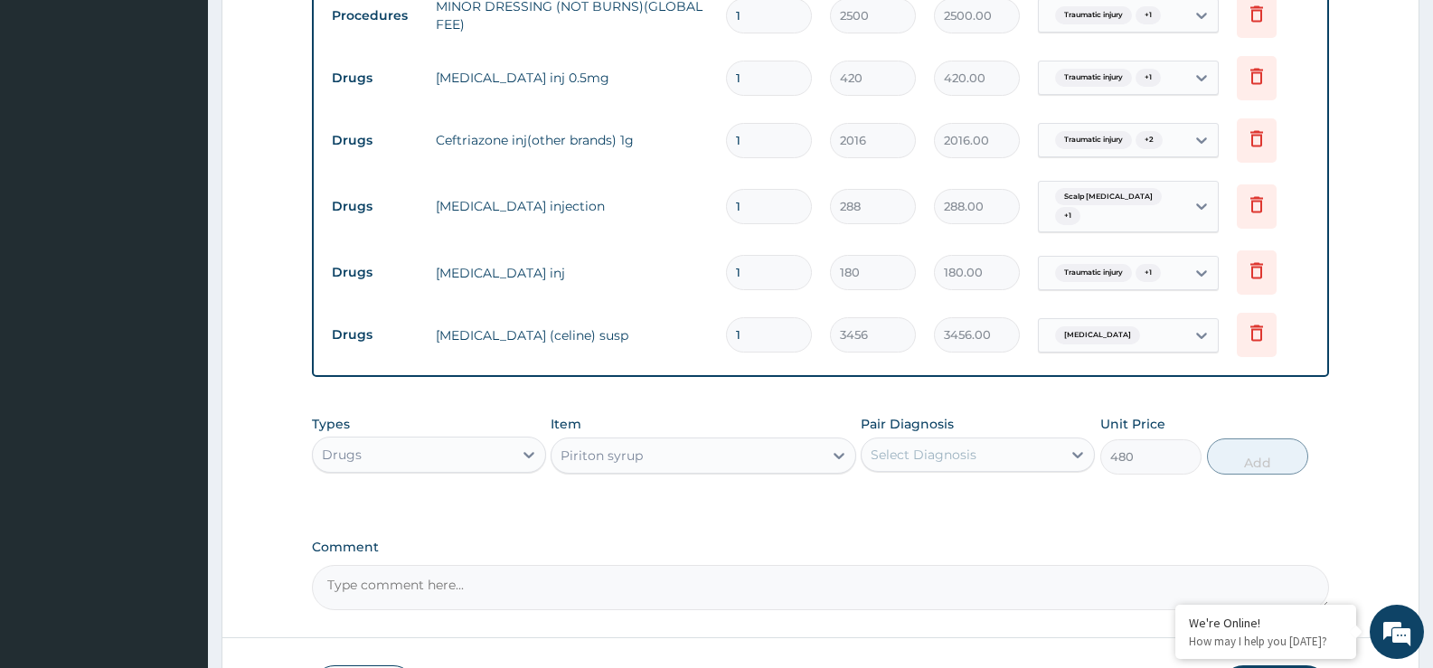
click at [911, 461] on div "Select Diagnosis" at bounding box center [962, 454] width 200 height 29
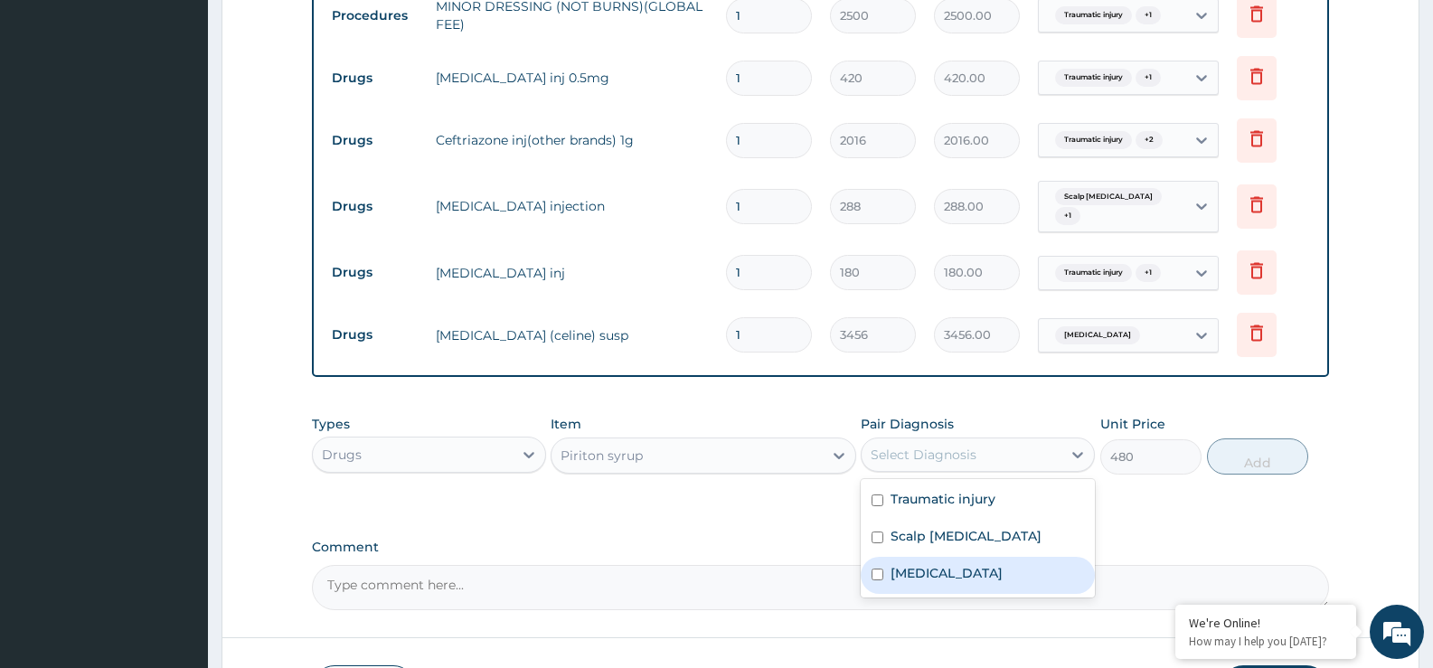
click at [963, 575] on div "Upper respiratory infection" at bounding box center [978, 575] width 234 height 37
checkbox input "true"
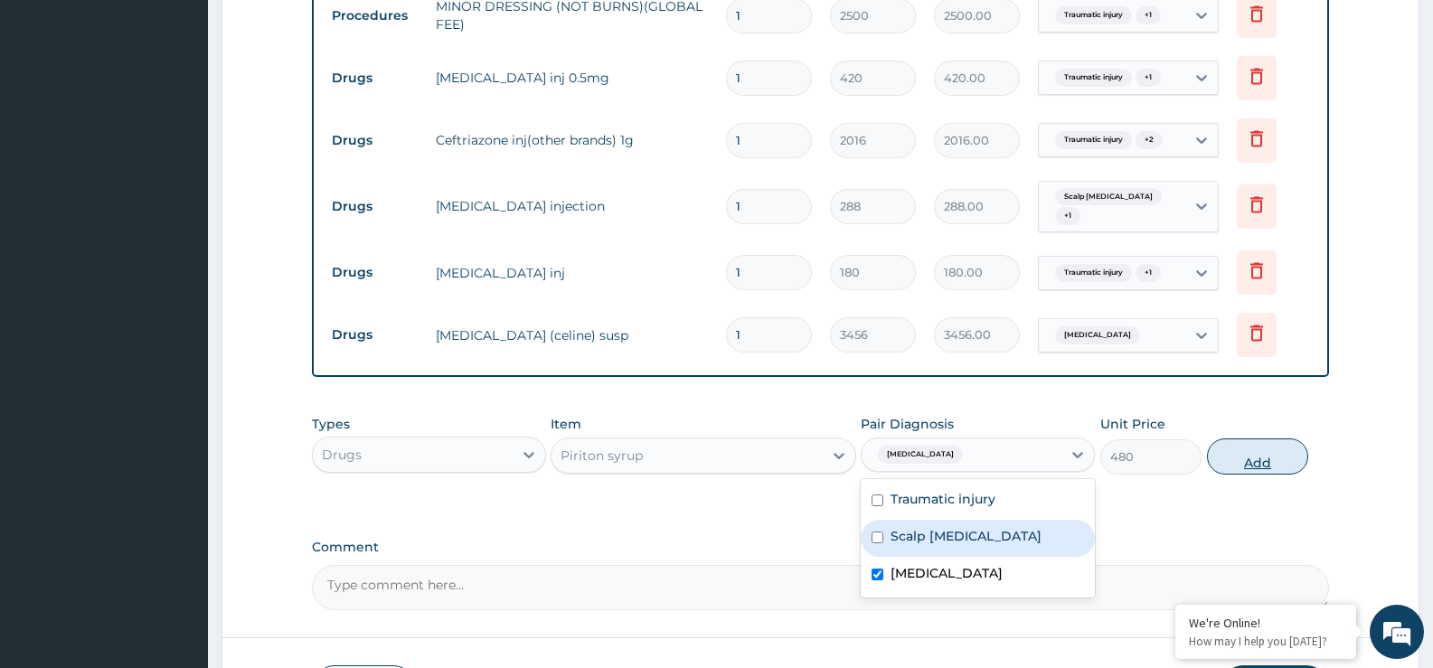
click at [1263, 455] on button "Add" at bounding box center [1257, 457] width 101 height 36
type input "0"
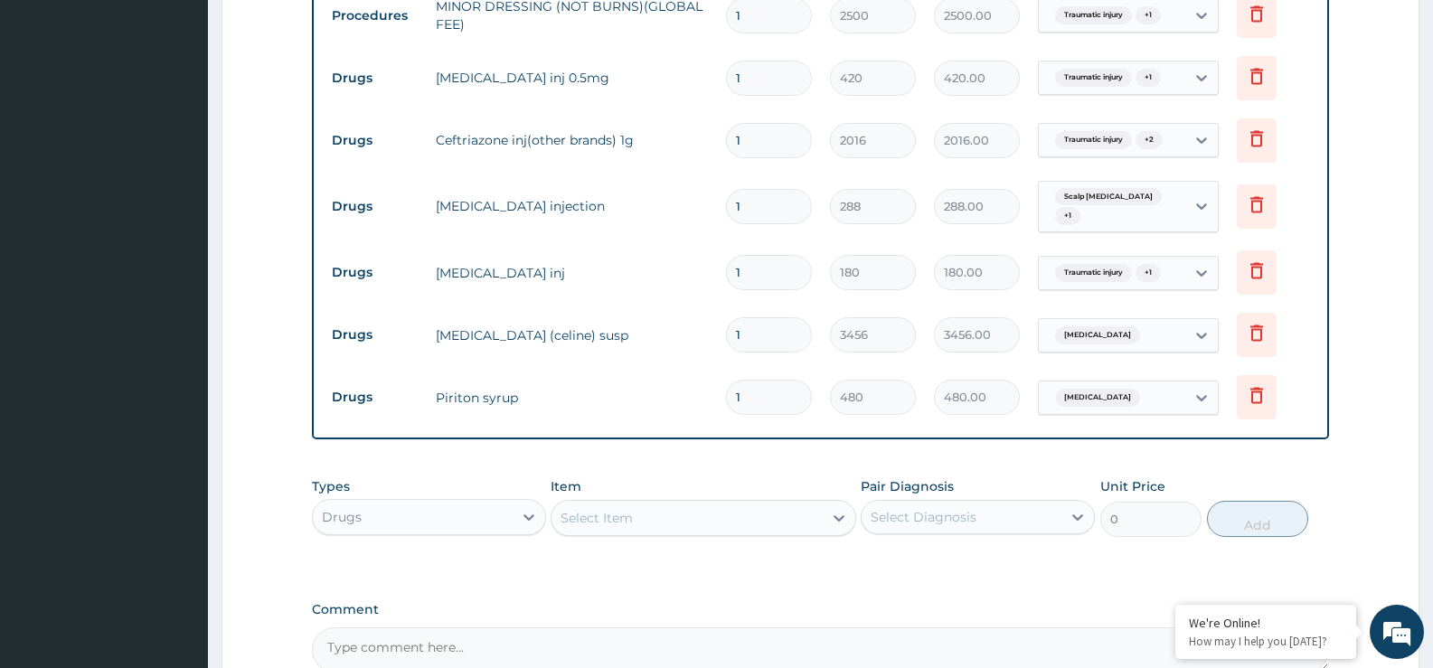
click at [685, 506] on div "Select Item" at bounding box center [687, 518] width 270 height 29
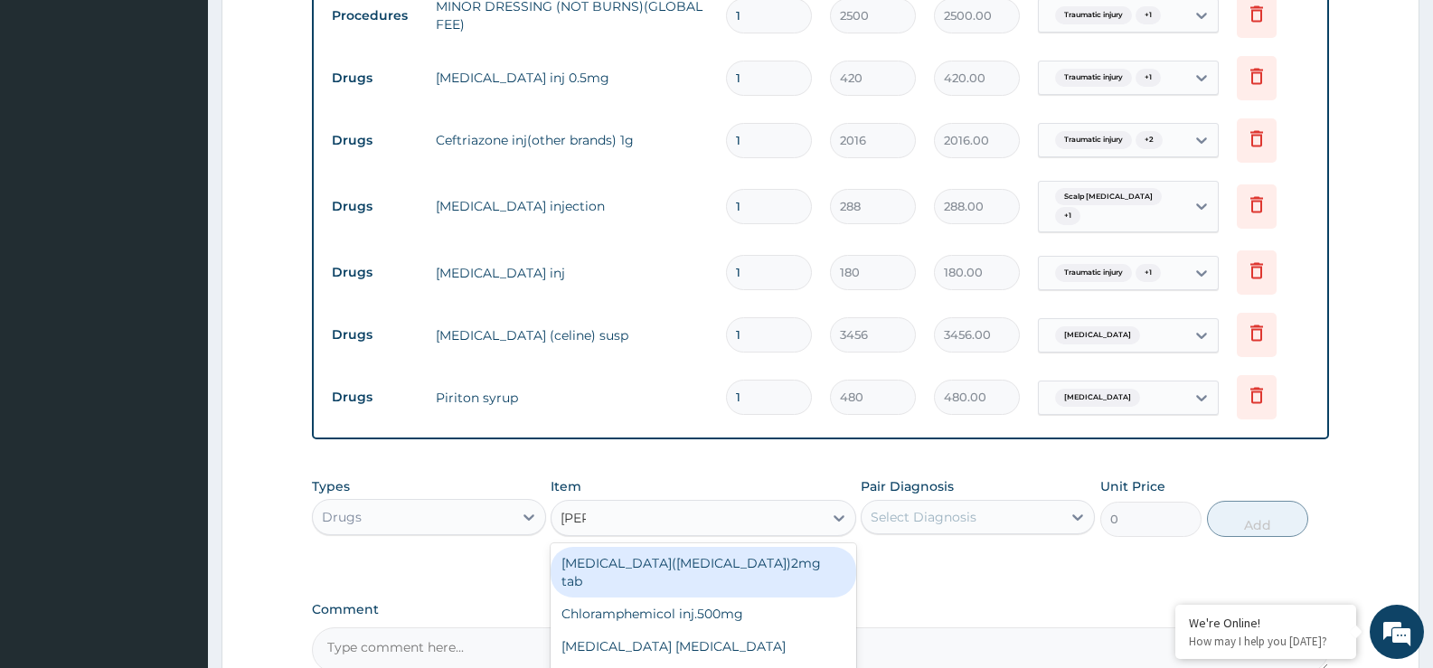
type input "lorat"
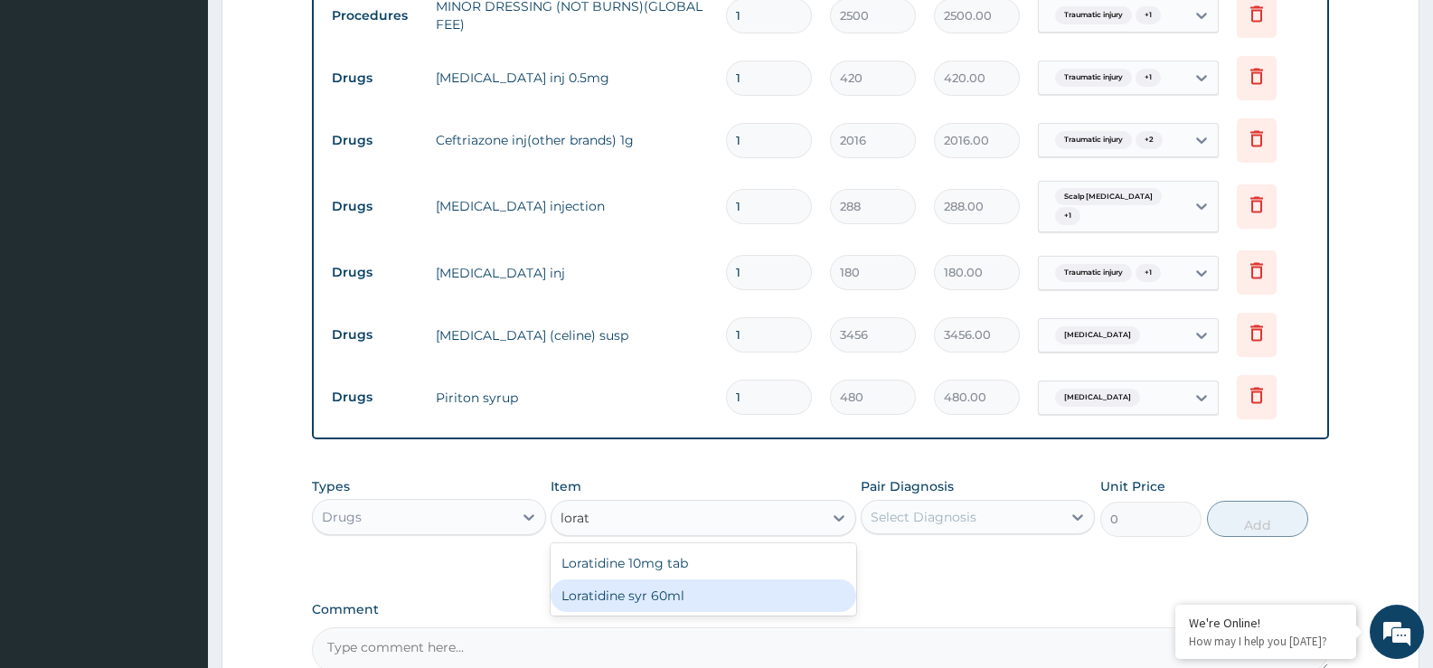
click at [682, 585] on div "Loratidine syr 60ml" at bounding box center [703, 596] width 305 height 33
type input "1440"
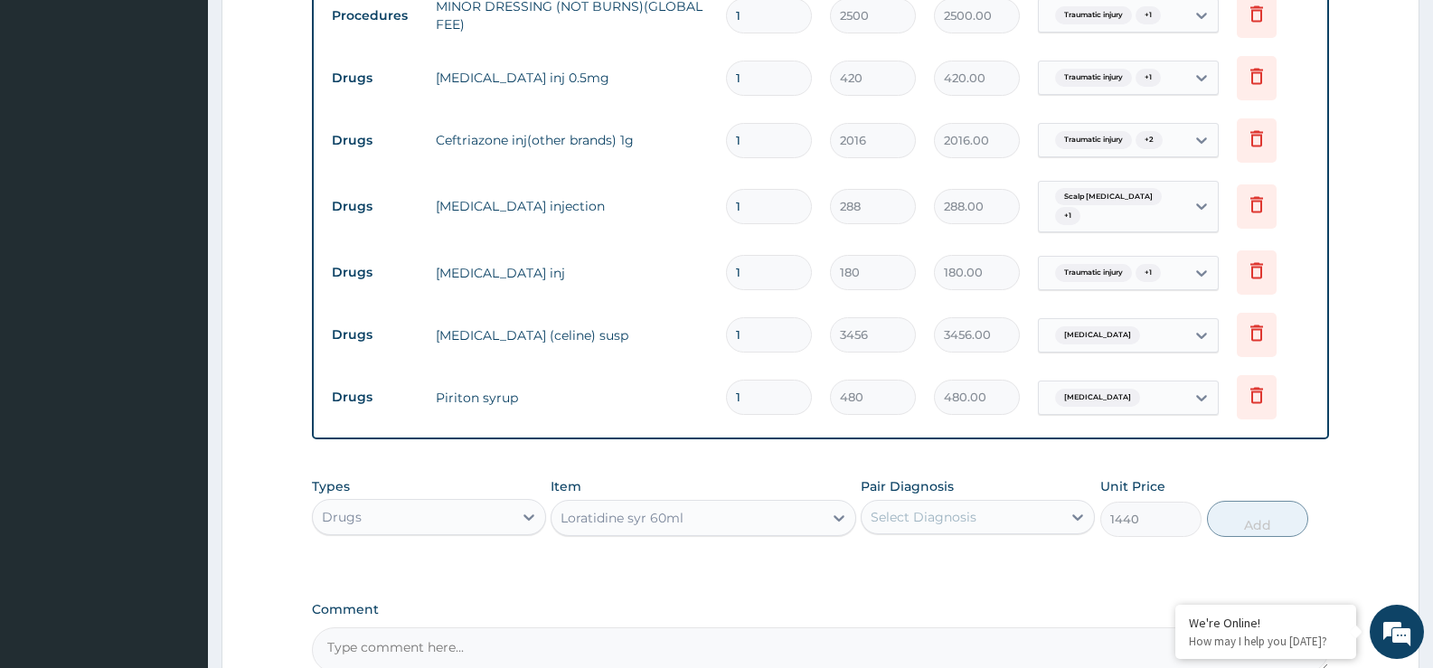
click at [905, 512] on div "Select Diagnosis" at bounding box center [924, 517] width 106 height 18
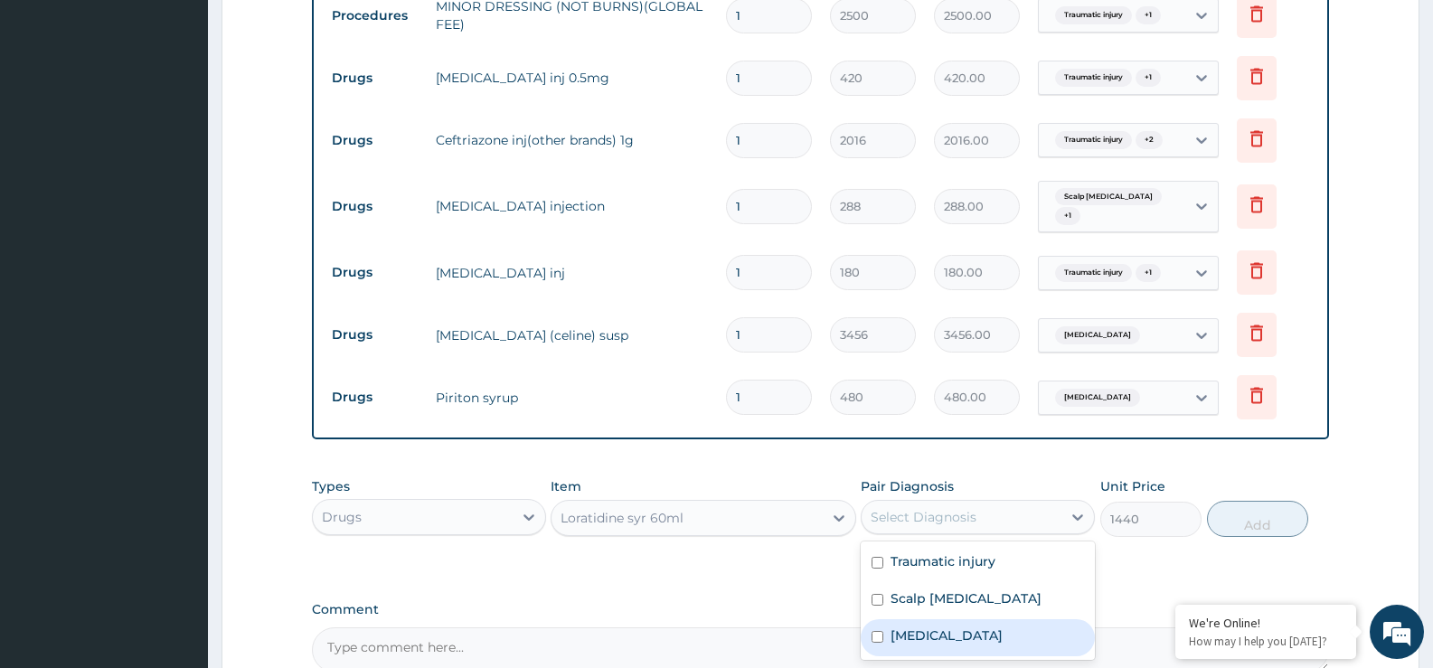
click at [946, 628] on label "Upper respiratory infection" at bounding box center [947, 636] width 112 height 18
checkbox input "true"
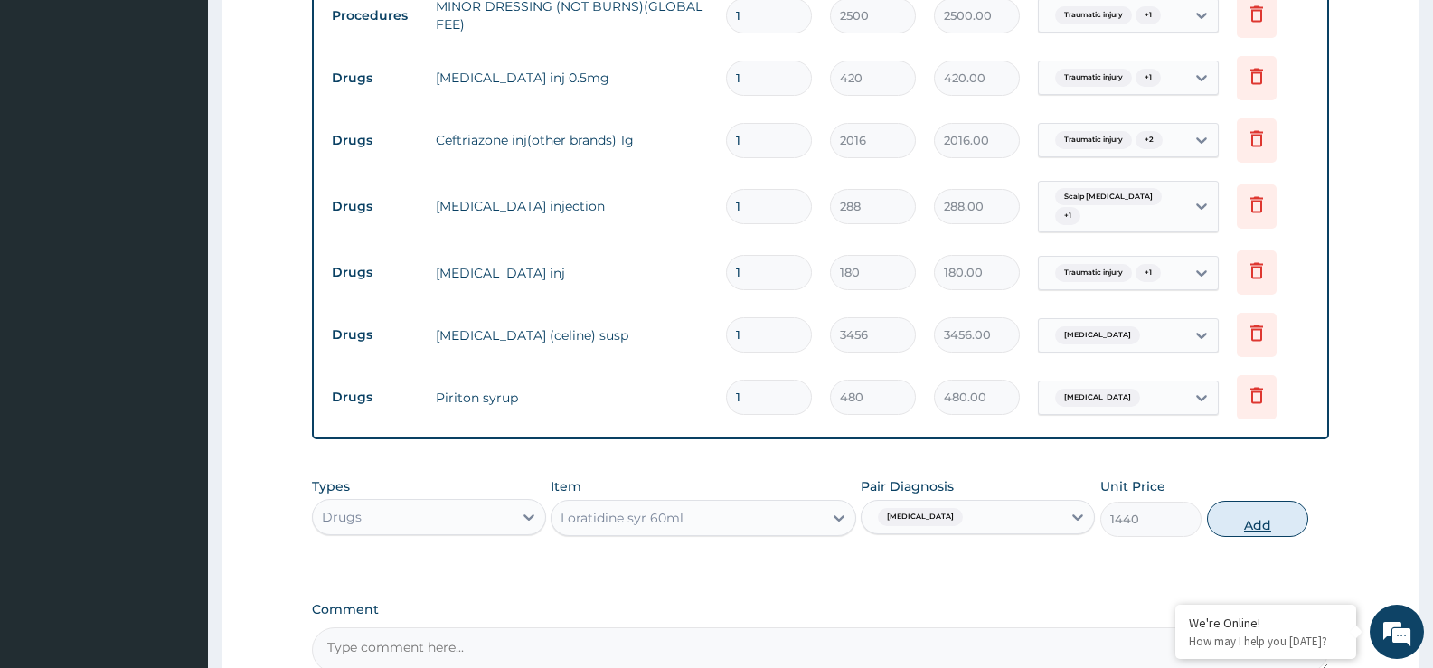
click at [1261, 514] on button "Add" at bounding box center [1257, 519] width 101 height 36
type input "0"
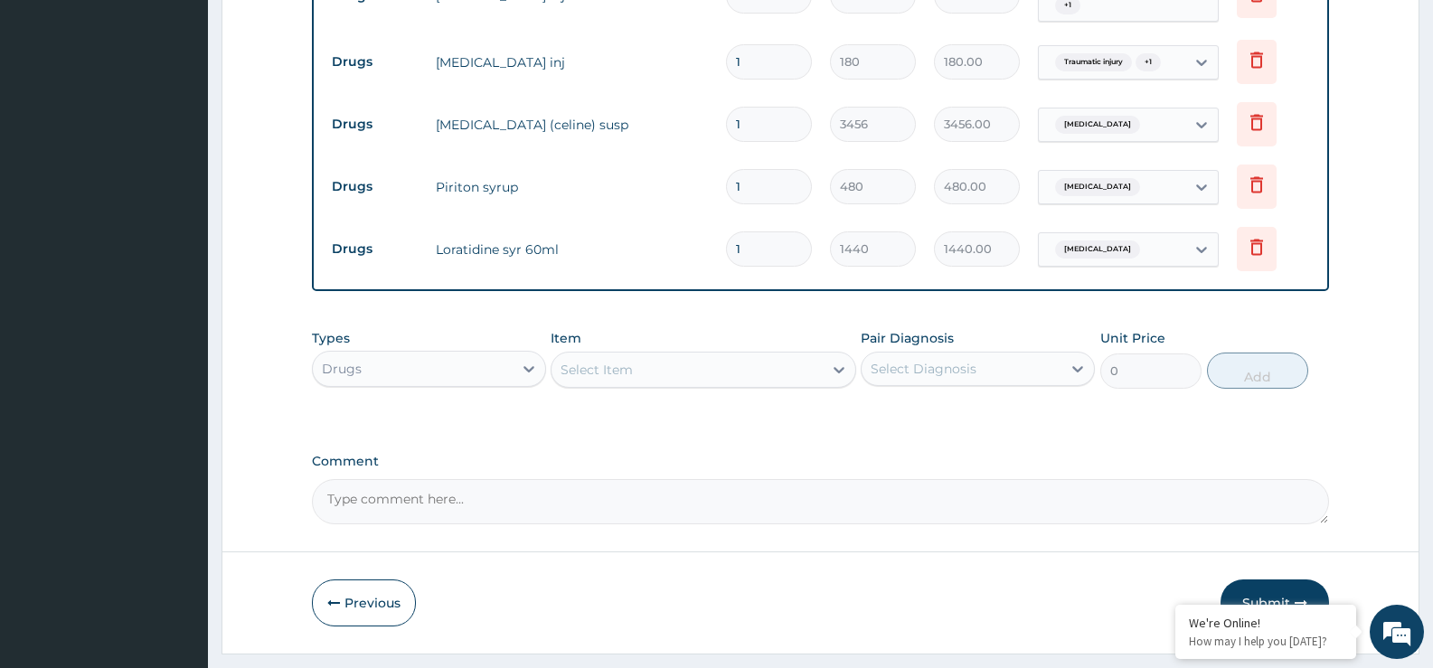
scroll to position [1236, 0]
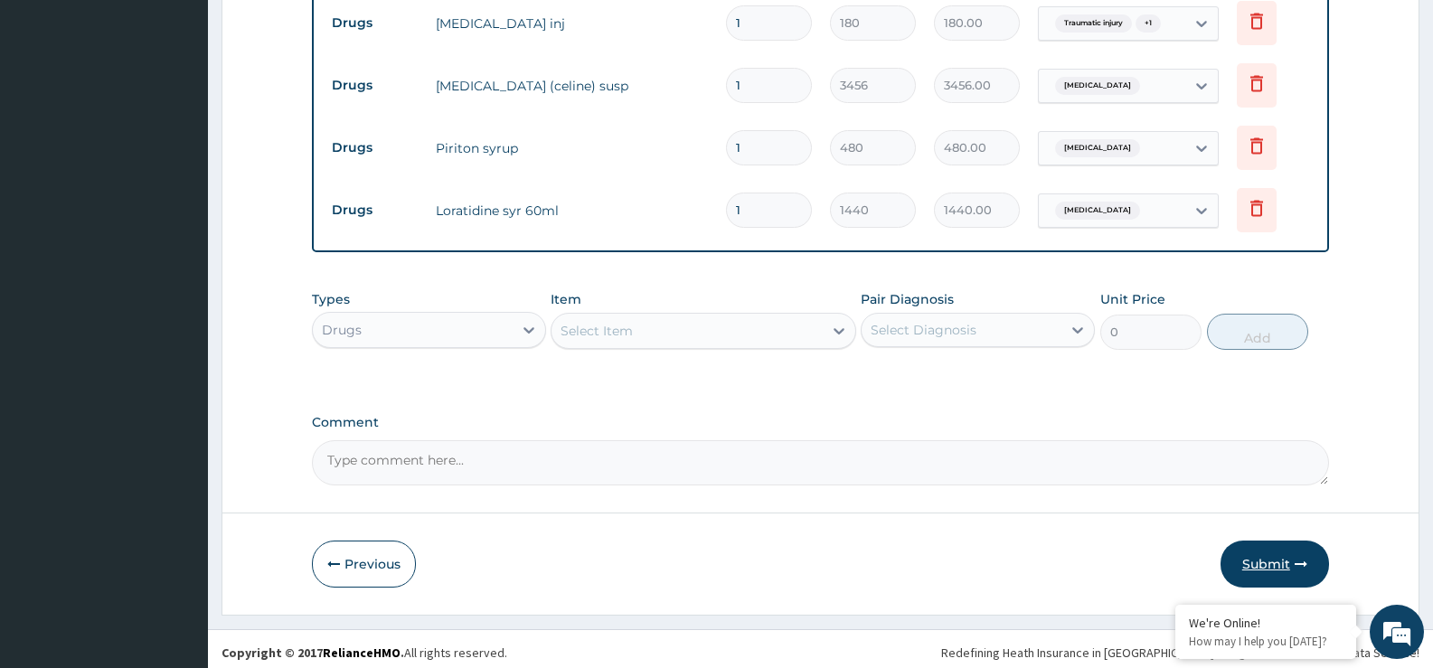
click at [1274, 562] on button "Submit" at bounding box center [1275, 564] width 109 height 47
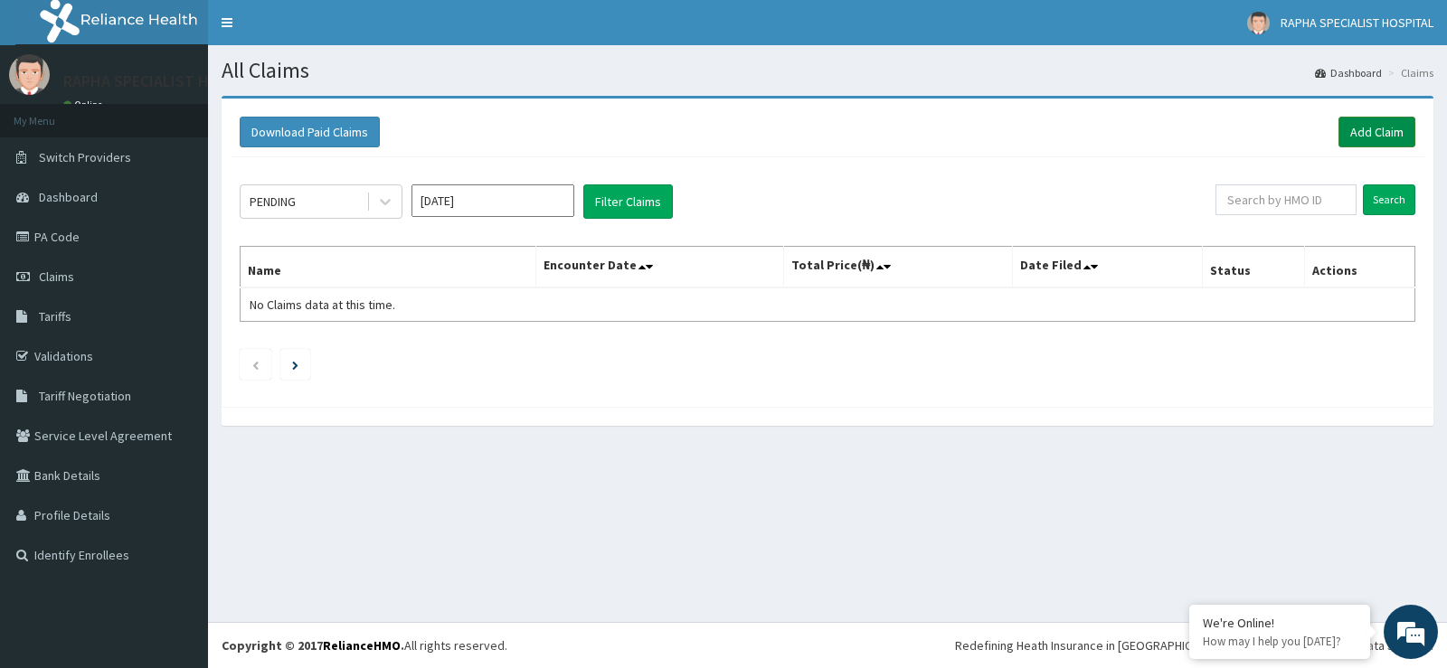
click at [1375, 130] on link "Add Claim" at bounding box center [1376, 132] width 77 height 31
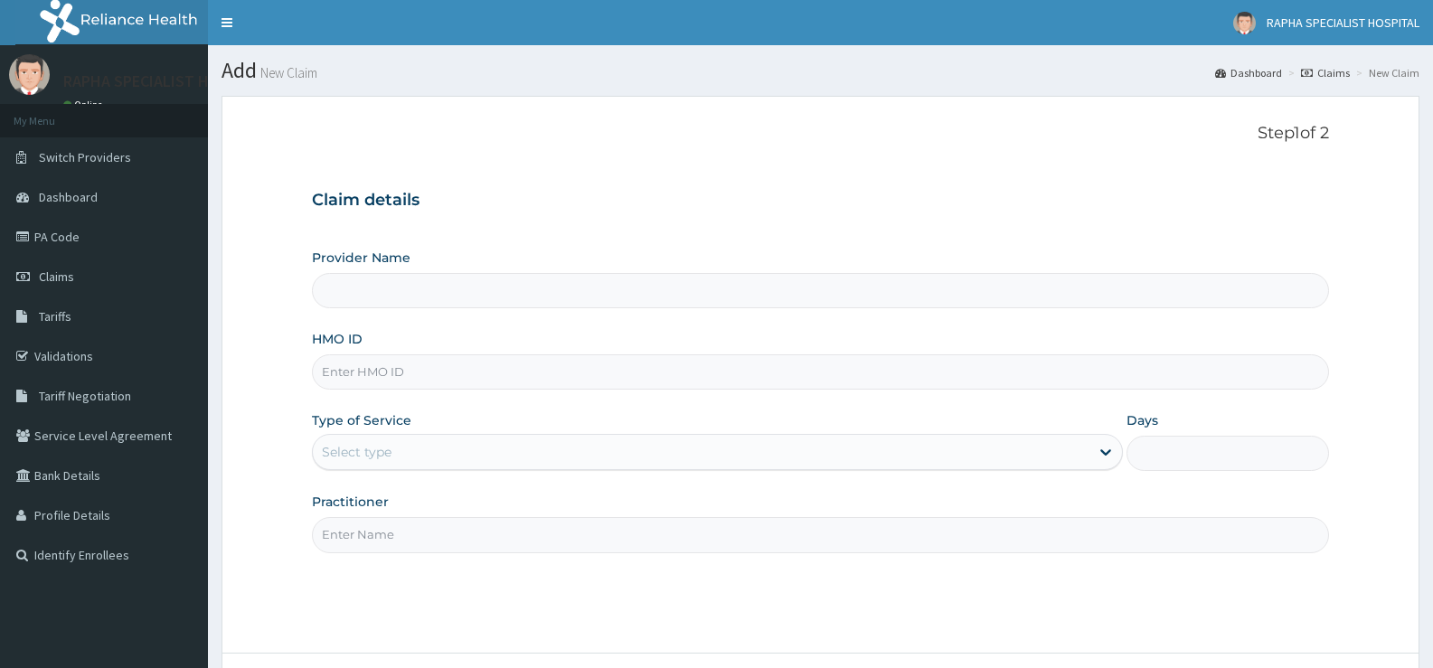
type input "RAPHA SPECIALIST HOSPITAL"
click at [1004, 371] on input "HMO ID" at bounding box center [820, 371] width 1017 height 35
type input "TCE/10484/A"
click at [471, 458] on div "Select type" at bounding box center [701, 452] width 776 height 29
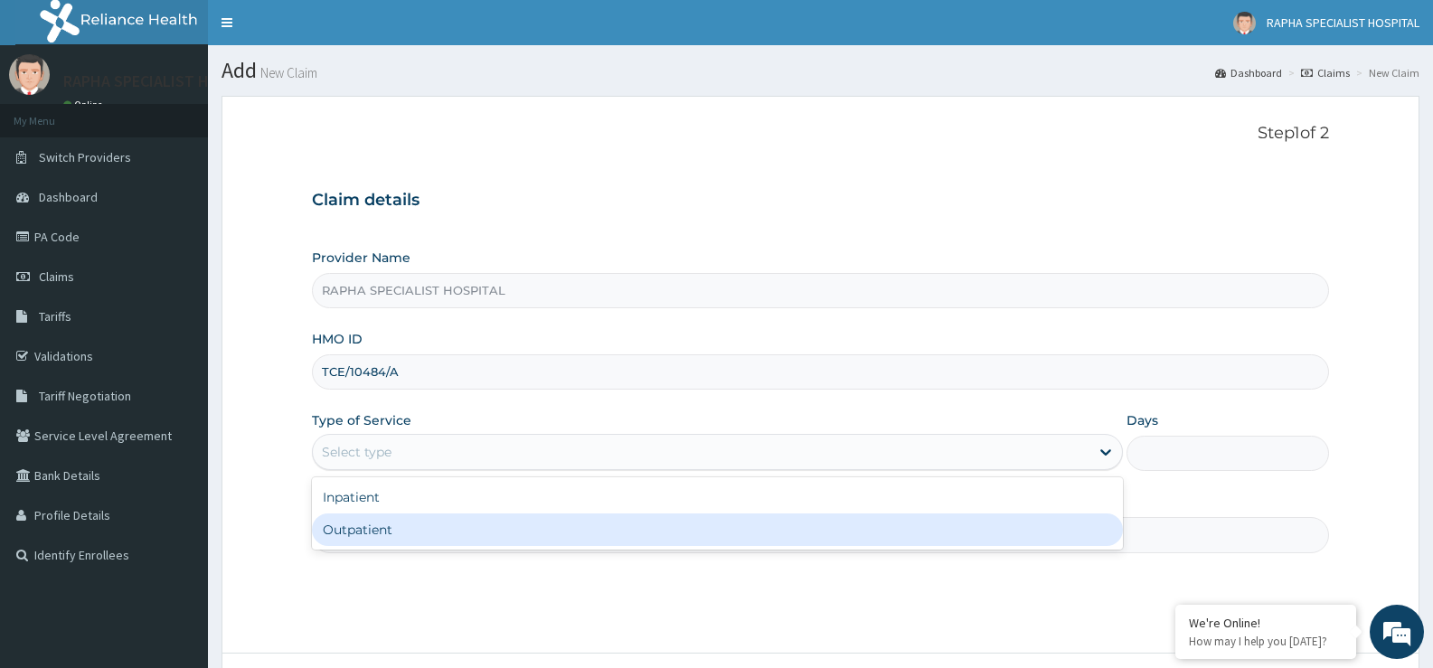
click at [466, 534] on div "Outpatient" at bounding box center [717, 530] width 810 height 33
type input "1"
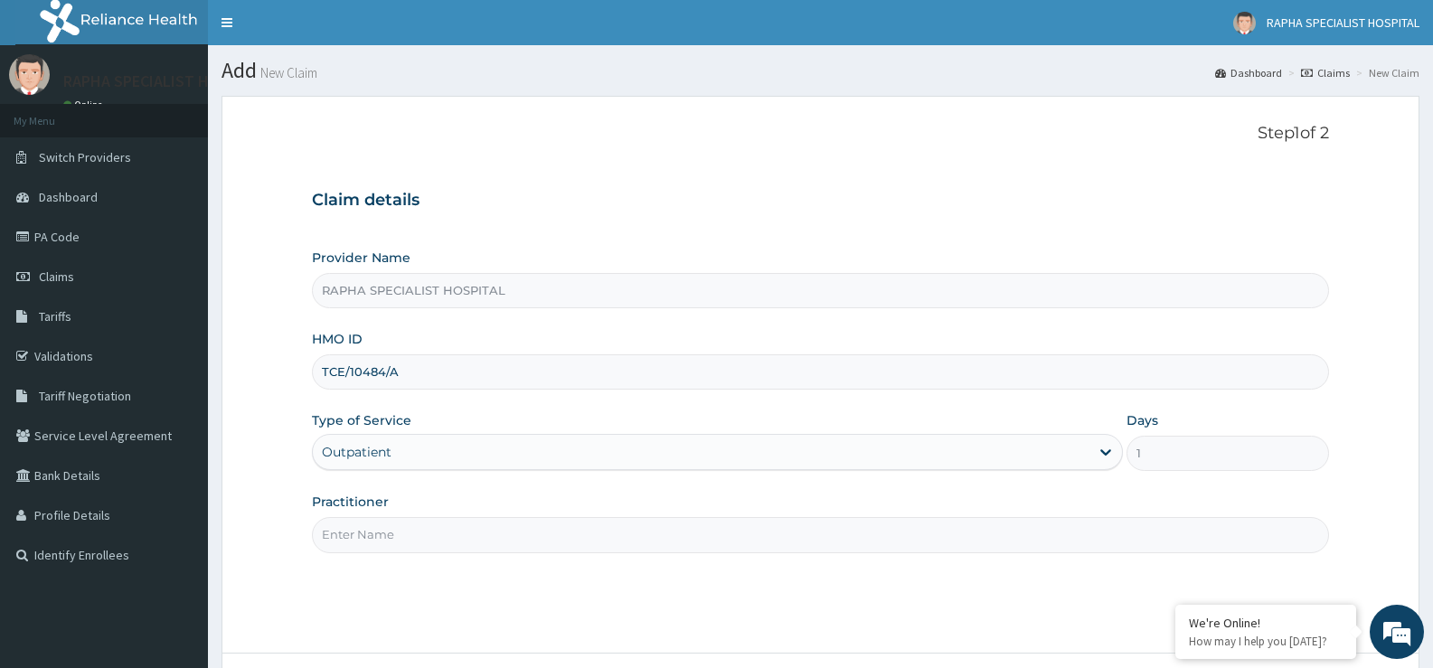
click at [466, 534] on input "Practitioner" at bounding box center [820, 534] width 1017 height 35
type input "DR SAMUEL"
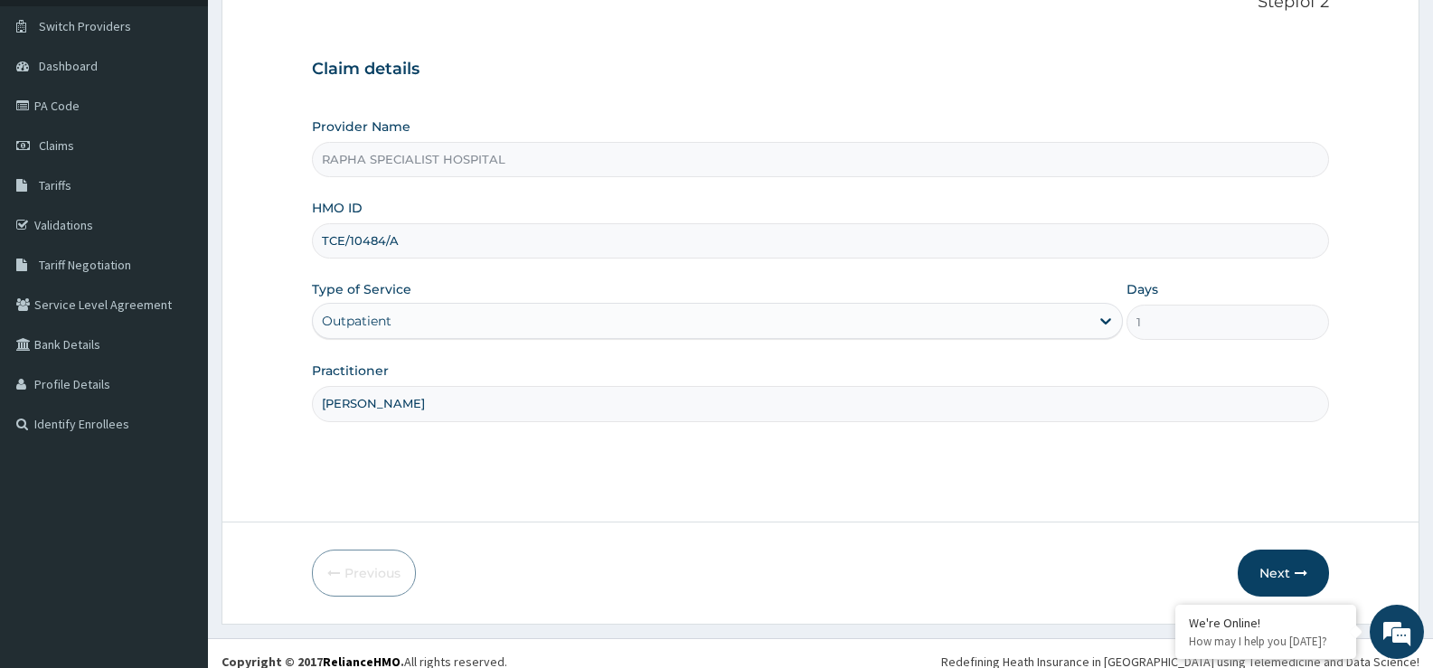
scroll to position [147, 0]
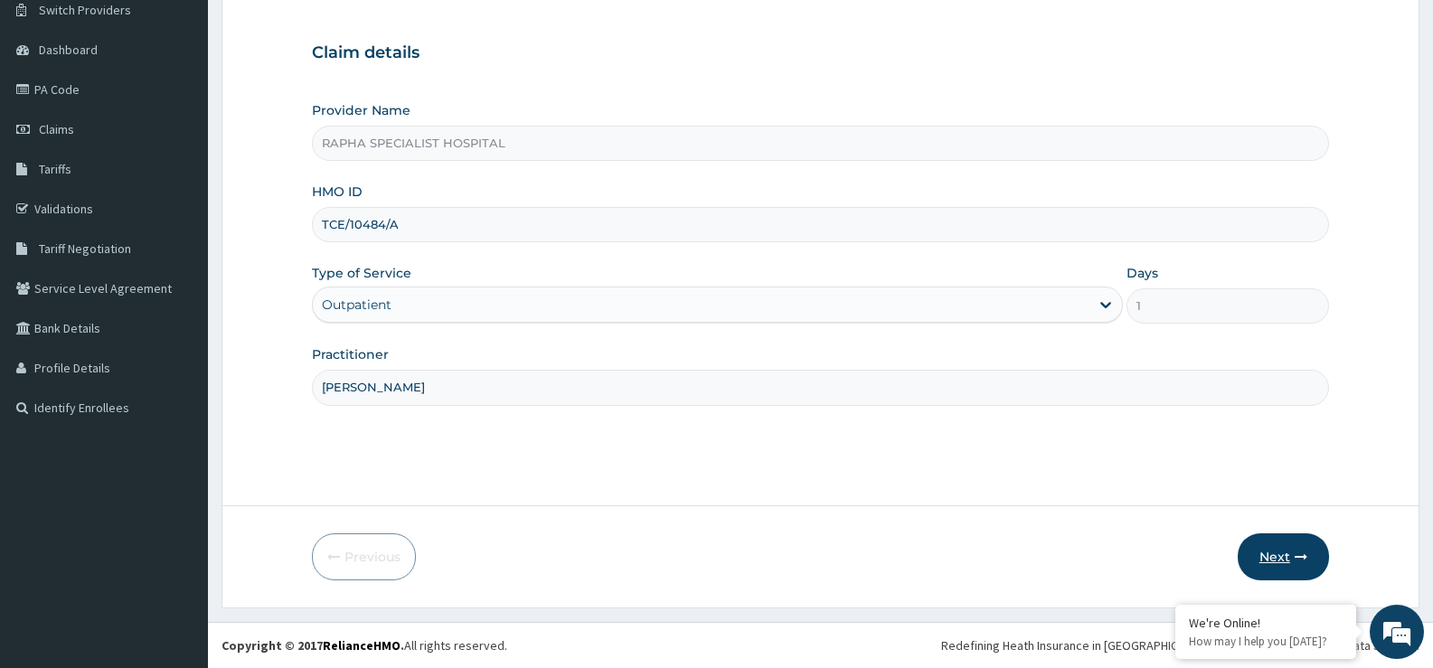
click at [1269, 556] on button "Next" at bounding box center [1283, 557] width 91 height 47
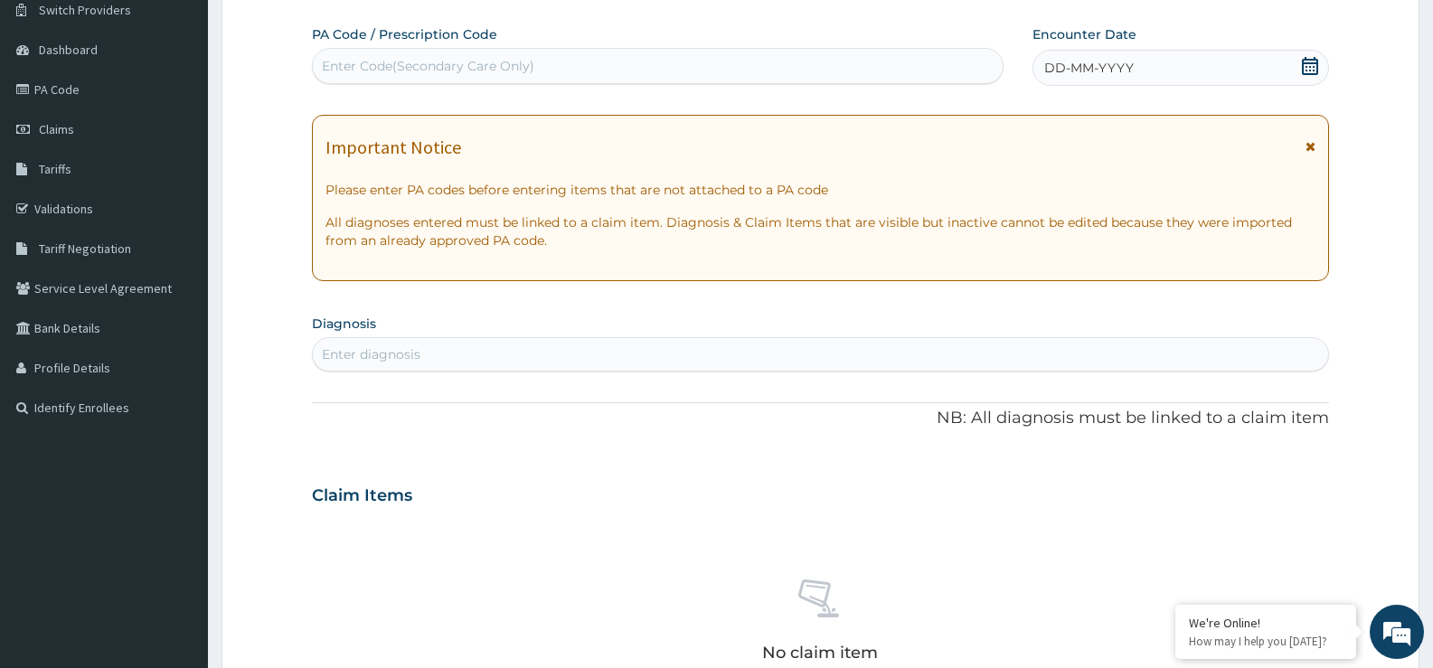
click at [742, 68] on div "Enter Code(Secondary Care Only)" at bounding box center [658, 66] width 690 height 29
type input "PA/67D3EA"
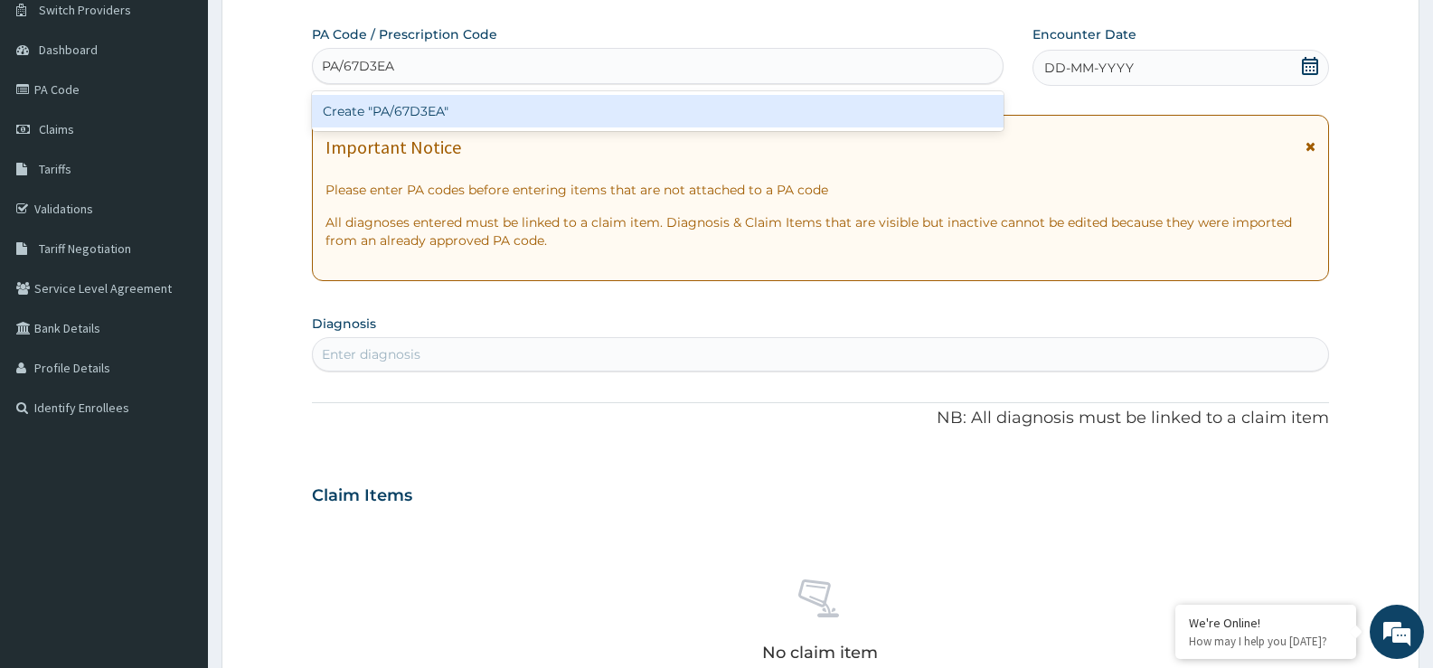
click at [755, 112] on div "Create "PA/67D3EA"" at bounding box center [658, 111] width 692 height 33
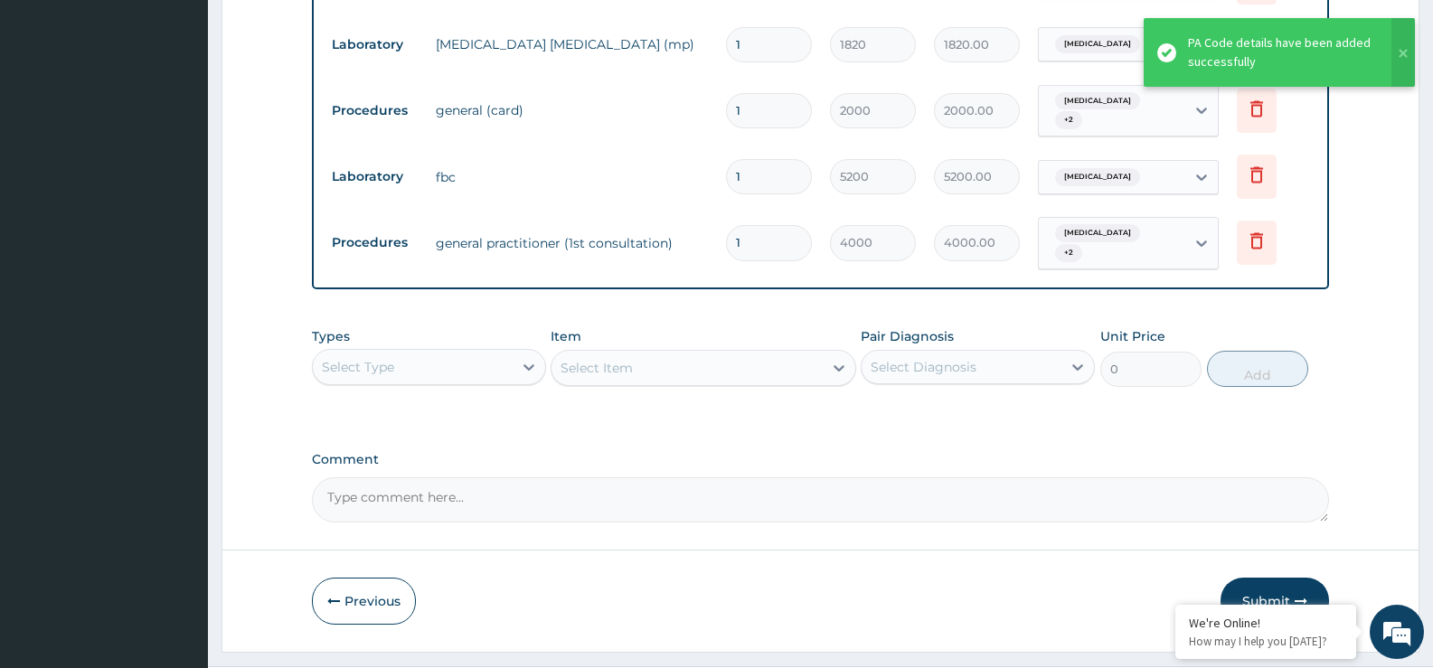
scroll to position [987, 0]
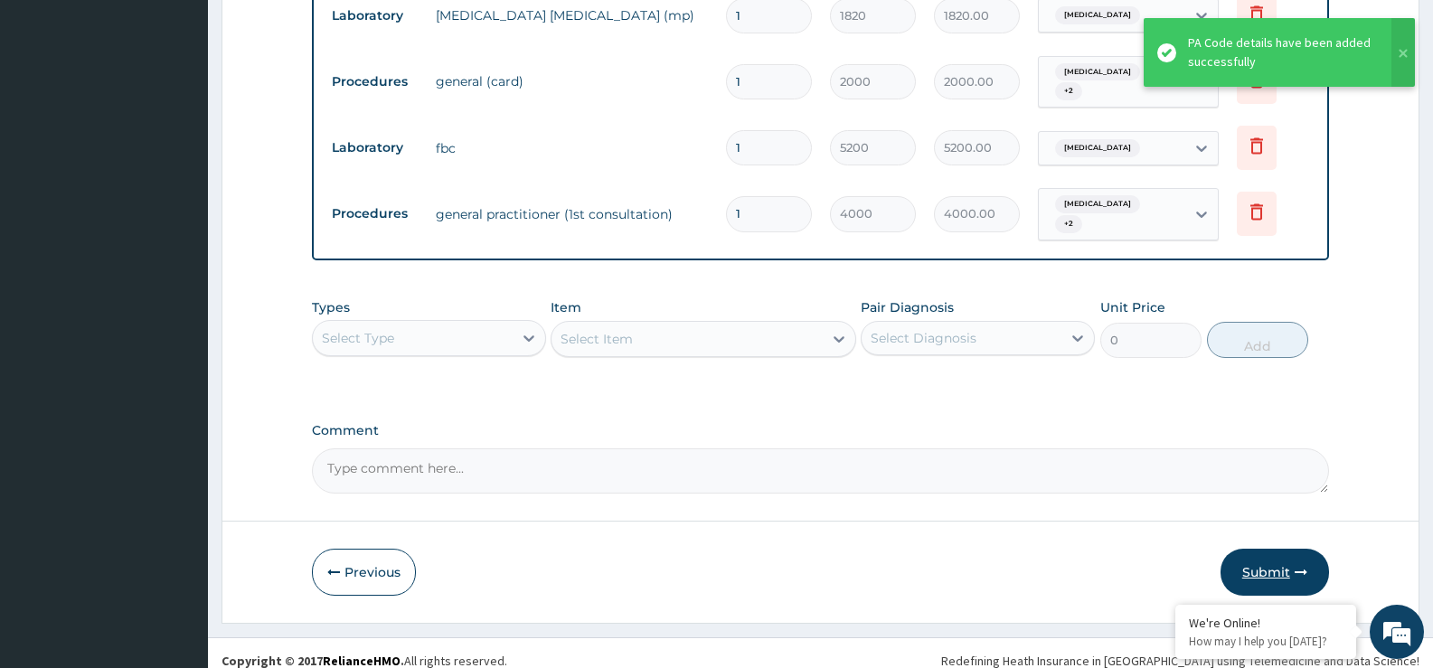
click at [1253, 549] on button "Submit" at bounding box center [1275, 572] width 109 height 47
